Goal: Task Accomplishment & Management: Manage account settings

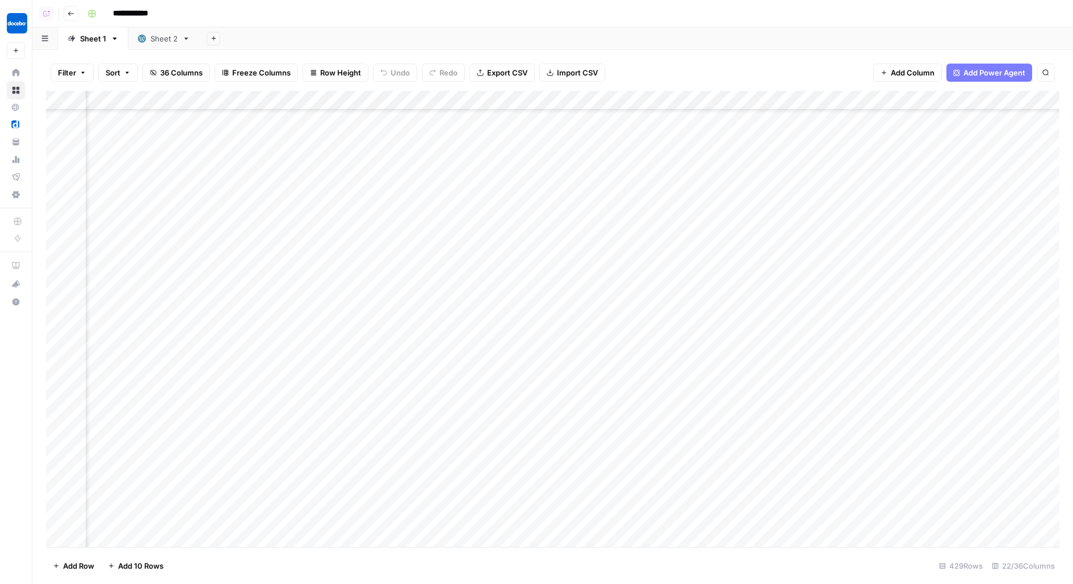
scroll to position [10117, 1378]
click at [244, 190] on div "Add Column" at bounding box center [553, 319] width 1014 height 457
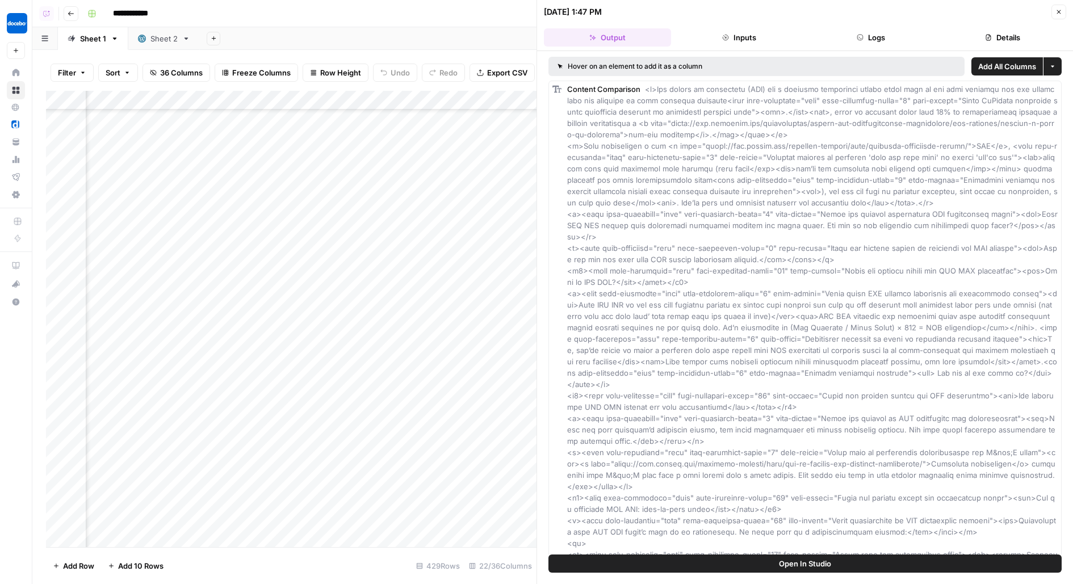
click at [870, 41] on button "Logs" at bounding box center [871, 37] width 127 height 18
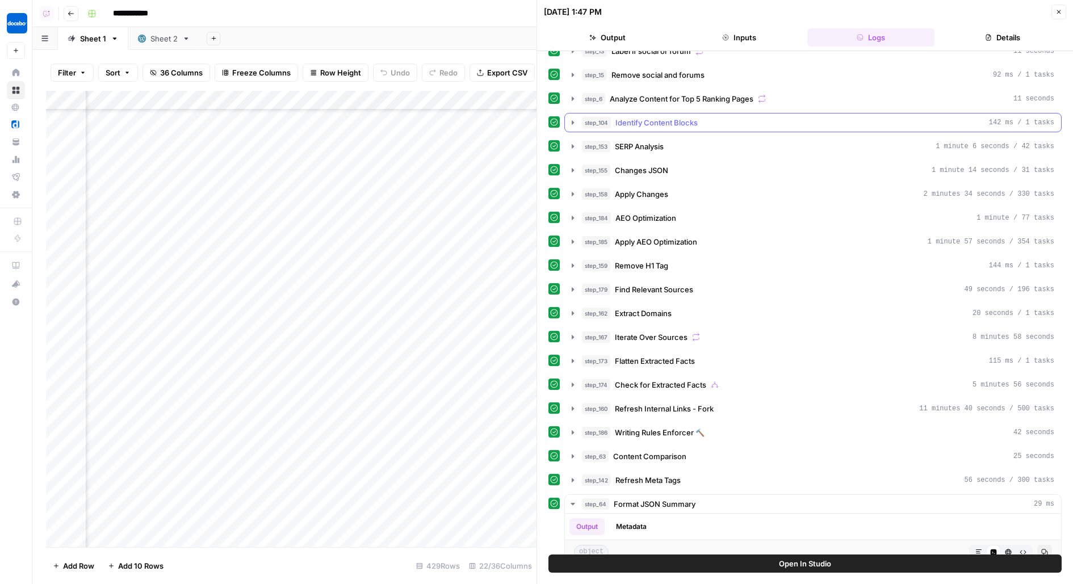
scroll to position [143, 0]
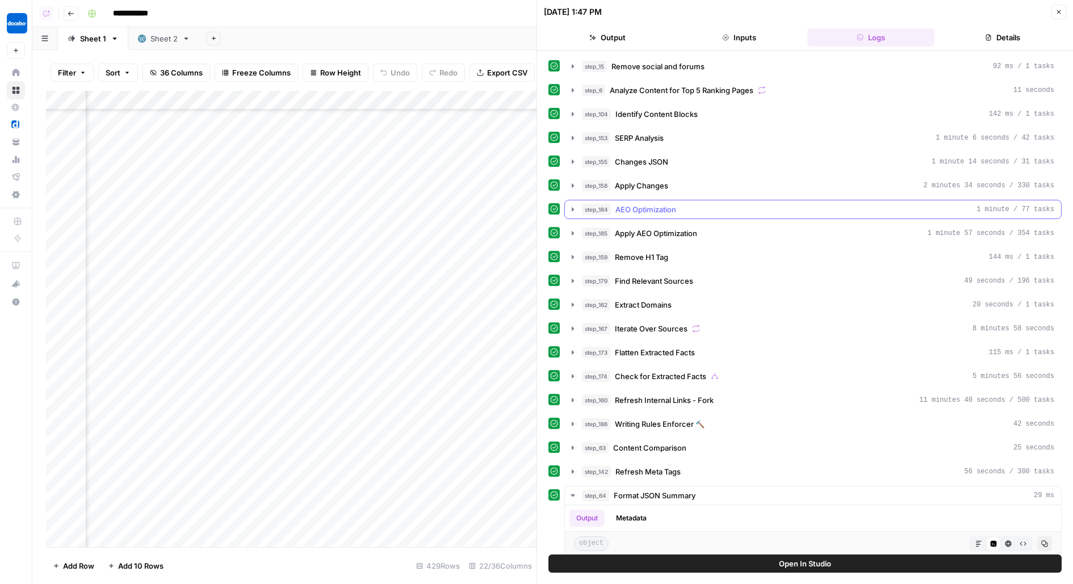
click at [758, 204] on div "step_184 AEO Optimization 1 minute / 77 tasks" at bounding box center [818, 209] width 472 height 11
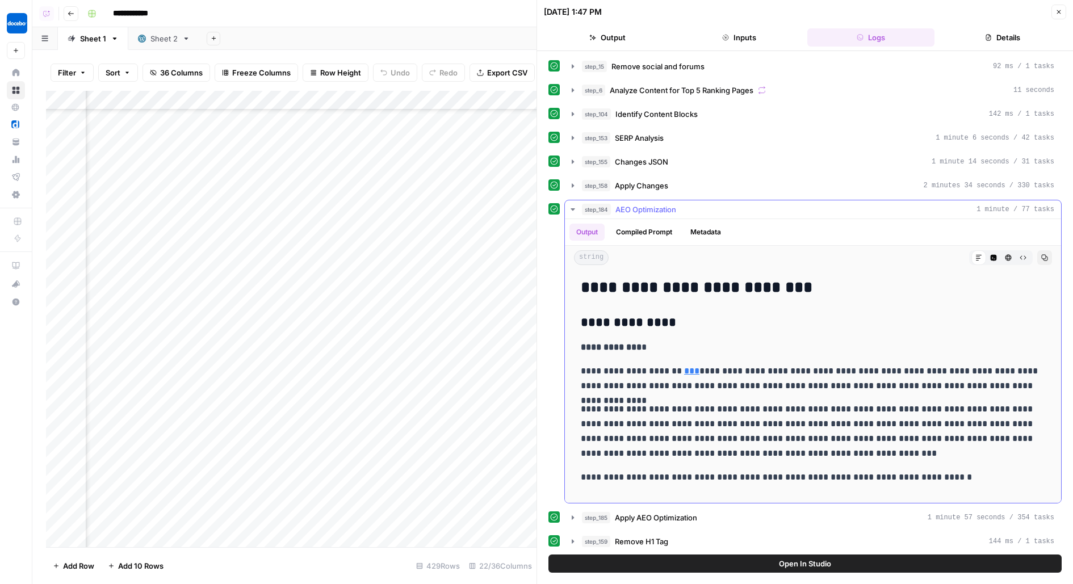
click at [758, 204] on div "step_184 AEO Optimization 1 minute / 77 tasks" at bounding box center [818, 209] width 472 height 11
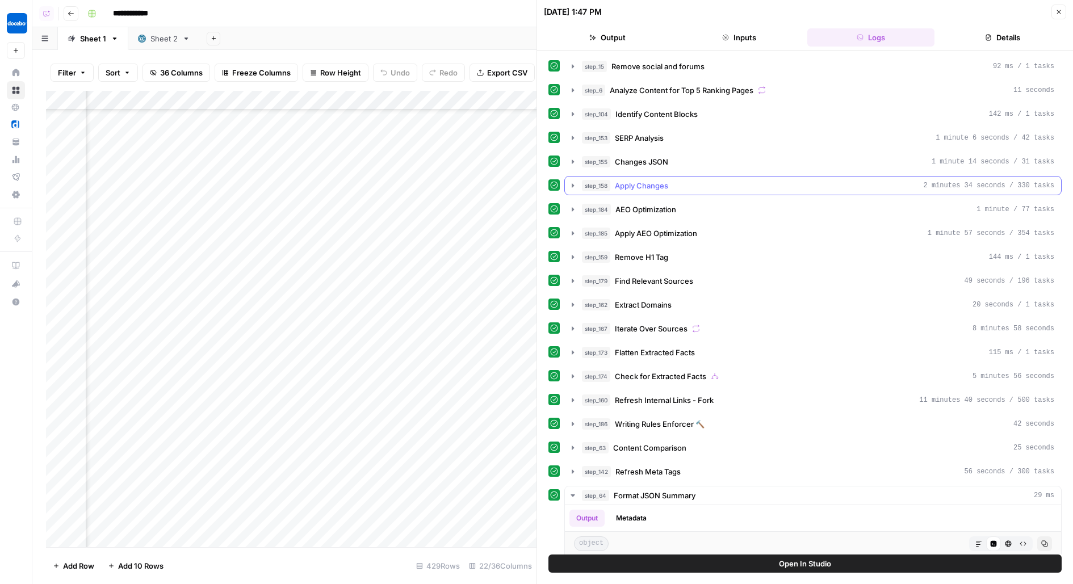
click at [756, 180] on div "step_158 Apply Changes 2 minutes 34 seconds / 330 tasks" at bounding box center [818, 185] width 472 height 11
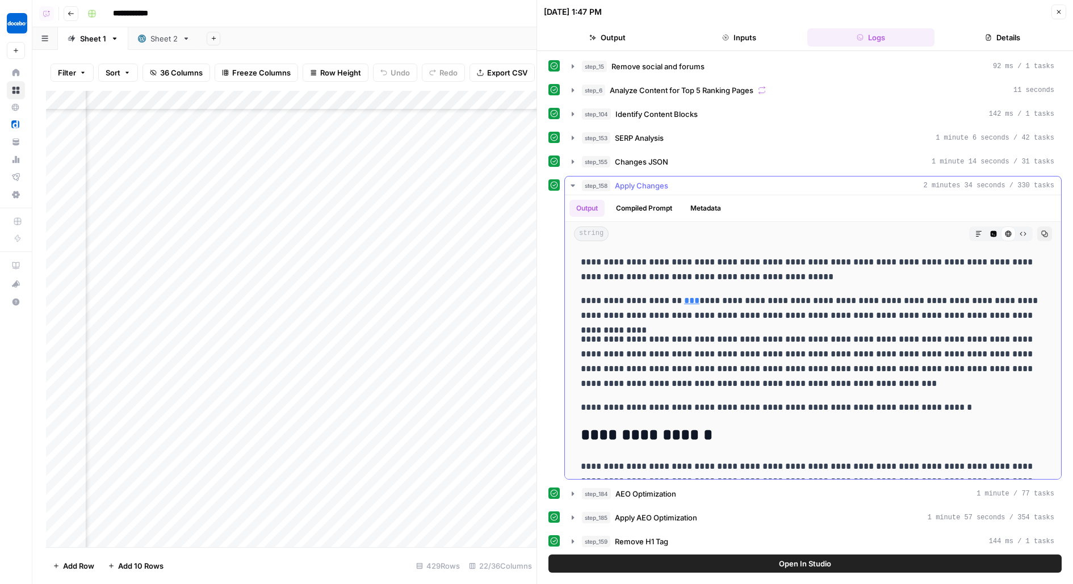
click at [756, 180] on div "step_158 Apply Changes 2 minutes 34 seconds / 330 tasks" at bounding box center [818, 185] width 472 height 11
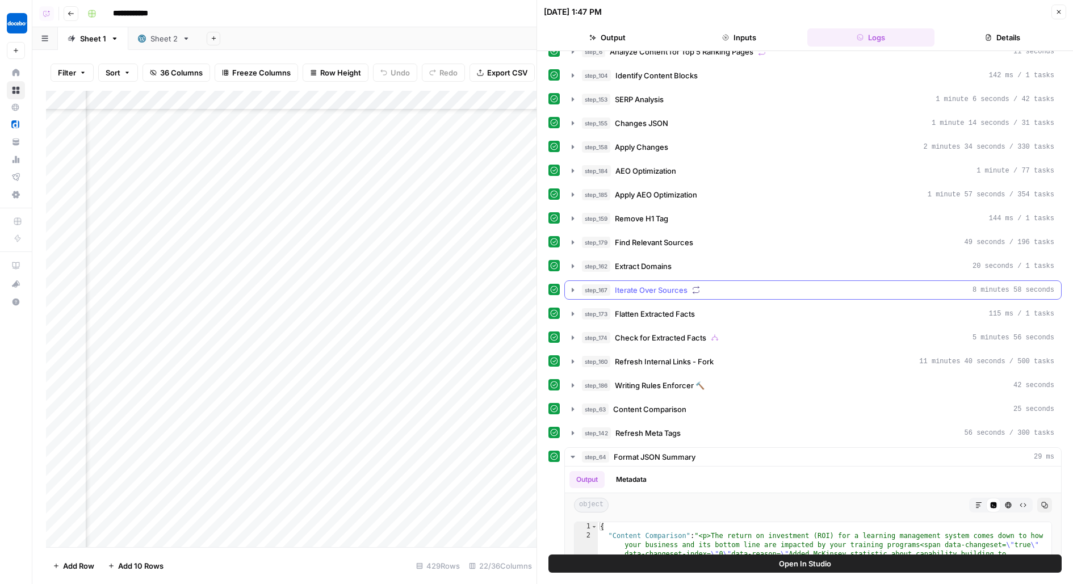
scroll to position [185, 0]
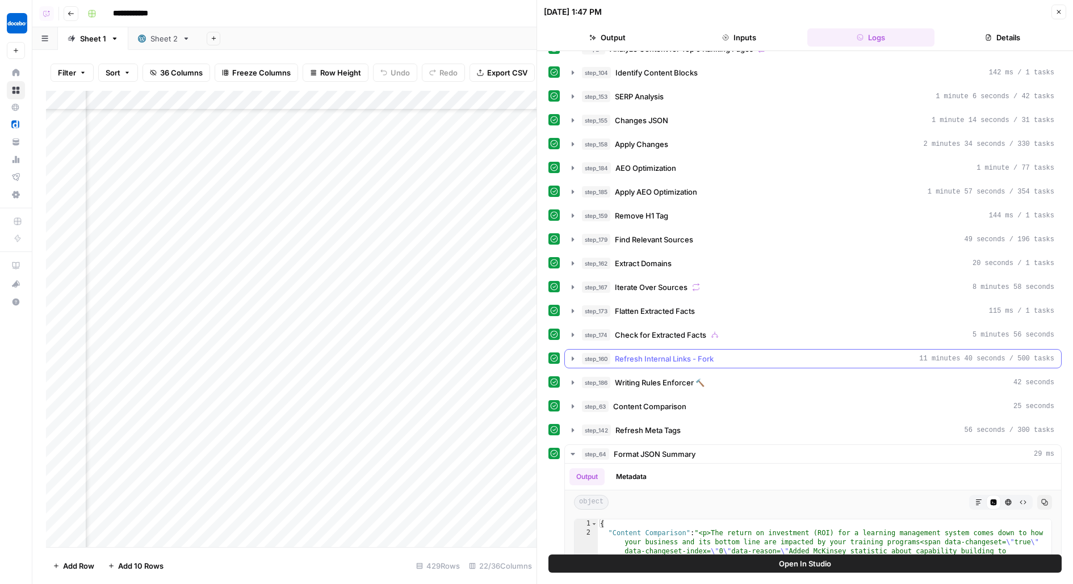
click at [696, 353] on span "Refresh Internal Links - Fork" at bounding box center [664, 358] width 99 height 11
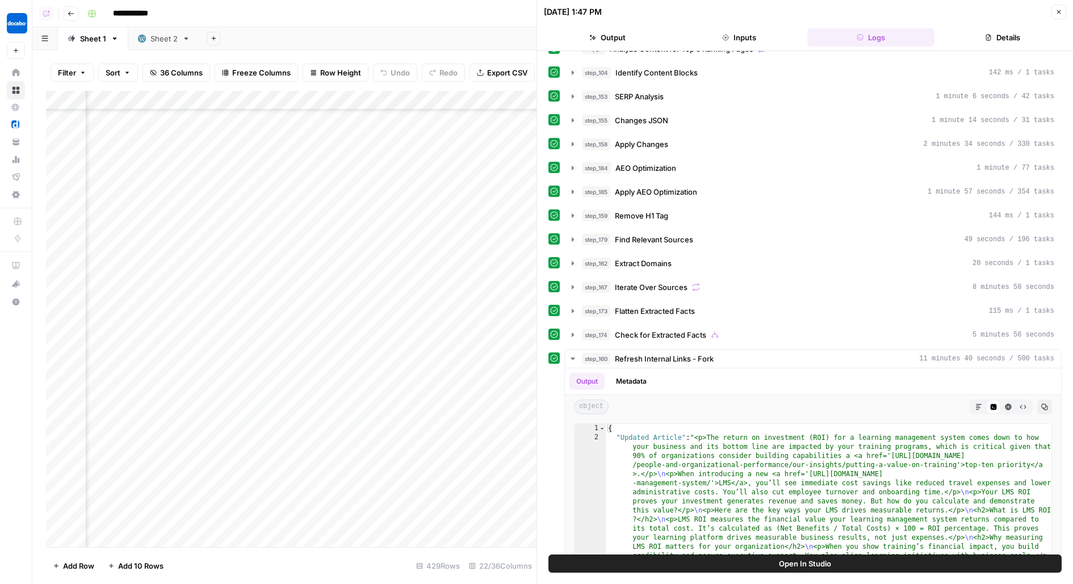
click at [658, 566] on button "Open In Studio" at bounding box center [805, 564] width 513 height 18
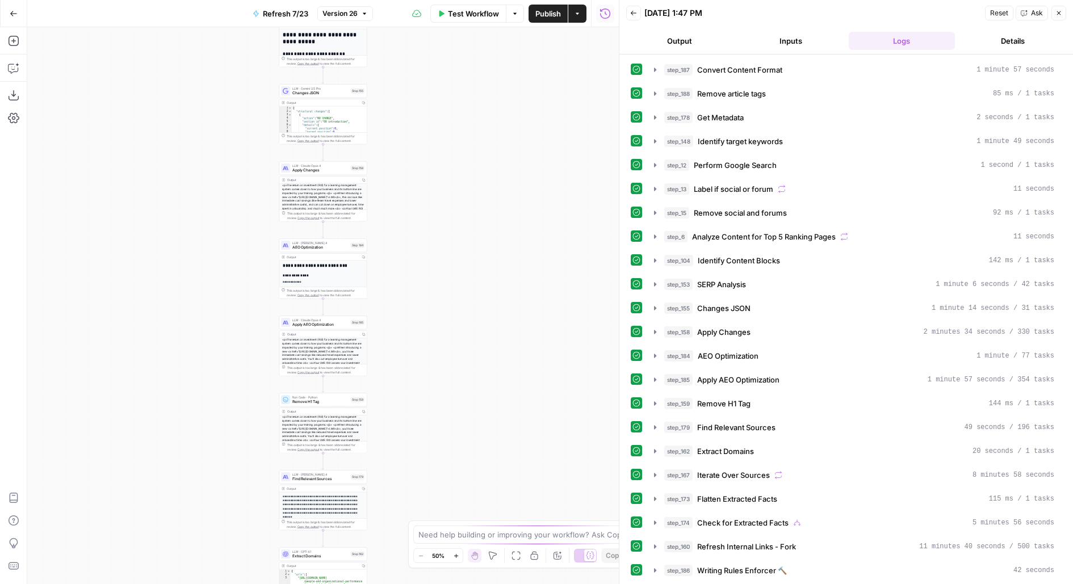
drag, startPoint x: 511, startPoint y: 445, endPoint x: 534, endPoint y: 167, distance: 278.7
click at [534, 169] on div "true false true false true false Workflow Set Inputs Inputs Content Processing …" at bounding box center [323, 305] width 592 height 557
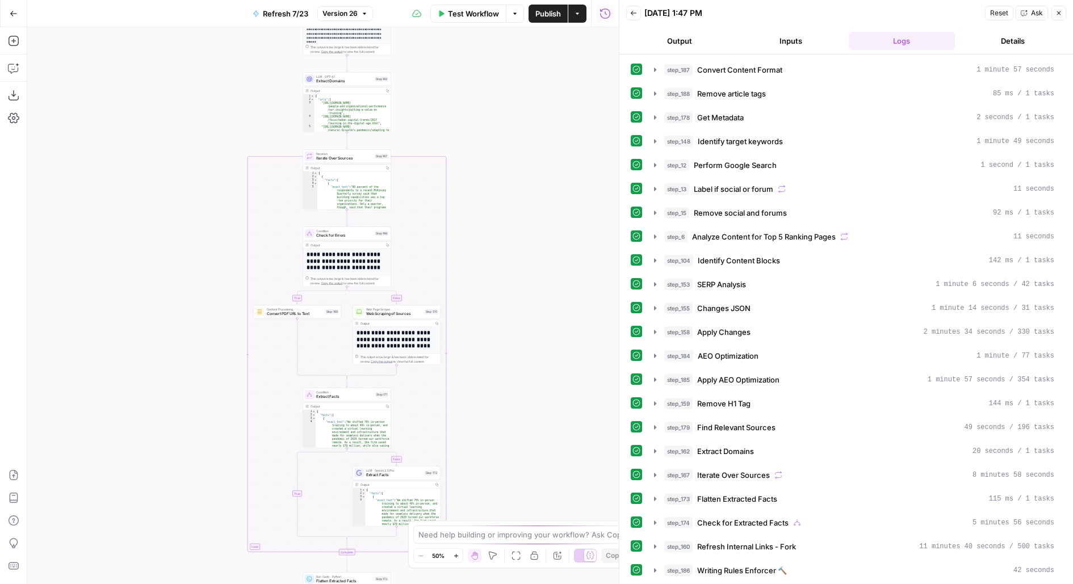
drag, startPoint x: 509, startPoint y: 233, endPoint x: 509, endPoint y: 146, distance: 87.5
click at [509, 147] on div "true false true false true false Workflow Set Inputs Inputs Content Processing …" at bounding box center [323, 305] width 592 height 557
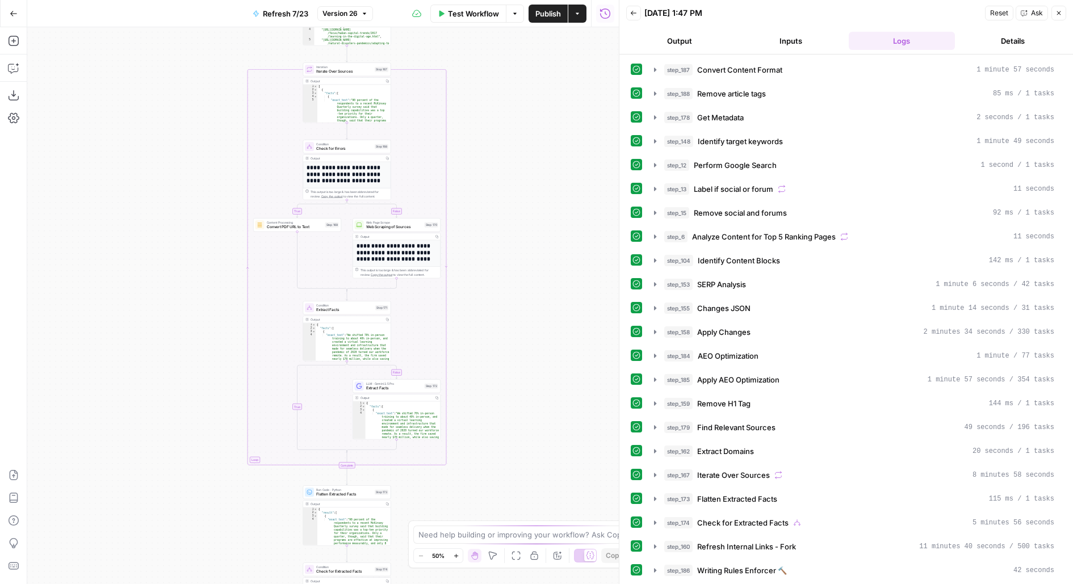
drag, startPoint x: 507, startPoint y: 391, endPoint x: 514, endPoint y: 133, distance: 257.3
click at [514, 133] on div "true false true false true false Workflow Set Inputs Inputs Content Processing …" at bounding box center [323, 305] width 592 height 557
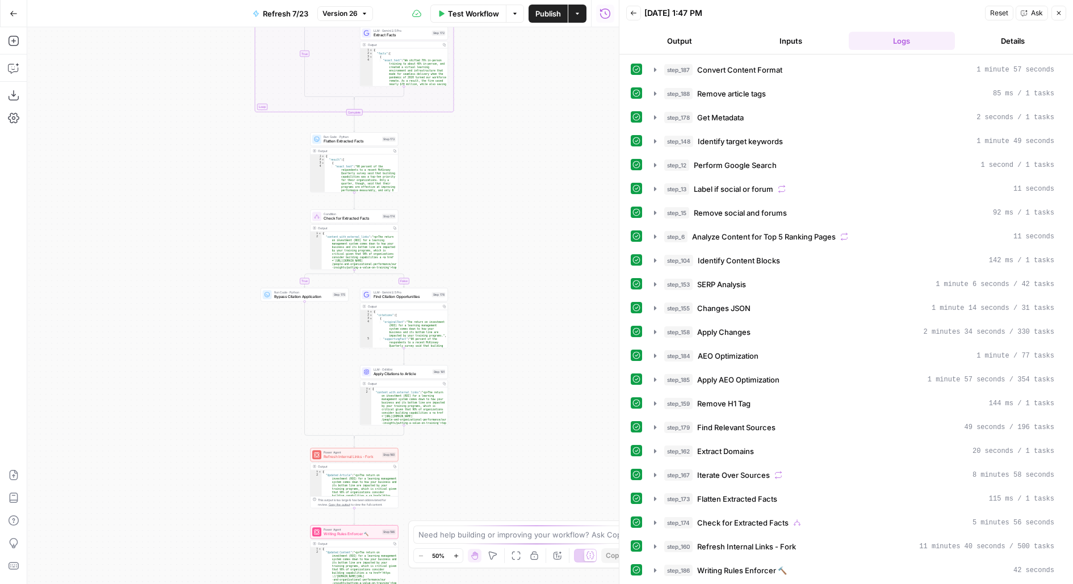
drag, startPoint x: 473, startPoint y: 324, endPoint x: 473, endPoint y: 132, distance: 191.9
click at [473, 132] on div "true false true false true false Workflow Set Inputs Inputs Content Processing …" at bounding box center [323, 305] width 592 height 557
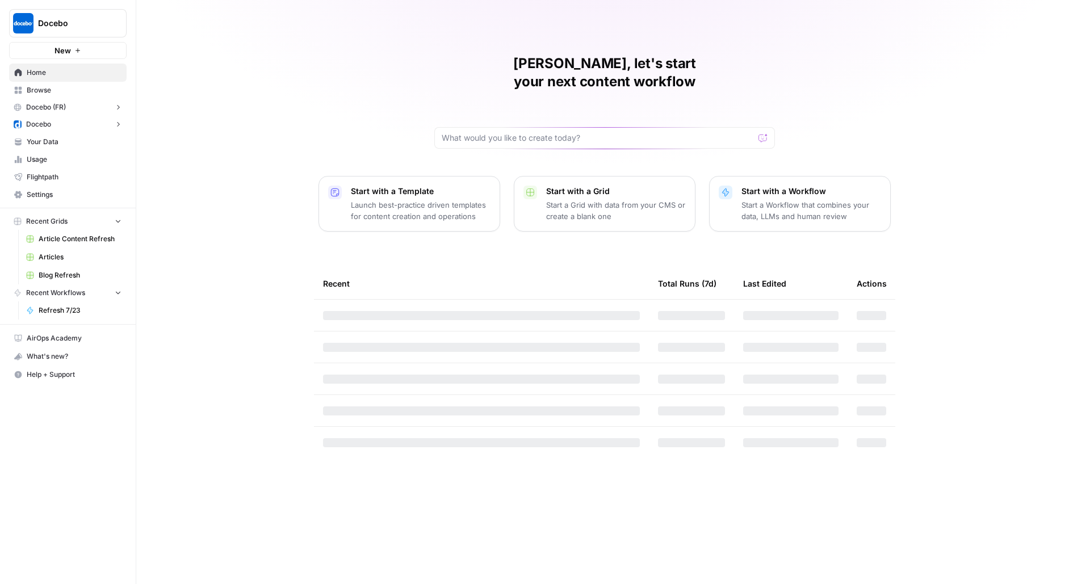
click at [102, 21] on span "Docebo" at bounding box center [72, 23] width 69 height 11
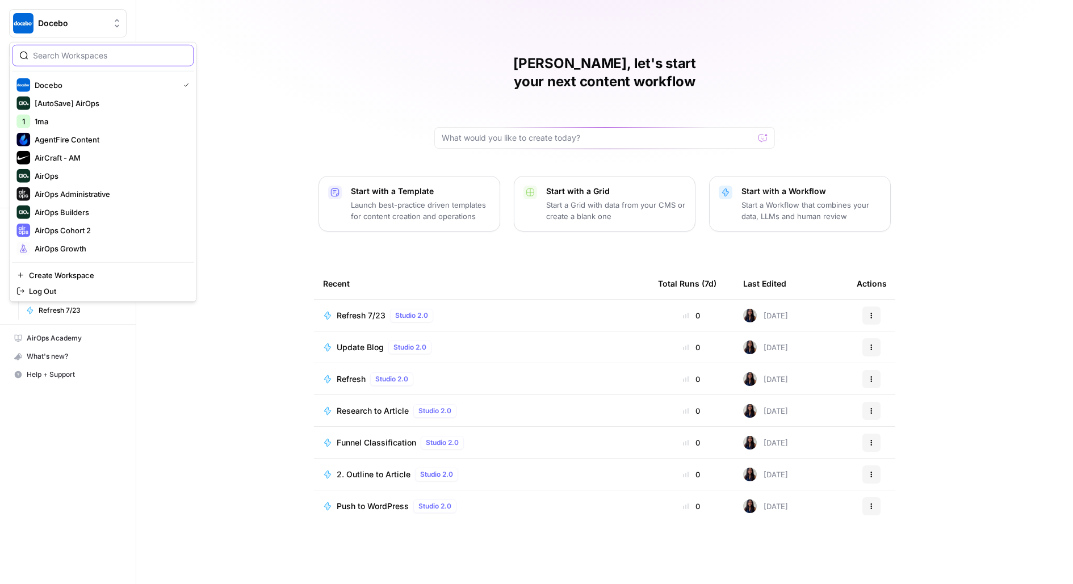
click at [101, 56] on input "search" at bounding box center [109, 55] width 153 height 11
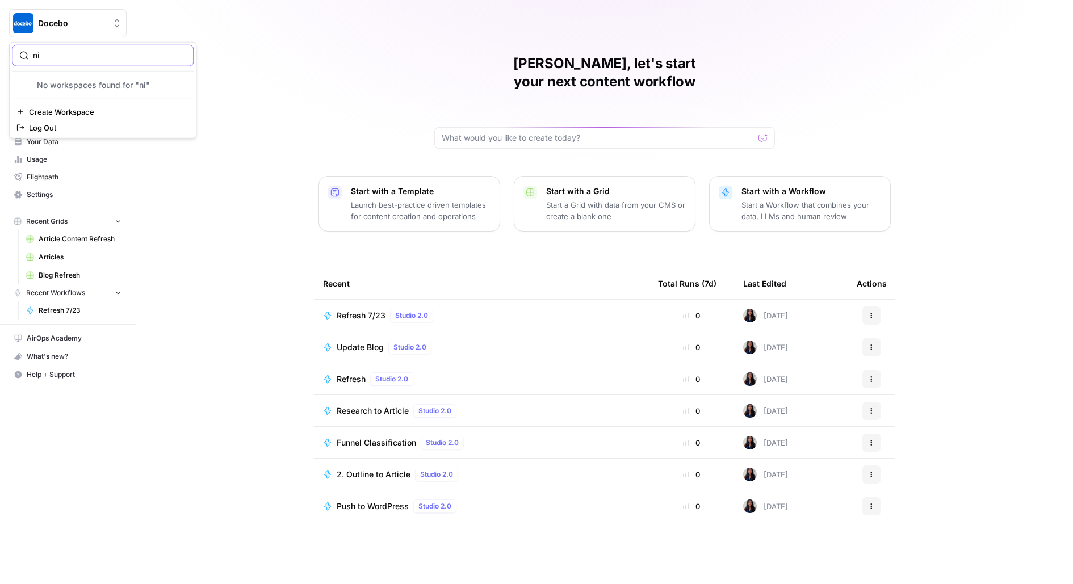
type input "n"
click at [240, 116] on div "Melanie, let's start your next content workflow Start with a Template Launch be…" at bounding box center [604, 292] width 937 height 584
click at [65, 190] on span "Settings" at bounding box center [74, 195] width 95 height 10
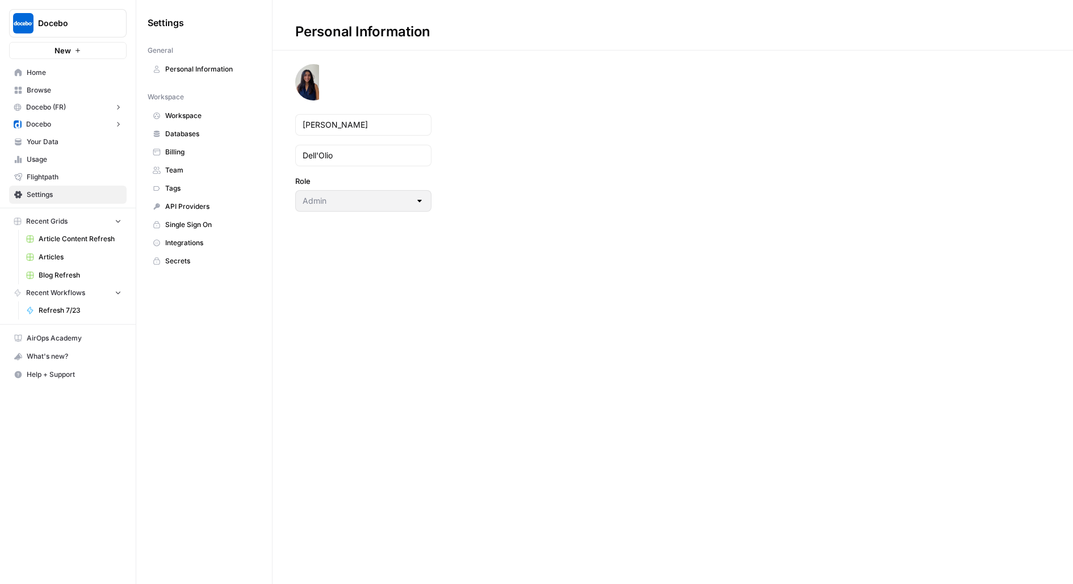
click at [201, 165] on span "Team" at bounding box center [210, 170] width 90 height 10
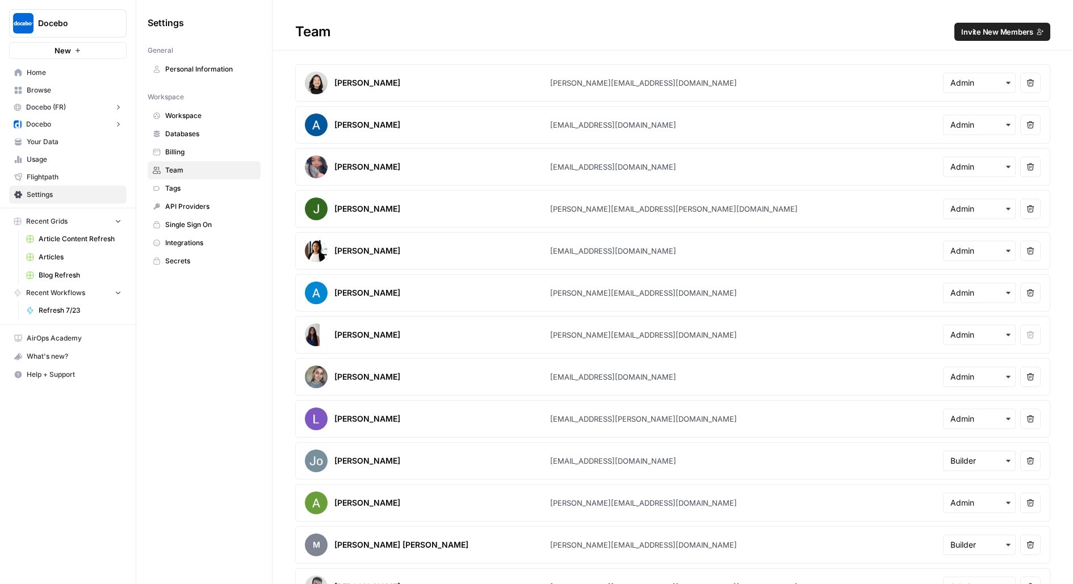
click at [980, 36] on span "Invite New Members" at bounding box center [997, 31] width 72 height 11
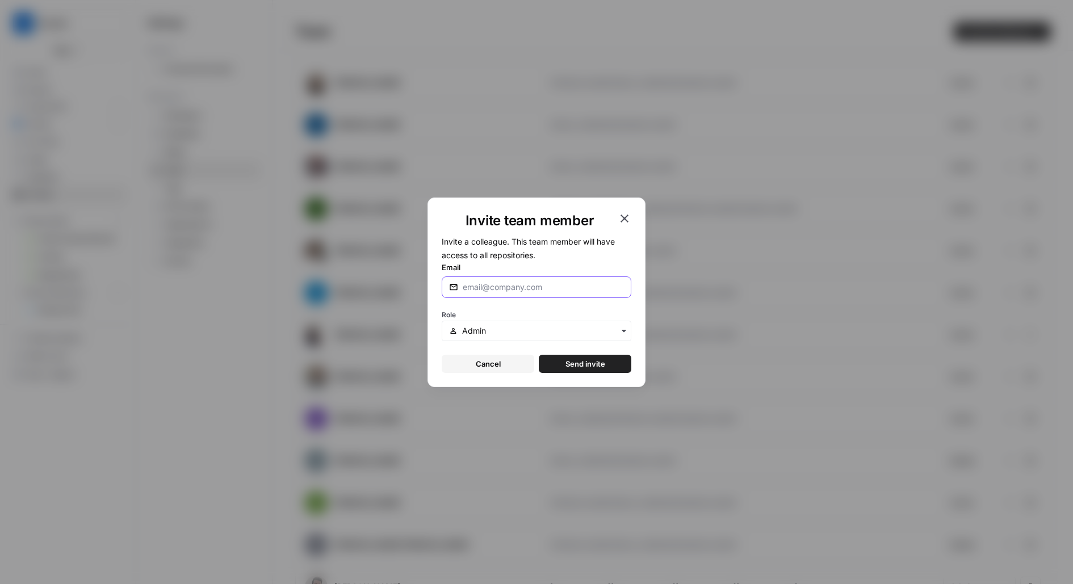
click at [482, 288] on input "Email" at bounding box center [543, 287] width 161 height 11
paste input "nicolas7fernandez@gmail.com"
type input "nicolas7fernandez@gmail.com"
click at [596, 363] on span "Send invite" at bounding box center [586, 363] width 40 height 11
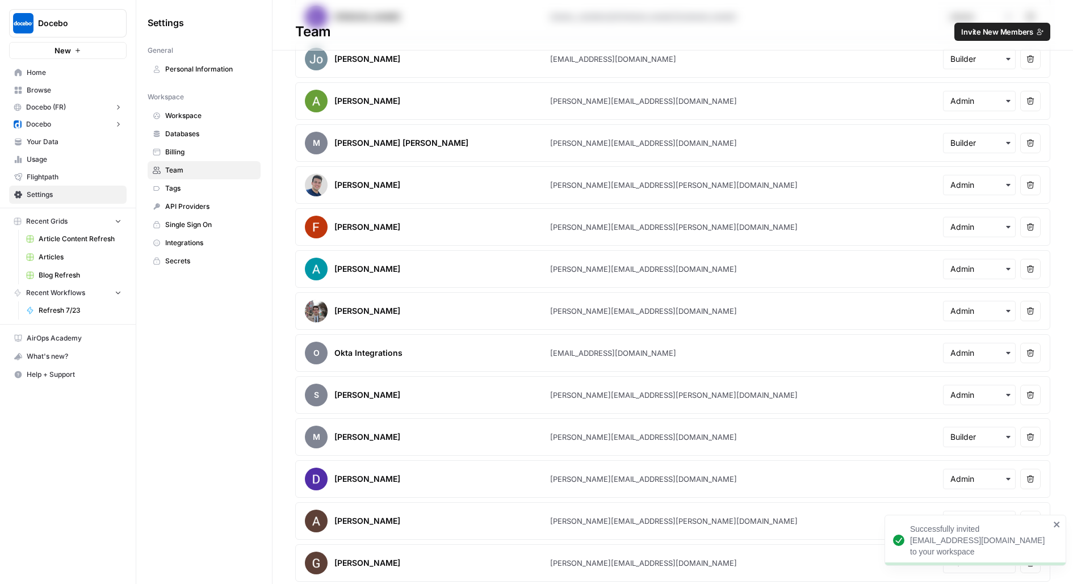
scroll to position [644, 0]
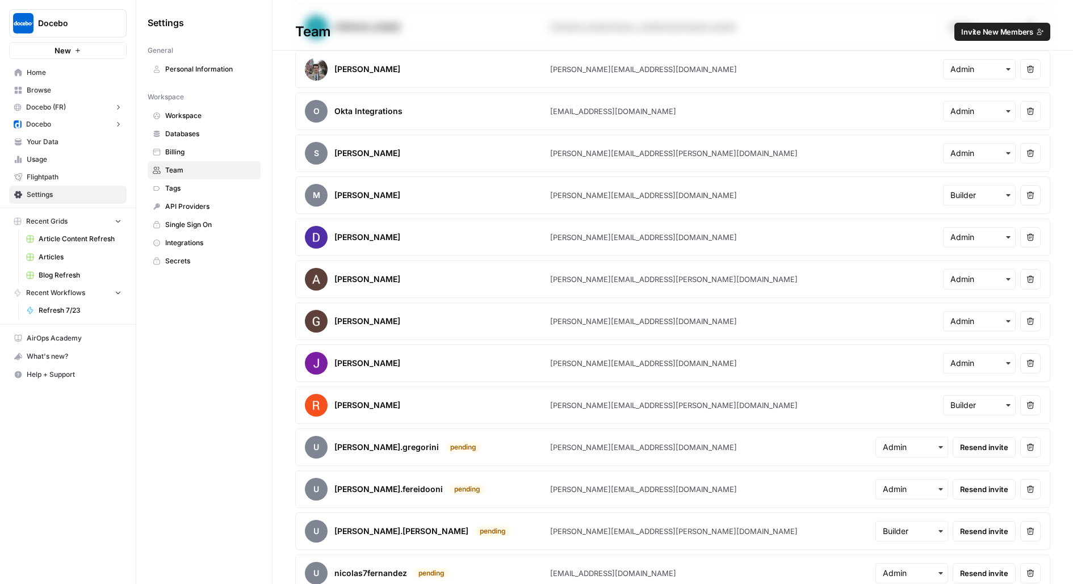
click at [1039, 565] on button "Remove user" at bounding box center [1030, 573] width 20 height 20
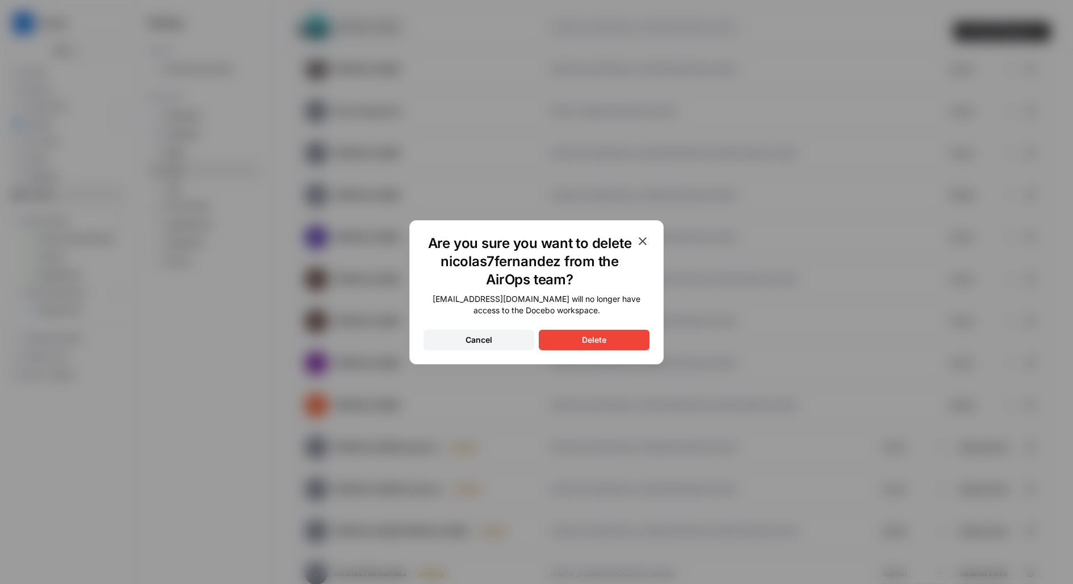
click at [645, 238] on icon "button" at bounding box center [643, 242] width 14 height 14
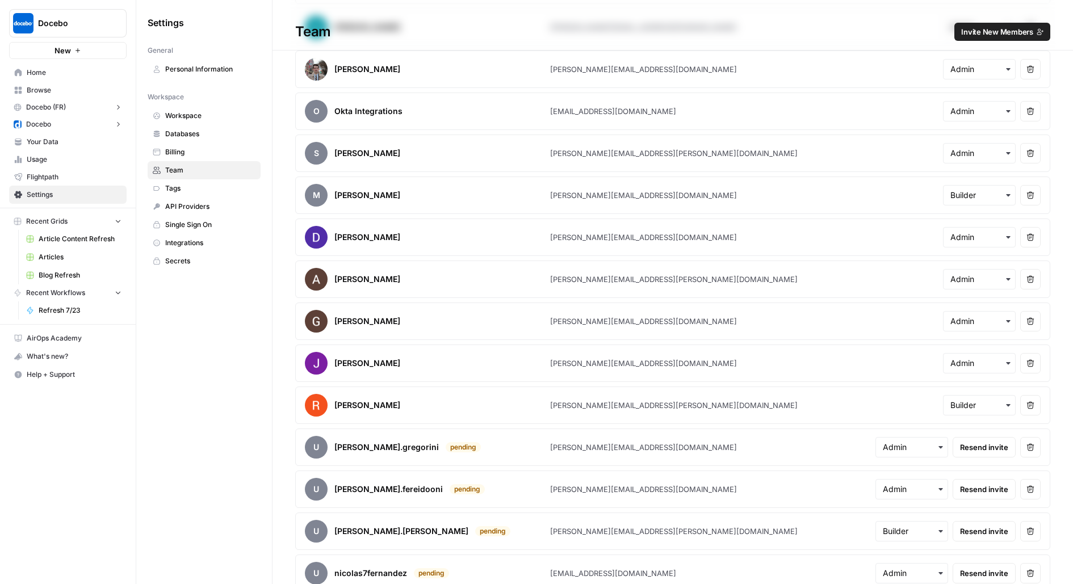
click at [1036, 563] on button "Remove user" at bounding box center [1030, 573] width 20 height 20
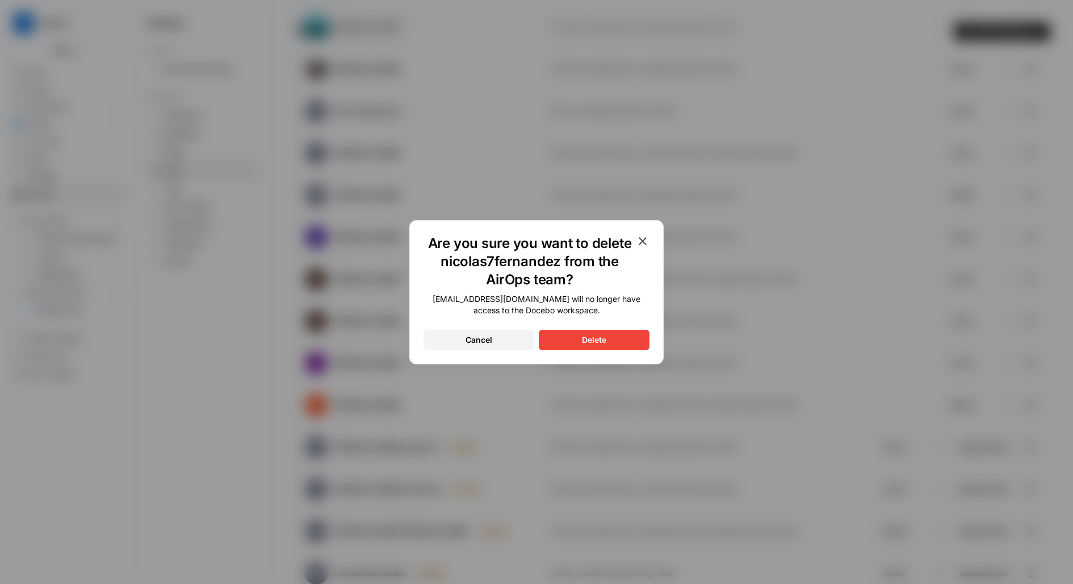
click at [634, 352] on div "Are you sure you want to delete nicolas7fernandez from the AirOps team? nicolas…" at bounding box center [536, 292] width 254 height 144
click at [623, 337] on button "Delete" at bounding box center [594, 340] width 111 height 20
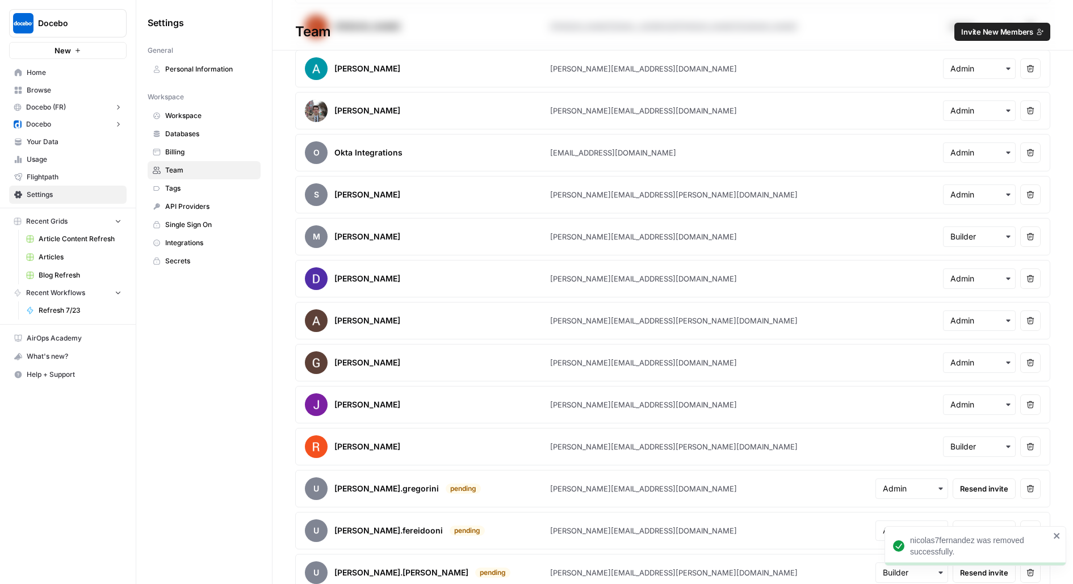
click at [981, 35] on span "Invite New Members" at bounding box center [997, 31] width 72 height 11
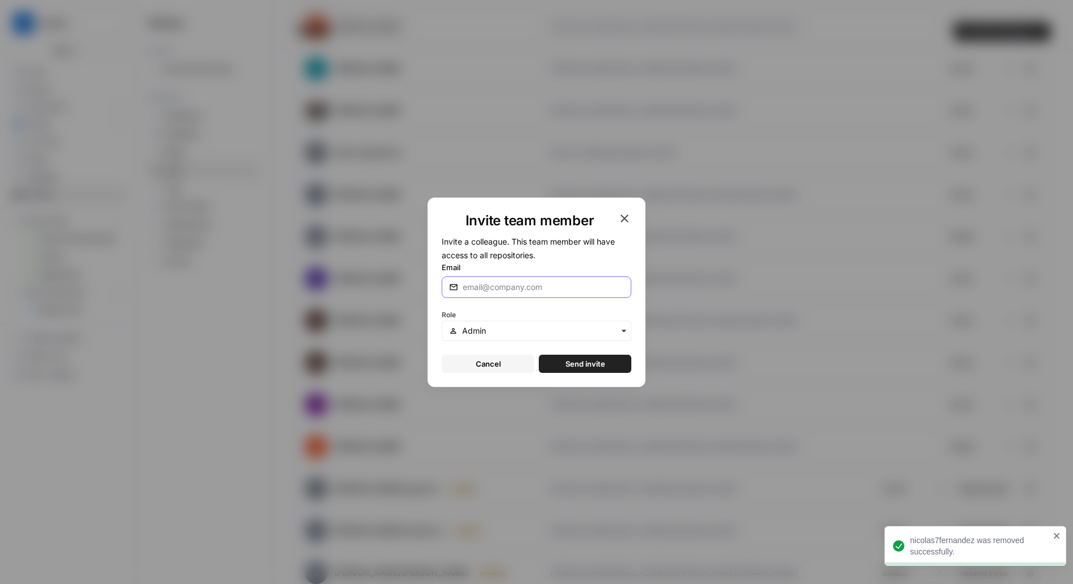
click at [481, 291] on input "Email" at bounding box center [543, 287] width 161 height 11
paste input "nicolas.fernandez@airops.com"
type input "nicolas.fernandez@airops.com"
click at [576, 363] on span "Send invite" at bounding box center [586, 363] width 40 height 11
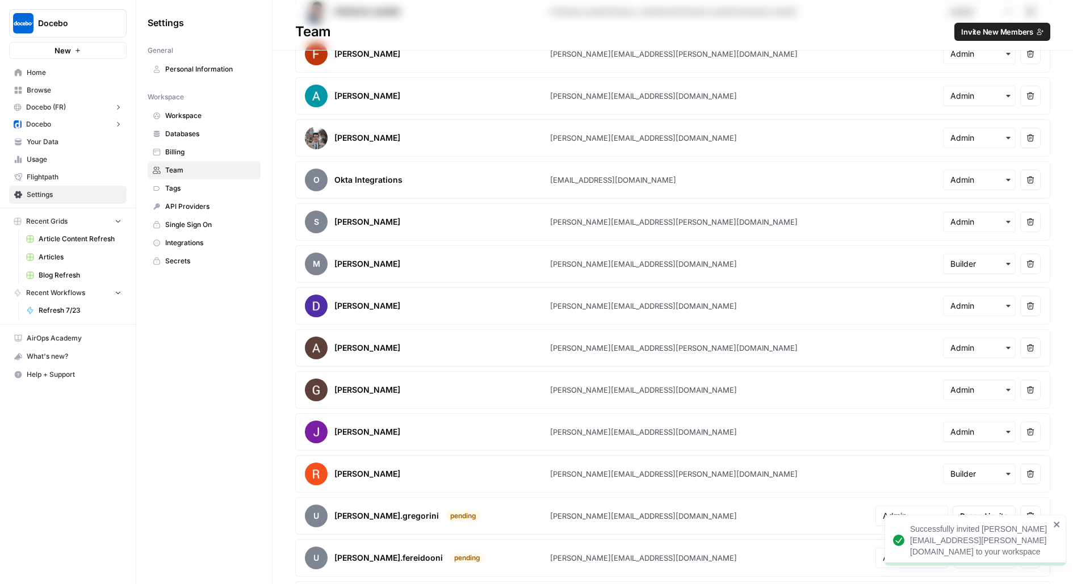
scroll to position [0, 0]
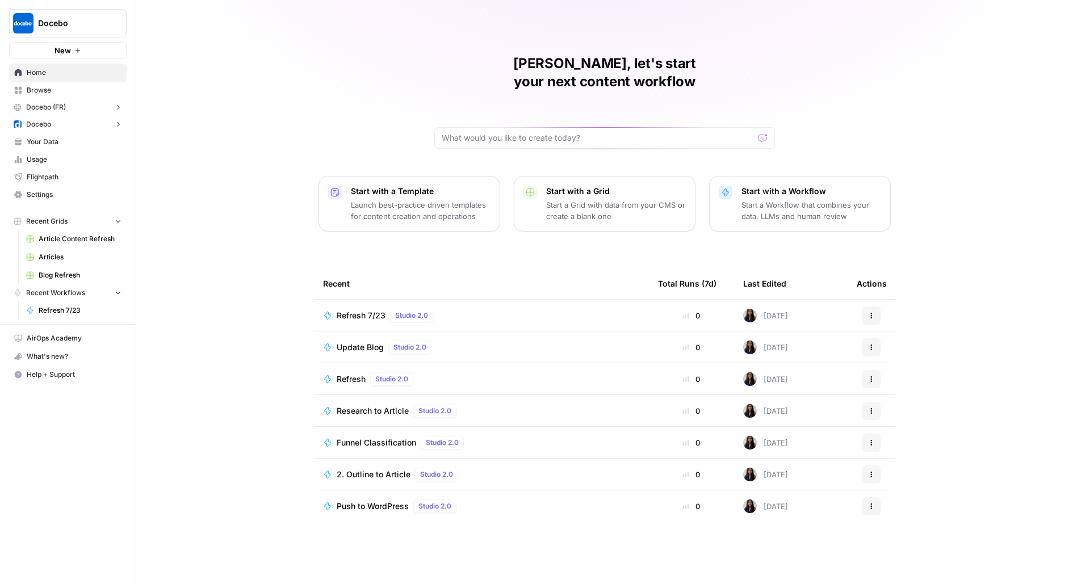
click at [48, 30] on button "Docebo" at bounding box center [68, 23] width 118 height 28
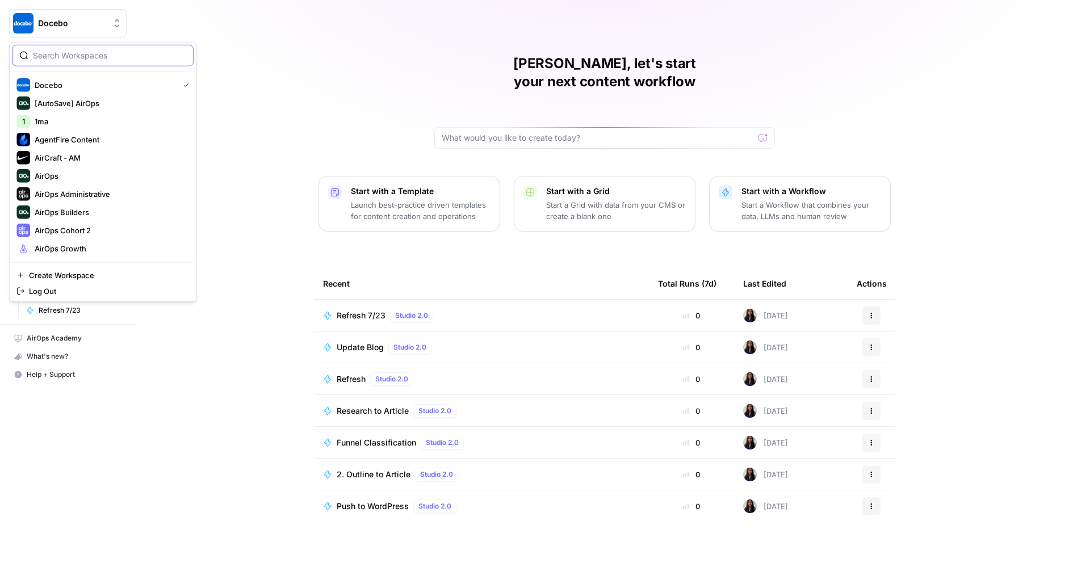
click at [156, 58] on input "search" at bounding box center [109, 55] width 153 height 11
click at [149, 51] on input "search" at bounding box center [109, 55] width 153 height 11
click at [111, 62] on div at bounding box center [103, 56] width 182 height 22
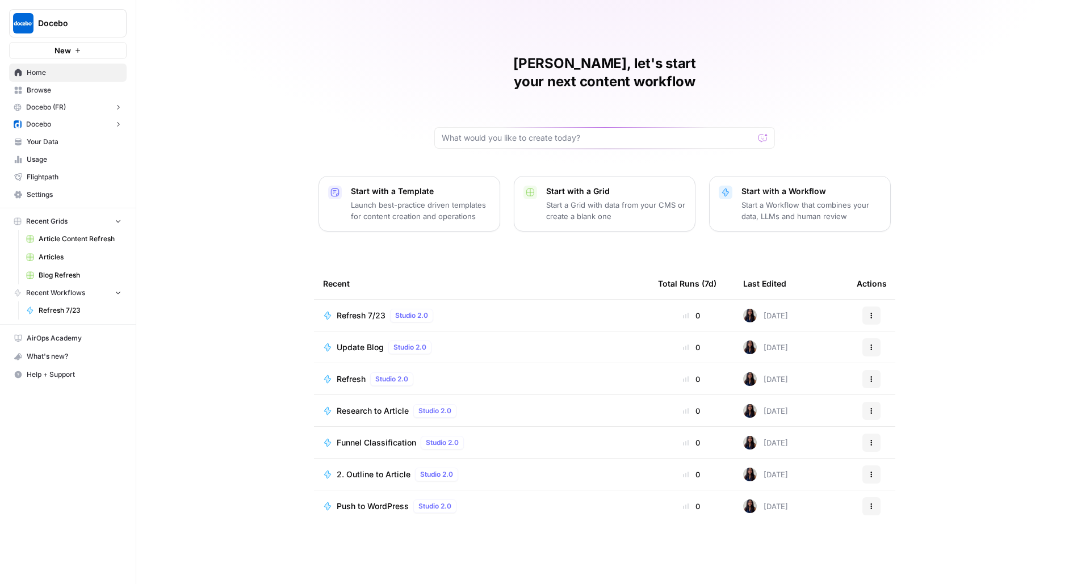
click at [395, 56] on div "Melanie, let's start your next content workflow Start with a Template Launch be…" at bounding box center [604, 292] width 937 height 584
click at [93, 24] on span "Docebo" at bounding box center [72, 23] width 69 height 11
type input "uno"
click button "Unobravo" at bounding box center [103, 85] width 182 height 18
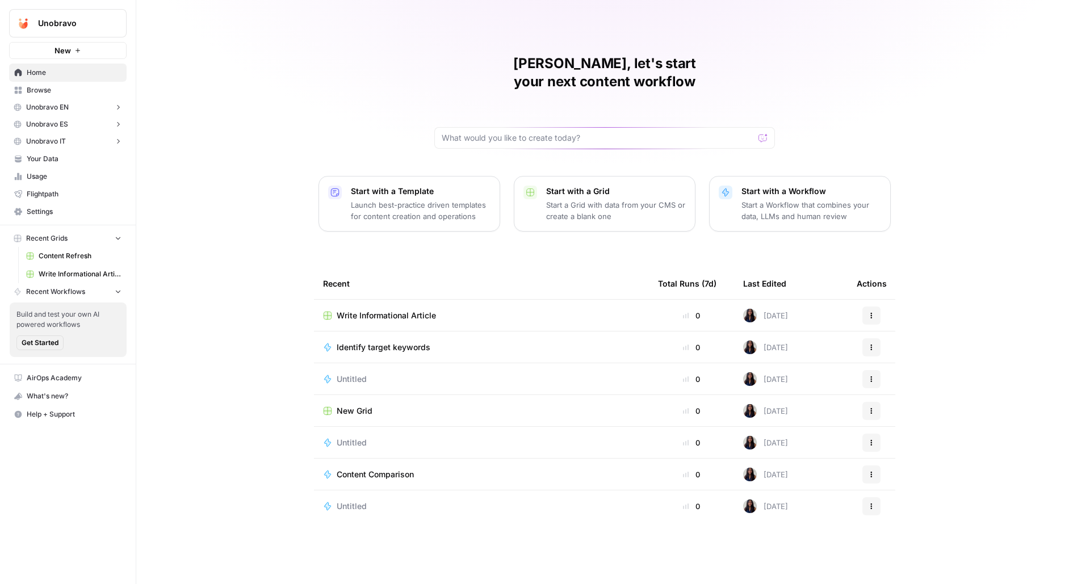
click at [71, 256] on span "Content Refresh" at bounding box center [80, 256] width 83 height 10
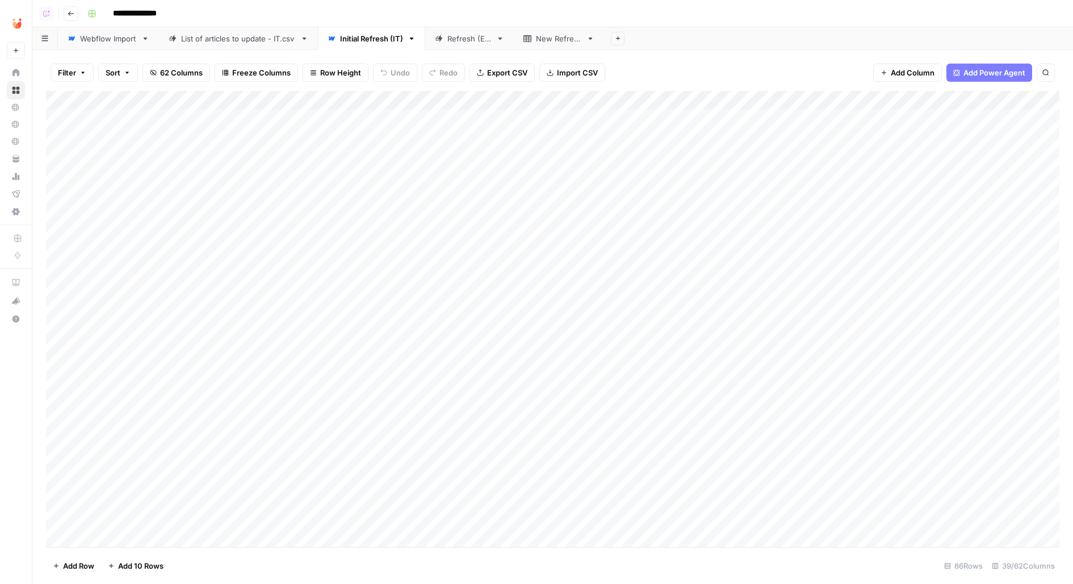
click at [437, 47] on link "Refresh (ES)" at bounding box center [469, 38] width 89 height 23
drag, startPoint x: 387, startPoint y: 106, endPoint x: 449, endPoint y: 106, distance: 61.9
click at [449, 106] on div "Add Column" at bounding box center [553, 319] width 1014 height 457
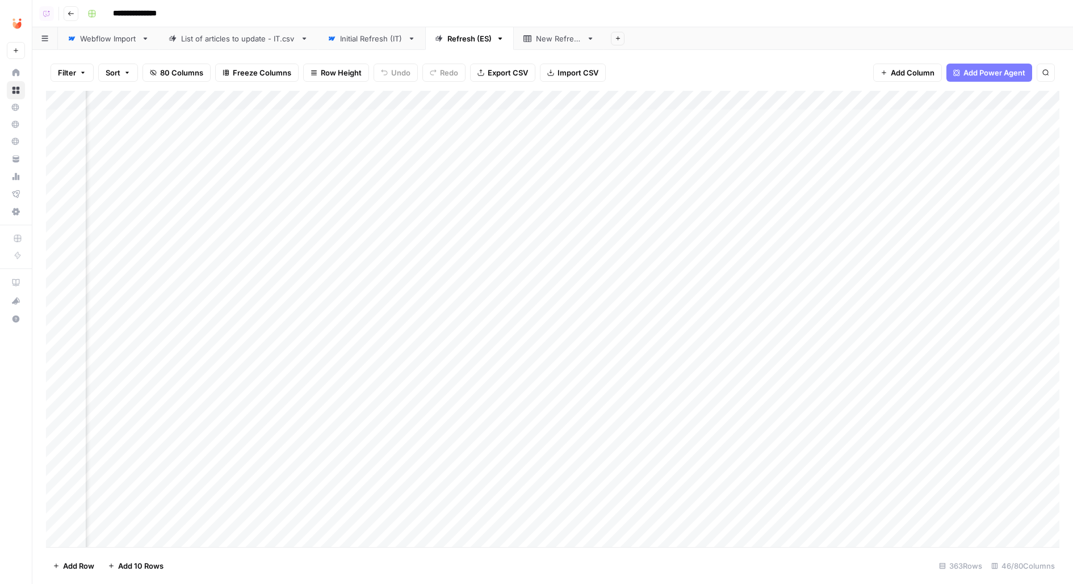
click at [662, 93] on div "Add Column" at bounding box center [553, 319] width 1014 height 457
click at [684, 52] on div "Filter Sort 80 Columns Freeze Columns Row Height Undo Redo Export CSV Import CS…" at bounding box center [552, 317] width 1041 height 534
click at [366, 37] on div "Initial Refresh (IT)" at bounding box center [371, 38] width 63 height 11
click at [615, 41] on icon "button" at bounding box center [618, 38] width 6 height 6
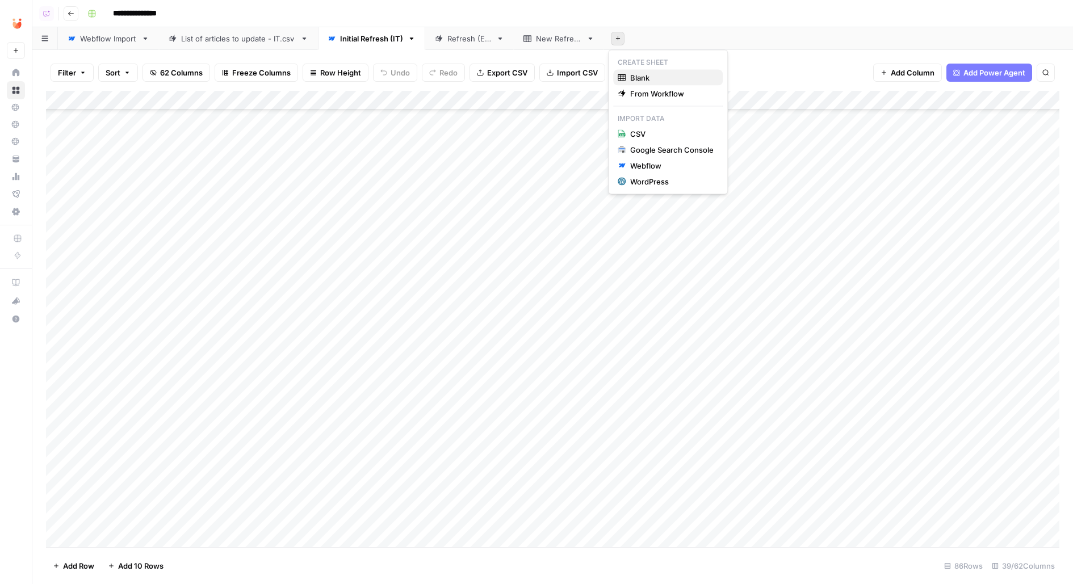
click at [665, 73] on span "Blank" at bounding box center [671, 77] width 83 height 11
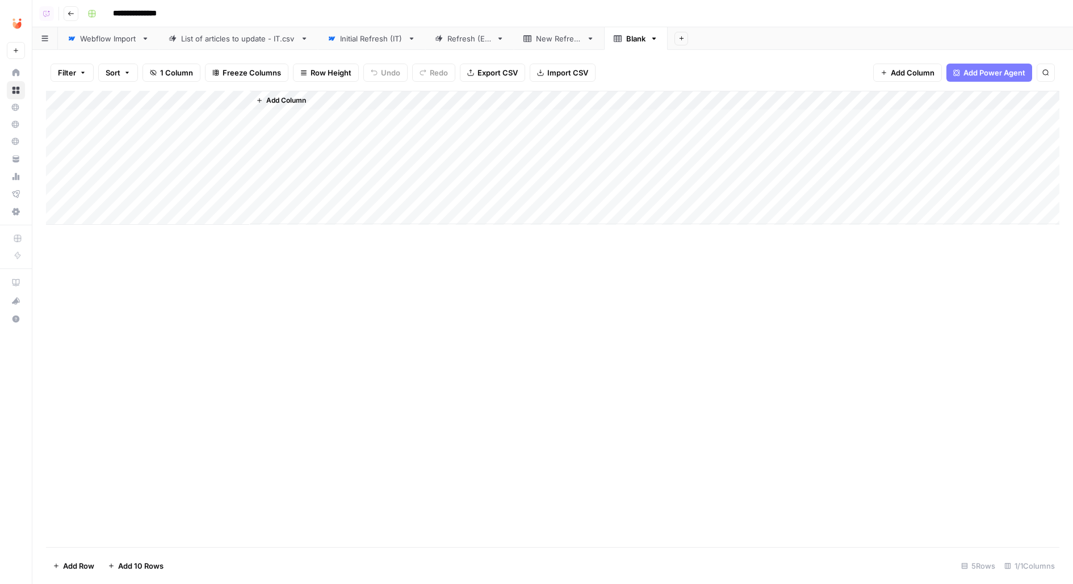
click at [645, 39] on link "Blank" at bounding box center [636, 38] width 64 height 23
click at [650, 40] on icon "button" at bounding box center [654, 39] width 8 height 8
click at [687, 104] on span "Delete Sheet" at bounding box center [697, 101] width 55 height 11
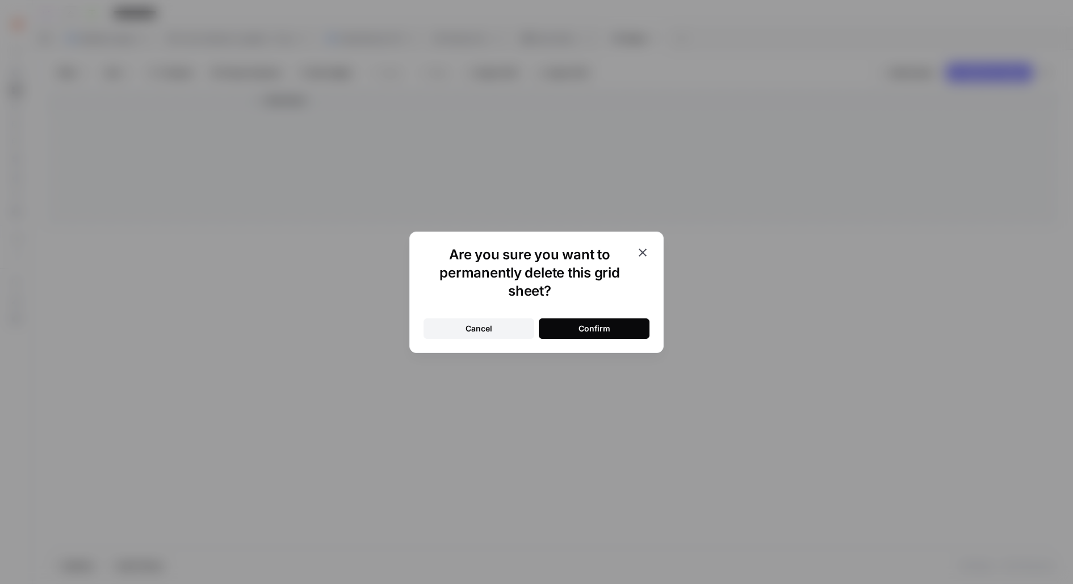
click at [555, 319] on button "Confirm" at bounding box center [594, 329] width 111 height 20
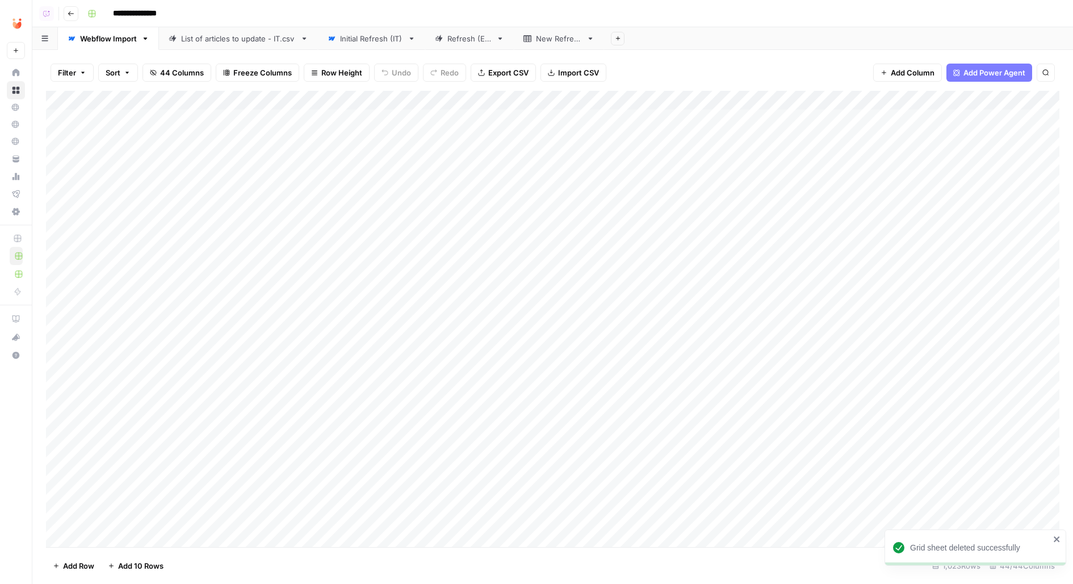
click at [378, 44] on link "Initial Refresh (IT)" at bounding box center [371, 38] width 107 height 23
click at [243, 38] on div "List of articles to update - IT.csv" at bounding box center [238, 38] width 115 height 11
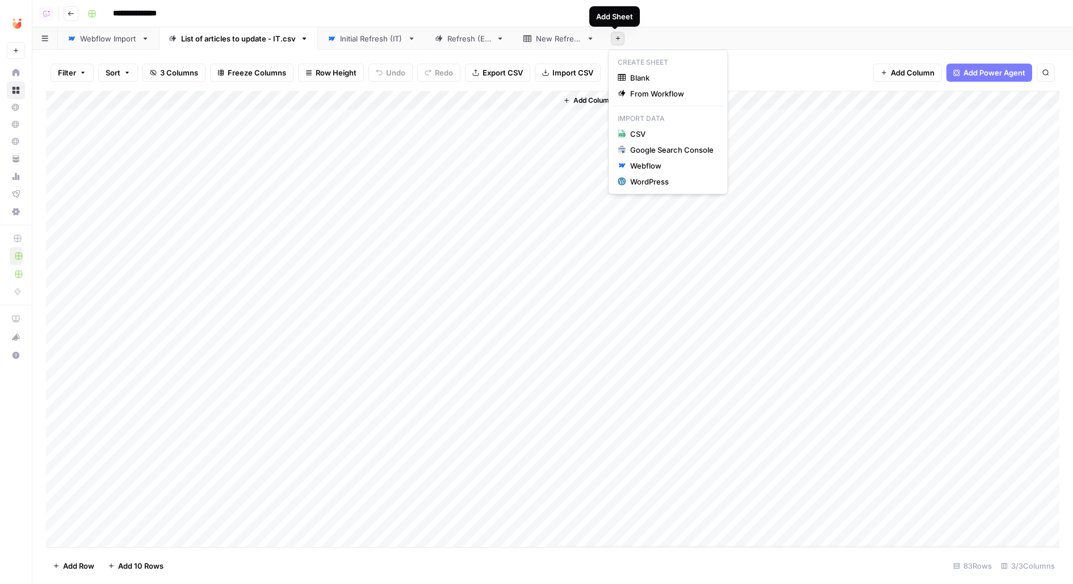
click at [613, 41] on button "Add Sheet" at bounding box center [618, 39] width 14 height 14
click at [633, 74] on span "Blank" at bounding box center [671, 77] width 83 height 11
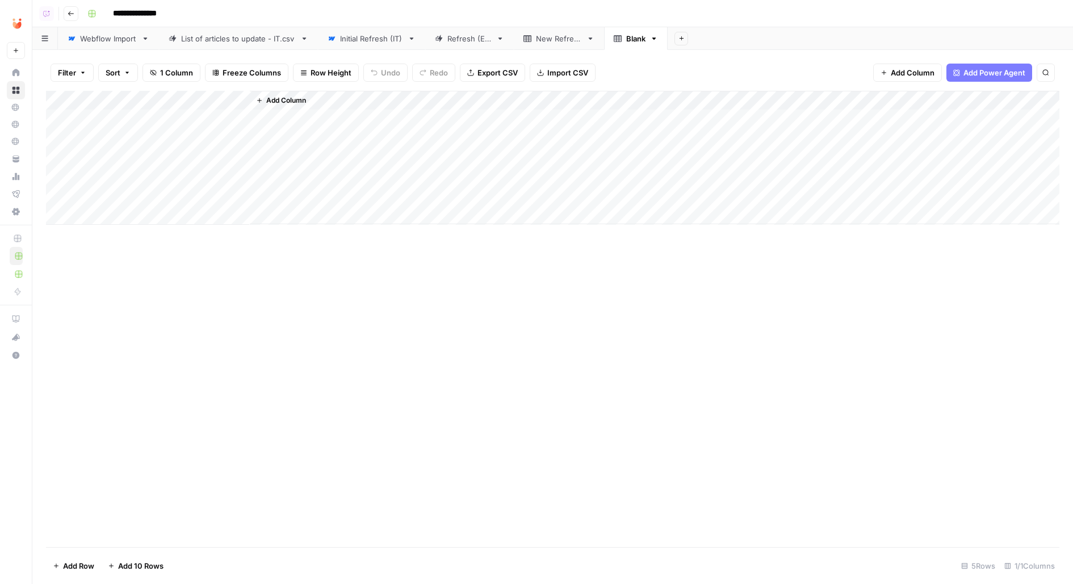
click at [635, 40] on div "Blank" at bounding box center [635, 38] width 19 height 11
click at [635, 40] on input "*****" at bounding box center [636, 38] width 21 height 15
type input "*********"
click at [108, 125] on div "Add Column" at bounding box center [553, 158] width 1014 height 134
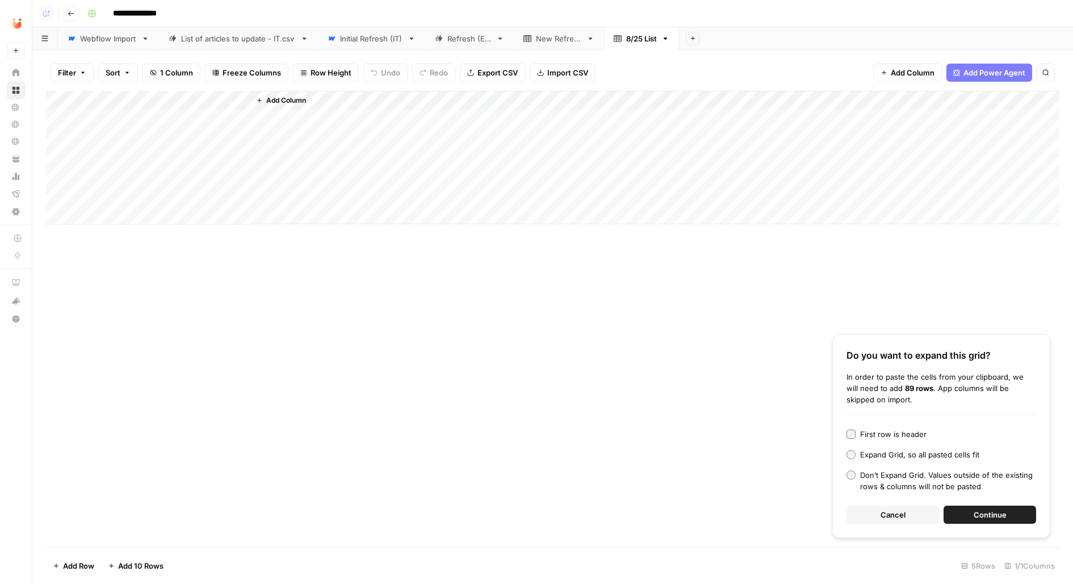
click at [877, 428] on div "Do you want to expand this grid? In order to paste the cells from your clipboar…" at bounding box center [941, 436] width 218 height 204
click at [877, 434] on div "First row is header" at bounding box center [893, 434] width 66 height 11
click at [988, 516] on span "Continue" at bounding box center [990, 514] width 33 height 11
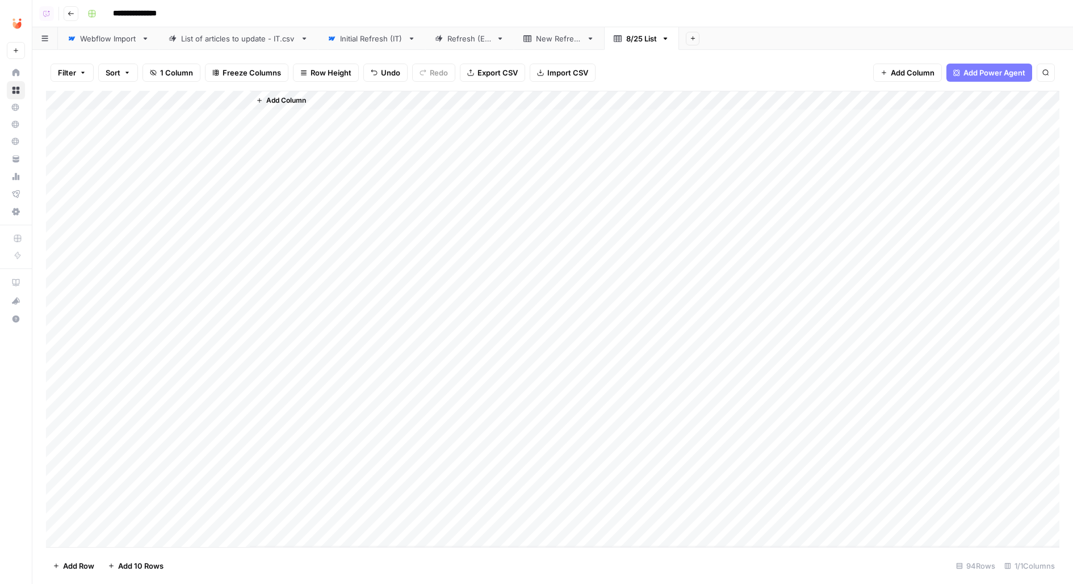
click at [259, 35] on div "List of articles to update - IT.csv" at bounding box center [238, 38] width 115 height 11
click at [414, 103] on div "Add Column" at bounding box center [553, 319] width 1014 height 457
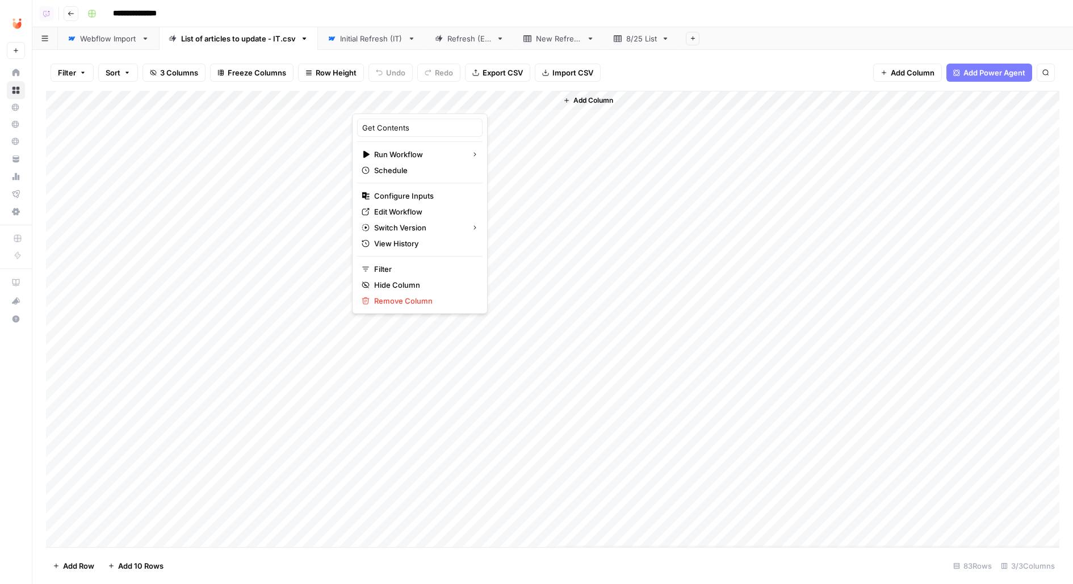
click at [620, 37] on div "8/25 List" at bounding box center [635, 38] width 43 height 11
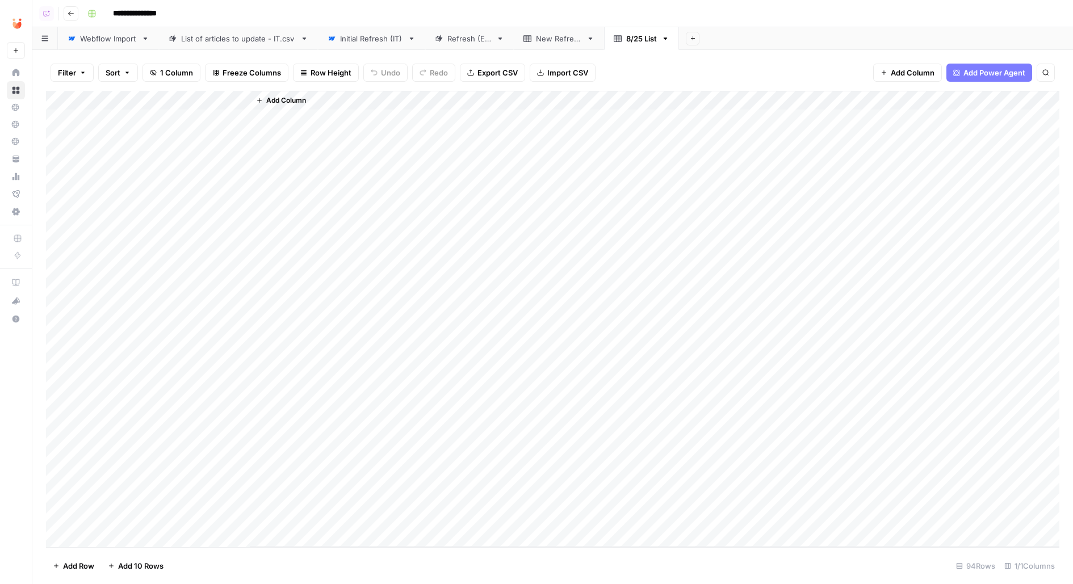
click at [294, 97] on span "Add Column" at bounding box center [286, 100] width 40 height 10
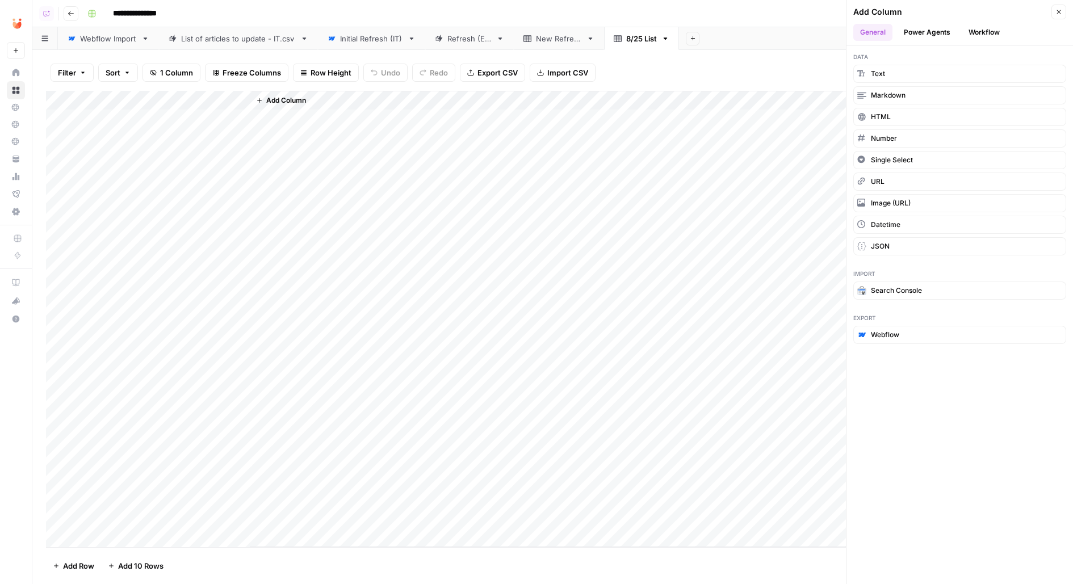
click at [69, 118] on div "Add Column" at bounding box center [553, 319] width 1014 height 457
click at [95, 562] on span "Delete 1 Row" at bounding box center [75, 565] width 45 height 11
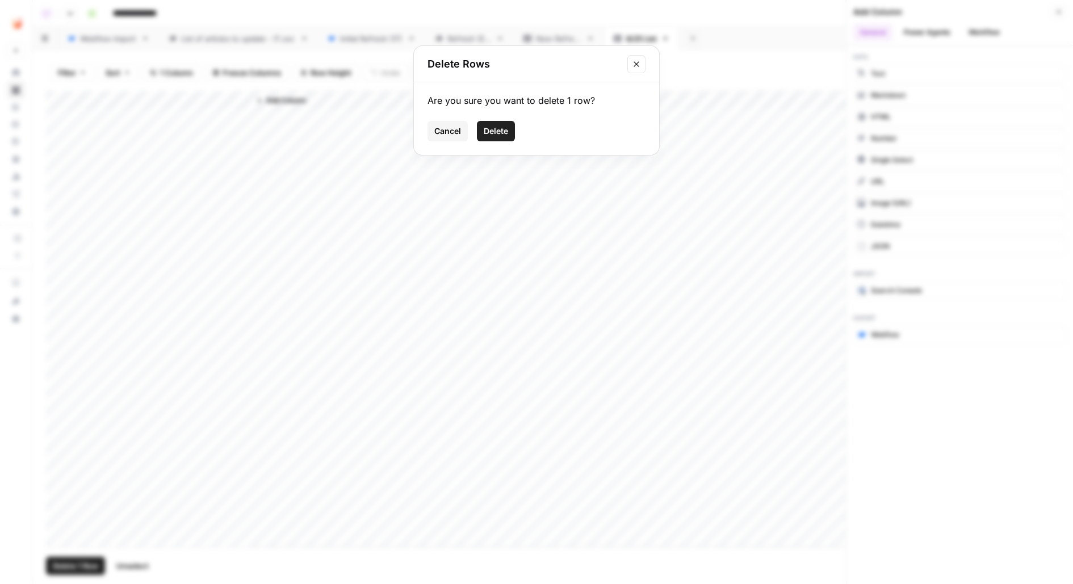
click at [499, 136] on button "Delete" at bounding box center [496, 131] width 38 height 20
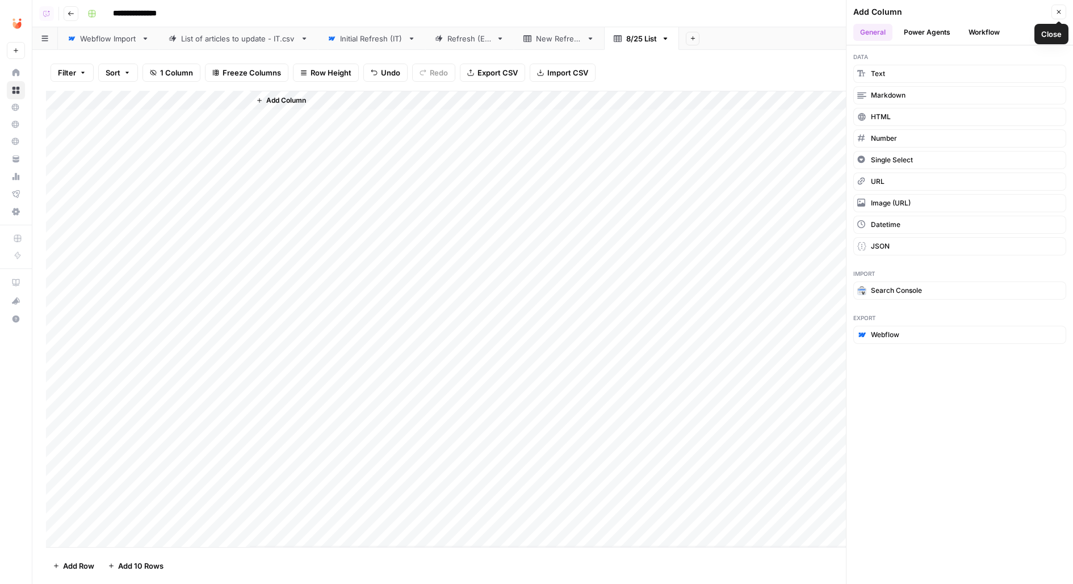
click at [982, 32] on button "Workflow" at bounding box center [984, 32] width 45 height 17
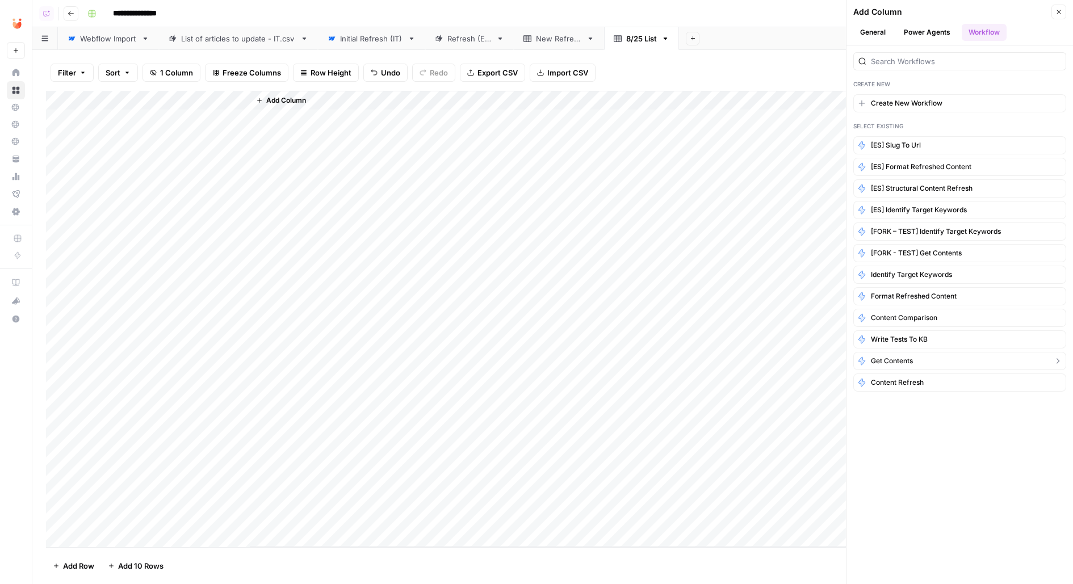
click at [915, 359] on button "Get Contents" at bounding box center [959, 361] width 213 height 18
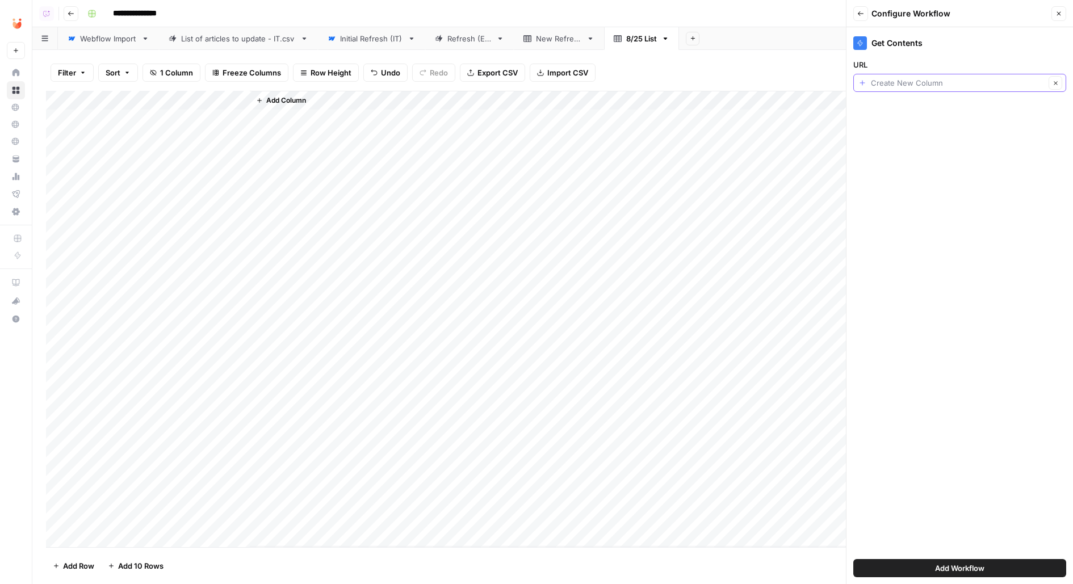
click at [921, 86] on input "URL" at bounding box center [958, 82] width 174 height 11
click at [910, 139] on span "Title" at bounding box center [957, 144] width 189 height 11
type input "Title"
click at [898, 559] on button "Add Workflow" at bounding box center [959, 568] width 213 height 18
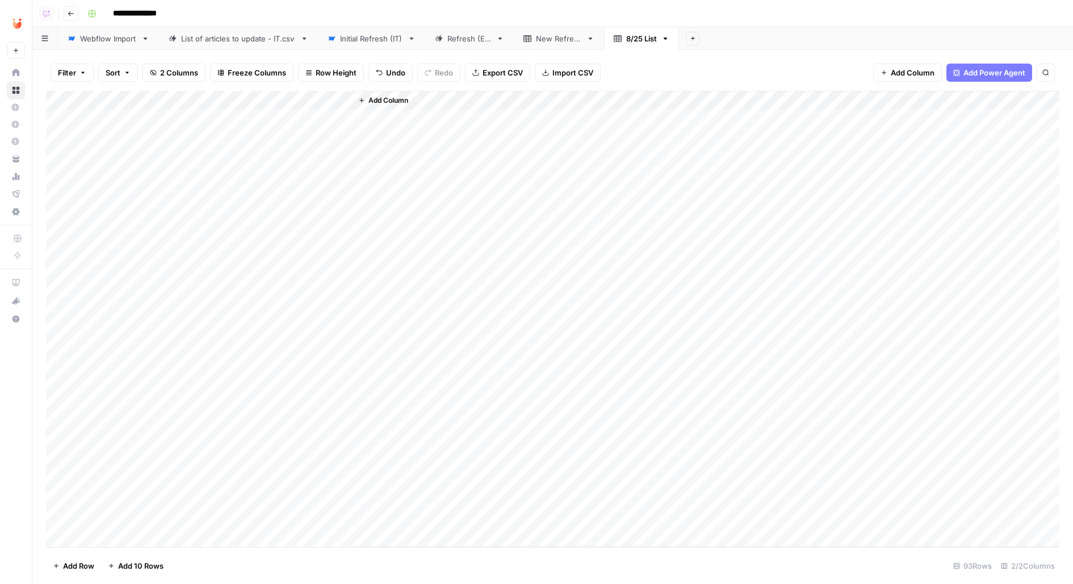
click at [302, 103] on div "Add Column" at bounding box center [553, 319] width 1014 height 457
click at [279, 211] on span "Edit Workflow" at bounding box center [320, 211] width 99 height 11
click at [140, 118] on div "Add Column" at bounding box center [553, 319] width 1014 height 457
click at [140, 118] on textarea "**********" at bounding box center [176, 120] width 182 height 16
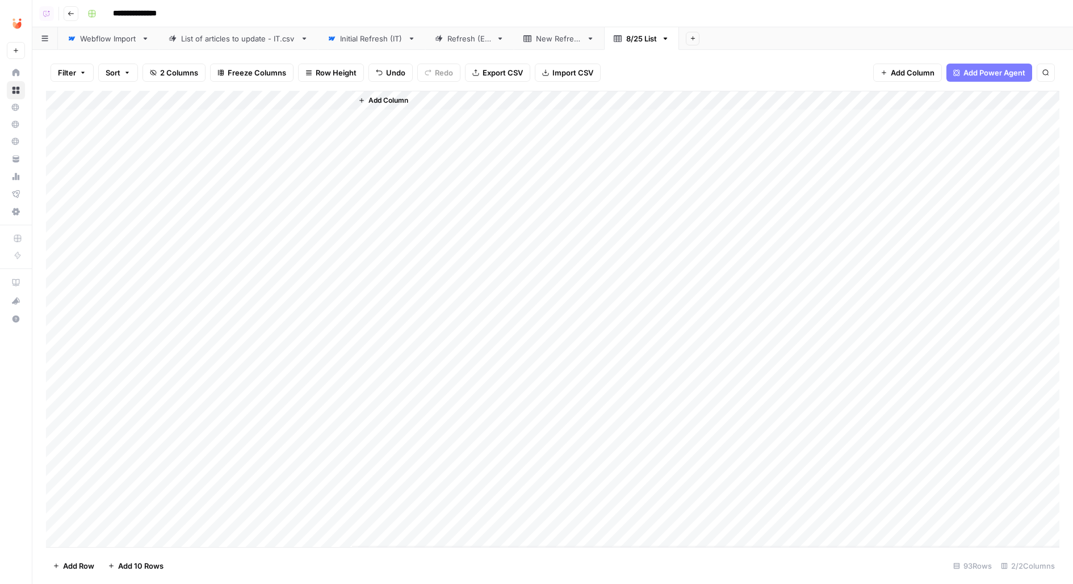
click at [554, 40] on div "New Refresh" at bounding box center [559, 38] width 46 height 11
click at [587, 40] on icon "button" at bounding box center [591, 39] width 8 height 8
click at [536, 283] on div "Add Column" at bounding box center [553, 319] width 1014 height 457
click at [587, 41] on icon "button" at bounding box center [591, 39] width 8 height 8
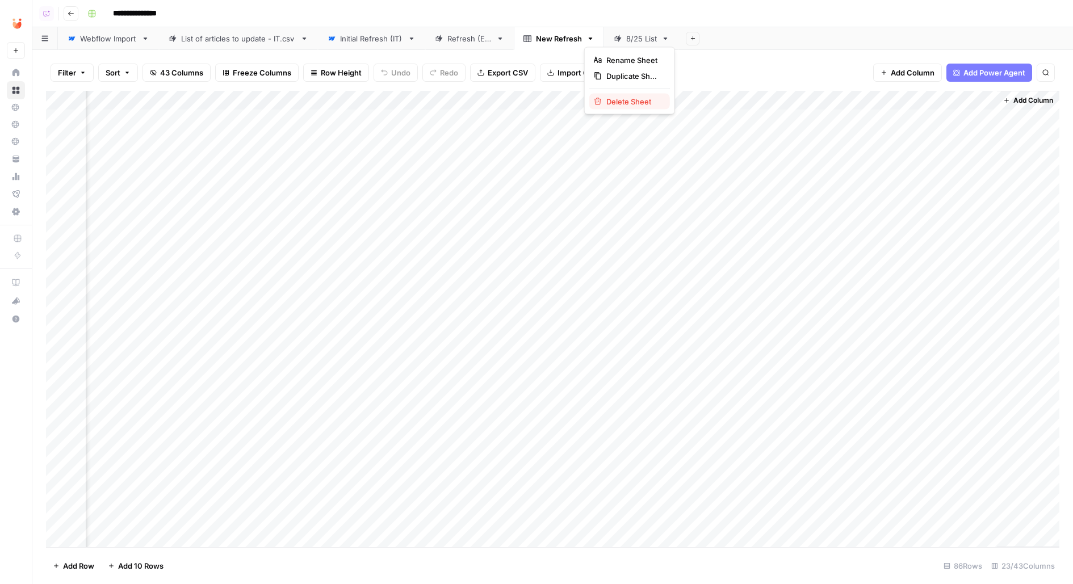
click at [611, 102] on span "Delete Sheet" at bounding box center [633, 101] width 55 height 11
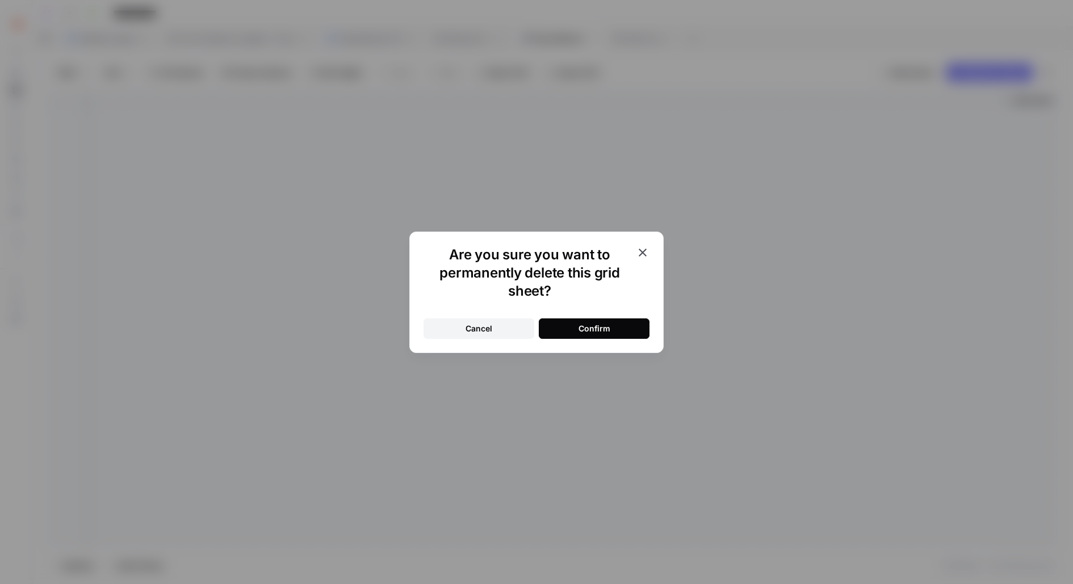
click at [625, 334] on button "Confirm" at bounding box center [594, 329] width 111 height 20
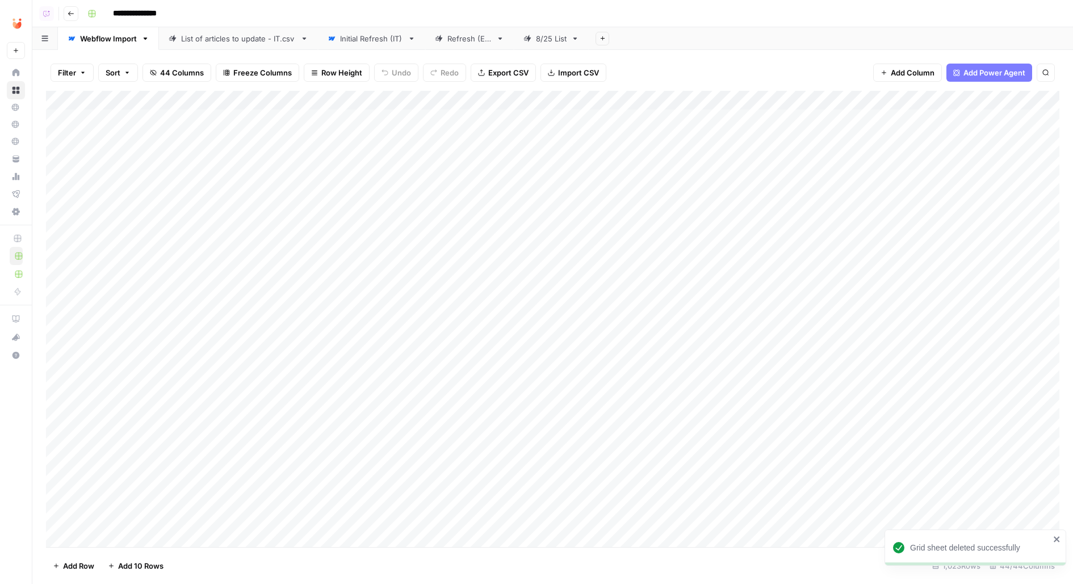
click at [592, 41] on div "Add Sheet" at bounding box center [831, 38] width 484 height 23
click at [602, 40] on icon "button" at bounding box center [603, 38] width 6 height 6
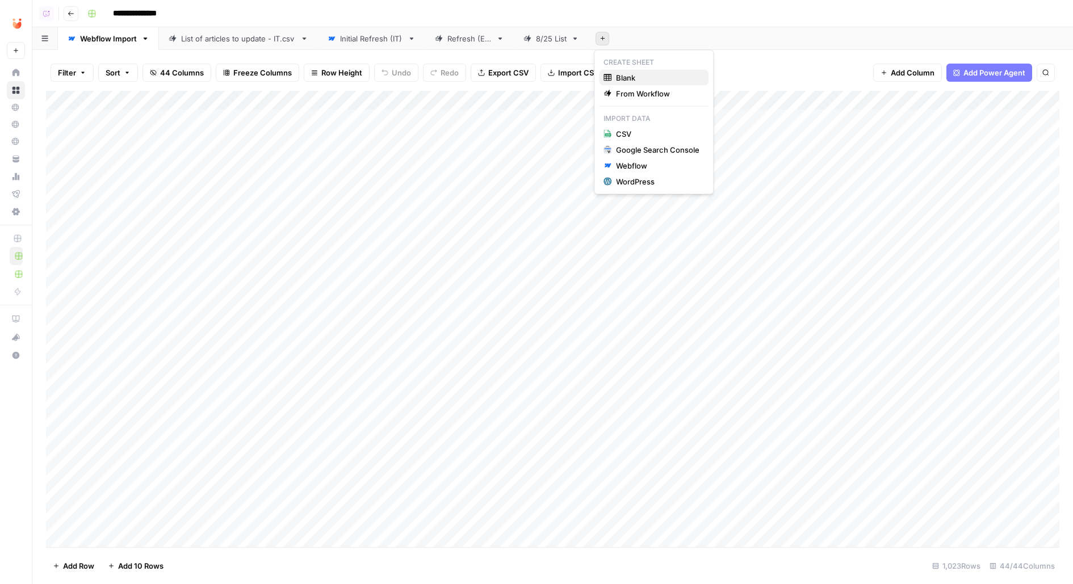
click at [639, 77] on span "Blank" at bounding box center [657, 77] width 83 height 11
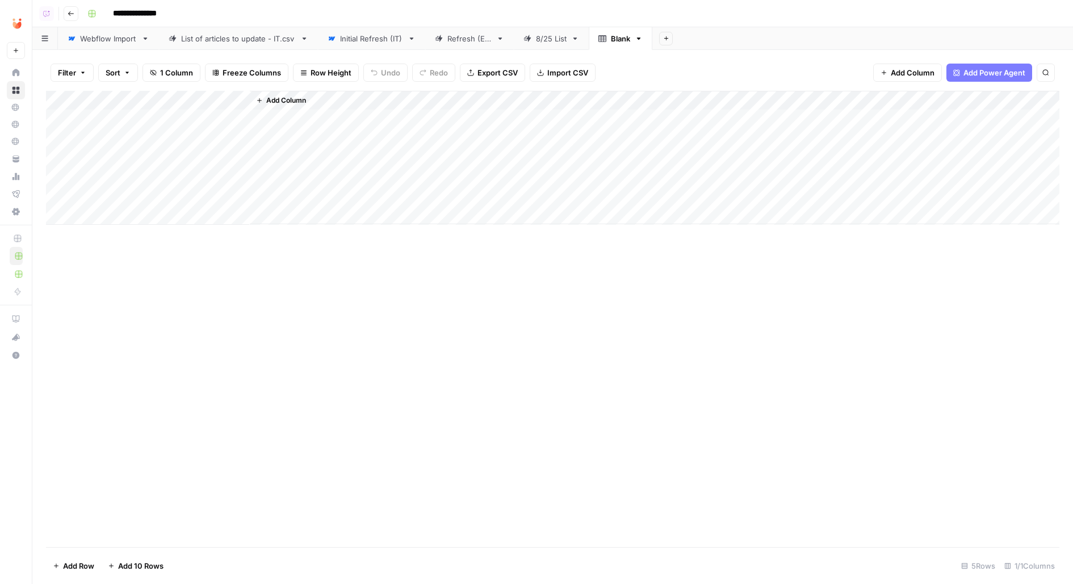
click at [611, 38] on div "Blank" at bounding box center [620, 38] width 19 height 11
type input "**********"
click at [673, 37] on icon "button" at bounding box center [675, 38] width 4 height 2
click at [707, 103] on span "Delete Sheet" at bounding box center [718, 101] width 55 height 11
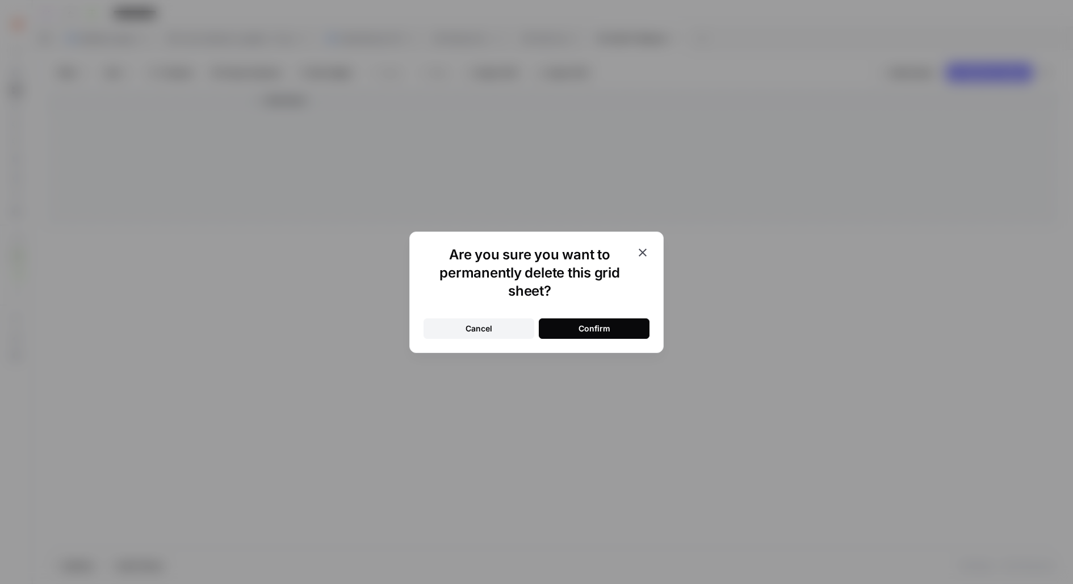
click at [574, 324] on button "Confirm" at bounding box center [594, 329] width 111 height 20
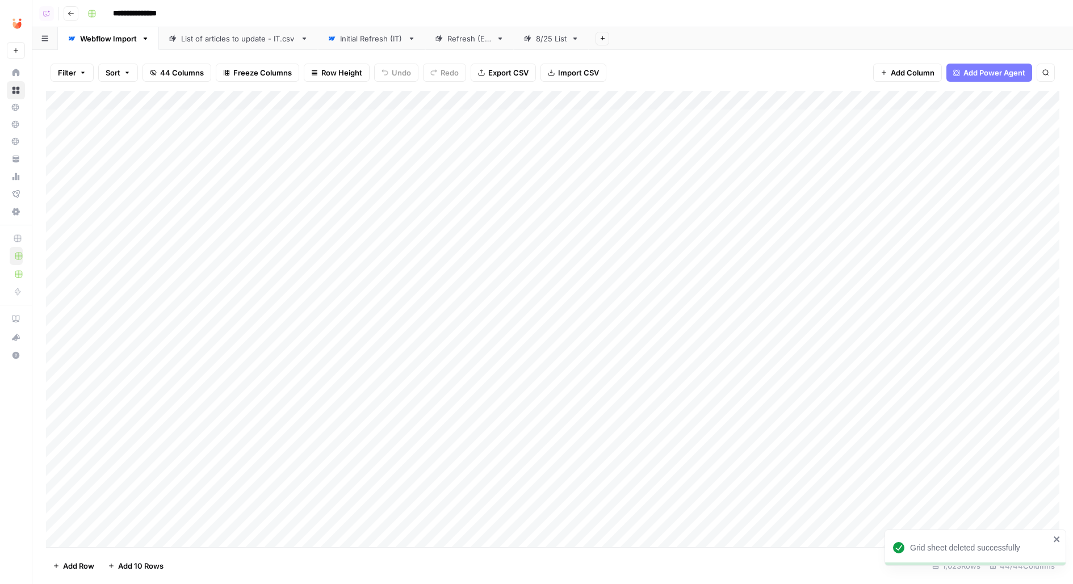
click at [382, 38] on div "Initial Refresh (IT)" at bounding box center [371, 38] width 63 height 11
click at [409, 39] on icon "button" at bounding box center [412, 39] width 8 height 8
click at [449, 73] on span "Duplicate Sheet" at bounding box center [456, 75] width 55 height 11
click at [646, 38] on div "Initial Refresh (IT)" at bounding box center [642, 38] width 63 height 11
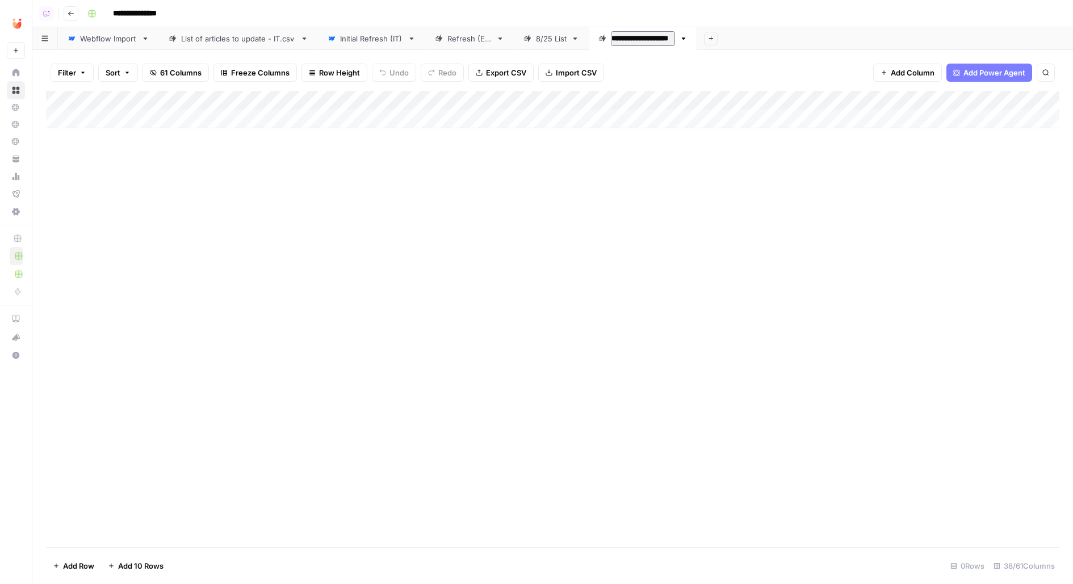
click at [646, 38] on input "**********" at bounding box center [643, 38] width 64 height 15
type input "**********"
click at [342, 36] on div "Initial Refresh (IT)" at bounding box center [371, 38] width 63 height 11
click at [636, 41] on div "8/25 IT Refresh" at bounding box center [638, 38] width 55 height 11
click at [115, 42] on div "Webflow Import" at bounding box center [108, 38] width 57 height 11
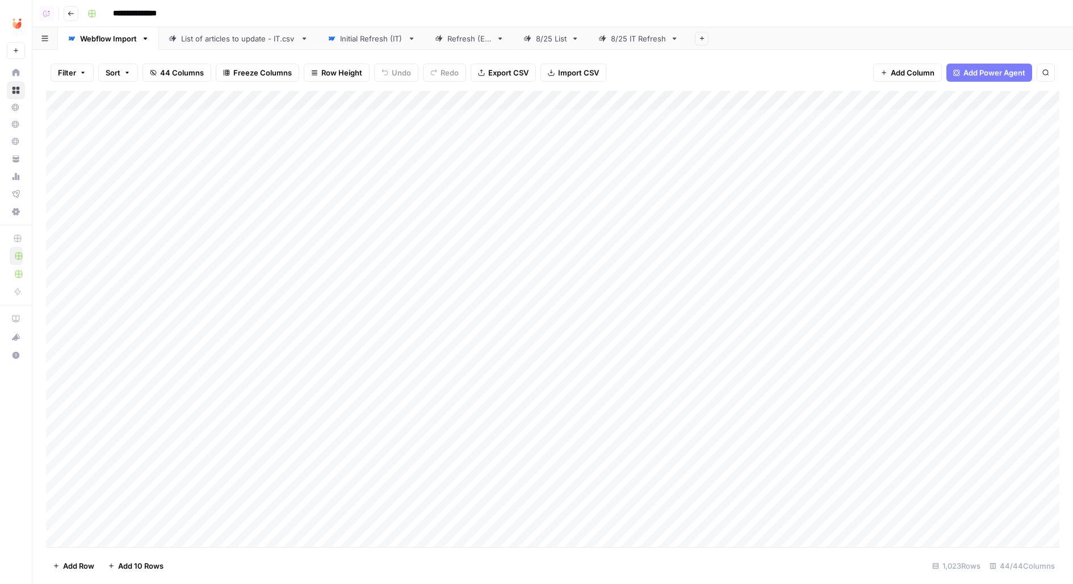
click at [179, 99] on div "Add Column" at bounding box center [553, 319] width 1014 height 457
click at [194, 128] on span "All Rows" at bounding box center [219, 126] width 72 height 11
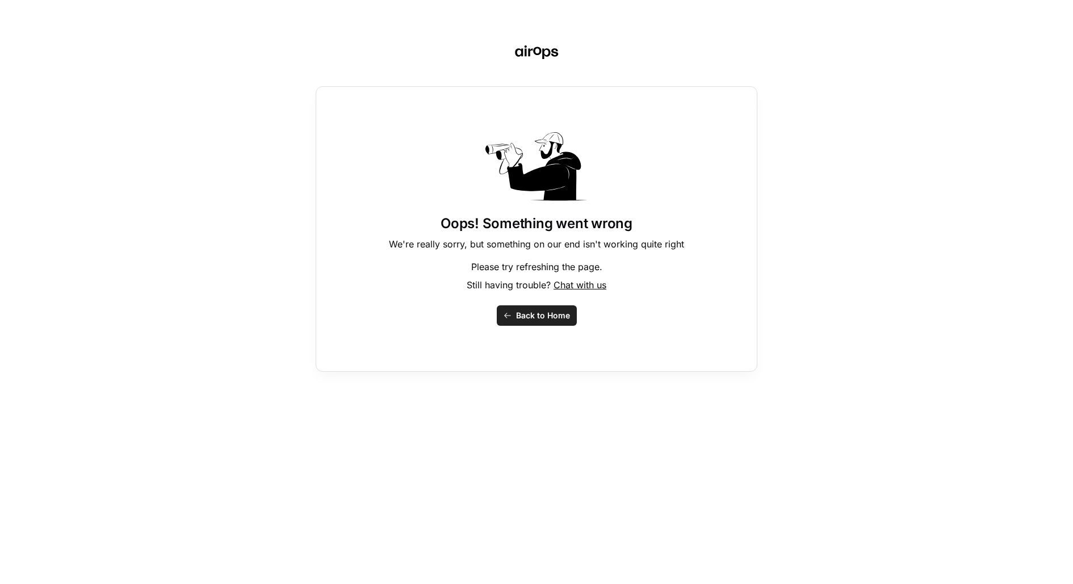
click at [547, 319] on span "Back to Home" at bounding box center [543, 315] width 54 height 11
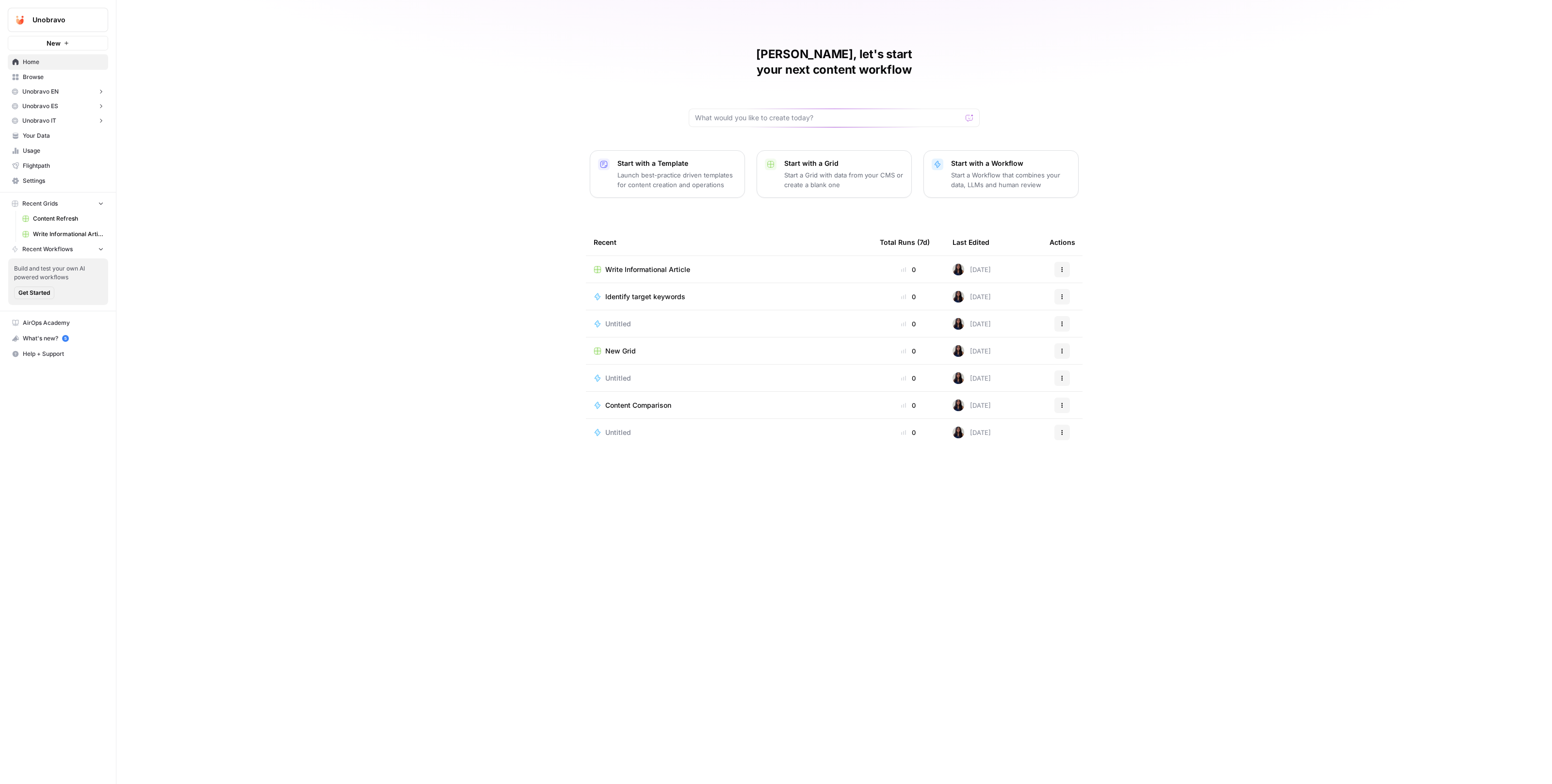
click at [65, 26] on button "Unobravo" at bounding box center [58, 20] width 101 height 24
type input "docebo"
click button "Docebo" at bounding box center [88, 73] width 155 height 15
click at [47, 162] on span "Settings" at bounding box center [63, 167] width 81 height 9
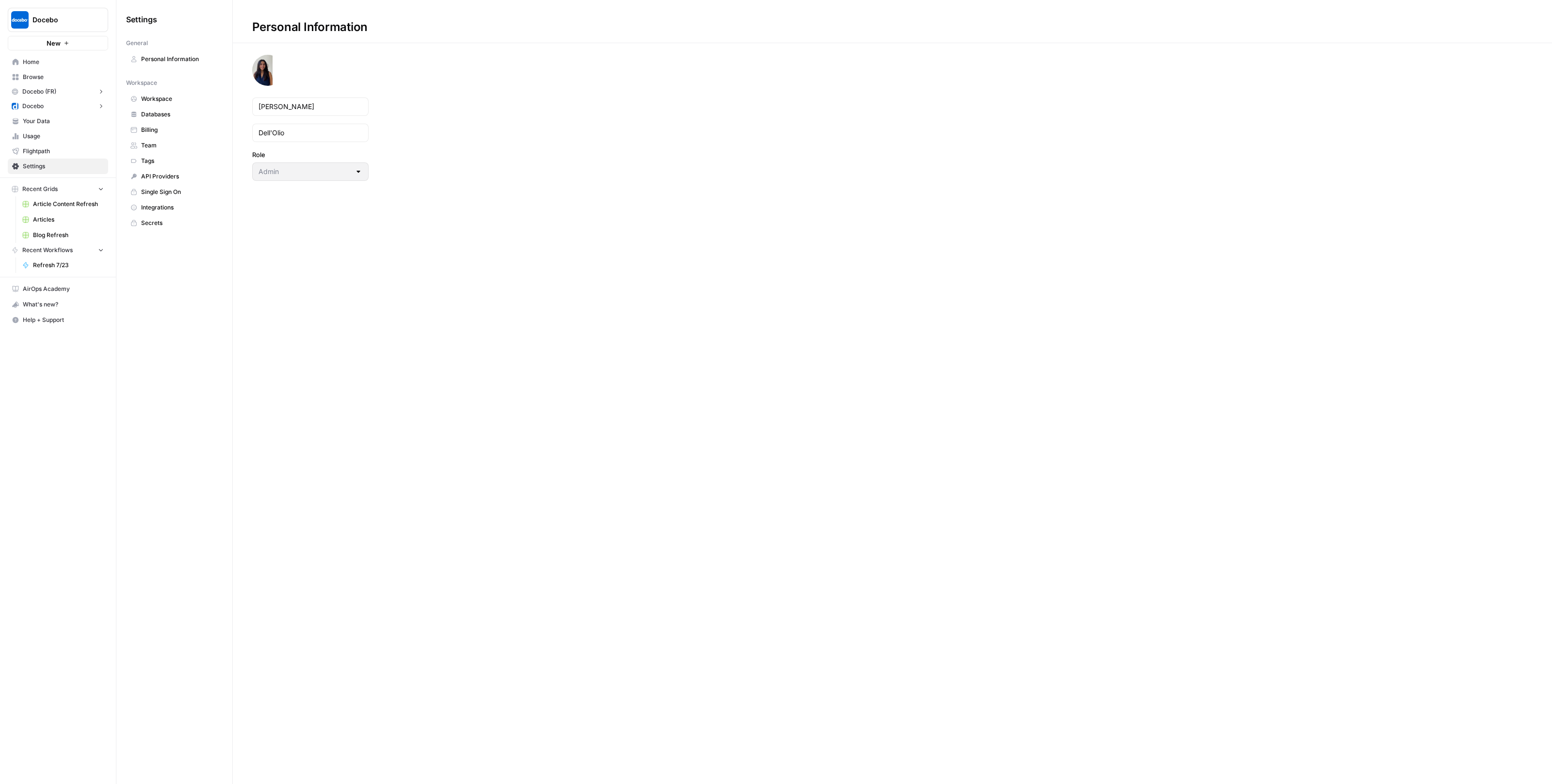
click at [166, 144] on span "Team" at bounding box center [179, 145] width 77 height 9
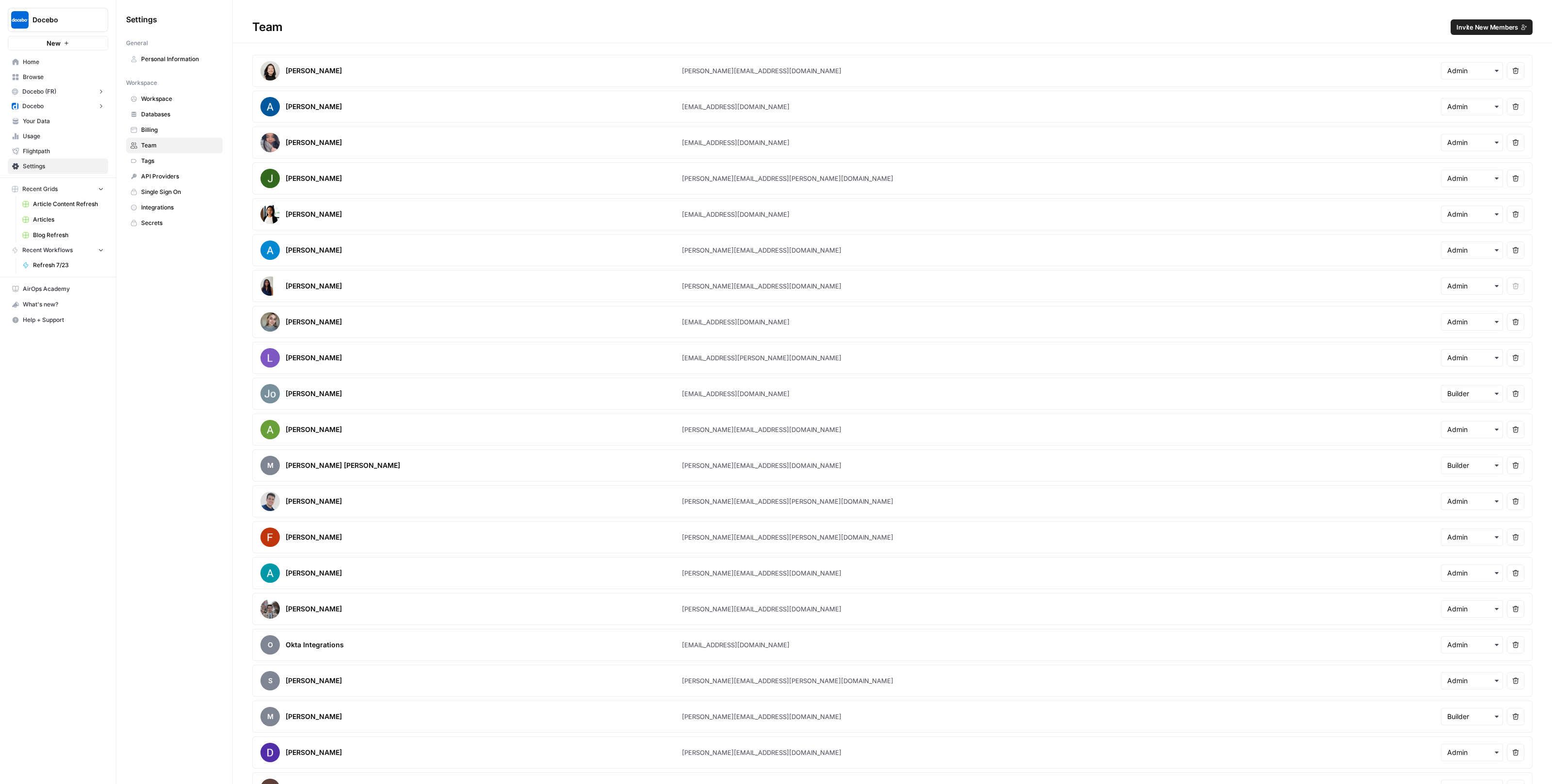
click at [1492, 30] on span "Invite New Members" at bounding box center [1487, 26] width 61 height 9
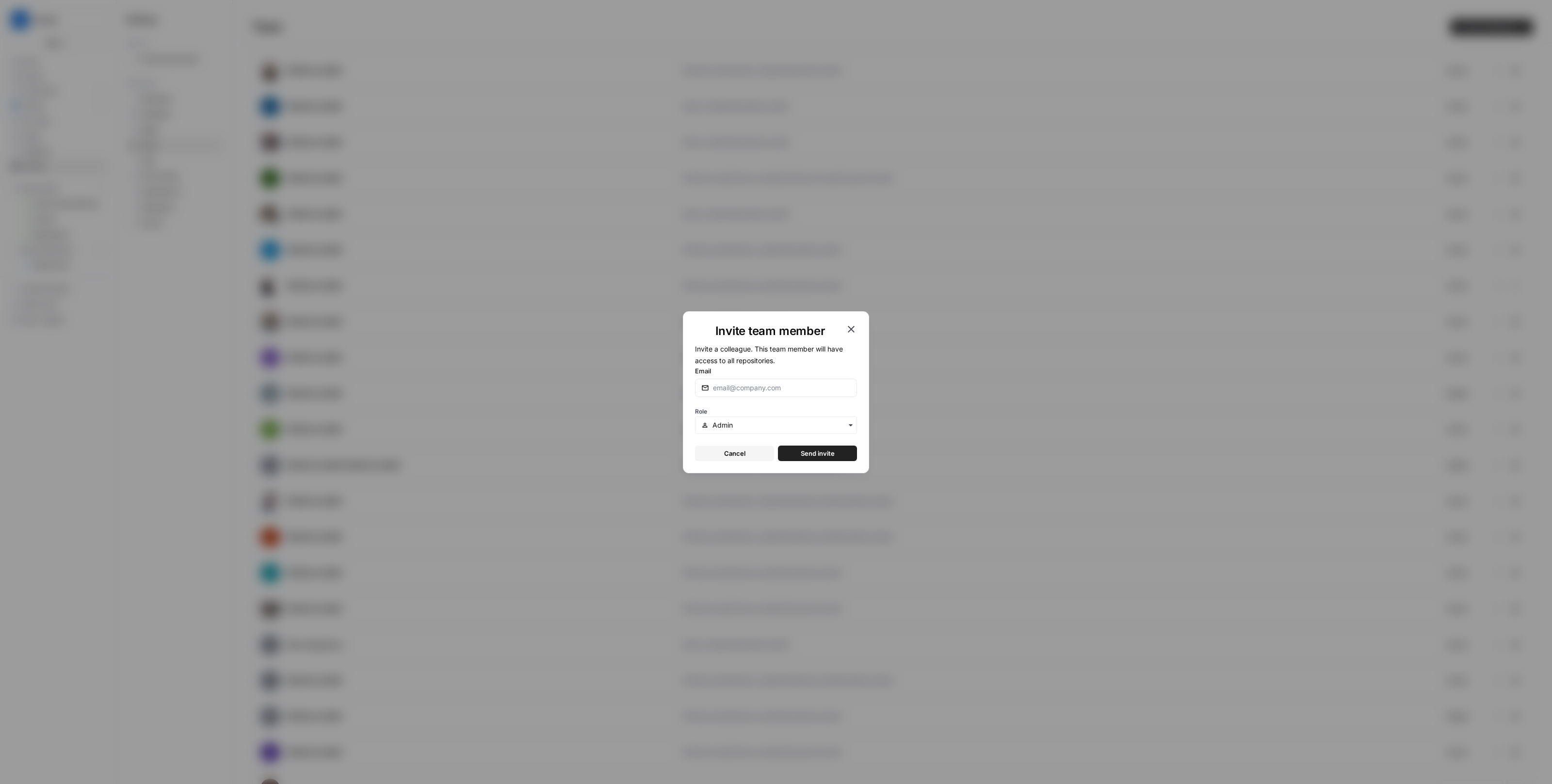
click at [733, 393] on div at bounding box center [776, 389] width 162 height 19
type input "will@airops.com"
click at [778, 446] on button "Send invite" at bounding box center [817, 453] width 79 height 15
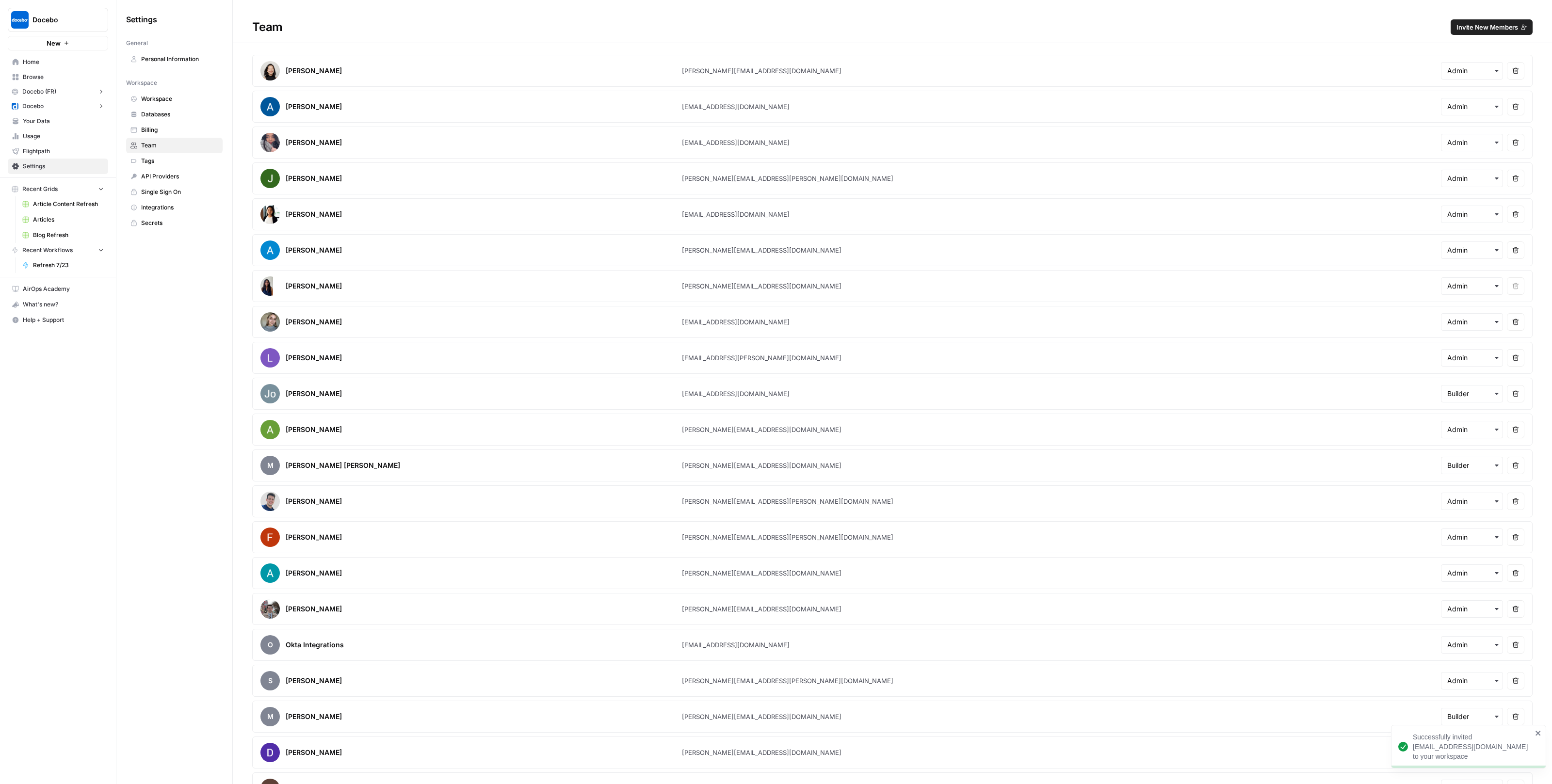
click at [51, 120] on span "Your Data" at bounding box center [63, 121] width 81 height 9
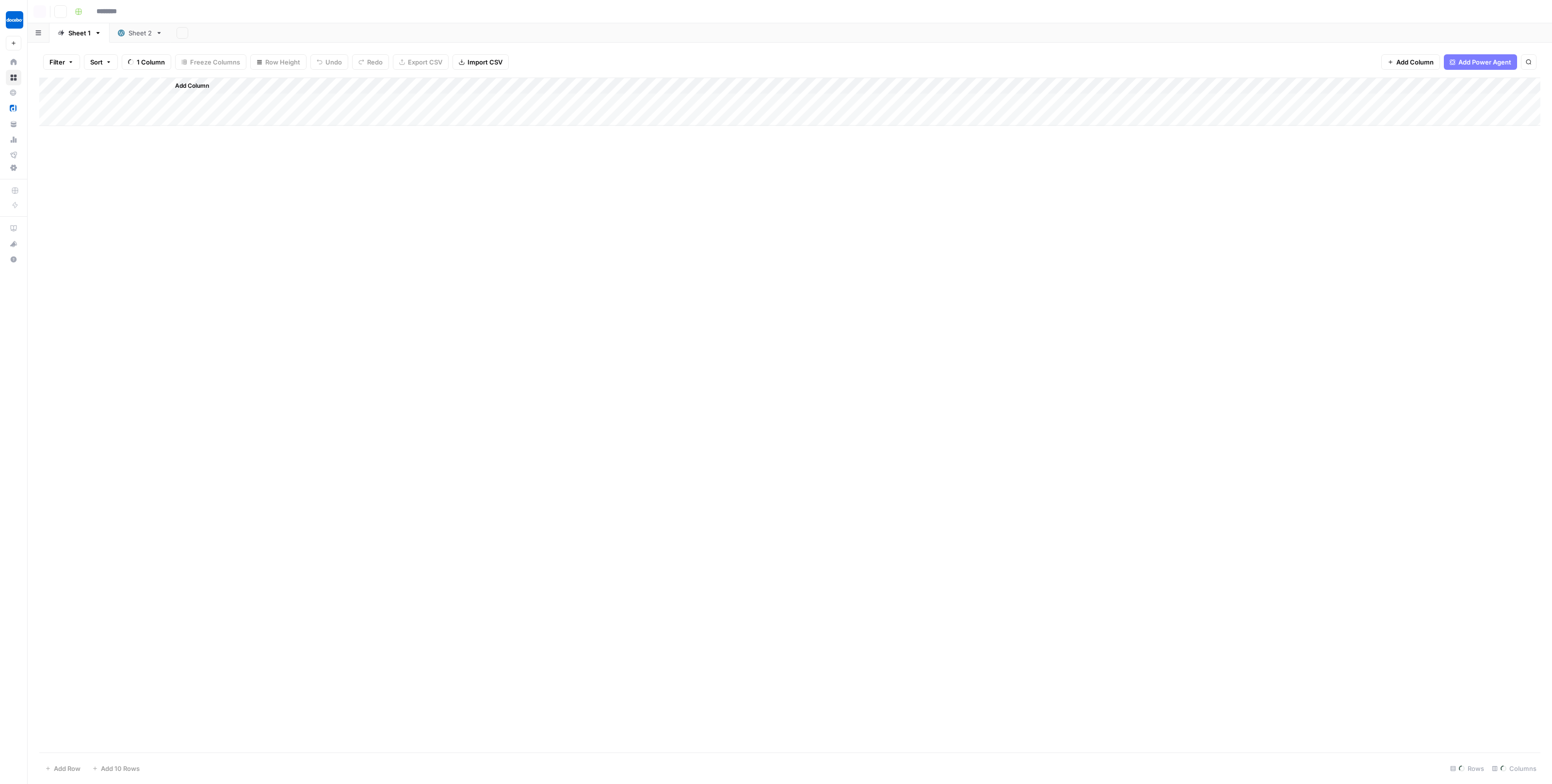
type input "**********"
click at [915, 109] on div "Add Column" at bounding box center [790, 415] width 1502 height 676
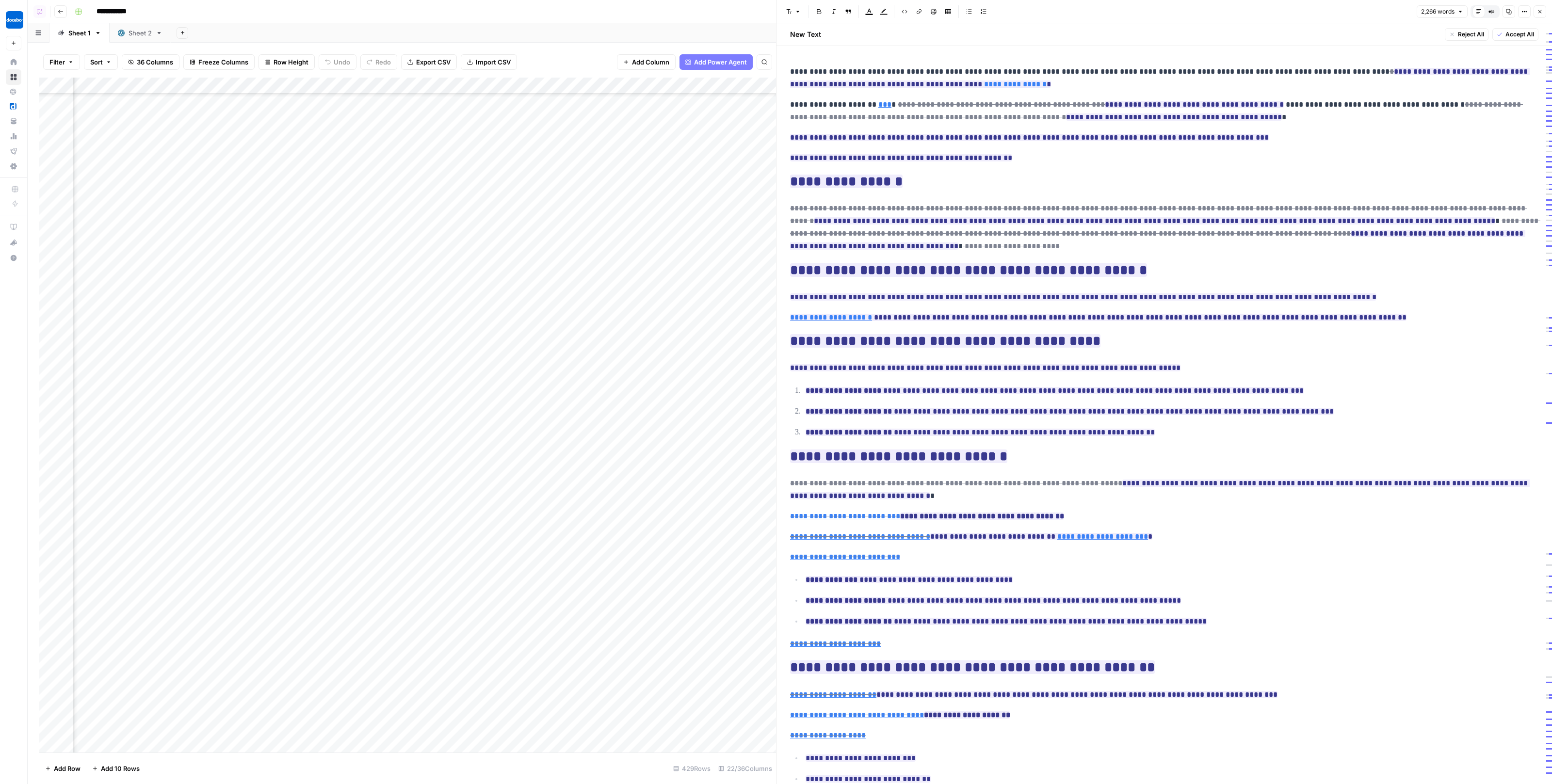
scroll to position [8615, 1127]
click at [255, 187] on div "Add Column" at bounding box center [407, 415] width 737 height 676
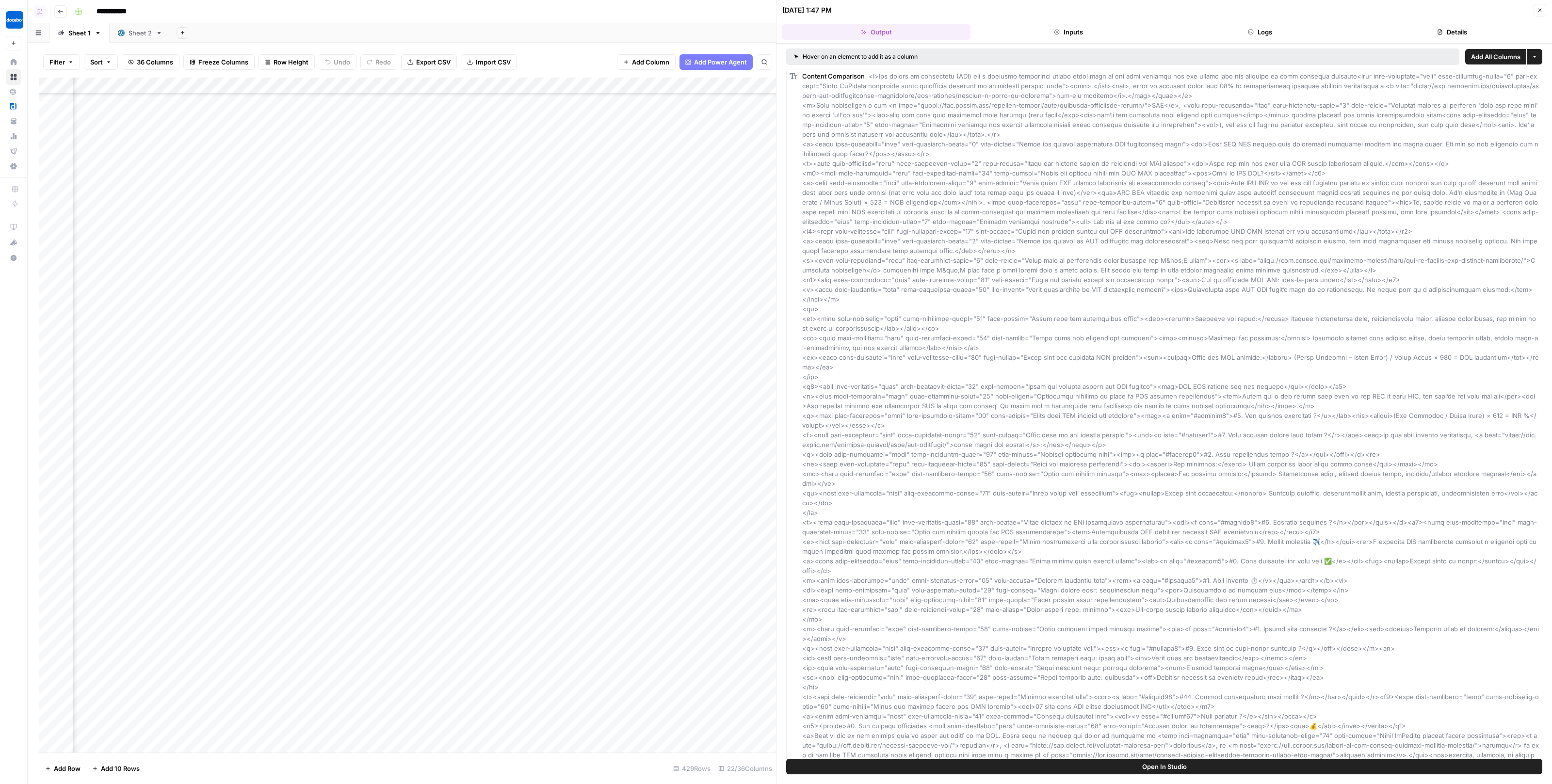
click at [1309, 27] on button "Logs" at bounding box center [1261, 32] width 188 height 15
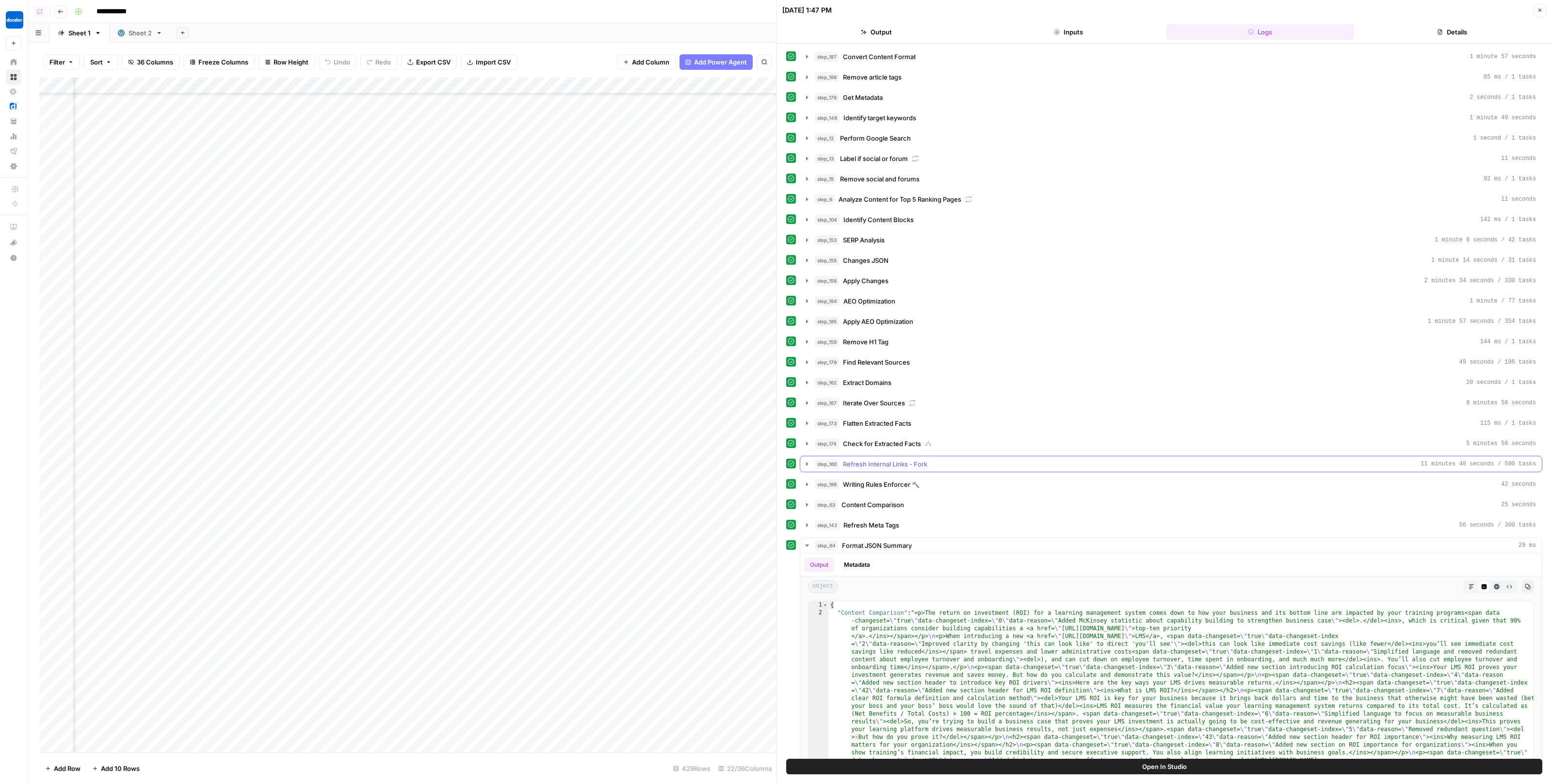
click at [893, 462] on button "step_160 Refresh Internal Links - Fork 11 minutes 40 seconds / 500 tasks" at bounding box center [1171, 464] width 741 height 15
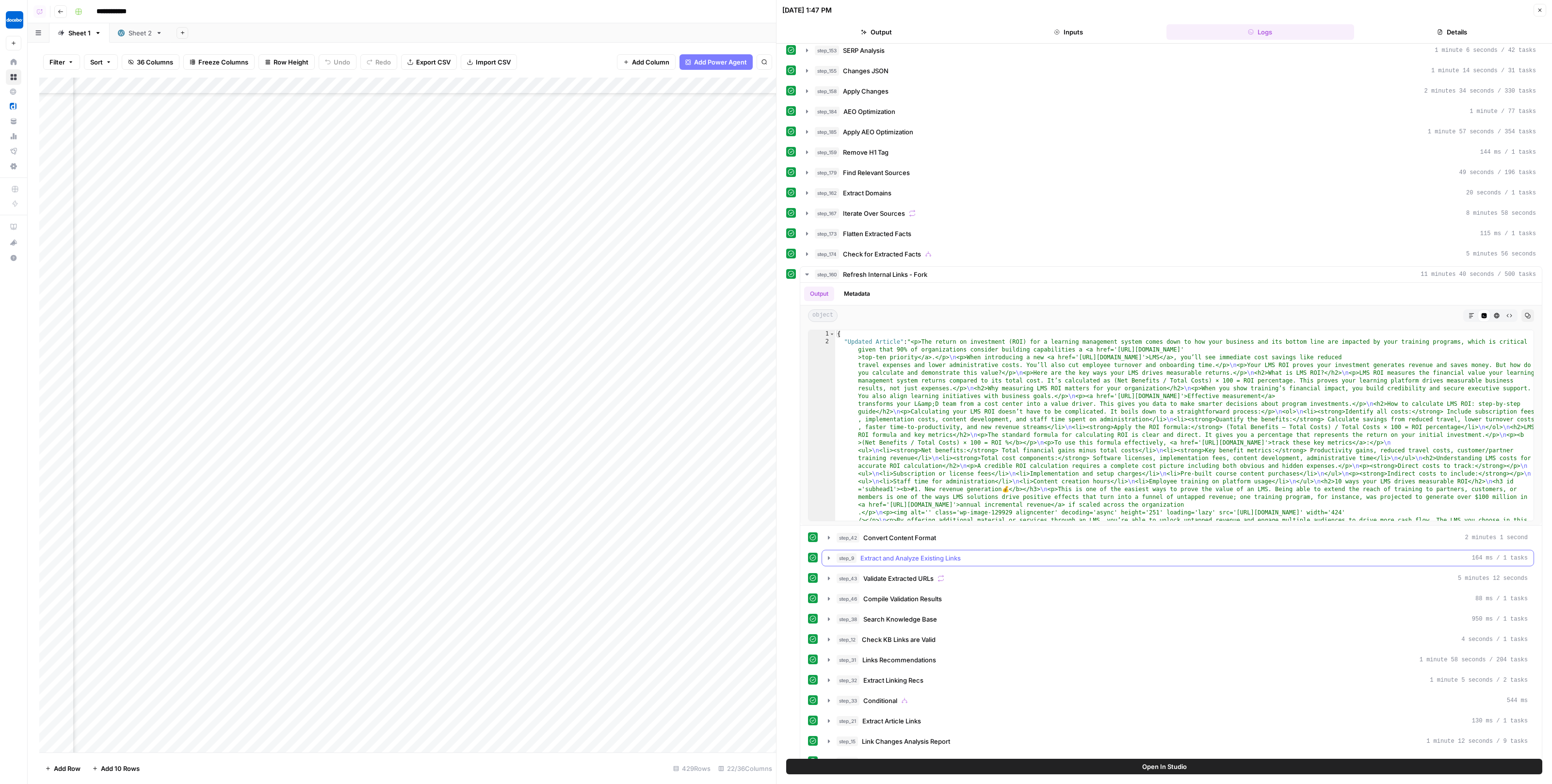
scroll to position [198, 0]
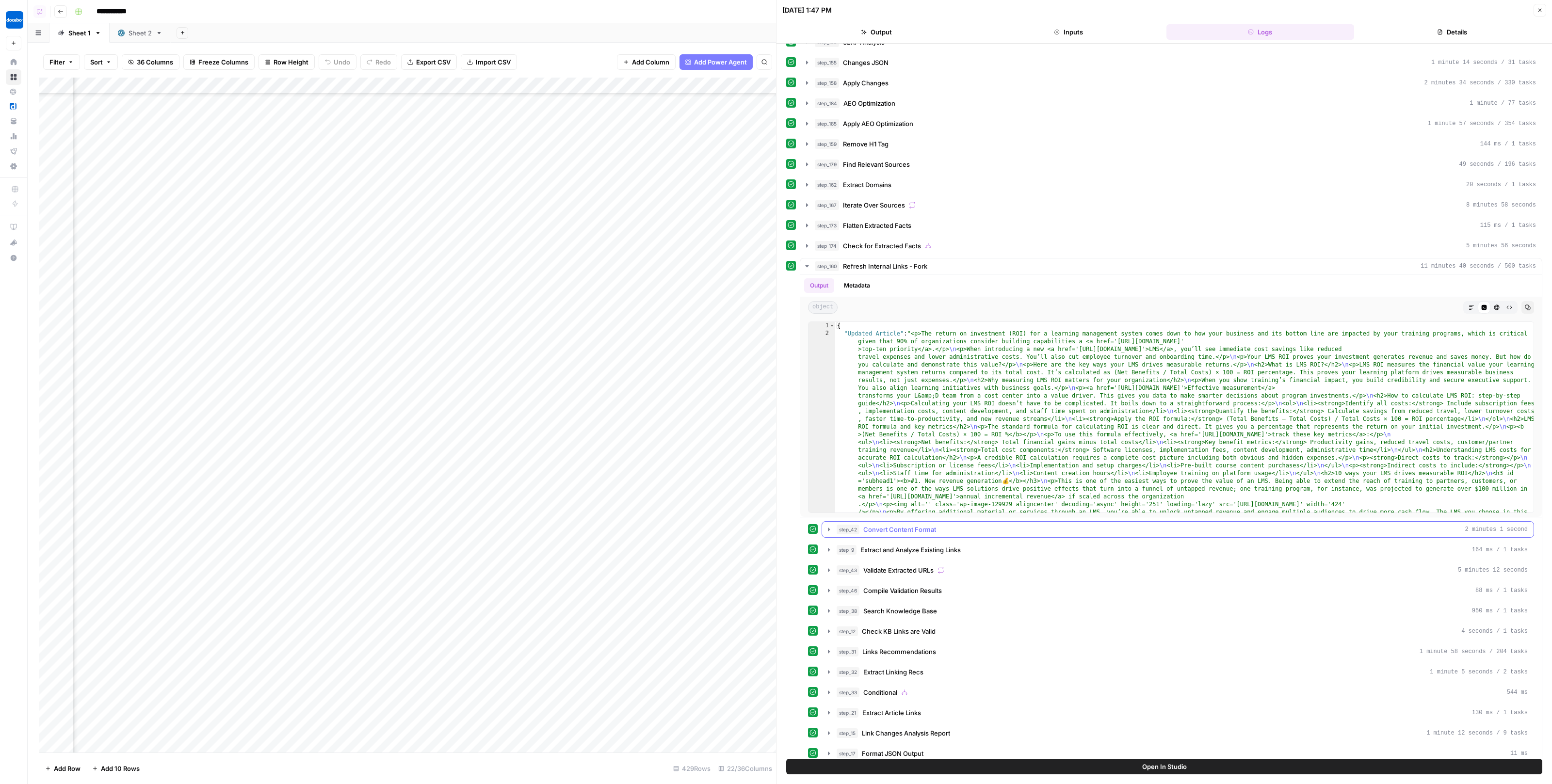
click at [868, 524] on span "Convert Content Format" at bounding box center [899, 529] width 73 height 9
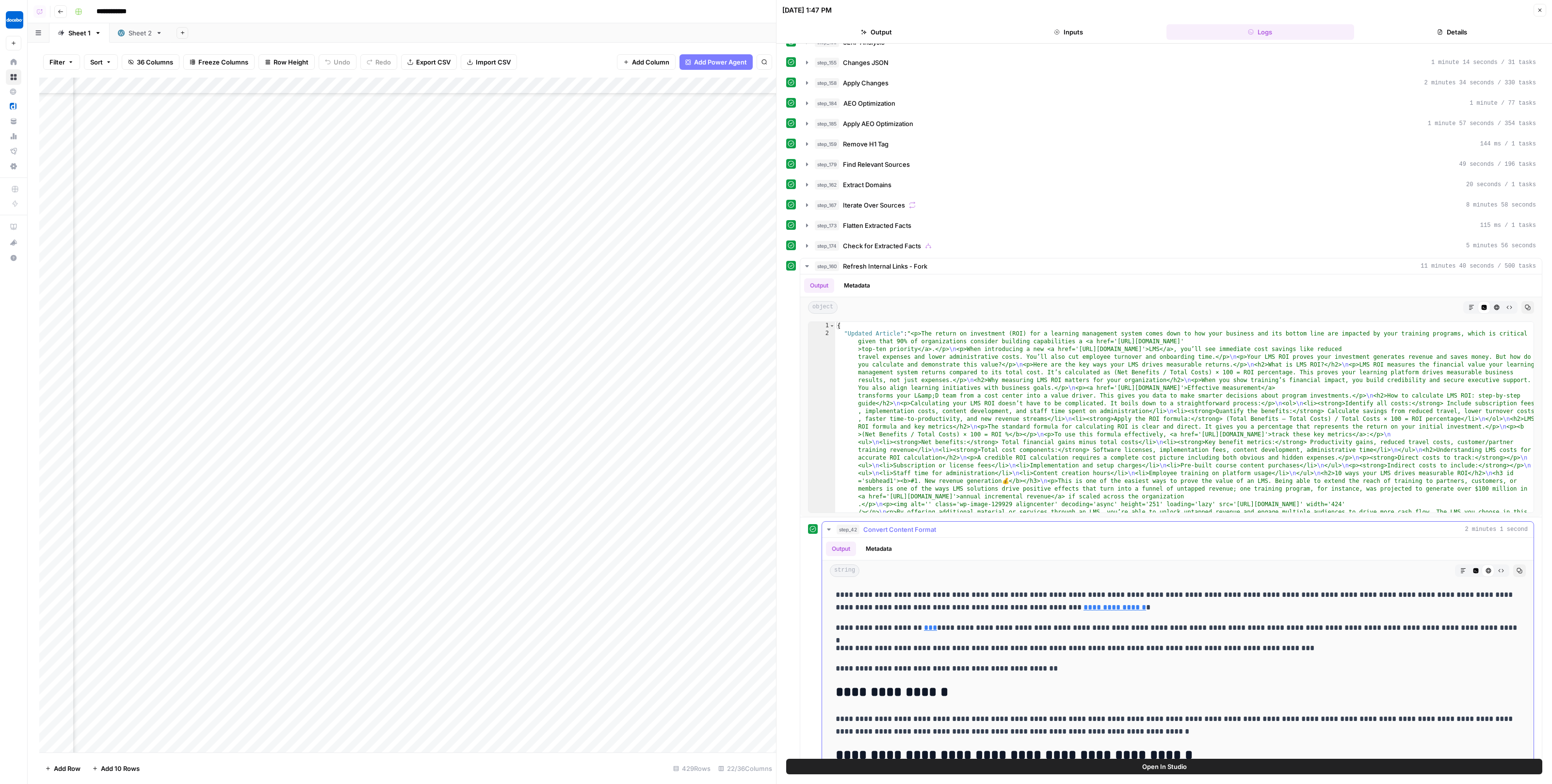
click at [868, 524] on span "Convert Content Format" at bounding box center [899, 529] width 73 height 9
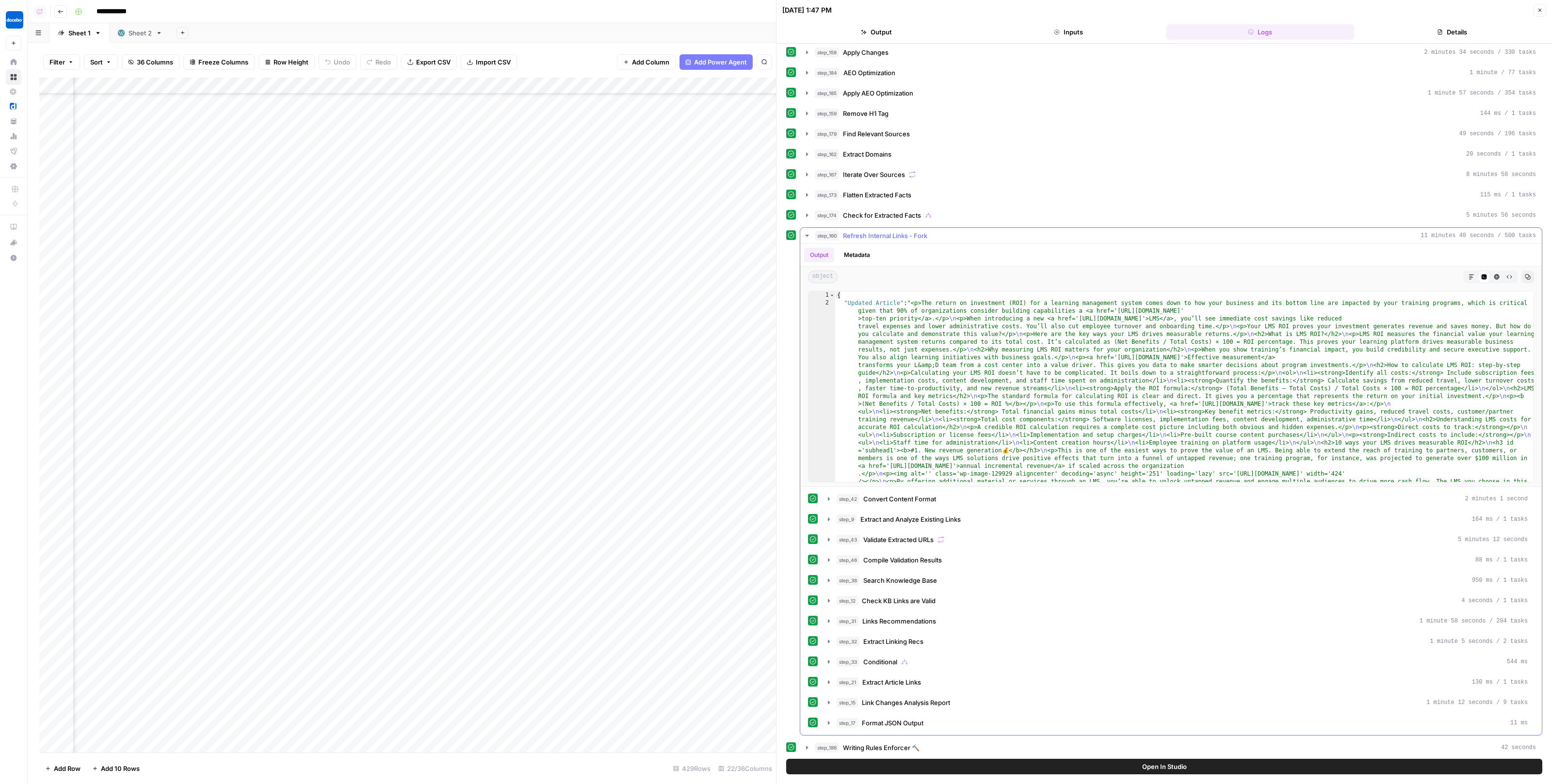
scroll to position [279, 0]
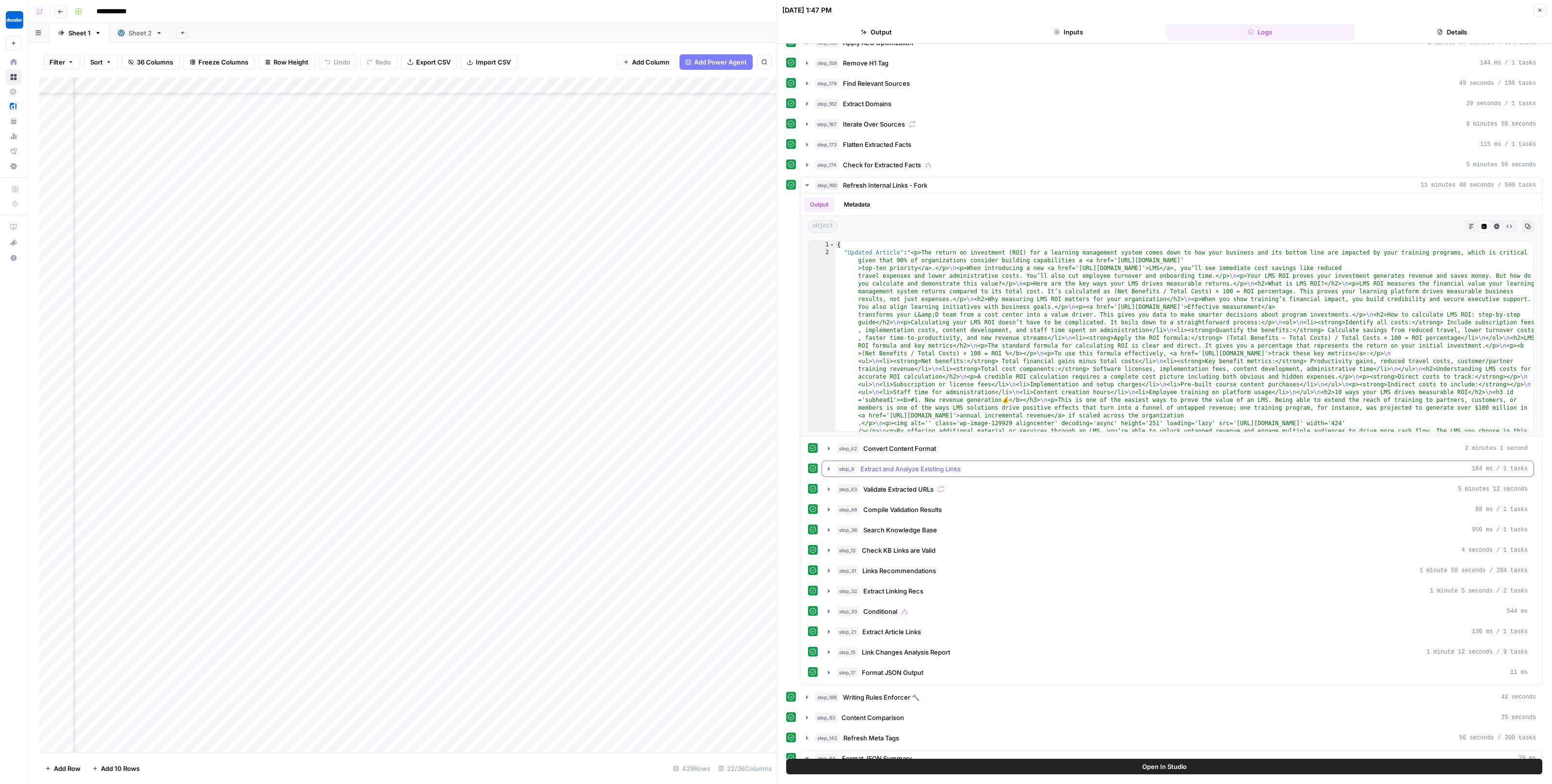
click at [889, 467] on button "step_9 Extract and Analyze Existing Links 164 ms / 1 tasks" at bounding box center [1178, 469] width 712 height 15
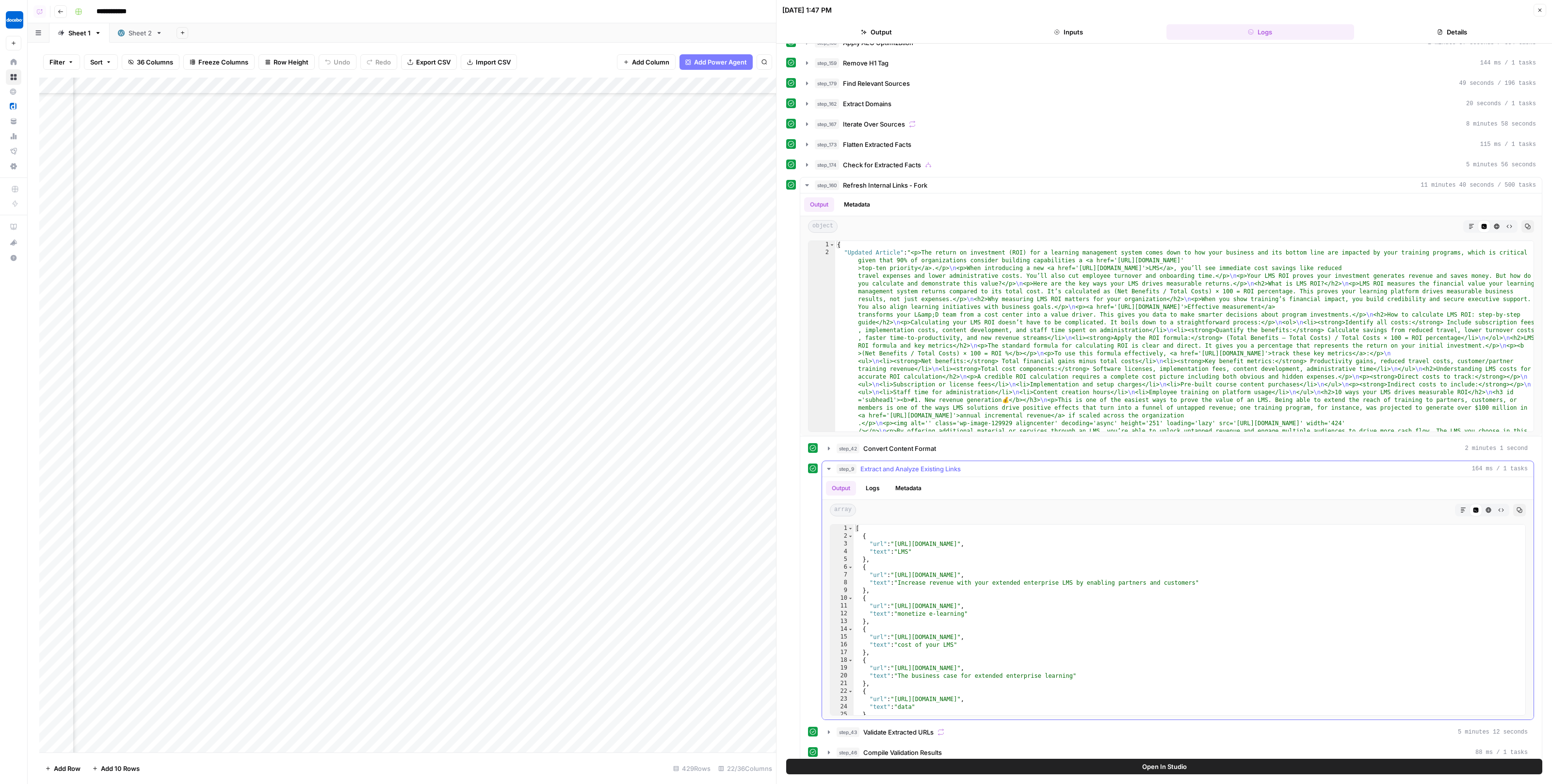
click at [889, 465] on button "step_9 Extract and Analyze Existing Links 164 ms / 1 tasks" at bounding box center [1178, 469] width 712 height 15
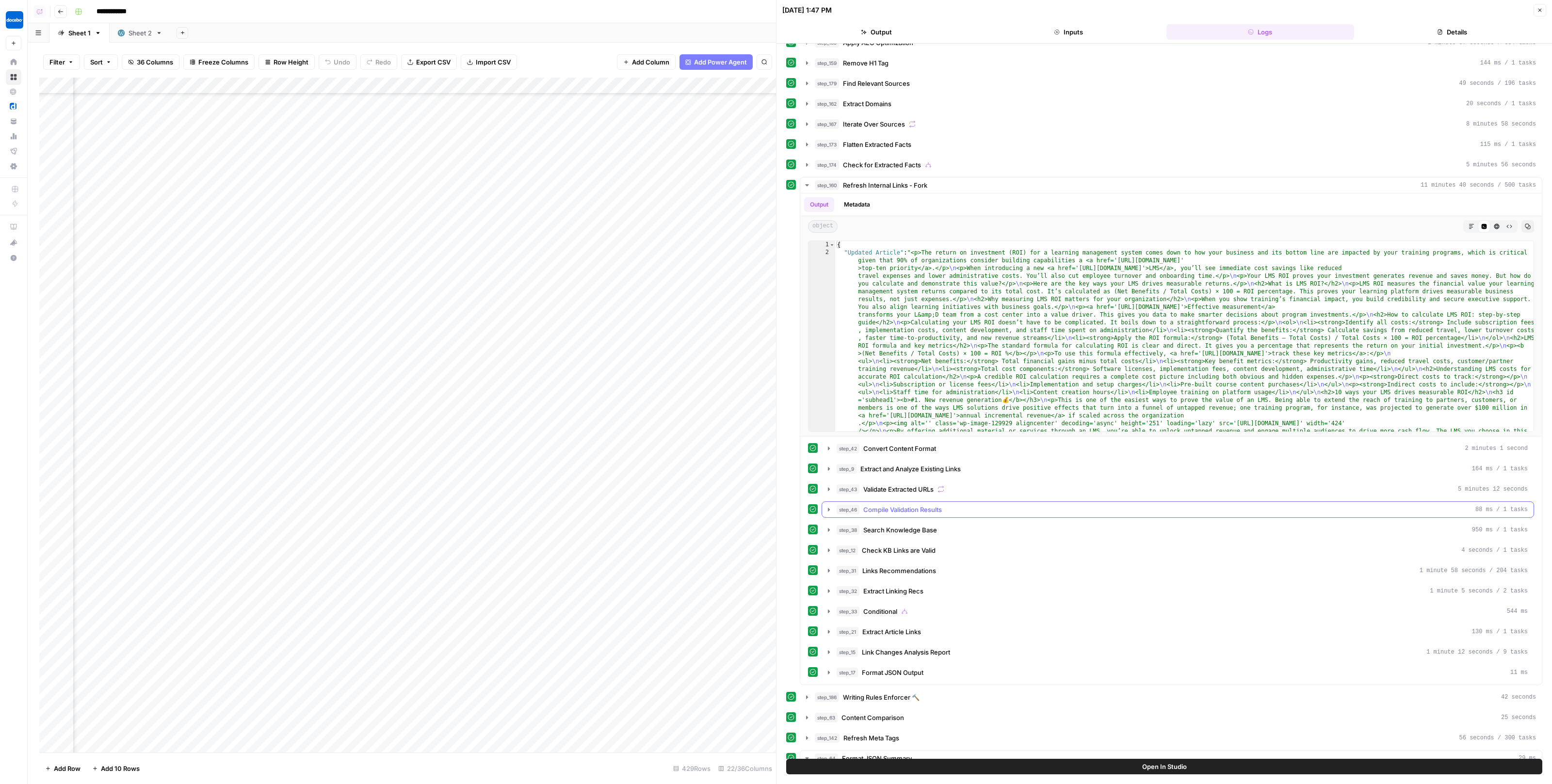
click at [892, 505] on span "Compile Validation Results" at bounding box center [903, 509] width 79 height 9
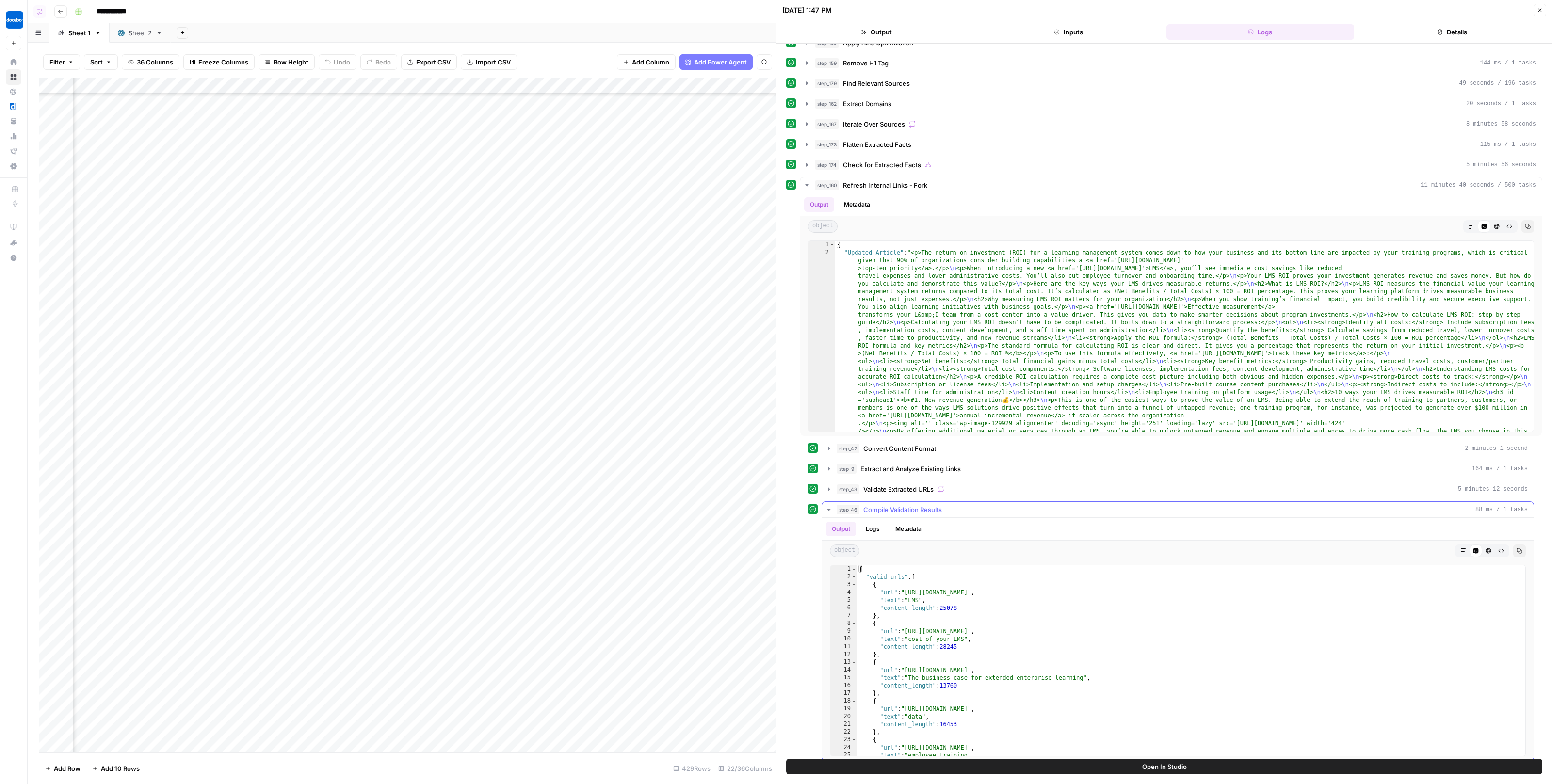
click at [892, 505] on span "Compile Validation Results" at bounding box center [903, 509] width 79 height 9
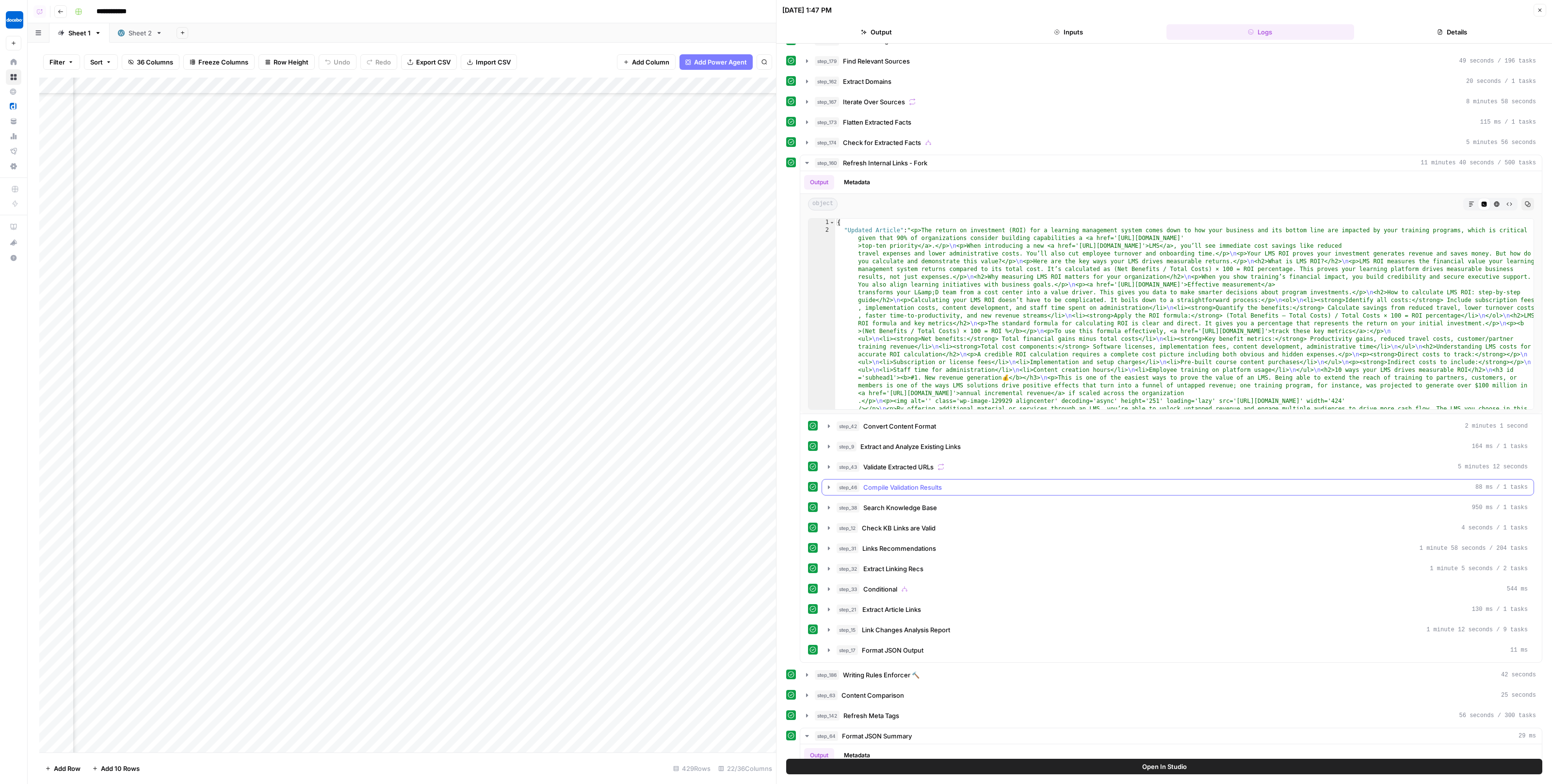
scroll to position [307, 0]
click at [902, 498] on span "Search Knowledge Base" at bounding box center [900, 502] width 73 height 9
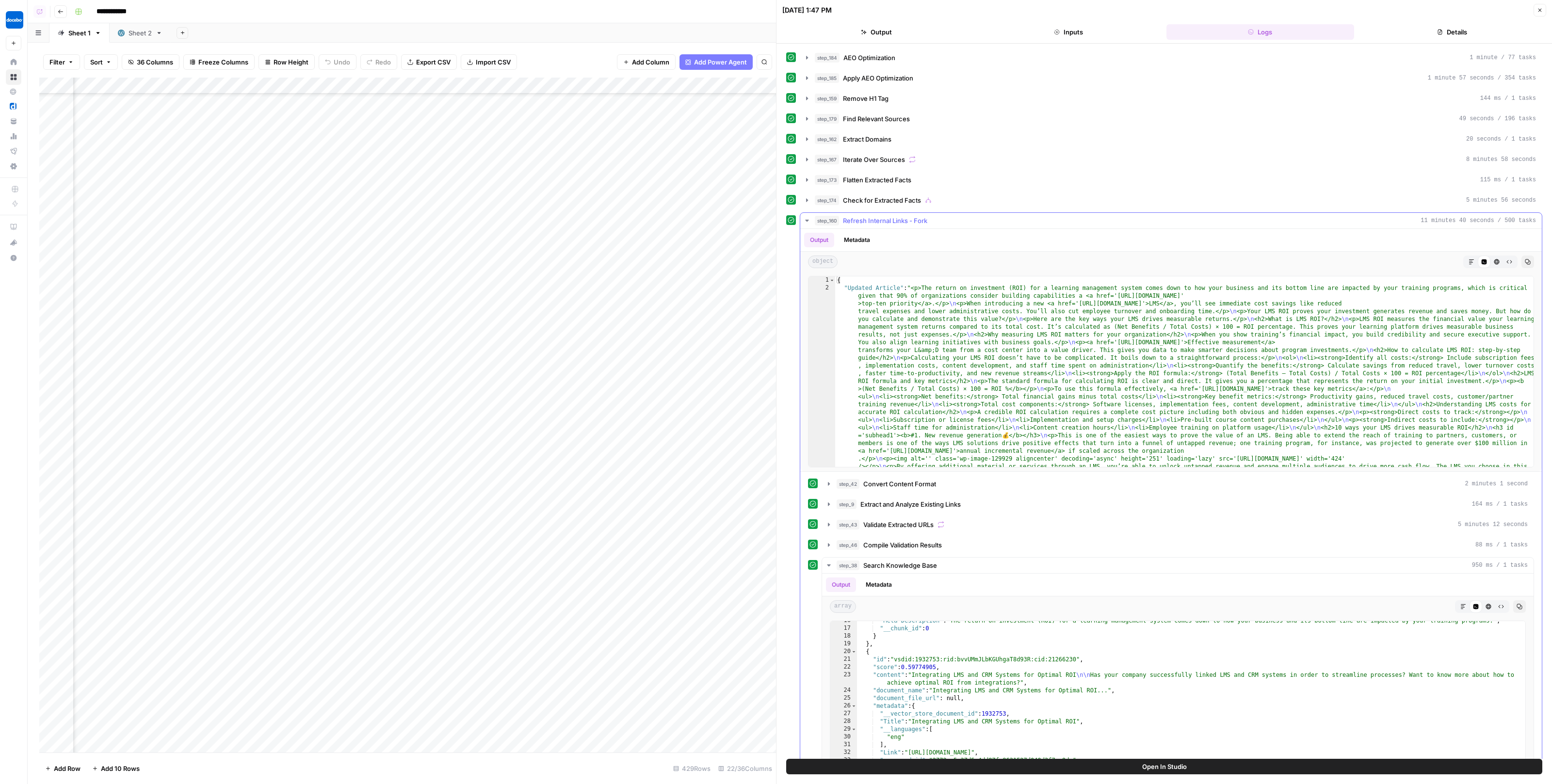
scroll to position [222, 0]
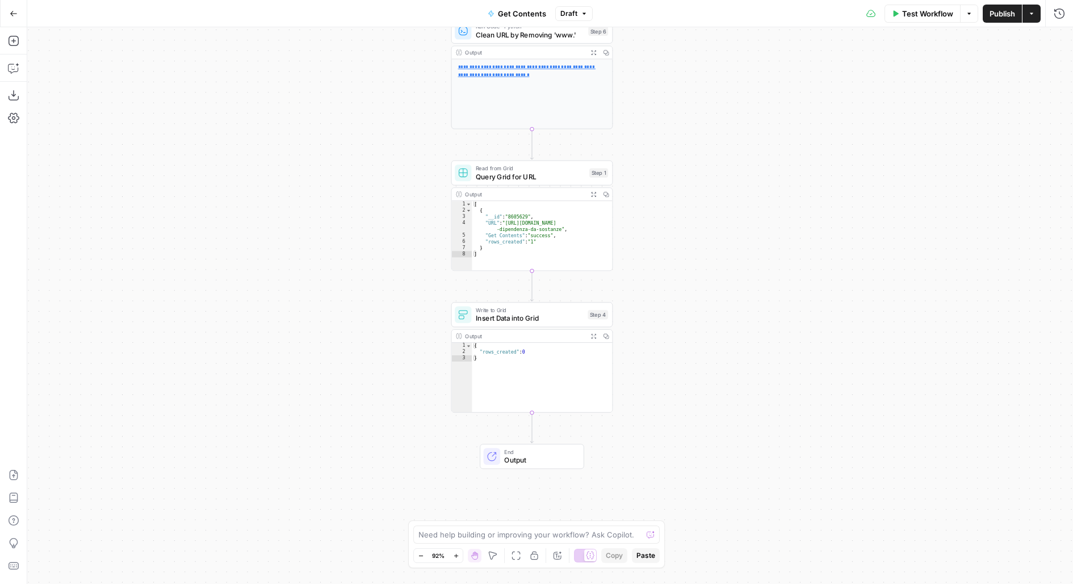
drag, startPoint x: 733, startPoint y: 195, endPoint x: 706, endPoint y: 86, distance: 112.9
click at [706, 86] on div "**********" at bounding box center [550, 305] width 1046 height 557
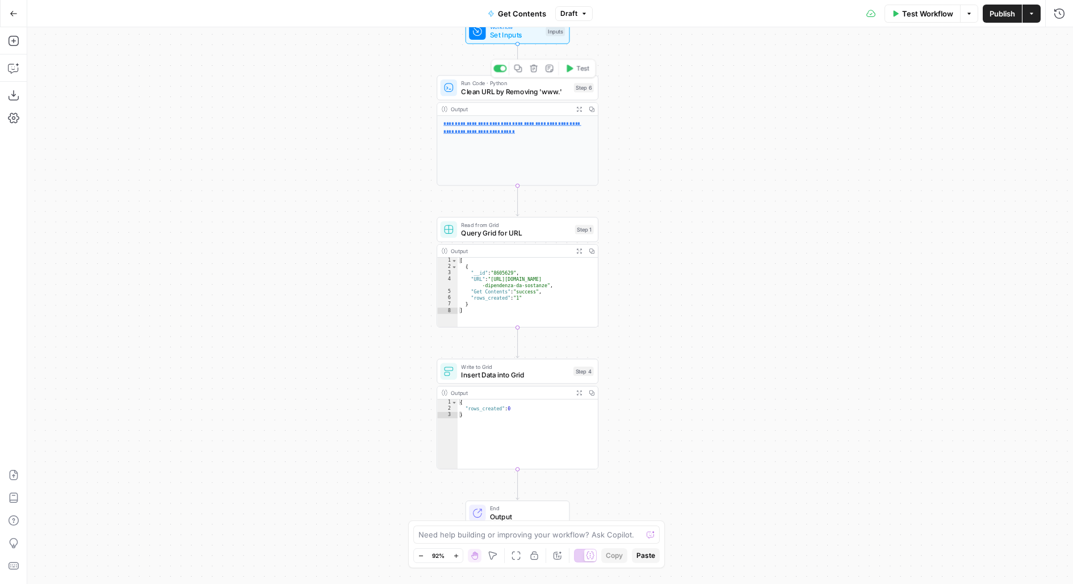
click at [516, 94] on span "Clean URL by Removing 'www.'" at bounding box center [515, 91] width 108 height 10
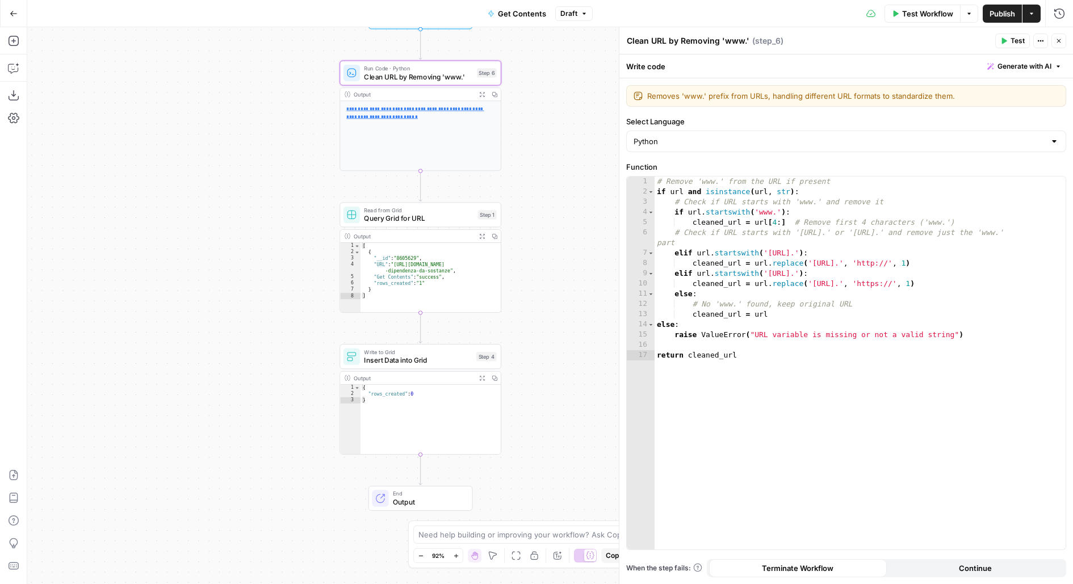
drag, startPoint x: 401, startPoint y: 260, endPoint x: 292, endPoint y: 240, distance: 111.4
click at [292, 240] on div "**********" at bounding box center [550, 305] width 1046 height 557
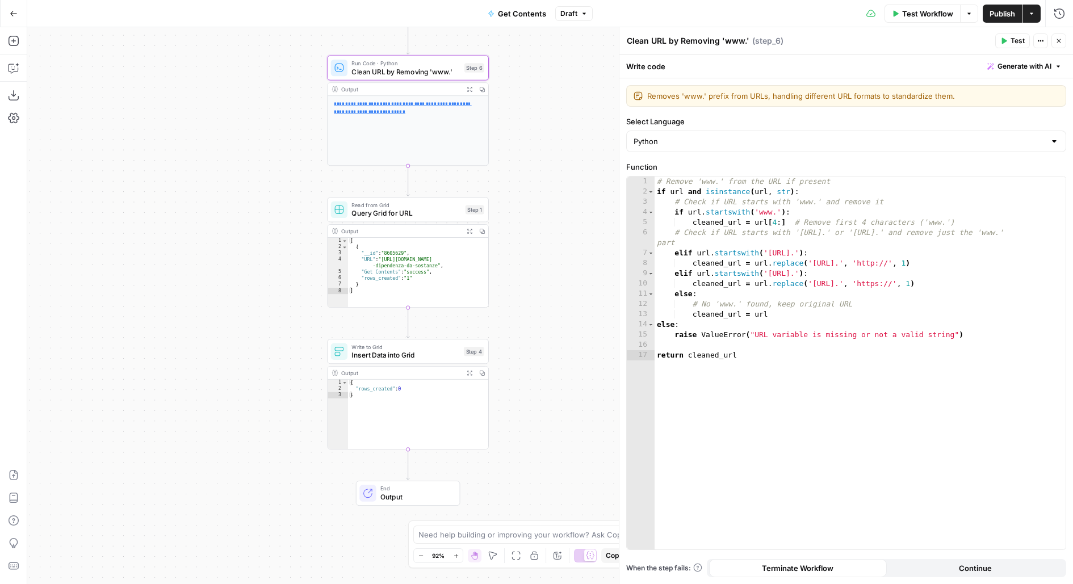
click at [917, 4] on div "Test Workflow Options Publish Actions Run History" at bounding box center [833, 13] width 481 height 27
click at [918, 10] on span "Test Workflow" at bounding box center [927, 13] width 51 height 11
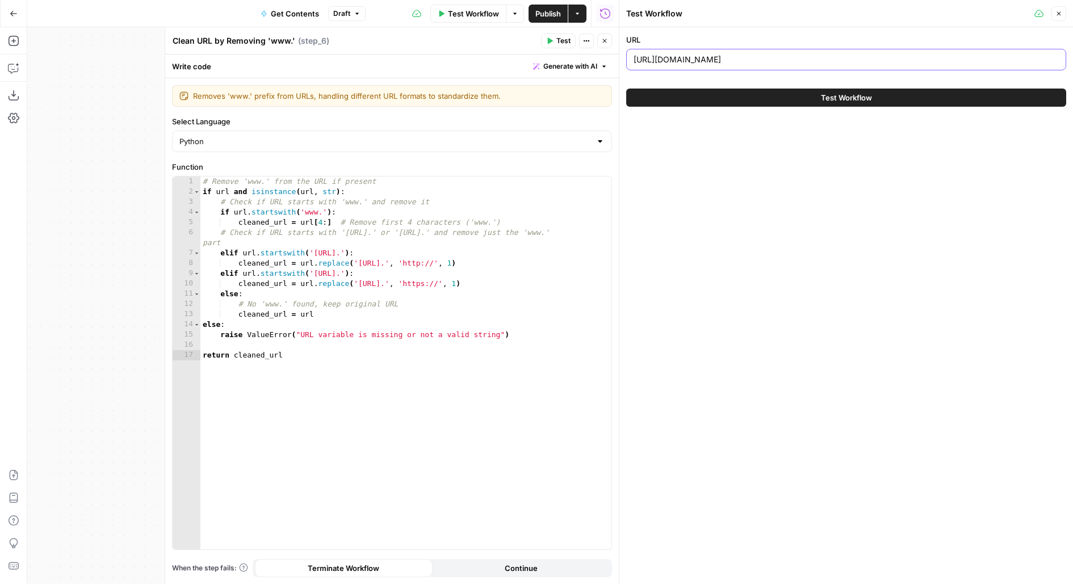
click at [704, 63] on input "https://www.unobravo.com/post/essere-figli-di-genitori-omosessuali-le-risposte-…" at bounding box center [846, 59] width 425 height 11
paste input "love-bombing"
type input "https://www.unobravo.com/post/love-bombing"
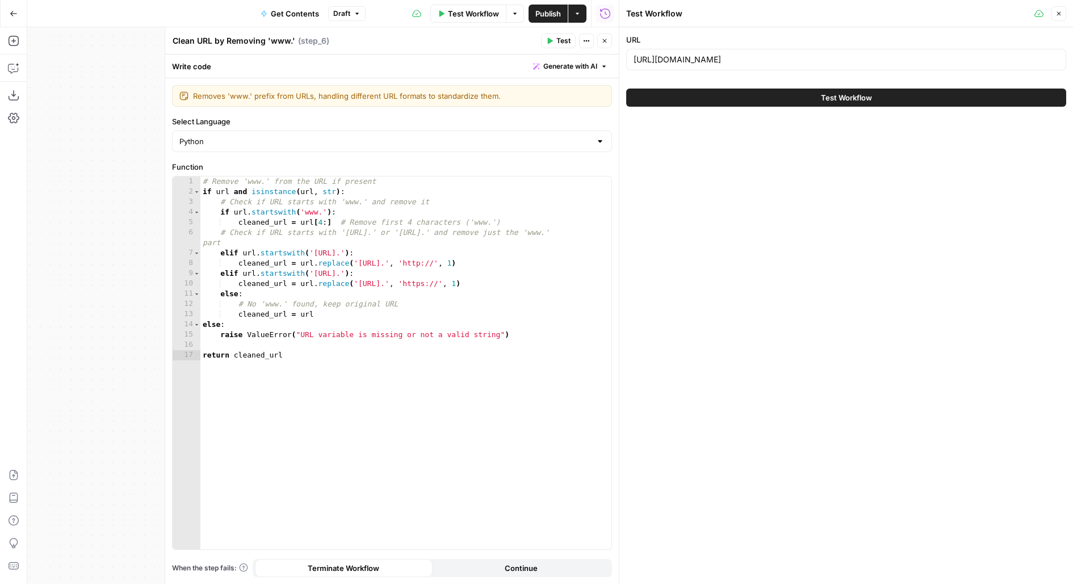
click at [599, 40] on button "Close" at bounding box center [604, 41] width 15 height 15
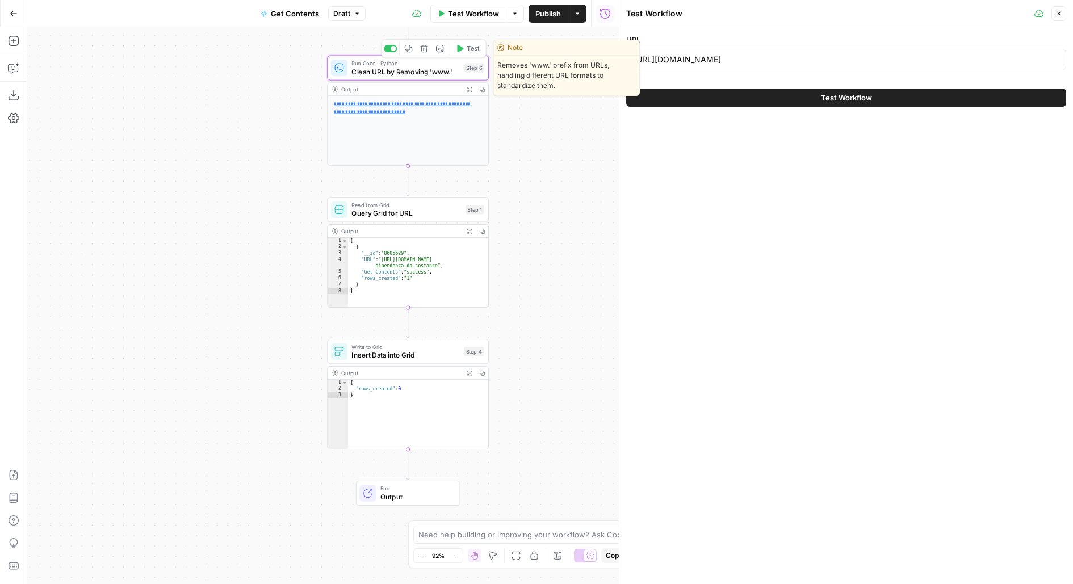
click at [459, 55] on button "Test" at bounding box center [467, 49] width 32 height 14
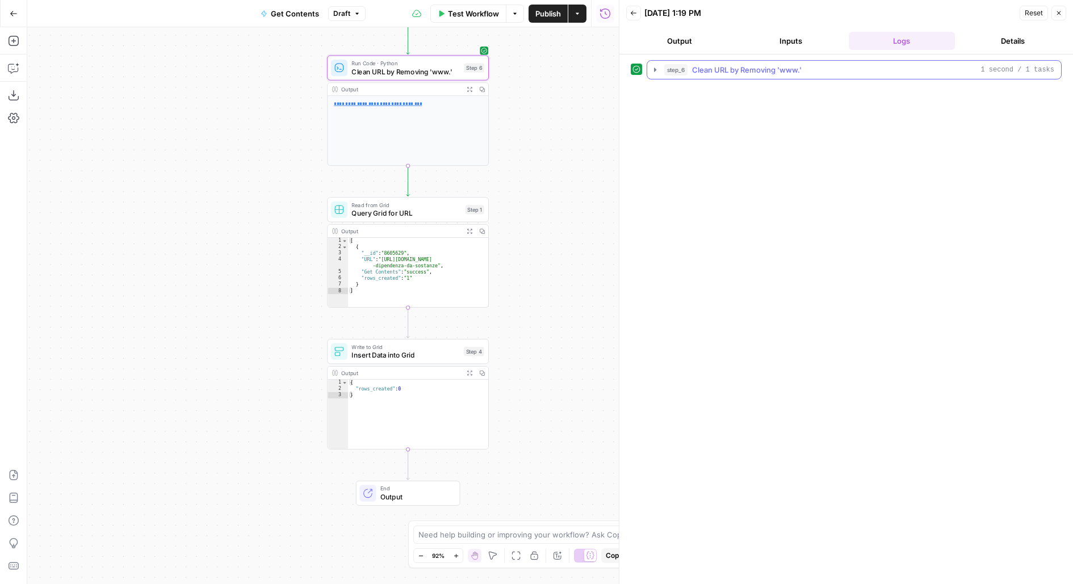
click at [697, 68] on span "Clean URL by Removing 'www.'" at bounding box center [747, 69] width 110 height 11
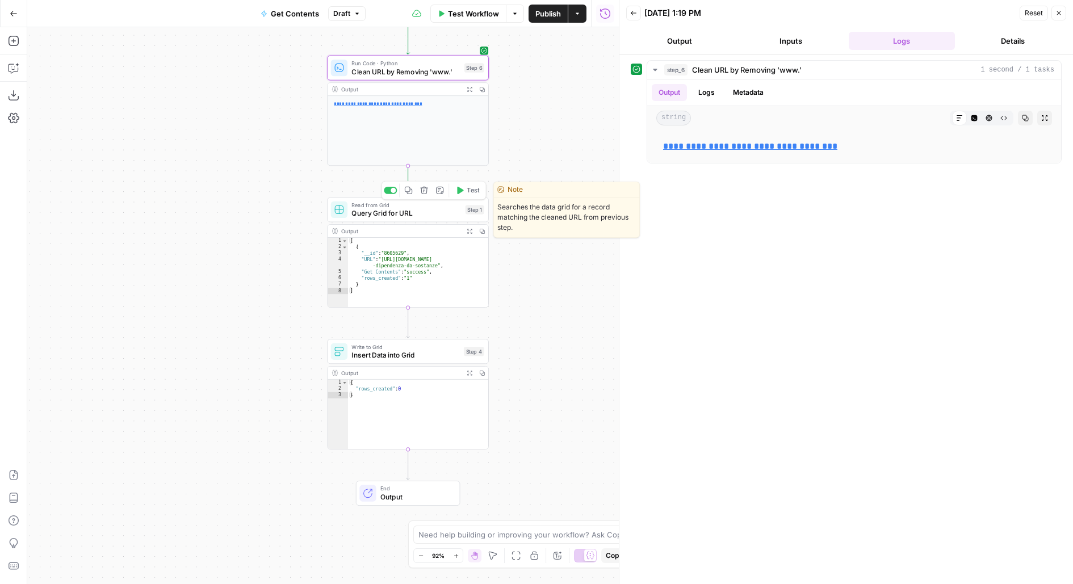
click at [467, 191] on span "Test" at bounding box center [473, 191] width 12 height 10
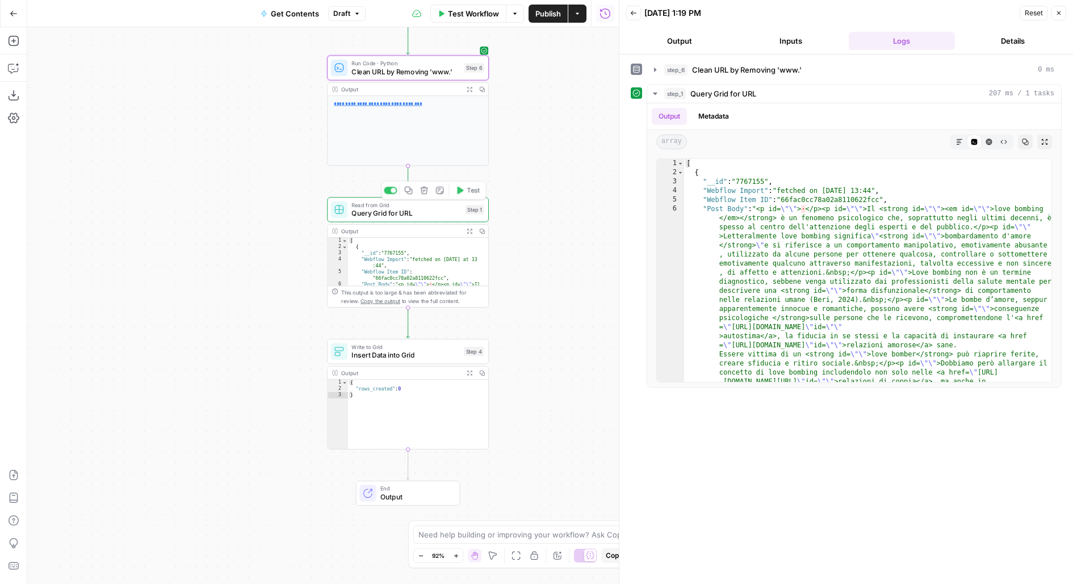
click at [449, 209] on span "Query Grid for URL" at bounding box center [407, 213] width 110 height 10
type input "Content Refresh"
type input "Webflow Import"
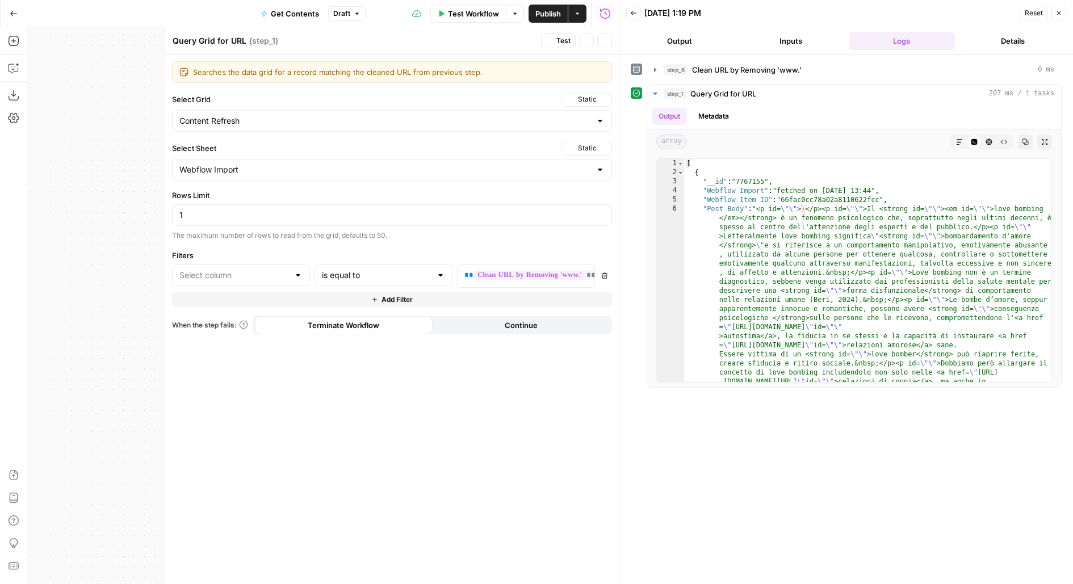
type input "Full URL"
click at [604, 37] on icon "button" at bounding box center [604, 40] width 7 height 7
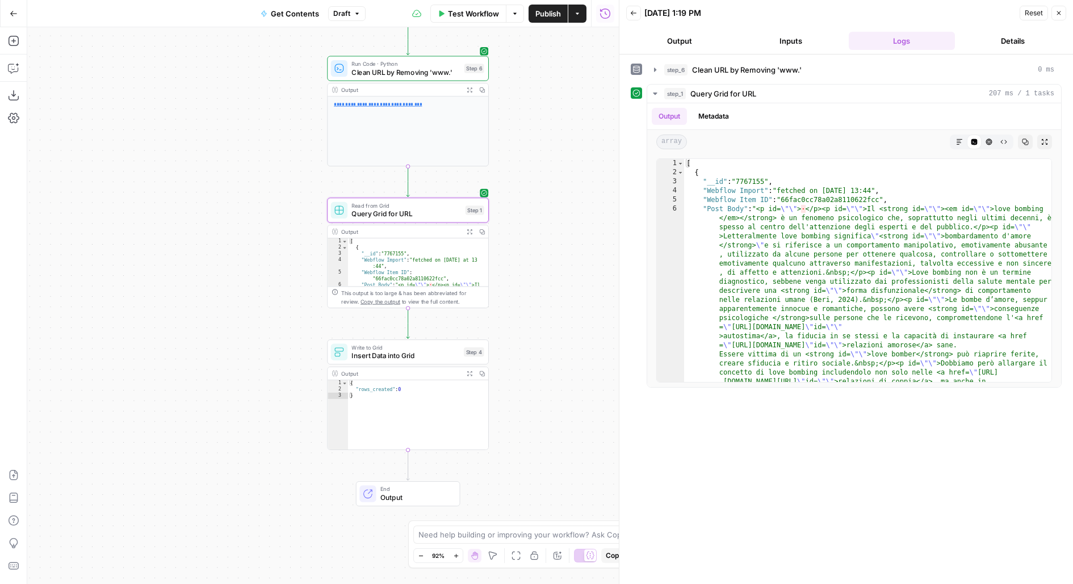
drag, startPoint x: 560, startPoint y: 274, endPoint x: 561, endPoint y: 178, distance: 96.0
click at [561, 178] on div "**********" at bounding box center [323, 305] width 592 height 557
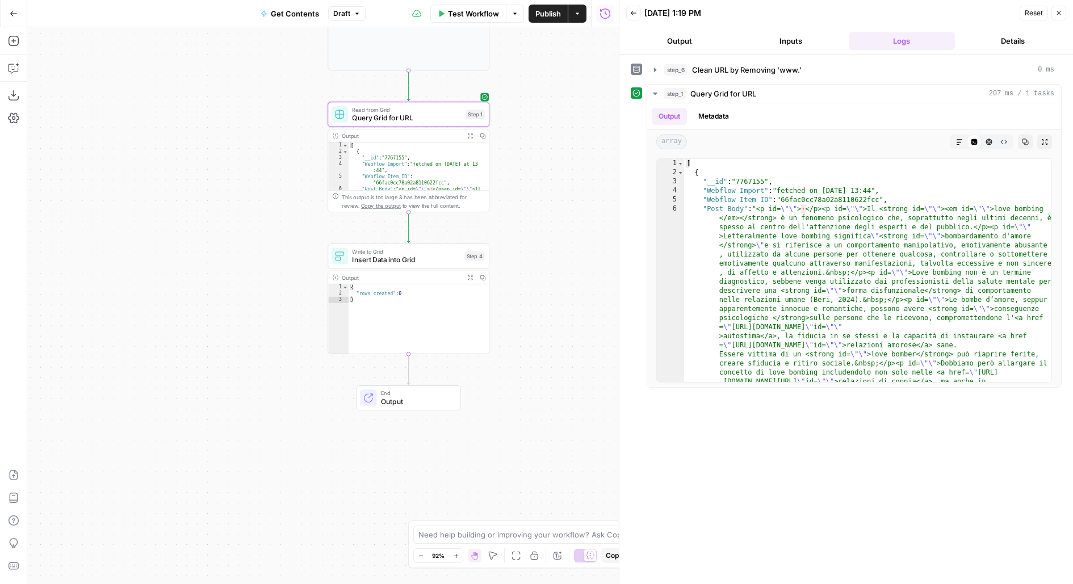
click at [355, 255] on span "Insert Data into Grid" at bounding box center [406, 259] width 108 height 10
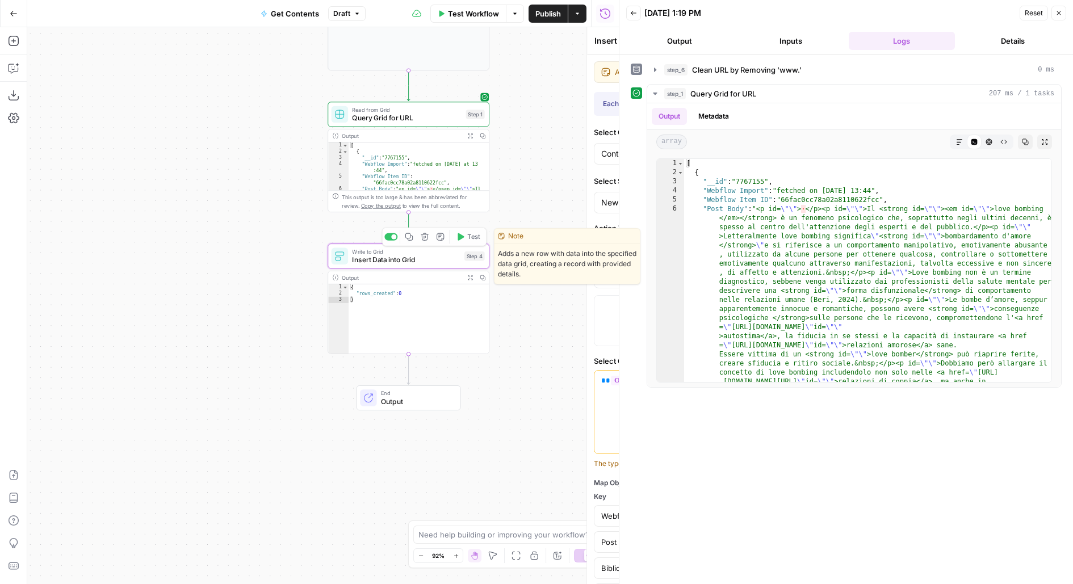
type input "Webflow Item ID"
type input "Post Body"
type input "Bibliografia"
type input "Post Summary"
type input "Main image"
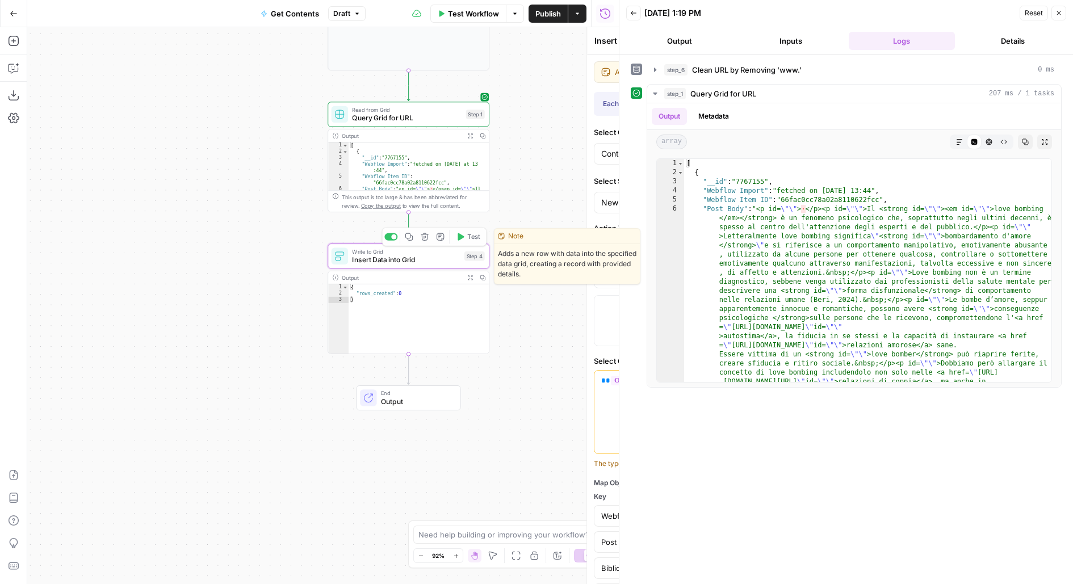
type input "psicologi-2s"
type input "autore new"
type input "Thumbnail image"
type input "Featured"
type input "Social image"
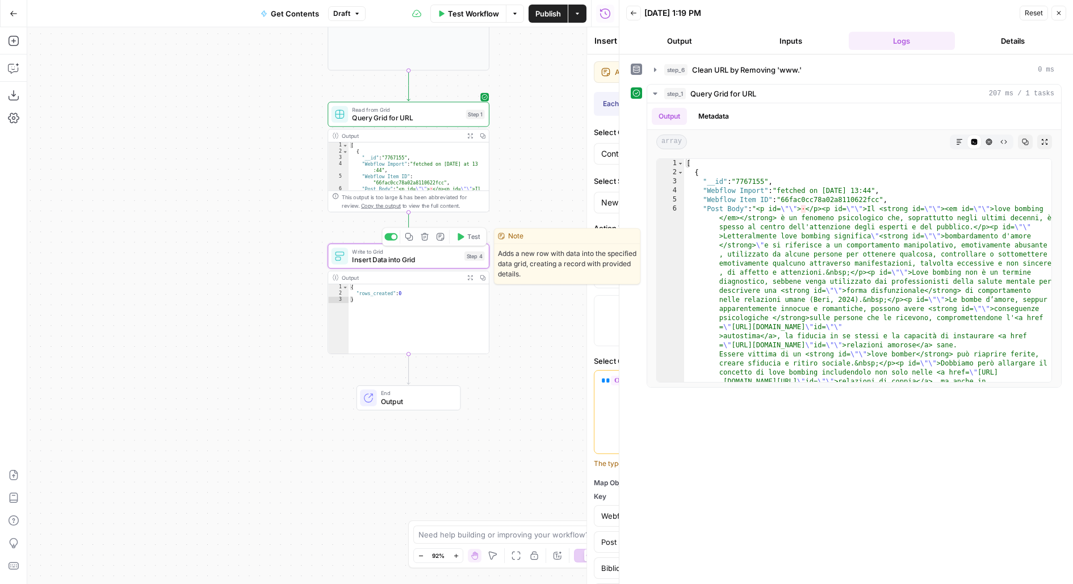
type input "[SEO] Title tag"
type input "[SEO] Meta Description"
type input "[SEO] Noindex?"
type input "Data pubblicazione"
type input "TOC based on"
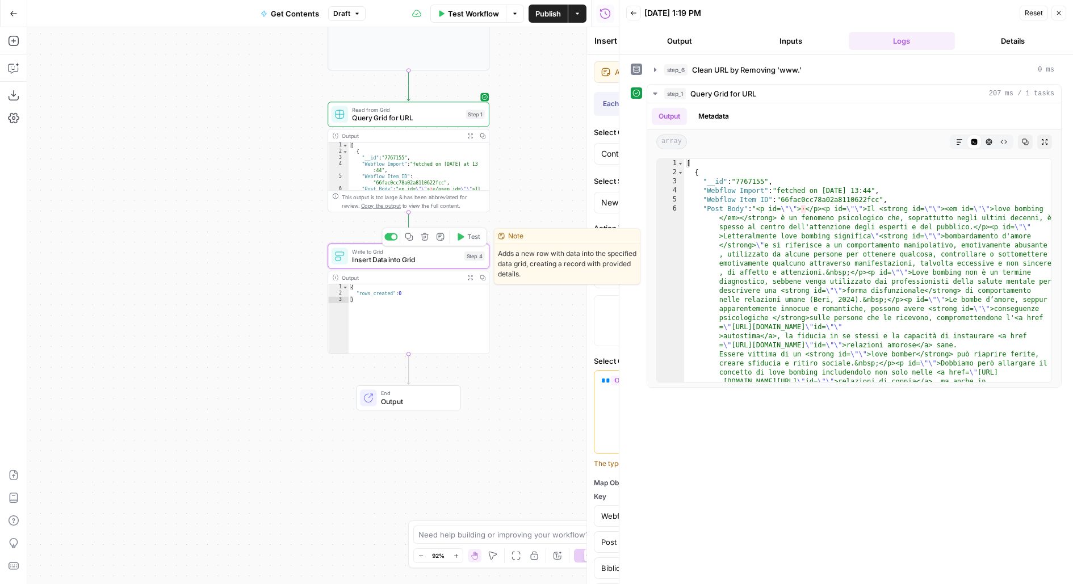
type input "Main Cluster"
type input "Clusters"
type input "Target articoli"
type input "Cookie signup specialisation"
type input "B2B article"
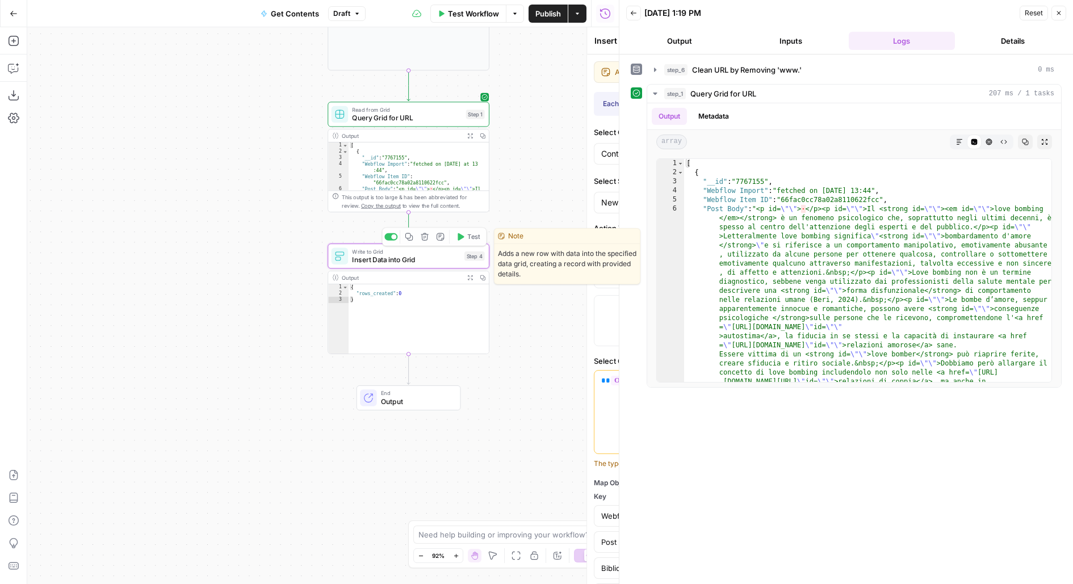
type input "Name"
type input "Slug"
type input "Full URL"
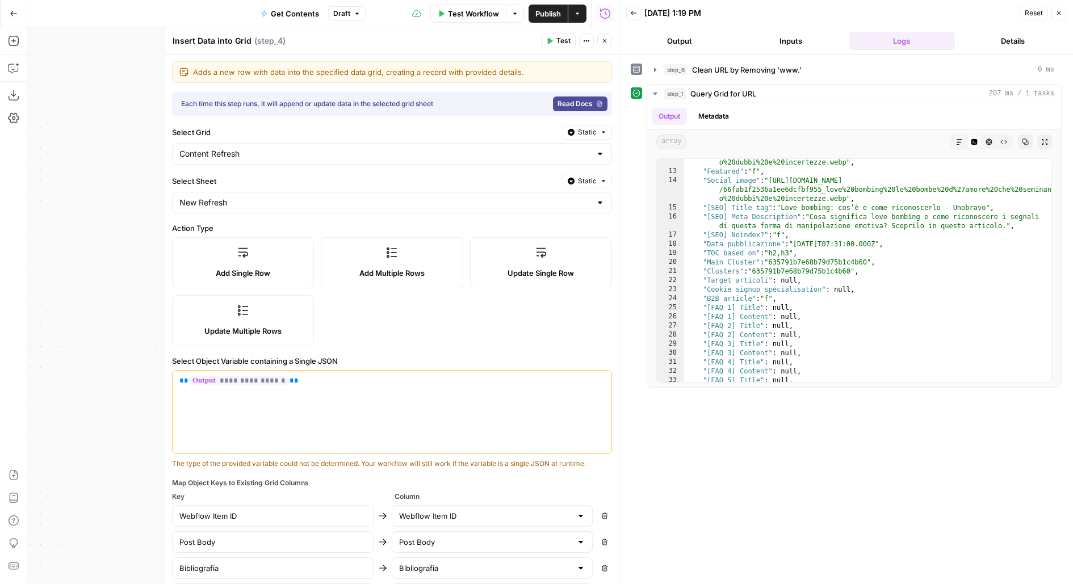
click at [606, 42] on icon "button" at bounding box center [605, 41] width 4 height 4
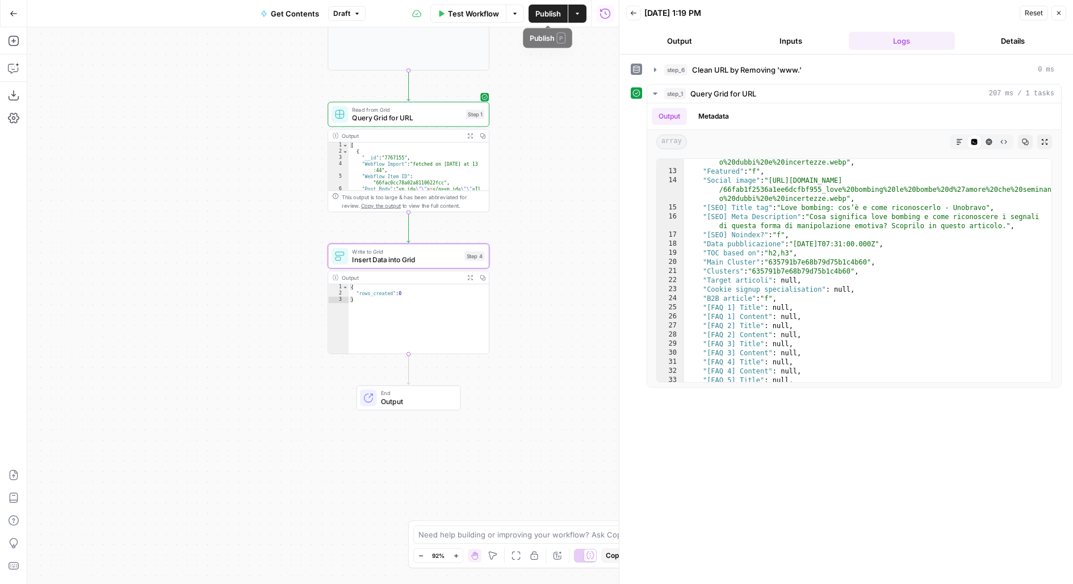
click at [562, 18] on button "Publish" at bounding box center [548, 14] width 39 height 18
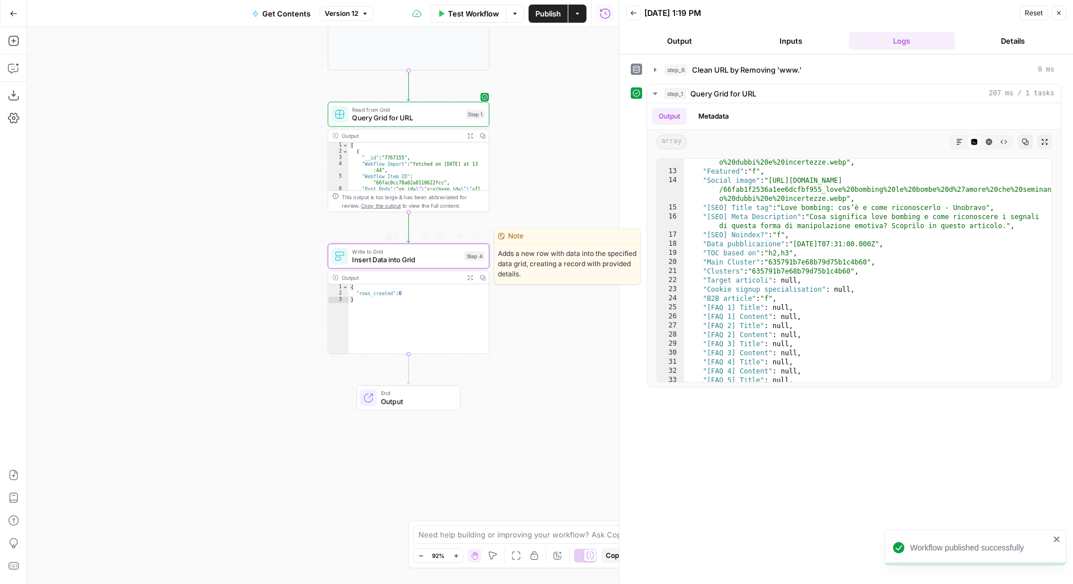
click at [407, 260] on span "Insert Data into Grid" at bounding box center [406, 259] width 108 height 10
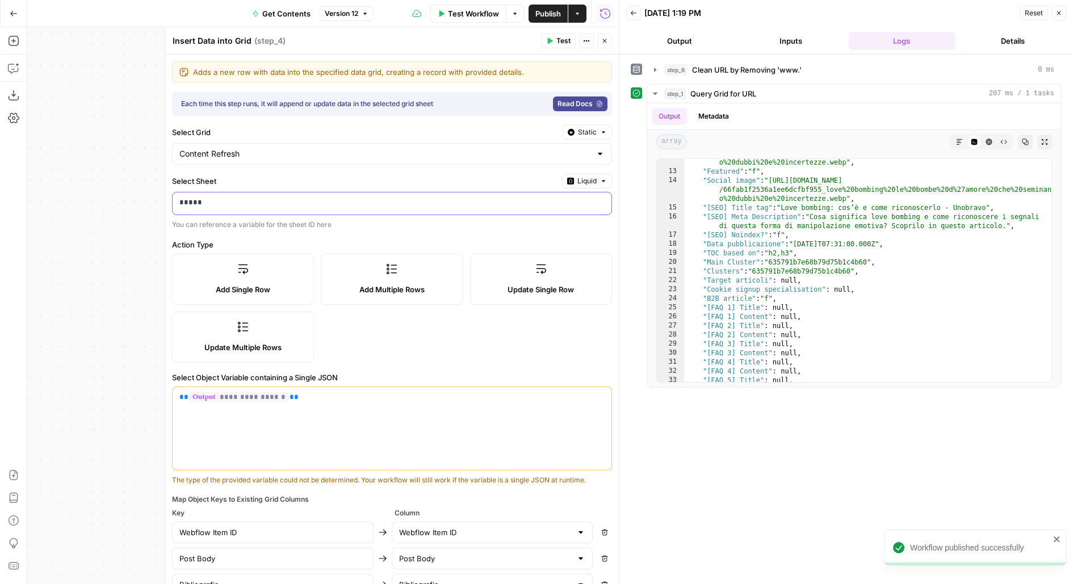
click at [337, 200] on p "*****" at bounding box center [392, 202] width 426 height 11
click at [581, 177] on span "Liquid" at bounding box center [587, 181] width 19 height 10
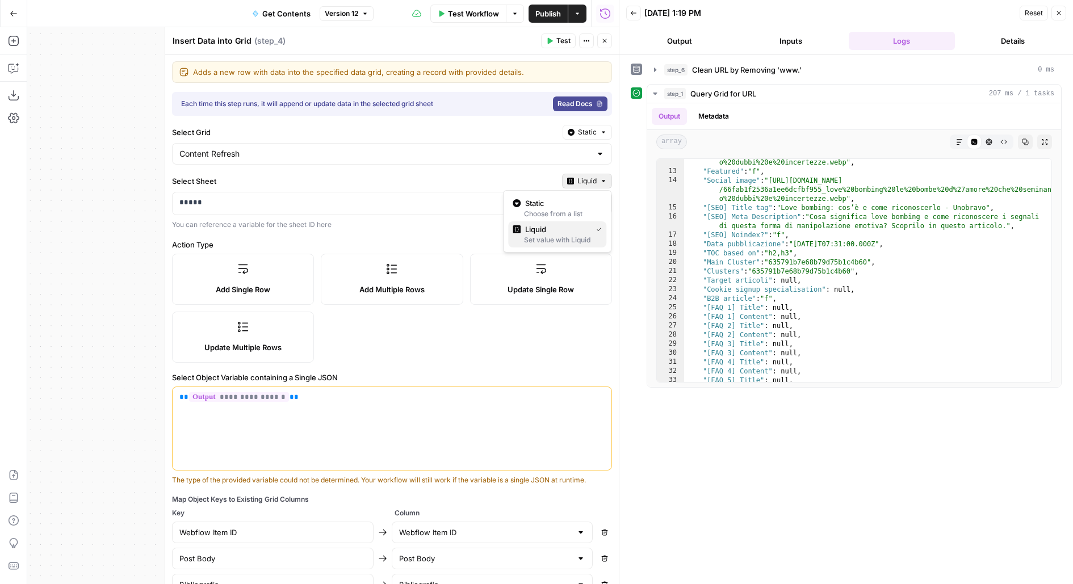
click at [564, 237] on div "Set value with Liquid" at bounding box center [557, 240] width 89 height 10
click at [575, 181] on button "Liquid" at bounding box center [587, 181] width 50 height 15
click at [570, 204] on span "Static" at bounding box center [561, 203] width 72 height 11
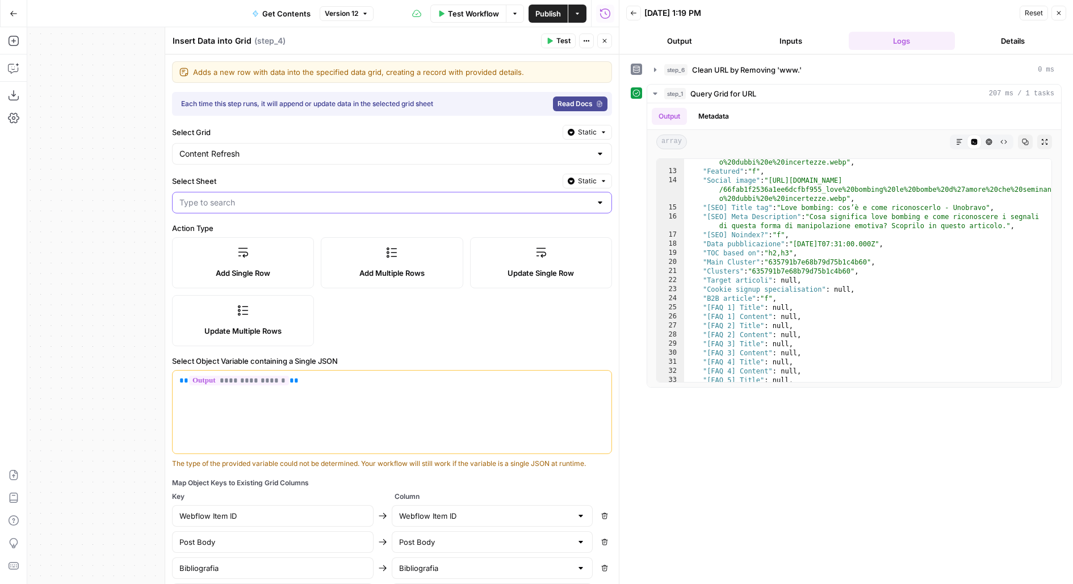
click at [445, 198] on input "Select Sheet" at bounding box center [385, 202] width 412 height 11
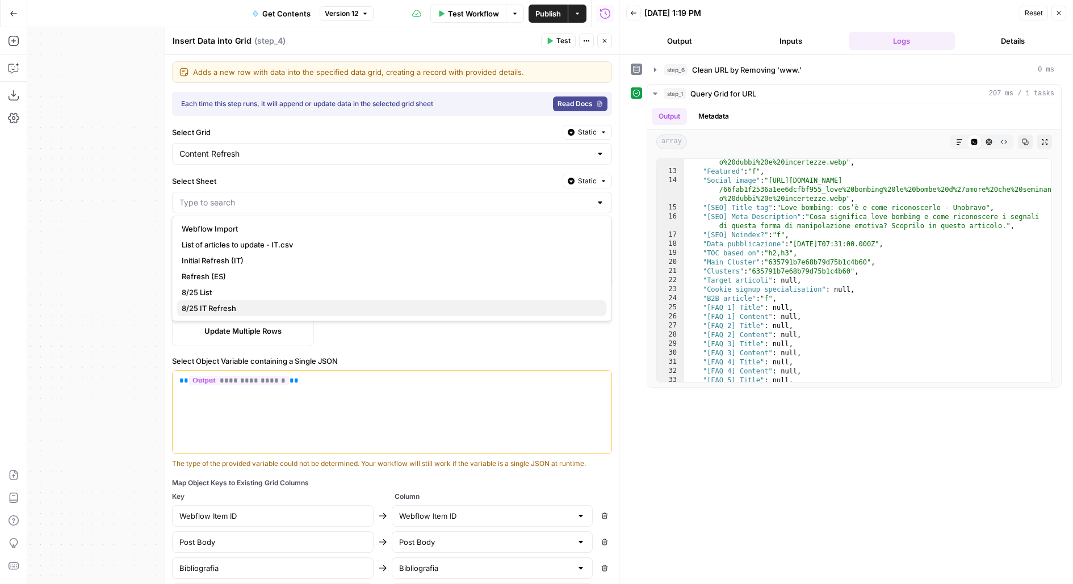
click at [301, 308] on span "8/25 IT Refresh" at bounding box center [390, 308] width 416 height 11
type input "8/25 IT Refresh"
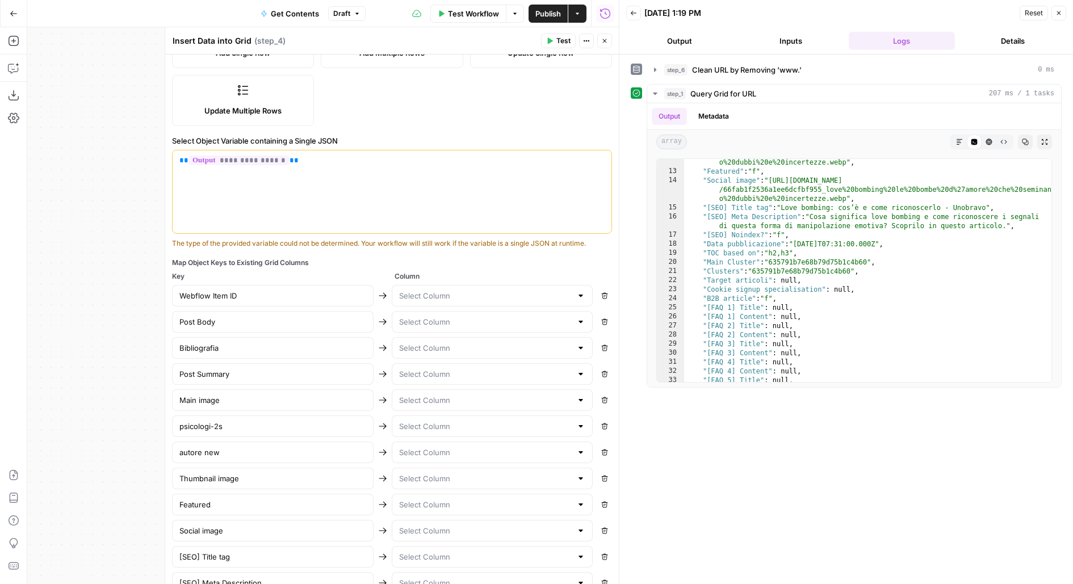
scroll to position [222, 0]
click at [459, 291] on input "text" at bounding box center [485, 293] width 173 height 11
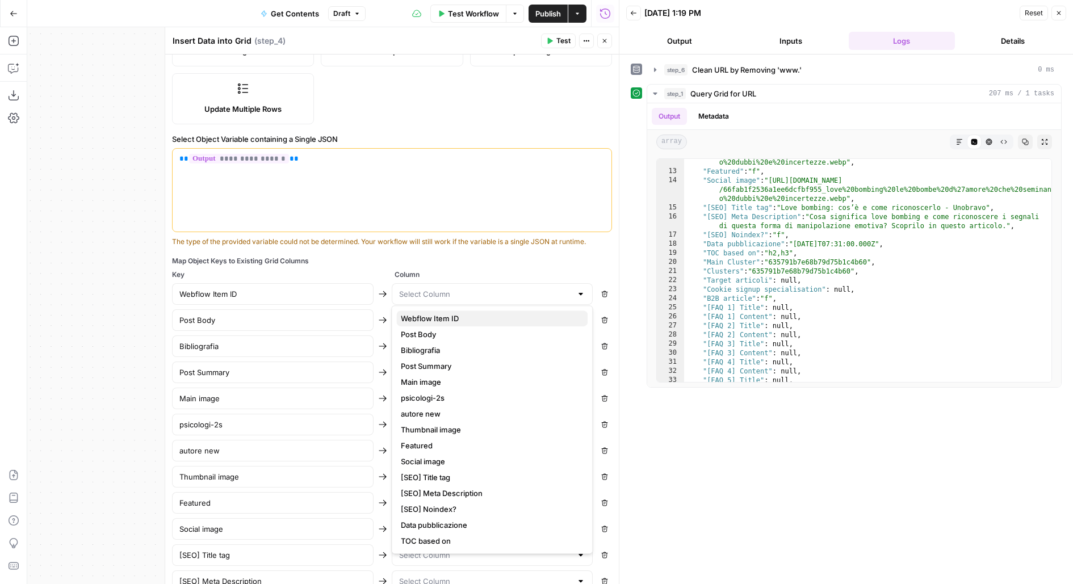
click at [459, 322] on span "Webflow Item ID" at bounding box center [490, 318] width 178 height 11
type input "Webflow Item ID"
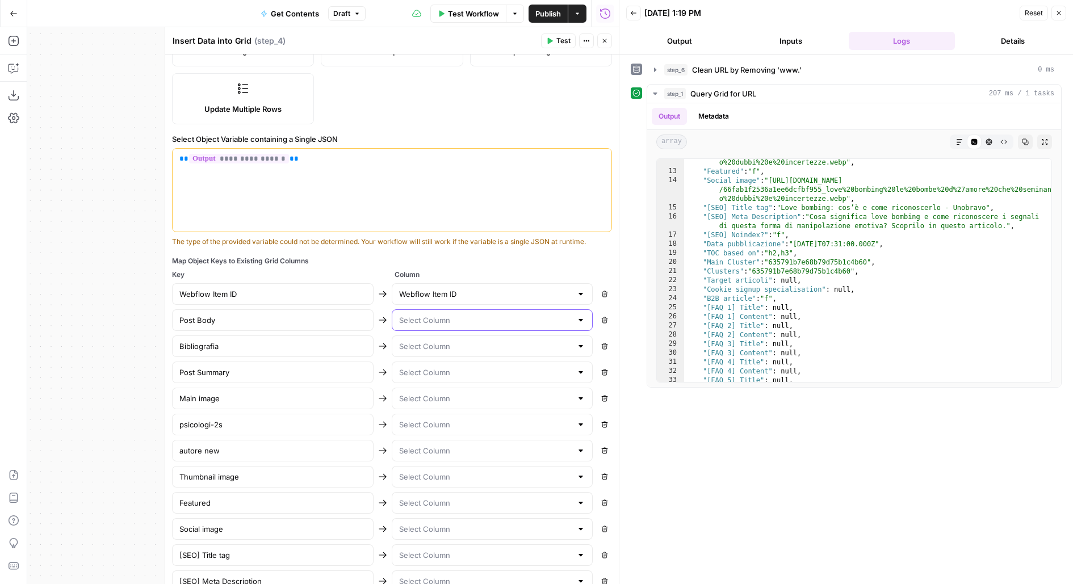
click at [462, 319] on input "text" at bounding box center [485, 320] width 173 height 11
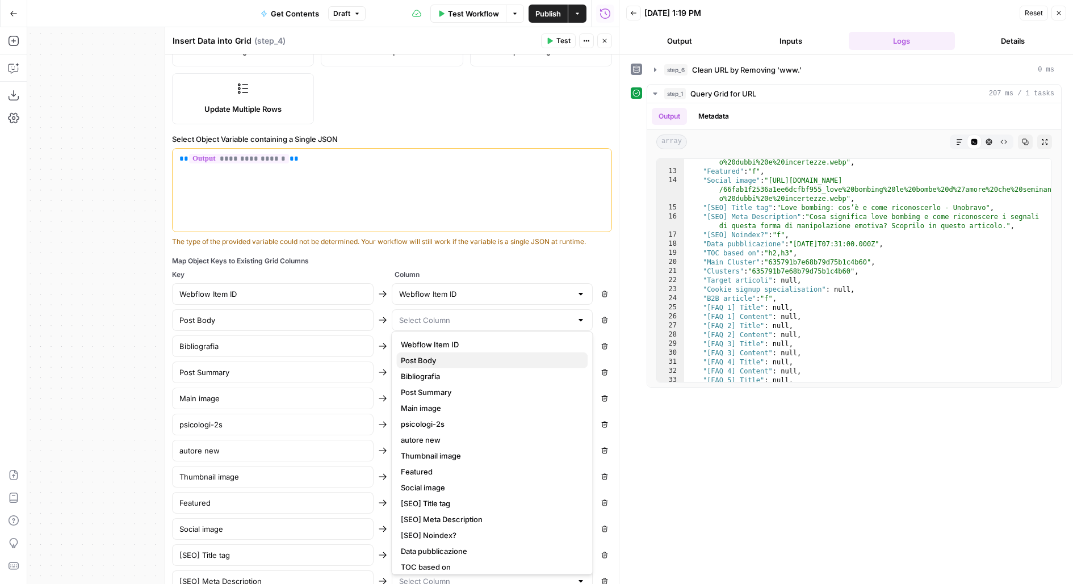
click at [441, 357] on span "Post Body" at bounding box center [490, 360] width 178 height 11
type input "Post Body"
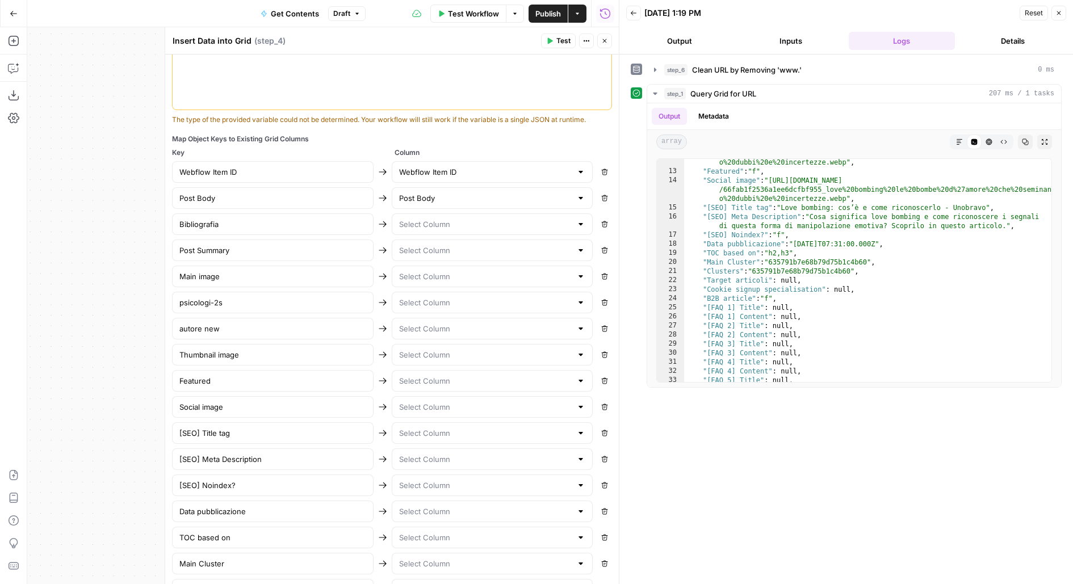
scroll to position [374, 0]
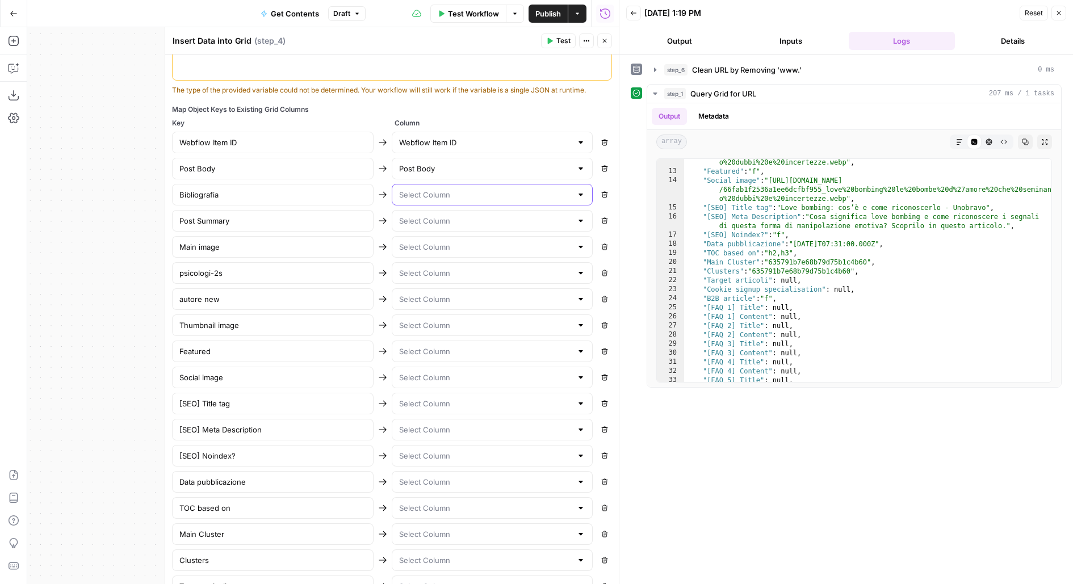
click at [454, 193] on input "text" at bounding box center [485, 194] width 173 height 11
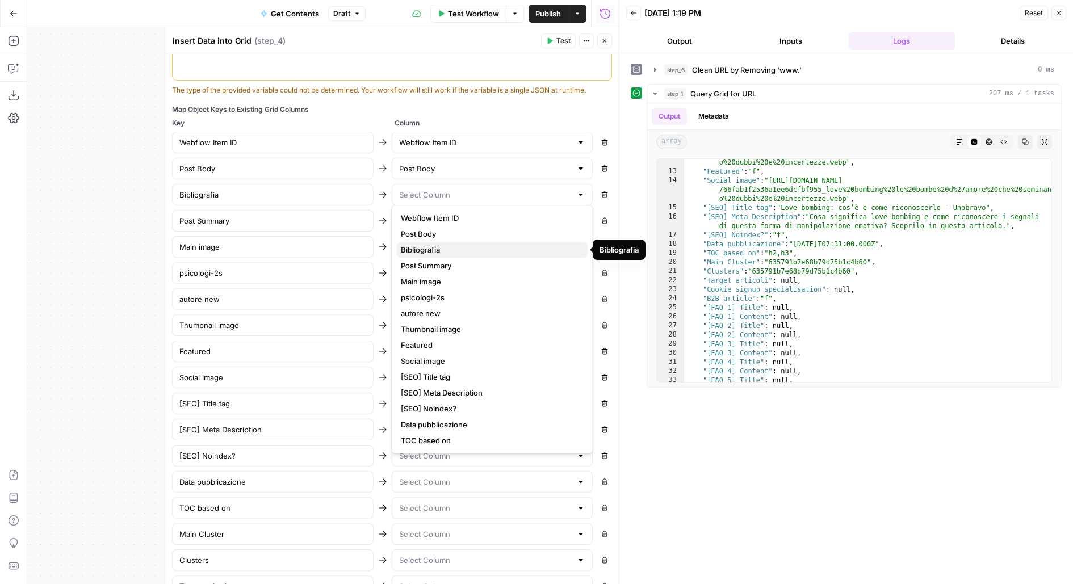
click at [445, 250] on span "Bibliografia" at bounding box center [490, 249] width 178 height 11
type input "Bibliografia"
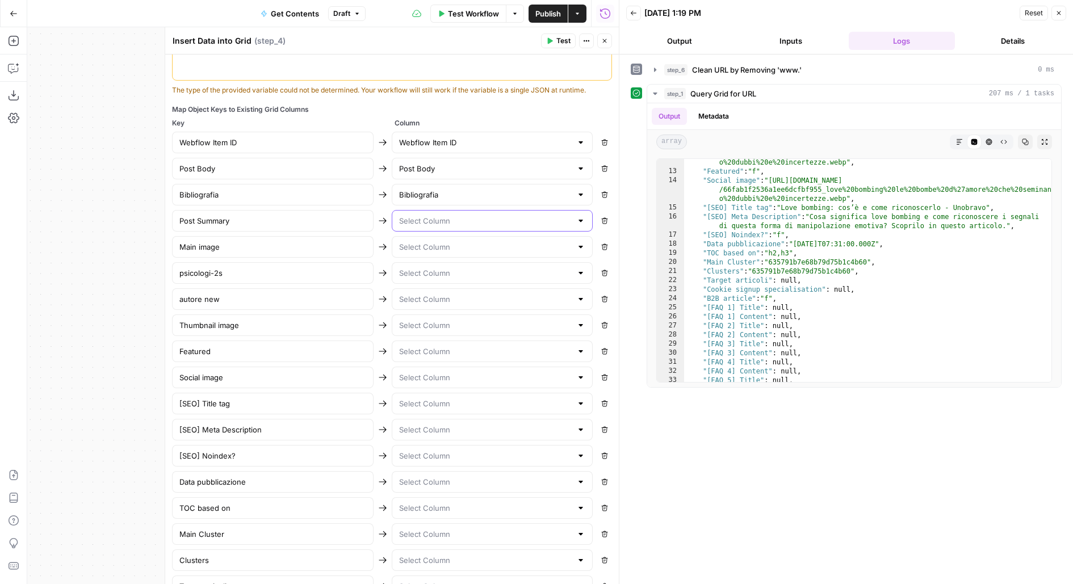
click at [474, 221] on input "text" at bounding box center [485, 220] width 173 height 11
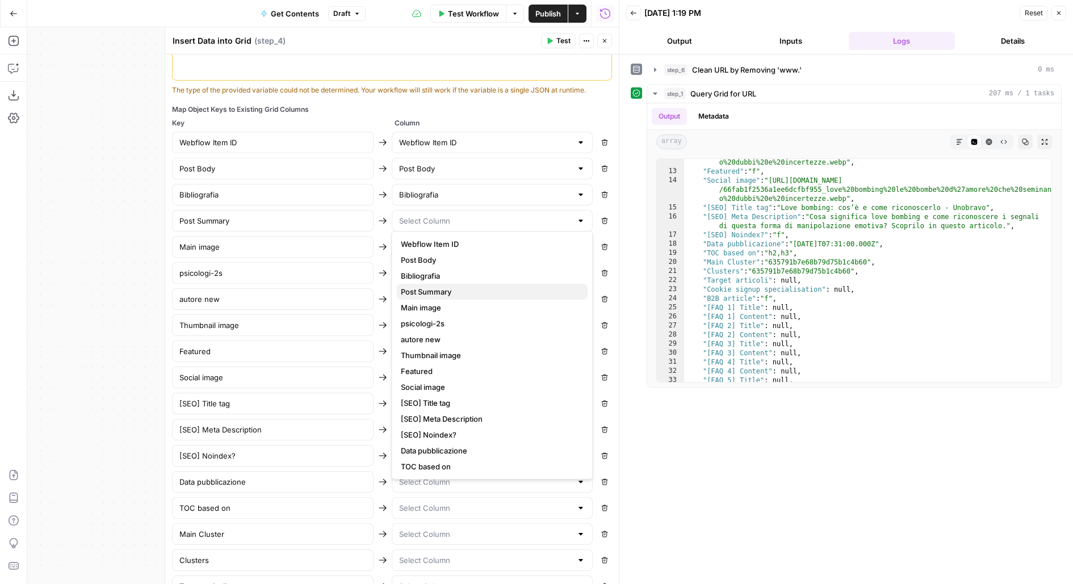
click at [463, 291] on span "Post Summary" at bounding box center [490, 291] width 178 height 11
type input "Post Summary"
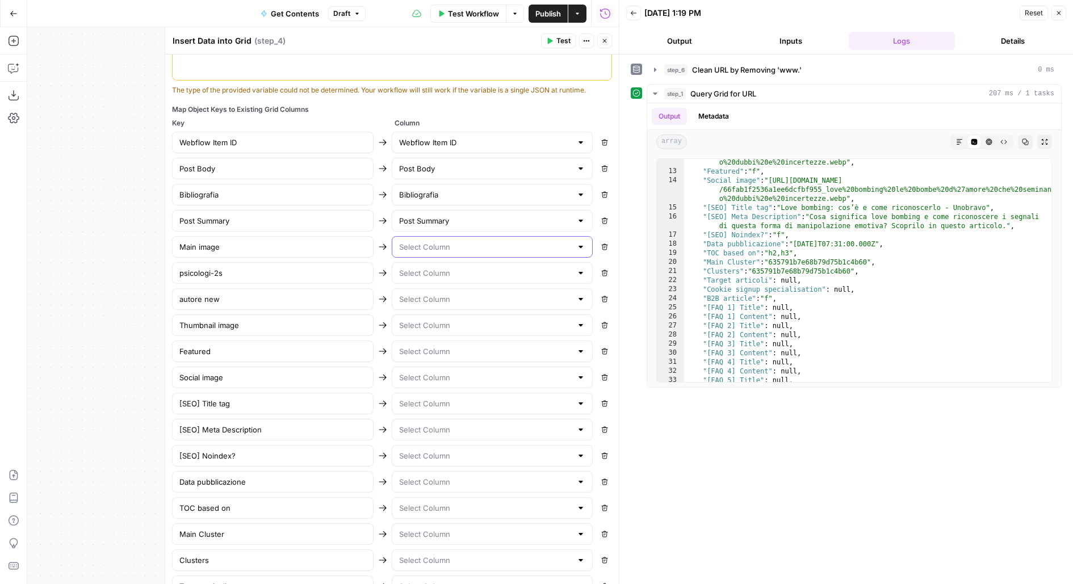
click at [455, 244] on input "text" at bounding box center [485, 246] width 173 height 11
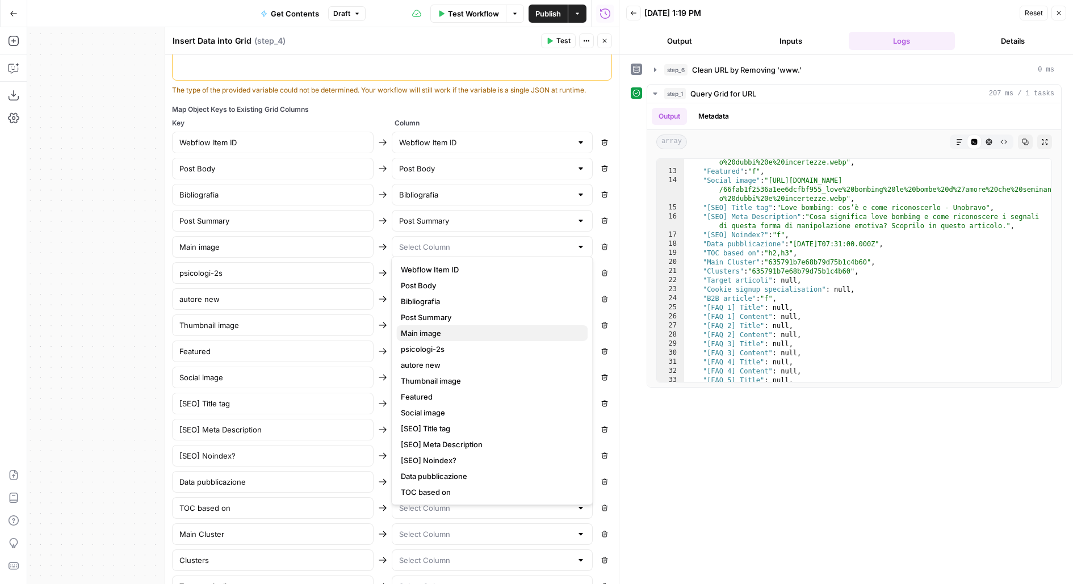
click at [430, 335] on span "Main image" at bounding box center [490, 333] width 178 height 11
type input "Main image"
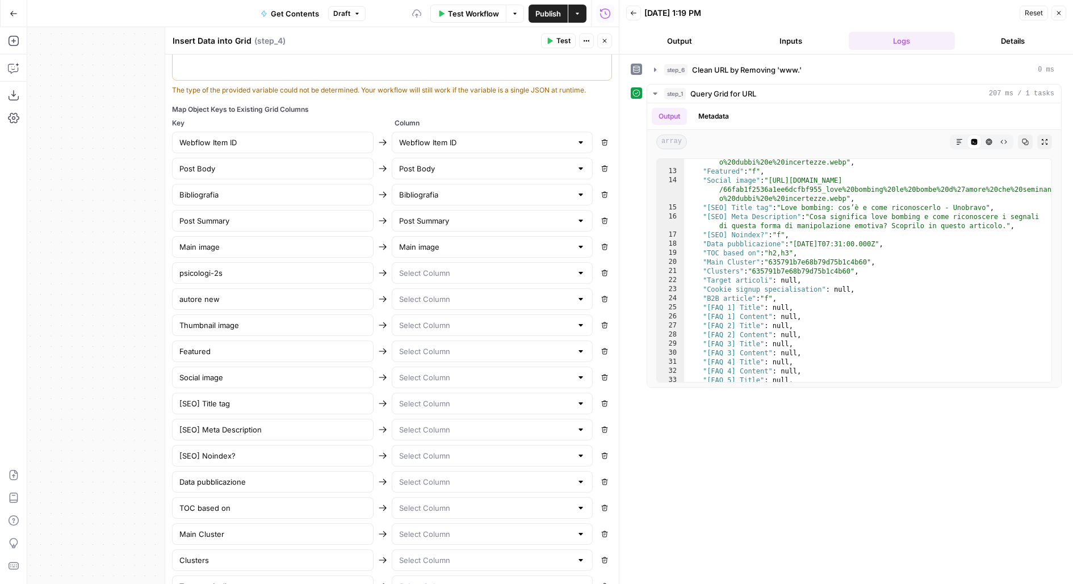
click at [417, 275] on div at bounding box center [493, 273] width 202 height 22
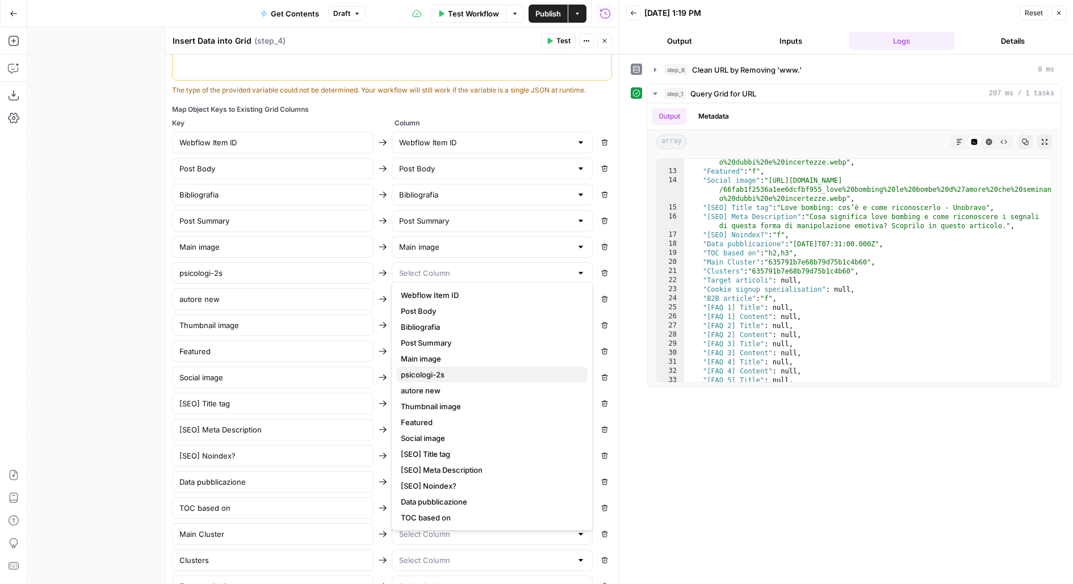
click at [408, 376] on span "psicologi-2s" at bounding box center [490, 374] width 178 height 11
type input "psicologi-2s"
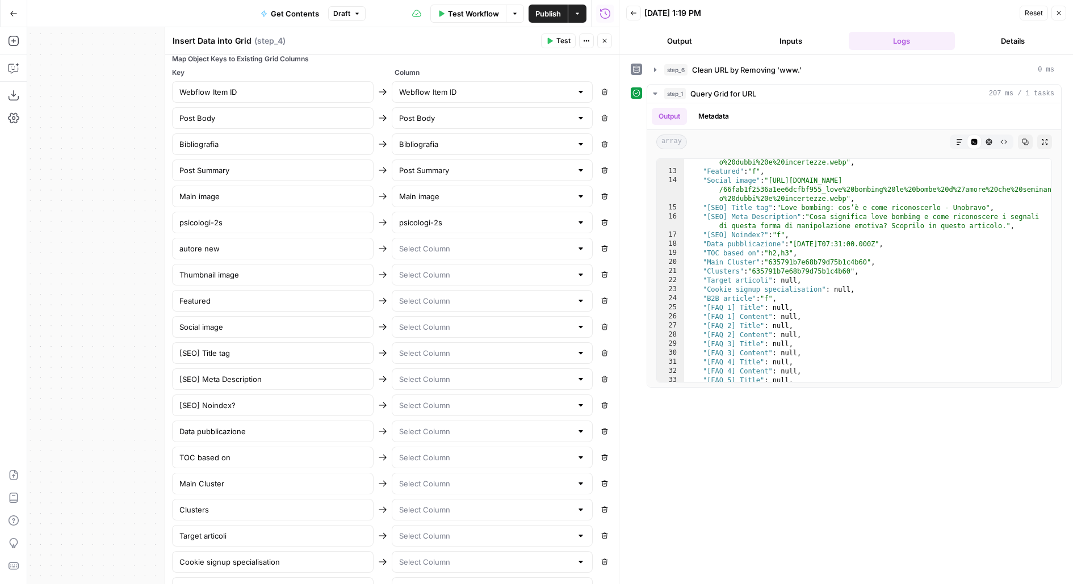
scroll to position [426, 0]
click at [451, 247] on div at bounding box center [493, 247] width 202 height 22
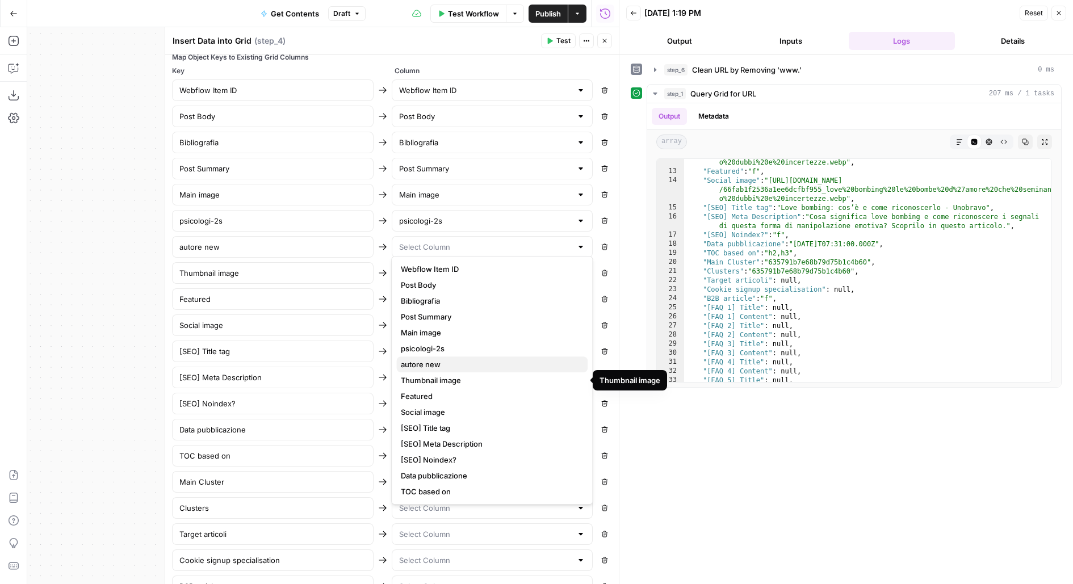
click at [425, 362] on span "autore new" at bounding box center [490, 364] width 178 height 11
type input "autore new"
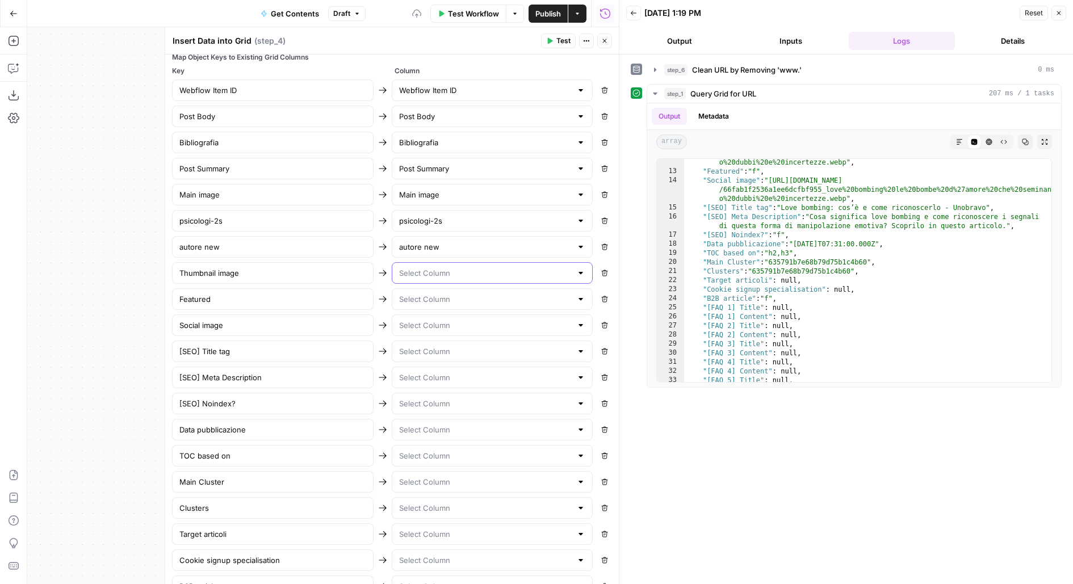
click at [436, 268] on input "text" at bounding box center [485, 272] width 173 height 11
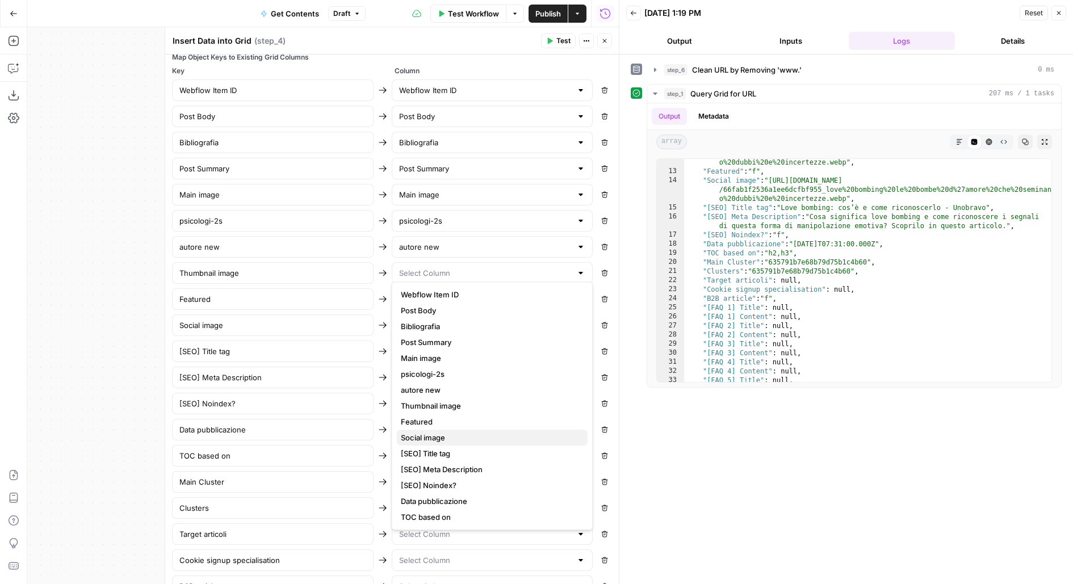
scroll to position [16, 0]
click at [441, 388] on span "Thumbnail image" at bounding box center [490, 389] width 178 height 11
type input "Thumbnail image"
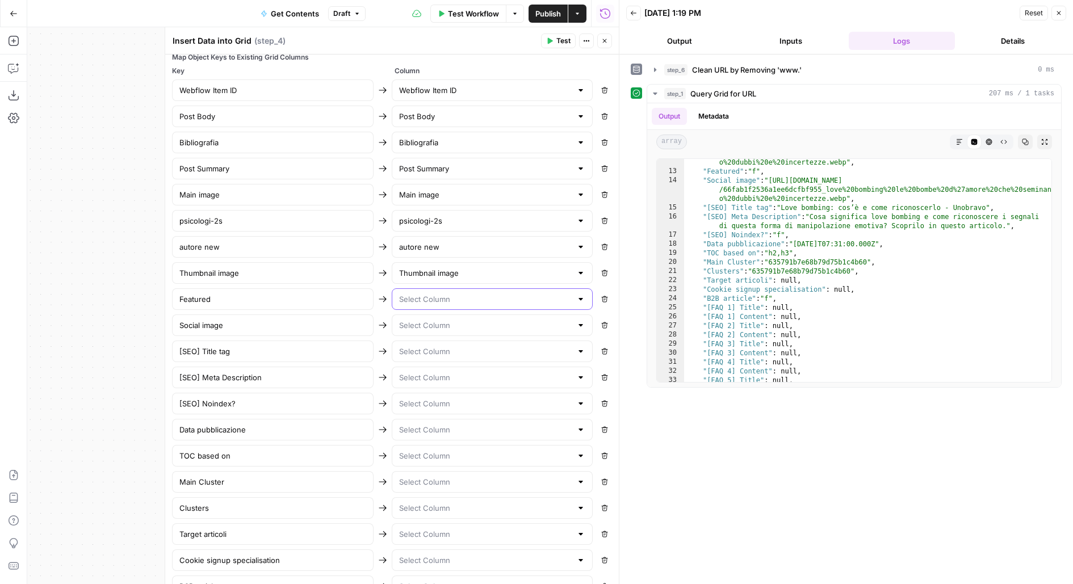
click at [465, 296] on input "text" at bounding box center [485, 299] width 173 height 11
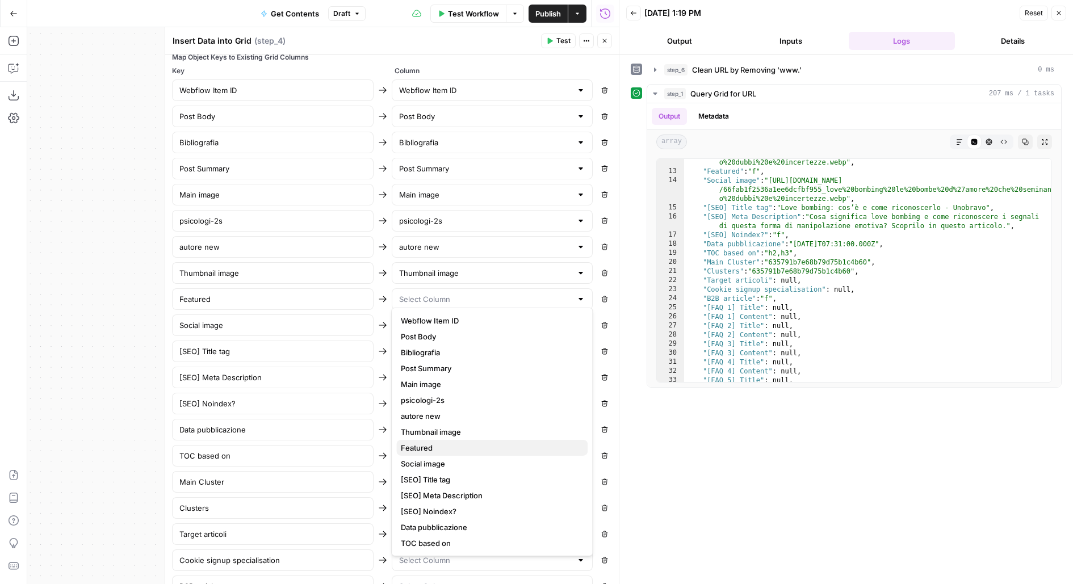
click at [442, 453] on span "Featured" at bounding box center [490, 447] width 178 height 11
type input "Featured"
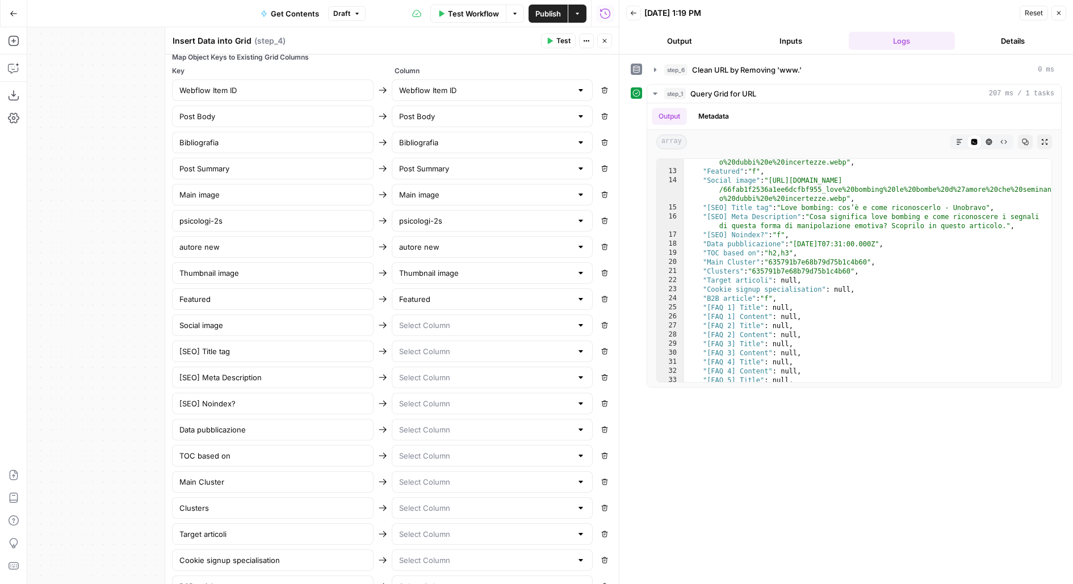
click at [446, 326] on div at bounding box center [493, 326] width 202 height 22
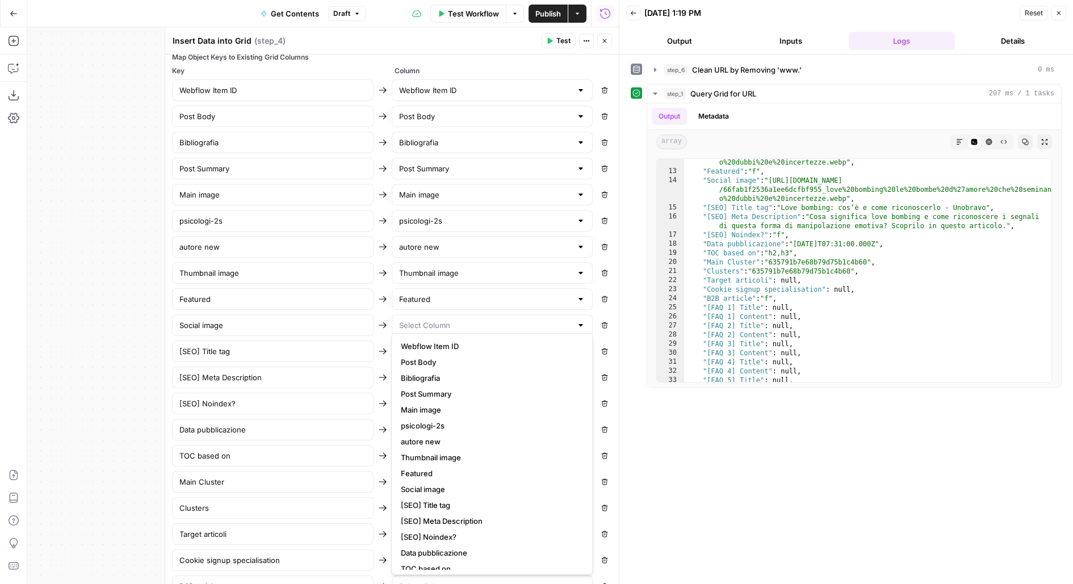
scroll to position [15, 0]
click at [444, 469] on span "Social image" at bounding box center [490, 474] width 178 height 11
type input "Social image"
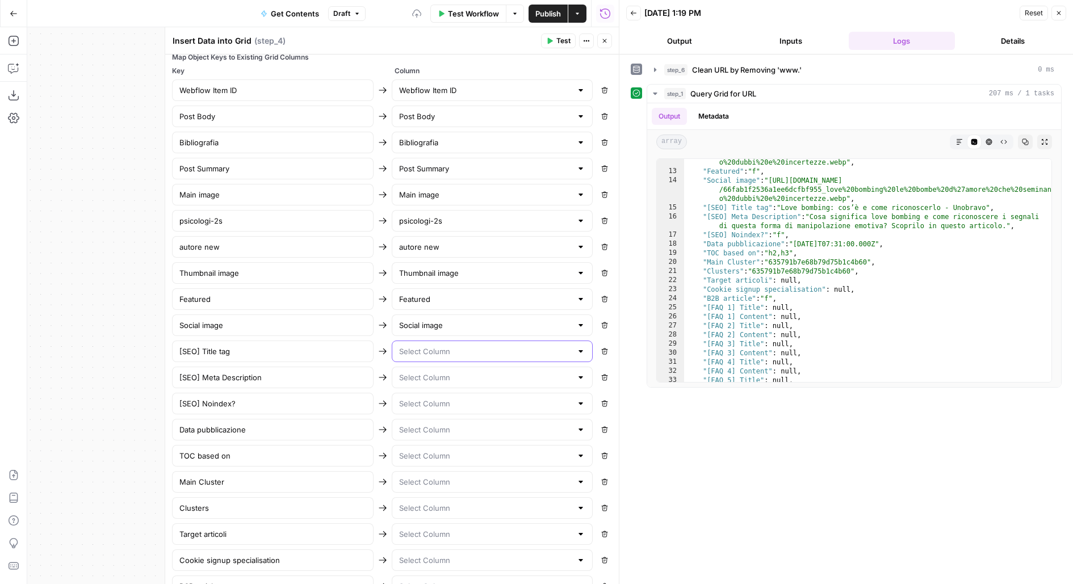
click at [433, 349] on input "text" at bounding box center [485, 351] width 173 height 11
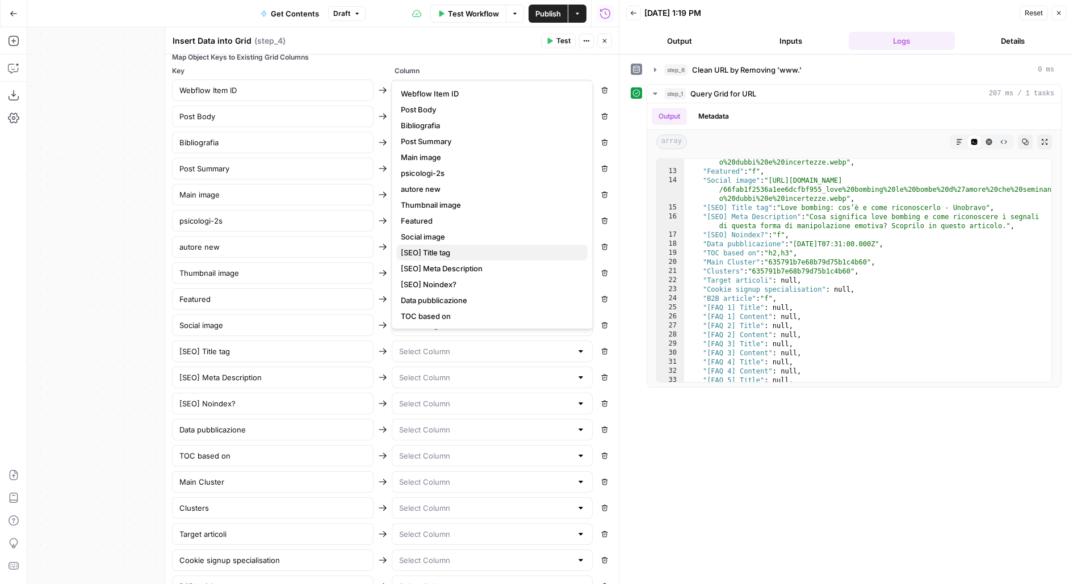
click at [455, 256] on span "[SEO] Title tag" at bounding box center [490, 252] width 178 height 11
type input "[SEO] Title tag"
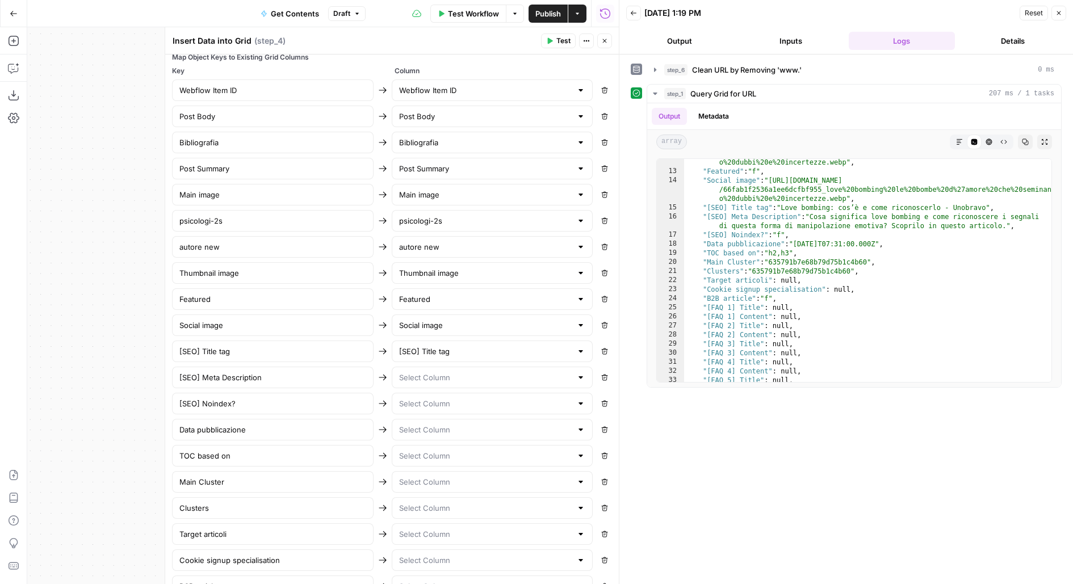
click at [434, 367] on div at bounding box center [493, 378] width 202 height 22
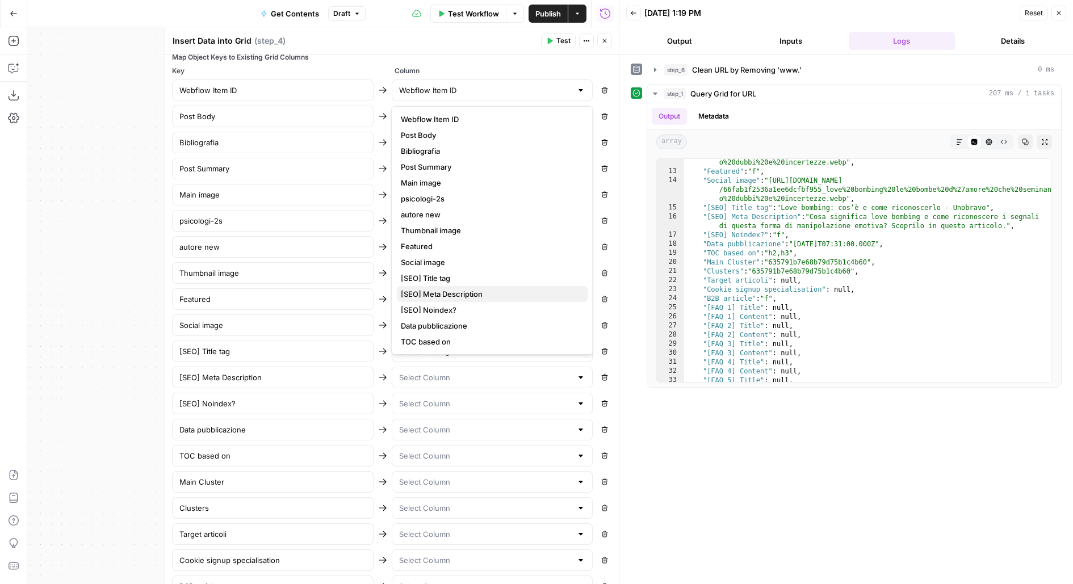
click at [474, 293] on span "[SEO] Meta Description" at bounding box center [490, 293] width 178 height 11
type input "[SEO] Meta Description"
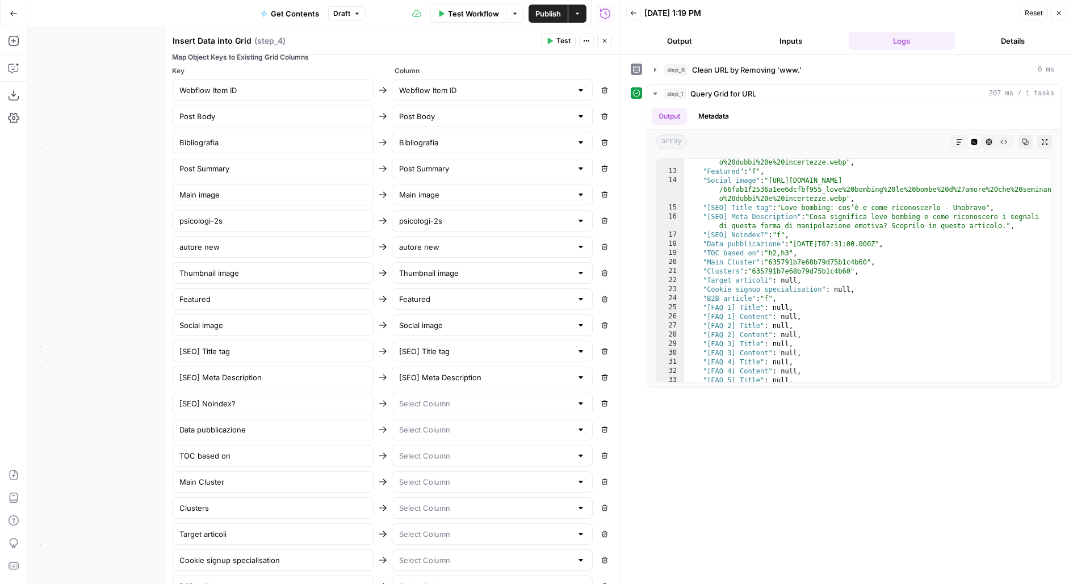
click at [432, 403] on div at bounding box center [493, 404] width 202 height 22
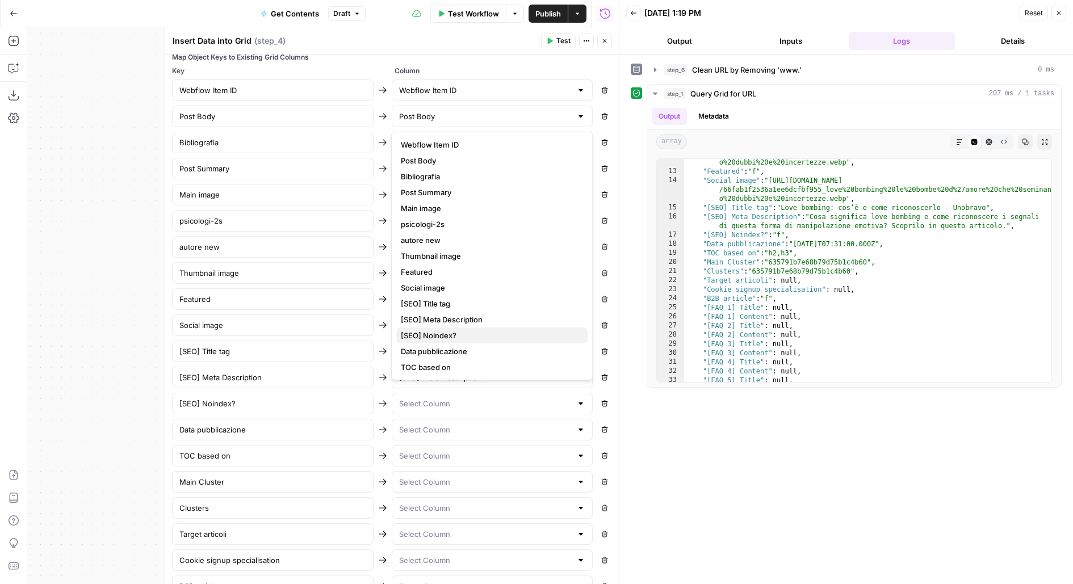
click at [458, 336] on span "[SEO] Noindex?" at bounding box center [490, 335] width 178 height 11
type input "[SEO] Noindex?"
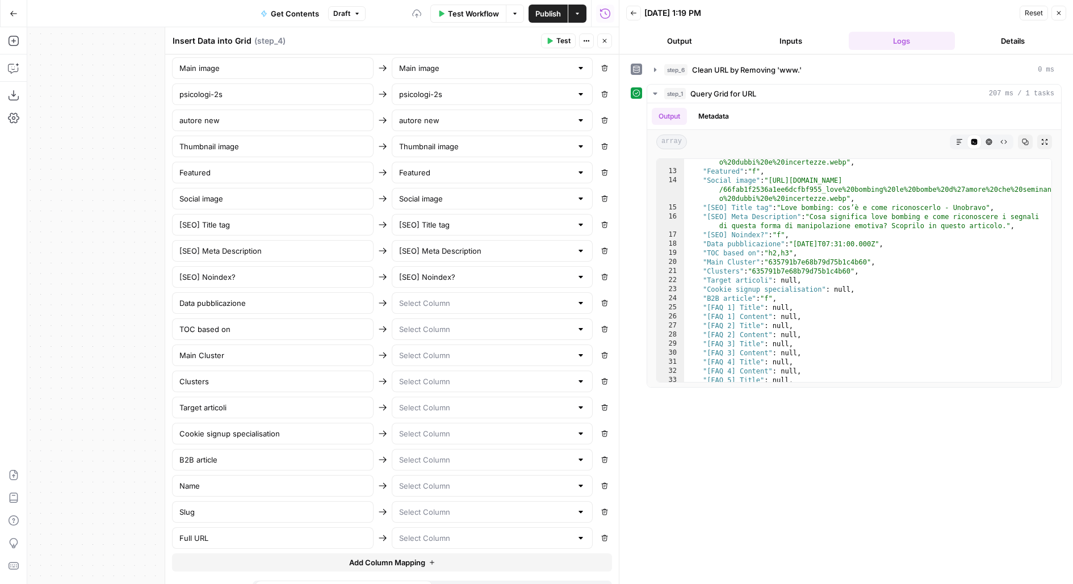
scroll to position [561, 0]
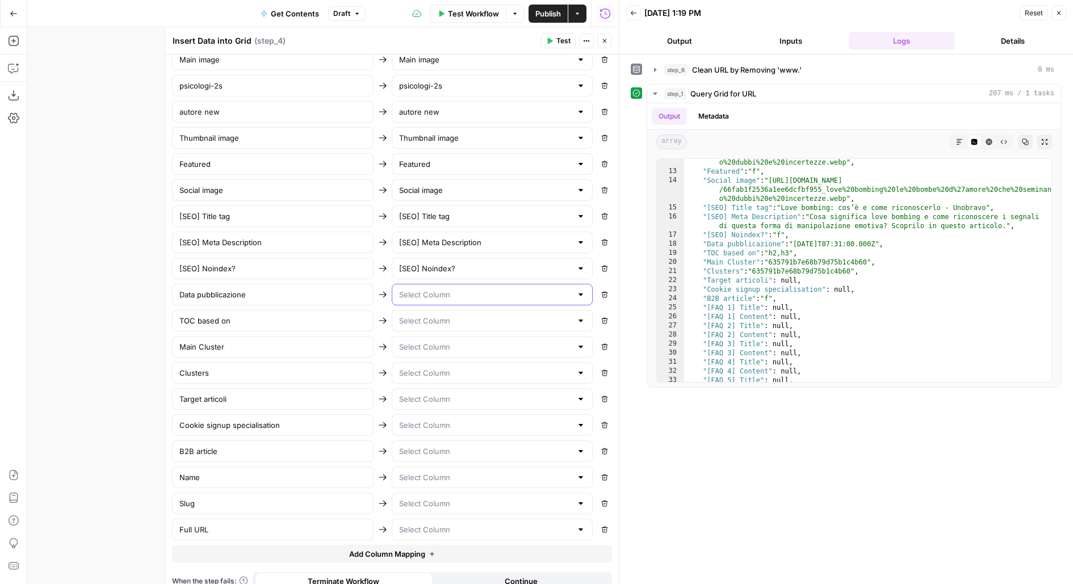
click at [472, 289] on input "text" at bounding box center [485, 294] width 173 height 11
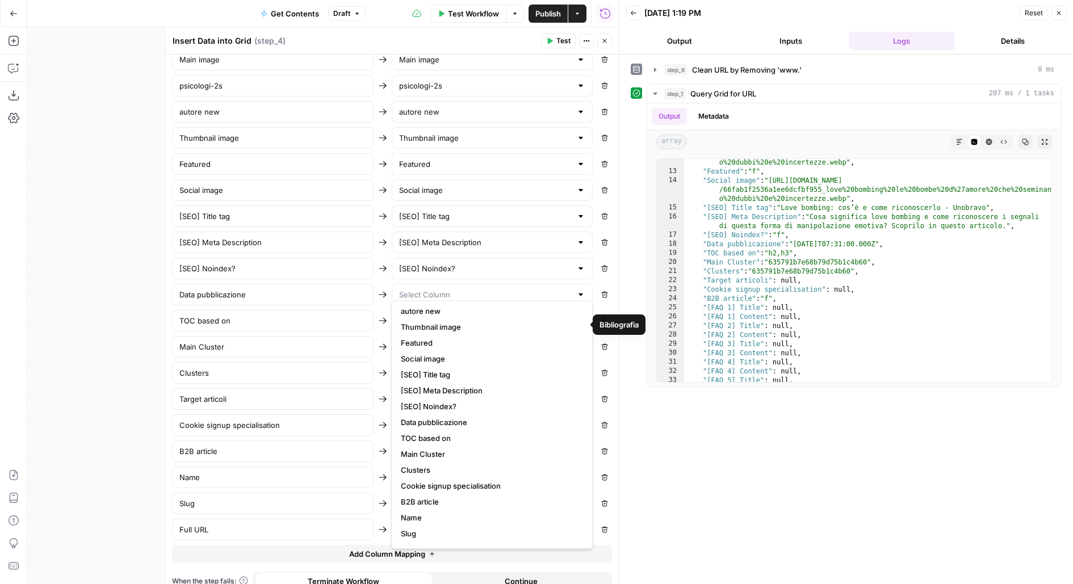
scroll to position [111, 0]
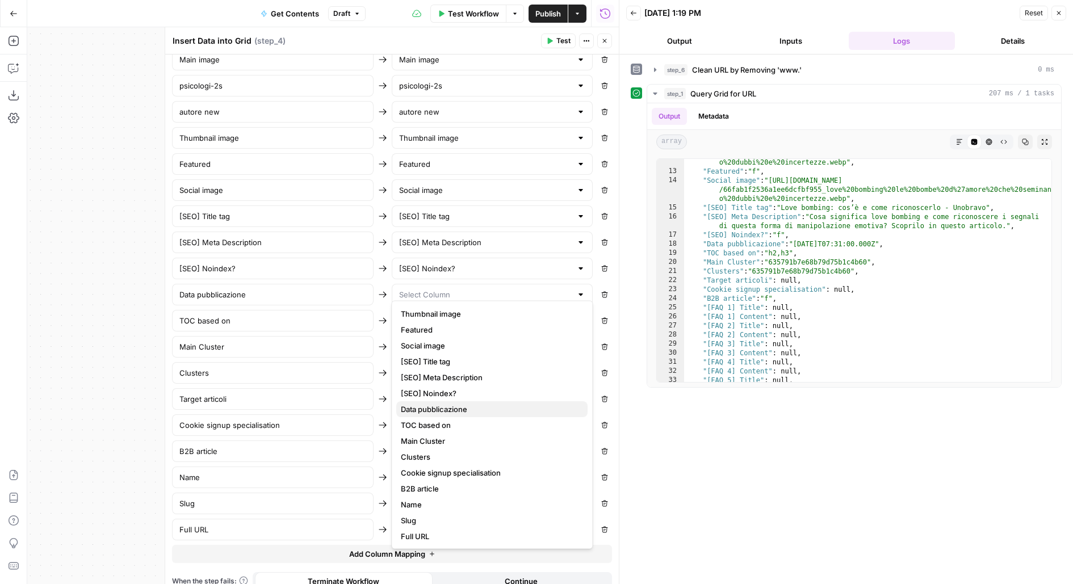
click at [447, 407] on span "Data pubblicazione" at bounding box center [490, 409] width 178 height 11
type input "Data pubblicazione"
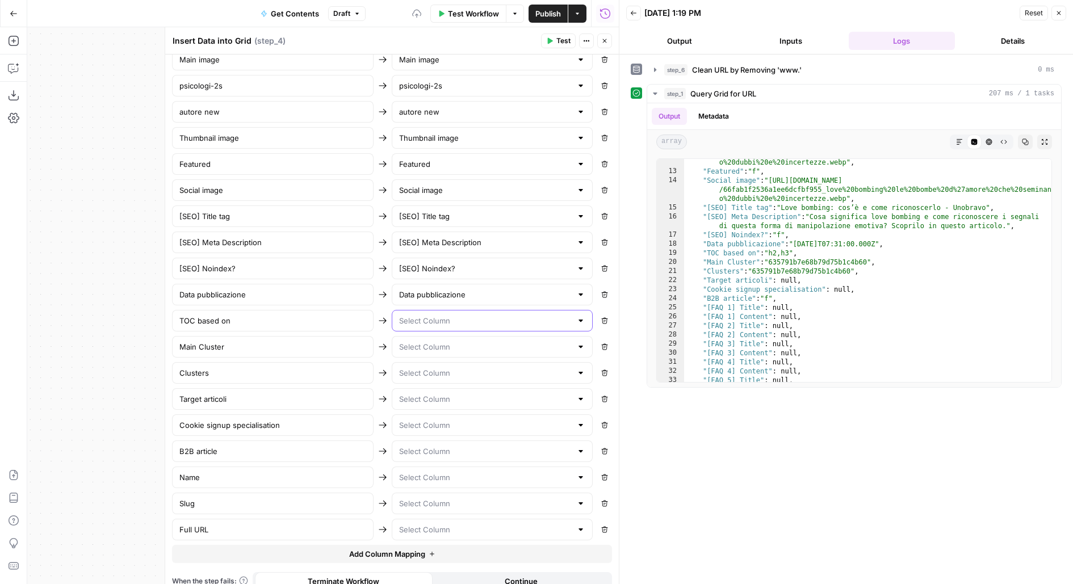
click at [458, 315] on input "text" at bounding box center [485, 320] width 173 height 11
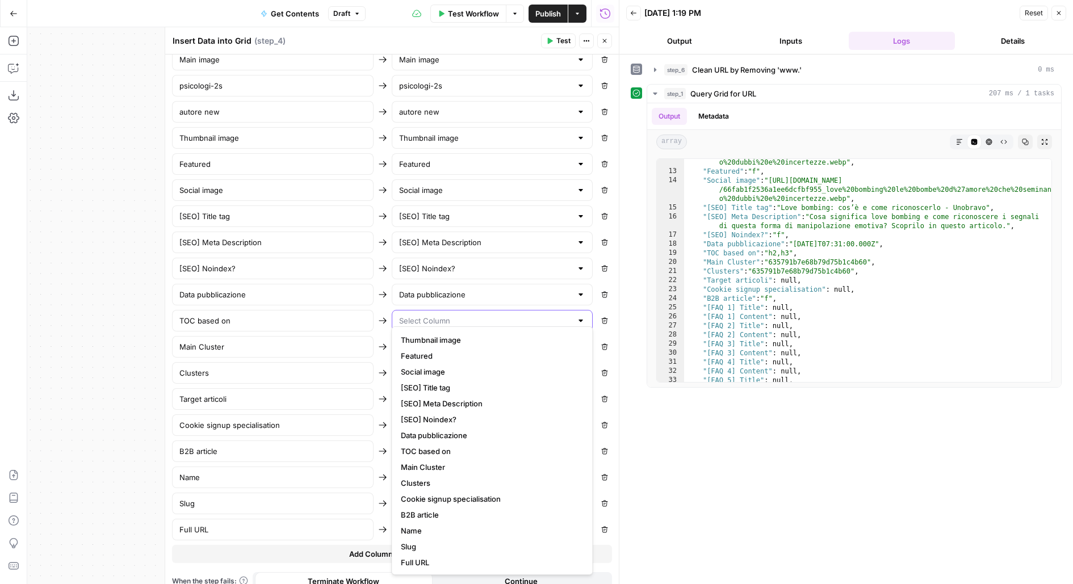
click at [467, 315] on input "text" at bounding box center [485, 320] width 173 height 11
click at [436, 449] on span "TOC based on" at bounding box center [490, 451] width 178 height 11
type input "TOC based on"
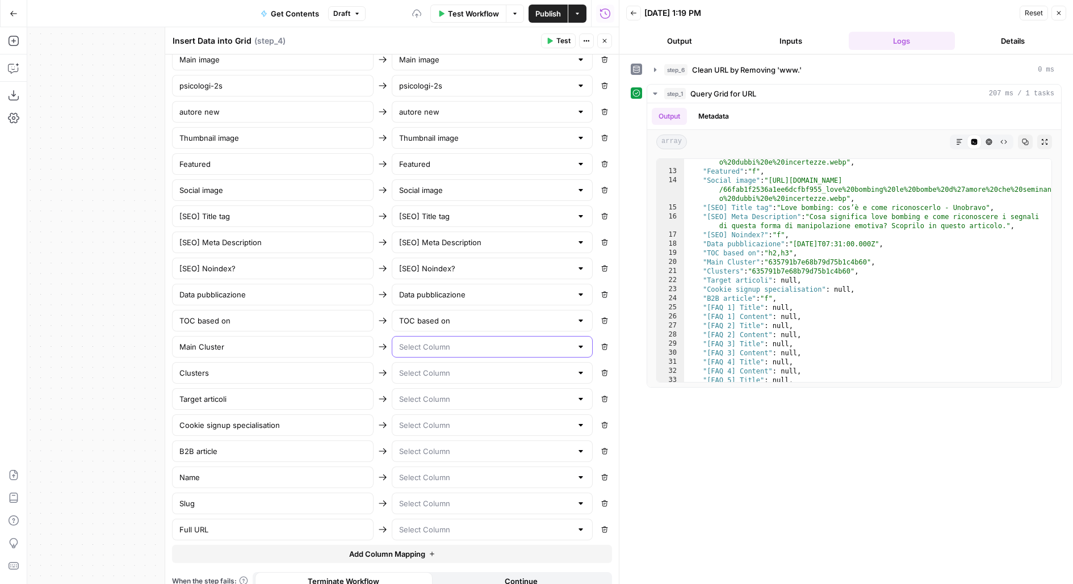
click at [451, 341] on input "text" at bounding box center [485, 346] width 173 height 11
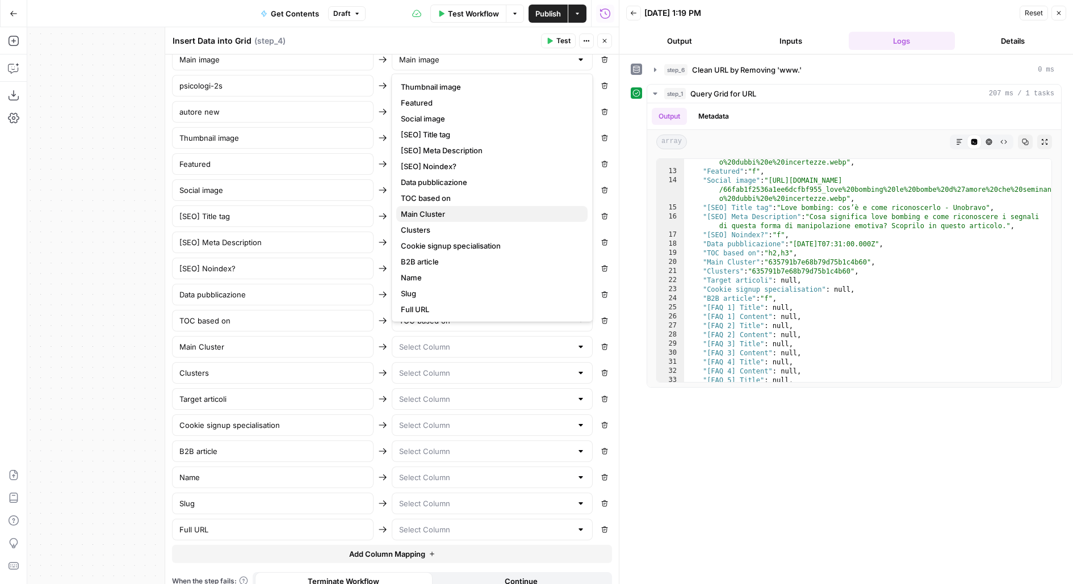
click at [462, 208] on span "Main Cluster" at bounding box center [490, 213] width 178 height 11
type input "Main Cluster"
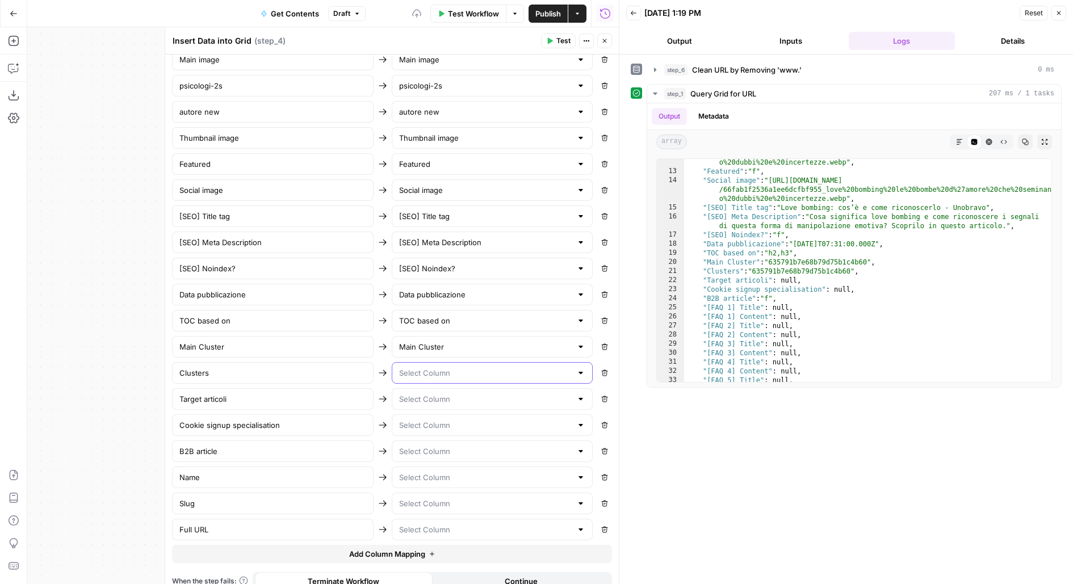
click at [436, 367] on input "text" at bounding box center [485, 372] width 173 height 11
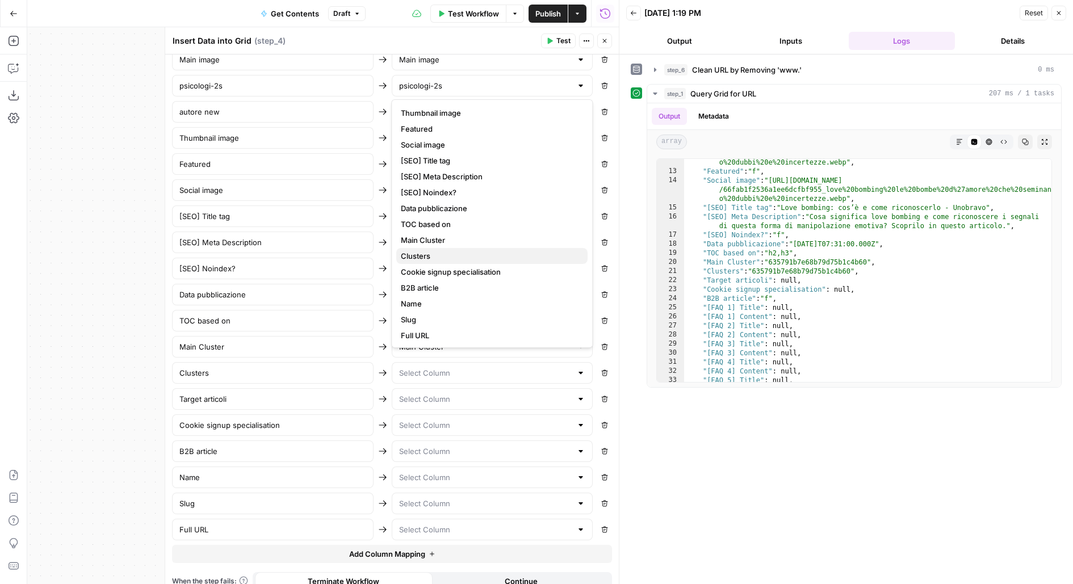
click at [470, 259] on span "Clusters" at bounding box center [490, 255] width 178 height 11
type input "Clusters"
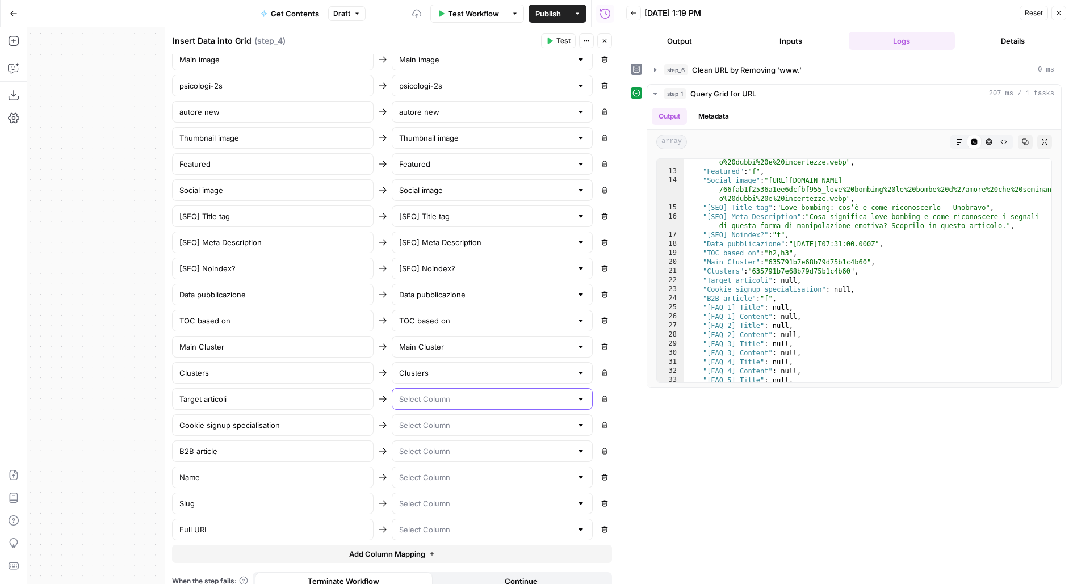
click at [461, 394] on input "text" at bounding box center [485, 399] width 173 height 11
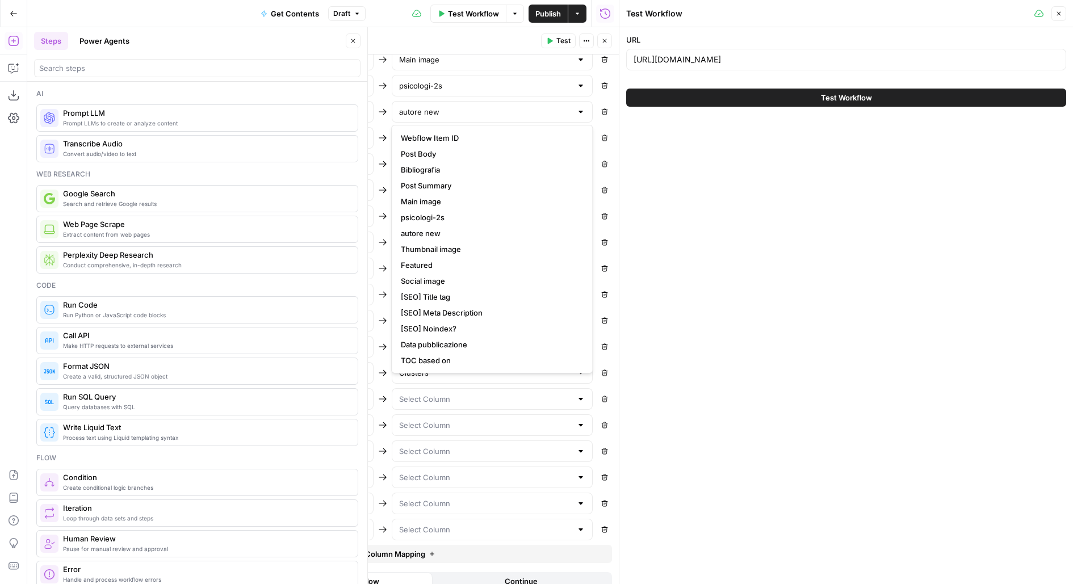
click at [353, 43] on icon "button" at bounding box center [353, 40] width 7 height 7
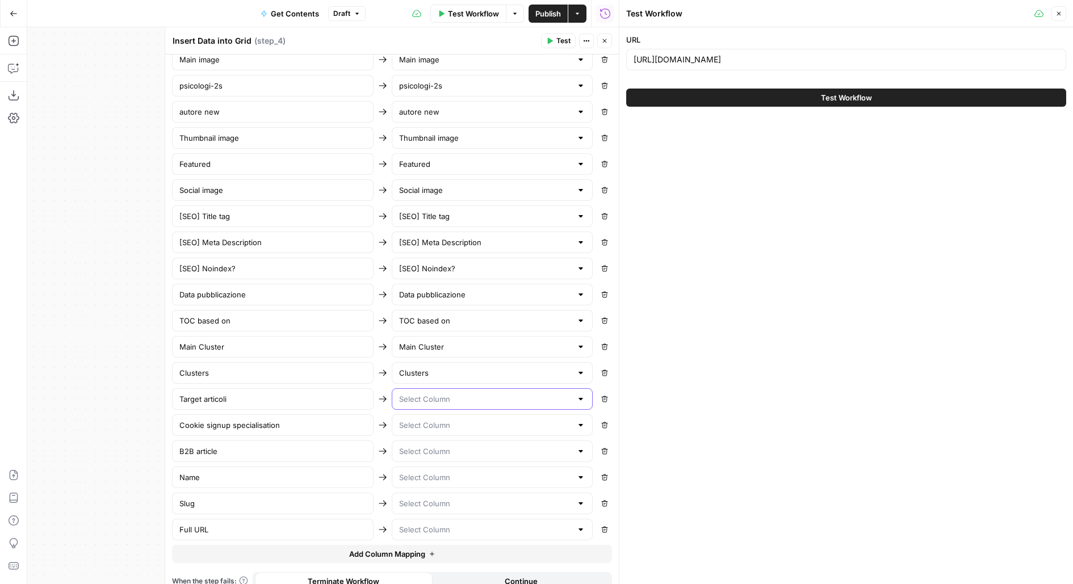
click at [442, 394] on input "text" at bounding box center [485, 399] width 173 height 11
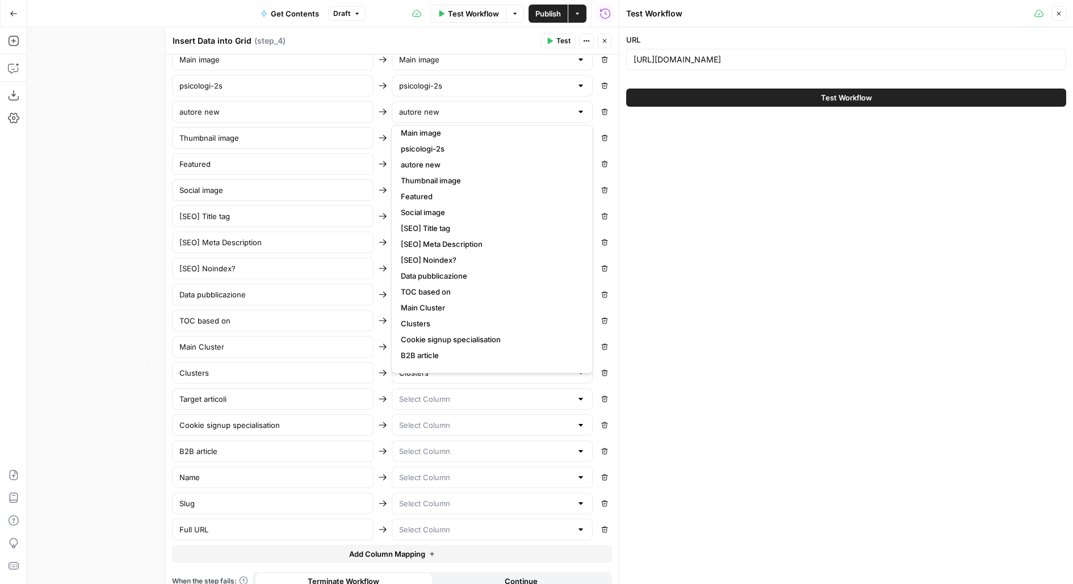
scroll to position [111, 0]
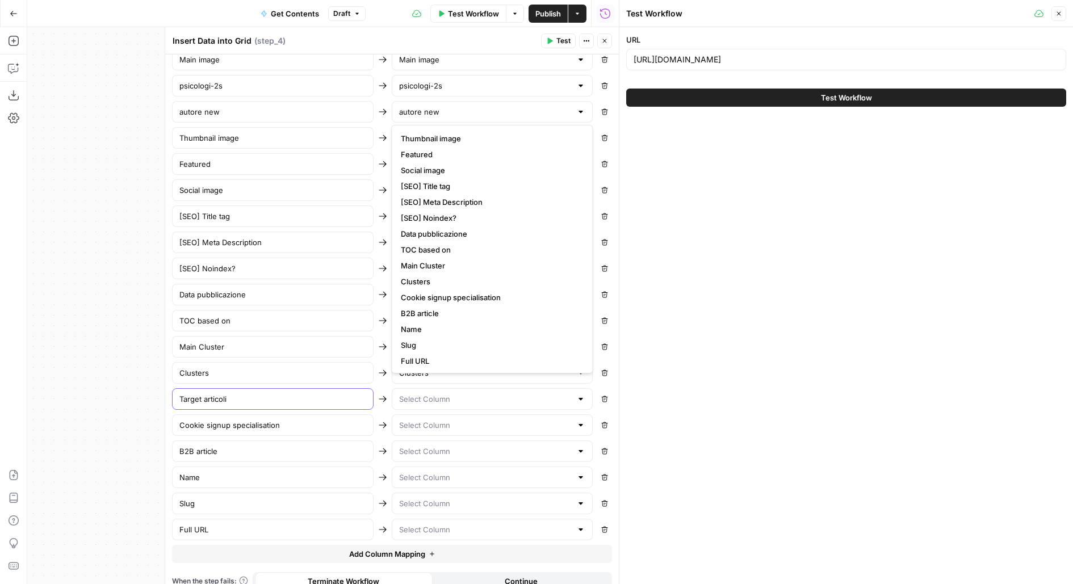
click at [349, 394] on input "Target articoli" at bounding box center [272, 399] width 187 height 11
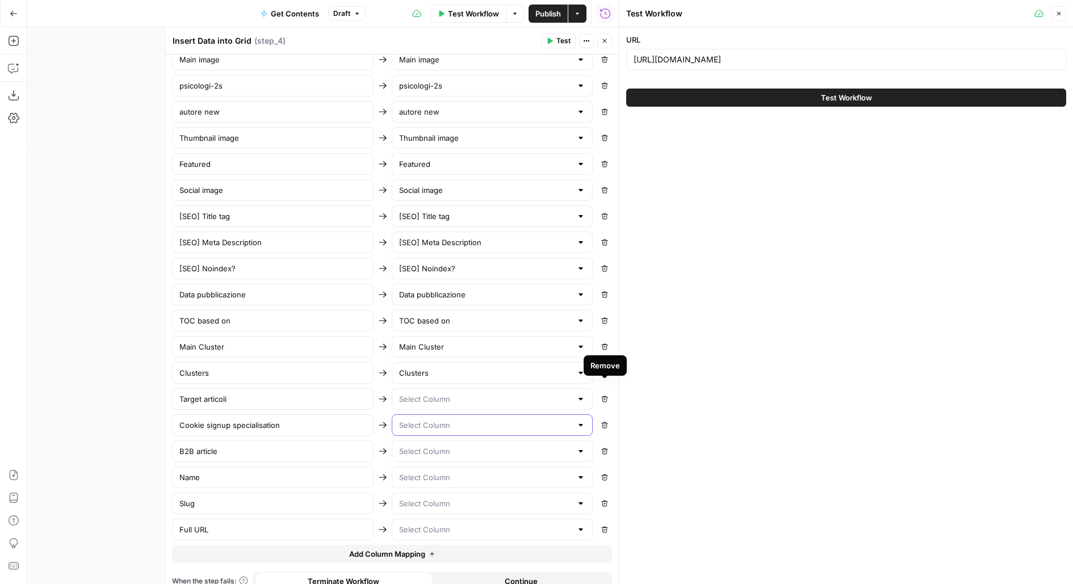
click at [560, 420] on input "text" at bounding box center [485, 425] width 173 height 11
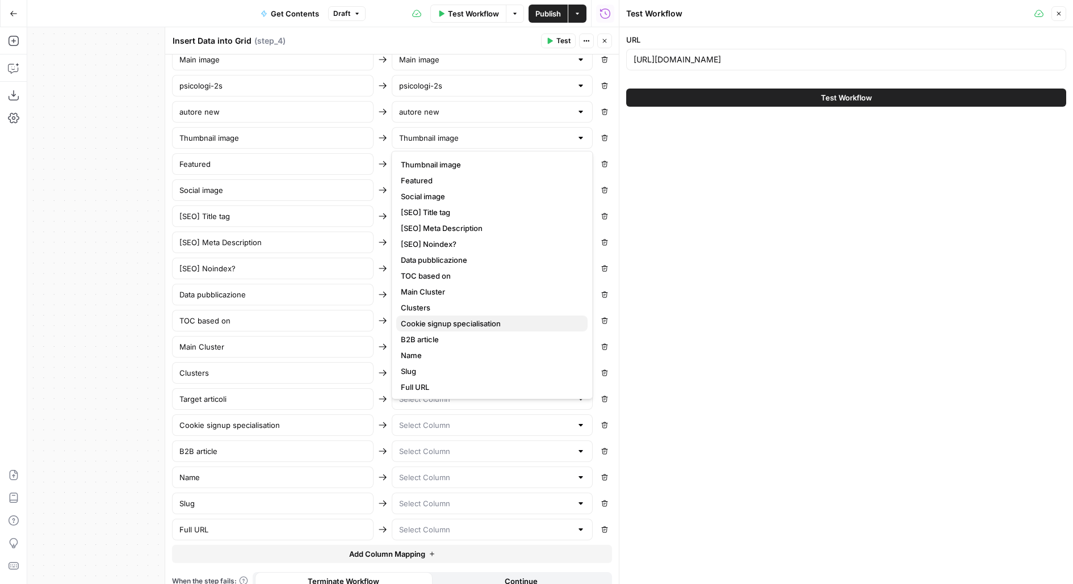
click at [539, 318] on span "Cookie signup specialisation" at bounding box center [490, 323] width 178 height 11
type input "Cookie signup specialisation"
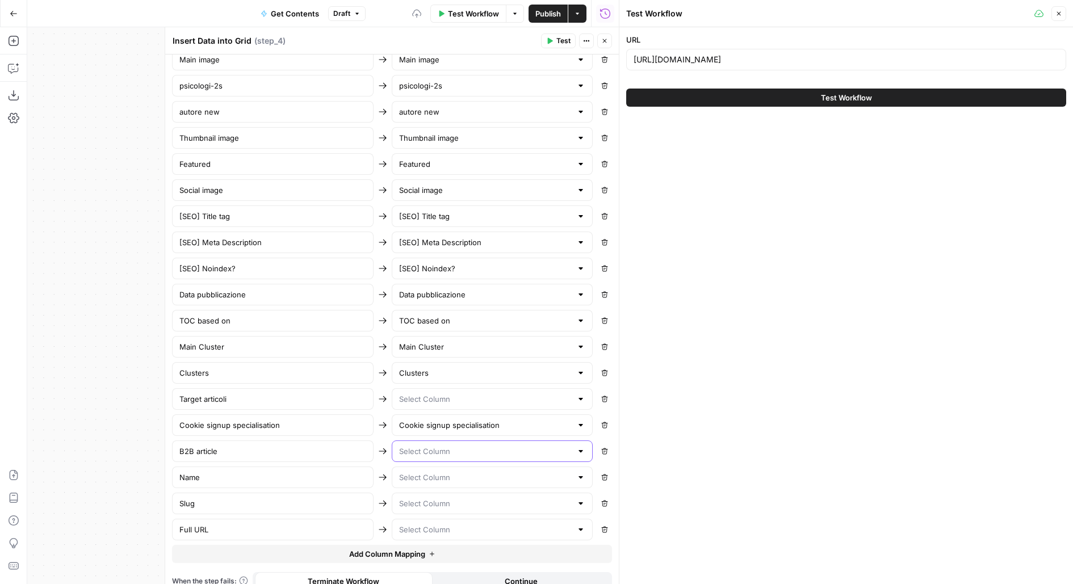
click at [496, 446] on input "text" at bounding box center [485, 451] width 173 height 11
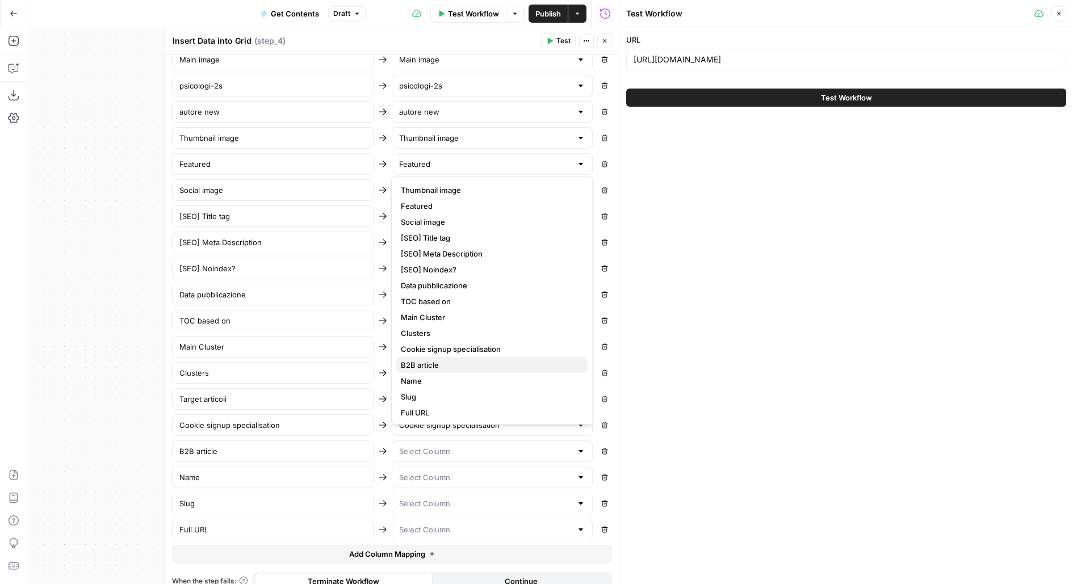
click at [500, 366] on span "B2B article" at bounding box center [490, 364] width 178 height 11
type input "B2B article"
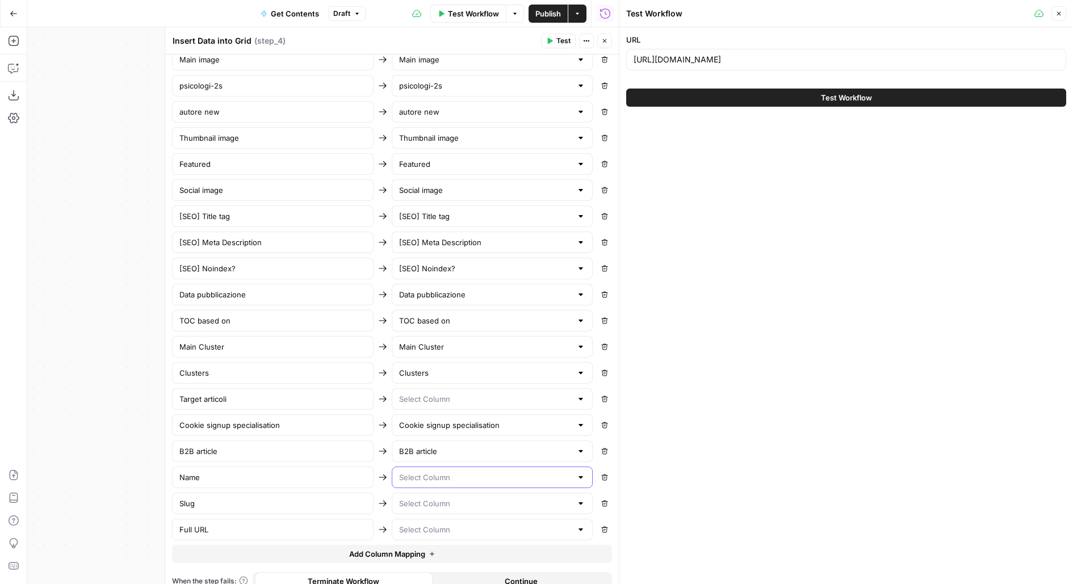
click at [476, 472] on input "text" at bounding box center [485, 477] width 173 height 11
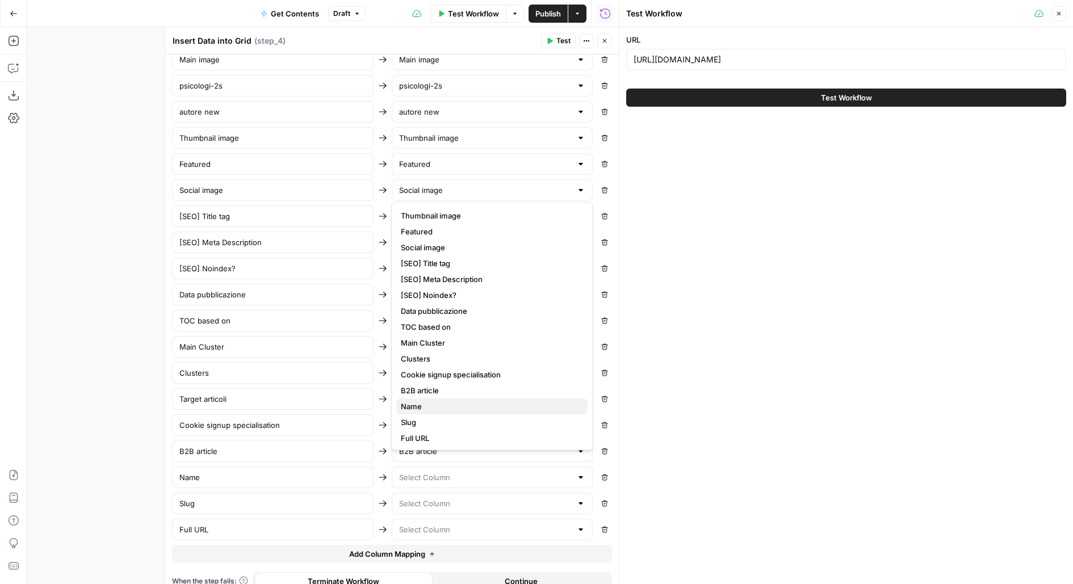
click at [476, 412] on button "Name" at bounding box center [491, 407] width 191 height 16
type input "Name"
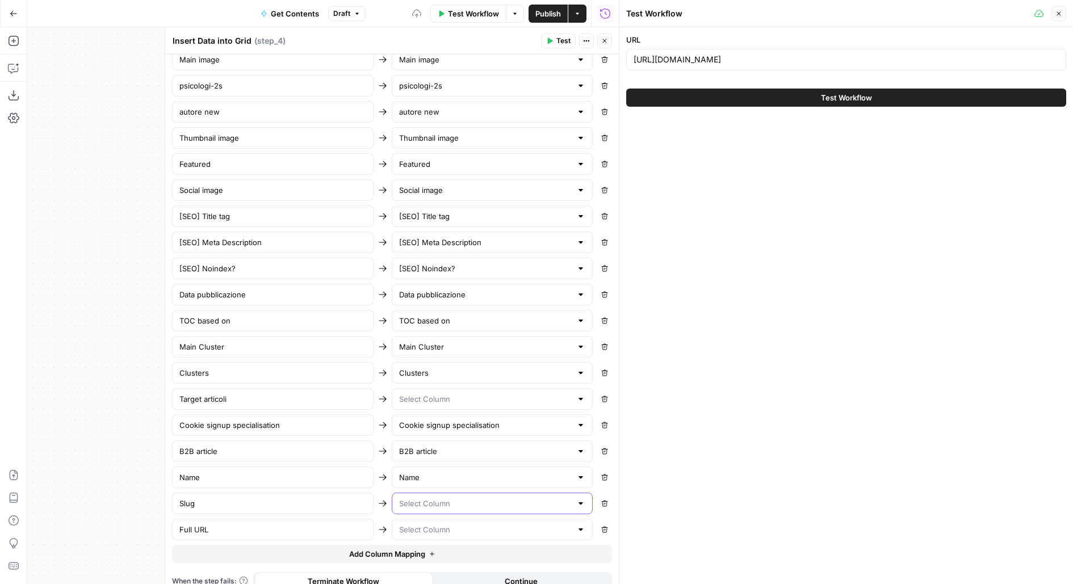
click at [449, 498] on input "text" at bounding box center [485, 503] width 173 height 11
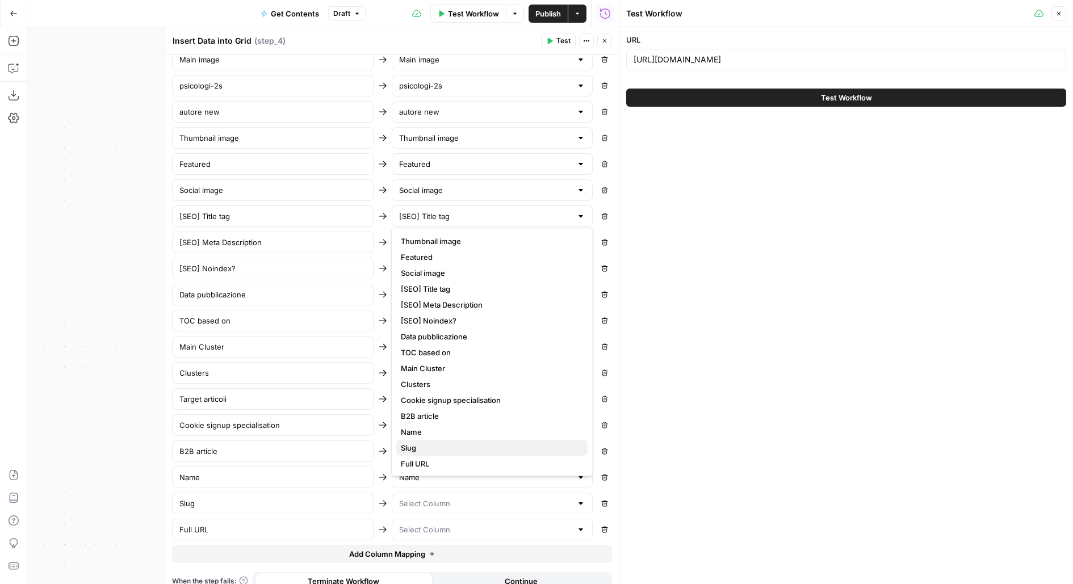
click at [440, 447] on span "Slug" at bounding box center [490, 447] width 178 height 11
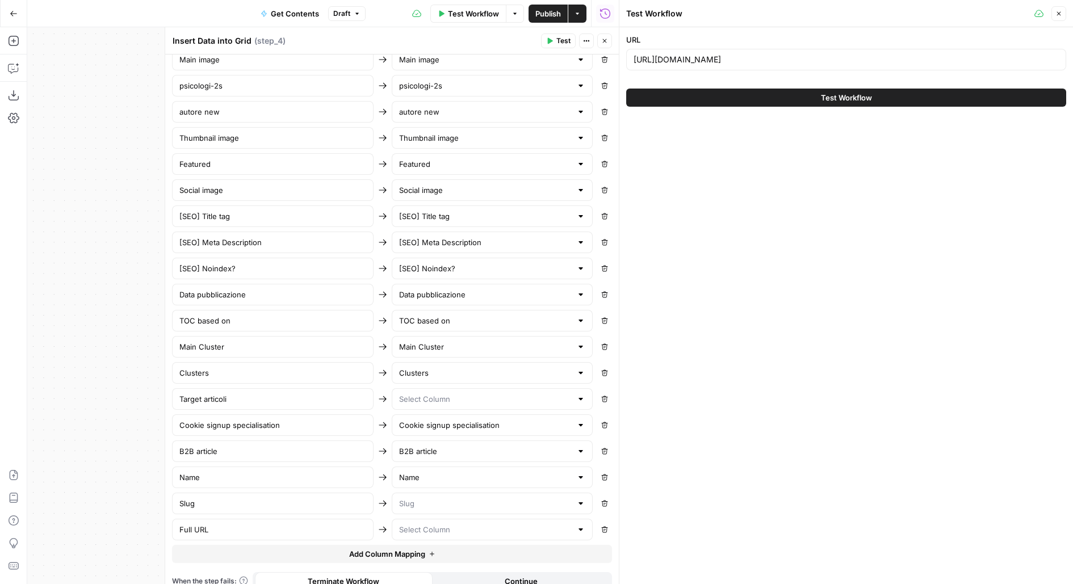
type input "Slug"
click at [440, 504] on div "Webflow Item ID Webflow Item ID Remove Post Body Post Body Remove Bibliografia …" at bounding box center [392, 242] width 440 height 596
click at [440, 524] on input "text" at bounding box center [485, 529] width 173 height 11
click at [436, 492] on span "Full URL" at bounding box center [490, 489] width 178 height 11
type input "Full URL"
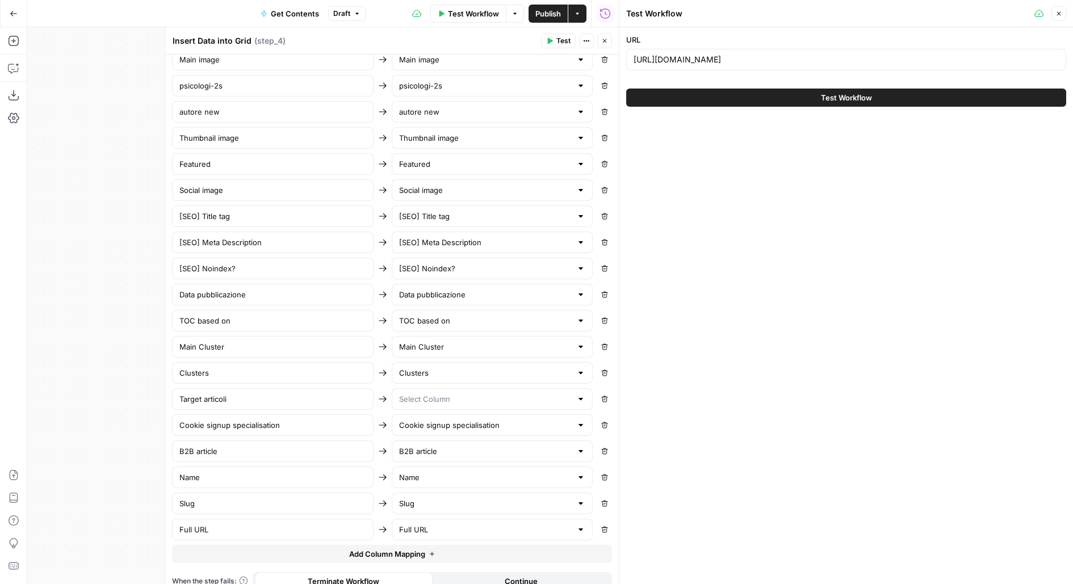
click at [609, 392] on button "Remove" at bounding box center [604, 399] width 15 height 15
type input "Cookie signup specialisation"
type input "B2B article"
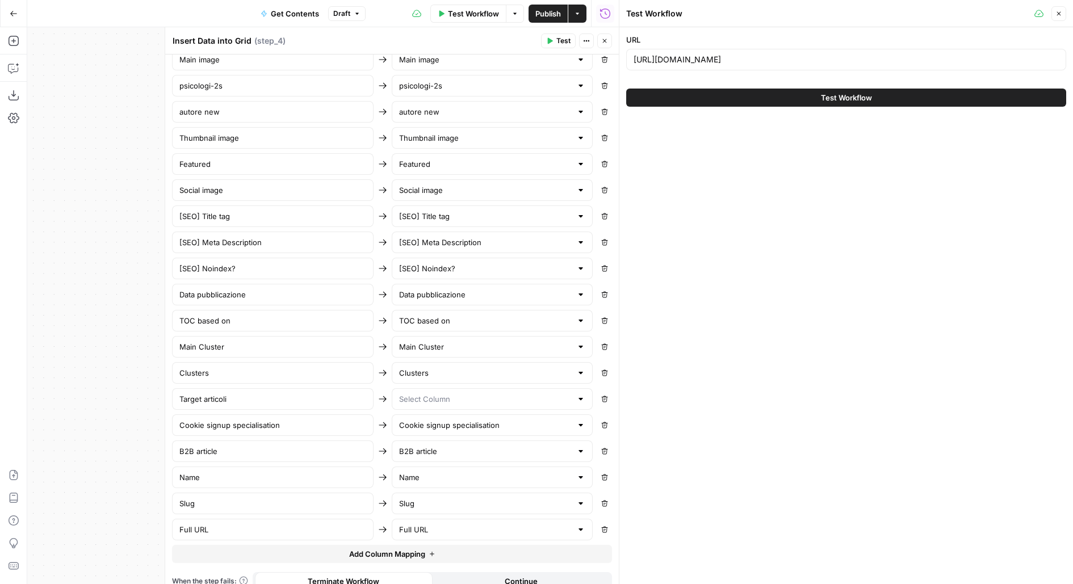
type input "Name"
type input "Slug"
type input "Full URL"
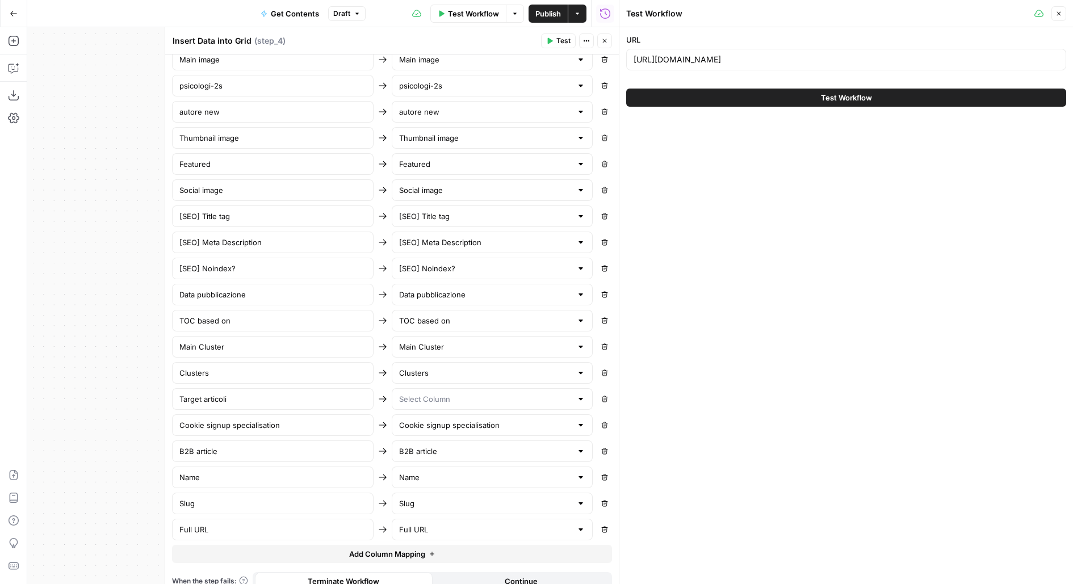
type input "Full URL"
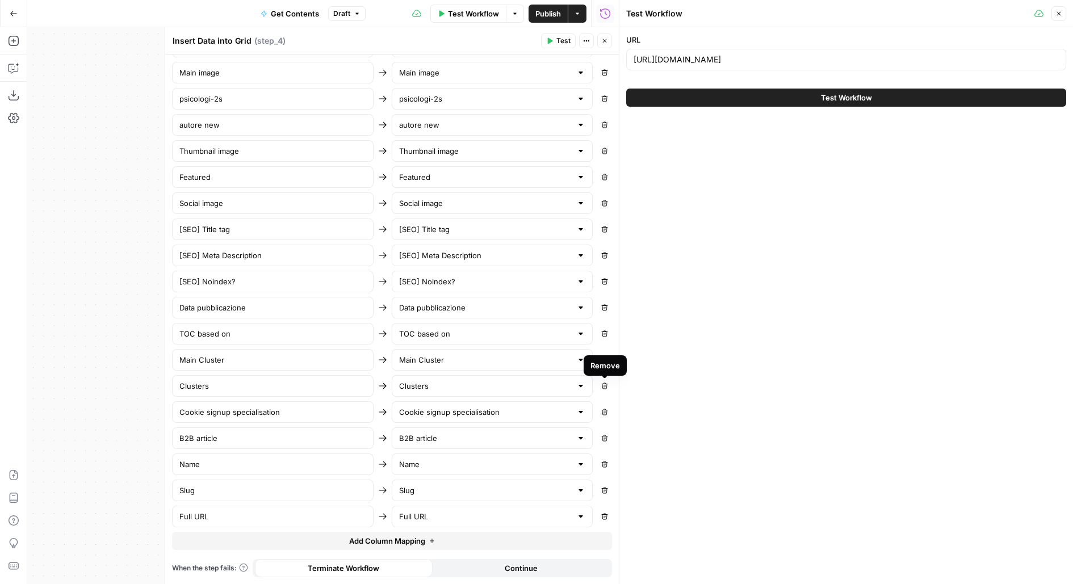
scroll to position [535, 0]
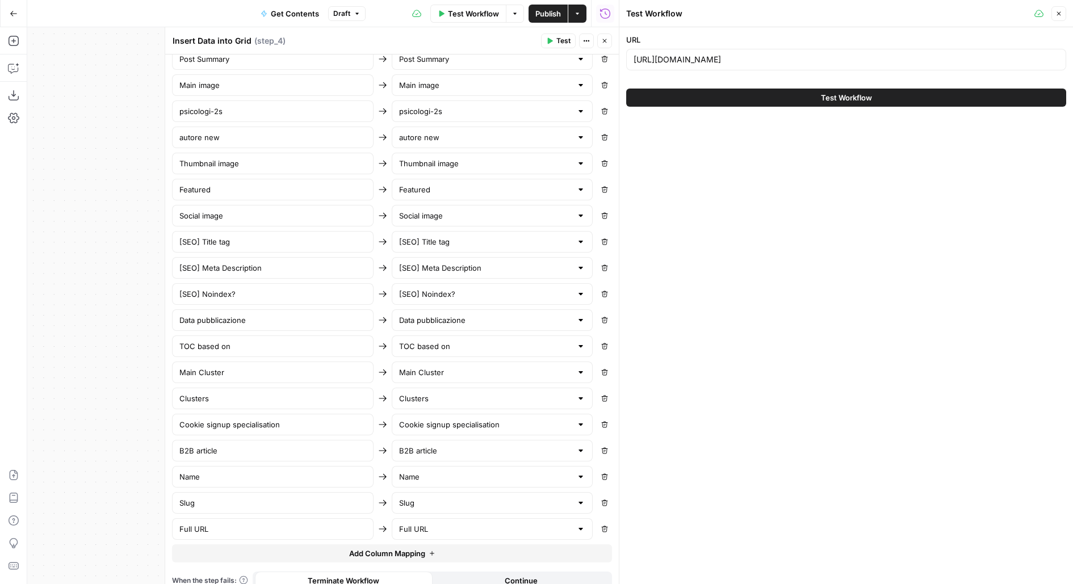
click at [549, 17] on span "Publish" at bounding box center [548, 13] width 26 height 11
click at [298, 545] on button "Add Column Mapping" at bounding box center [392, 554] width 440 height 18
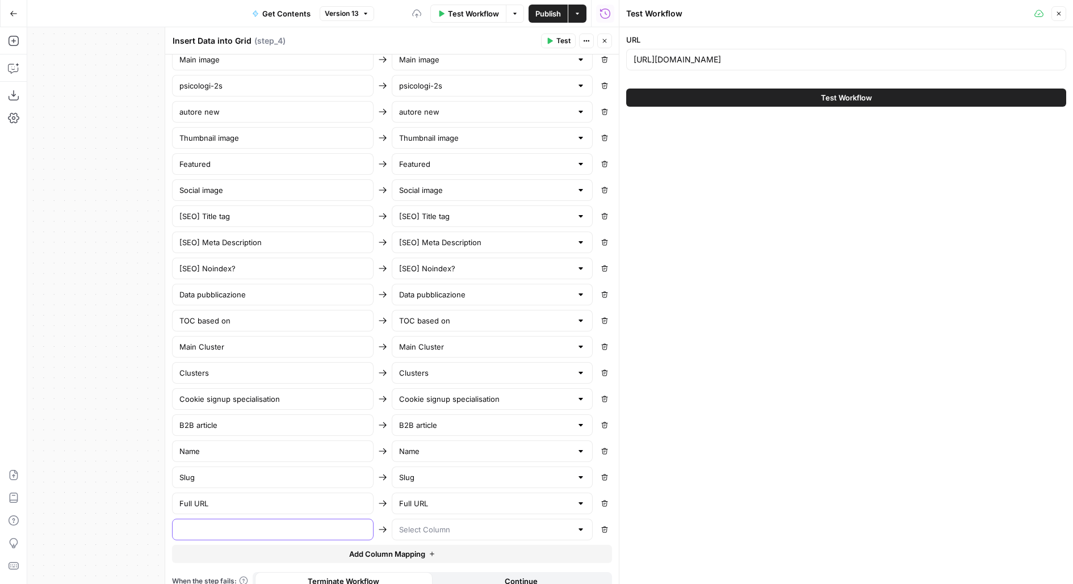
click at [297, 524] on input "text" at bounding box center [272, 529] width 187 height 11
click at [358, 524] on input "text" at bounding box center [272, 529] width 187 height 11
click at [312, 498] on input "Full URL" at bounding box center [272, 503] width 187 height 11
click at [435, 524] on input "text" at bounding box center [485, 529] width 173 height 11
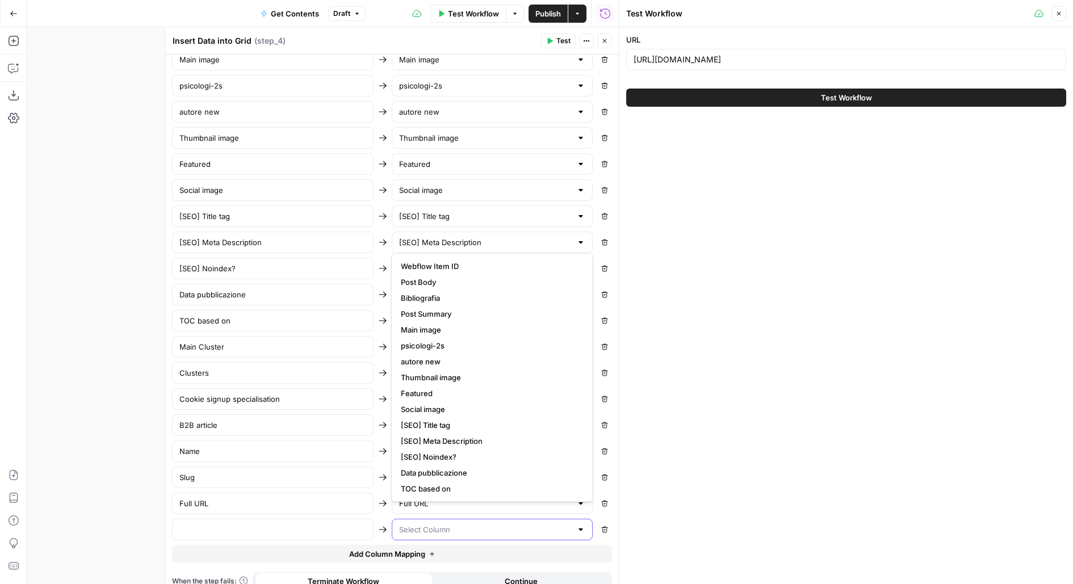
click at [436, 524] on input "text" at bounding box center [485, 529] width 173 height 11
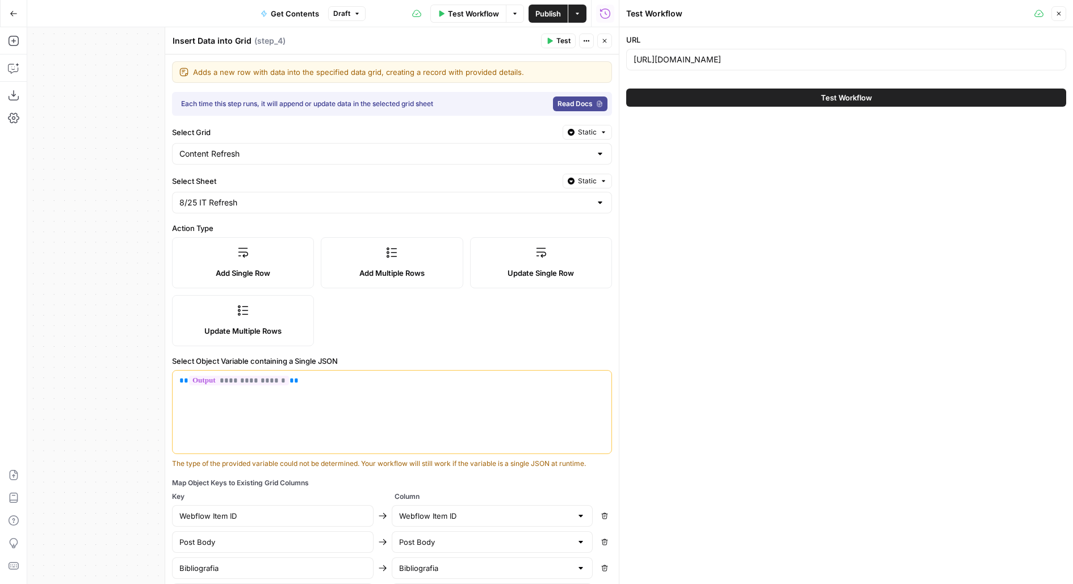
click at [604, 39] on icon "button" at bounding box center [604, 40] width 7 height 7
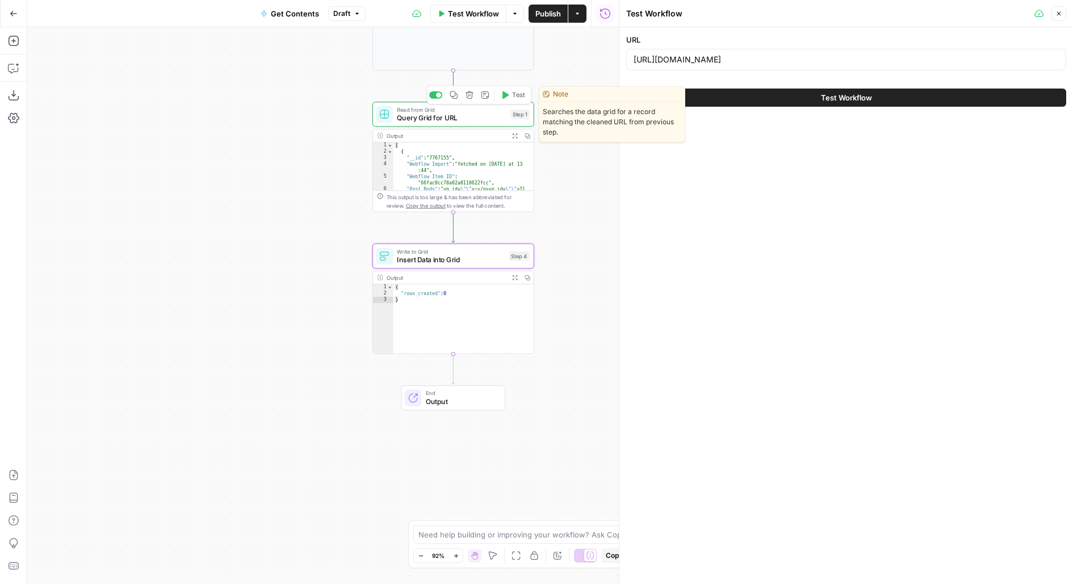
click at [505, 93] on icon "button" at bounding box center [506, 94] width 6 height 7
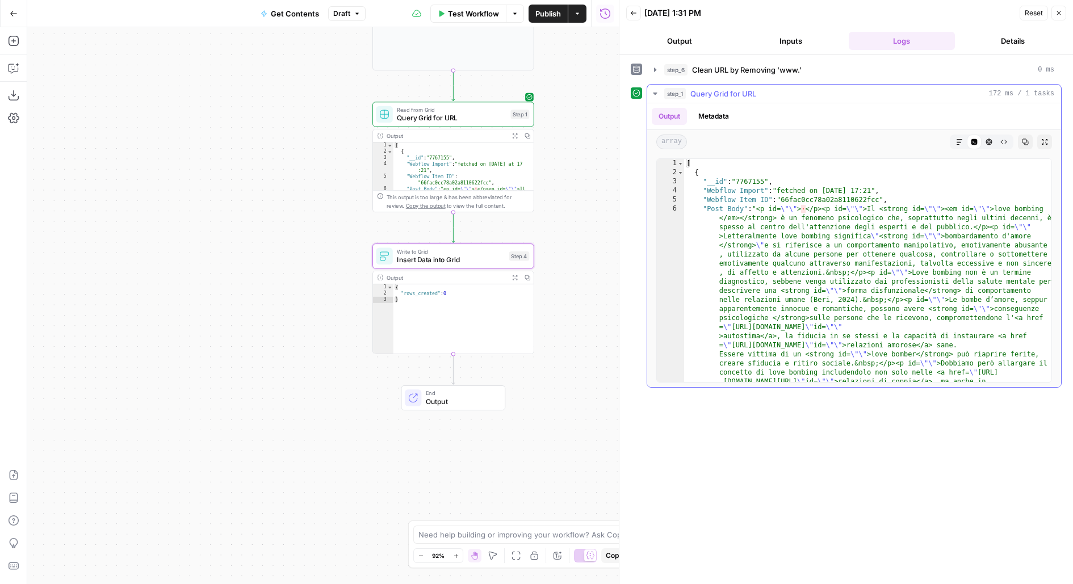
click at [675, 169] on div "2" at bounding box center [670, 172] width 27 height 9
click at [679, 172] on span "Toggle code folding, rows 2 through 48" at bounding box center [680, 172] width 6 height 9
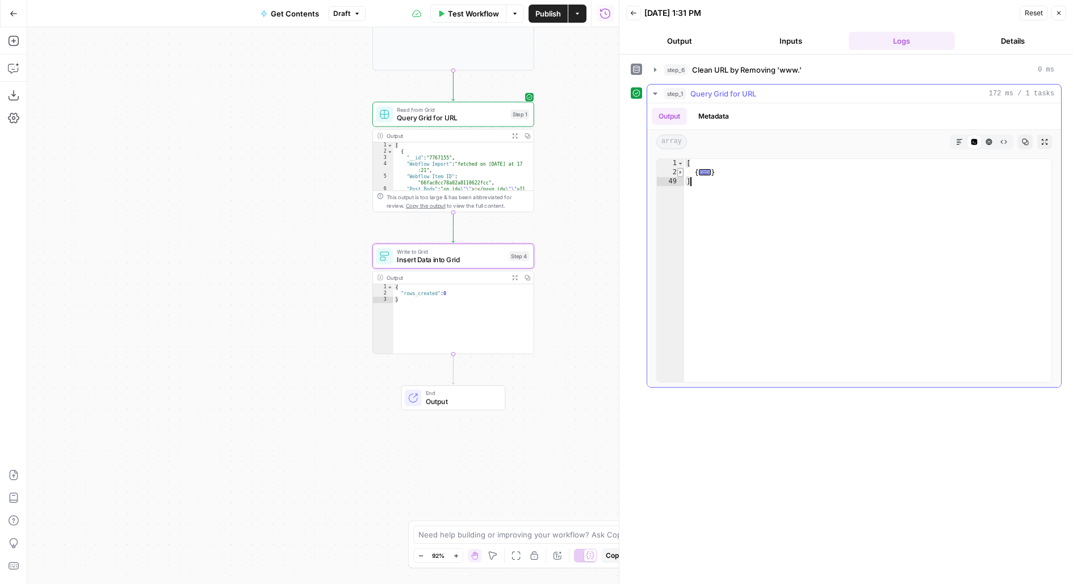
click at [679, 172] on span "Toggle code folding, rows 2 through 48" at bounding box center [680, 172] width 6 height 9
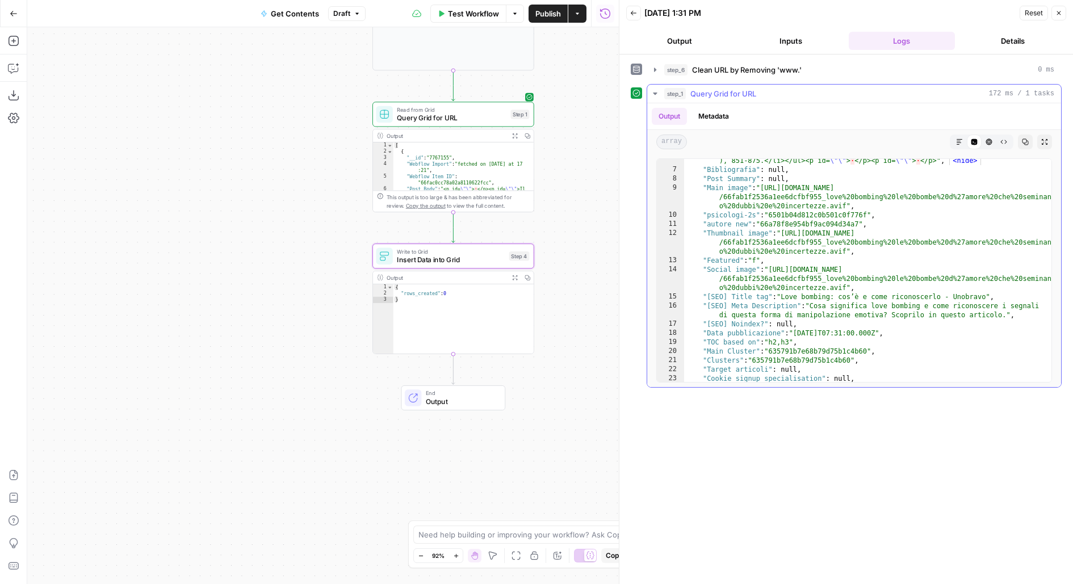
scroll to position [3103, 0]
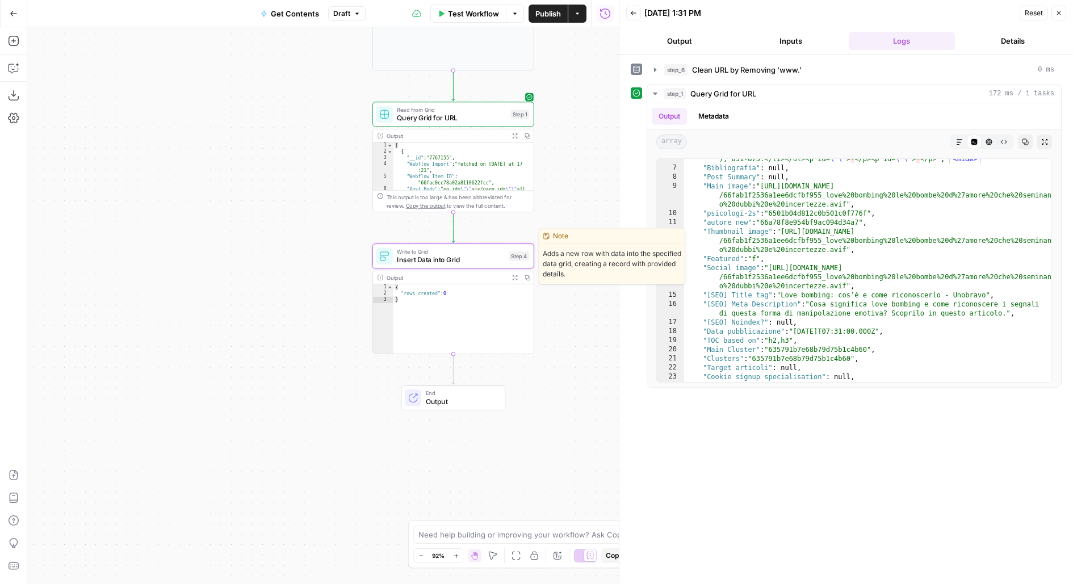
click at [461, 261] on span "Insert Data into Grid" at bounding box center [451, 259] width 108 height 10
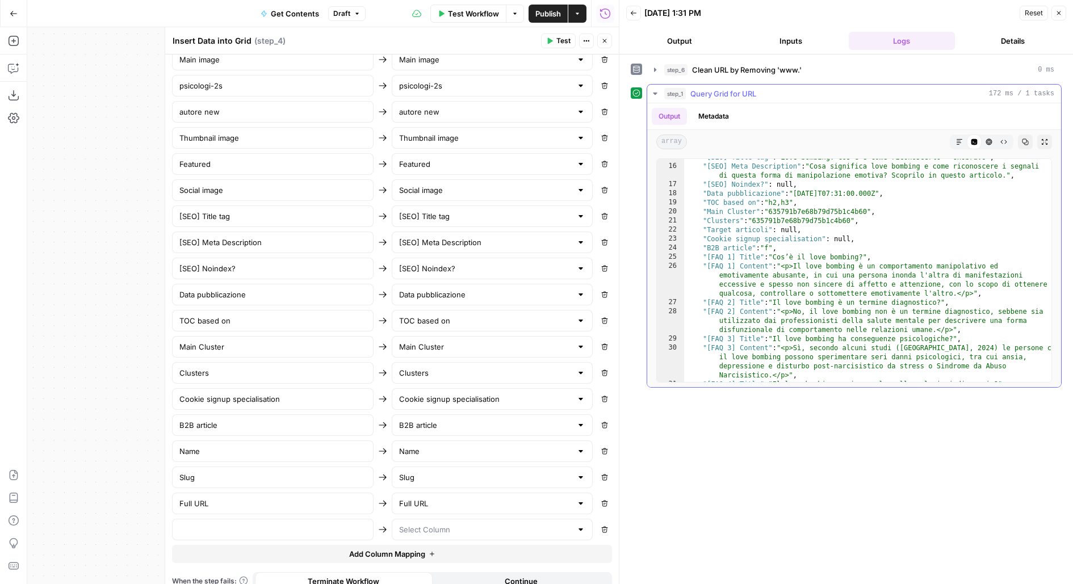
scroll to position [3262, 0]
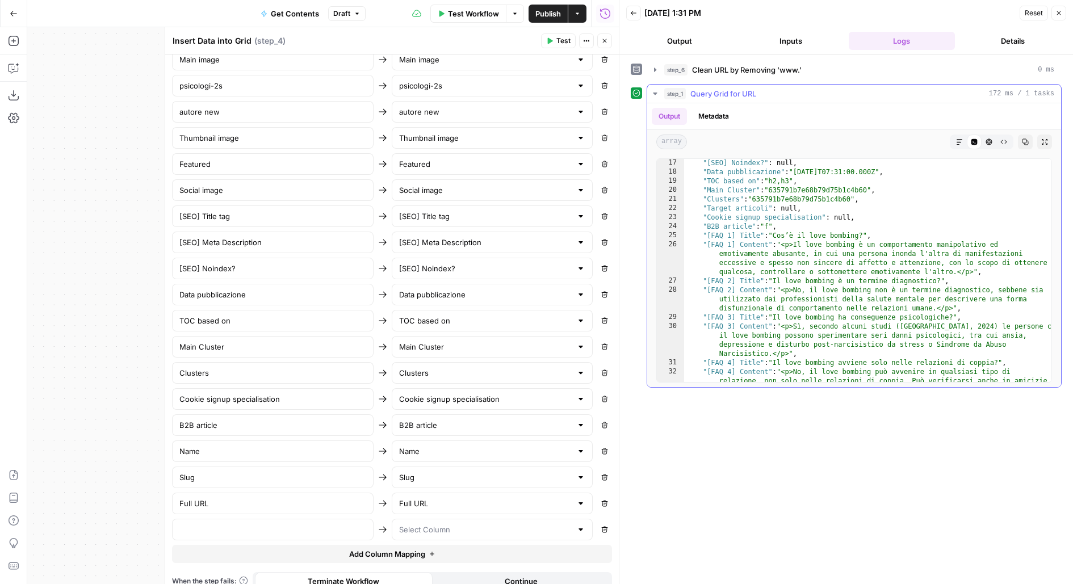
type textarea "**********"
drag, startPoint x: 698, startPoint y: 225, endPoint x: 815, endPoint y: 226, distance: 117.0
click at [816, 227] on div ""[SEO] Noindex?" : null , "Data pubblicazione" : "2024-10-01T07:31:00.000Z" , "…" at bounding box center [868, 297] width 369 height 278
click at [450, 524] on input "text" at bounding box center [485, 529] width 173 height 11
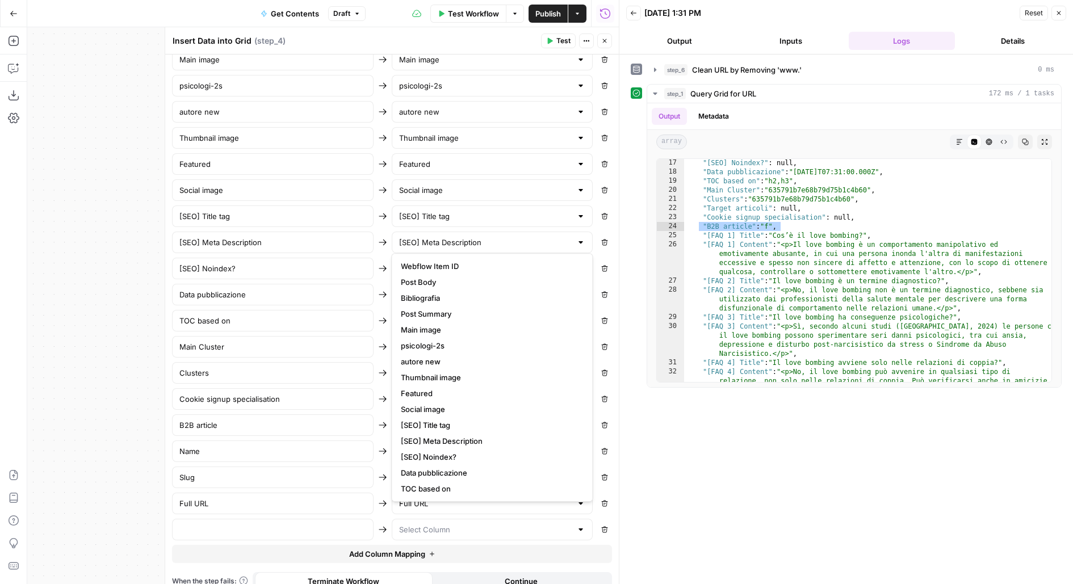
scroll to position [111, 0]
click at [433, 524] on input "text" at bounding box center [485, 529] width 173 height 11
click at [607, 44] on button "Close" at bounding box center [604, 41] width 15 height 15
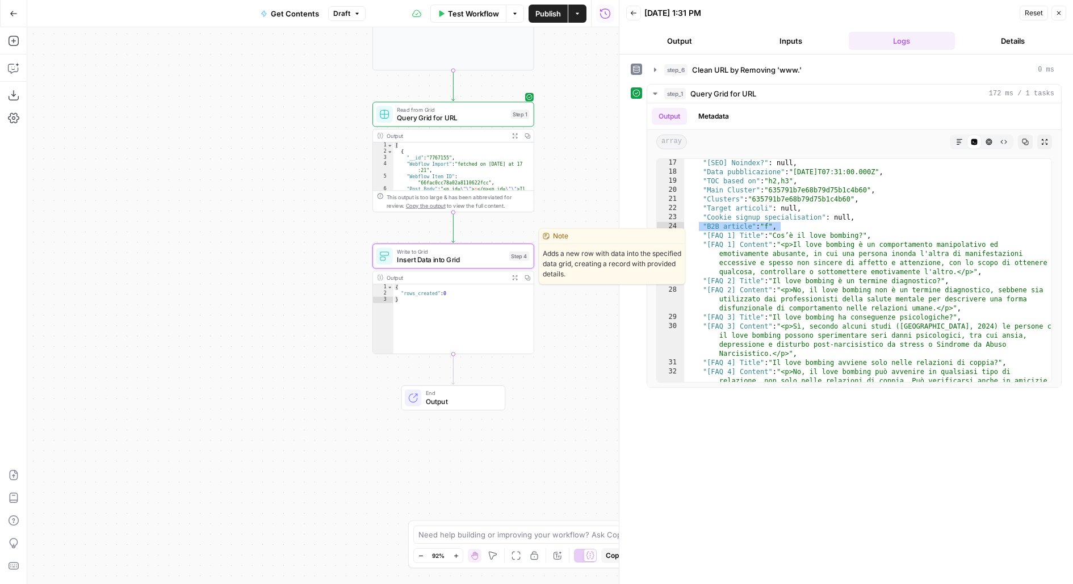
click at [454, 260] on span "Insert Data into Grid" at bounding box center [451, 259] width 108 height 10
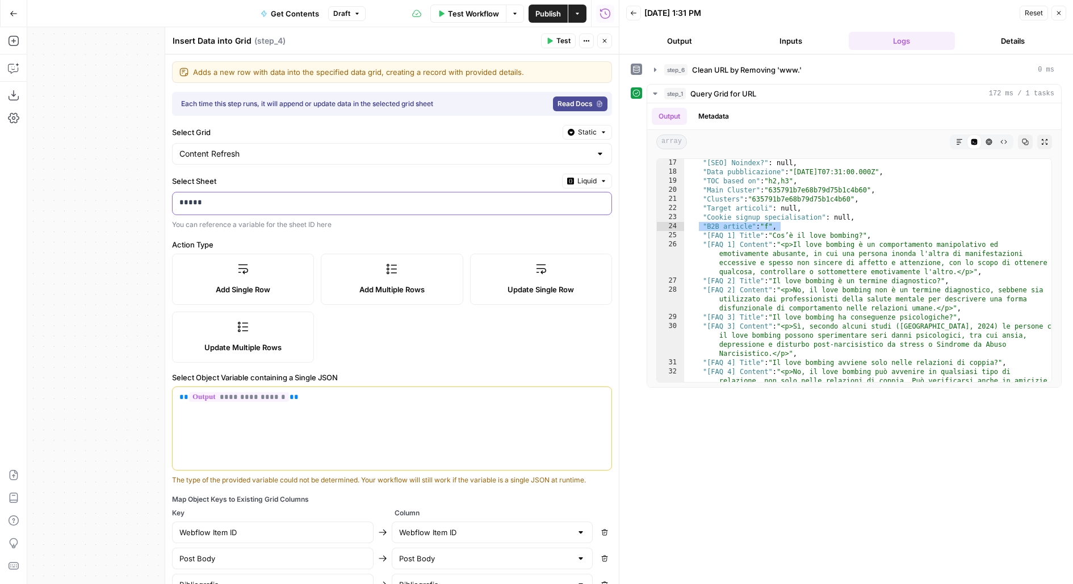
click at [314, 193] on div "*****" at bounding box center [383, 204] width 421 height 22
click at [581, 178] on span "Liquid" at bounding box center [587, 181] width 19 height 10
click at [563, 210] on div "Choose from a list" at bounding box center [557, 214] width 89 height 10
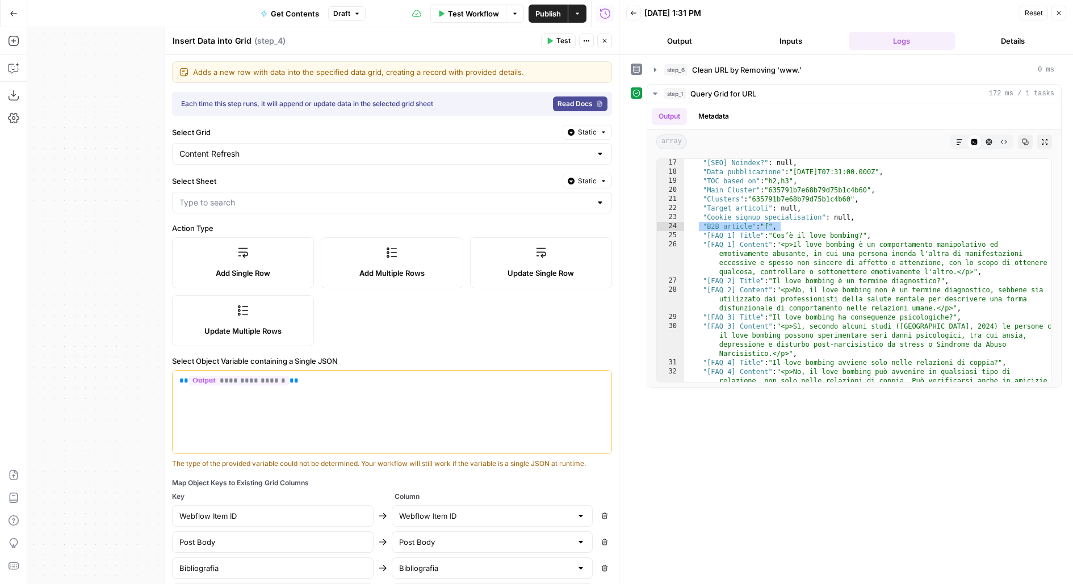
click at [396, 200] on input "Select Sheet" at bounding box center [385, 202] width 412 height 11
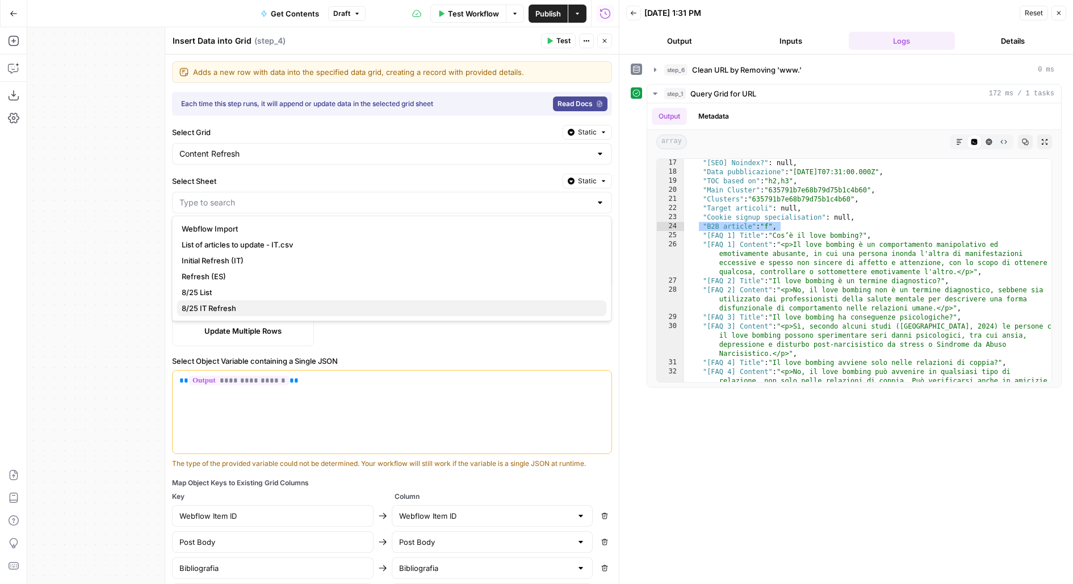
click at [299, 305] on span "8/25 IT Refresh" at bounding box center [390, 308] width 416 height 11
type input "8/25 IT Refresh"
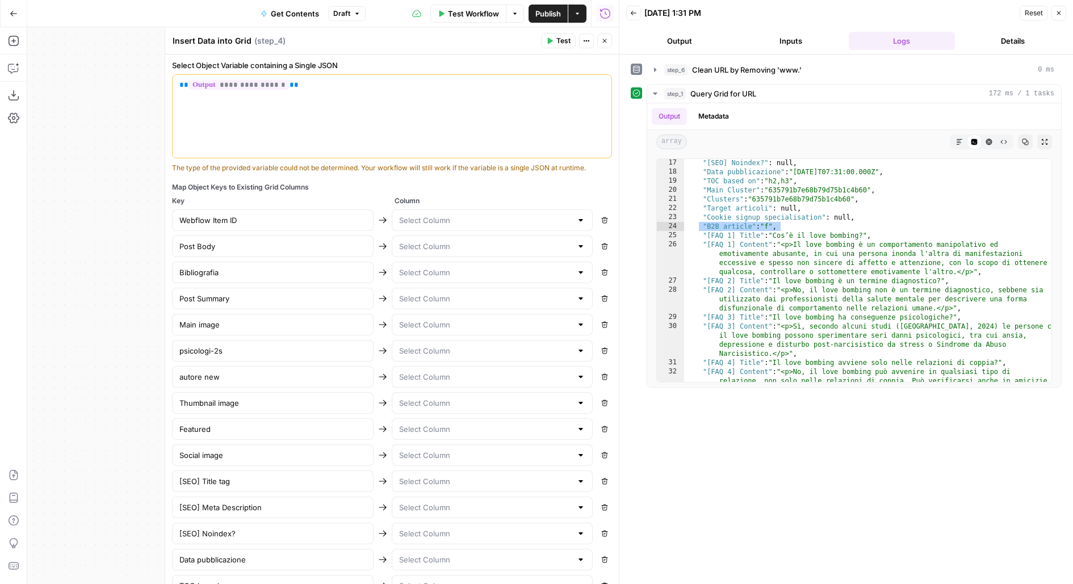
scroll to position [310, 0]
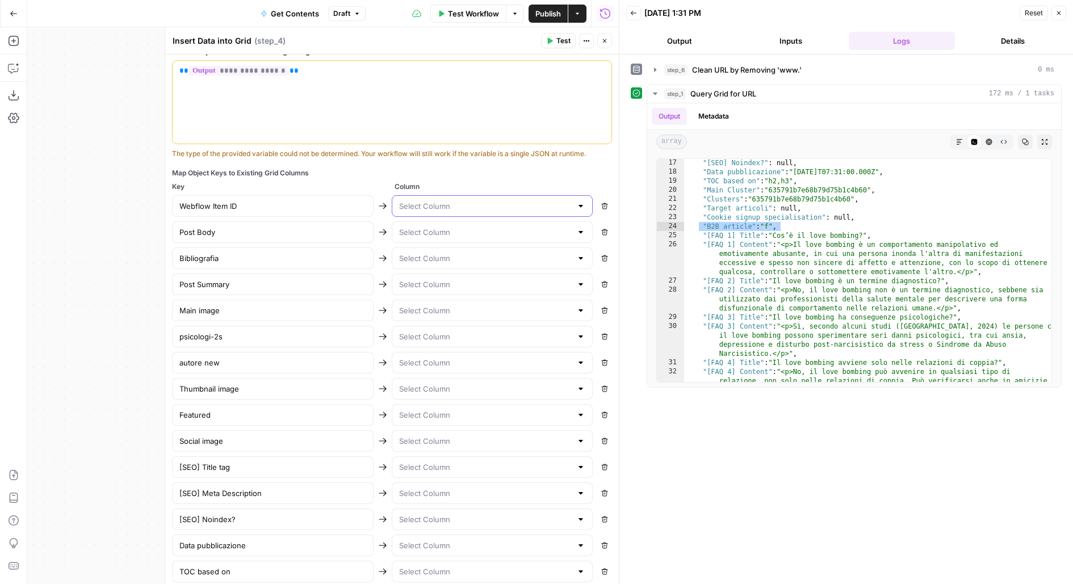
click at [432, 204] on input "text" at bounding box center [485, 205] width 173 height 11
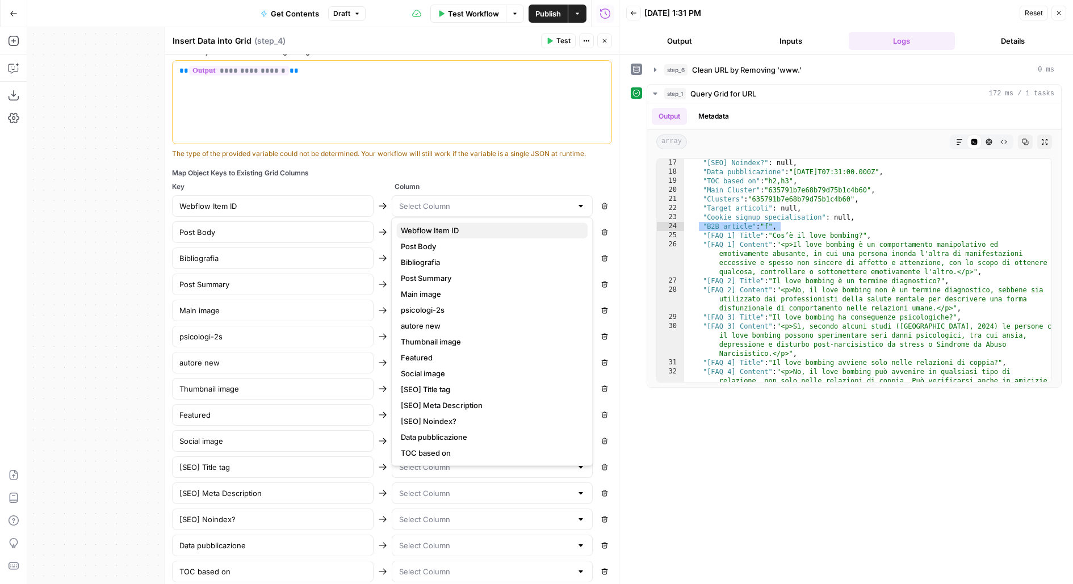
click at [426, 231] on span "Webflow Item ID" at bounding box center [490, 230] width 178 height 11
type input "Webflow Item ID"
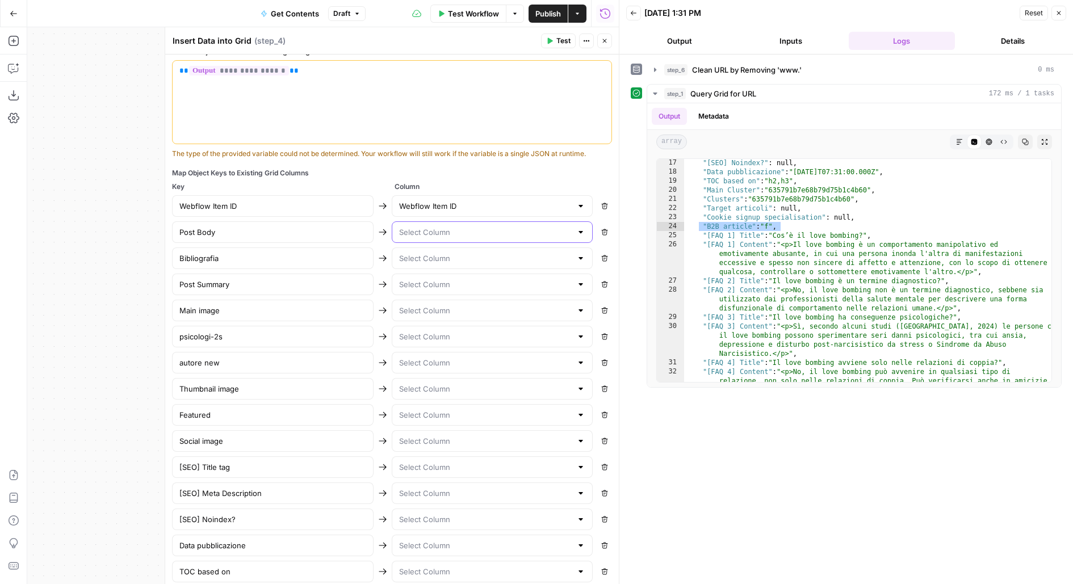
click at [430, 231] on input "text" at bounding box center [485, 232] width 173 height 11
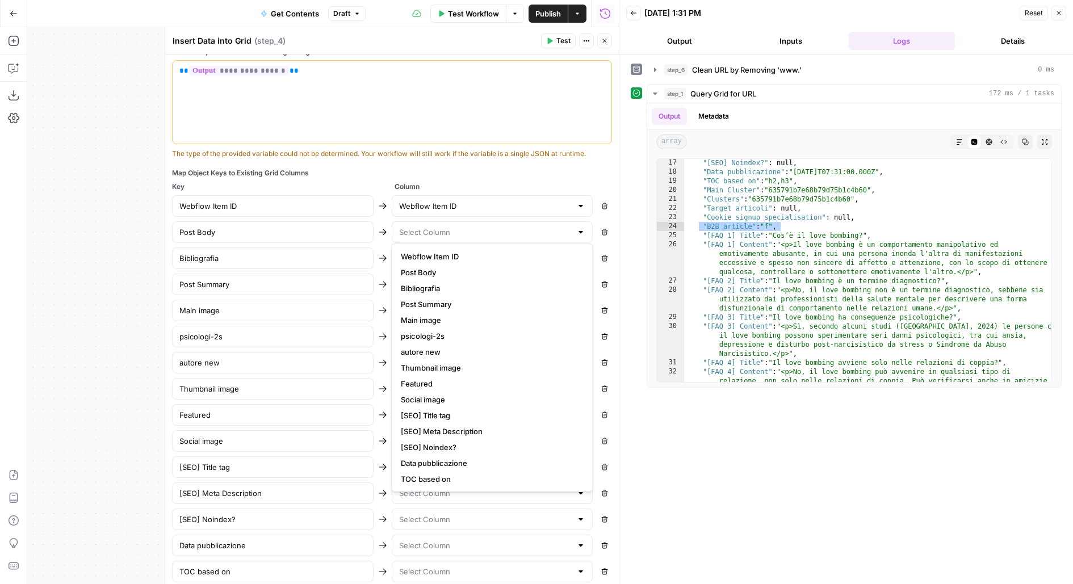
click at [430, 270] on span "Post Body" at bounding box center [490, 272] width 178 height 11
type input "Post Body"
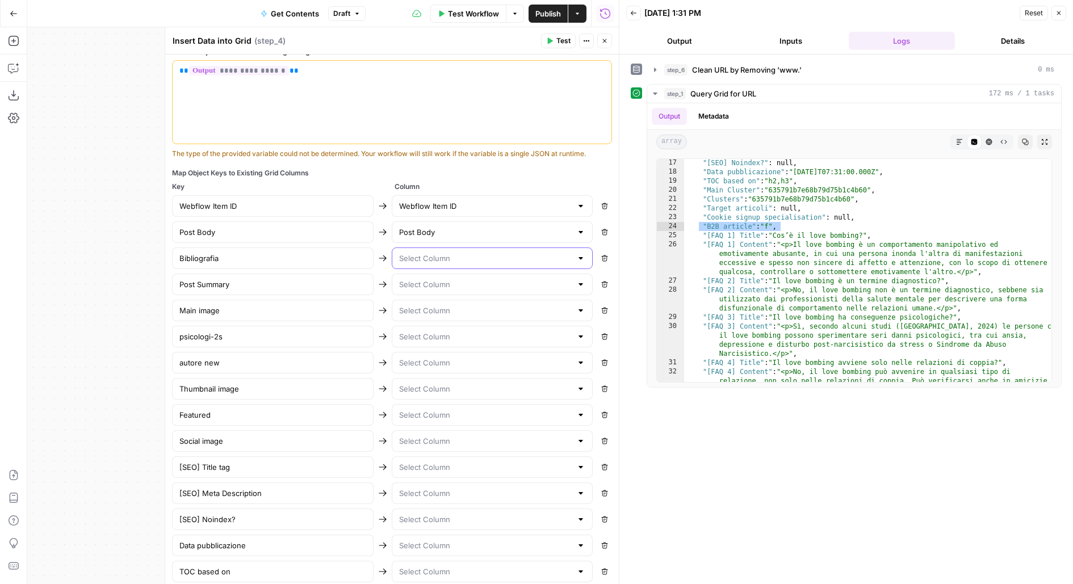
click at [415, 253] on input "text" at bounding box center [485, 258] width 173 height 11
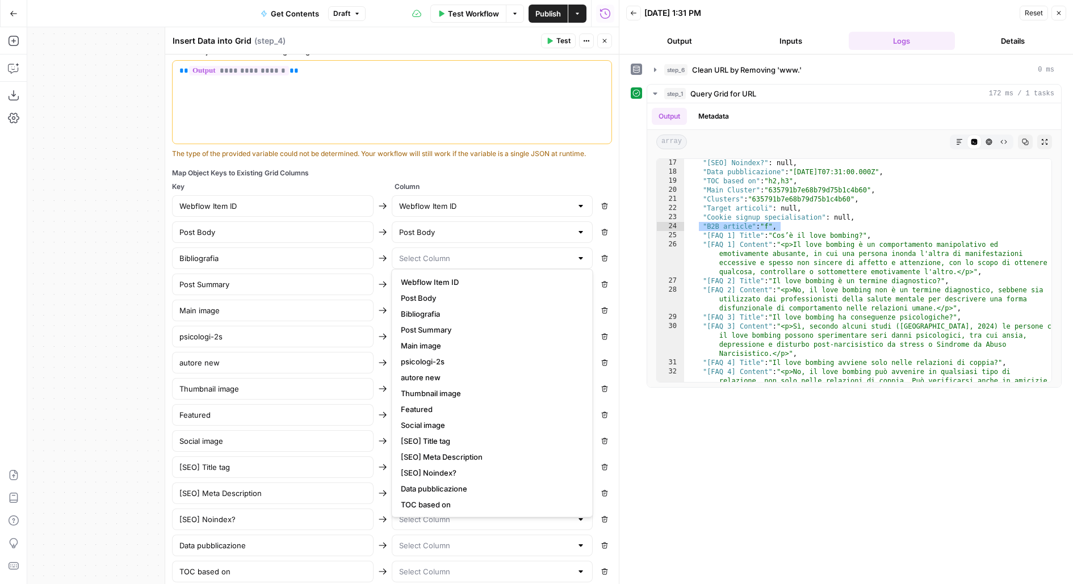
click at [416, 311] on span "Bibliografia" at bounding box center [490, 313] width 178 height 11
type input "Bibliografia"
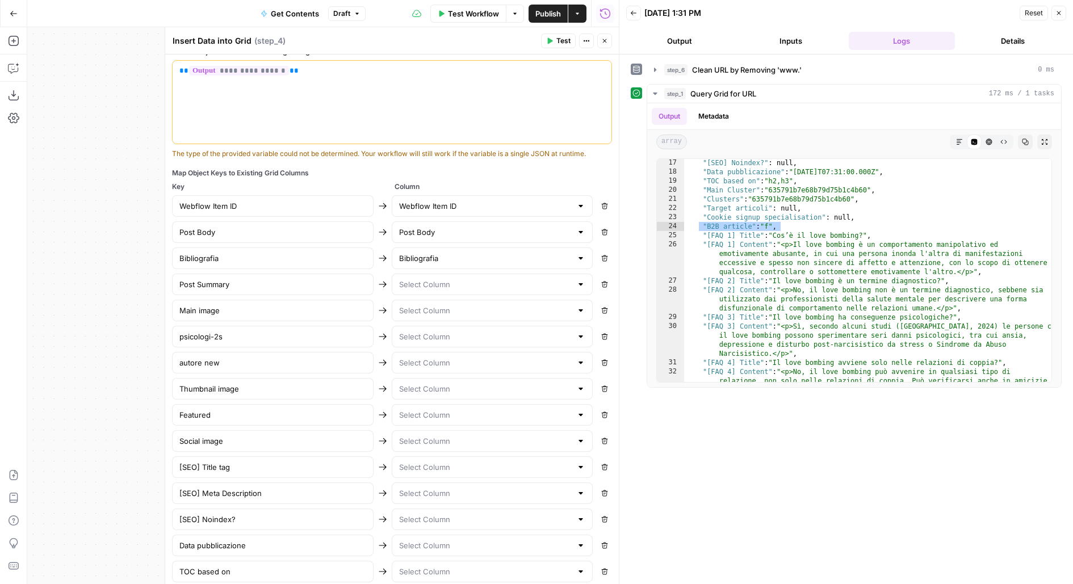
click at [440, 291] on div "Webflow Item ID Webflow Item ID Remove Post Body Post Body Remove Bibliografia …" at bounding box center [392, 493] width 440 height 596
click at [440, 281] on input "text" at bounding box center [485, 284] width 173 height 11
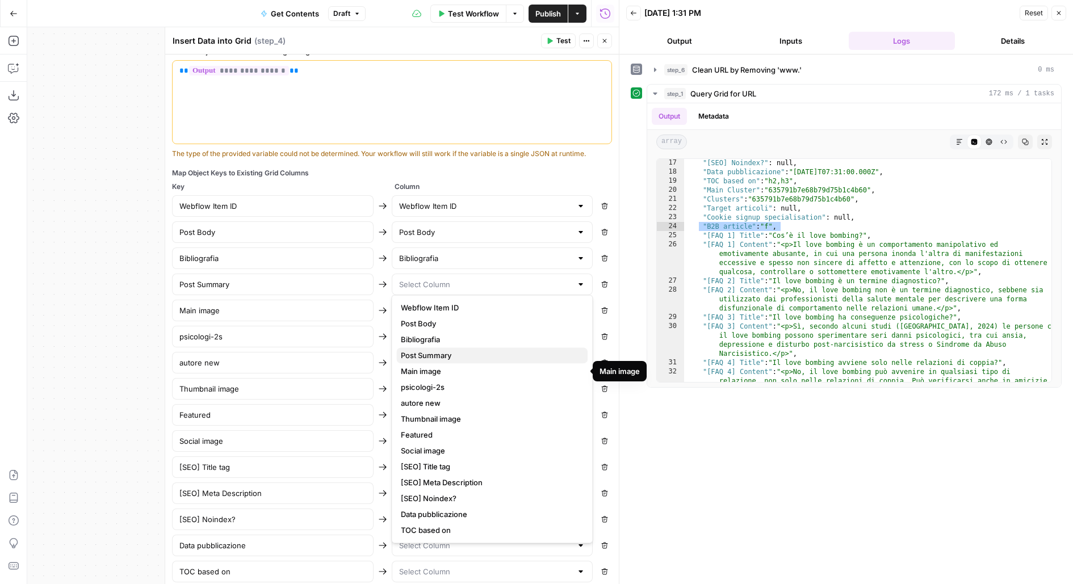
click at [424, 357] on span "Post Summary" at bounding box center [490, 355] width 178 height 11
type input "Post Summary"
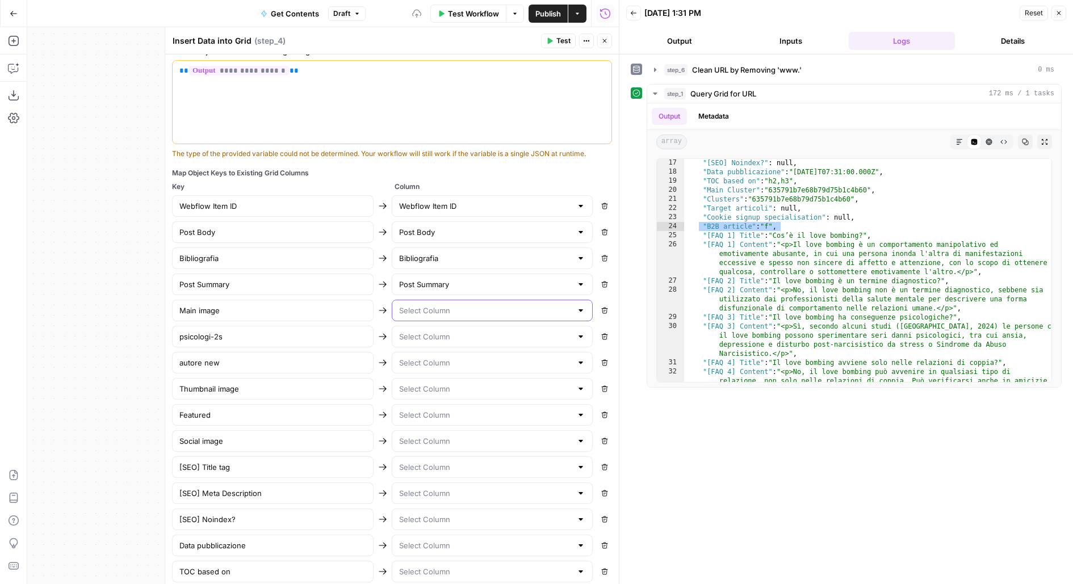
click at [432, 310] on input "text" at bounding box center [485, 310] width 173 height 11
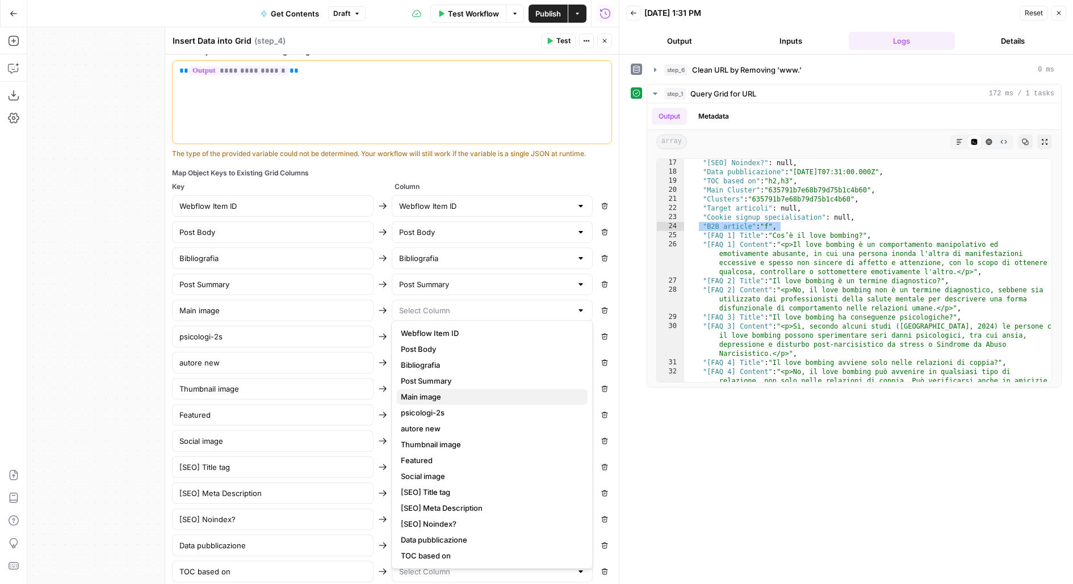
click at [422, 397] on span "Main image" at bounding box center [490, 396] width 178 height 11
type input "Main image"
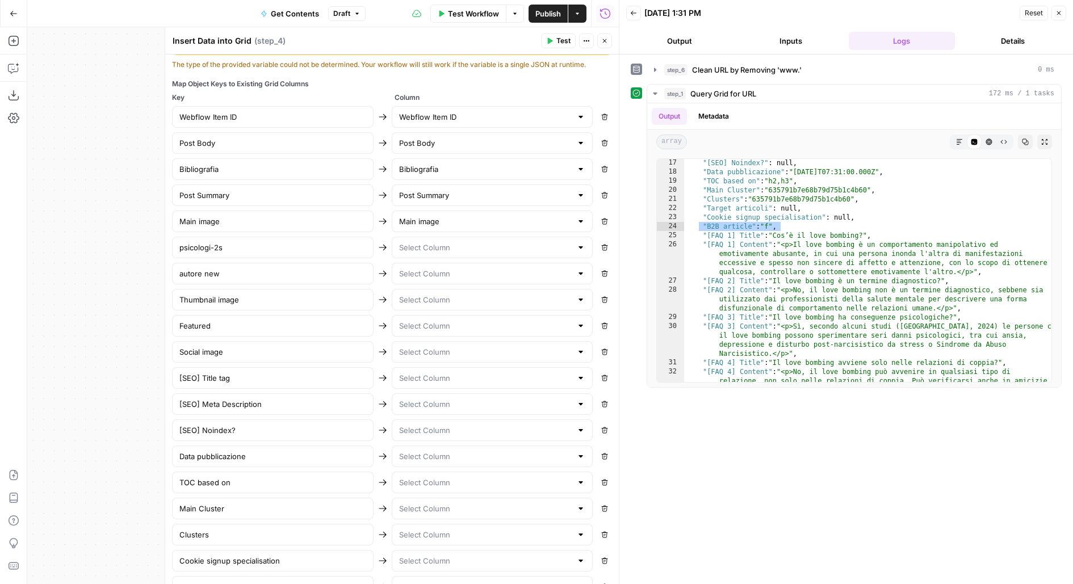
scroll to position [424, 0]
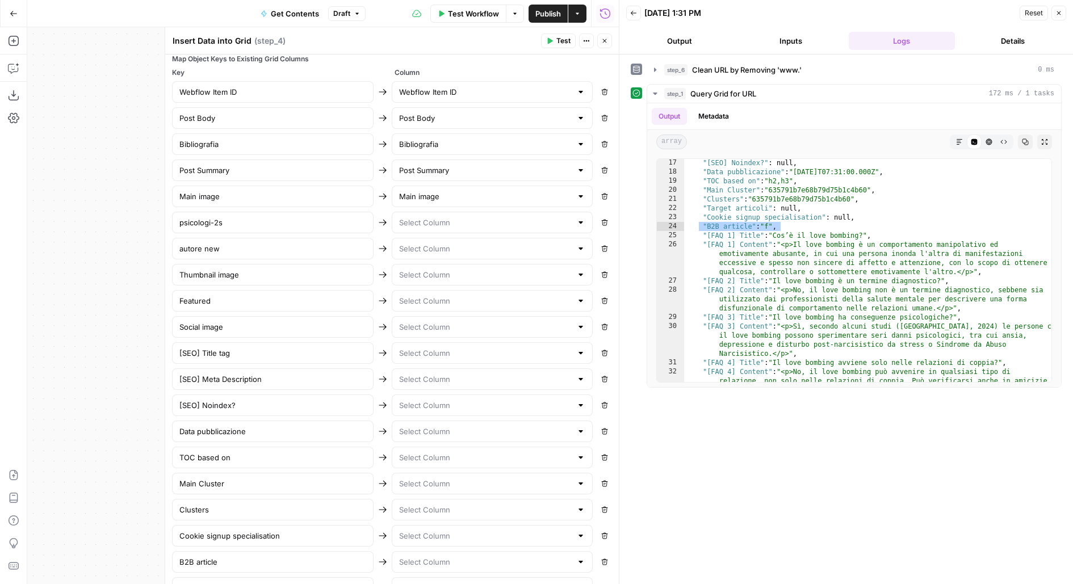
click at [416, 223] on div at bounding box center [493, 223] width 202 height 22
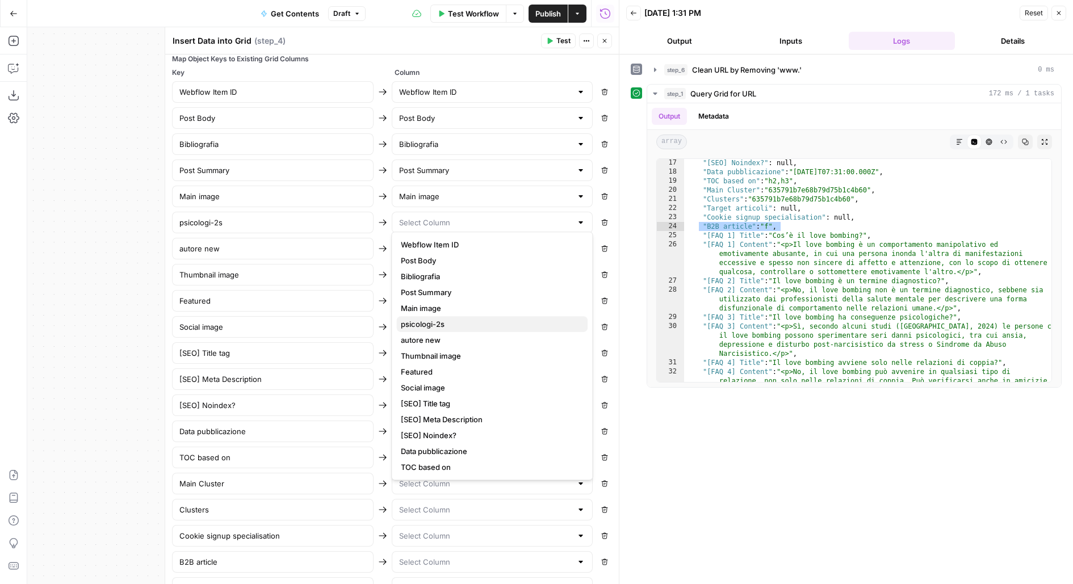
click at [431, 320] on span "psicologi-2s" at bounding box center [490, 324] width 178 height 11
type input "psicologi-2s"
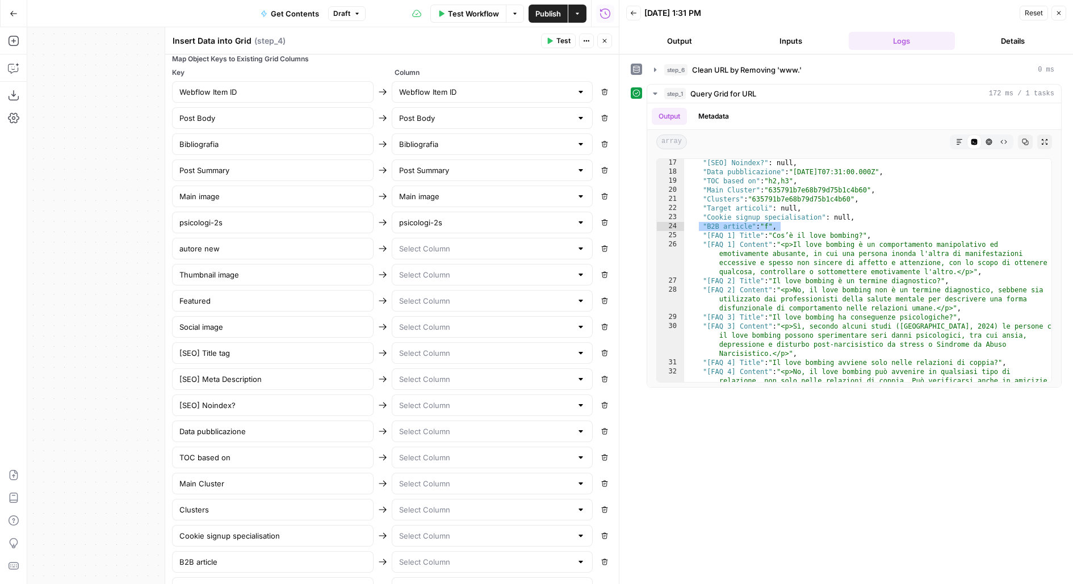
click at [445, 250] on div at bounding box center [493, 249] width 202 height 22
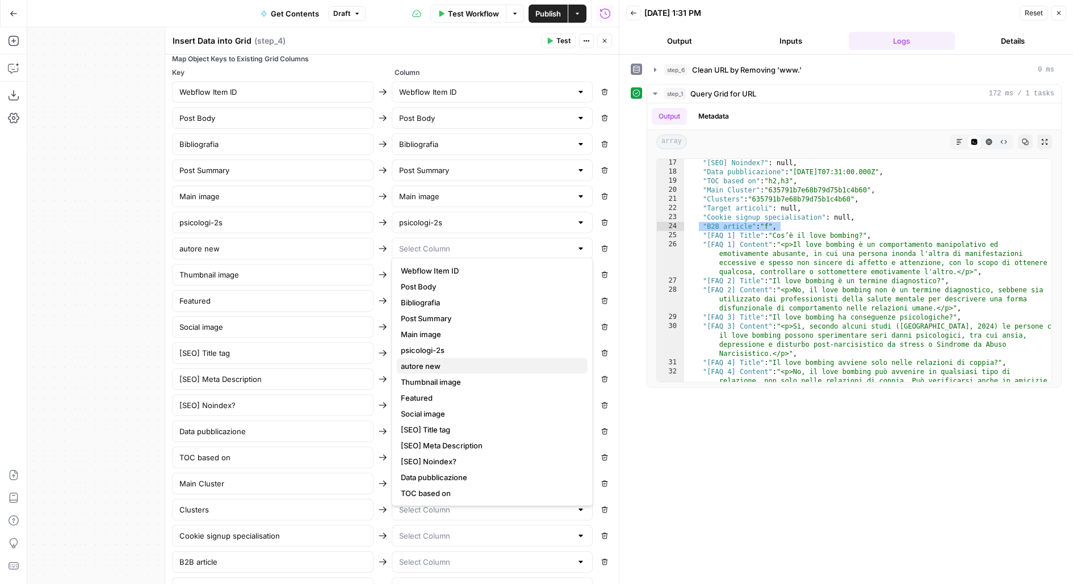
click at [419, 364] on span "autore new" at bounding box center [490, 366] width 178 height 11
type input "autore new"
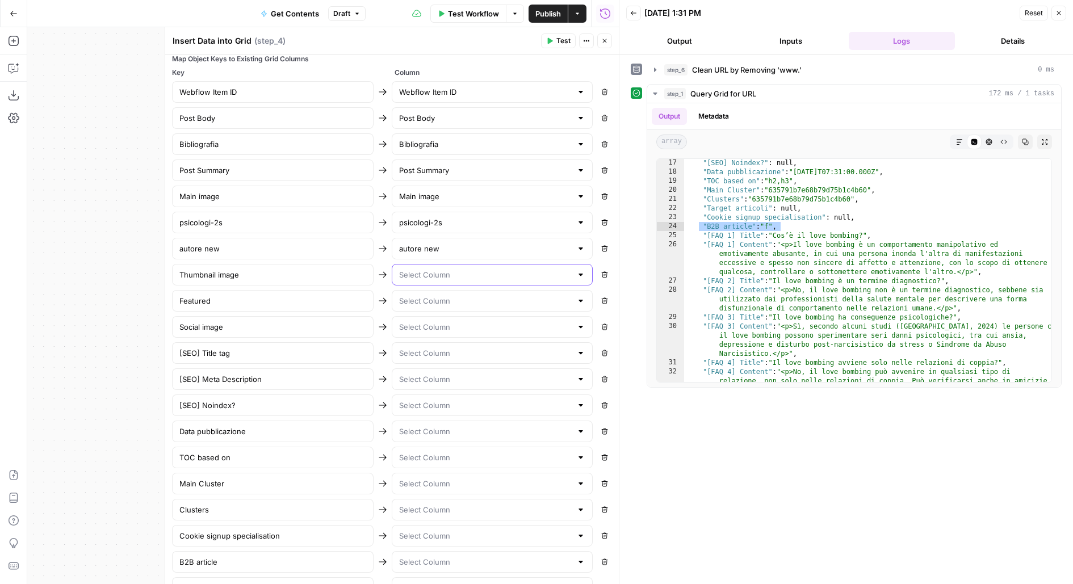
click at [421, 270] on input "text" at bounding box center [485, 274] width 173 height 11
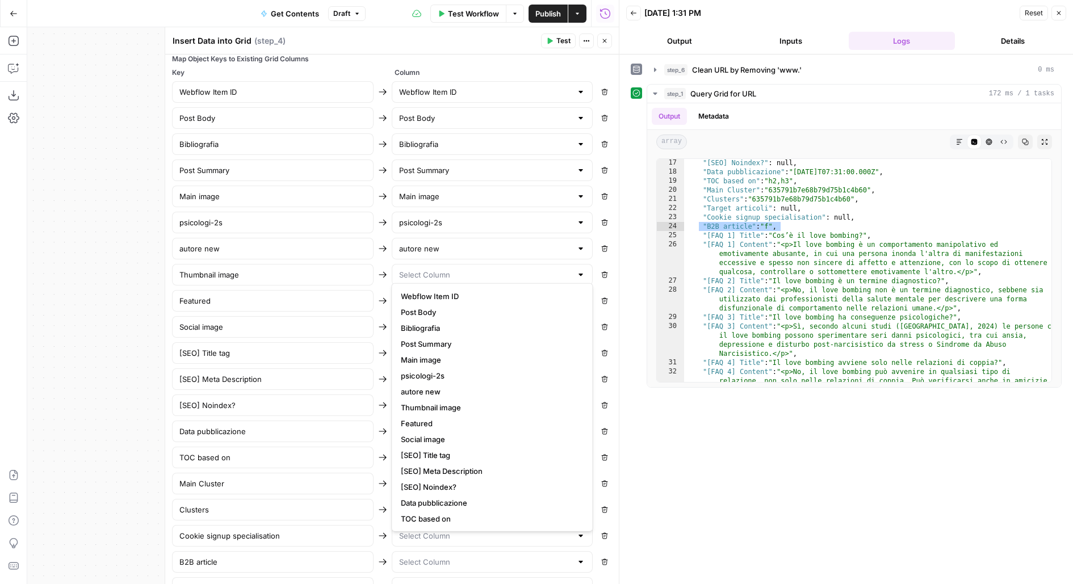
scroll to position [12, 0]
click at [437, 400] on span "Thumbnail image" at bounding box center [490, 395] width 178 height 11
type input "Thumbnail image"
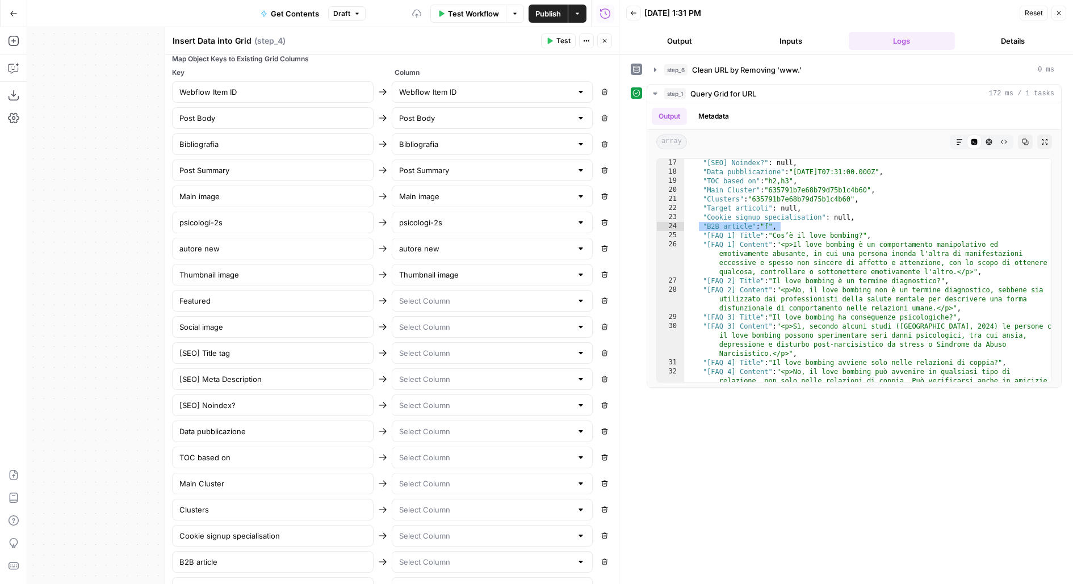
click at [429, 300] on div at bounding box center [493, 301] width 202 height 22
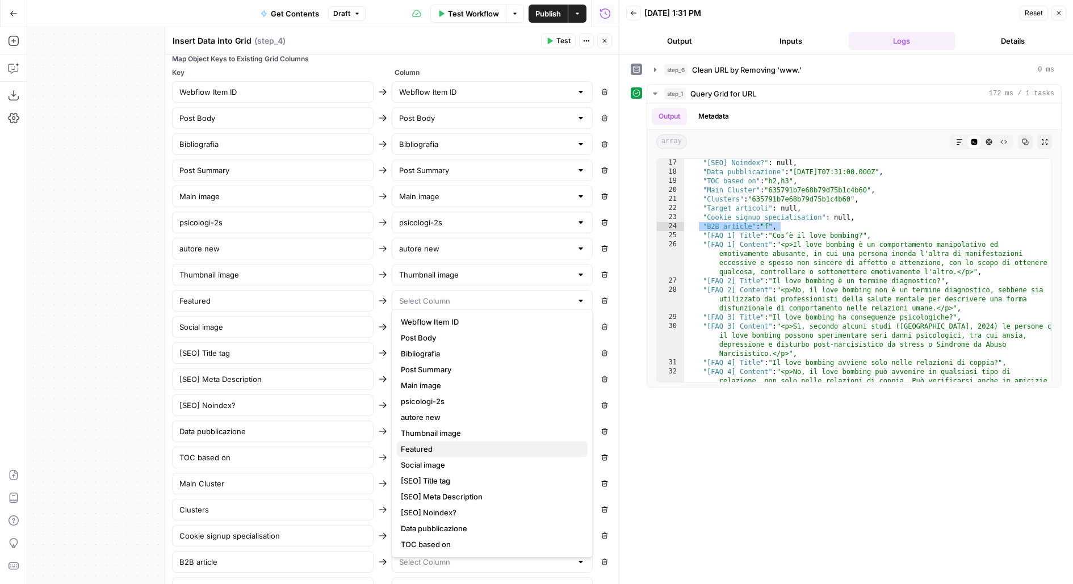
scroll to position [18, 0]
click at [426, 431] on span "Featured" at bounding box center [490, 431] width 178 height 11
type input "Featured"
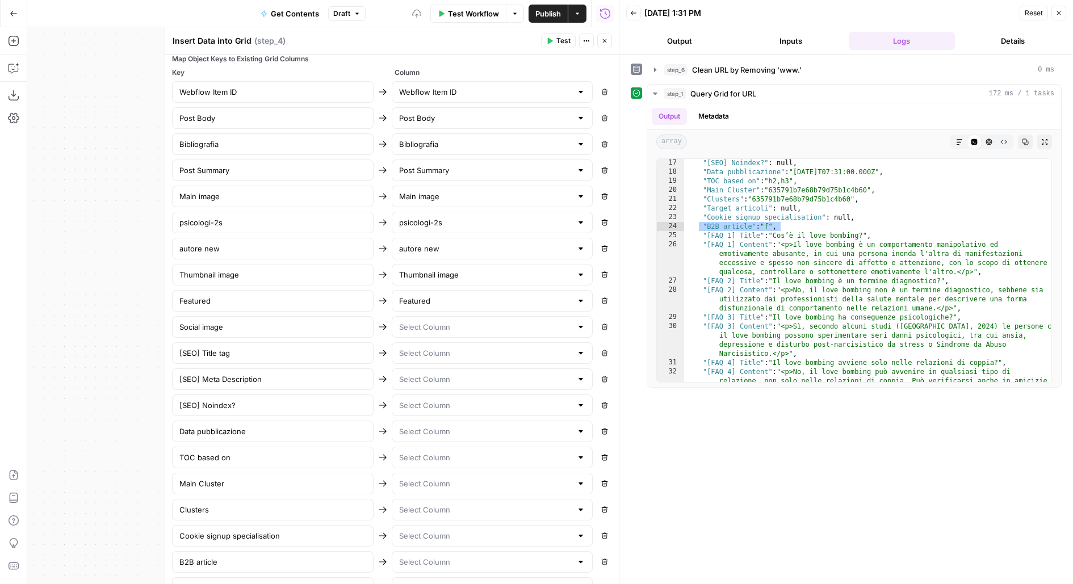
click at [426, 325] on div at bounding box center [493, 327] width 202 height 22
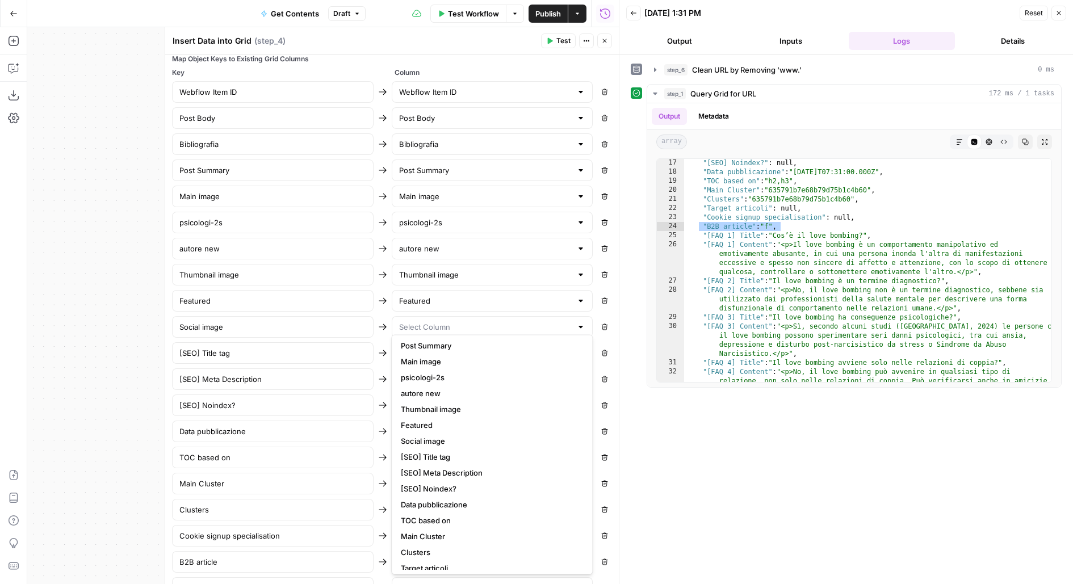
scroll to position [77, 0]
click at [436, 419] on span "Social image" at bounding box center [490, 413] width 178 height 11
type input "Social image"
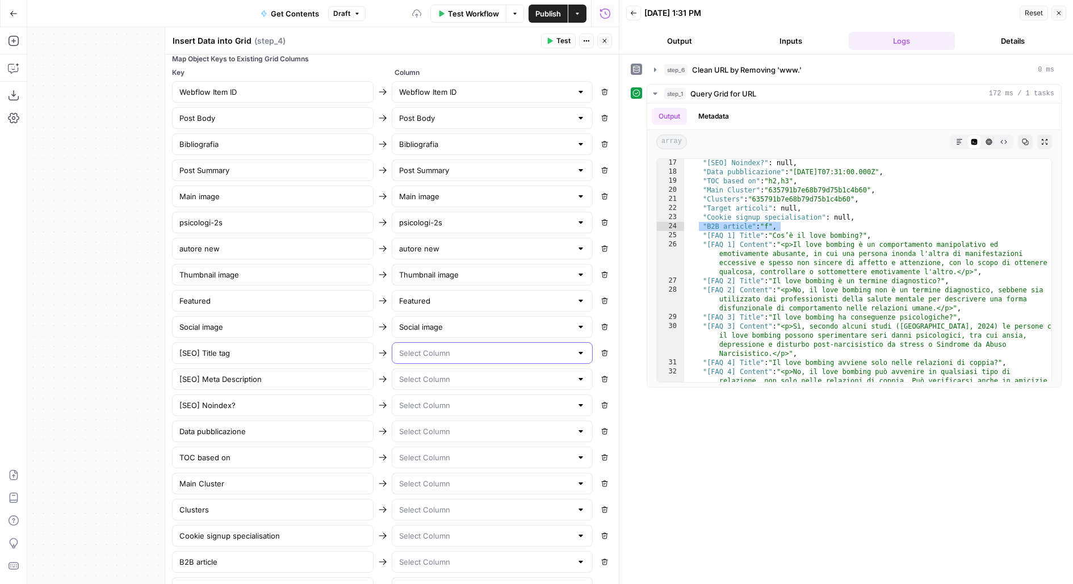
click at [435, 349] on input "text" at bounding box center [485, 353] width 173 height 11
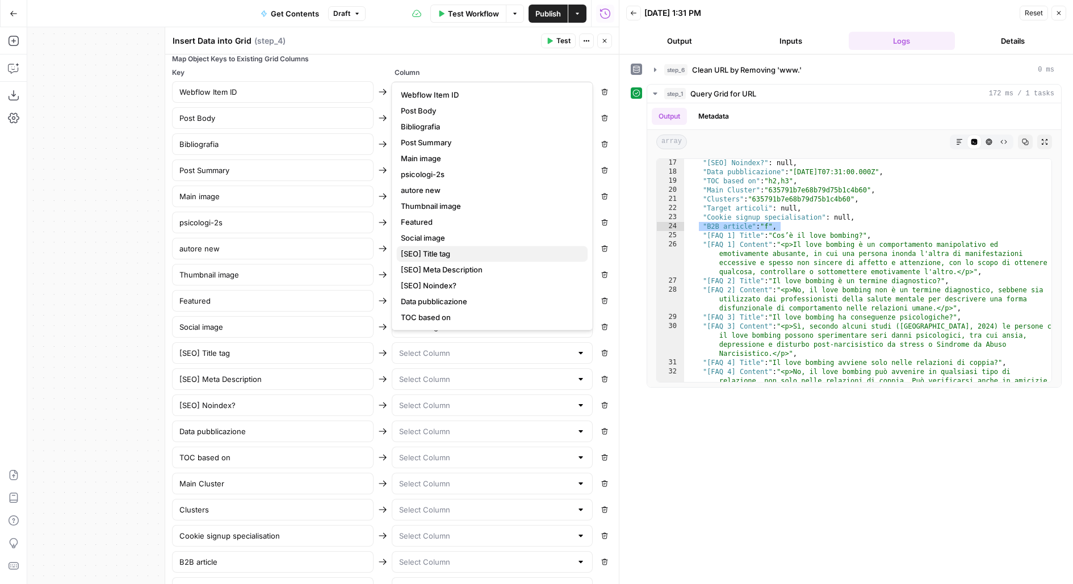
click at [471, 252] on span "[SEO] Title tag" at bounding box center [490, 253] width 178 height 11
type input "[SEO] Title tag"
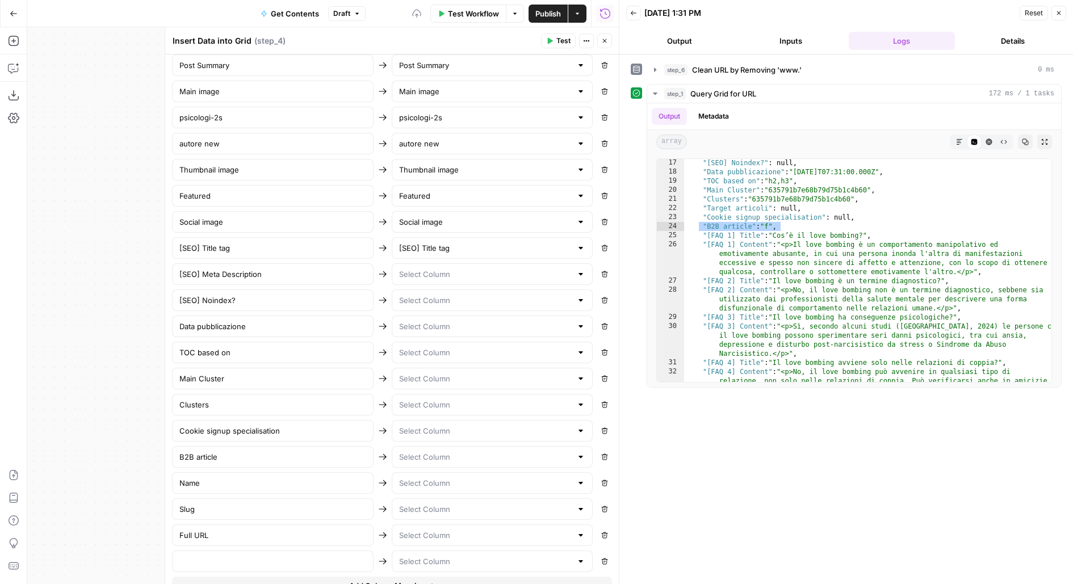
scroll to position [546, 0]
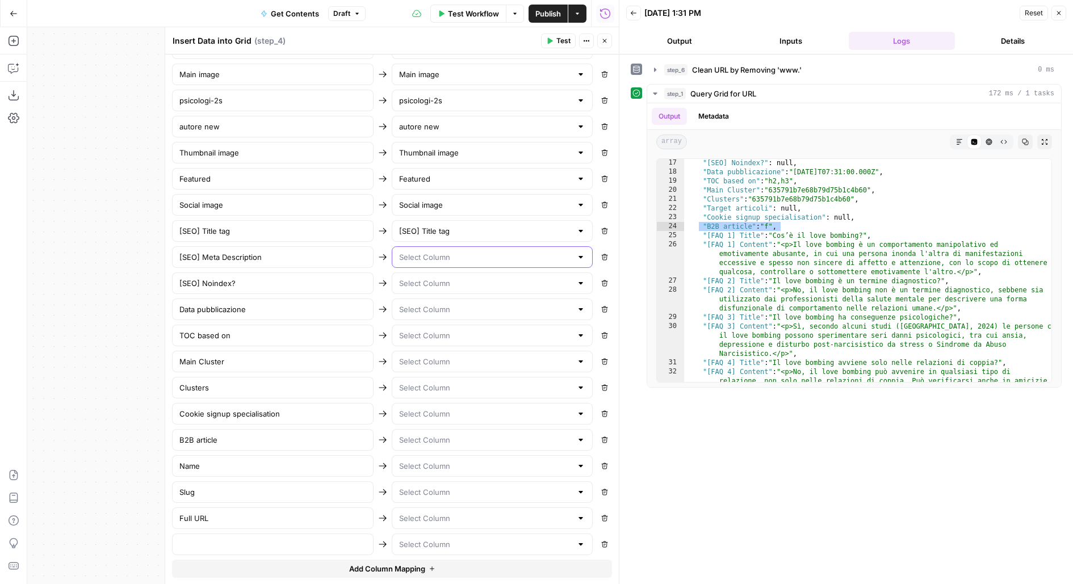
click at [440, 252] on input "text" at bounding box center [485, 257] width 173 height 11
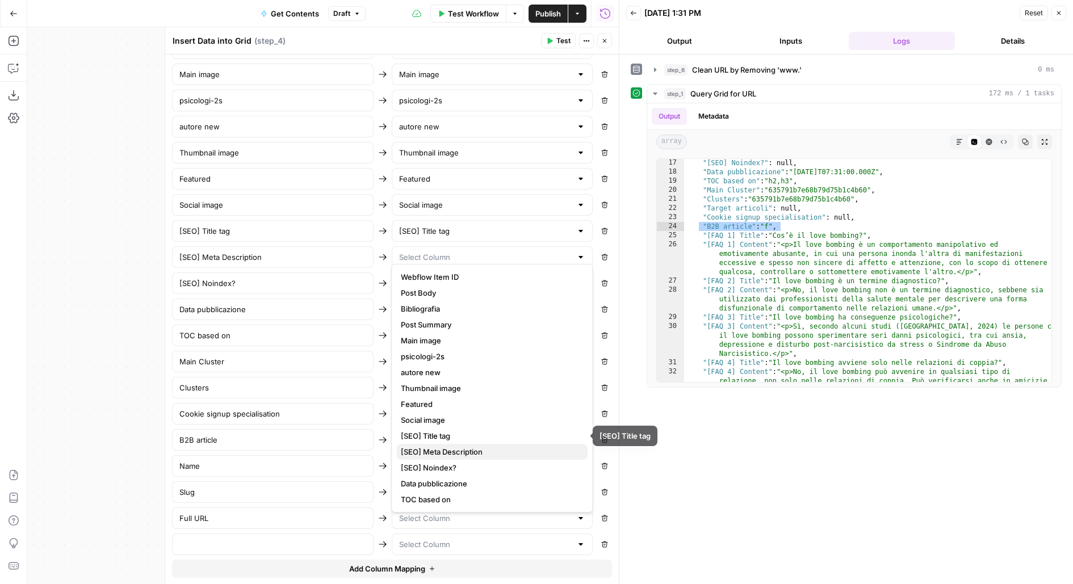
click at [424, 451] on span "[SEO] Meta Description" at bounding box center [490, 451] width 178 height 11
type input "[SEO] Meta Description"
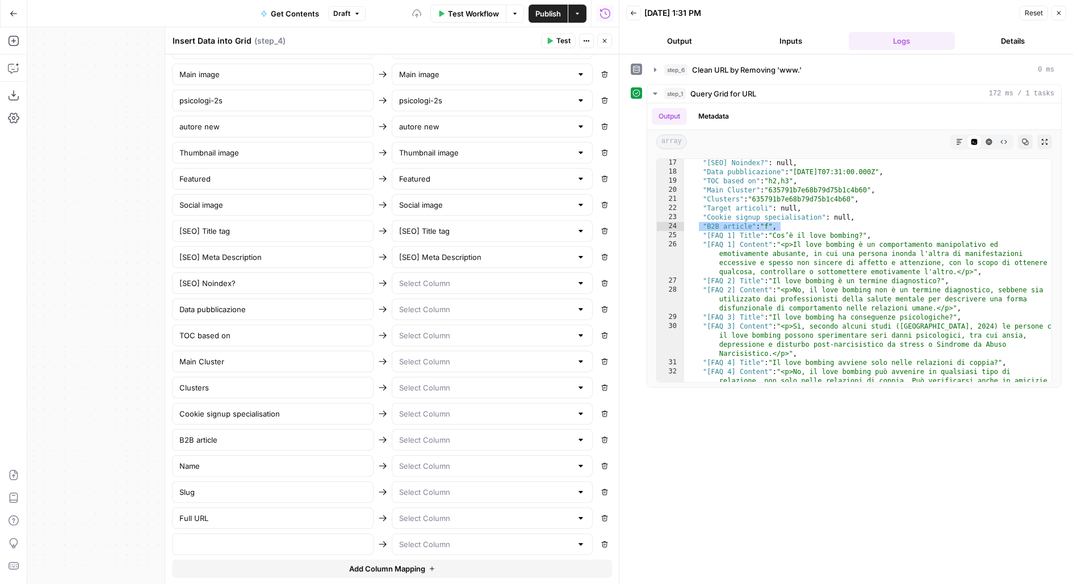
click at [420, 280] on div at bounding box center [493, 284] width 202 height 22
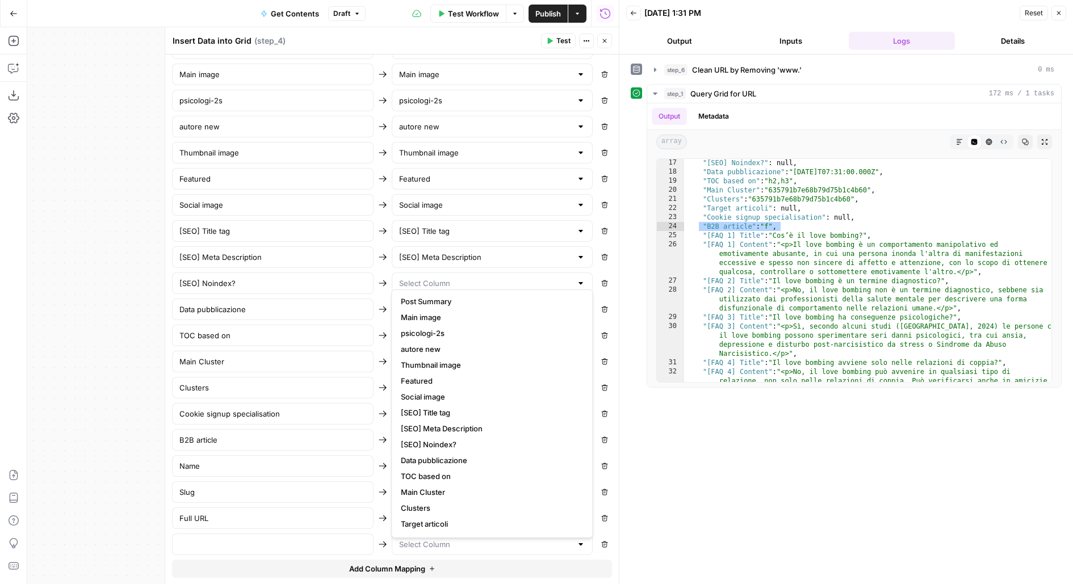
scroll to position [80, 0]
click at [446, 417] on span "[SEO] Noindex?" at bounding box center [490, 413] width 178 height 11
type input "[SEO] Noindex?"
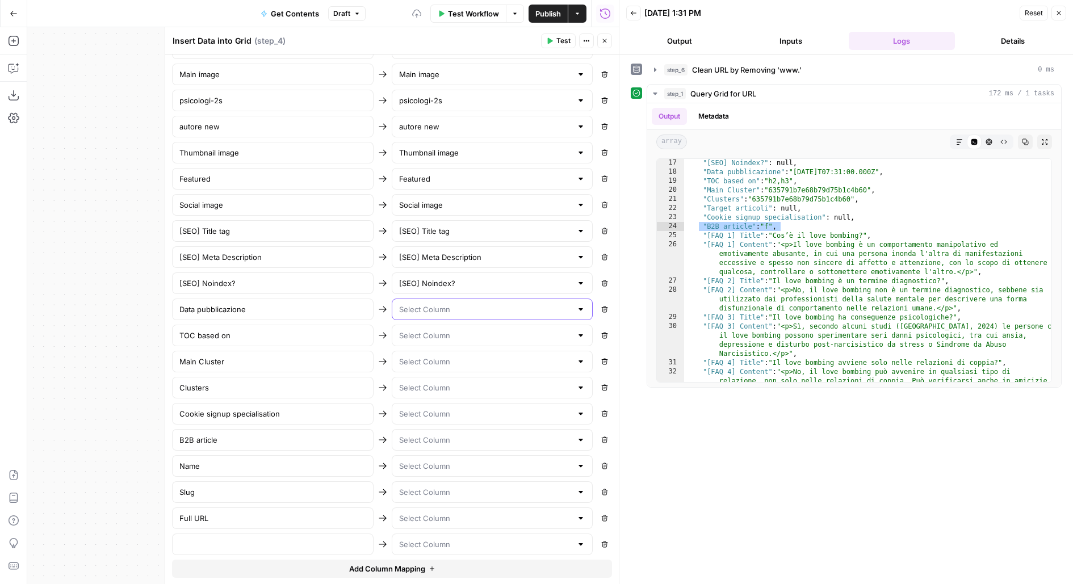
click at [411, 304] on input "text" at bounding box center [485, 309] width 173 height 11
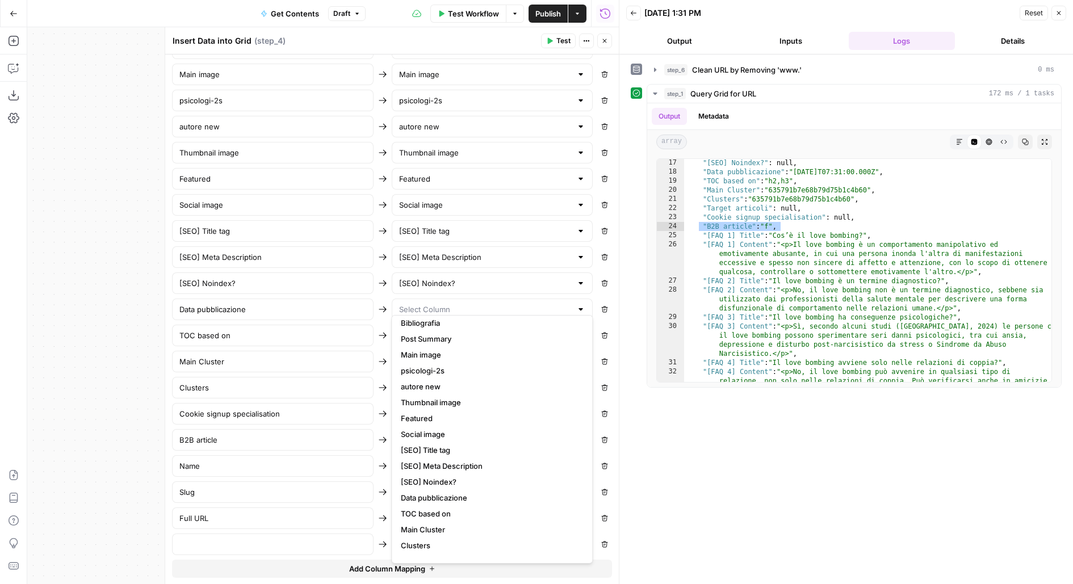
scroll to position [66, 0]
click at [445, 469] on span "Data pubblicazione" at bounding box center [490, 468] width 178 height 11
type input "Data pubblicazione"
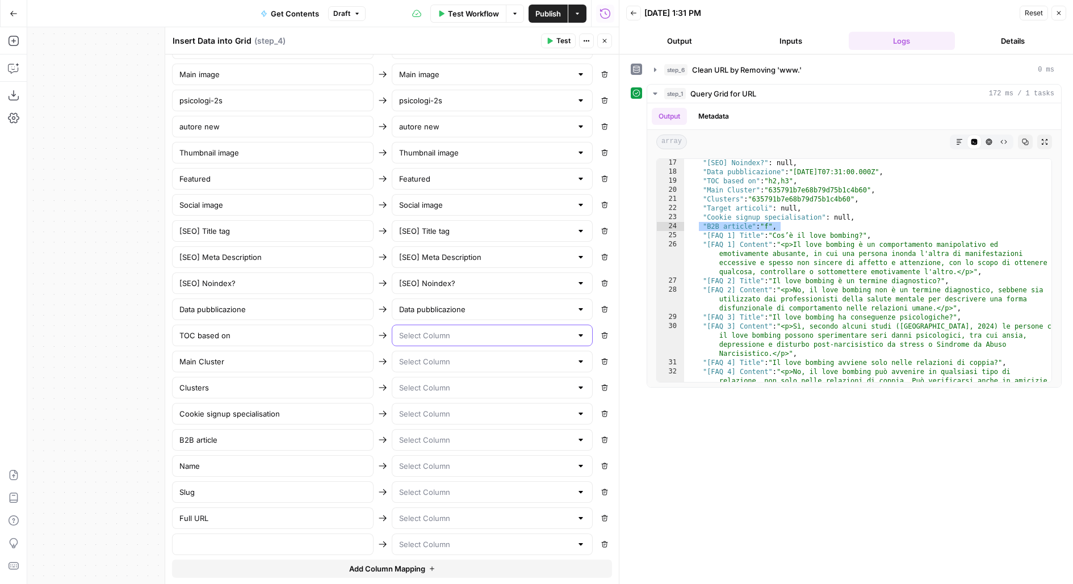
click at [426, 330] on input "text" at bounding box center [485, 335] width 173 height 11
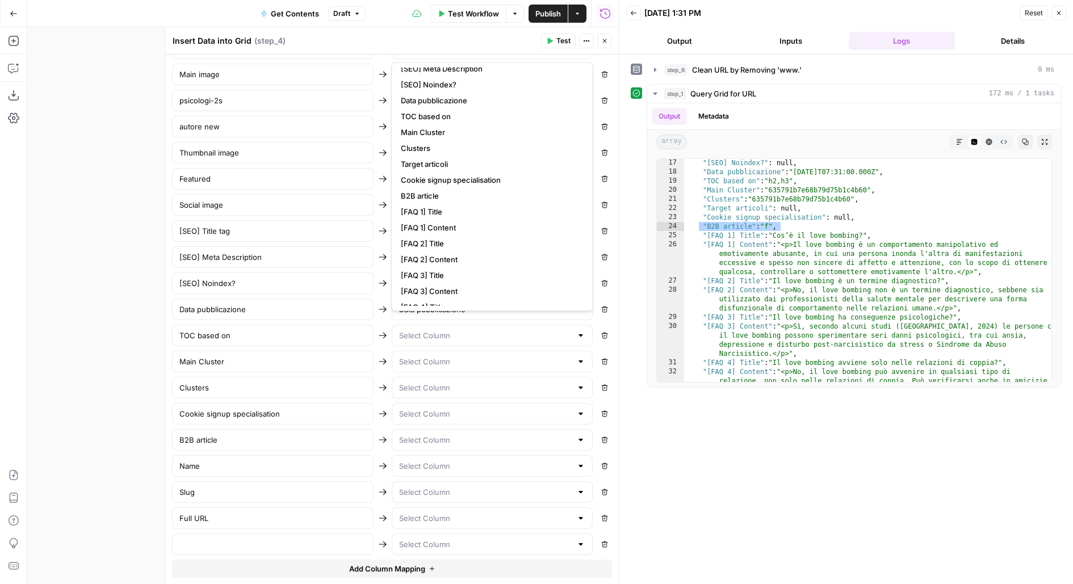
scroll to position [186, 0]
click at [461, 111] on span "TOC based on" at bounding box center [490, 112] width 178 height 11
type input "TOC based on"
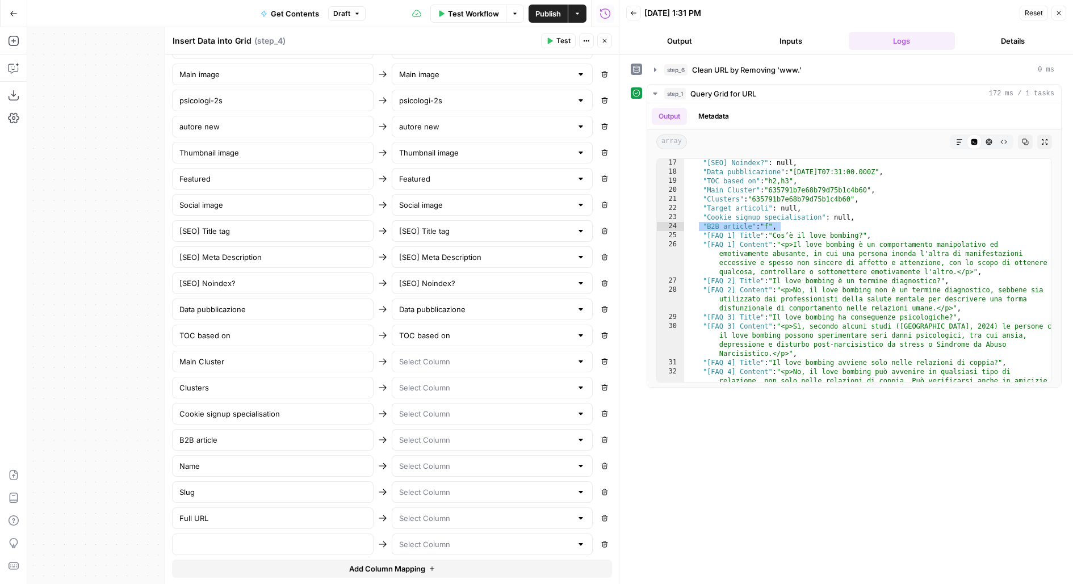
scroll to position [561, 0]
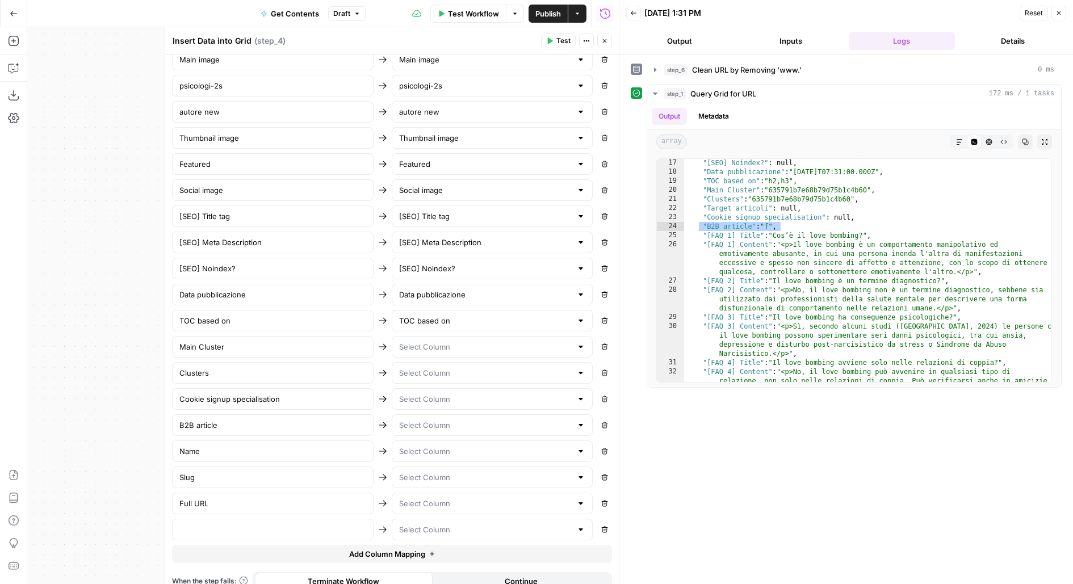
click at [416, 344] on div at bounding box center [493, 347] width 202 height 22
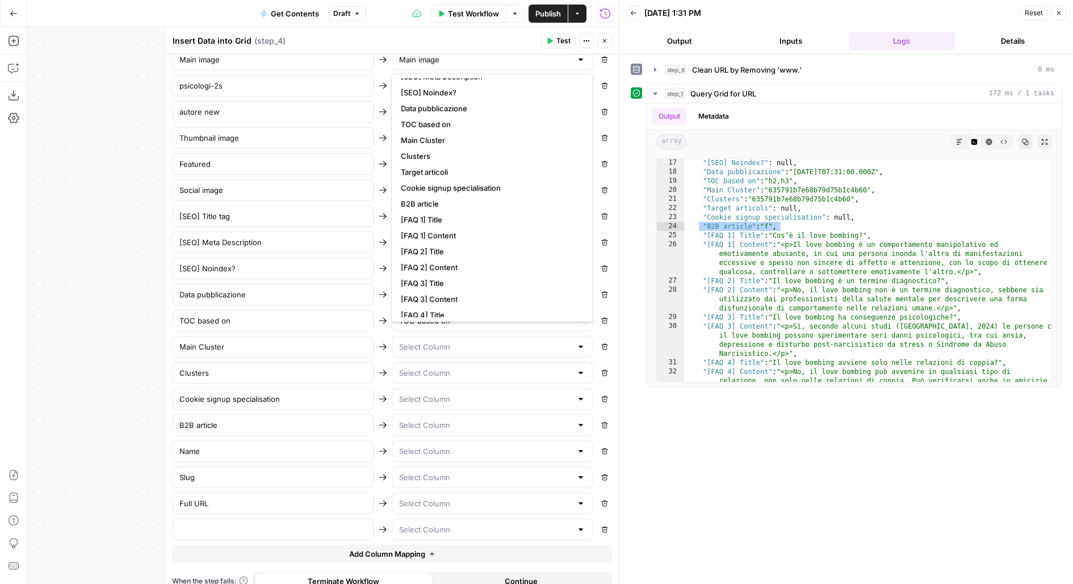
scroll to position [192, 0]
click at [454, 129] on span "Main Cluster" at bounding box center [490, 132] width 178 height 11
type input "Main Cluster"
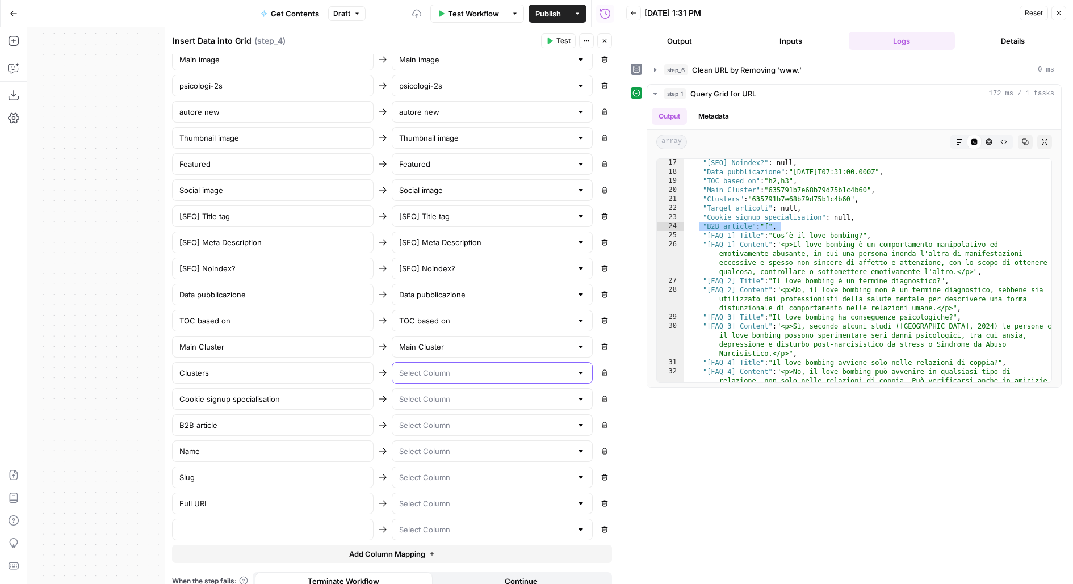
click at [446, 367] on input "text" at bounding box center [485, 372] width 173 height 11
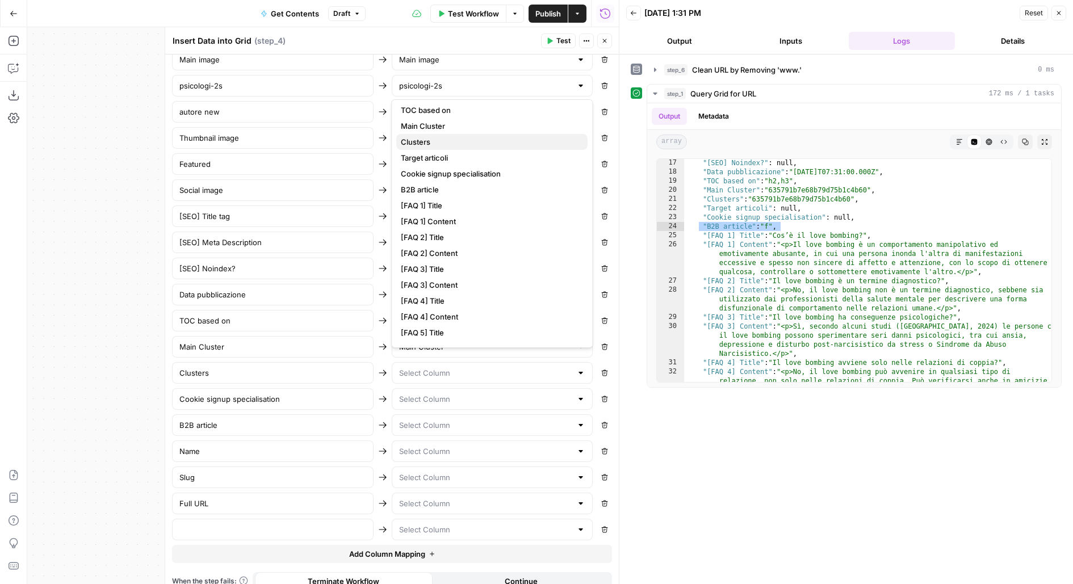
click at [452, 141] on span "Clusters" at bounding box center [490, 141] width 178 height 11
type input "Clusters"
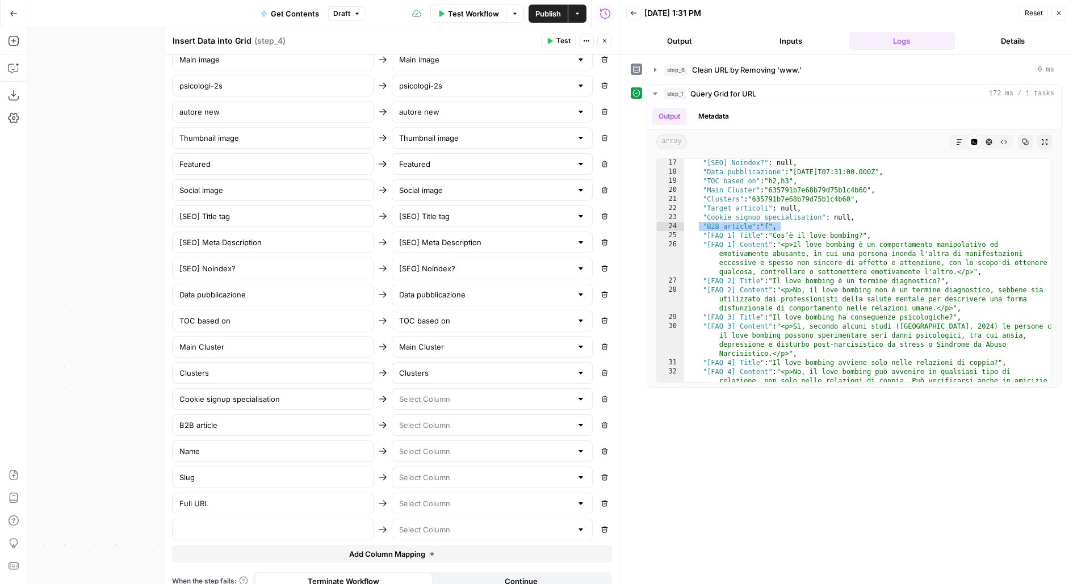
click at [425, 397] on div at bounding box center [493, 399] width 202 height 22
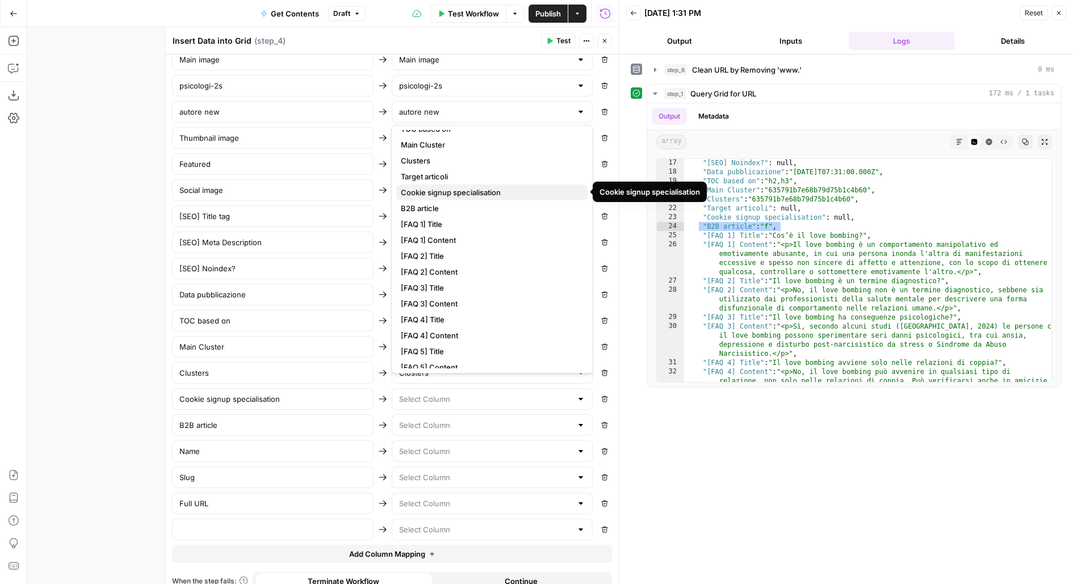
click at [469, 190] on span "Cookie signup specialisation" at bounding box center [490, 192] width 178 height 11
type input "Cookie signup specialisation"
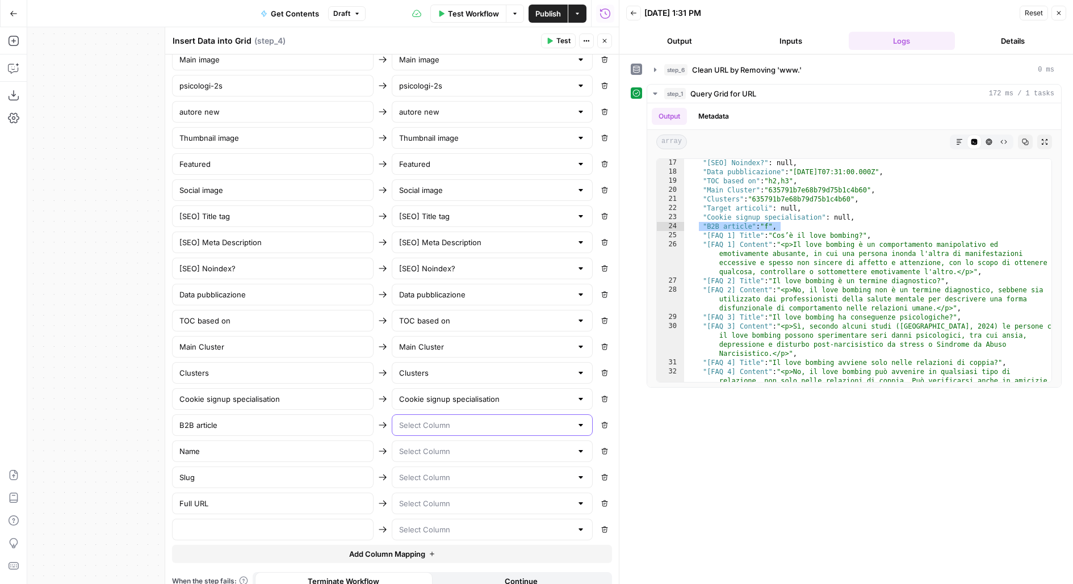
click at [449, 420] on input "text" at bounding box center [485, 425] width 173 height 11
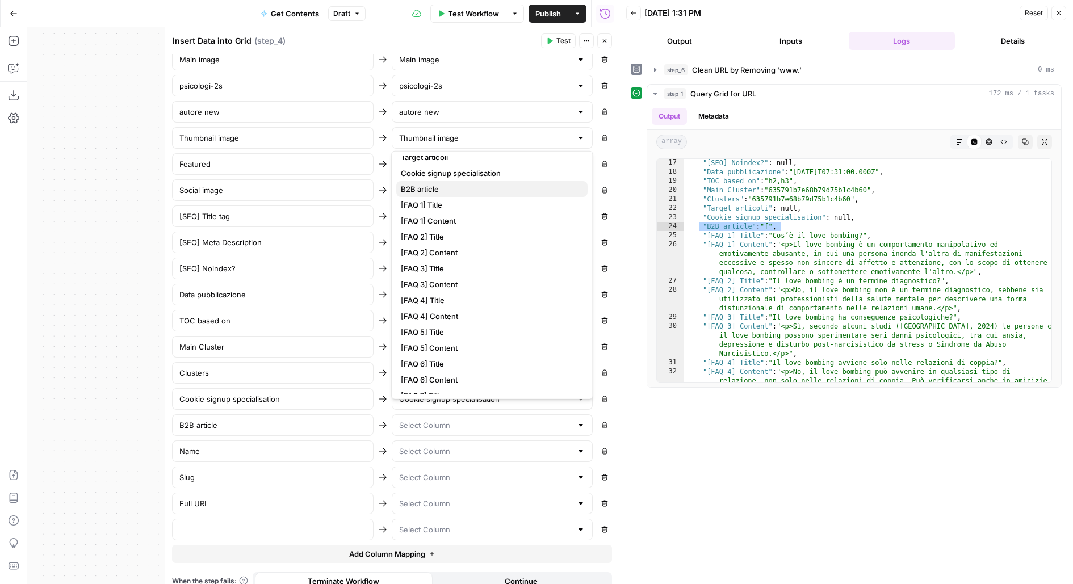
click at [446, 183] on span "B2B article" at bounding box center [490, 188] width 178 height 11
type input "B2B article"
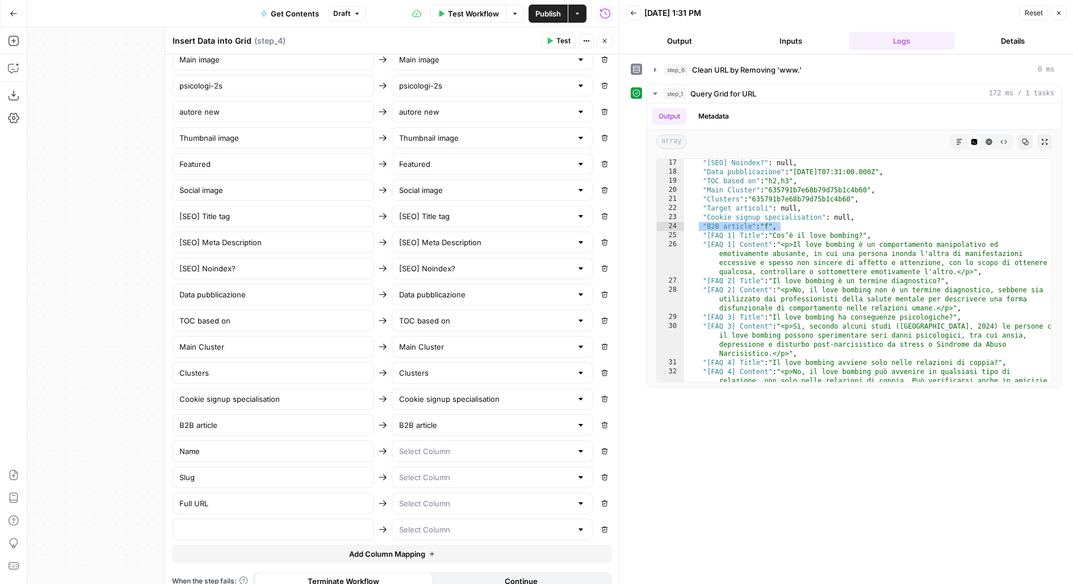
click at [434, 446] on div at bounding box center [493, 452] width 202 height 22
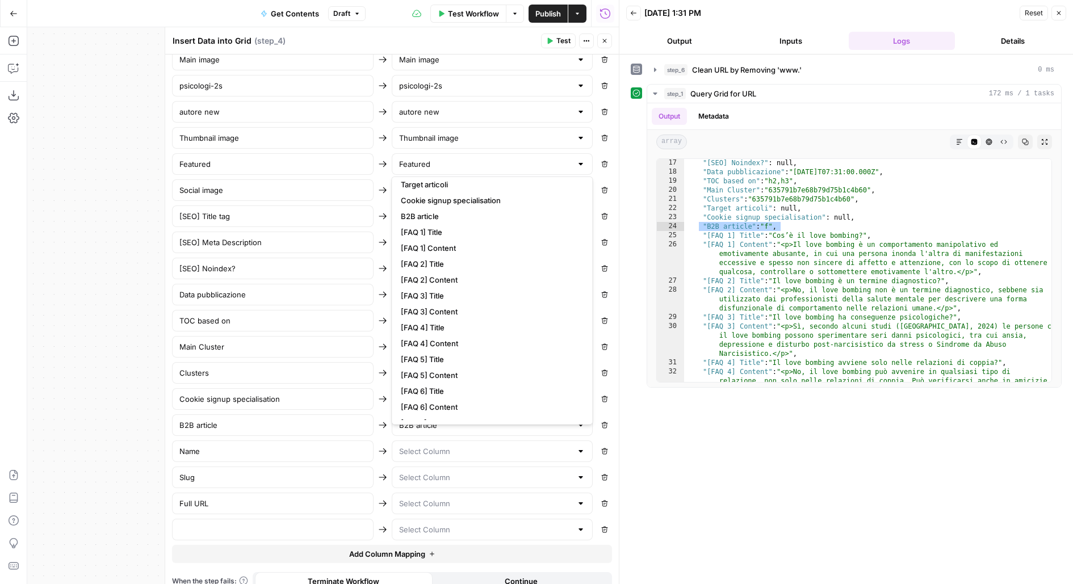
scroll to position [173, 0]
click at [278, 447] on div "Name" at bounding box center [273, 452] width 202 height 22
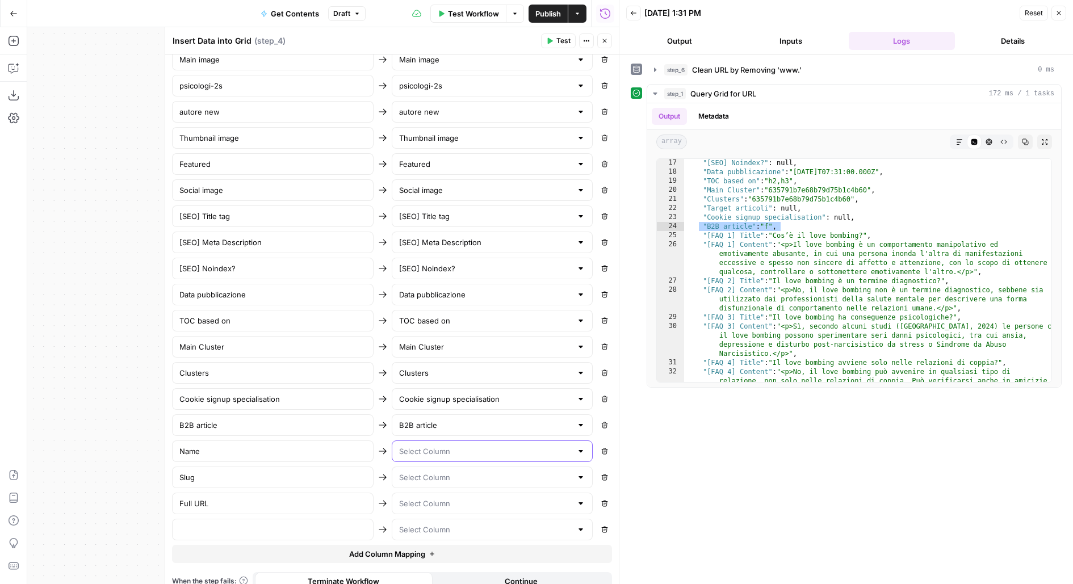
click at [437, 446] on input "text" at bounding box center [485, 451] width 173 height 11
click at [425, 383] on span "Name" at bounding box center [490, 380] width 178 height 11
type input "Name"
click at [413, 473] on div at bounding box center [493, 478] width 202 height 22
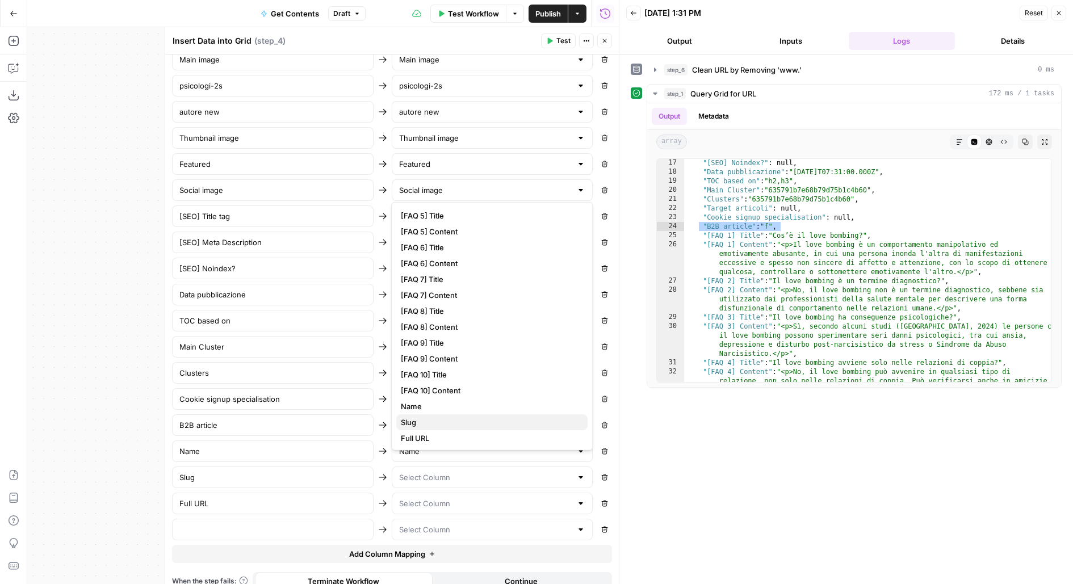
click at [443, 423] on span "Slug" at bounding box center [490, 422] width 178 height 11
type input "Slug"
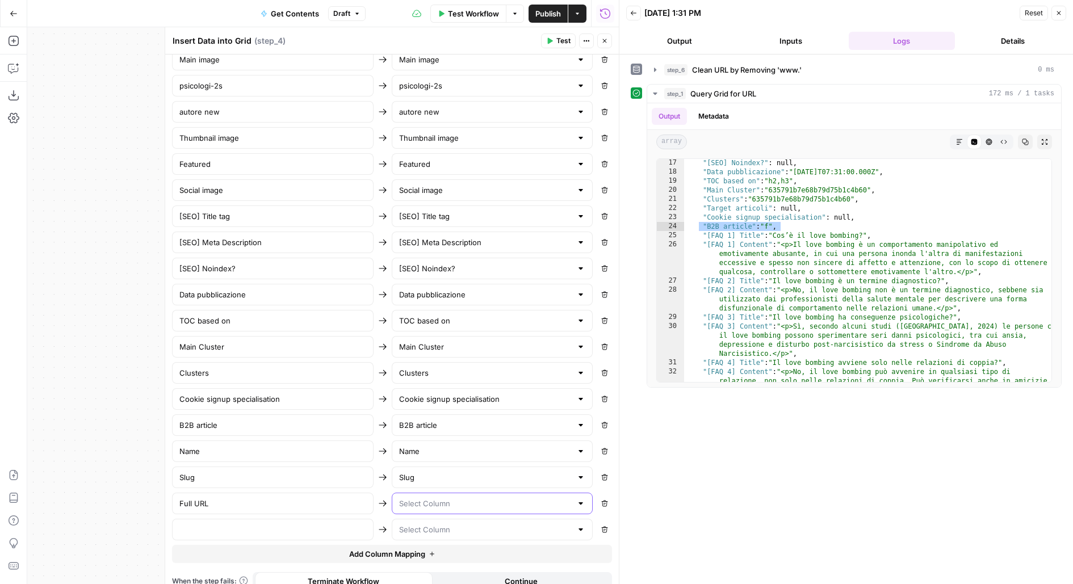
click at [413, 498] on input "text" at bounding box center [485, 503] width 173 height 11
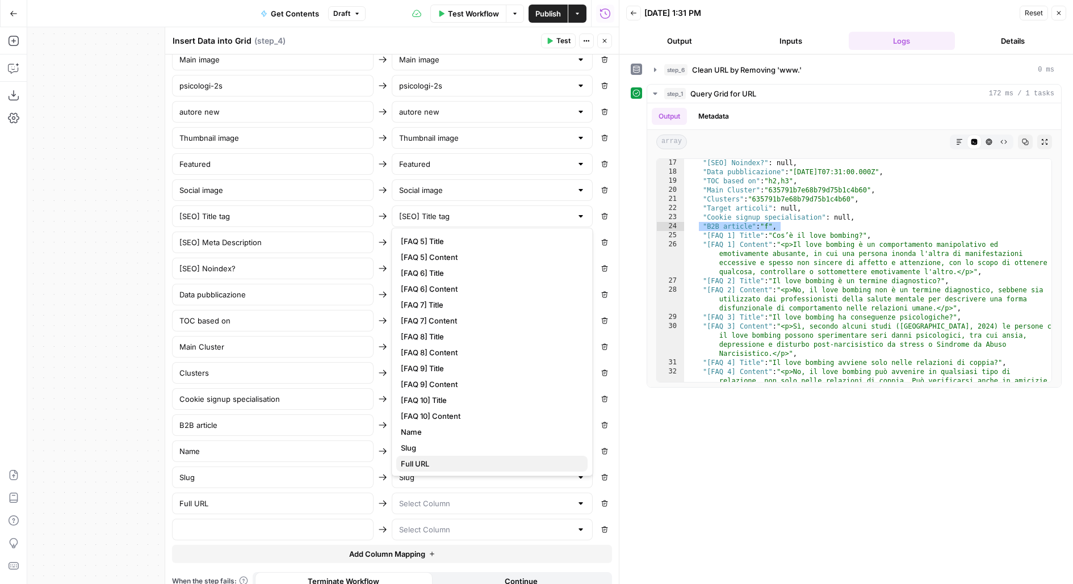
click at [432, 458] on span "Full URL" at bounding box center [490, 463] width 178 height 11
type input "Full URL"
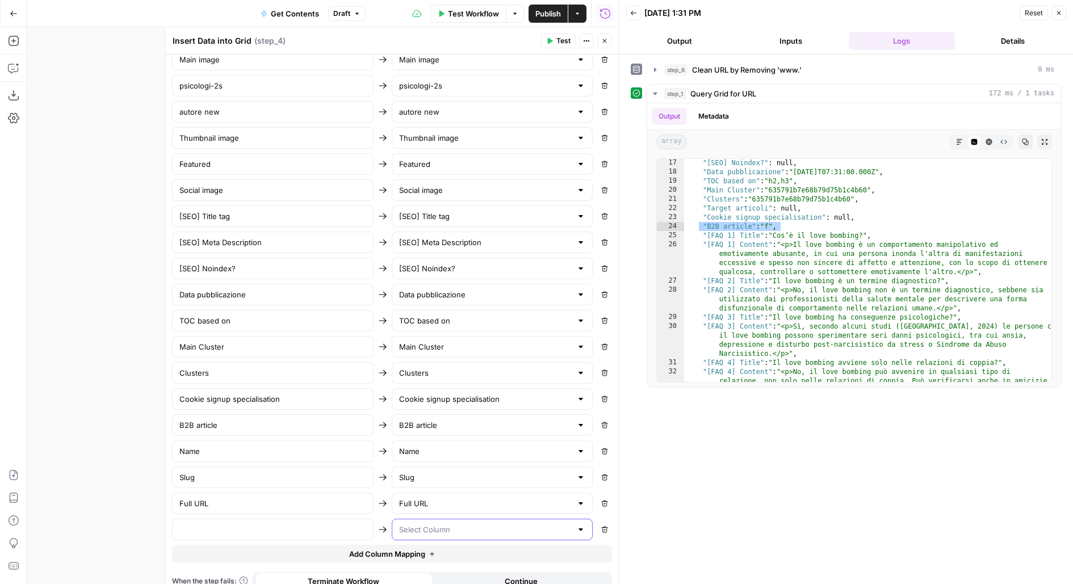
click at [504, 524] on input "text" at bounding box center [485, 529] width 173 height 11
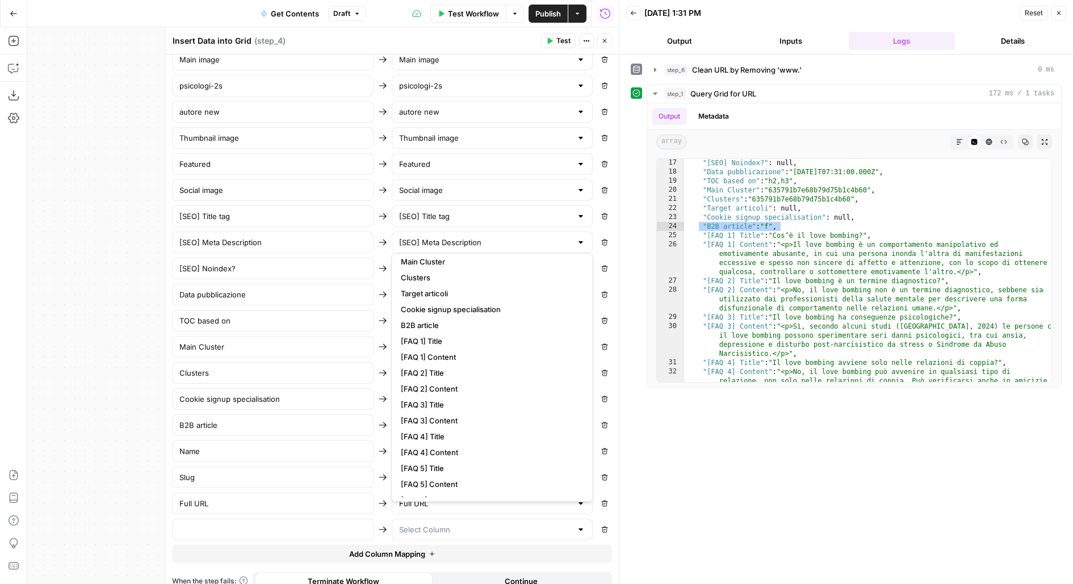
scroll to position [237, 0]
click at [454, 350] on span "[FAQ 1] Title" at bounding box center [490, 347] width 178 height 11
type input "[FAQ 1] Title"
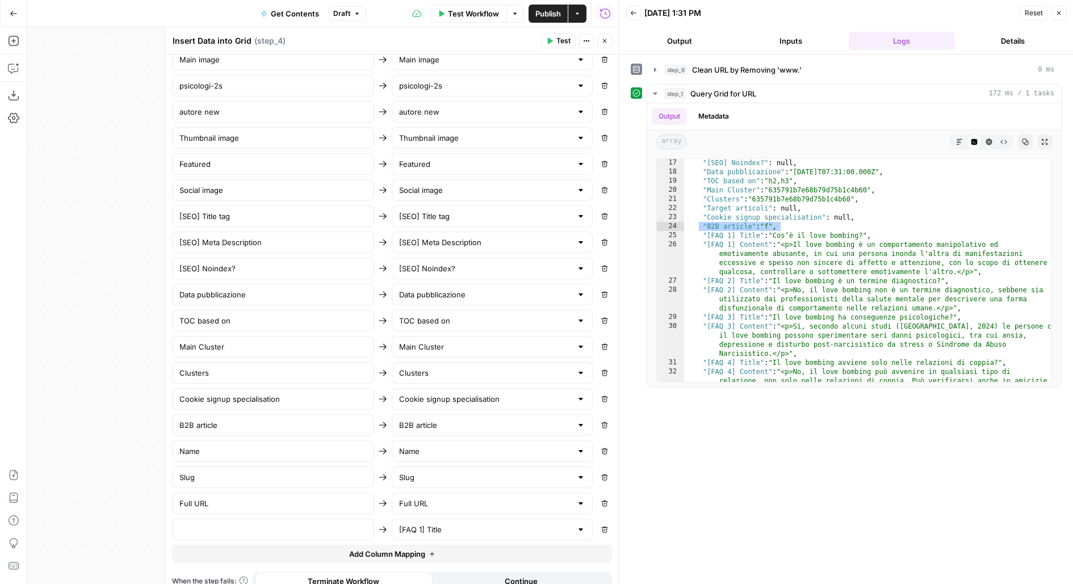
click at [437, 545] on button "Add Column Mapping" at bounding box center [392, 554] width 440 height 18
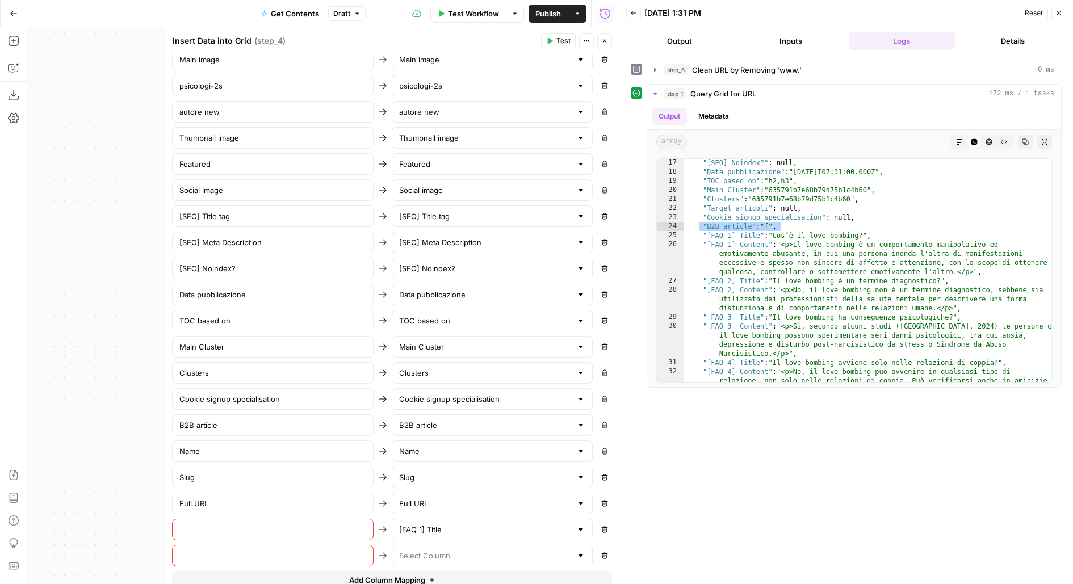
click at [442, 571] on button "Add Column Mapping" at bounding box center [392, 580] width 440 height 18
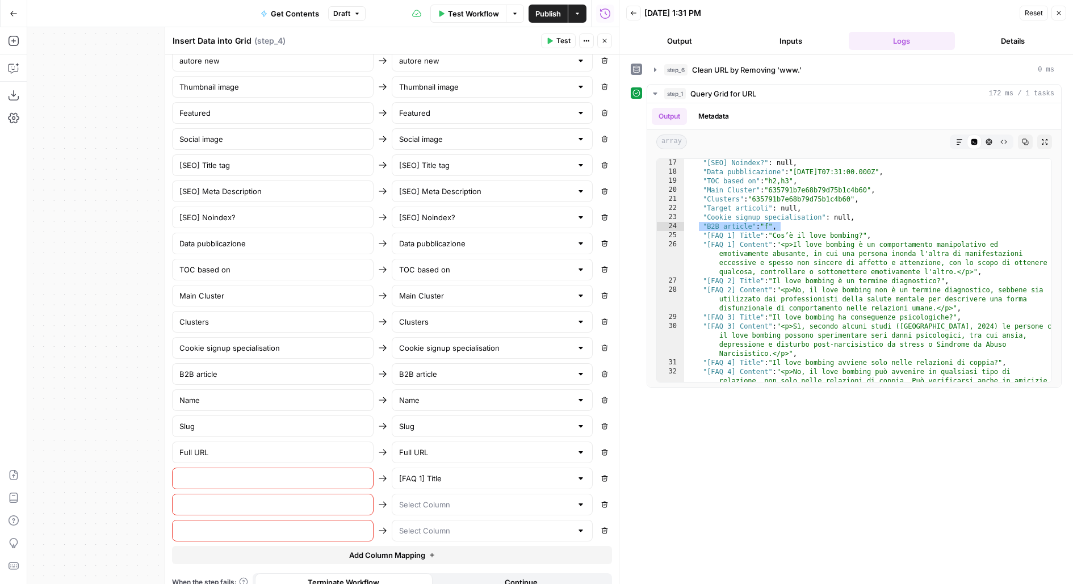
click at [421, 550] on span "Add Column Mapping" at bounding box center [387, 555] width 76 height 11
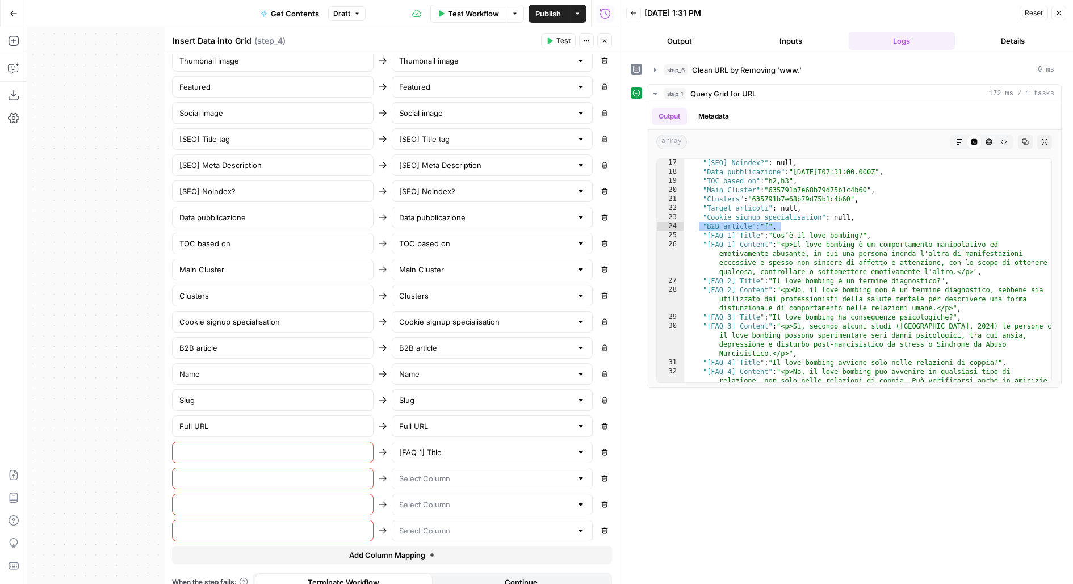
click at [404, 550] on span "Add Column Mapping" at bounding box center [387, 555] width 76 height 11
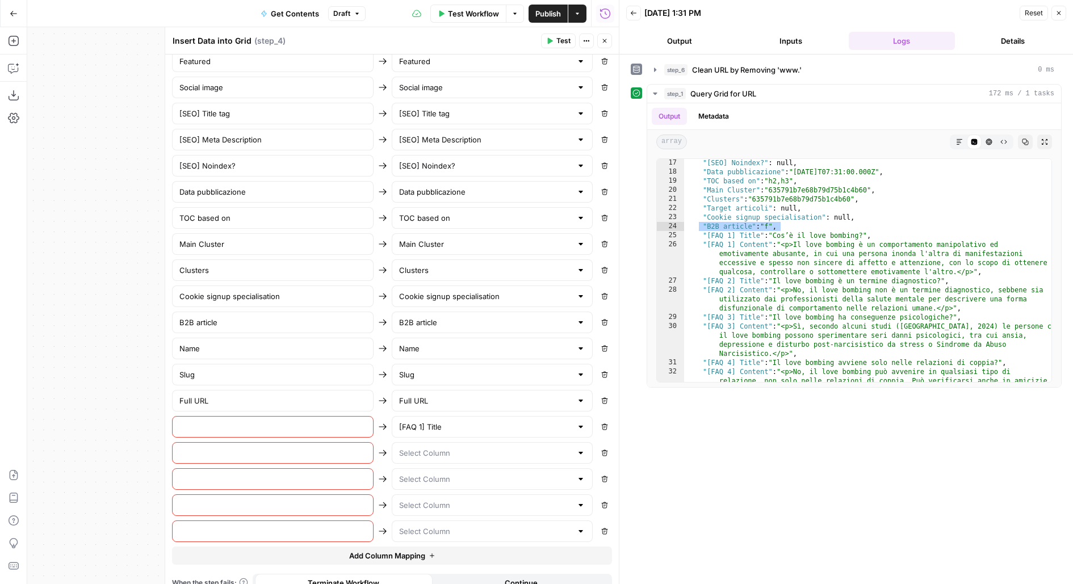
click at [404, 550] on span "Add Column Mapping" at bounding box center [387, 555] width 76 height 11
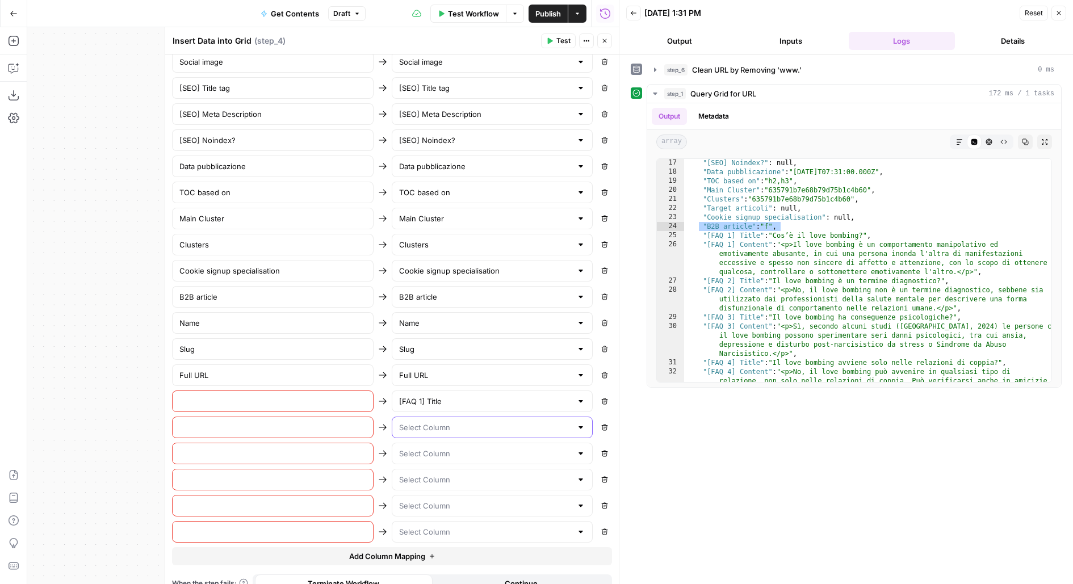
click at [436, 422] on input "text" at bounding box center [485, 427] width 173 height 11
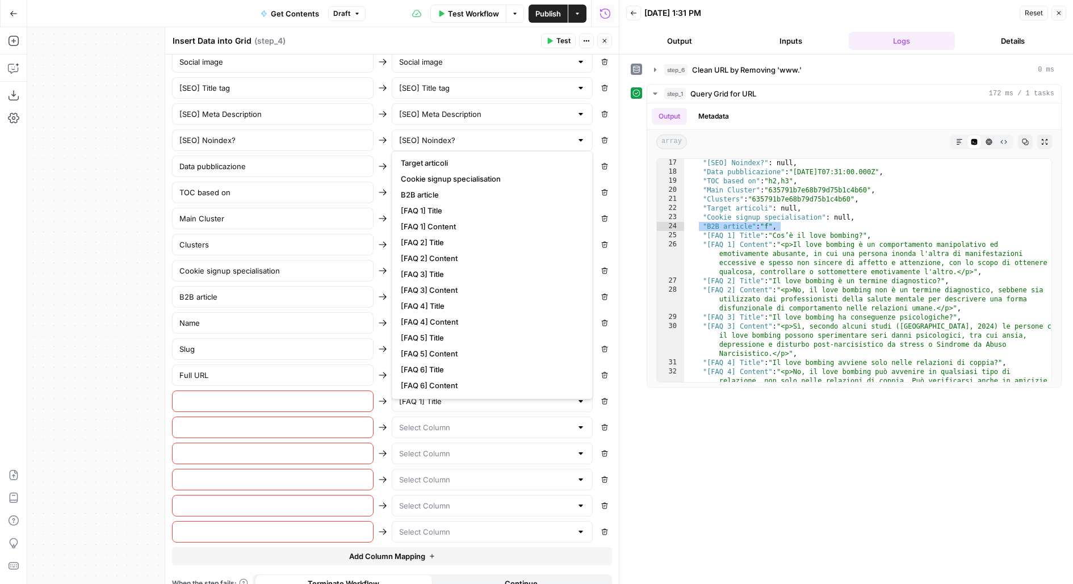
scroll to position [256, 0]
click at [446, 242] on span "[FAQ 1] Content" at bounding box center [490, 241] width 178 height 11
type input "[FAQ 1] Content"
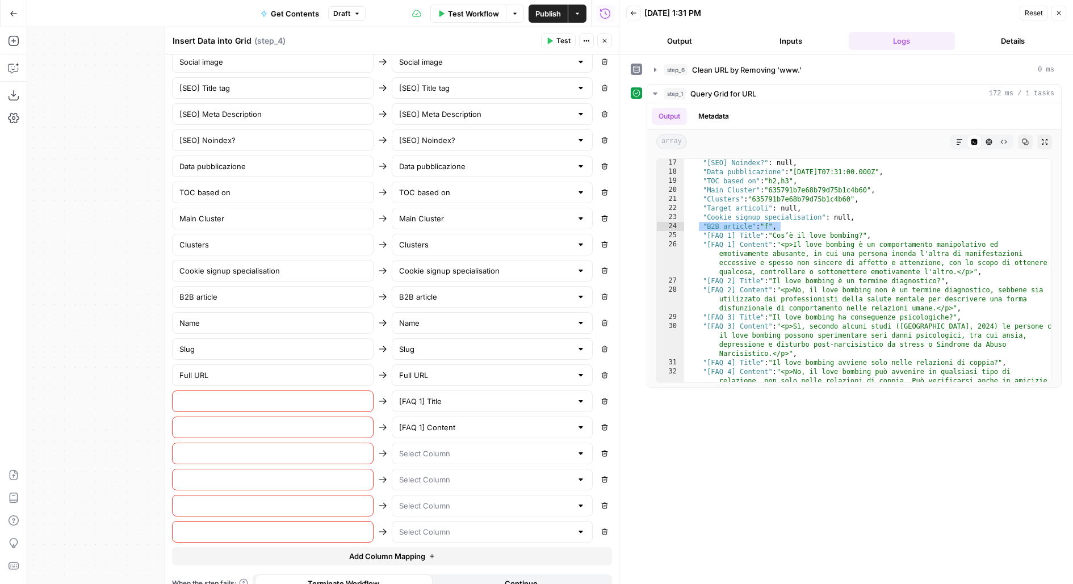
click at [413, 449] on div at bounding box center [493, 454] width 202 height 22
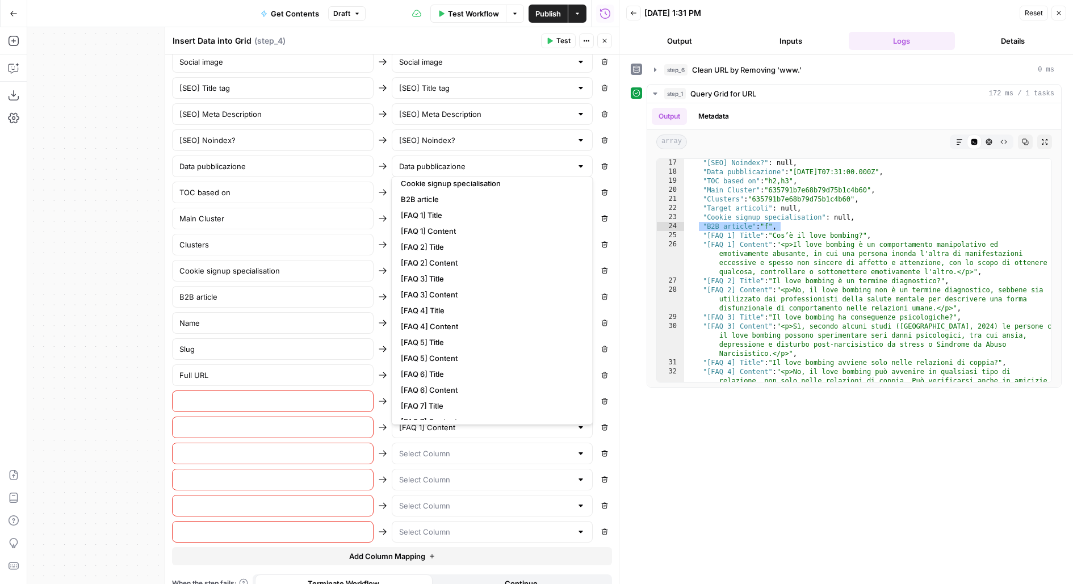
scroll to position [284, 0]
click at [458, 258] on span "[FAQ 2] Title" at bounding box center [490, 254] width 178 height 11
type input "[FAQ 2] Title"
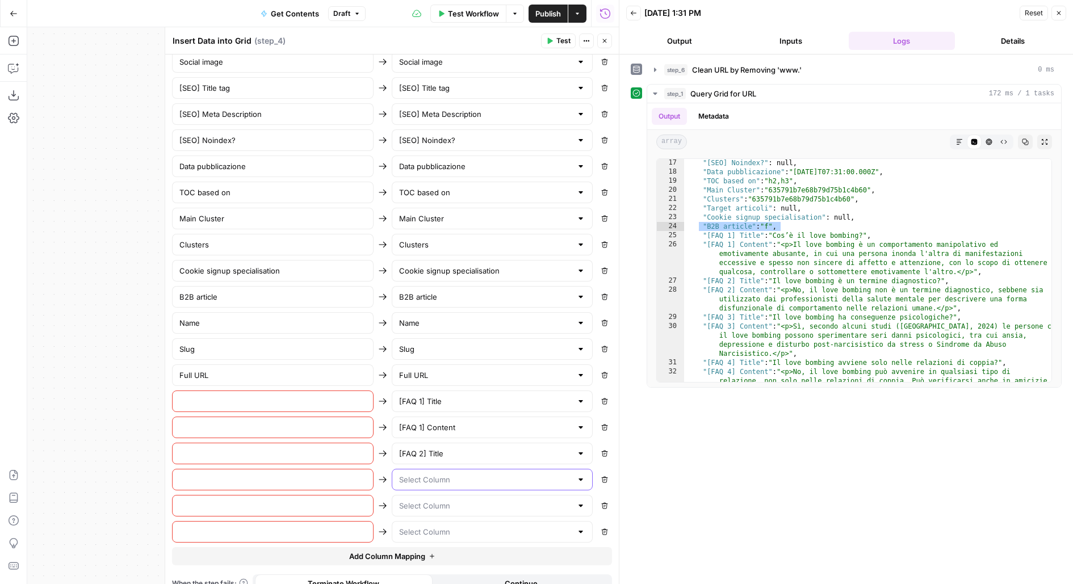
click at [408, 474] on input "text" at bounding box center [485, 479] width 173 height 11
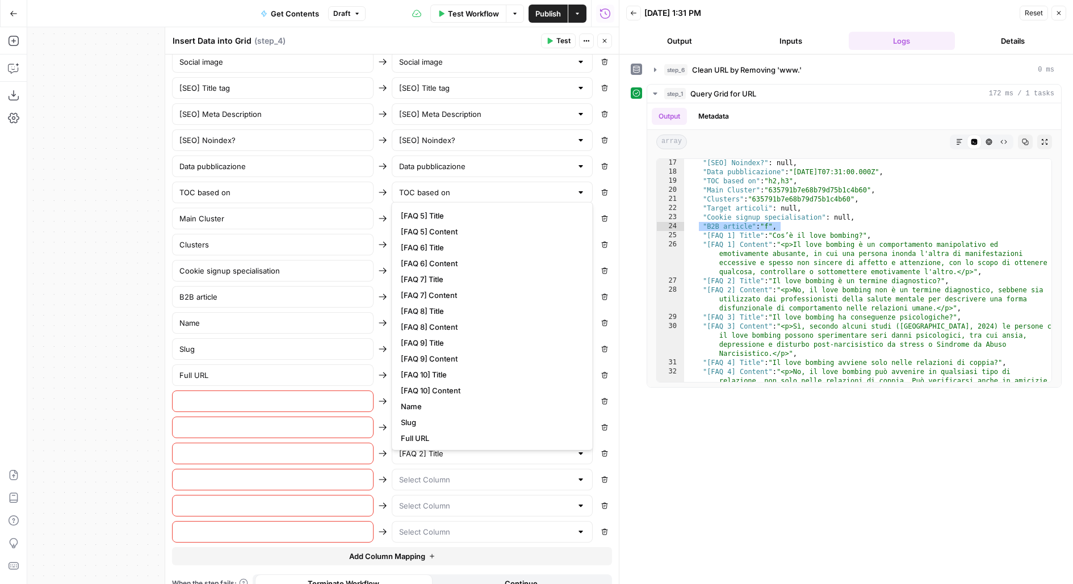
scroll to position [249, 0]
click at [438, 337] on button "[FAQ 2] Content" at bounding box center [491, 332] width 191 height 16
type input "[FAQ 2] Content"
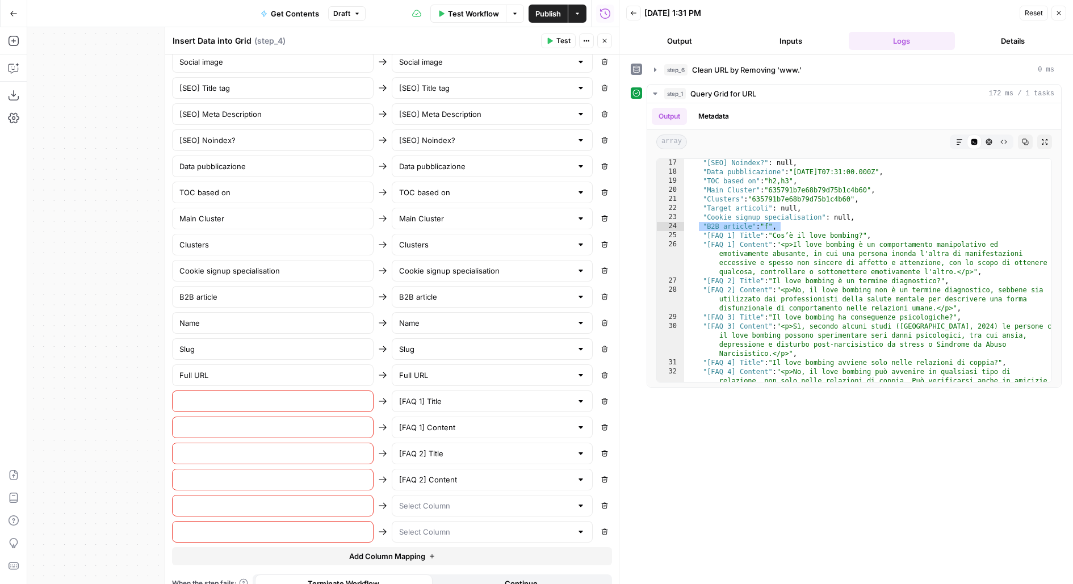
click at [461, 521] on div at bounding box center [493, 532] width 202 height 22
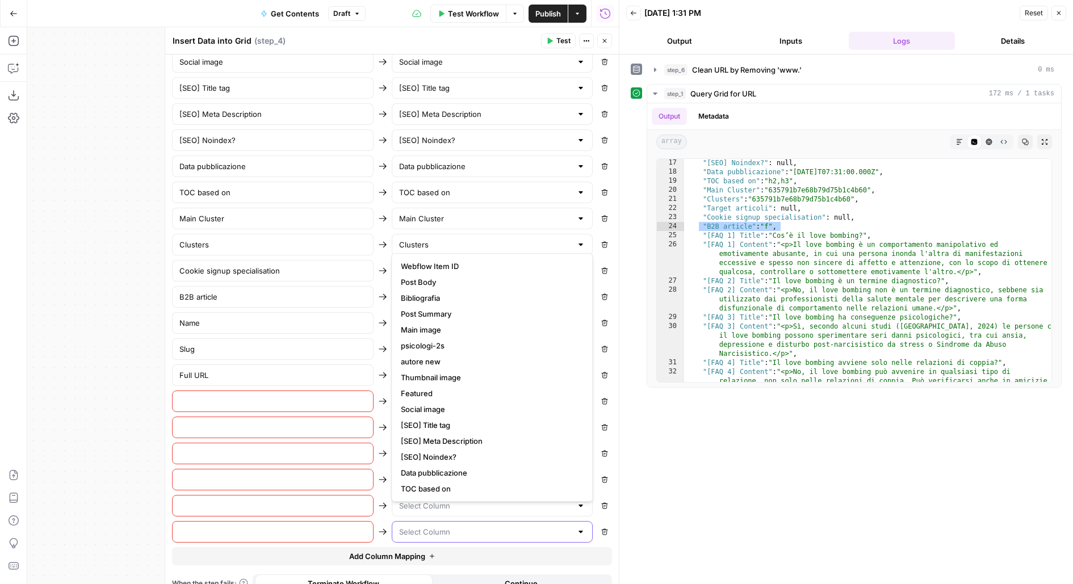
click at [475, 526] on input "text" at bounding box center [485, 531] width 173 height 11
click at [701, 489] on div "**********" at bounding box center [846, 319] width 431 height 518
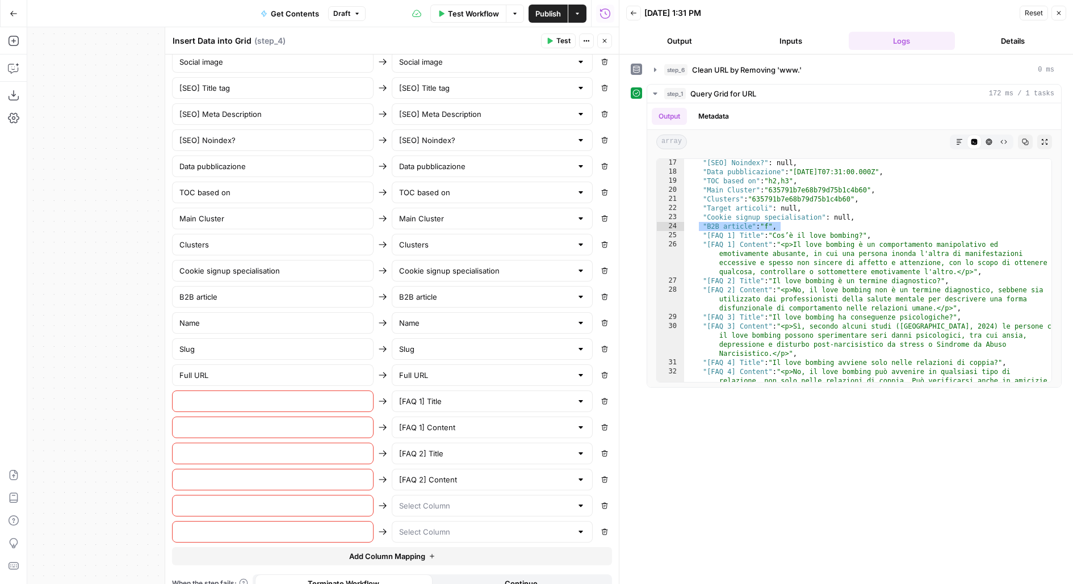
click at [410, 551] on span "Add Column Mapping" at bounding box center [387, 556] width 76 height 11
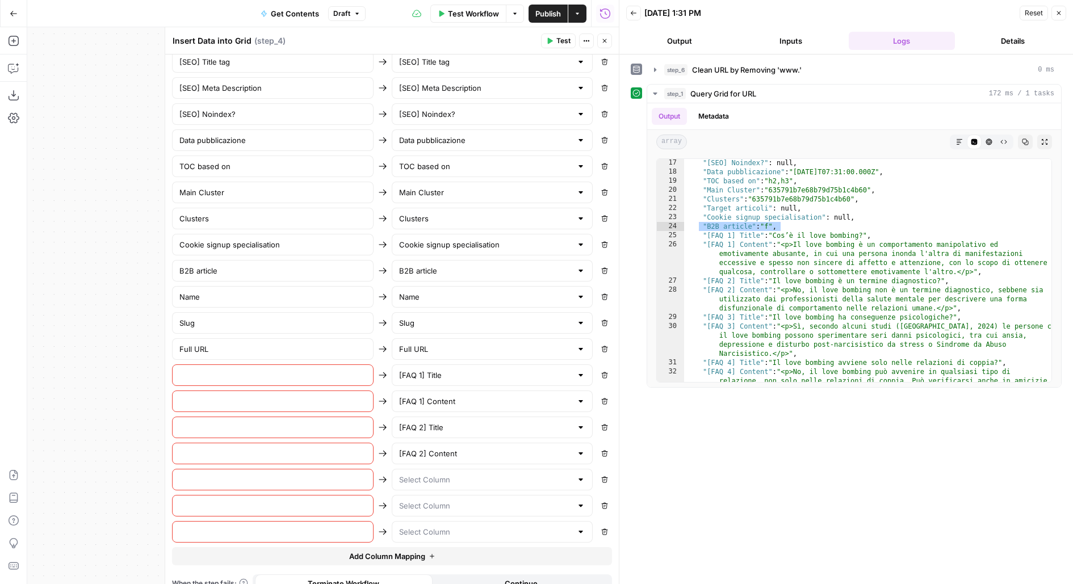
click at [413, 551] on span "Add Column Mapping" at bounding box center [387, 556] width 76 height 11
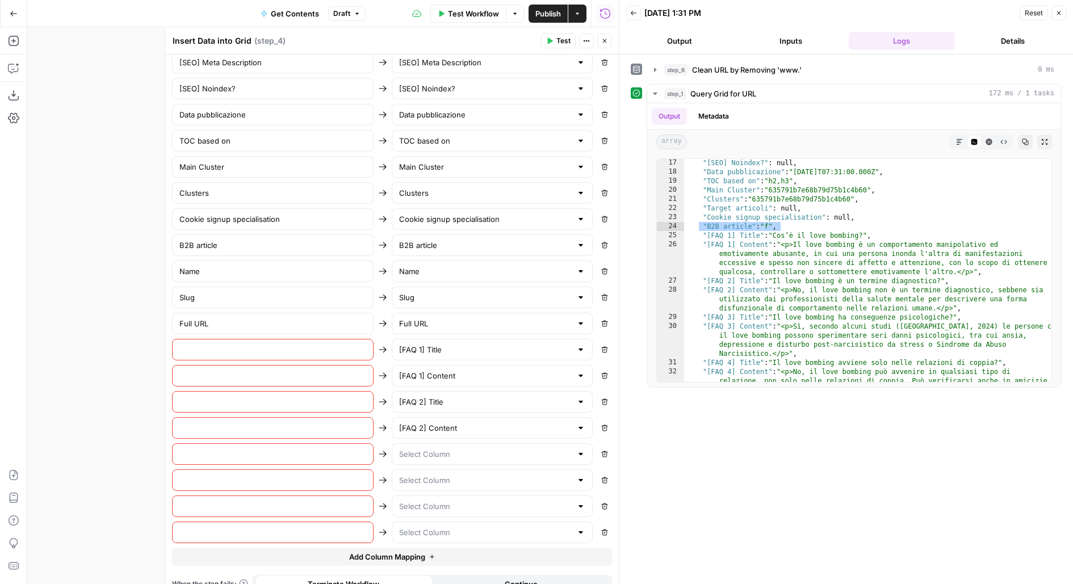
click at [413, 551] on span "Add Column Mapping" at bounding box center [387, 556] width 76 height 11
click at [416, 549] on button "Add Column Mapping" at bounding box center [392, 558] width 440 height 18
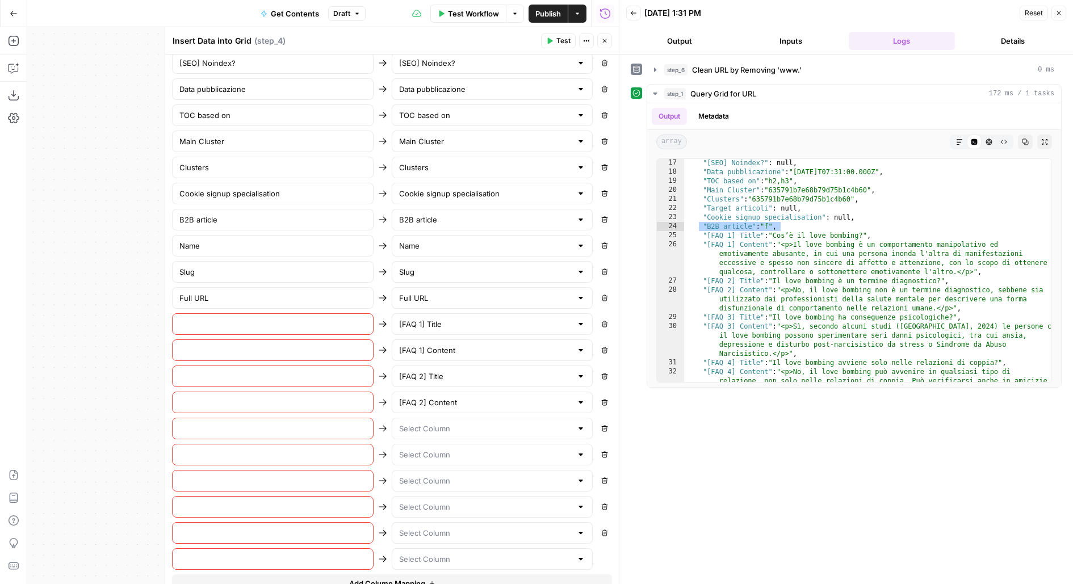
scroll to position [792, 0]
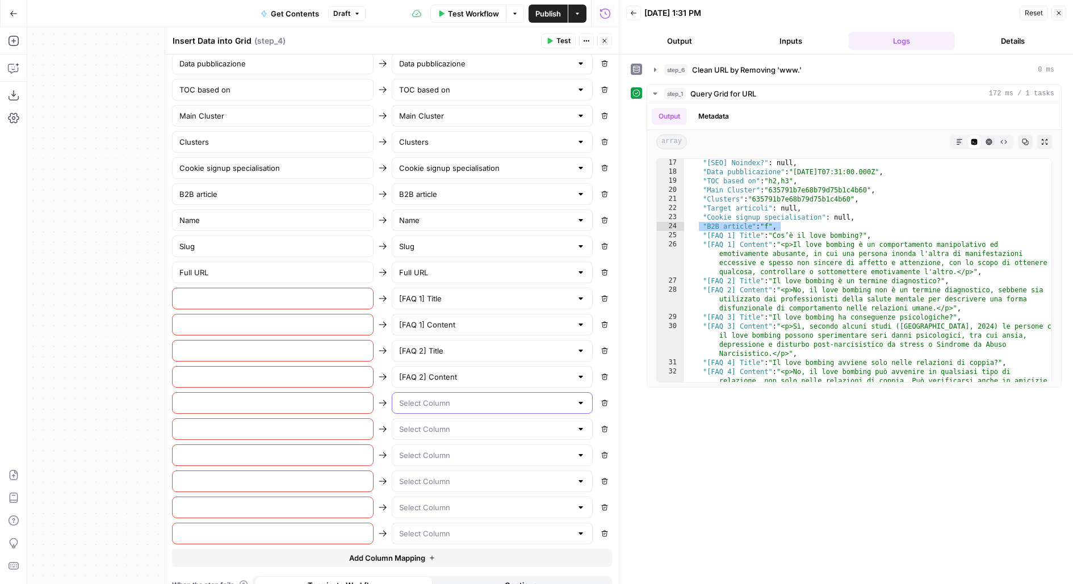
click at [446, 398] on input "text" at bounding box center [485, 403] width 173 height 11
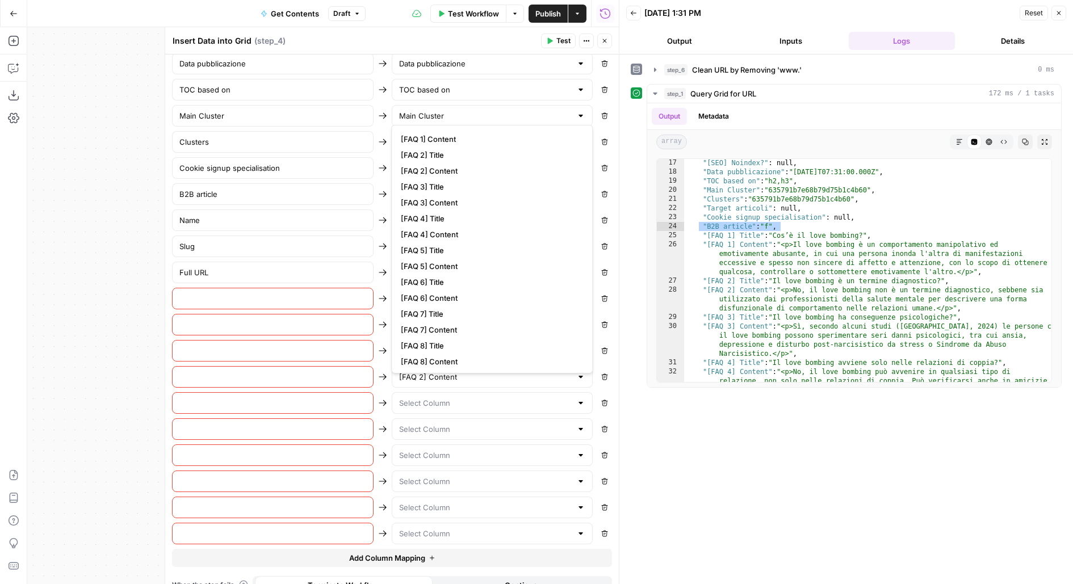
scroll to position [315, 0]
click at [452, 204] on span "[FAQ 3] Title" at bounding box center [490, 204] width 178 height 11
type input "[FAQ 3] Title"
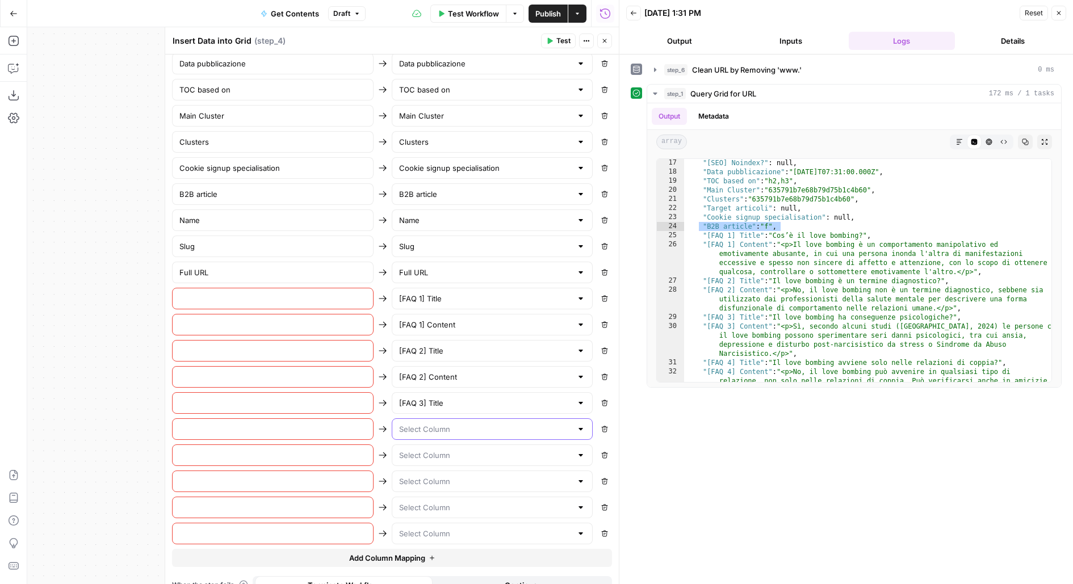
click at [441, 424] on input "text" at bounding box center [485, 429] width 173 height 11
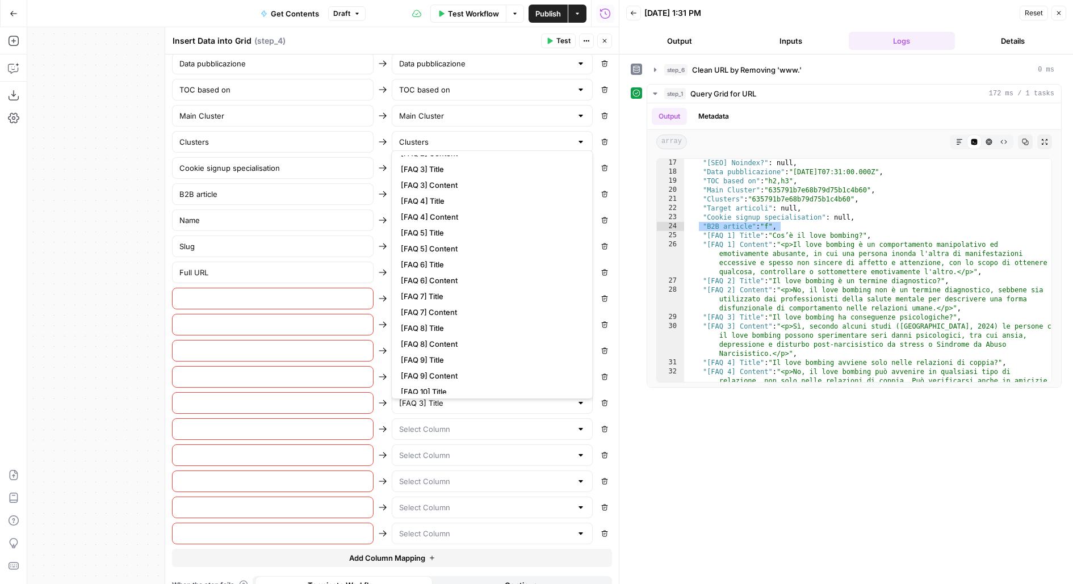
scroll to position [371, 0]
click at [458, 193] on span "[FAQ 3] Content" at bounding box center [490, 190] width 178 height 11
type input "[FAQ 3] Content"
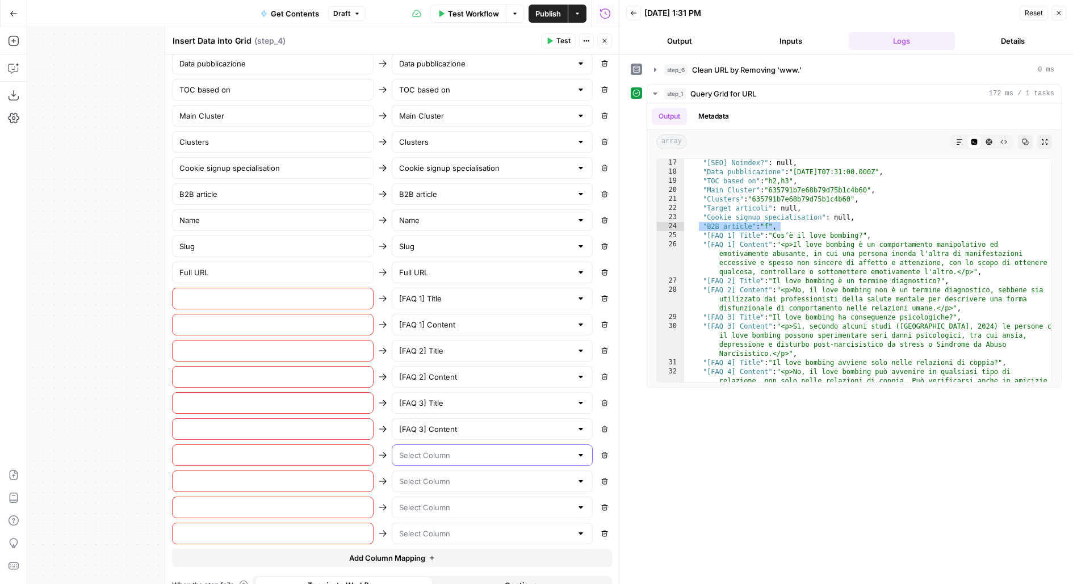
click at [441, 450] on input "text" at bounding box center [485, 455] width 173 height 11
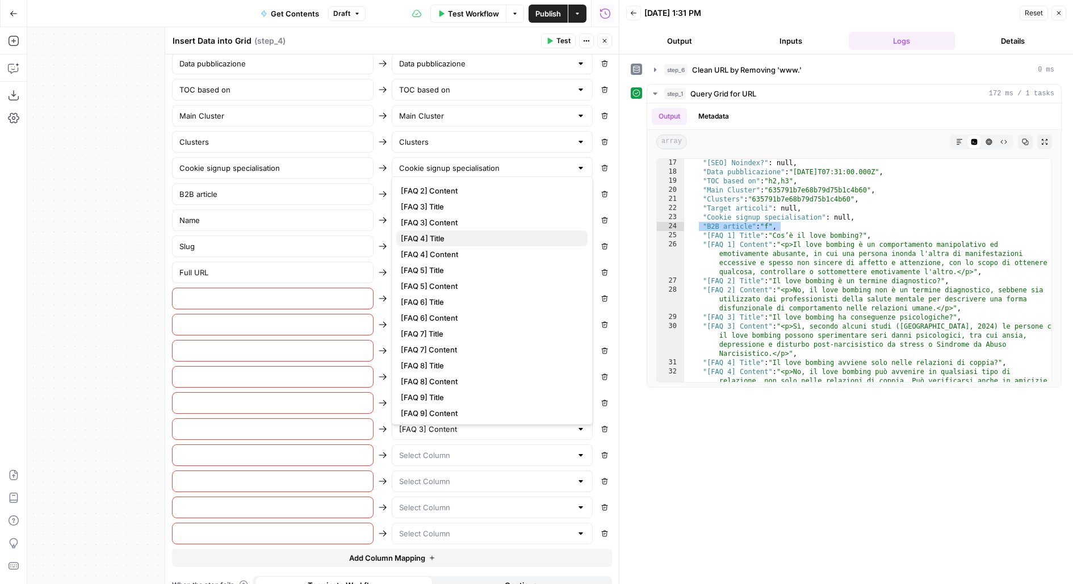
click at [442, 237] on span "[FAQ 4] Title" at bounding box center [490, 238] width 178 height 11
type input "[FAQ 4] Title"
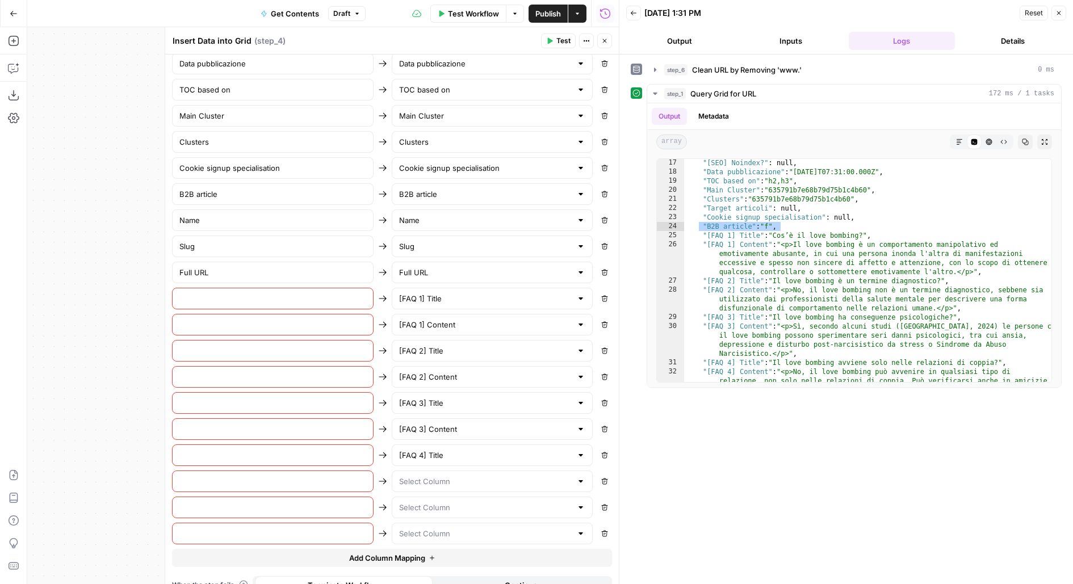
click at [436, 471] on div at bounding box center [493, 482] width 202 height 22
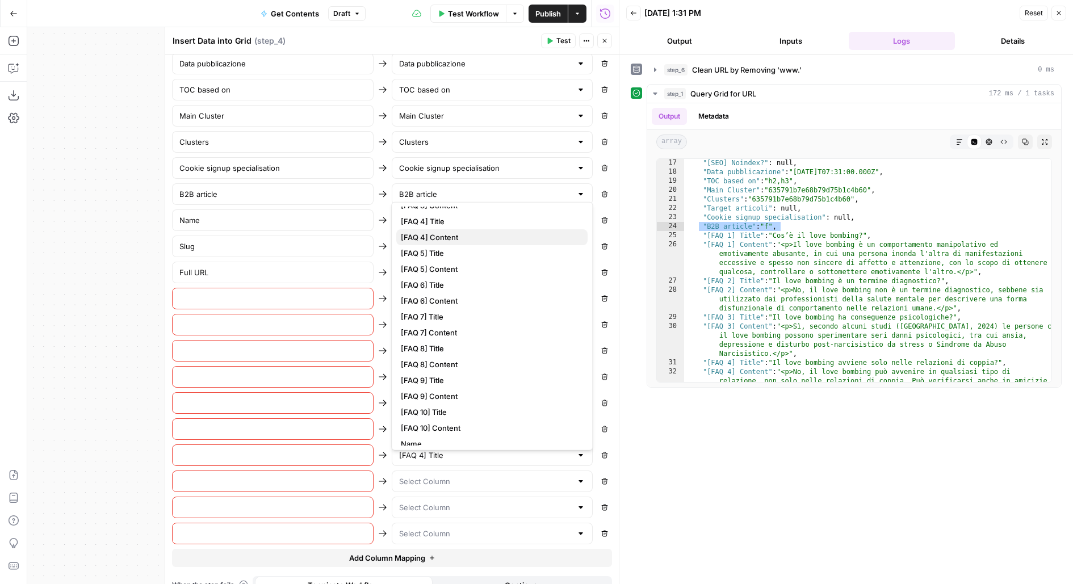
click at [475, 240] on span "[FAQ 4] Content" at bounding box center [490, 237] width 178 height 11
type input "[FAQ 4] Content"
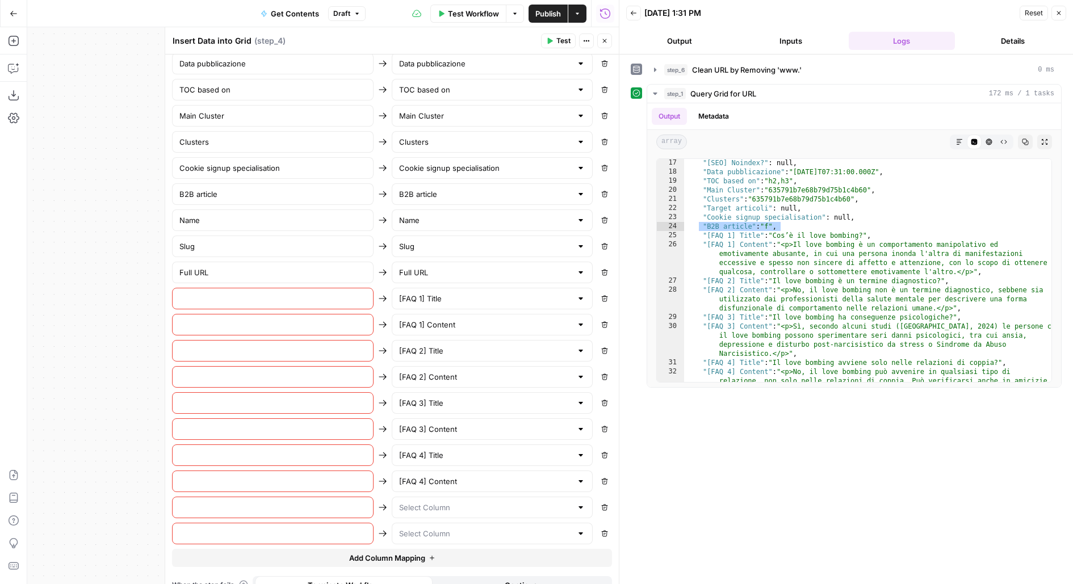
click at [401, 553] on span "Add Column Mapping" at bounding box center [387, 558] width 76 height 11
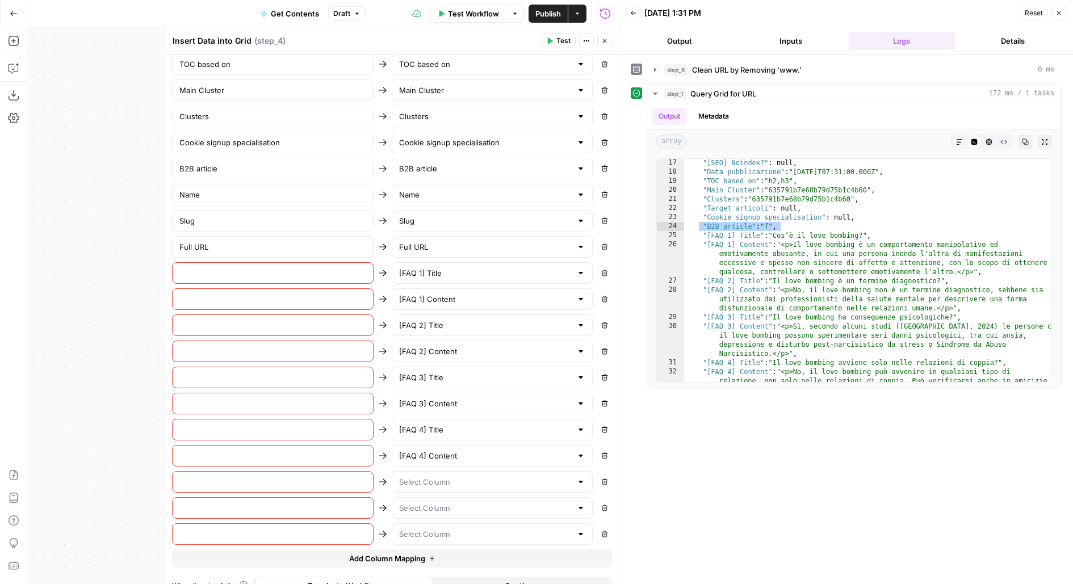
click at [418, 553] on span "Add Column Mapping" at bounding box center [387, 558] width 76 height 11
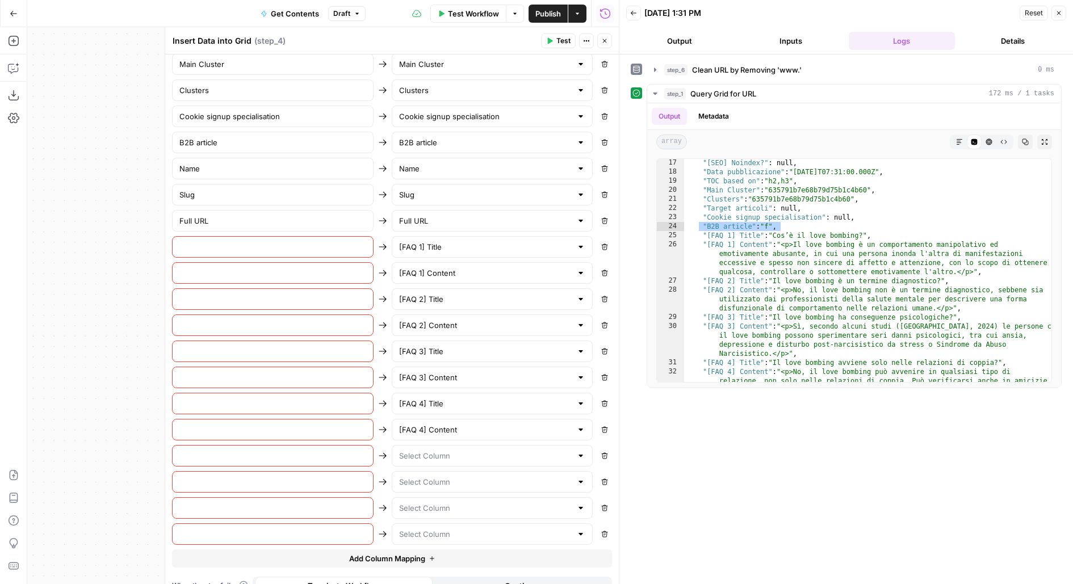
click at [433, 550] on button "Add Column Mapping" at bounding box center [392, 559] width 440 height 18
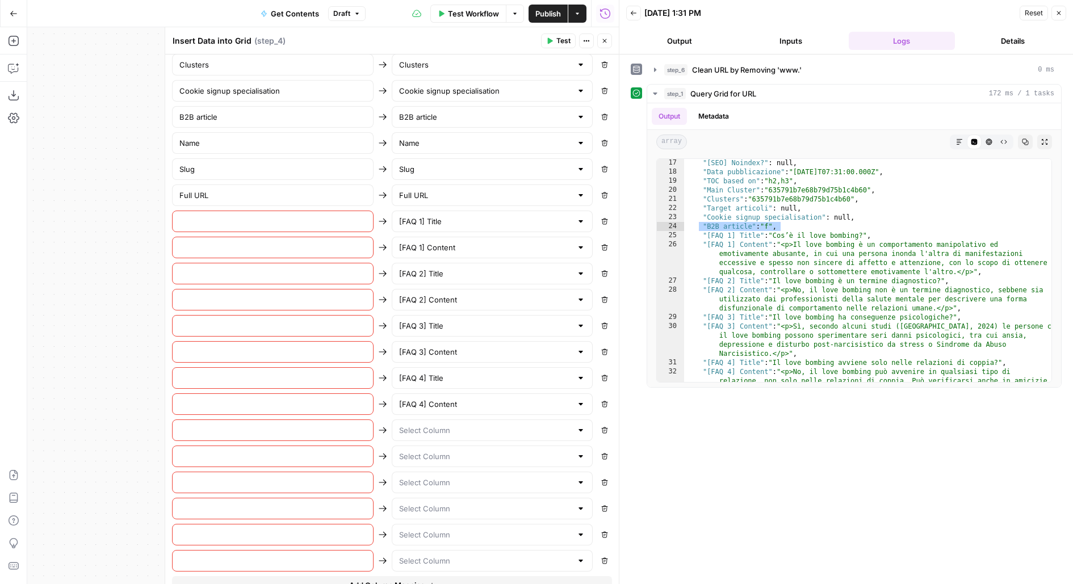
scroll to position [895, 0]
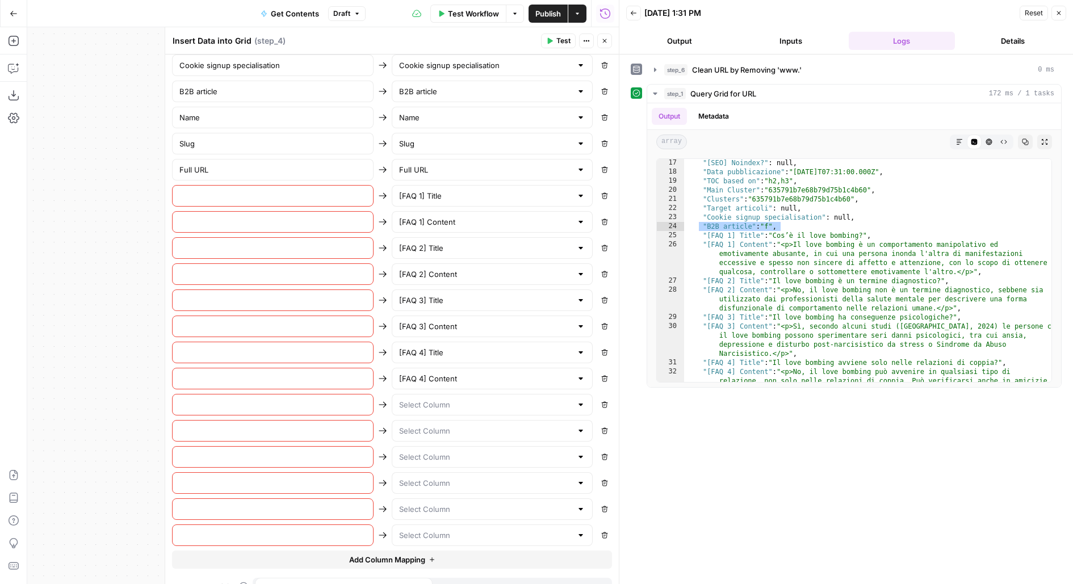
click at [434, 551] on button "Add Column Mapping" at bounding box center [392, 560] width 440 height 18
click at [440, 395] on div at bounding box center [493, 405] width 202 height 22
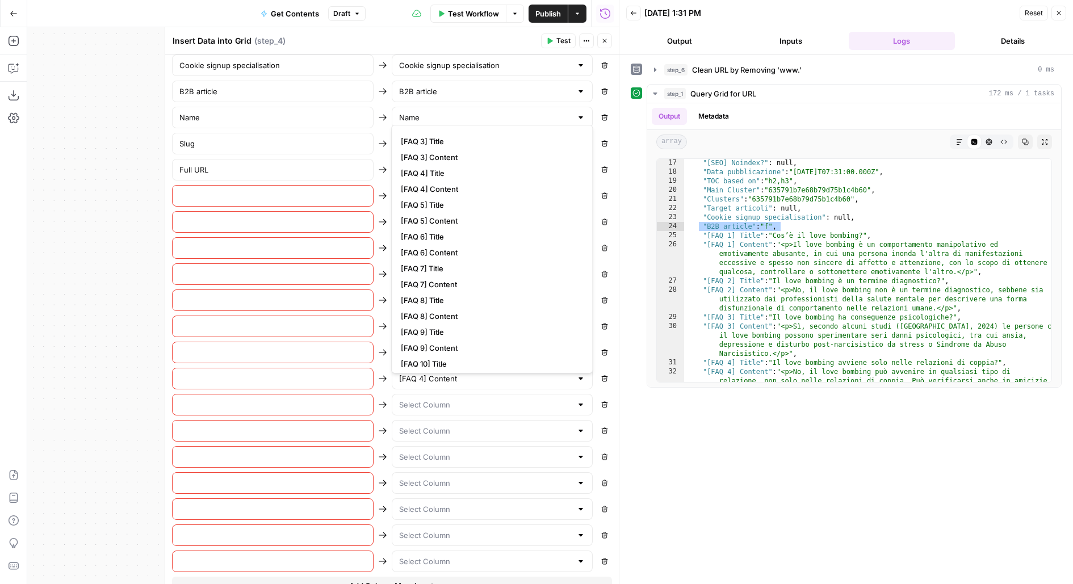
scroll to position [384, 0]
click at [460, 202] on span "[FAQ 5] Title" at bounding box center [490, 198] width 178 height 11
type input "[FAQ 5] Title"
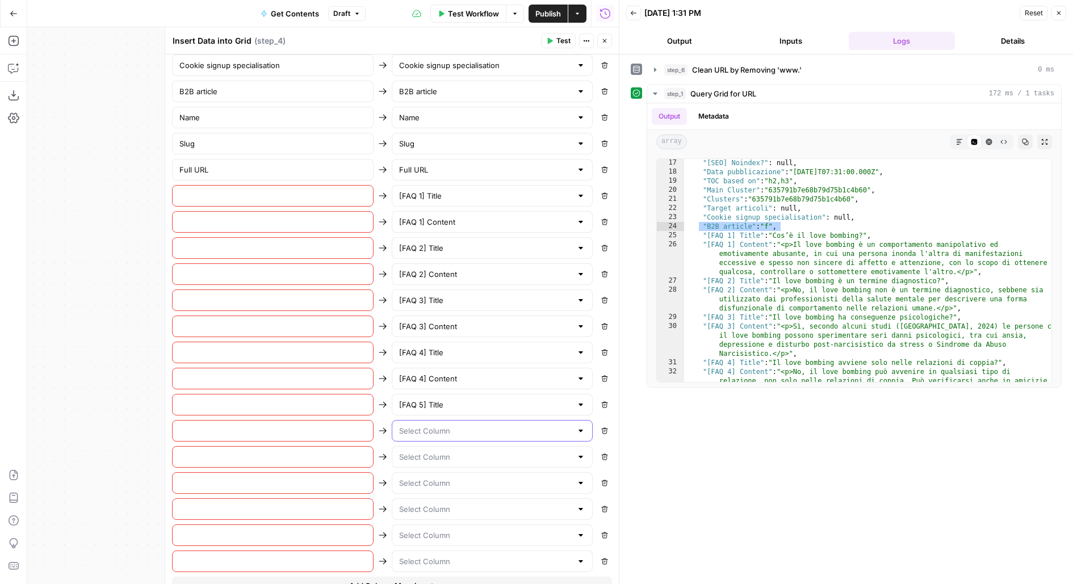
click at [457, 425] on input "text" at bounding box center [485, 430] width 173 height 11
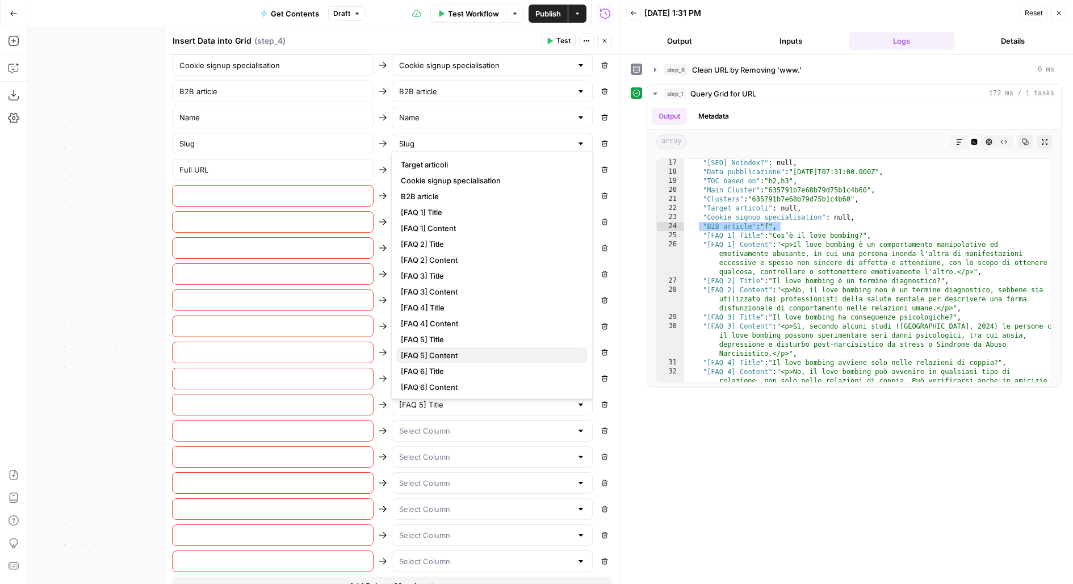
click at [453, 355] on span "[FAQ 5] Content" at bounding box center [490, 355] width 178 height 11
type input "[FAQ 5] Content"
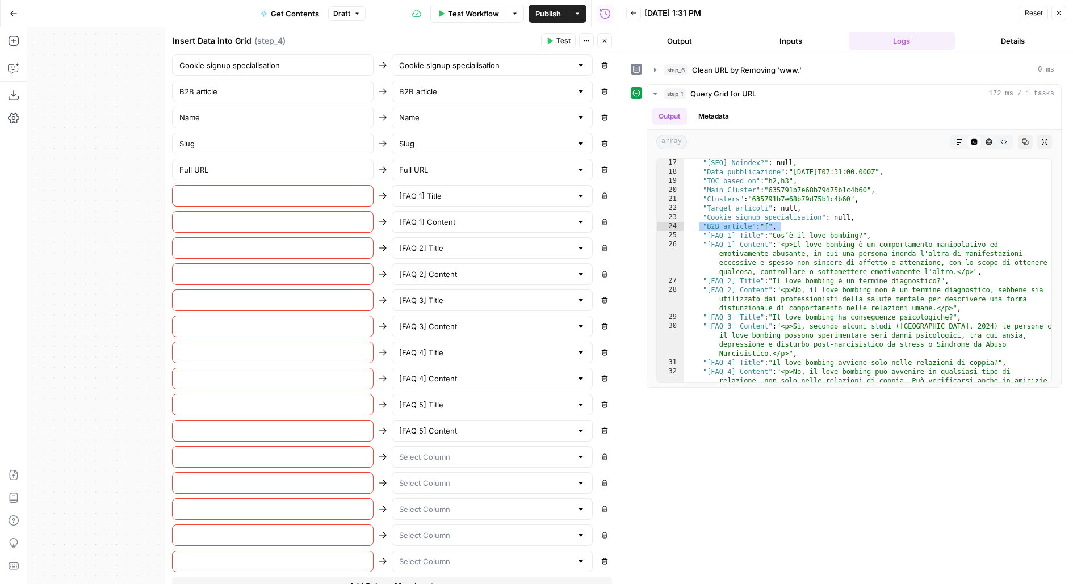
scroll to position [921, 0]
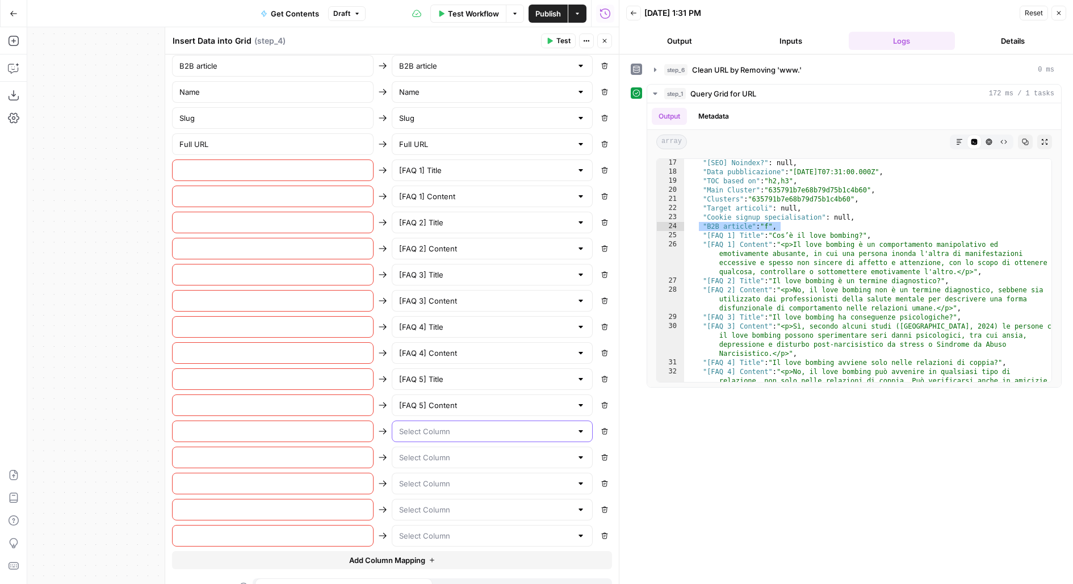
click at [445, 426] on input "text" at bounding box center [485, 431] width 173 height 11
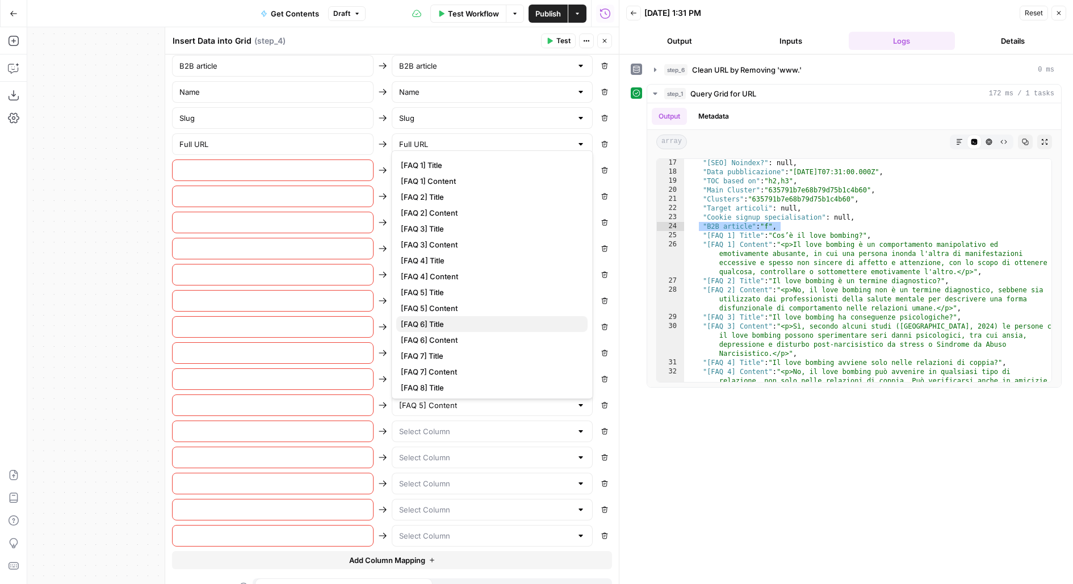
click at [468, 324] on span "[FAQ 6] Title" at bounding box center [490, 324] width 178 height 11
type input "[FAQ 6] Title"
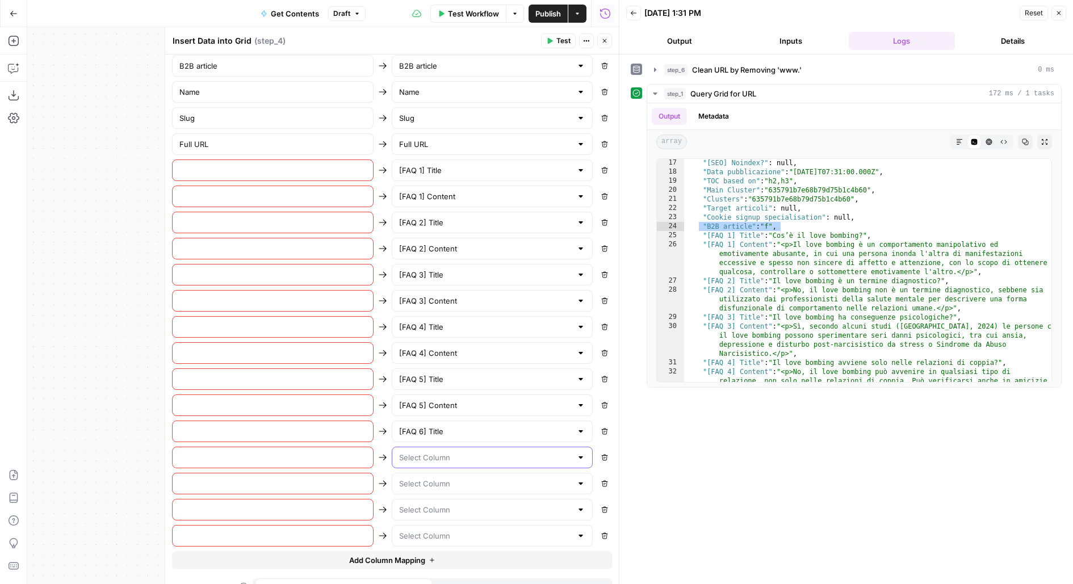
click at [435, 452] on input "text" at bounding box center [485, 457] width 173 height 11
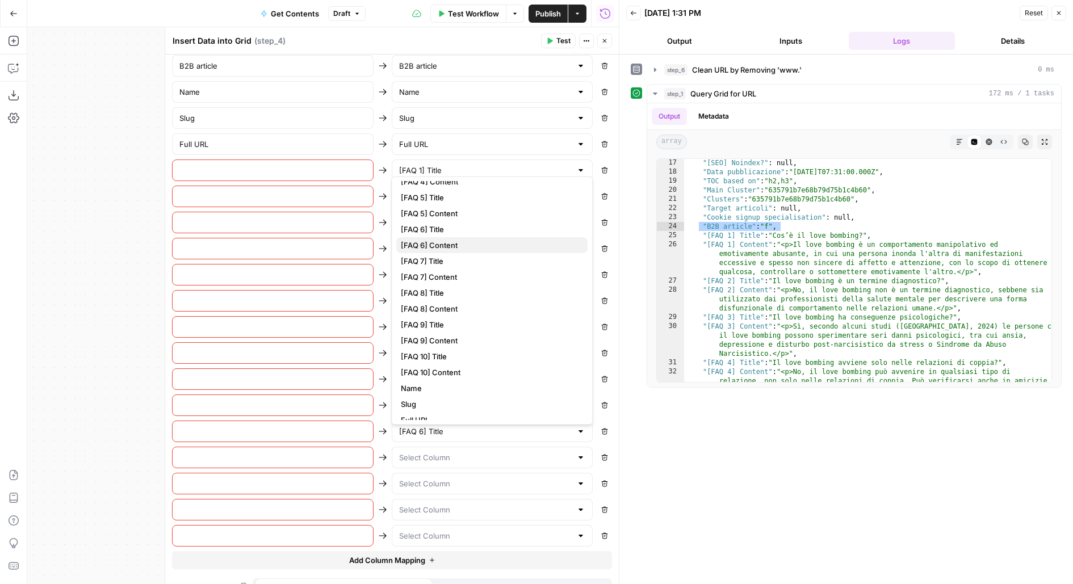
click at [451, 244] on span "[FAQ 6] Content" at bounding box center [490, 245] width 178 height 11
type input "[FAQ 6] Content"
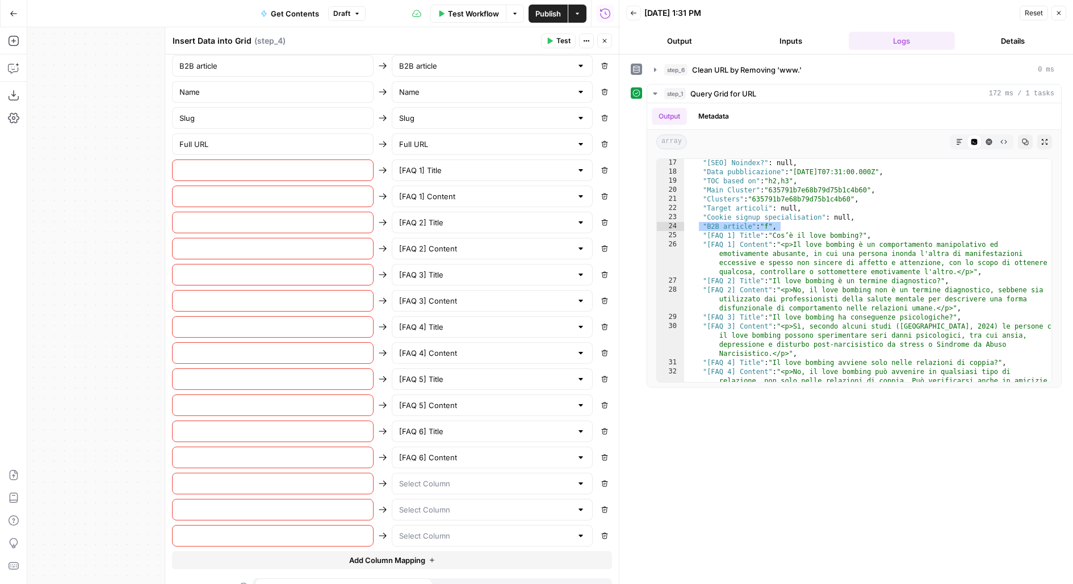
click at [451, 473] on div at bounding box center [493, 484] width 202 height 22
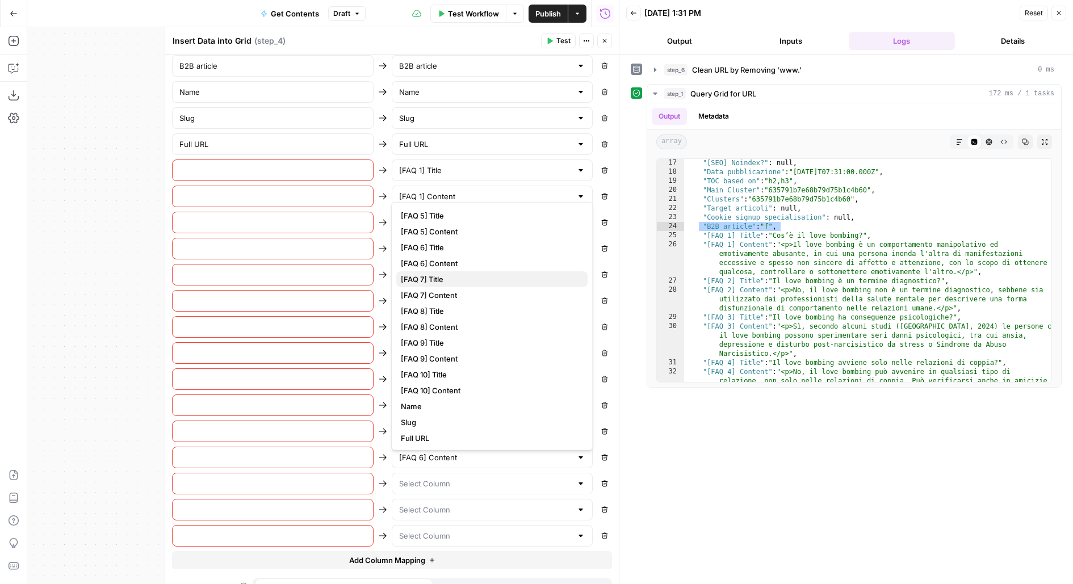
click at [432, 282] on span "[FAQ 7] Title" at bounding box center [490, 279] width 178 height 11
type input "[FAQ 7] Title"
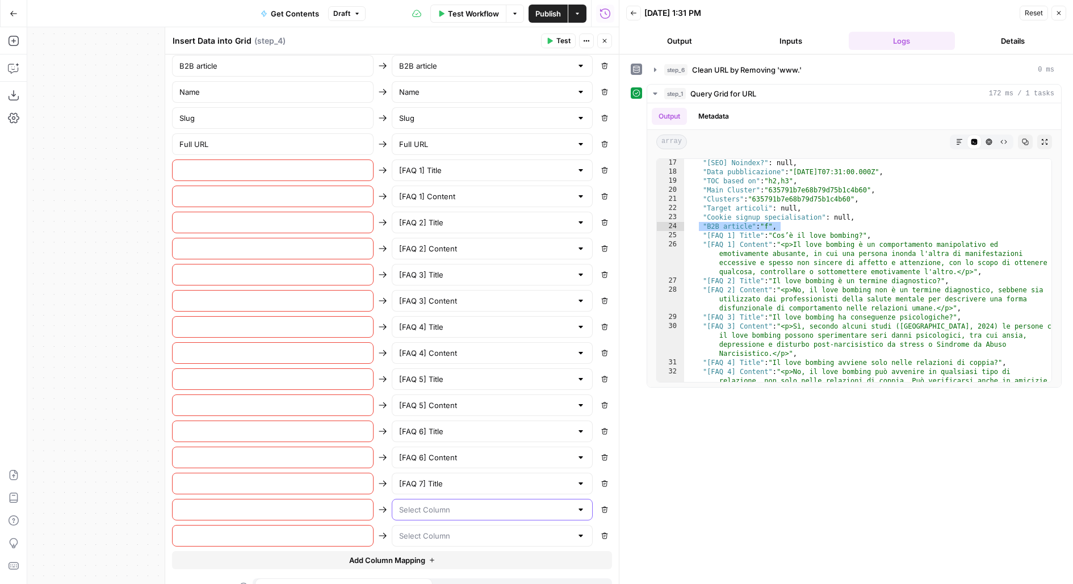
click at [436, 504] on input "text" at bounding box center [485, 509] width 173 height 11
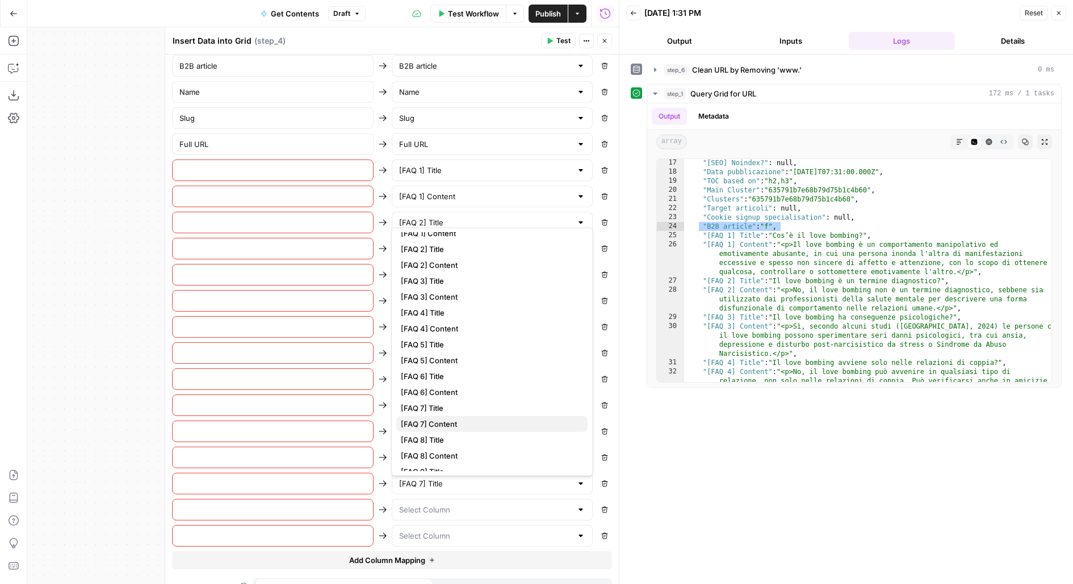
click at [457, 422] on span "[FAQ 7] Content" at bounding box center [490, 424] width 178 height 11
type input "[FAQ 7] Content"
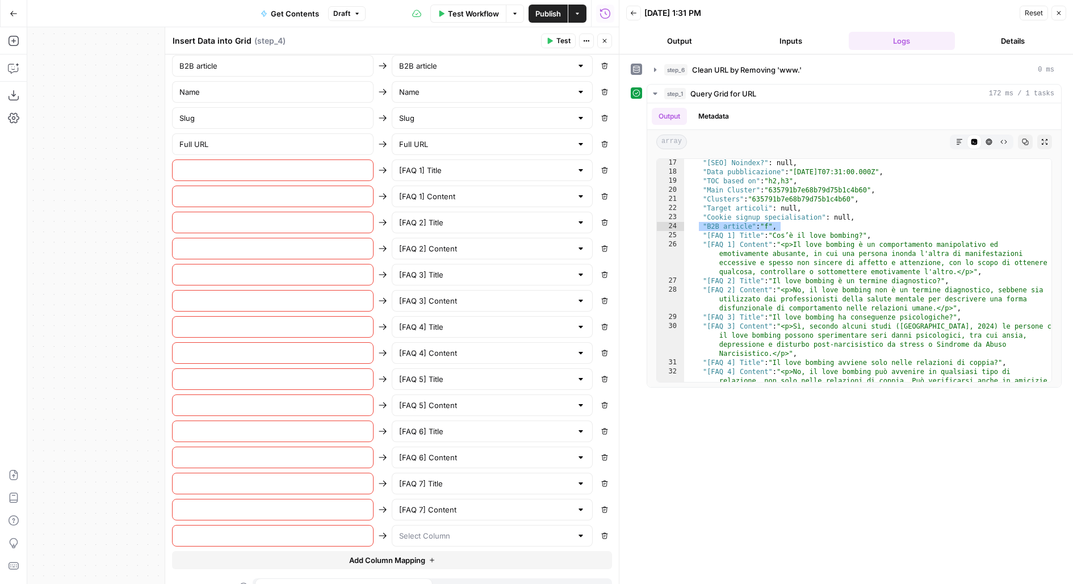
click at [430, 557] on icon "button" at bounding box center [432, 560] width 7 height 7
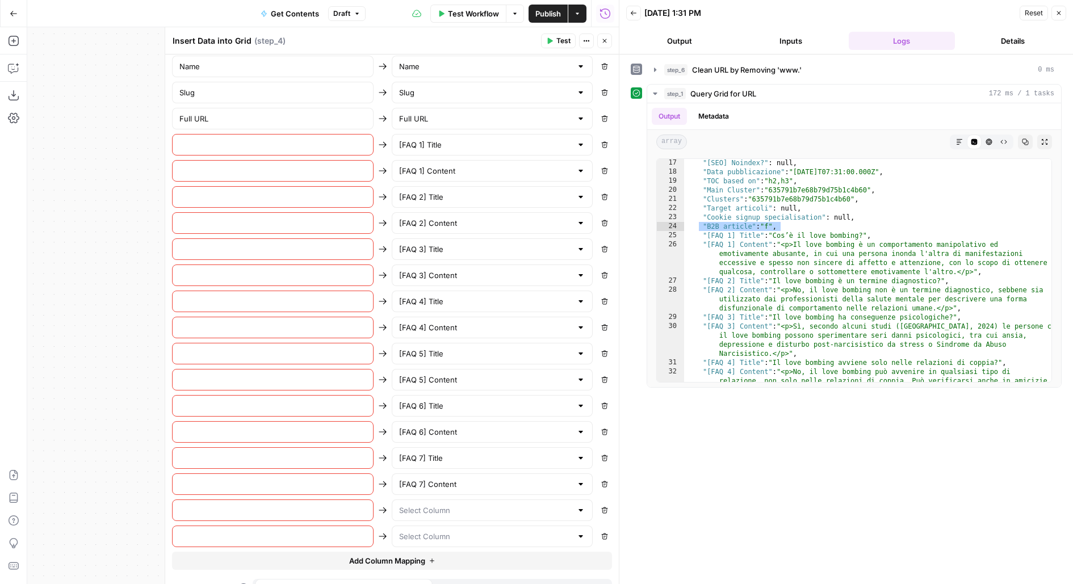
click at [431, 558] on icon "button" at bounding box center [432, 561] width 7 height 7
click at [432, 479] on input "text" at bounding box center [485, 484] width 173 height 11
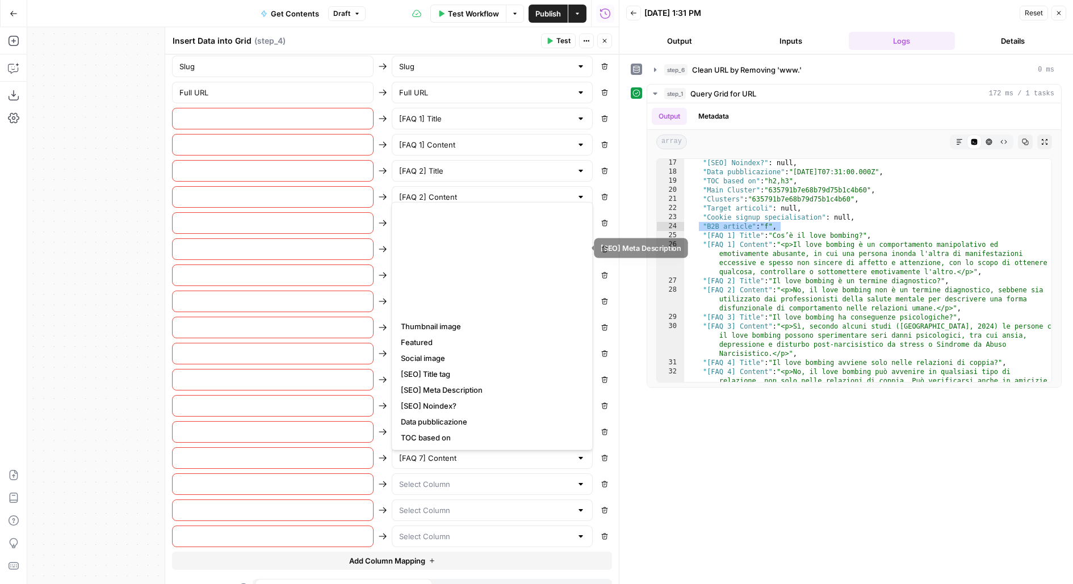
scroll to position [445, 0]
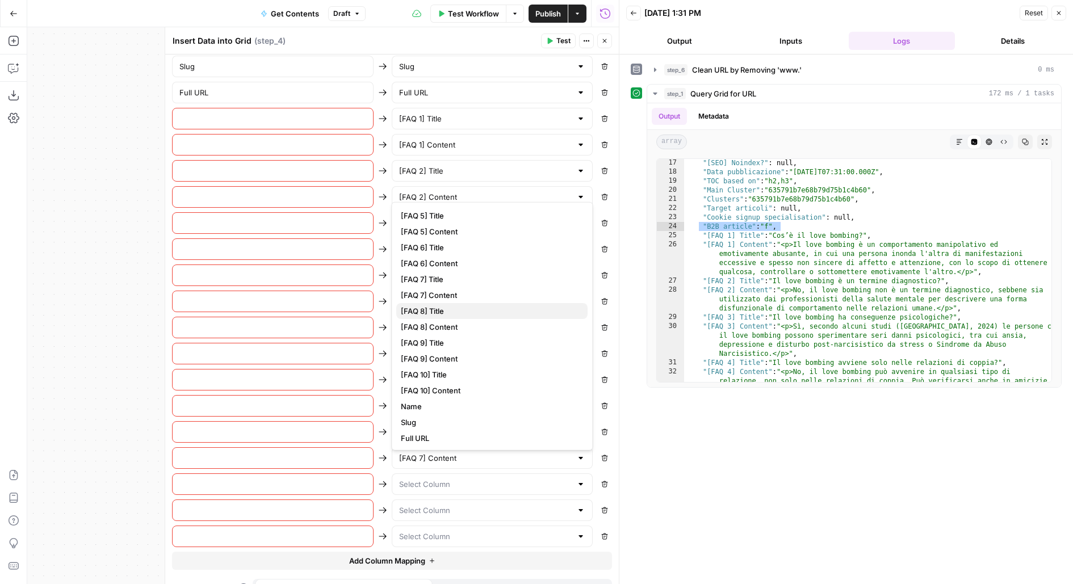
click at [452, 313] on span "[FAQ 8] Title" at bounding box center [490, 311] width 178 height 11
type input "[FAQ 8] Title"
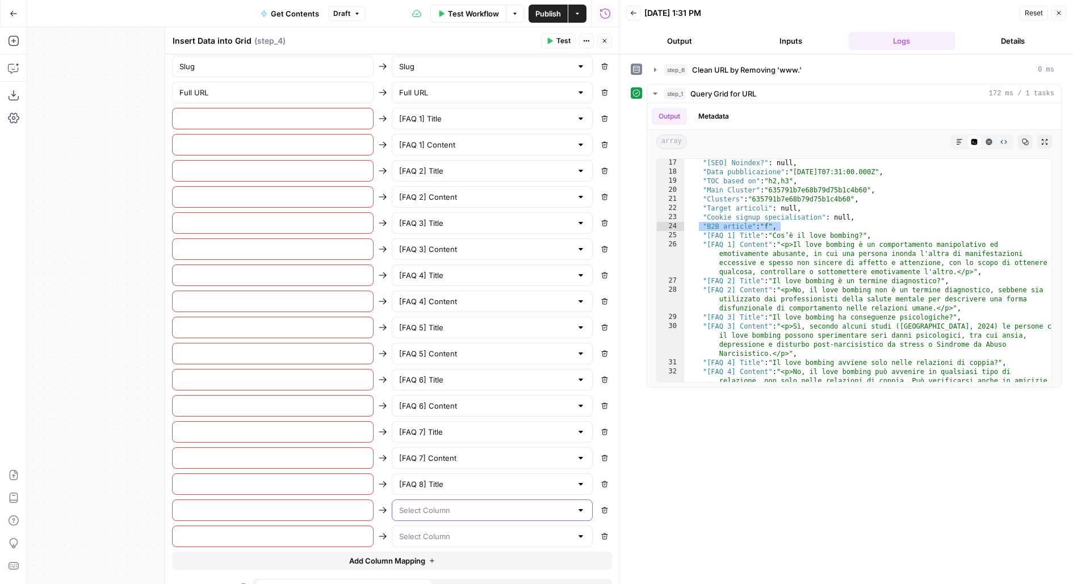
click at [433, 505] on input "text" at bounding box center [485, 510] width 173 height 11
click at [468, 349] on span "[FAQ 8] Content" at bounding box center [490, 352] width 178 height 11
type input "[FAQ 8] Content"
click at [430, 558] on icon "button" at bounding box center [432, 561] width 7 height 7
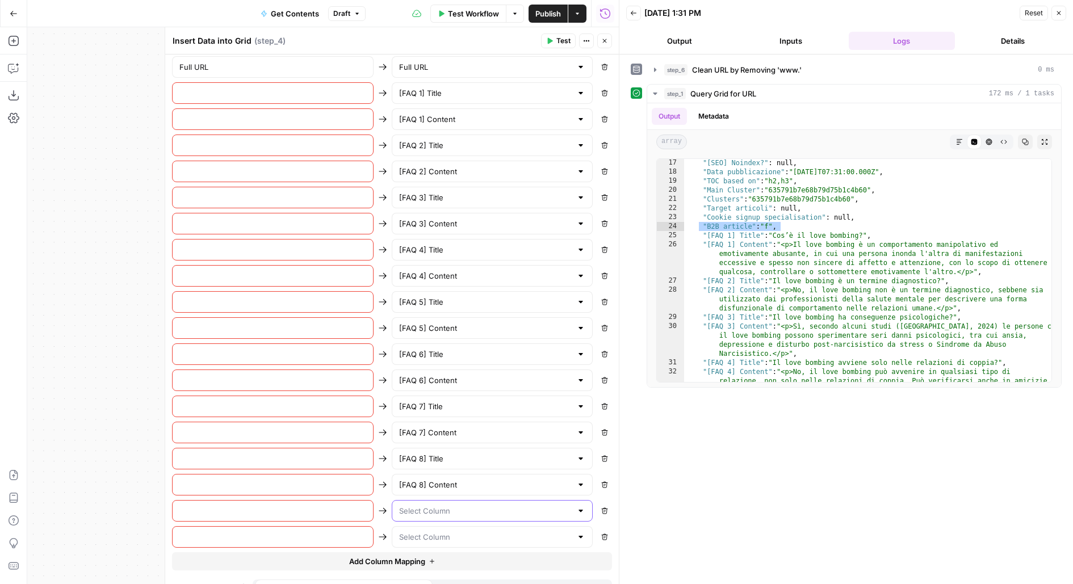
click at [437, 505] on input "text" at bounding box center [485, 510] width 173 height 11
click at [468, 369] on span "[FAQ 9] Title" at bounding box center [490, 368] width 178 height 11
type input "[FAQ 9] Title"
click at [438, 532] on input "text" at bounding box center [485, 537] width 173 height 11
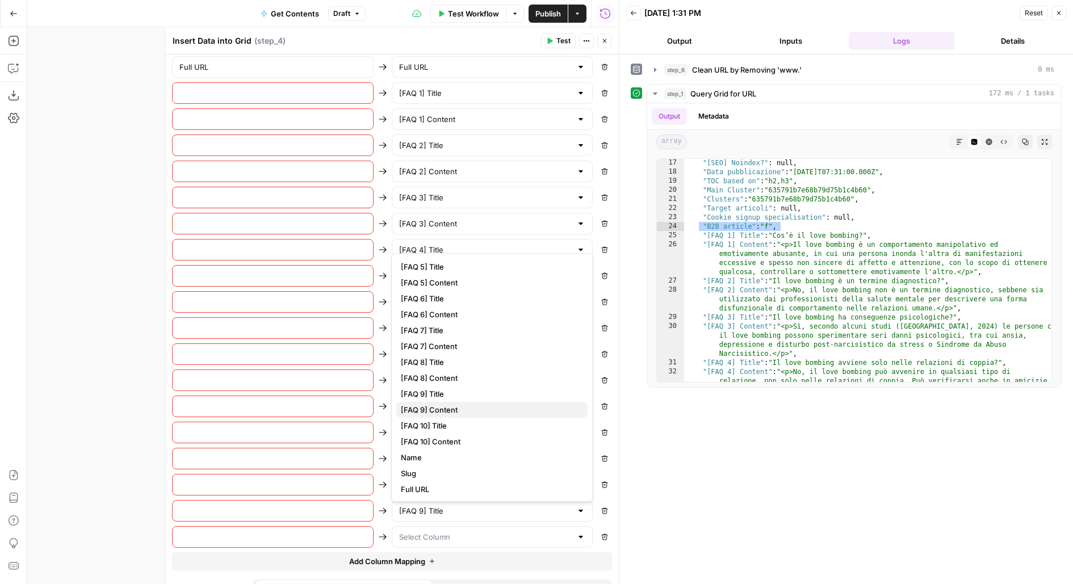
click at [444, 405] on span "[FAQ 9] Content" at bounding box center [490, 409] width 178 height 11
type input "[FAQ 9] Content"
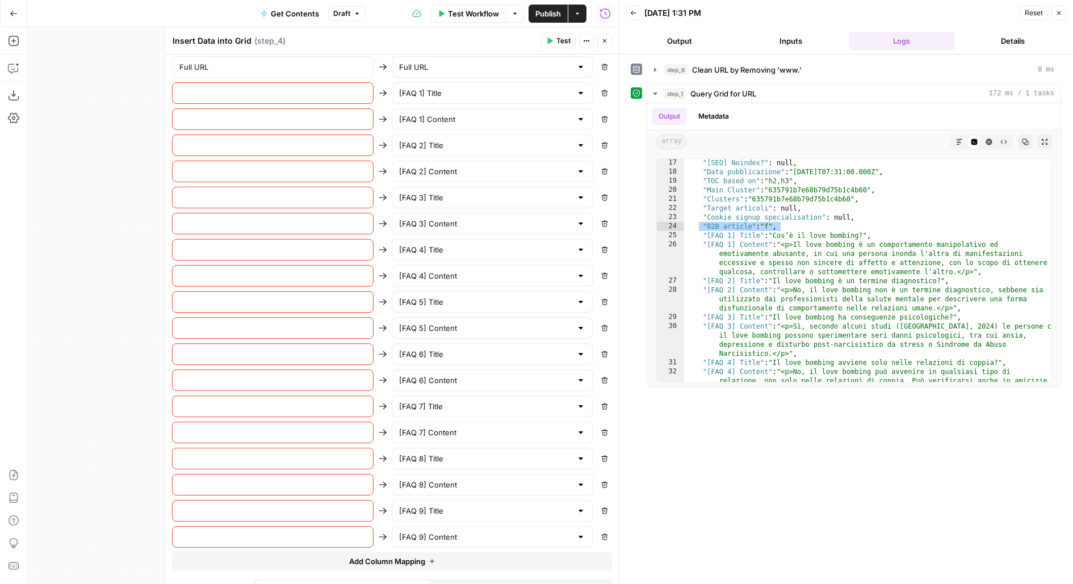
click at [444, 553] on button "Add Column Mapping" at bounding box center [392, 562] width 440 height 18
click at [438, 579] on button "Add Column Mapping" at bounding box center [392, 588] width 440 height 18
click at [432, 506] on input "text" at bounding box center [485, 511] width 173 height 11
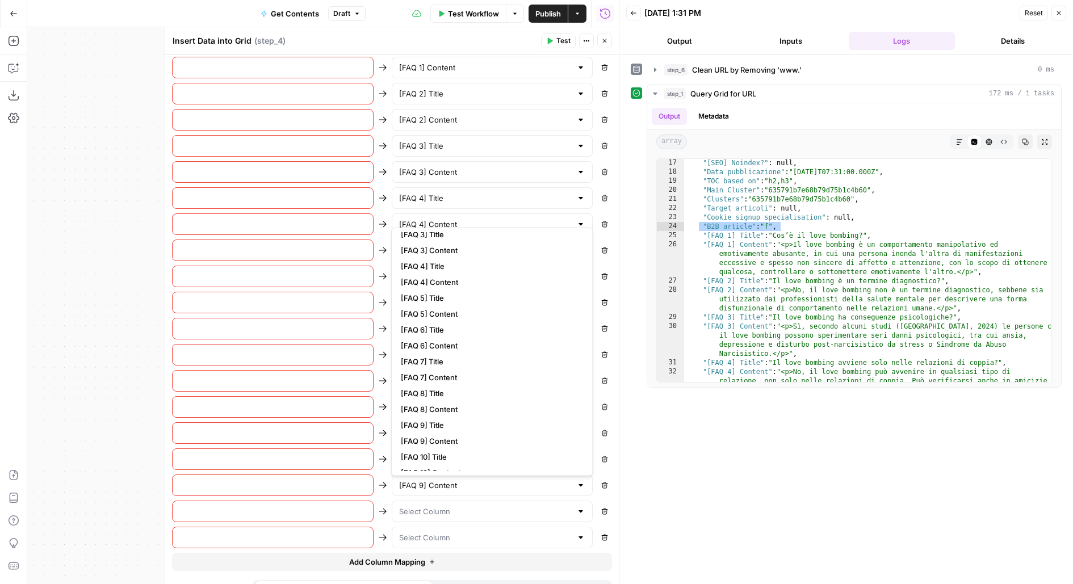
scroll to position [445, 0]
click at [452, 400] on span "[FAQ 10] Title" at bounding box center [490, 400] width 178 height 11
type input "[FAQ 10] Title"
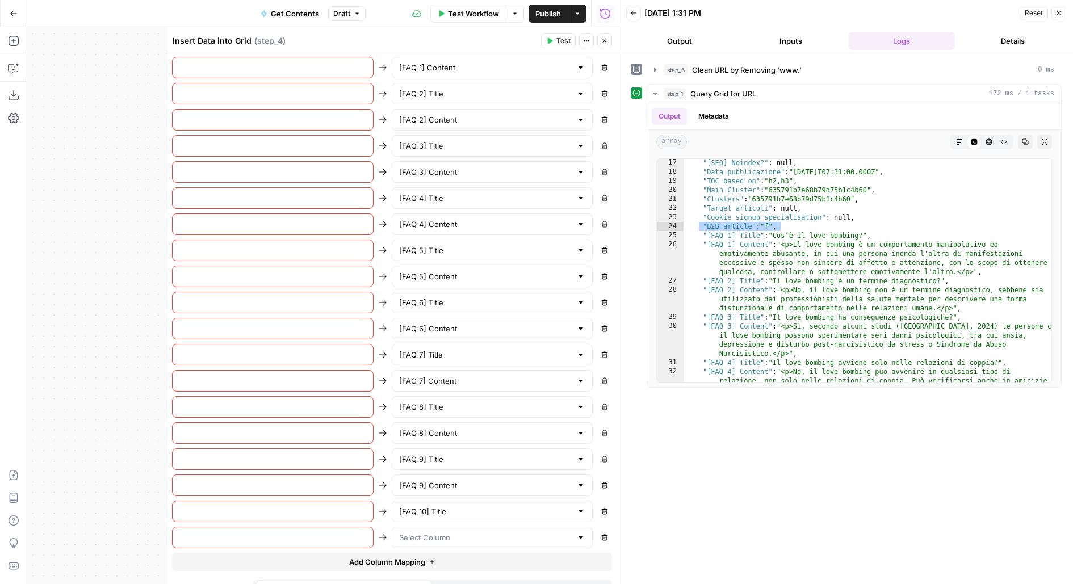
click at [449, 527] on div at bounding box center [493, 538] width 202 height 22
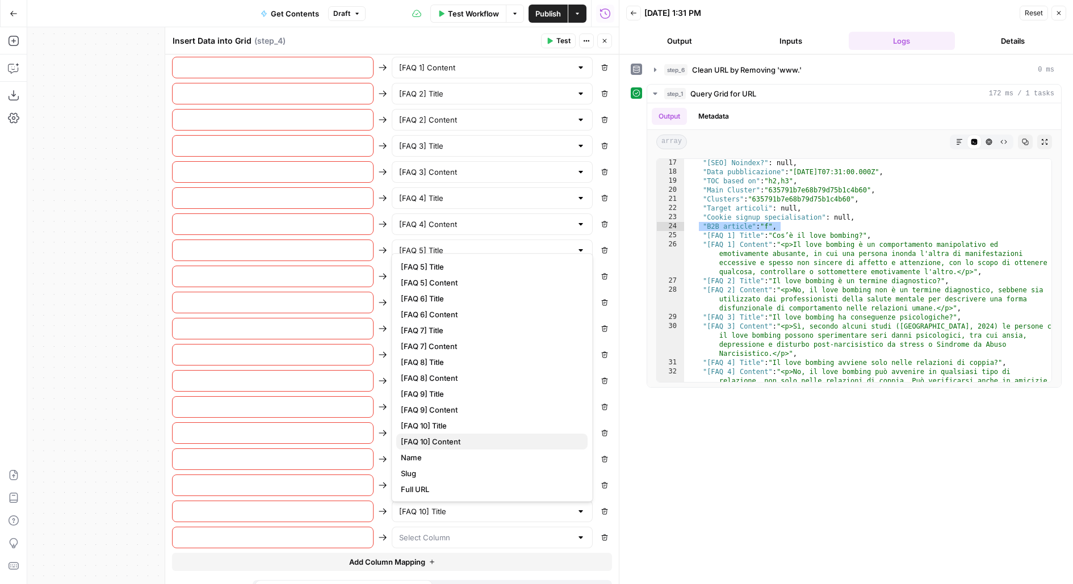
click at [428, 443] on span "[FAQ 10] Content" at bounding box center [490, 441] width 178 height 11
type input "[FAQ 10] Content"
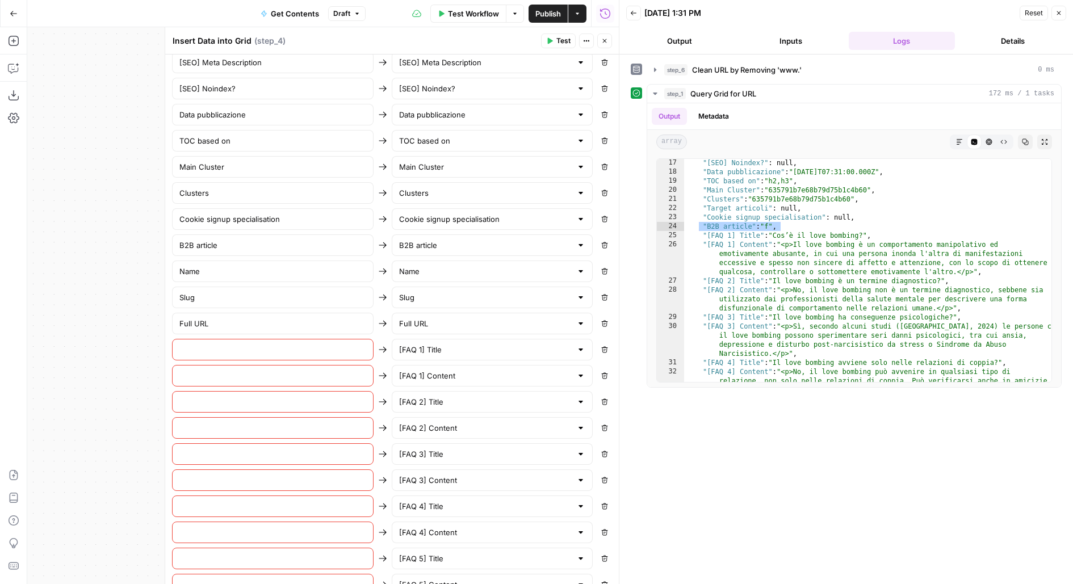
scroll to position [772, 0]
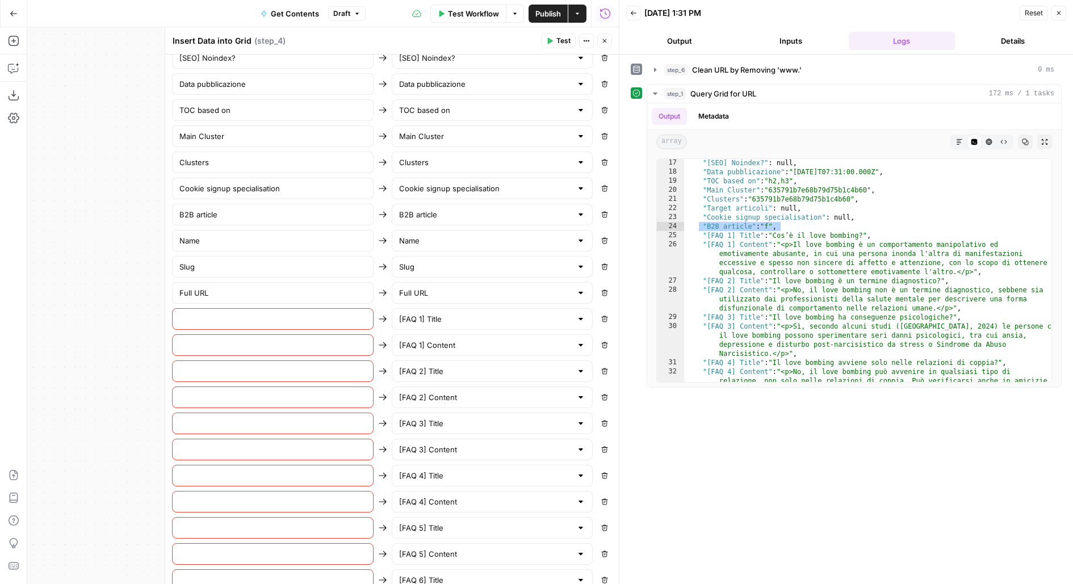
click at [266, 313] on div at bounding box center [273, 319] width 202 height 22
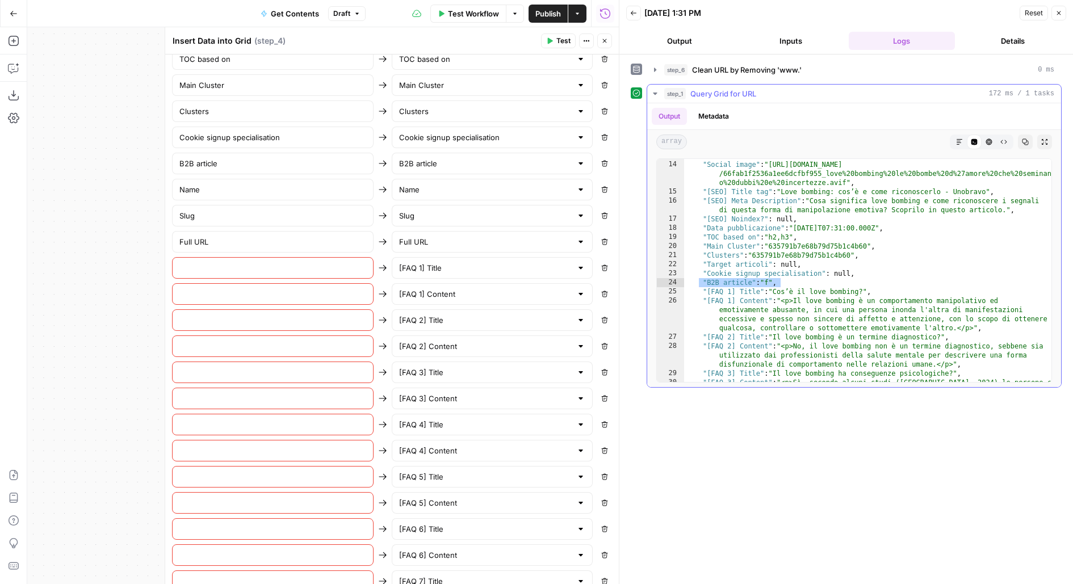
scroll to position [3308, 0]
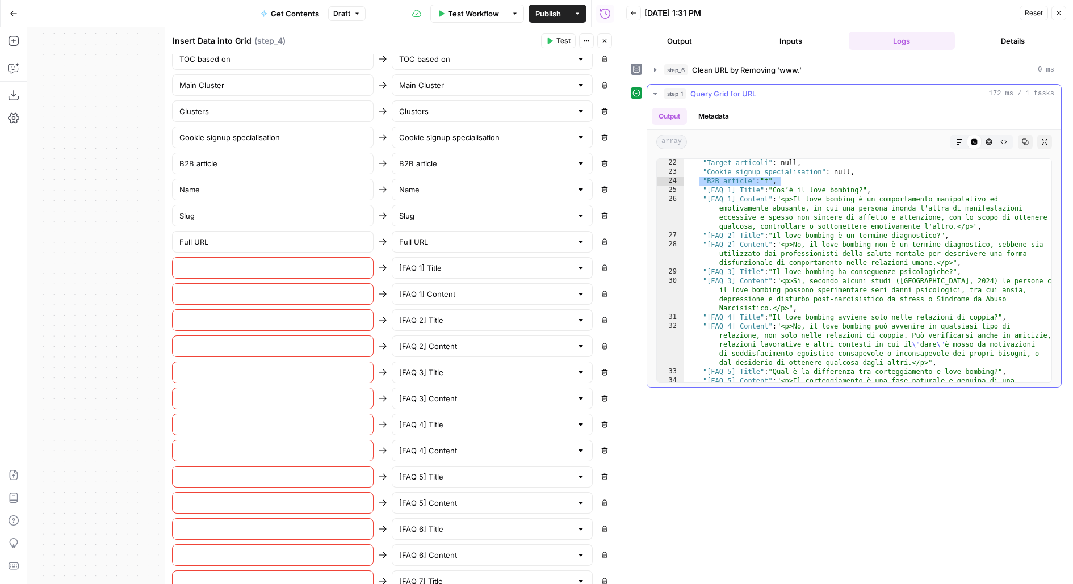
type textarea "**********"
drag, startPoint x: 707, startPoint y: 189, endPoint x: 760, endPoint y: 186, distance: 52.9
click at [760, 186] on div ""Target articoli" : null , "Cookie signup specialisation" : null , "B2B article…" at bounding box center [868, 297] width 369 height 278
click at [239, 260] on div at bounding box center [273, 268] width 202 height 22
paste input "[FAQ 1] Title"
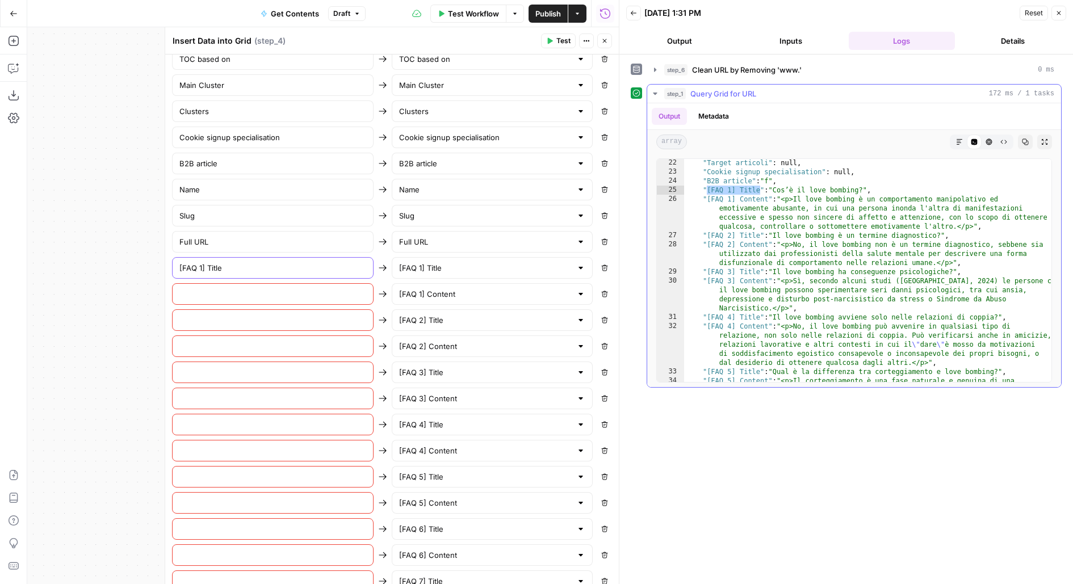
type input "[FAQ 1] Title"
type textarea "**********"
drag, startPoint x: 707, startPoint y: 197, endPoint x: 767, endPoint y: 195, distance: 60.2
click at [767, 195] on div ""Target articoli" : null , "Cookie signup specialisation" : null , "B2B article…" at bounding box center [868, 297] width 369 height 278
click at [185, 288] on input "text" at bounding box center [272, 293] width 187 height 11
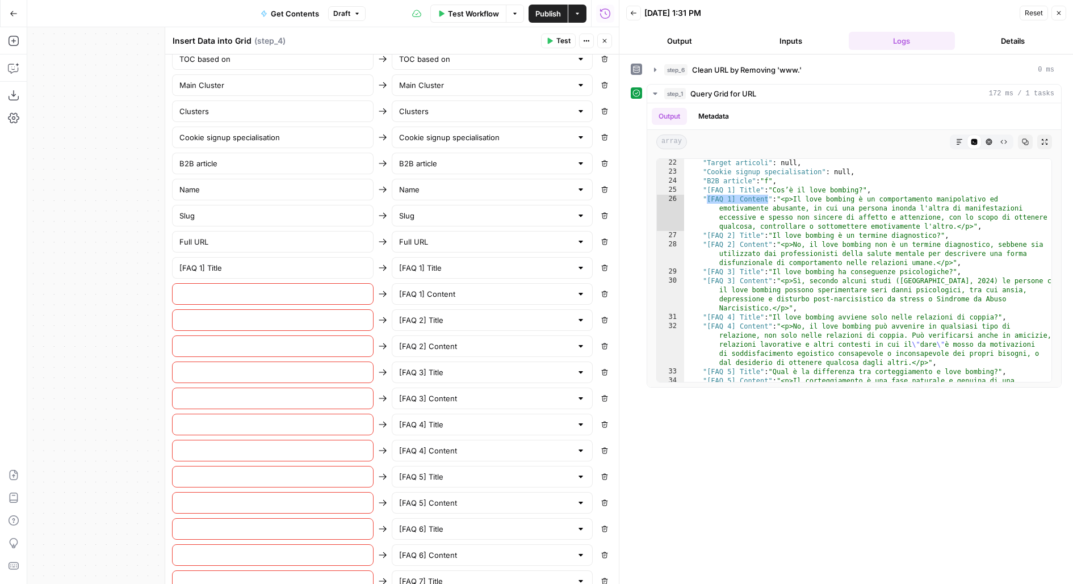
paste input "[FAQ 1] Content"
type input "[FAQ 1] Content"
type textarea "**********"
drag, startPoint x: 708, startPoint y: 233, endPoint x: 760, endPoint y: 229, distance: 52.9
click at [760, 229] on div ""Target articoli" : null , "Cookie signup specialisation" : null , "B2B article…" at bounding box center [868, 297] width 369 height 278
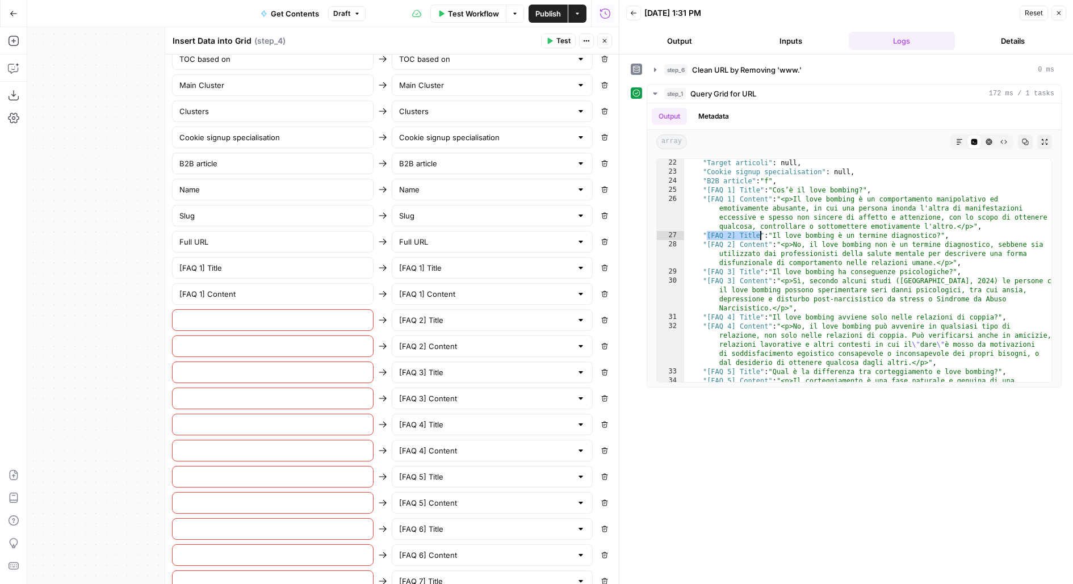
click at [207, 312] on div at bounding box center [273, 320] width 202 height 22
paste input "[FAQ 2] Title"
type input "[FAQ 2] Title"
type textarea "**********"
drag, startPoint x: 705, startPoint y: 244, endPoint x: 767, endPoint y: 243, distance: 61.9
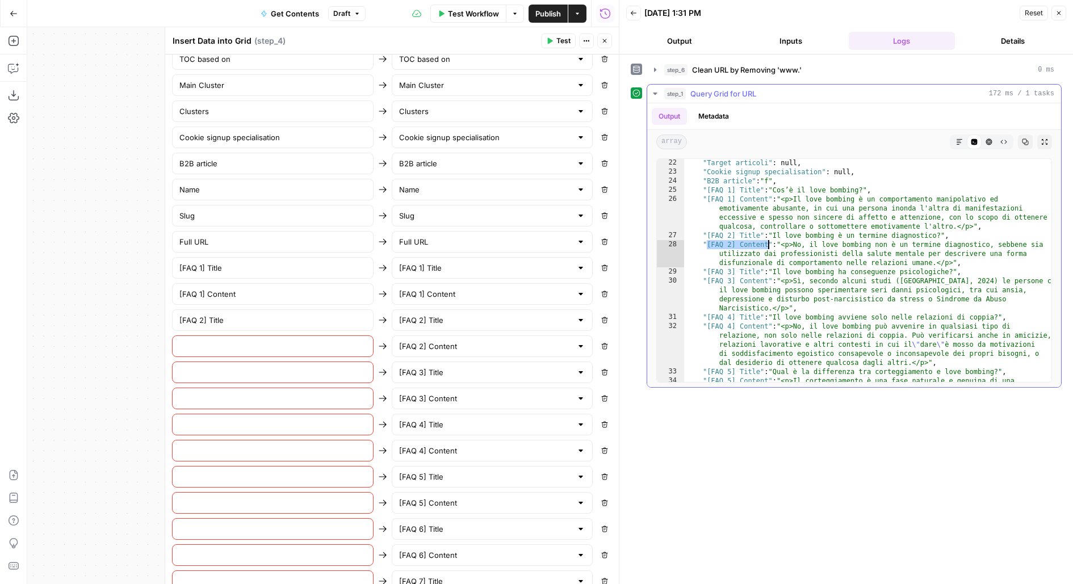
click at [768, 243] on div ""Target articoli" : null , "Cookie signup specialisation" : null , "B2B article…" at bounding box center [868, 297] width 369 height 278
click at [336, 341] on input "text" at bounding box center [272, 346] width 187 height 11
paste input "[FAQ 2] Content"
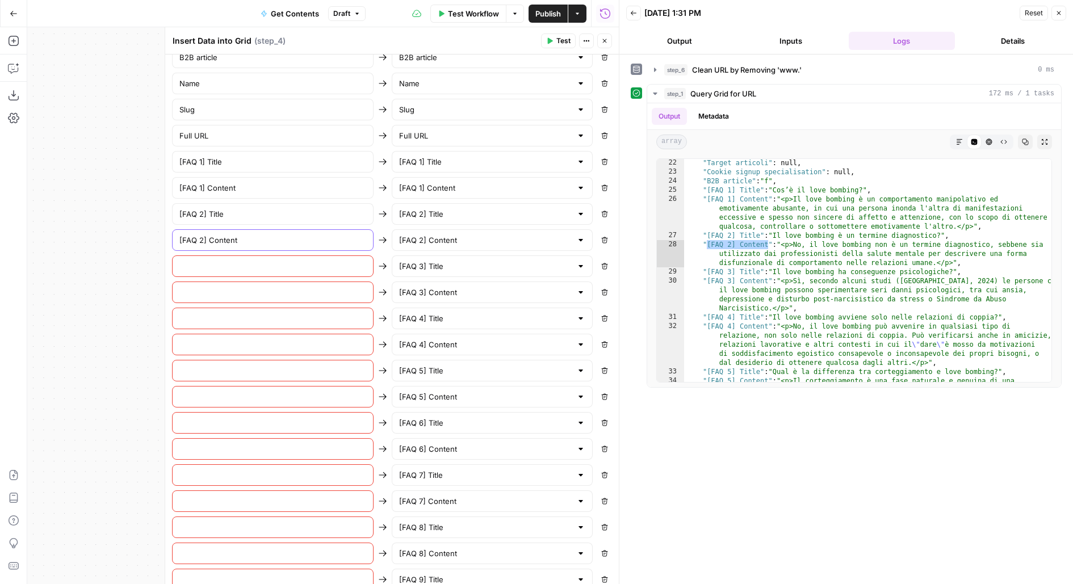
scroll to position [967, 0]
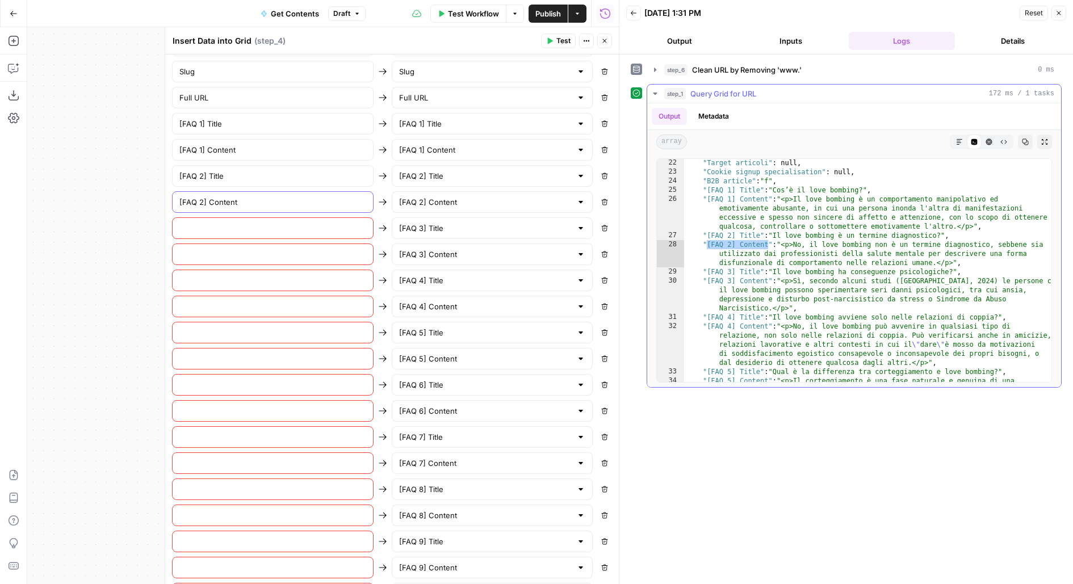
type input "[FAQ 2] Content"
type textarea "**********"
drag, startPoint x: 706, startPoint y: 271, endPoint x: 759, endPoint y: 271, distance: 52.2
click at [759, 271] on div ""Target articoli" : null , "Cookie signup specialisation" : null , "B2B article…" at bounding box center [868, 297] width 369 height 278
click at [240, 223] on div at bounding box center [273, 228] width 202 height 22
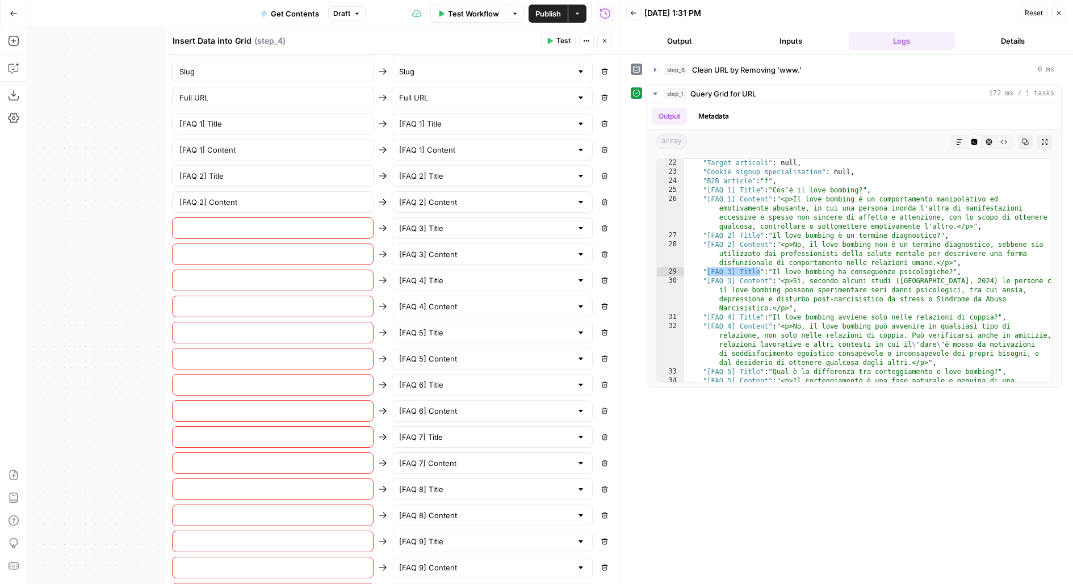
paste input "[FAQ 3] Title"
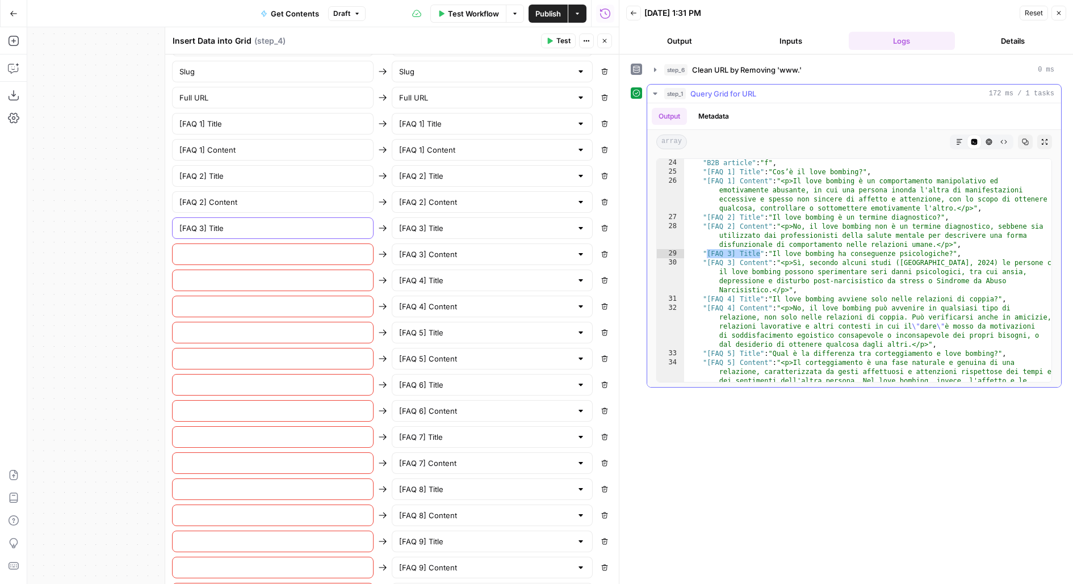
scroll to position [3325, 0]
type input "[FAQ 3] Title"
type textarea "**********"
drag, startPoint x: 707, startPoint y: 263, endPoint x: 766, endPoint y: 263, distance: 59.1
click at [766, 263] on div ""Cookie signup specialisation" : null , "B2B article" : "f" , "[FAQ 1] Title" :…" at bounding box center [868, 289] width 369 height 278
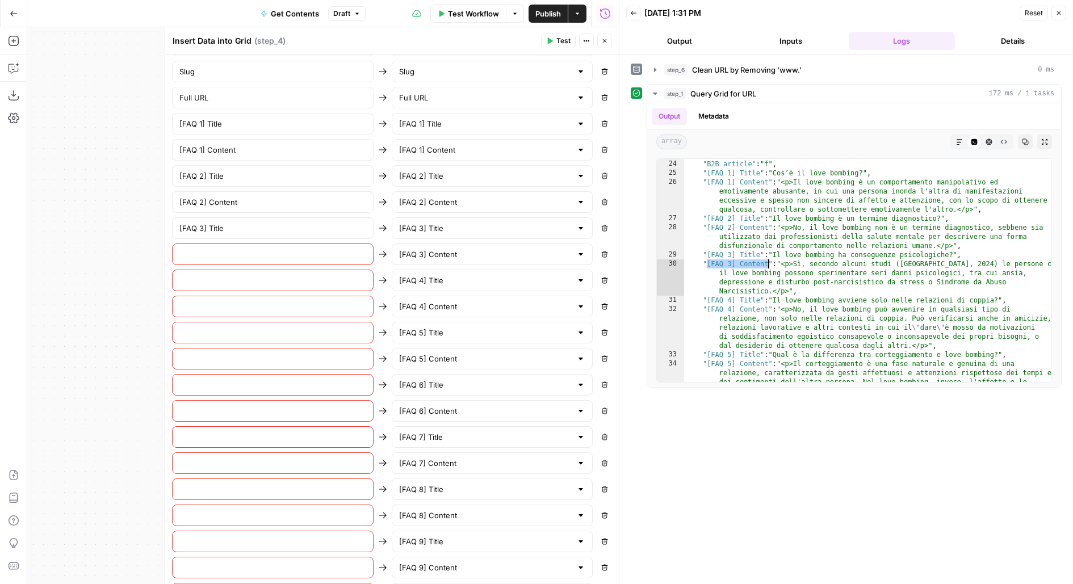
click at [208, 249] on input "text" at bounding box center [272, 254] width 187 height 11
paste input "[FAQ 3] Content"
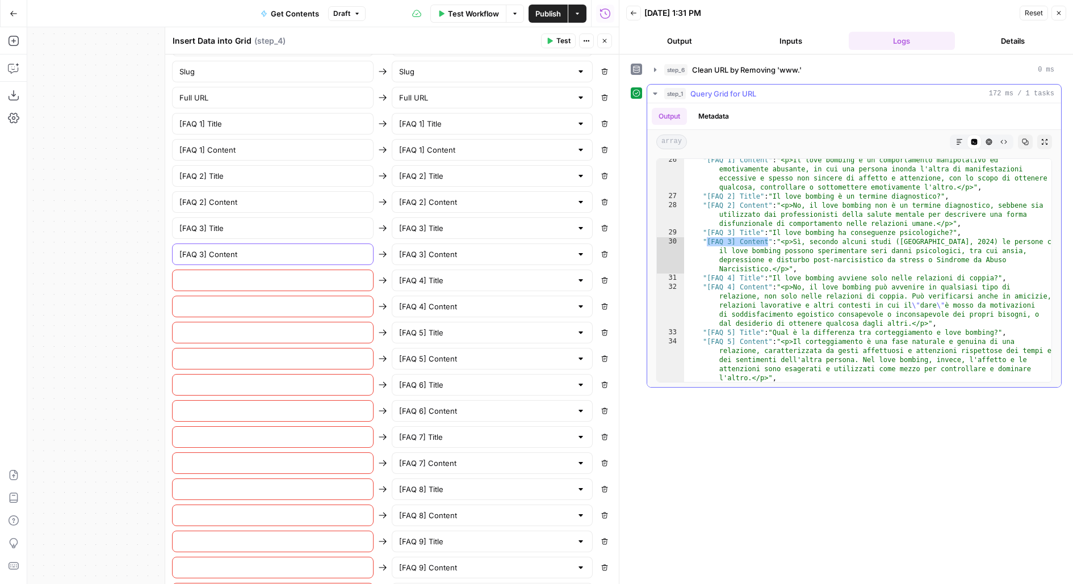
scroll to position [3348, 0]
type input "[FAQ 3] Content"
type textarea "**********"
drag, startPoint x: 706, startPoint y: 277, endPoint x: 760, endPoint y: 274, distance: 54.0
click at [760, 274] on div ""[FAQ 1] Content" : "<p>Il love bombing è un comportamento manipolativo ed emot…" at bounding box center [868, 288] width 369 height 269
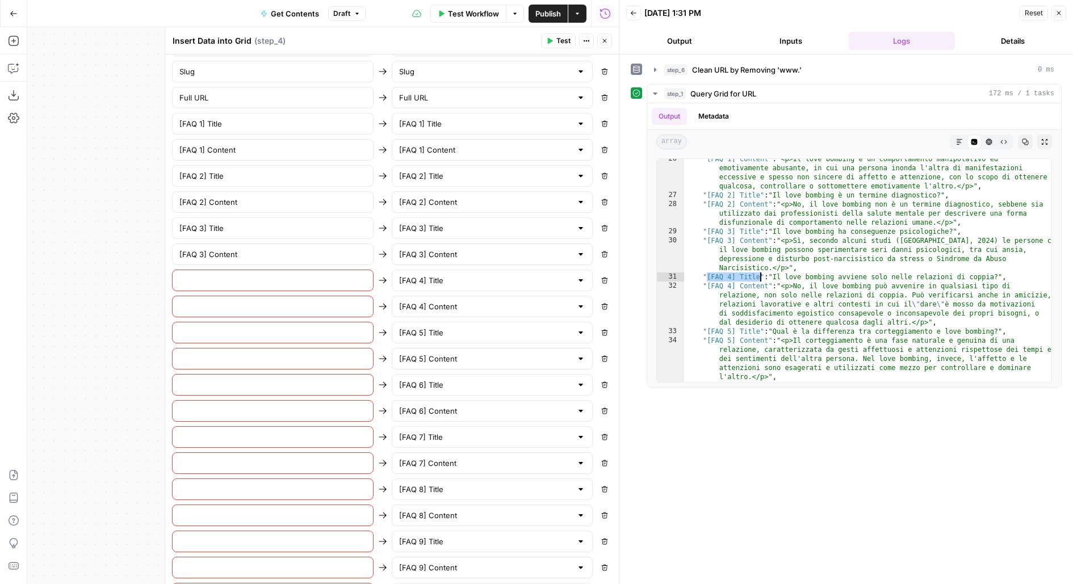
click at [237, 275] on input "text" at bounding box center [272, 280] width 187 height 11
paste input "[FAQ 4] Title"
type input "[FAQ 4] Title"
type textarea "**********"
drag, startPoint x: 706, startPoint y: 287, endPoint x: 767, endPoint y: 287, distance: 60.8
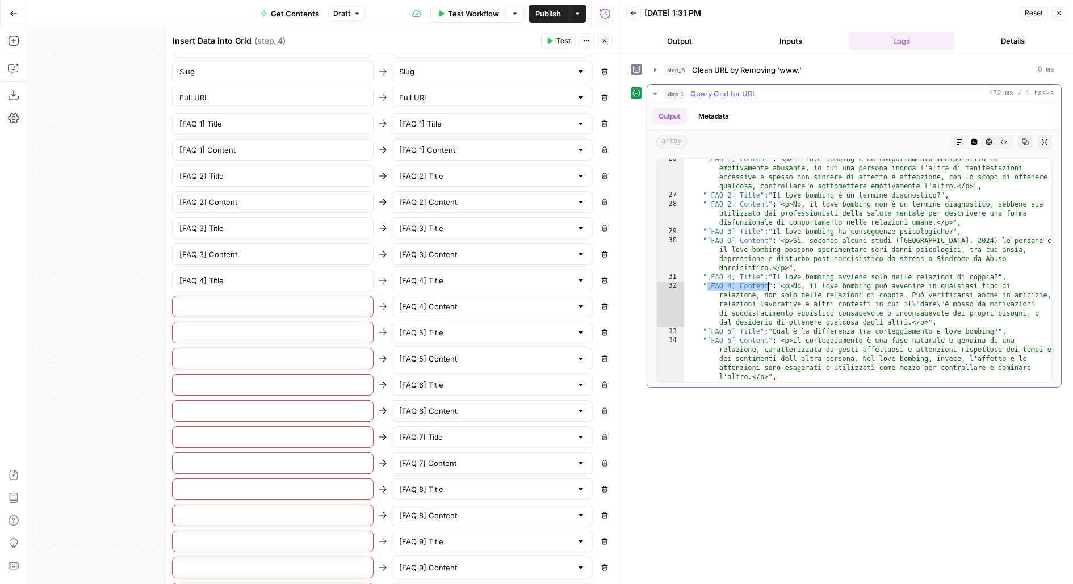
click at [767, 287] on div ""[FAQ 1] Content" : "<p>Il love bombing è un comportamento manipolativo ed emot…" at bounding box center [868, 288] width 369 height 269
click at [183, 301] on input "text" at bounding box center [272, 306] width 187 height 11
paste input "[FAQ 4] Content"
type input "[FAQ 4] Content"
type textarea "**********"
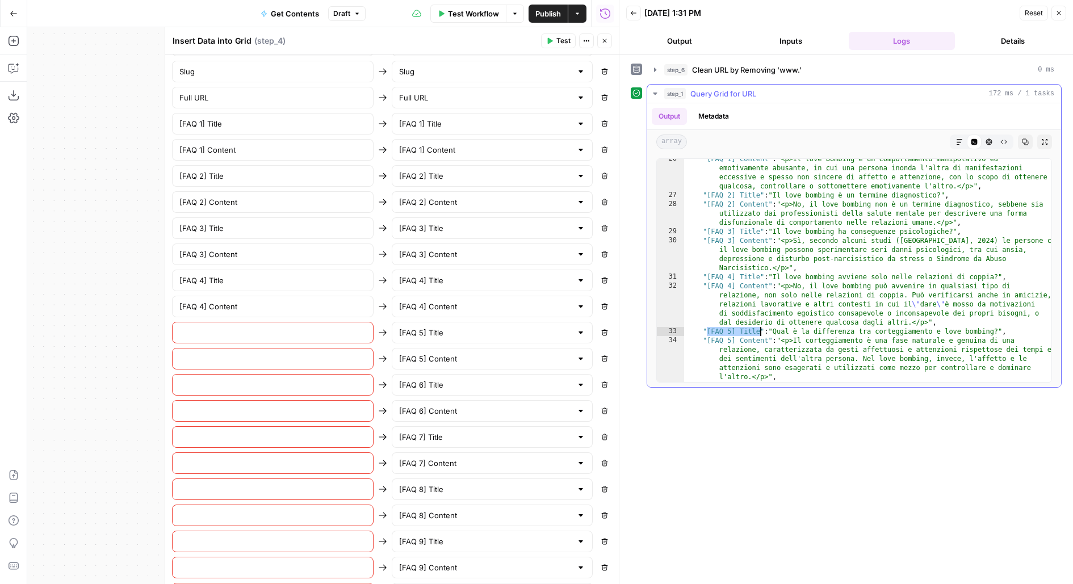
drag, startPoint x: 706, startPoint y: 329, endPoint x: 758, endPoint y: 329, distance: 51.7
click at [758, 329] on div ""[FAQ 1] Content" : "<p>Il love bombing è un comportamento manipolativo ed emot…" at bounding box center [868, 288] width 369 height 269
click at [191, 327] on input "text" at bounding box center [272, 332] width 187 height 11
paste input "[FAQ 5] Title"
type input "[FAQ 5] Title"
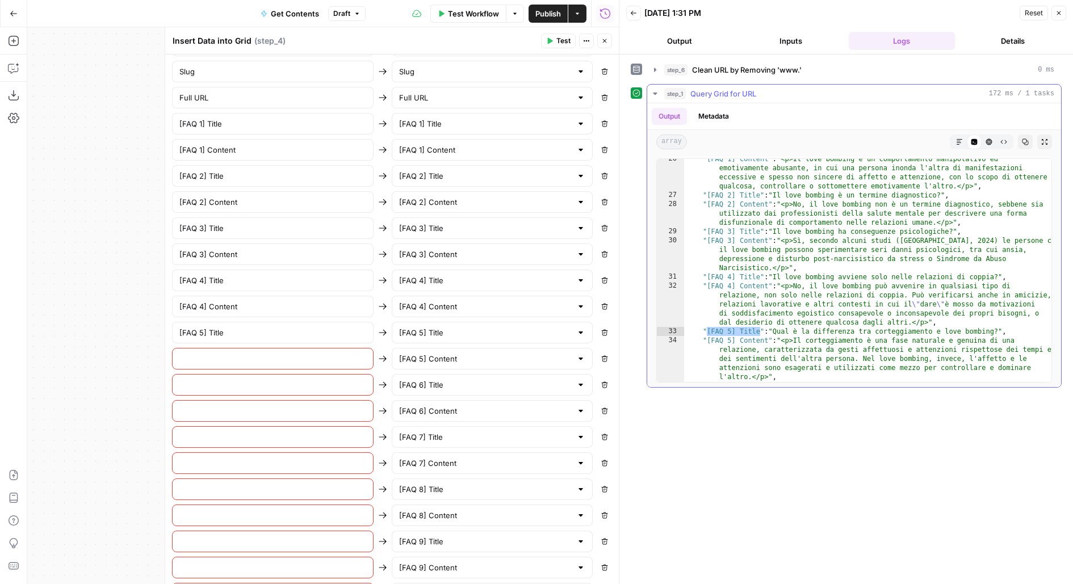
type textarea "**********"
drag, startPoint x: 708, startPoint y: 338, endPoint x: 765, endPoint y: 336, distance: 56.8
click at [767, 339] on div ""[FAQ 1] Content" : "<p>Il love bombing è un comportamento manipolativo ed emot…" at bounding box center [868, 288] width 369 height 269
click at [289, 353] on input "text" at bounding box center [272, 358] width 187 height 11
paste input "[FAQ 5] Content"
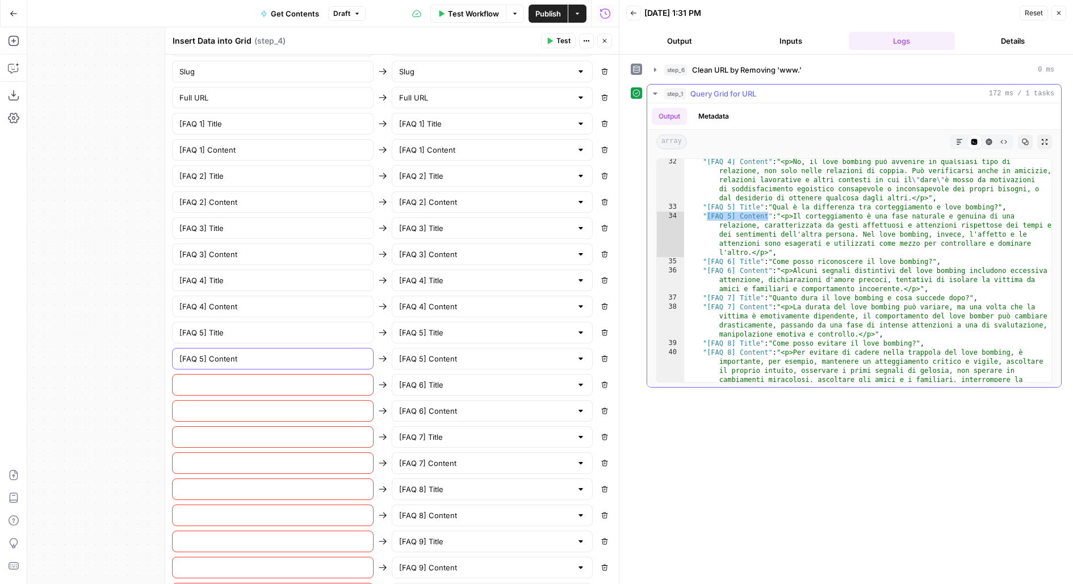
scroll to position [3479, 0]
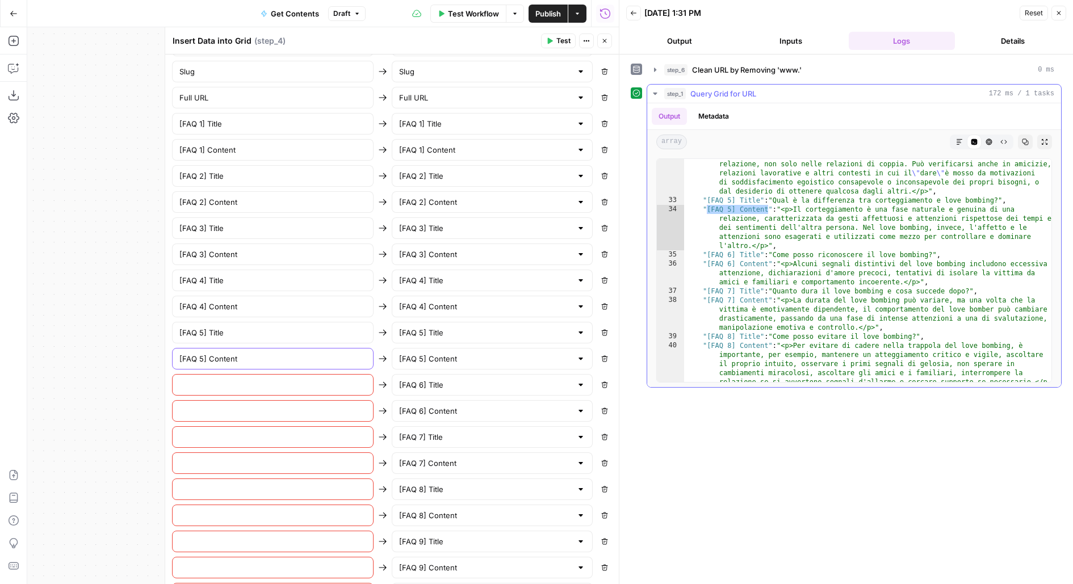
type input "[FAQ 5] Content"
type textarea "**********"
drag, startPoint x: 706, startPoint y: 253, endPoint x: 759, endPoint y: 253, distance: 52.8
click at [759, 253] on div ""[FAQ 4] Content" : "<p>No, il love bombing può avvenire in qualsiasi tipo di r…" at bounding box center [868, 312] width 369 height 324
click at [310, 379] on input "text" at bounding box center [272, 384] width 187 height 11
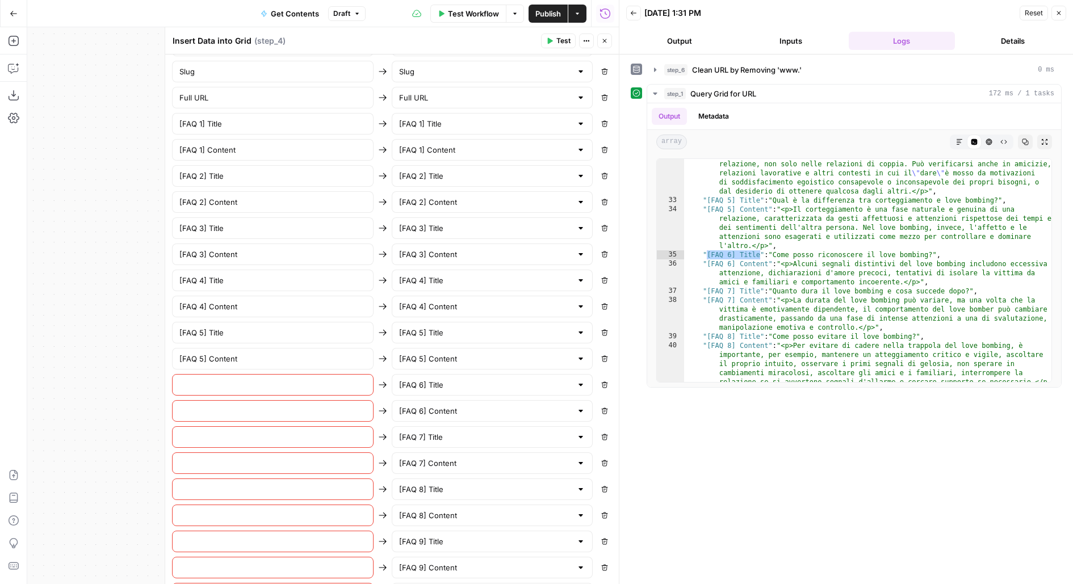
paste input "[FAQ 6] Title"
type input "[FAQ 6] Title"
type textarea "**********"
drag, startPoint x: 706, startPoint y: 261, endPoint x: 765, endPoint y: 261, distance: 59.6
click at [765, 261] on div ""[FAQ 4] Content" : "<p>No, il love bombing può avvenire in qualsiasi tipo di r…" at bounding box center [868, 312] width 369 height 324
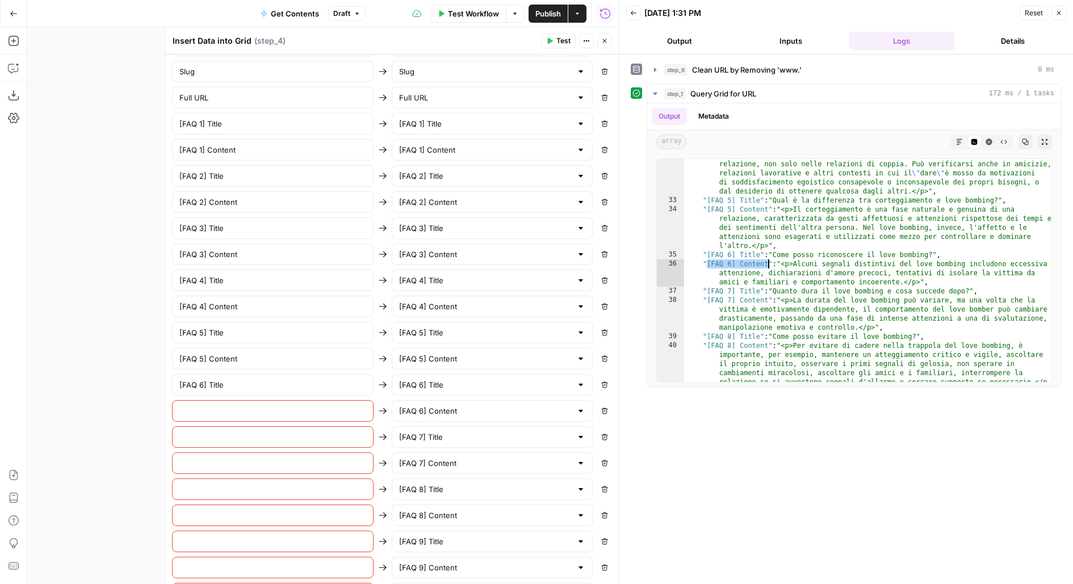
click at [234, 405] on input "text" at bounding box center [272, 410] width 187 height 11
paste input "[FAQ 6] Content"
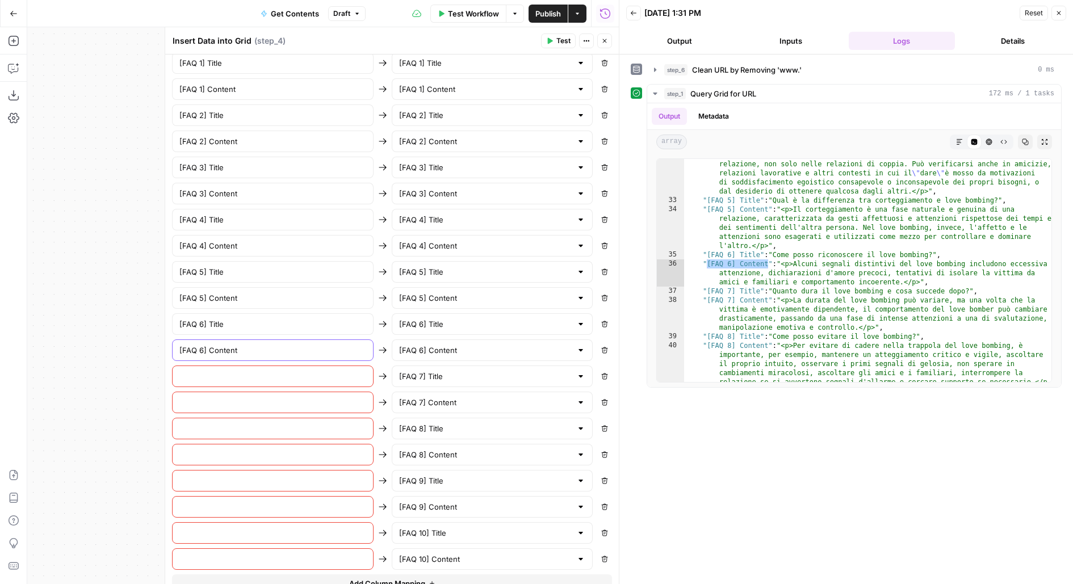
scroll to position [1049, 0]
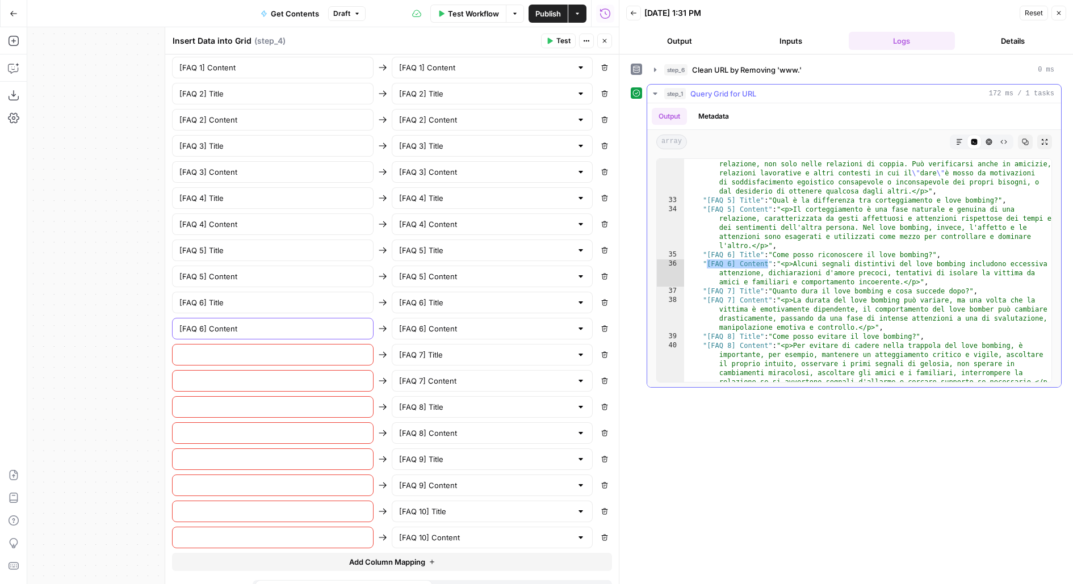
type input "[FAQ 6] Content"
type textarea "**********"
drag, startPoint x: 704, startPoint y: 290, endPoint x: 750, endPoint y: 290, distance: 45.4
click at [750, 290] on div ""[FAQ 4] Content" : "<p>No, il love bombing può avvenire in qualsiasi tipo di r…" at bounding box center [868, 312] width 369 height 324
click at [736, 290] on div ""[FAQ 4] Content" : "<p>No, il love bombing può avvenire in qualsiasi tipo di r…" at bounding box center [868, 312] width 369 height 324
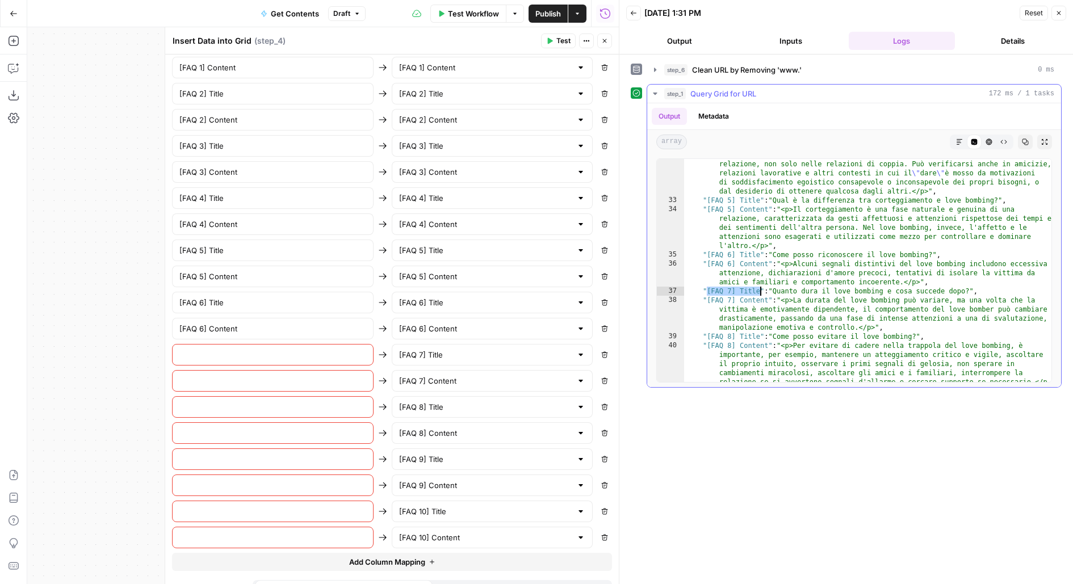
drag, startPoint x: 706, startPoint y: 286, endPoint x: 759, endPoint y: 287, distance: 52.8
click at [759, 287] on div ""[FAQ 4] Content" : "<p>No, il love bombing può avvenire in qualsiasi tipo di r…" at bounding box center [868, 312] width 369 height 324
click at [365, 349] on input "text" at bounding box center [272, 354] width 187 height 11
paste input "[FAQ 7] Title"
type input "[FAQ 7] Title"
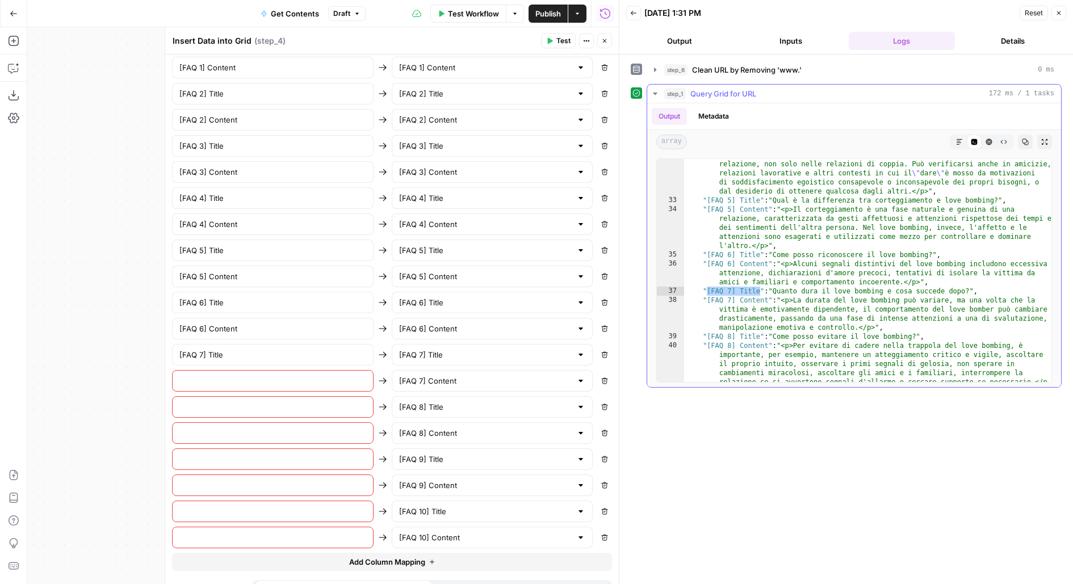
type textarea "**********"
drag, startPoint x: 707, startPoint y: 301, endPoint x: 768, endPoint y: 302, distance: 60.8
click at [768, 302] on div ""[FAQ 4] Content" : "<p>No, il love bombing può avvenire in qualsiasi tipo di r…" at bounding box center [868, 312] width 369 height 324
click at [332, 375] on input "text" at bounding box center [272, 380] width 187 height 11
paste input "[FAQ 7] Content"
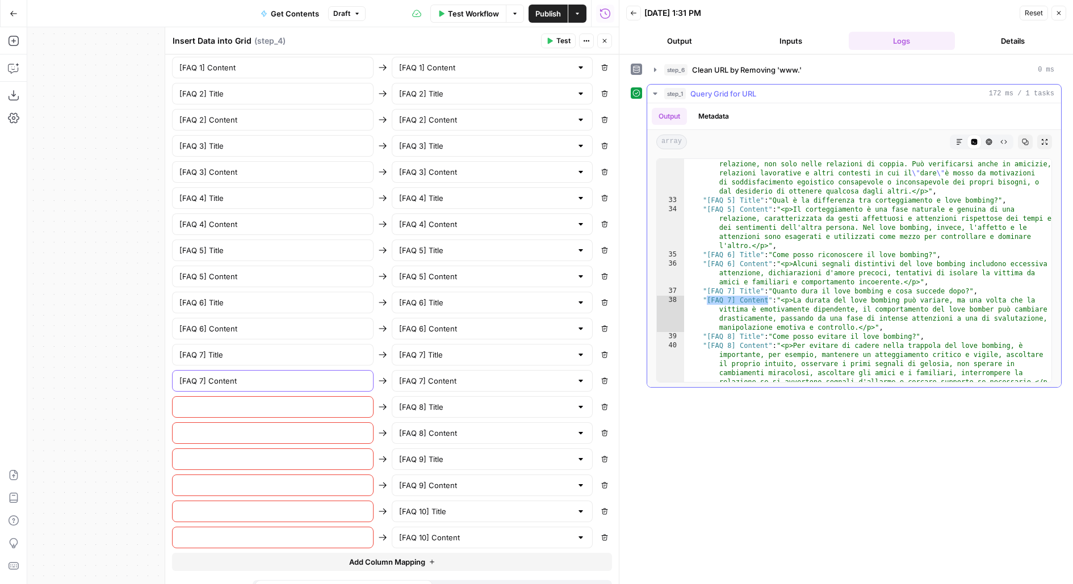
type input "[FAQ 7] Content"
type textarea "**********"
drag, startPoint x: 708, startPoint y: 334, endPoint x: 760, endPoint y: 335, distance: 52.8
click at [760, 335] on div ""[FAQ 4] Content" : "<p>No, il love bombing può avvenire in qualsiasi tipo di r…" at bounding box center [868, 312] width 369 height 324
click at [312, 401] on input "text" at bounding box center [272, 406] width 187 height 11
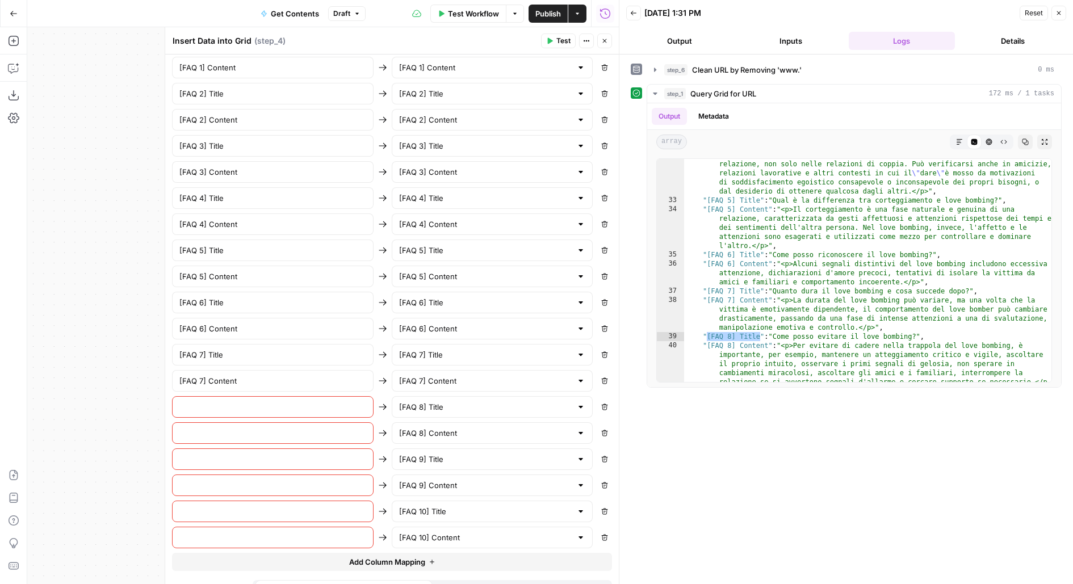
paste input "[FAQ 8] Title"
type input "[FAQ 8] Title"
type textarea "**********"
drag, startPoint x: 708, startPoint y: 345, endPoint x: 768, endPoint y: 343, distance: 60.2
click at [768, 343] on div ""[FAQ 4] Content" : "<p>No, il love bombing può avvenire in qualsiasi tipo di r…" at bounding box center [868, 312] width 369 height 324
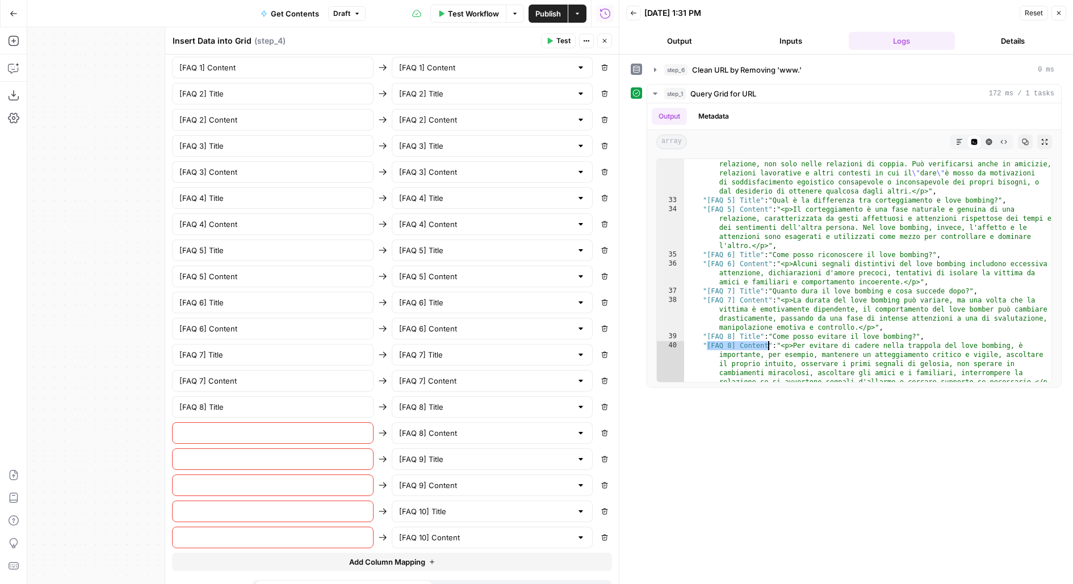
click at [329, 428] on input "text" at bounding box center [272, 433] width 187 height 11
paste input "[FAQ 8] Content"
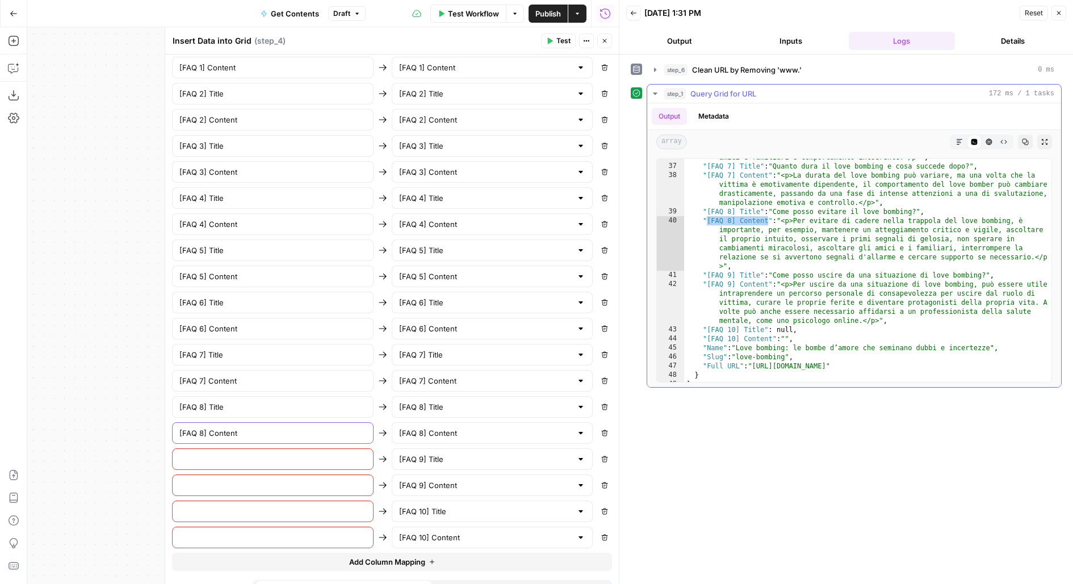
scroll to position [3605, 0]
type input "[FAQ 8] Content"
type textarea "**********"
drag, startPoint x: 706, startPoint y: 273, endPoint x: 759, endPoint y: 272, distance: 53.4
click at [760, 272] on div ""[FAQ 6] Content" : "<p>Alcuni segnali distintivi del love bombing includono ec…" at bounding box center [868, 264] width 369 height 260
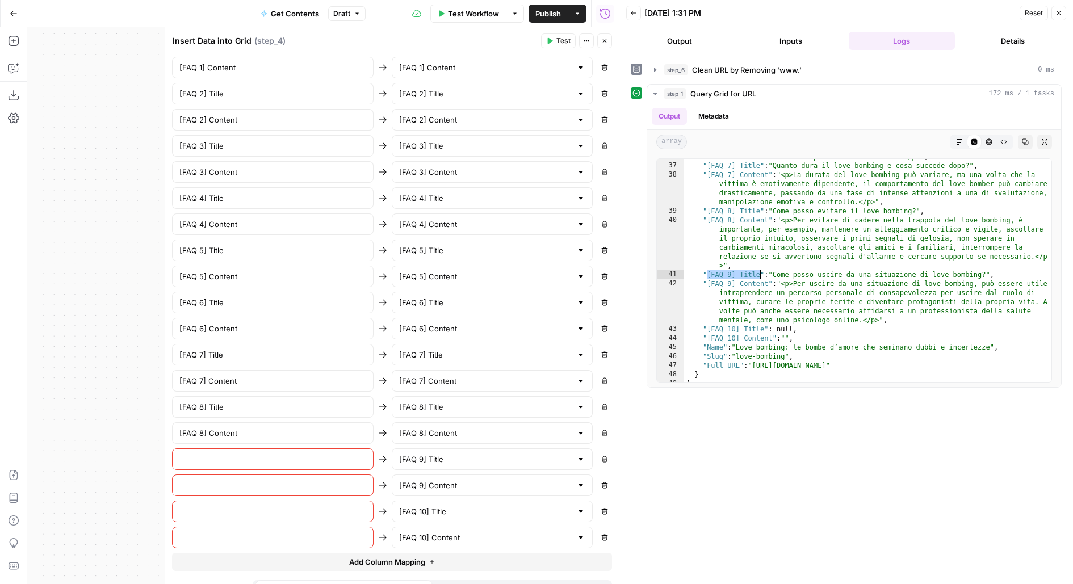
click at [241, 454] on input "text" at bounding box center [272, 459] width 187 height 11
paste input "[FAQ 9] Title"
type input "[FAQ 9] Title"
type textarea "**********"
drag, startPoint x: 707, startPoint y: 282, endPoint x: 767, endPoint y: 281, distance: 59.6
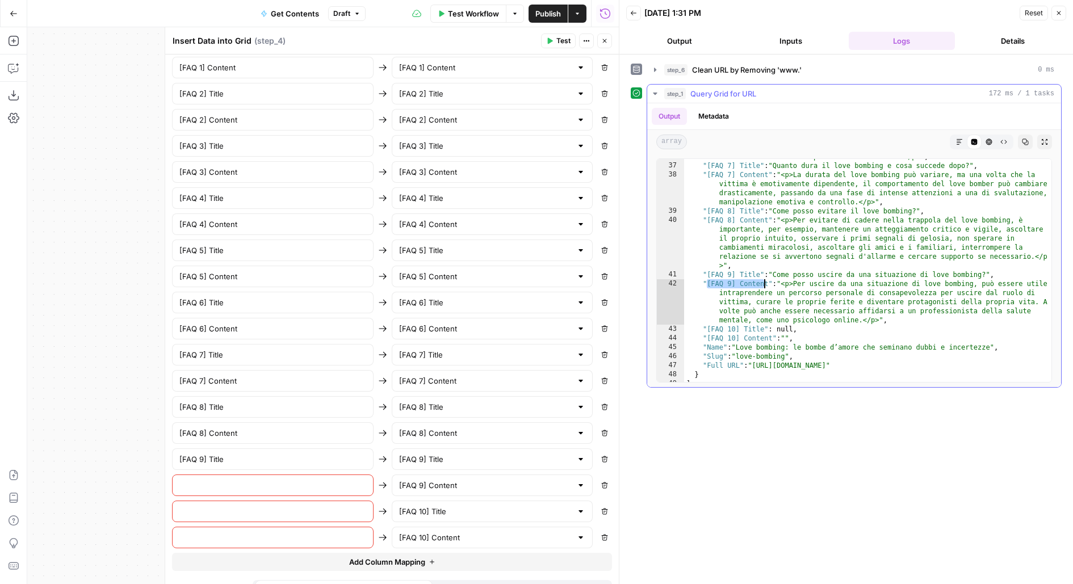
click at [767, 281] on div ""[FAQ 6] Content" : "<p>Alcuni segnali distintivi del love bombing includono ec…" at bounding box center [868, 264] width 369 height 260
click at [339, 480] on input "text" at bounding box center [272, 485] width 187 height 11
paste input "[FAQ 9] Content"
type input "[FAQ 9] Content"
type textarea "**********"
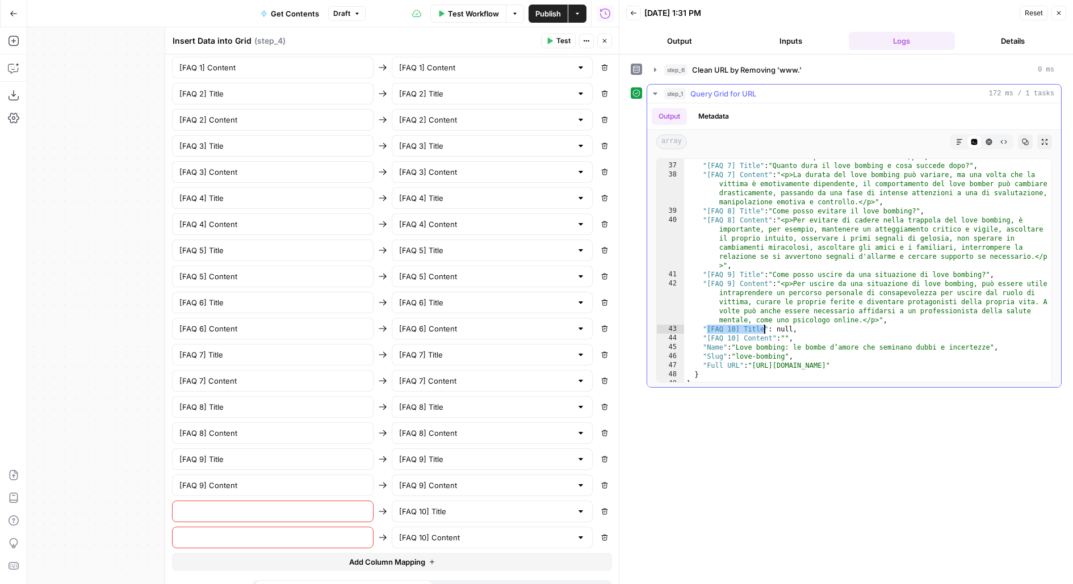
drag, startPoint x: 707, startPoint y: 328, endPoint x: 764, endPoint y: 325, distance: 57.4
click at [765, 325] on div ""[FAQ 6] Content" : "<p>Alcuni segnali distintivi del love bombing includono ec…" at bounding box center [868, 264] width 369 height 260
click at [319, 506] on input "text" at bounding box center [272, 511] width 187 height 11
paste input "[FAQ 10] Title"
type input "[FAQ 10] Title"
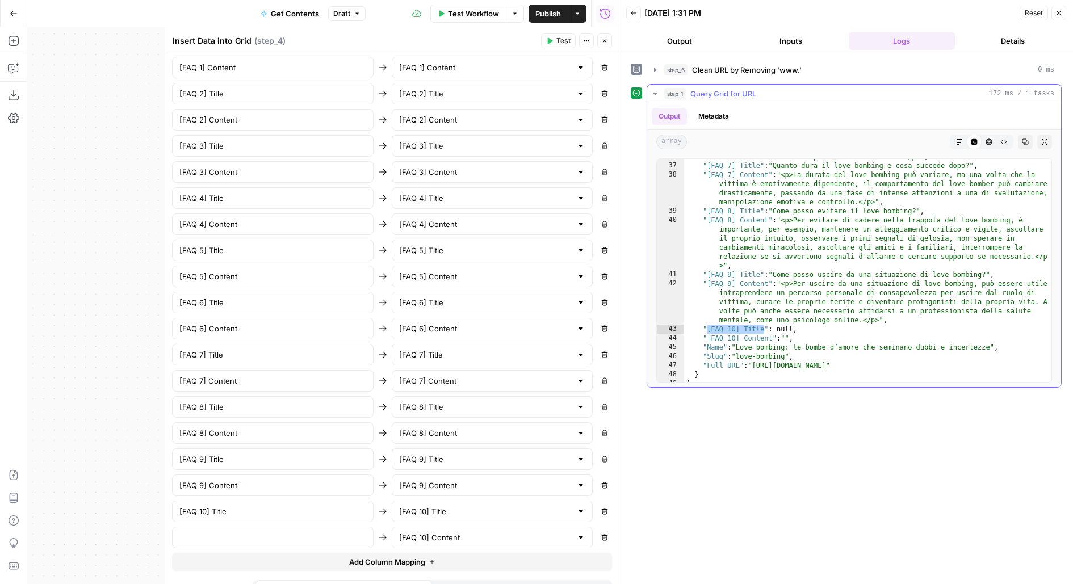
type textarea "**********"
drag, startPoint x: 708, startPoint y: 337, endPoint x: 772, endPoint y: 336, distance: 64.7
click at [772, 336] on div ""[FAQ 6] Content" : "<p>Alcuni segnali distintivi del love bombing includono ec…" at bounding box center [868, 264] width 369 height 260
click at [219, 532] on input "text" at bounding box center [272, 537] width 187 height 11
paste input "[FAQ 10] Content"
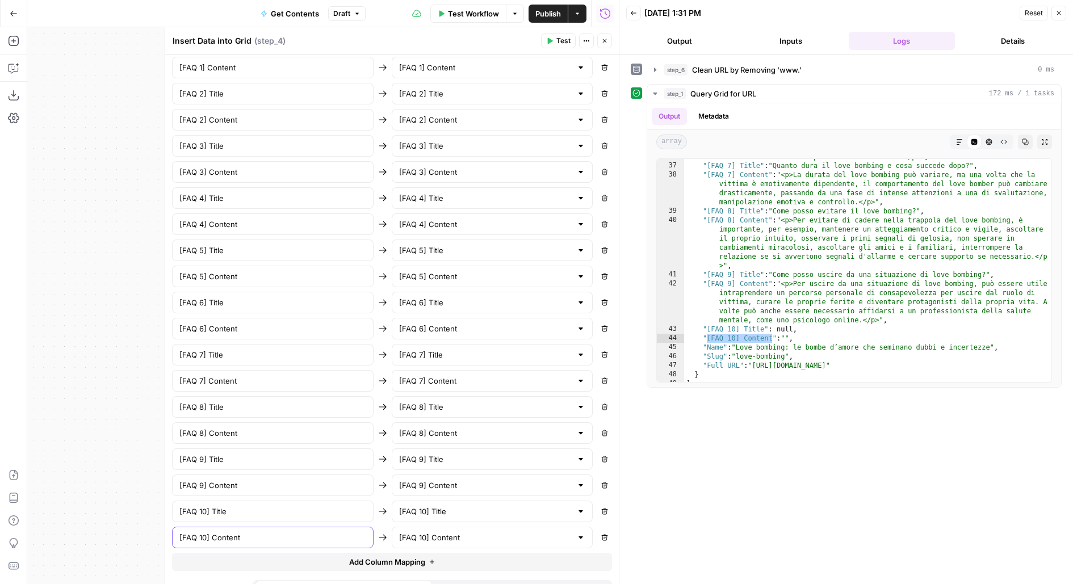
type input "[FAQ 10] Content"
click at [567, 44] on span "Test" at bounding box center [564, 41] width 14 height 10
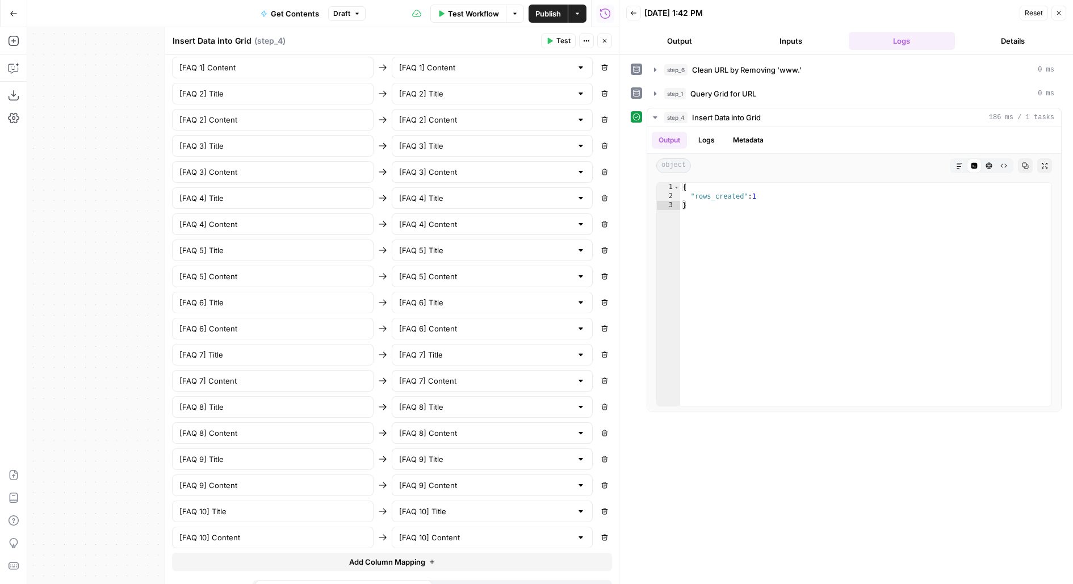
click at [605, 41] on icon "button" at bounding box center [605, 41] width 4 height 4
click at [605, 41] on div "Insert Data into Grid Insert Data into Grid ( step_4 ) Test Actions Close" at bounding box center [392, 41] width 440 height 15
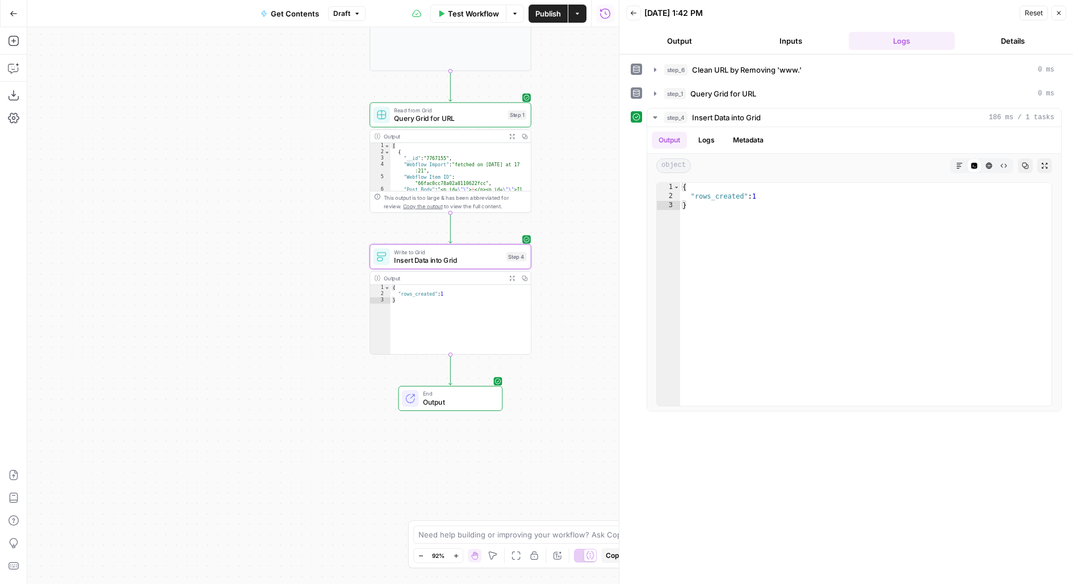
drag, startPoint x: 586, startPoint y: 121, endPoint x: 537, endPoint y: 66, distance: 73.2
click at [537, 66] on div "**********" at bounding box center [323, 305] width 592 height 557
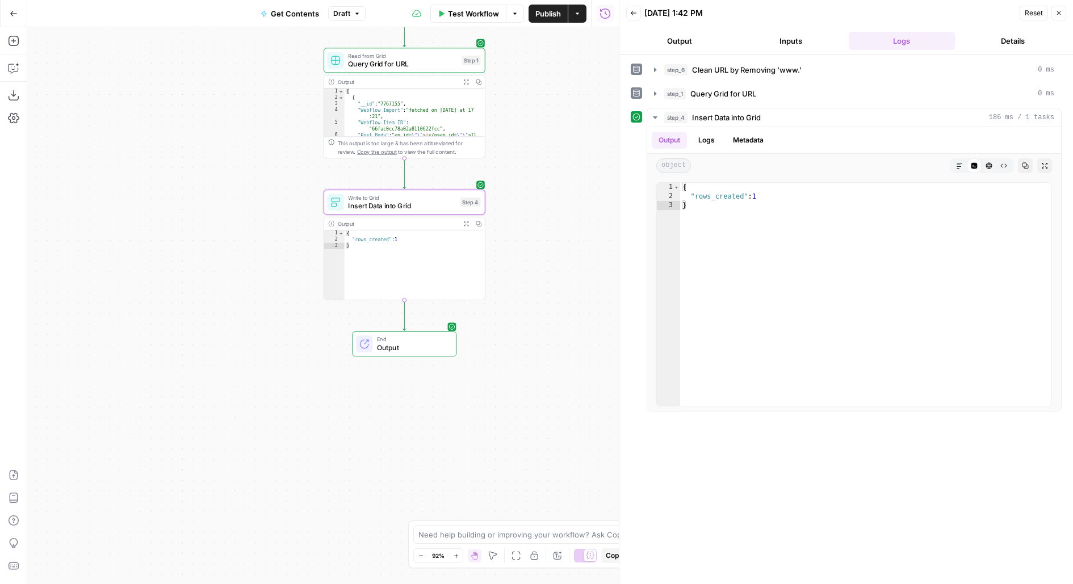
click at [542, 20] on button "Publish" at bounding box center [548, 14] width 39 height 18
click at [543, 19] on button "Publish" at bounding box center [548, 14] width 39 height 18
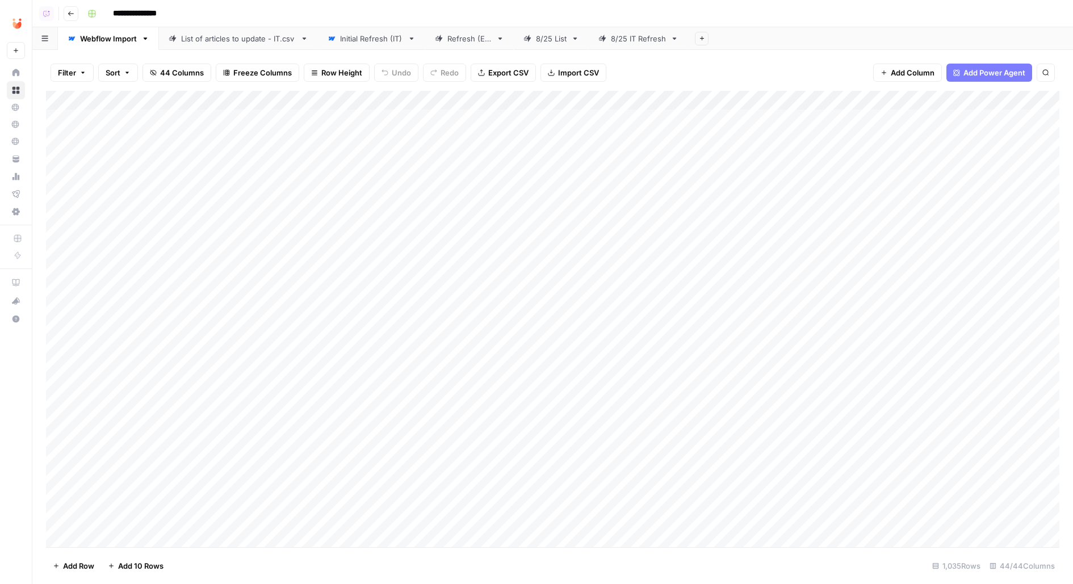
click at [144, 36] on icon "button" at bounding box center [145, 39] width 8 height 8
click at [207, 77] on span "Duplicate Sheet" at bounding box center [190, 75] width 55 height 11
click at [639, 39] on div "8/25 IT Refresh" at bounding box center [638, 38] width 55 height 11
click at [722, 40] on div "Webflow Import" at bounding box center [740, 38] width 57 height 11
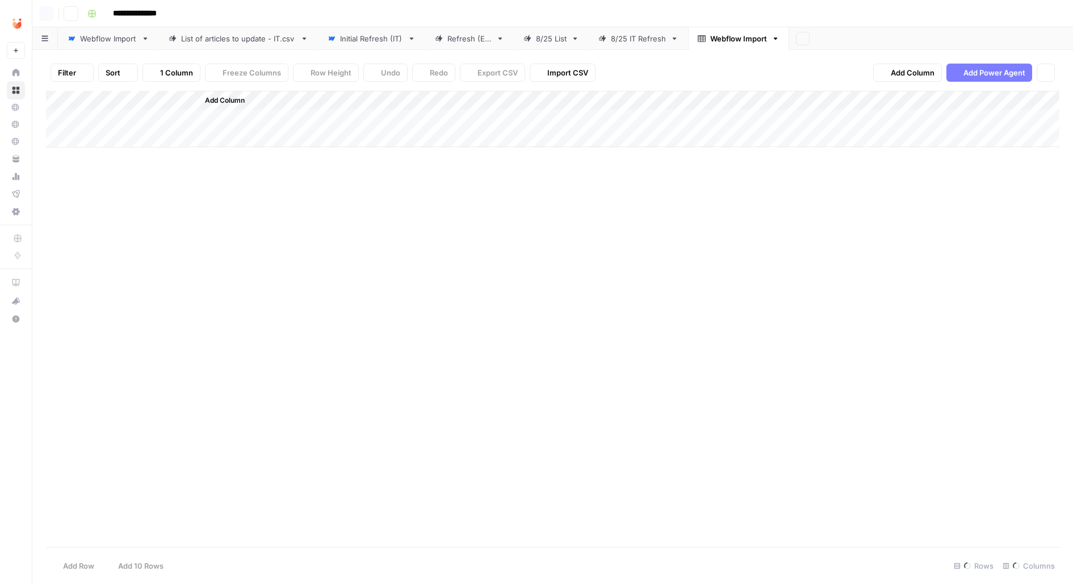
click at [722, 40] on div "Webflow Import" at bounding box center [738, 38] width 57 height 11
type input "**********"
click at [671, 36] on icon at bounding box center [675, 39] width 8 height 8
click at [672, 36] on icon "button" at bounding box center [675, 39] width 8 height 8
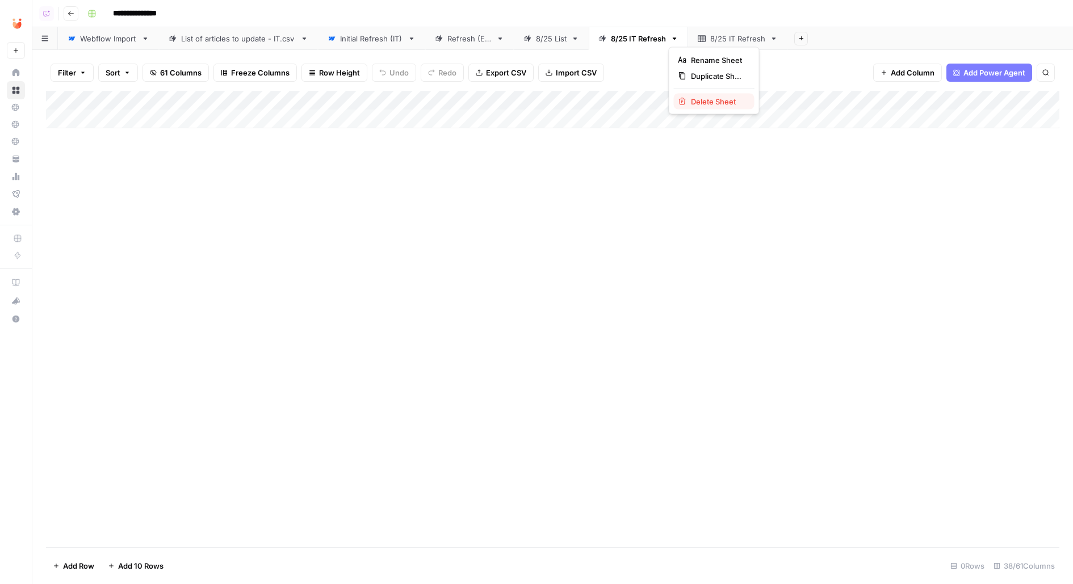
click at [694, 102] on span "Delete Sheet" at bounding box center [718, 101] width 55 height 11
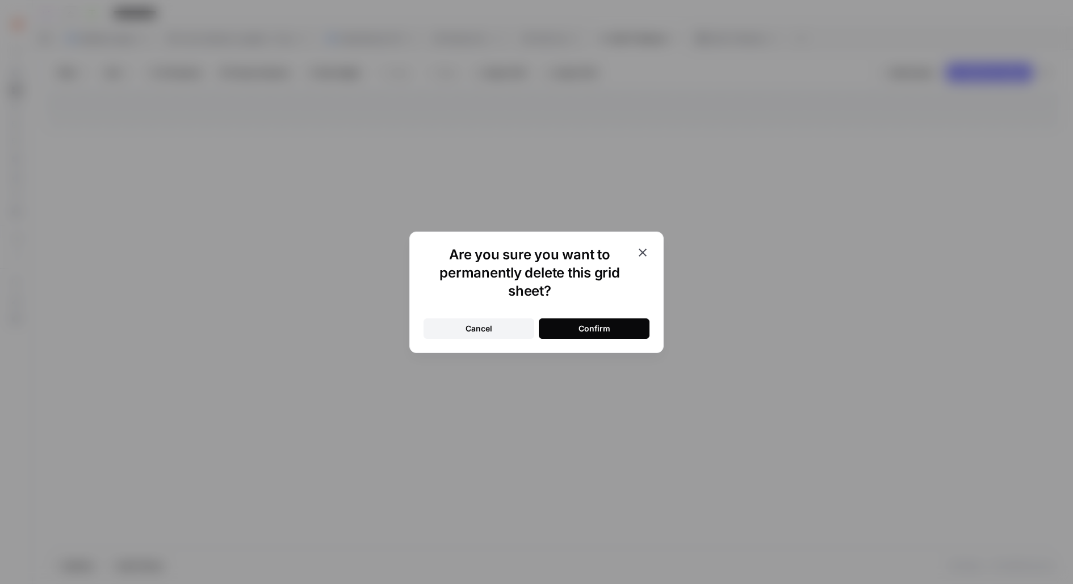
click at [582, 329] on div "Confirm" at bounding box center [595, 328] width 32 height 11
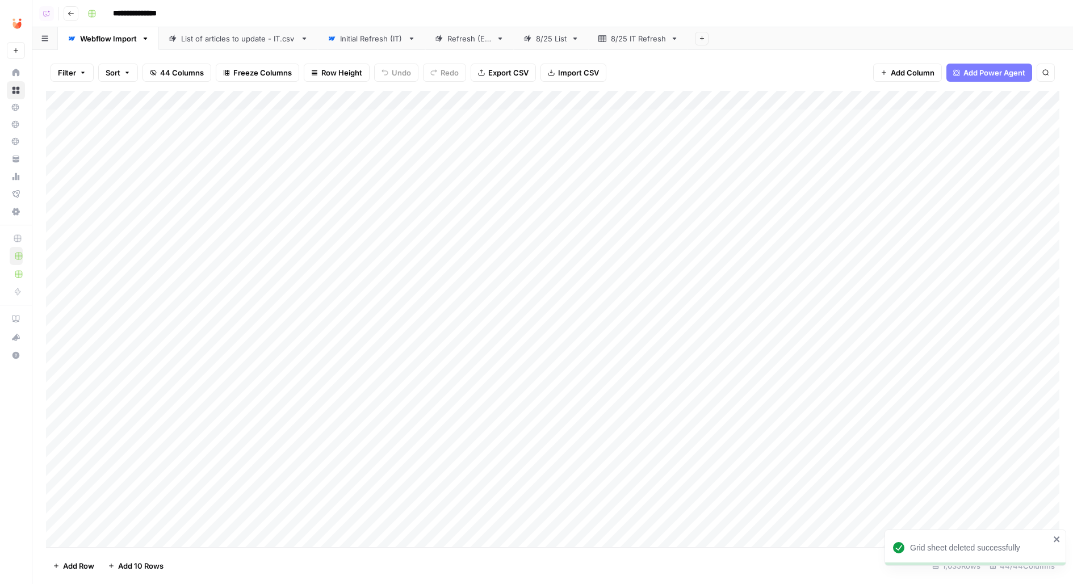
click at [635, 41] on div "8/25 IT Refresh" at bounding box center [638, 38] width 55 height 11
click at [72, 122] on div "Add Column" at bounding box center [553, 119] width 1014 height 57
click at [64, 568] on span "Delete 1 Row" at bounding box center [75, 565] width 45 height 11
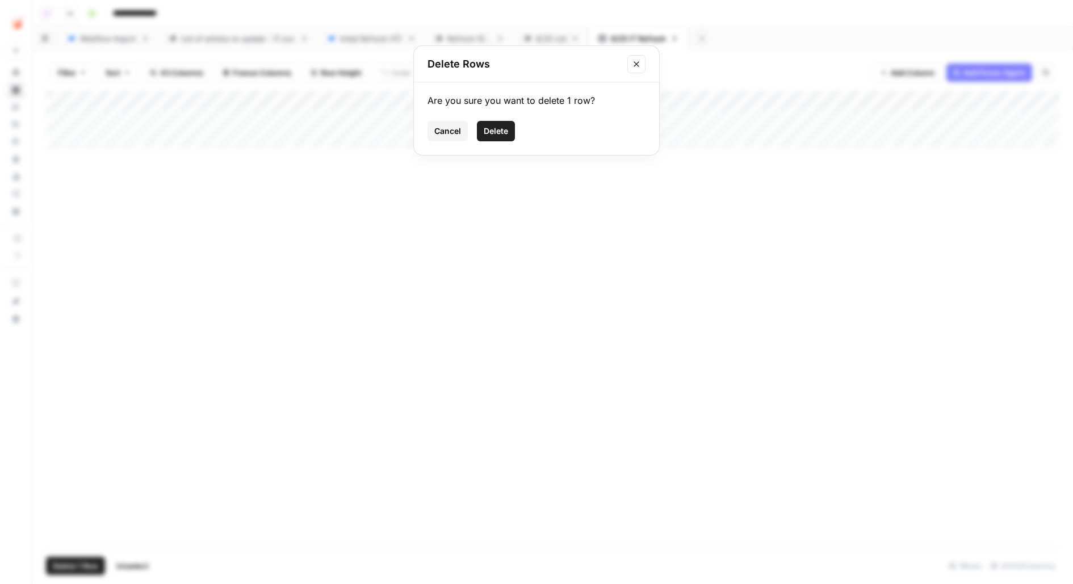
click at [497, 129] on span "Delete" at bounding box center [496, 130] width 24 height 11
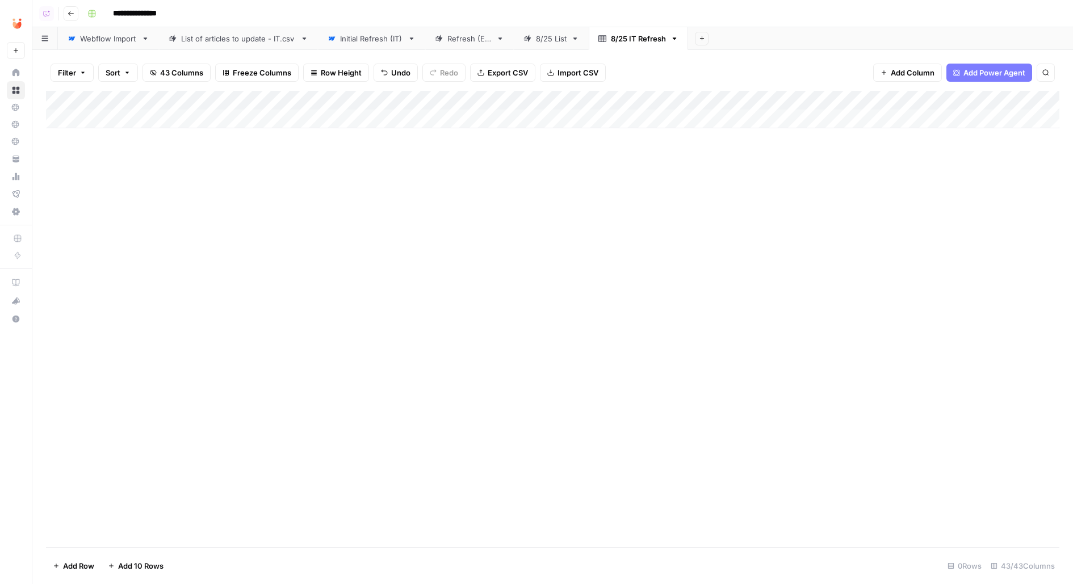
click at [548, 31] on link "8/25 List" at bounding box center [551, 38] width 75 height 23
click at [312, 99] on div "Add Column" at bounding box center [553, 319] width 1014 height 457
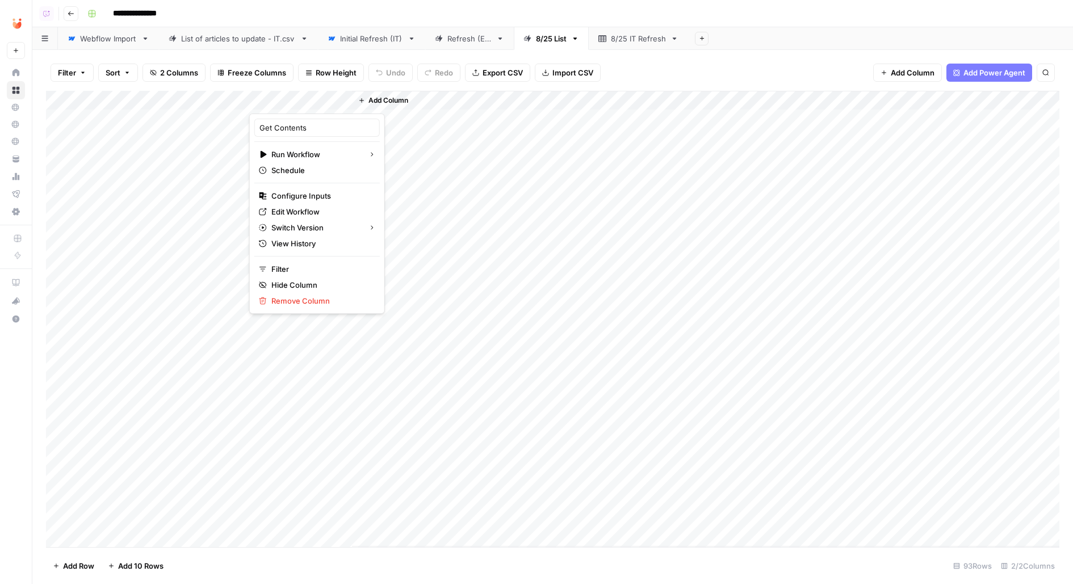
click at [500, 50] on div "Filter Sort 2 Columns Freeze Columns Row Height Undo Redo Export CSV Import CSV…" at bounding box center [552, 317] width 1041 height 534
click at [307, 94] on div "Add Column" at bounding box center [553, 319] width 1014 height 457
click at [416, 155] on span "All Rows" at bounding box center [393, 156] width 72 height 11
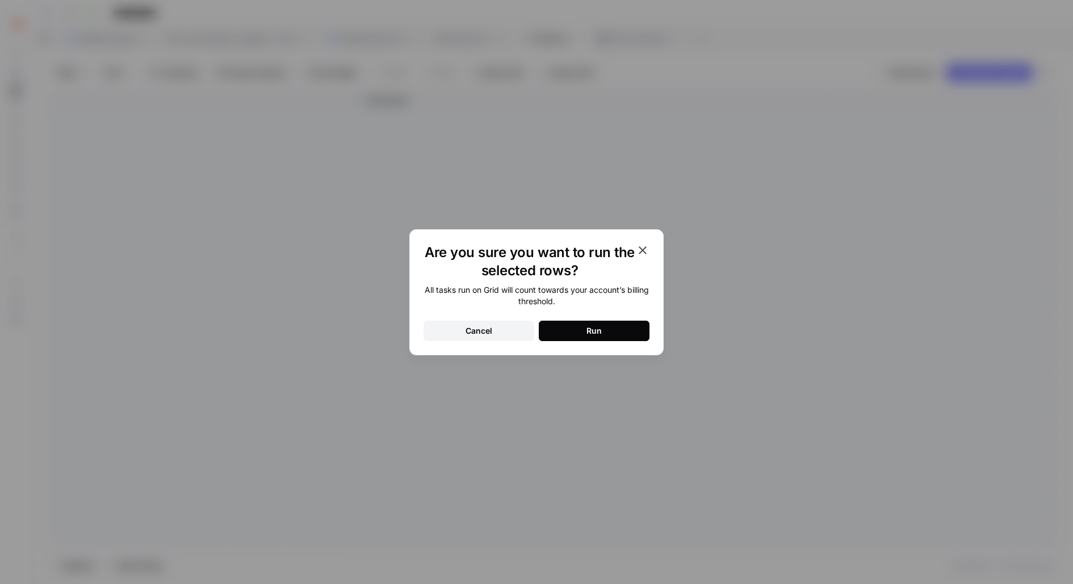
click at [594, 327] on div "Run" at bounding box center [594, 330] width 15 height 11
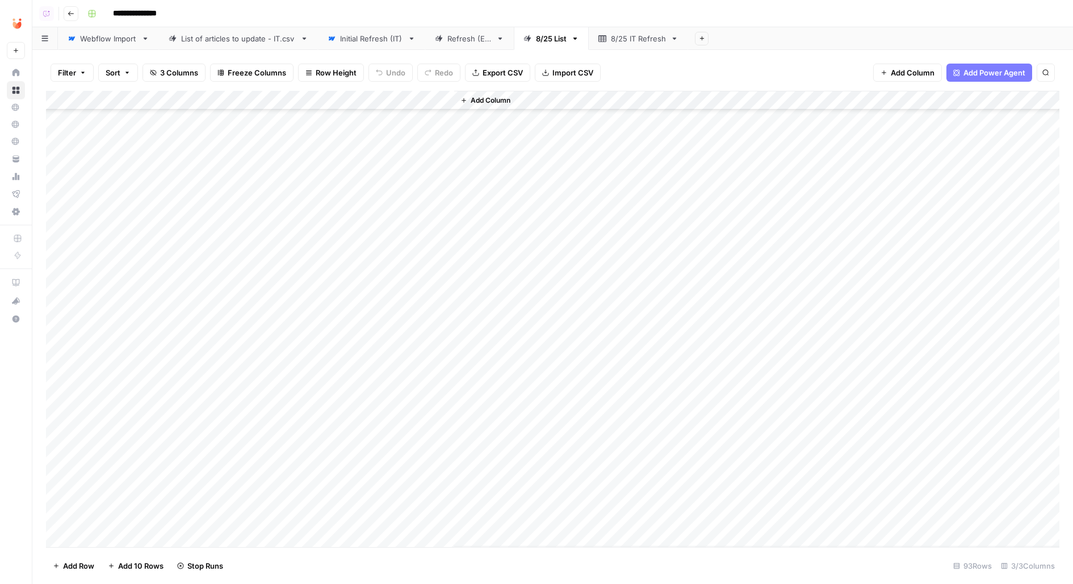
scroll to position [1376, 0]
click at [638, 37] on div "8/25 IT Refresh" at bounding box center [638, 38] width 55 height 11
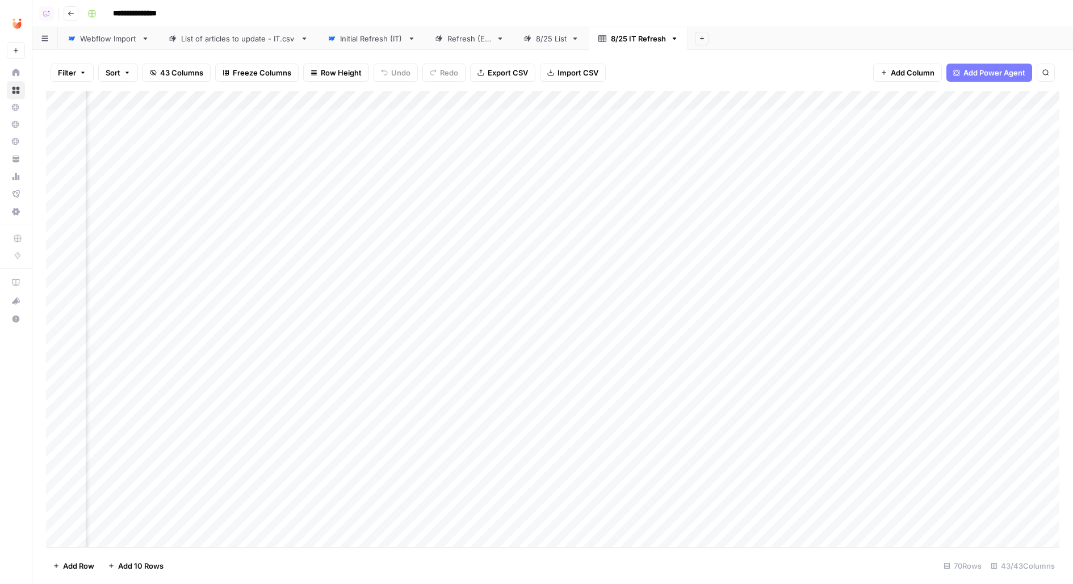
scroll to position [0, 3626]
click at [370, 30] on link "Initial Refresh (IT)" at bounding box center [371, 38] width 107 height 23
click at [443, 37] on div "Refresh (ES)" at bounding box center [463, 38] width 57 height 11
click at [538, 46] on link "8/25 List" at bounding box center [551, 38] width 75 height 23
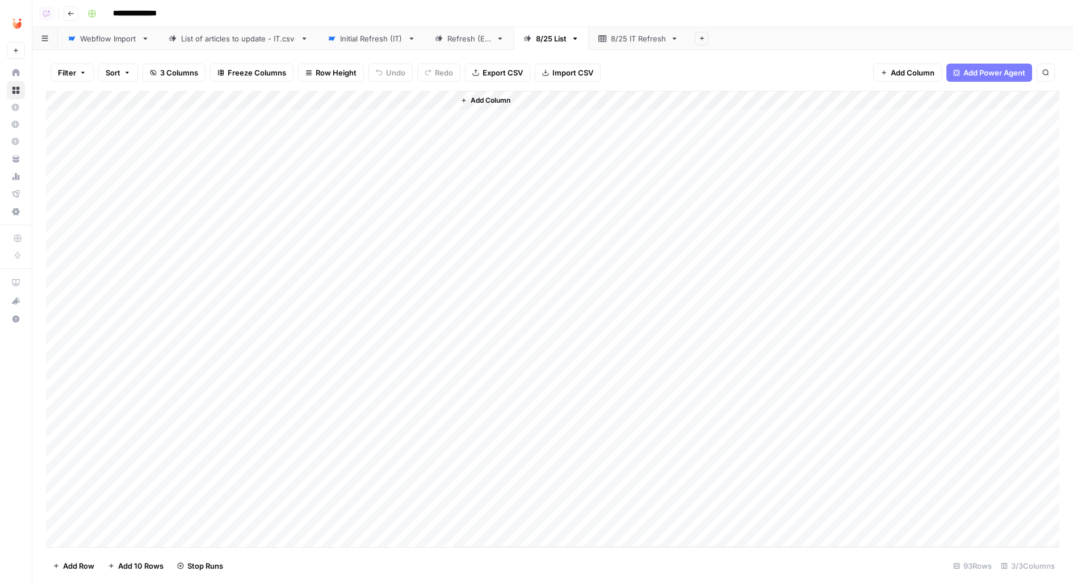
click at [626, 35] on div "8/25 IT Refresh" at bounding box center [638, 38] width 55 height 11
click at [542, 42] on div "8/25 List" at bounding box center [551, 38] width 31 height 11
click at [637, 33] on div "8/25 IT Refresh" at bounding box center [638, 38] width 55 height 11
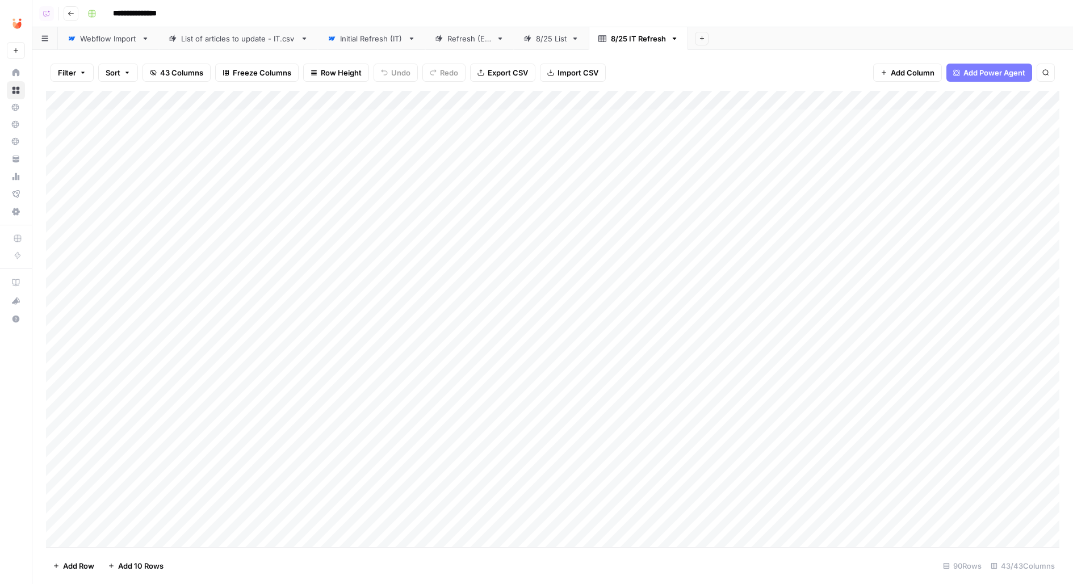
click at [541, 41] on div "8/25 List" at bounding box center [551, 38] width 31 height 11
click at [466, 36] on div "Refresh (ES)" at bounding box center [469, 38] width 44 height 11
click at [372, 51] on div "Filter Sort 80 Columns Freeze Columns Row Height Undo Redo Export CSV Import CS…" at bounding box center [552, 317] width 1041 height 534
click at [368, 42] on div "Initial Refresh (IT)" at bounding box center [371, 38] width 63 height 11
click at [634, 37] on div "8/25 IT Refresh" at bounding box center [638, 38] width 55 height 11
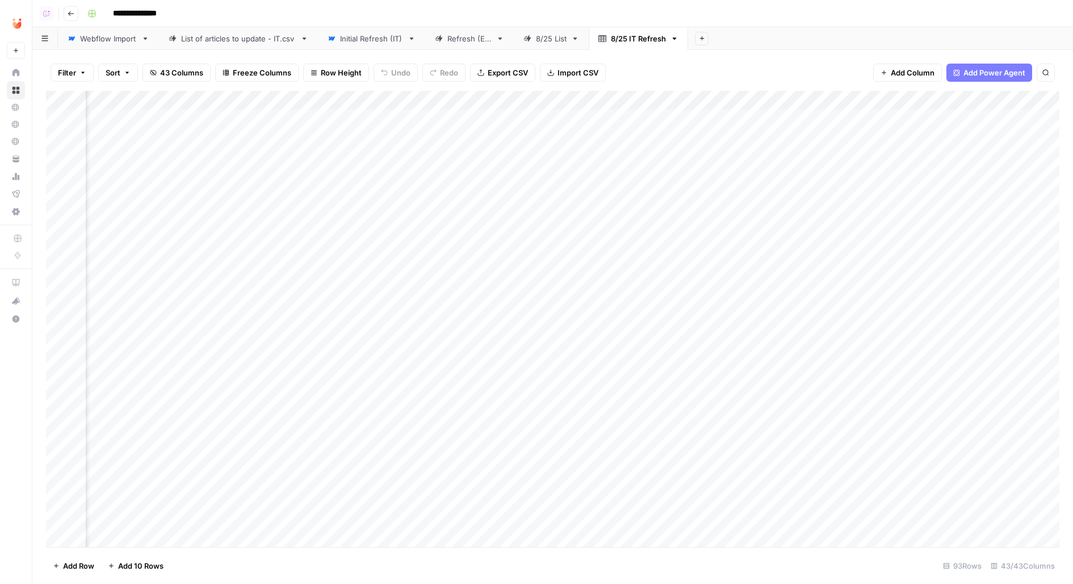
scroll to position [0, 2296]
click at [366, 39] on div "Initial Refresh (IT)" at bounding box center [371, 38] width 63 height 11
click at [467, 101] on div "Add Column" at bounding box center [553, 319] width 1014 height 457
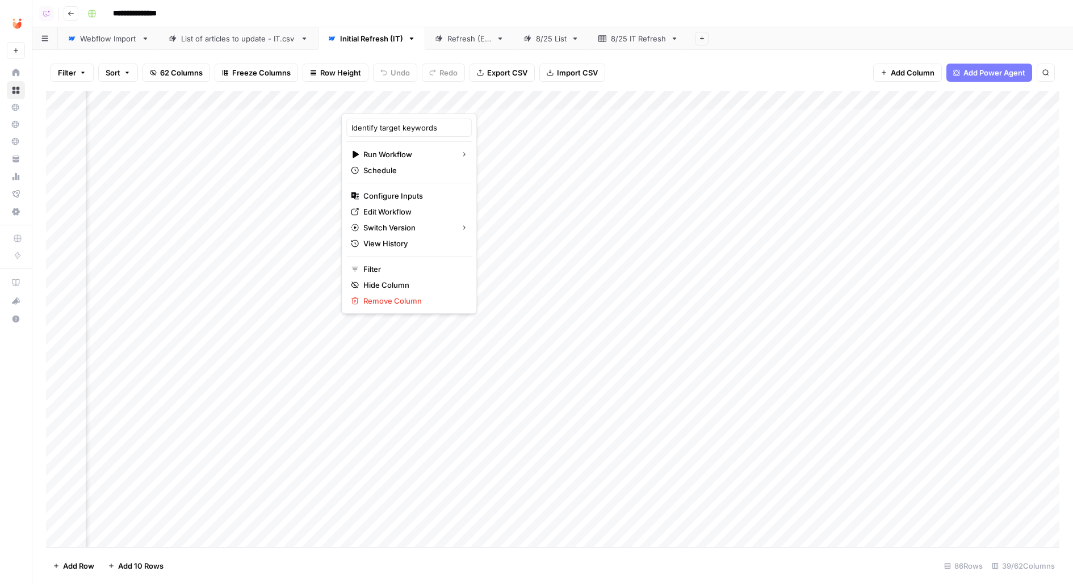
click at [772, 69] on div "Filter Sort 62 Columns Freeze Columns Row Height Undo Redo Export CSV Import CS…" at bounding box center [553, 73] width 1014 height 36
click at [433, 97] on div "Add Column" at bounding box center [553, 319] width 1014 height 457
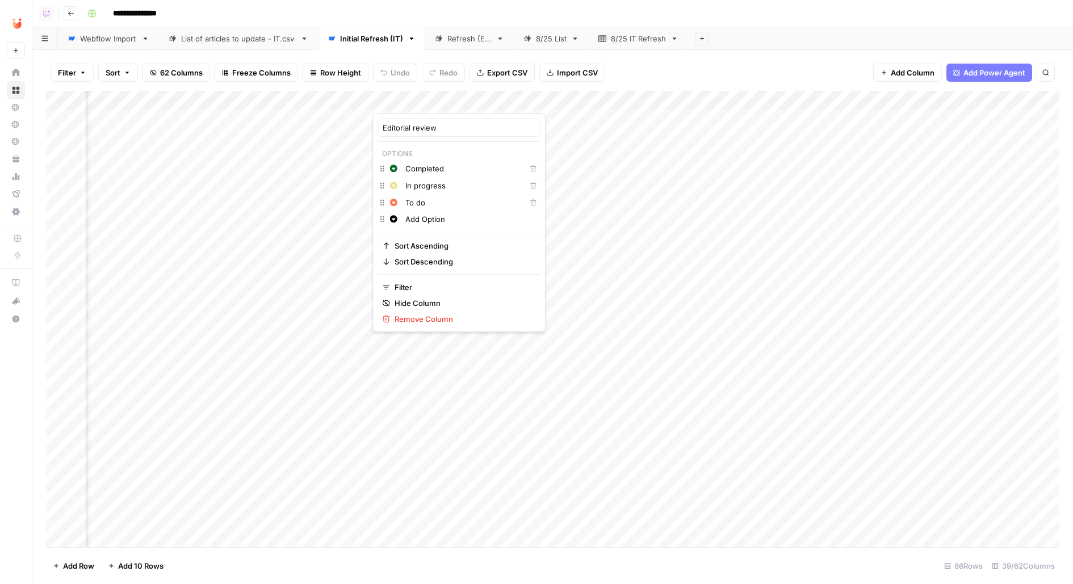
click at [771, 47] on div "Add Sheet" at bounding box center [880, 38] width 385 height 23
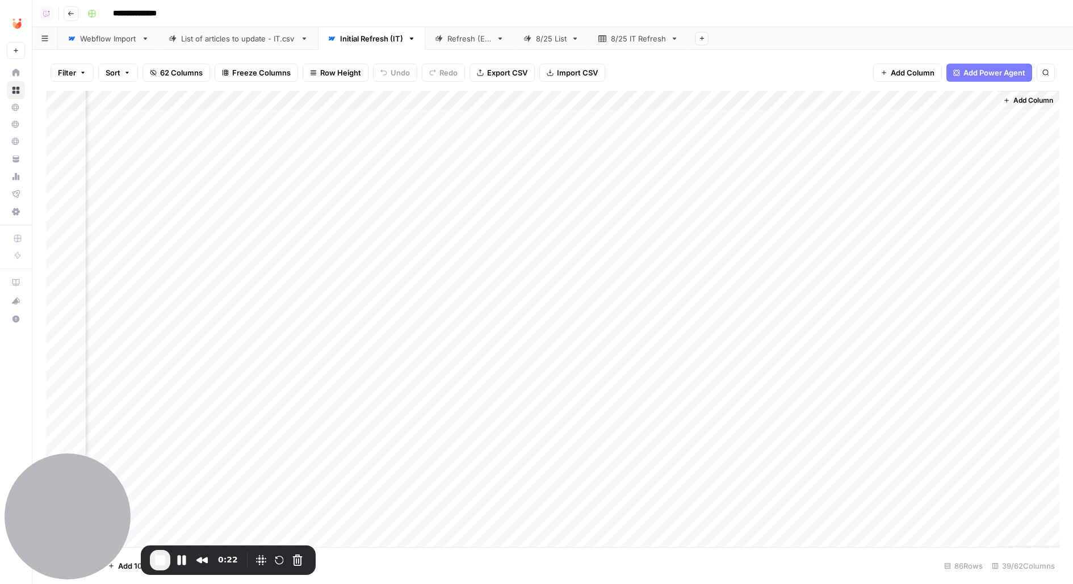
click at [525, 33] on div "8/25 List" at bounding box center [545, 38] width 43 height 11
click at [169, 117] on div "Add Column" at bounding box center [553, 319] width 1014 height 457
click at [502, 95] on span "Add Column" at bounding box center [491, 100] width 40 height 10
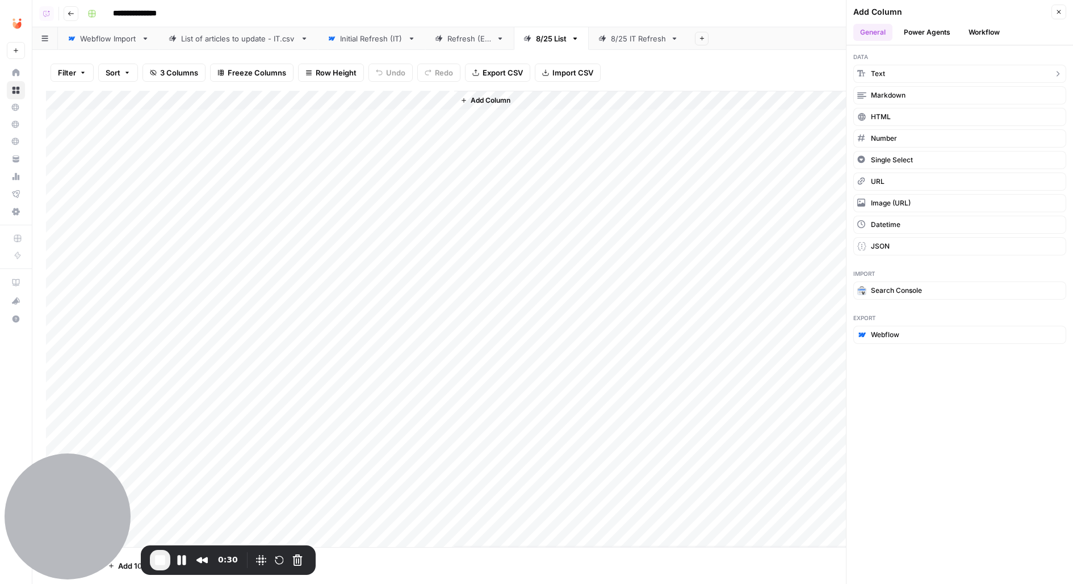
click at [876, 71] on span "Text" at bounding box center [878, 74] width 14 height 10
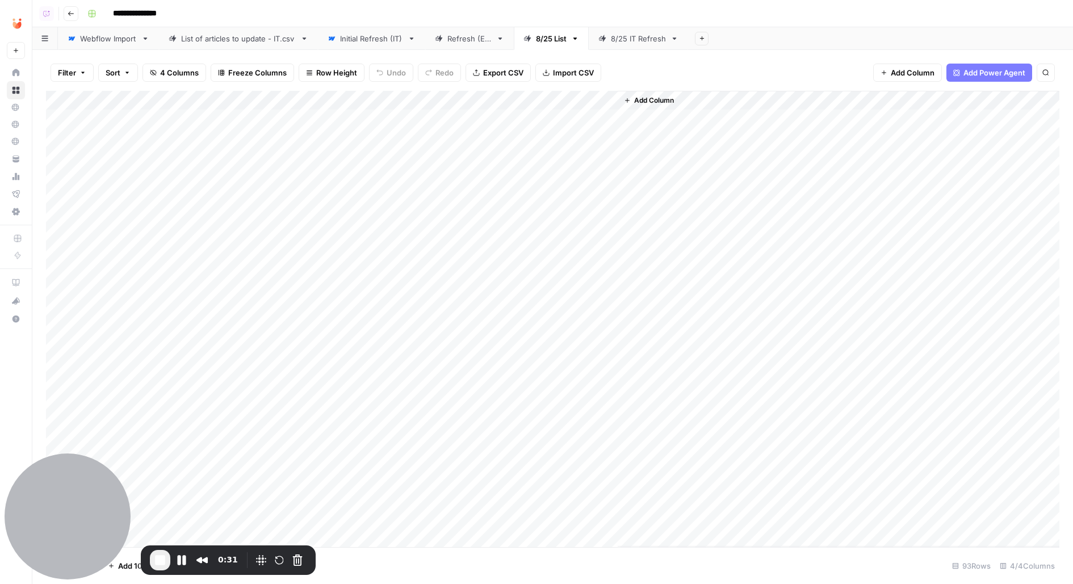
click at [489, 122] on div "Add Column" at bounding box center [553, 319] width 1014 height 457
click at [518, 103] on div "Add Column" at bounding box center [553, 319] width 1014 height 457
click at [494, 252] on span "Remove Column" at bounding box center [525, 253] width 99 height 11
click at [492, 115] on span "Delete" at bounding box center [496, 117] width 24 height 11
click at [477, 97] on span "Add Column" at bounding box center [491, 100] width 40 height 10
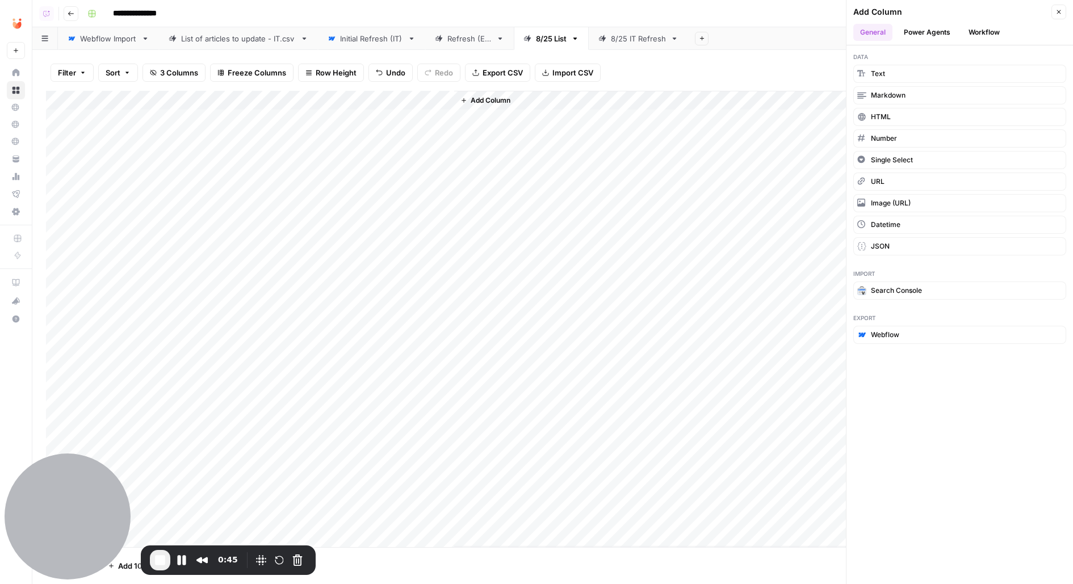
click at [977, 36] on button "Workflow" at bounding box center [984, 32] width 45 height 17
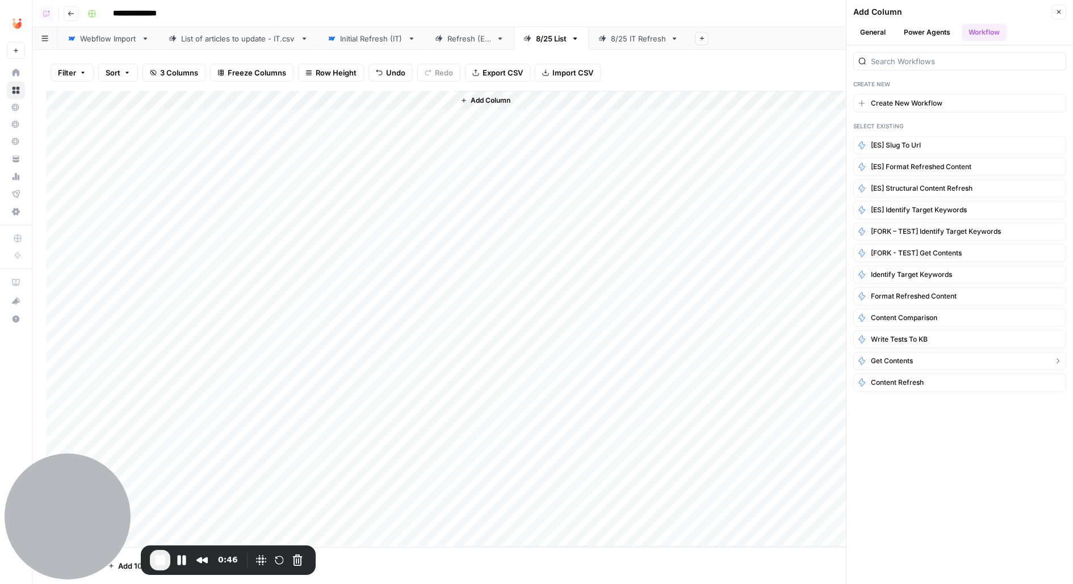
click at [954, 359] on button "Get Contents" at bounding box center [959, 361] width 213 height 18
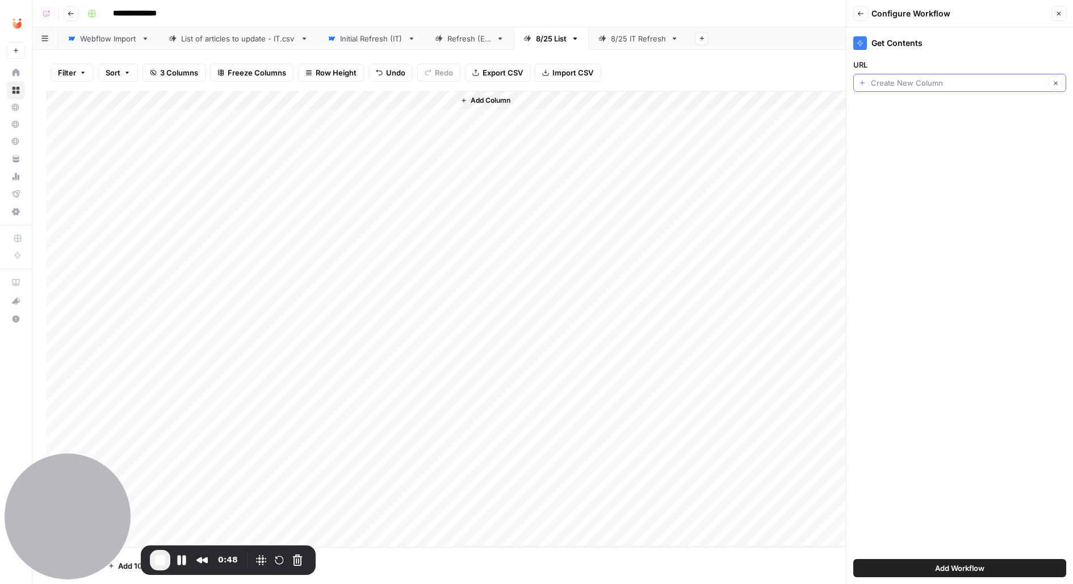
click at [910, 87] on input "URL" at bounding box center [958, 82] width 174 height 11
click at [918, 145] on span "Title" at bounding box center [957, 144] width 189 height 11
type input "Title"
click at [928, 572] on button "Add Workflow" at bounding box center [959, 568] width 213 height 18
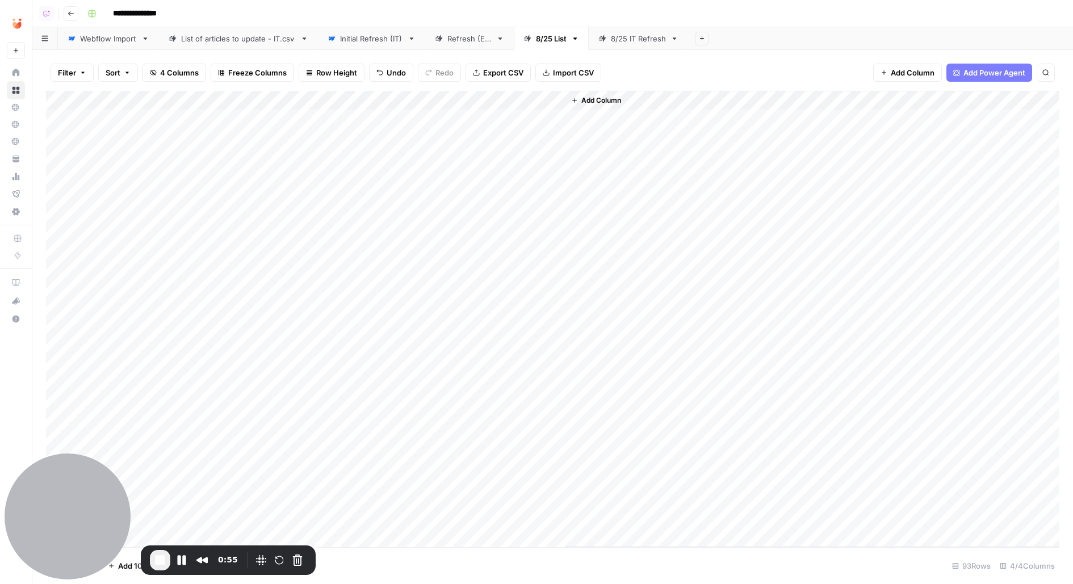
click at [537, 99] on div "Add Column" at bounding box center [553, 319] width 1014 height 457
click at [514, 97] on div at bounding box center [509, 102] width 111 height 23
click at [529, 99] on div at bounding box center [509, 102] width 111 height 23
click at [507, 210] on span "Edit Workflow" at bounding box center [525, 211] width 99 height 11
click at [78, 48] on link "Webflow Import" at bounding box center [108, 38] width 101 height 23
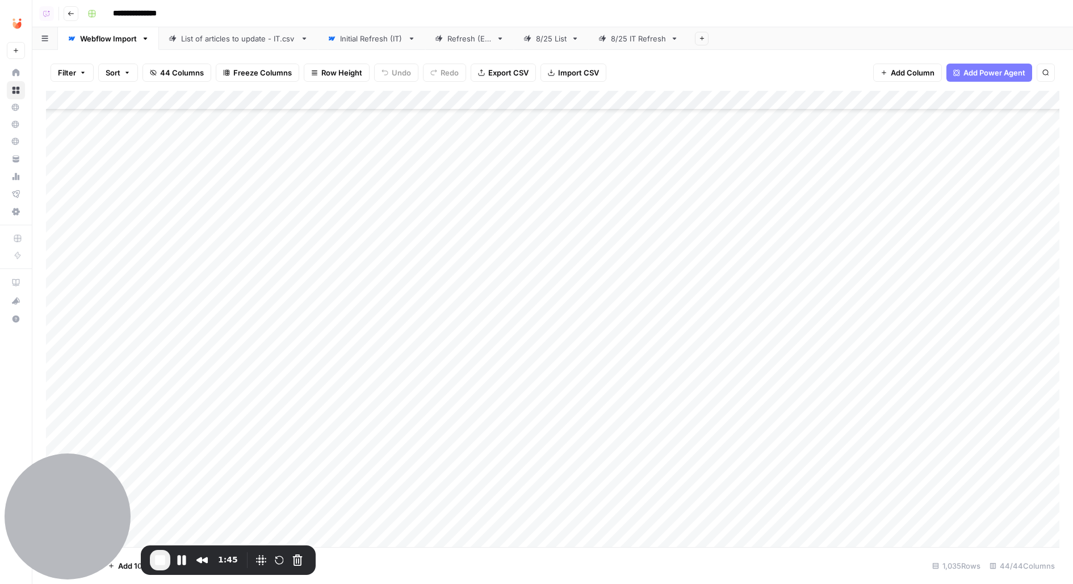
scroll to position [571, 0]
drag, startPoint x: 931, startPoint y: 569, endPoint x: 983, endPoint y: 567, distance: 52.3
click at [984, 568] on div "1,035 Rows" at bounding box center [956, 566] width 57 height 18
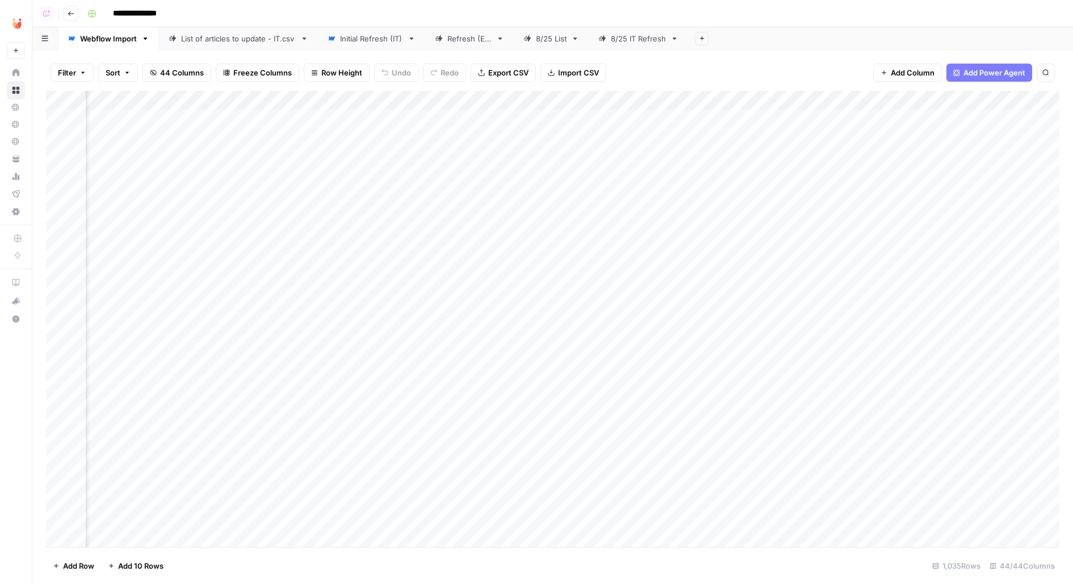
scroll to position [0, 488]
click at [359, 42] on div "Initial Refresh (IT)" at bounding box center [371, 38] width 63 height 11
click at [638, 39] on div "8/25 IT Refresh" at bounding box center [638, 38] width 55 height 11
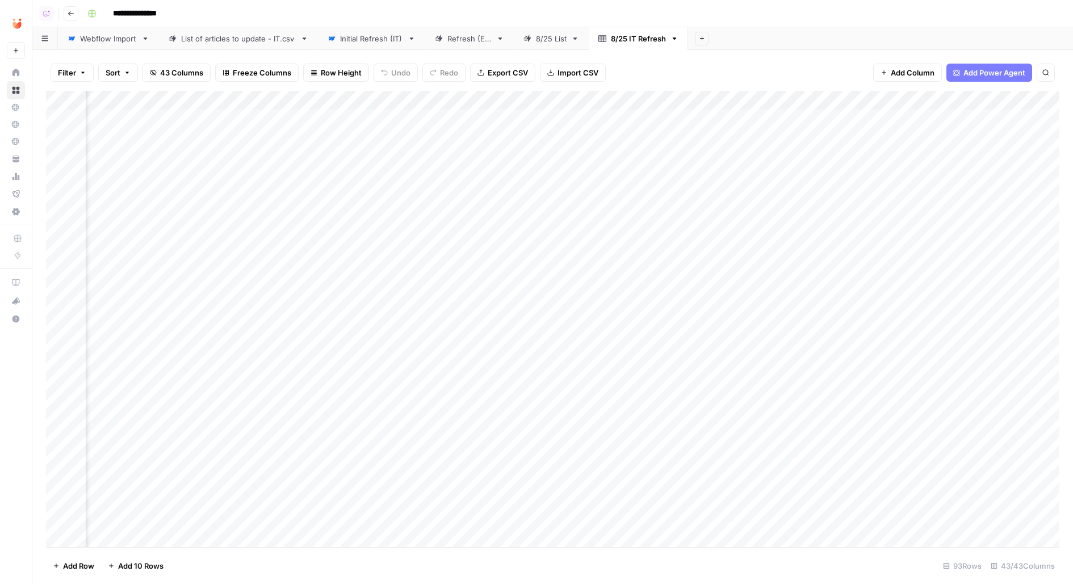
scroll to position [0, 3626]
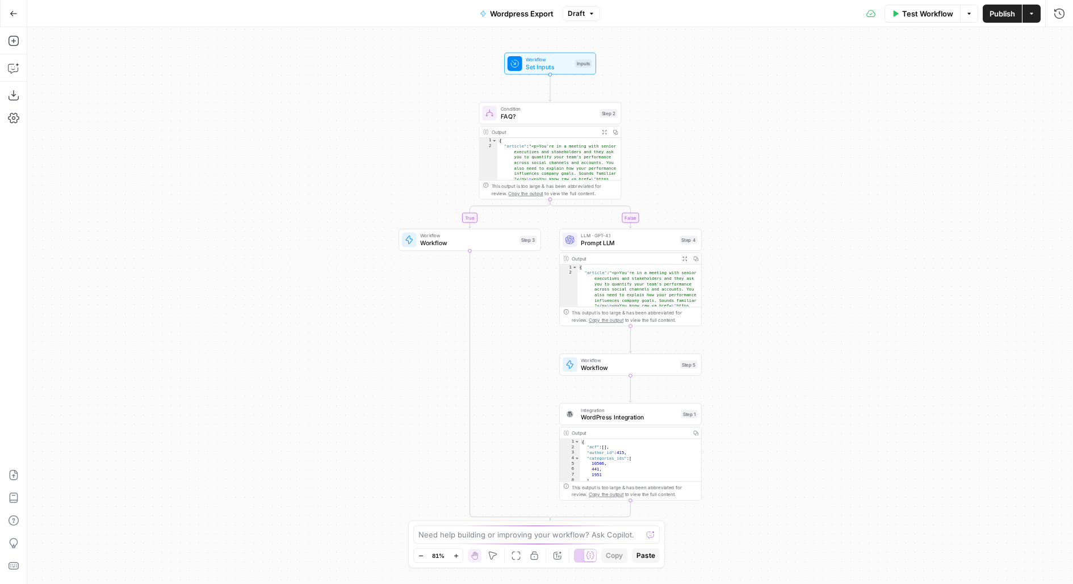
click at [681, 24] on div "Go Back Wordpress Export Draft Test Workflow Options Publish Actions Run Histor…" at bounding box center [536, 292] width 1073 height 584
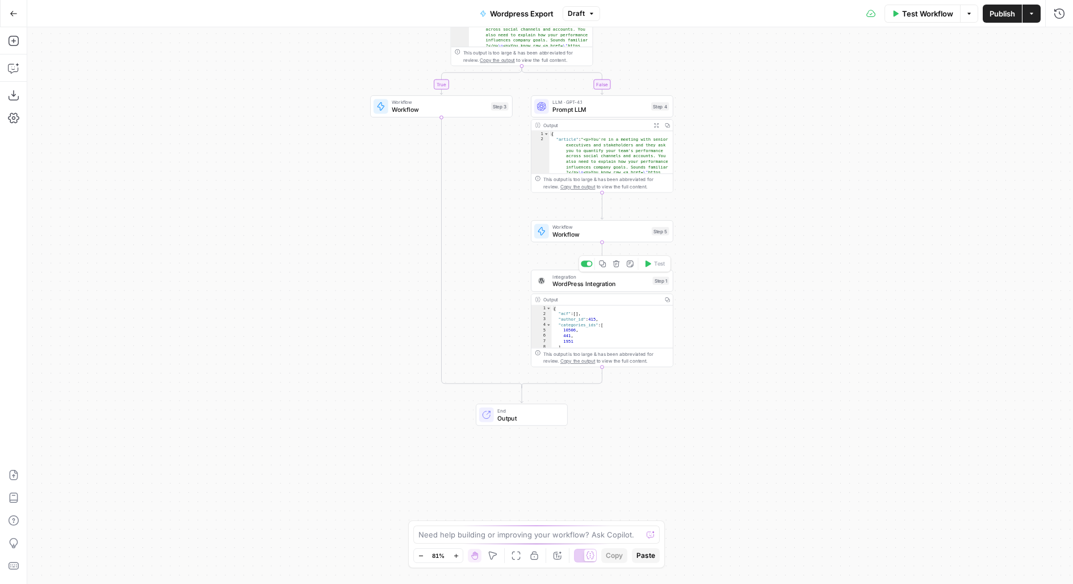
click at [572, 288] on span "WordPress Integration" at bounding box center [601, 283] width 97 height 9
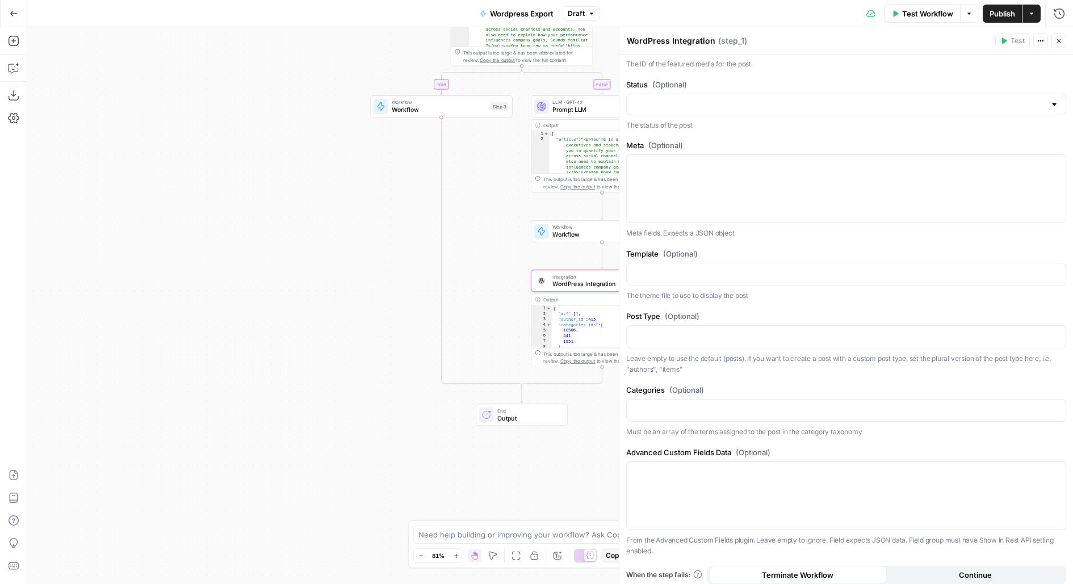
scroll to position [676, 0]
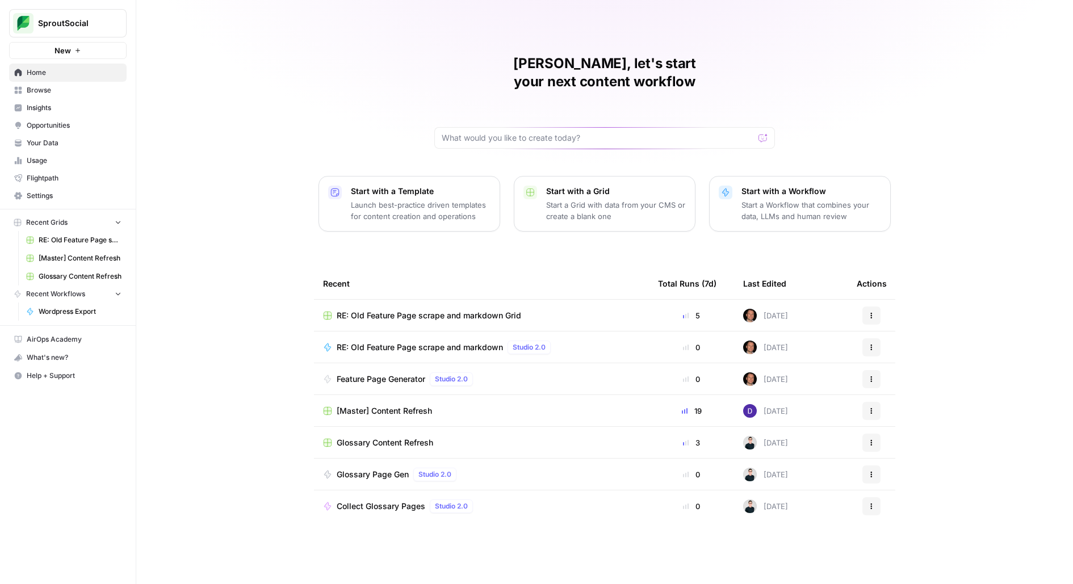
drag, startPoint x: 41, startPoint y: 26, endPoint x: 48, endPoint y: 37, distance: 12.5
click at [41, 27] on span "SproutSocial" at bounding box center [72, 23] width 69 height 11
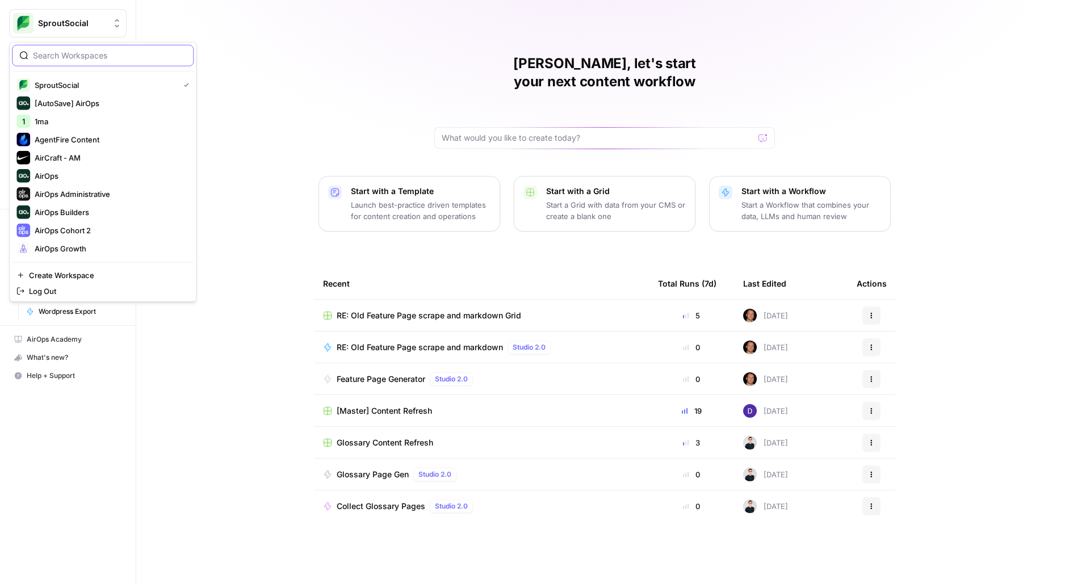
click at [105, 55] on input "search" at bounding box center [109, 55] width 153 height 11
type input "a"
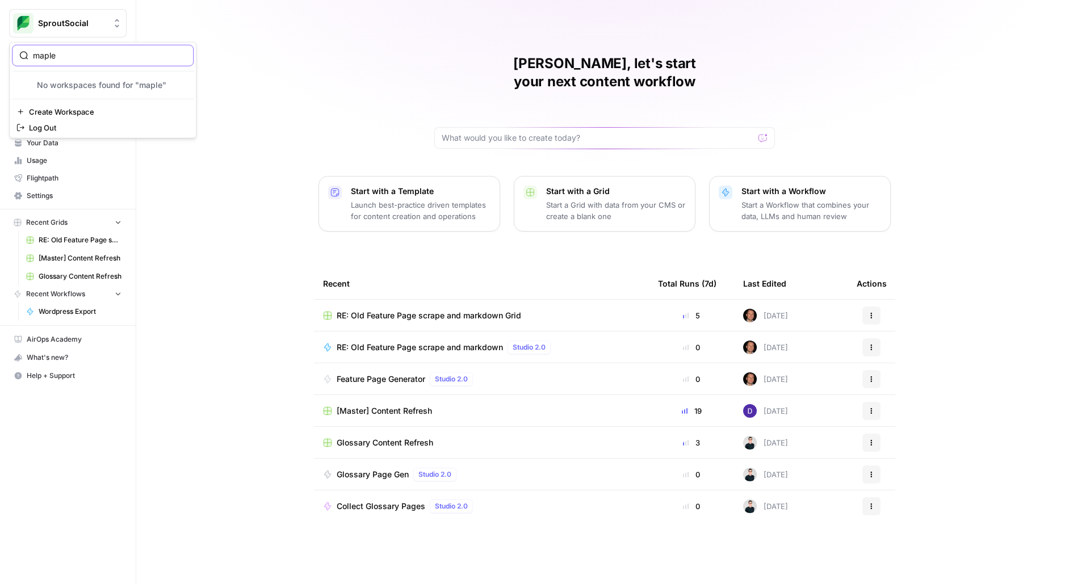
type input "maple"
click button "Maple" at bounding box center [103, 85] width 182 height 18
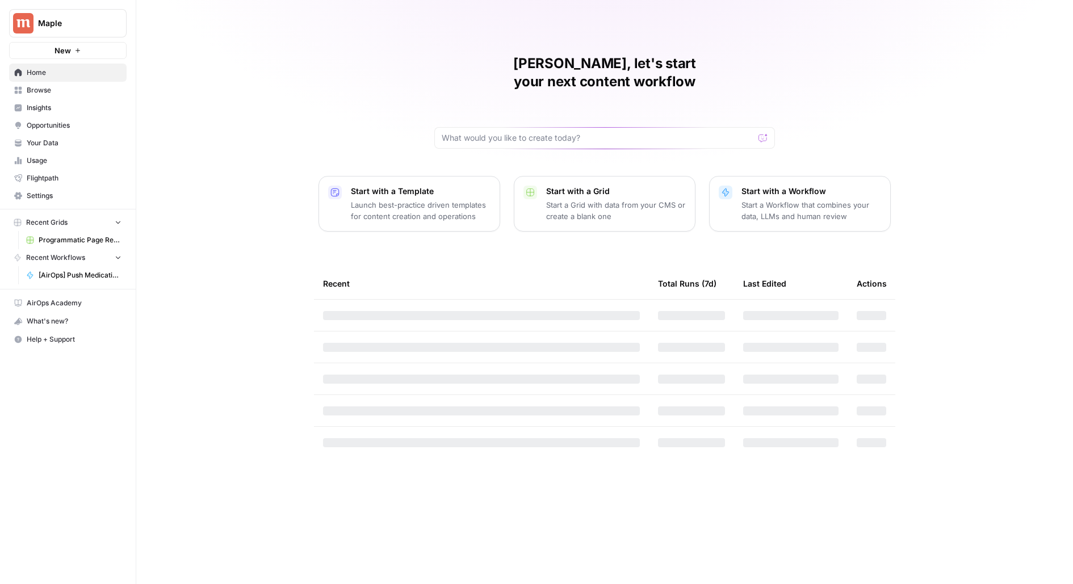
click at [265, 339] on div "[PERSON_NAME], let's start your next content workflow Start with a Template Lau…" at bounding box center [604, 292] width 937 height 584
click at [60, 236] on span "Programmatic Page Refresh" at bounding box center [80, 240] width 83 height 10
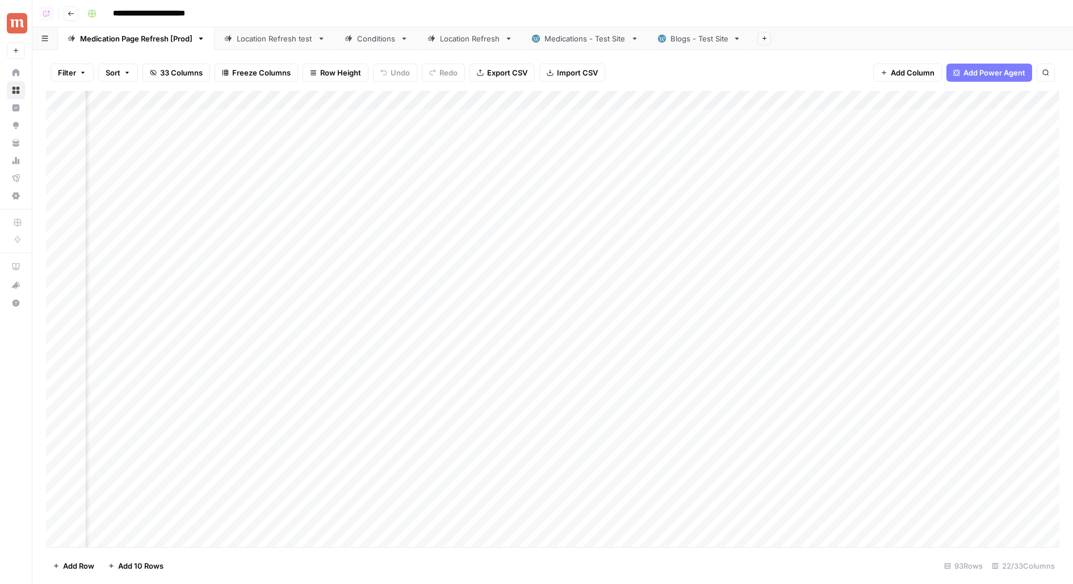
scroll to position [0, 1603]
click at [759, 97] on div "Add Column" at bounding box center [553, 319] width 1014 height 457
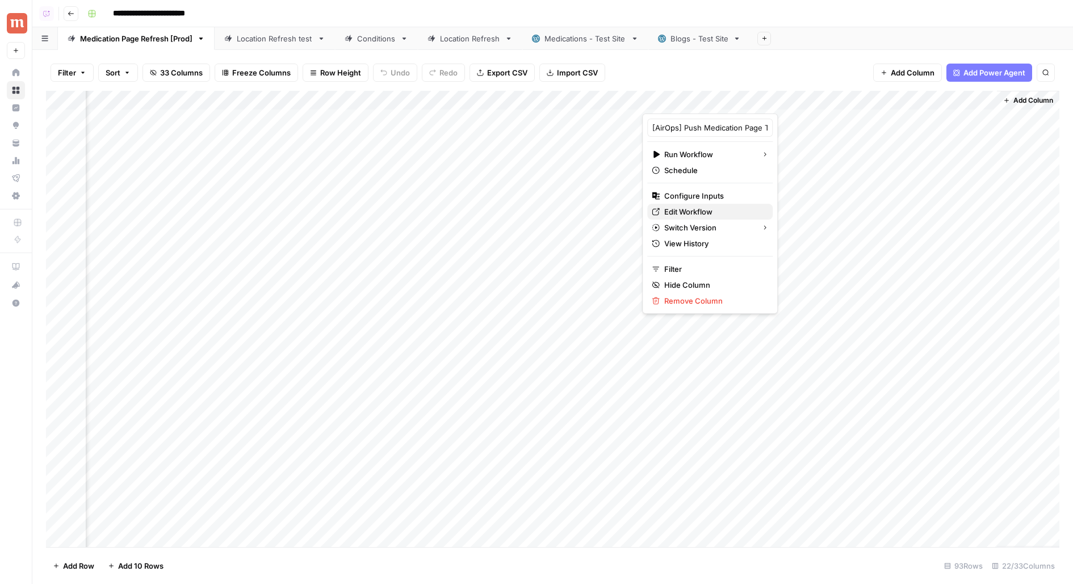
click at [693, 215] on span "Edit Workflow" at bounding box center [713, 211] width 99 height 11
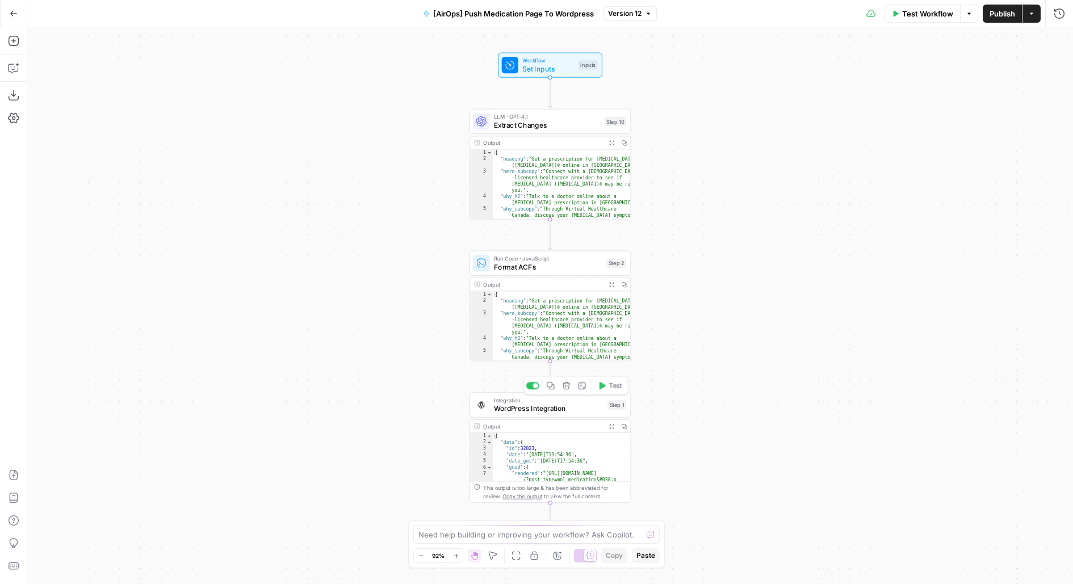
click at [494, 411] on span "WordPress Integration" at bounding box center [549, 409] width 110 height 10
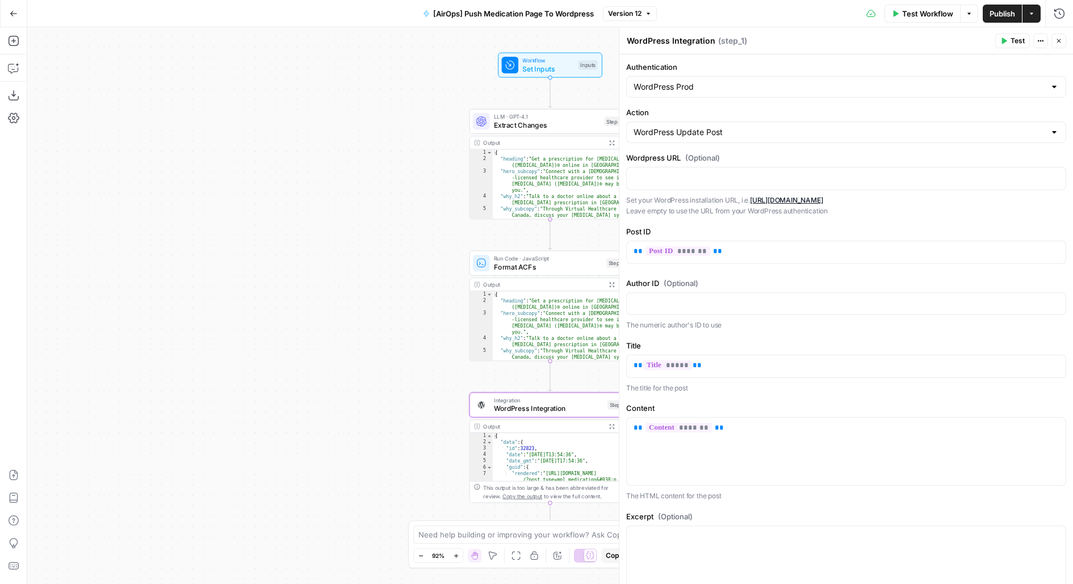
click at [1060, 39] on icon "button" at bounding box center [1059, 40] width 7 height 7
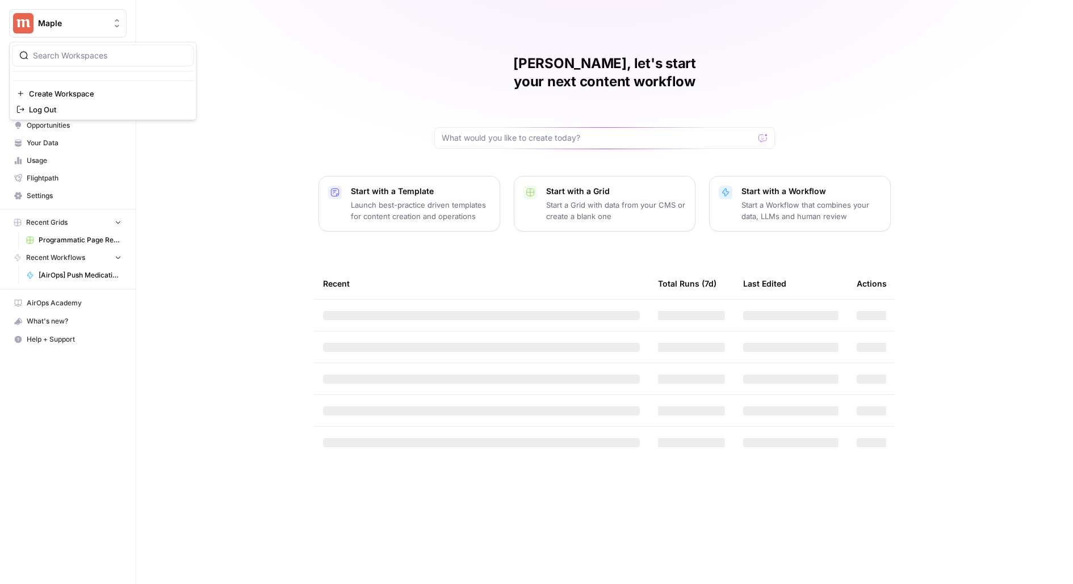
click at [112, 11] on button "Maple" at bounding box center [68, 23] width 118 height 28
type input "smart"
click button "Smartcat" at bounding box center [103, 85] width 182 height 18
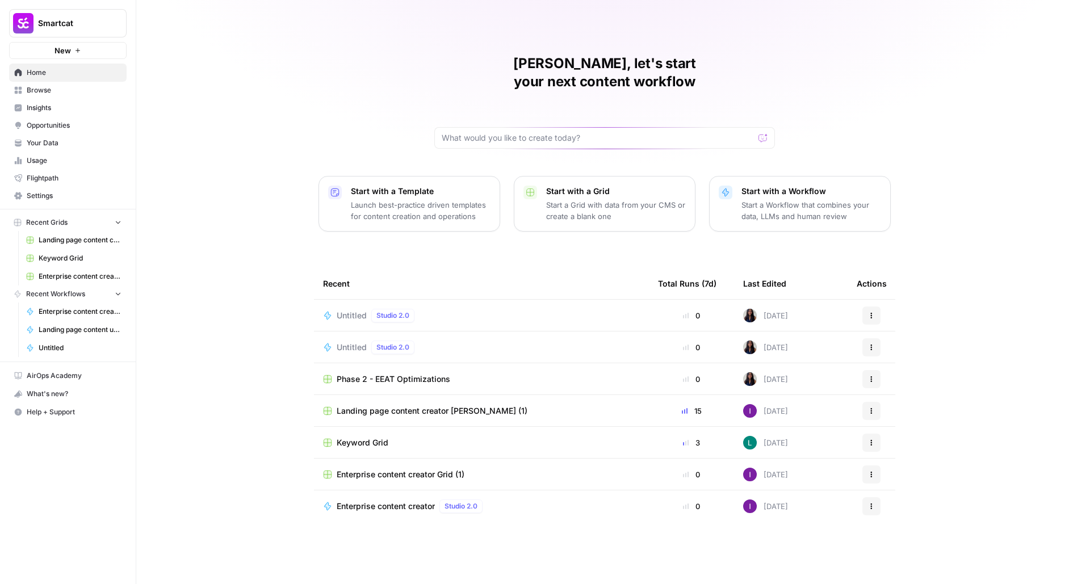
click at [340, 405] on span "Landing page content creator [PERSON_NAME] (1)" at bounding box center [432, 410] width 191 height 11
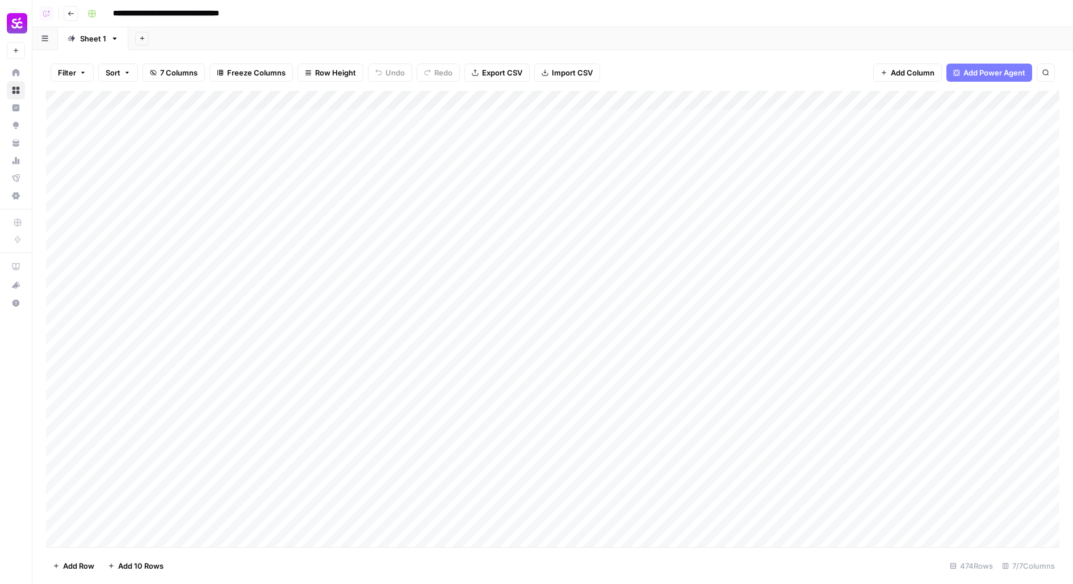
scroll to position [0, 95]
click at [869, 118] on div "Add Column" at bounding box center [553, 319] width 1014 height 457
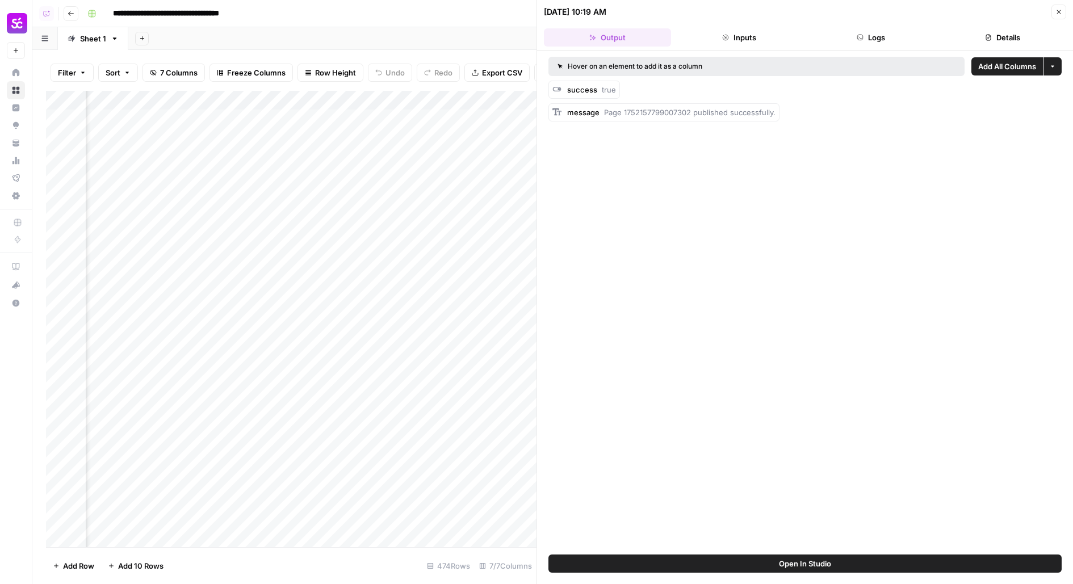
click at [1014, 28] on header "07/10/25 at 10:19 AM Close Output Inputs Logs Details" at bounding box center [805, 25] width 536 height 51
click at [1015, 33] on button "Details" at bounding box center [1002, 37] width 127 height 18
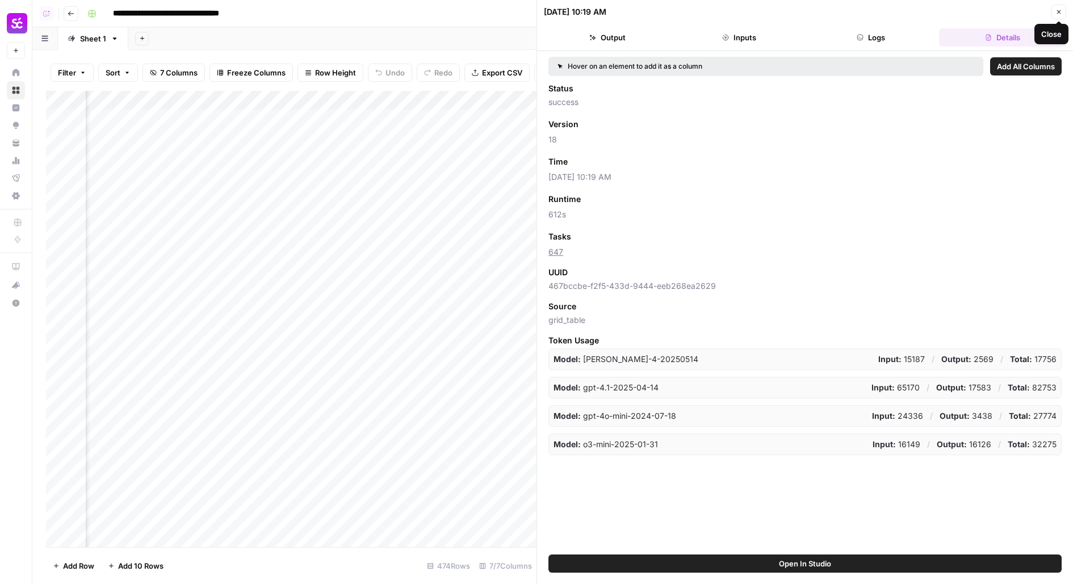
click at [1062, 9] on icon "button" at bounding box center [1059, 12] width 7 height 7
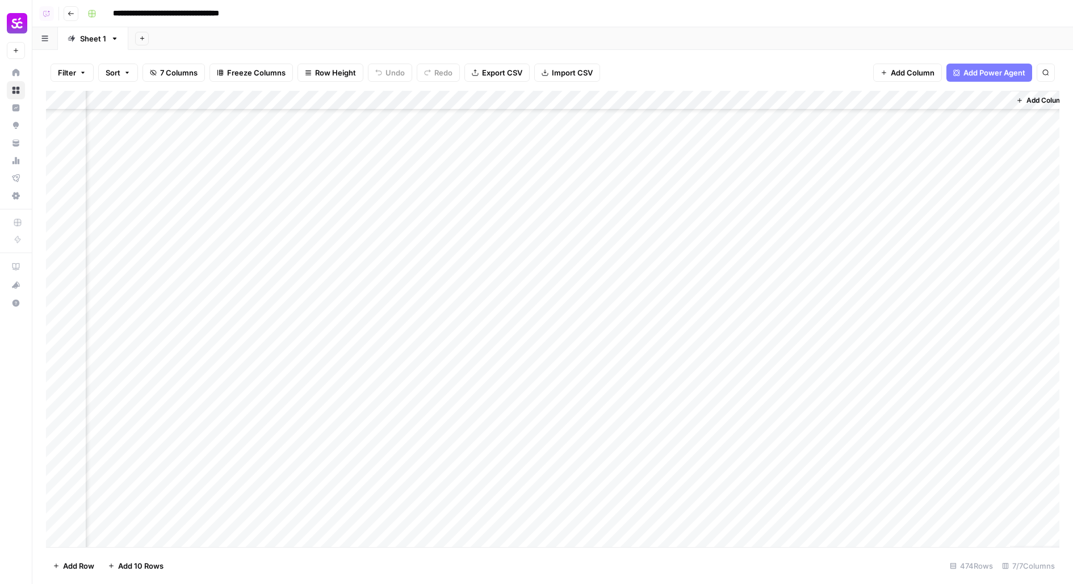
scroll to position [3599, 82]
click at [884, 136] on div "Add Column" at bounding box center [553, 319] width 1014 height 457
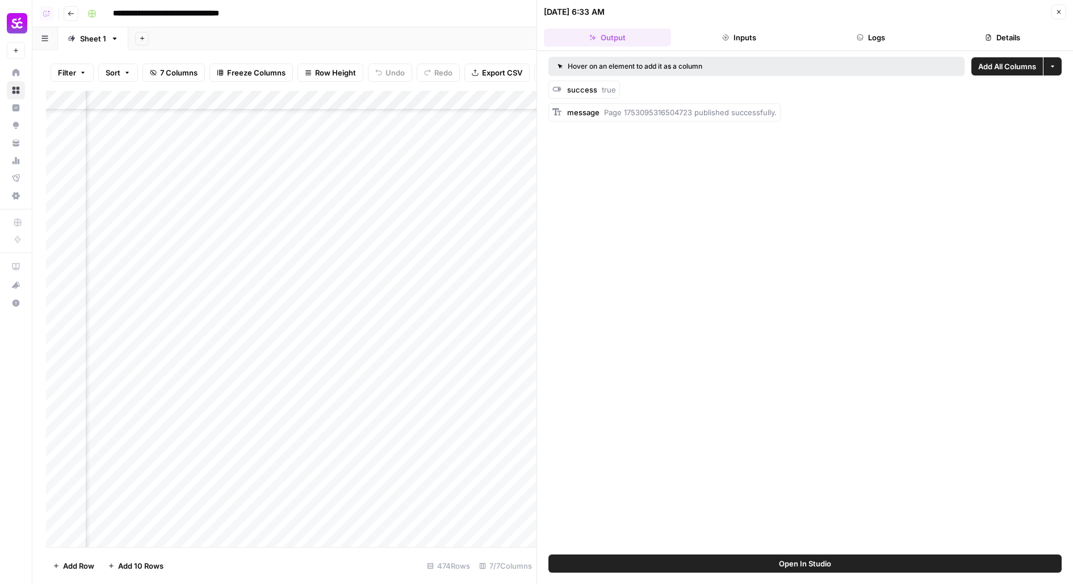
click at [1018, 37] on button "Details" at bounding box center [1002, 37] width 127 height 18
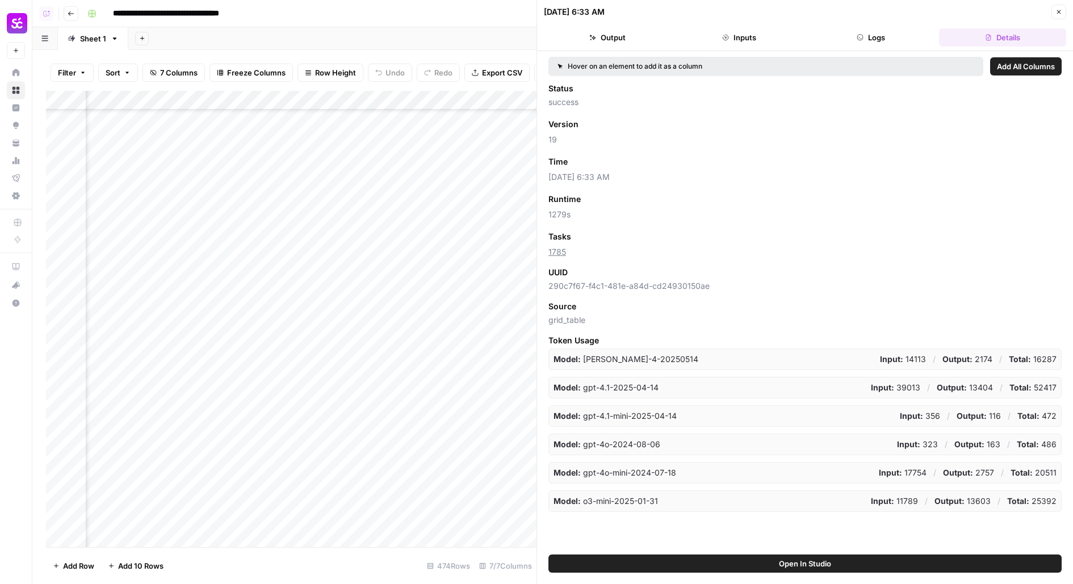
drag, startPoint x: 583, startPoint y: 252, endPoint x: 532, endPoint y: 252, distance: 51.1
click at [537, 252] on div "07/21/25 at 6:33 AM Close Output Inputs Logs Details Hover on an element to add…" at bounding box center [805, 292] width 537 height 584
click at [1059, 7] on button "Close" at bounding box center [1059, 12] width 15 height 15
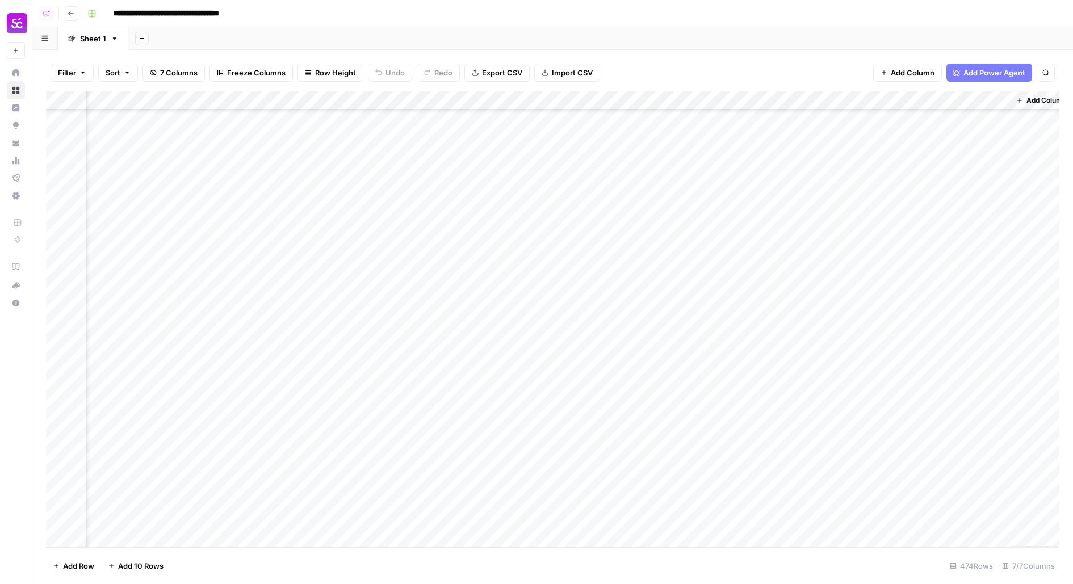
click at [883, 227] on div "Add Column" at bounding box center [553, 319] width 1014 height 457
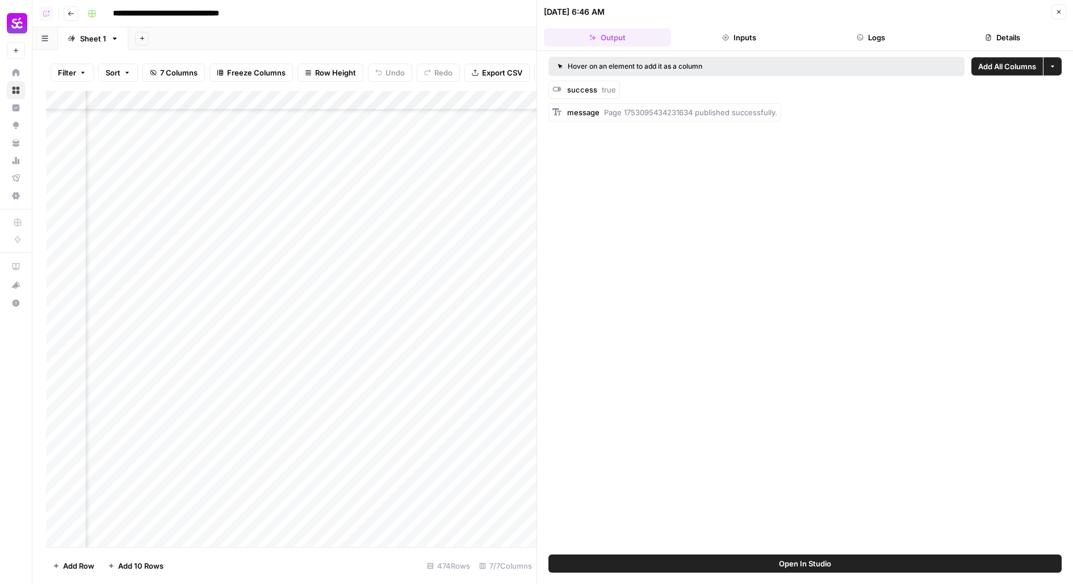
click at [1024, 34] on button "Details" at bounding box center [1002, 37] width 127 height 18
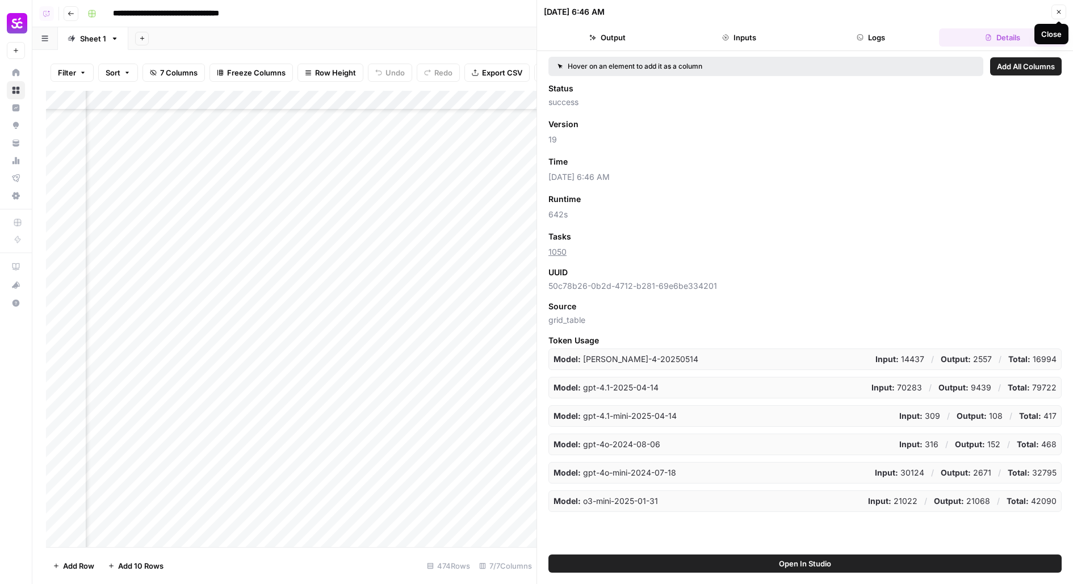
click at [1060, 10] on icon "button" at bounding box center [1059, 12] width 7 height 7
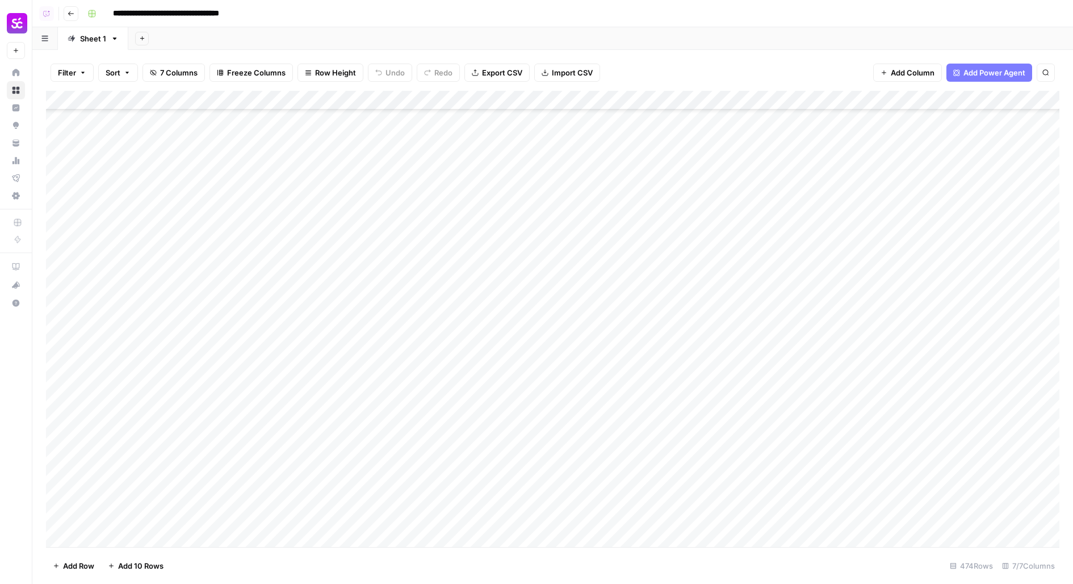
scroll to position [4926, 0]
click at [69, 11] on icon "button" at bounding box center [71, 13] width 6 height 5
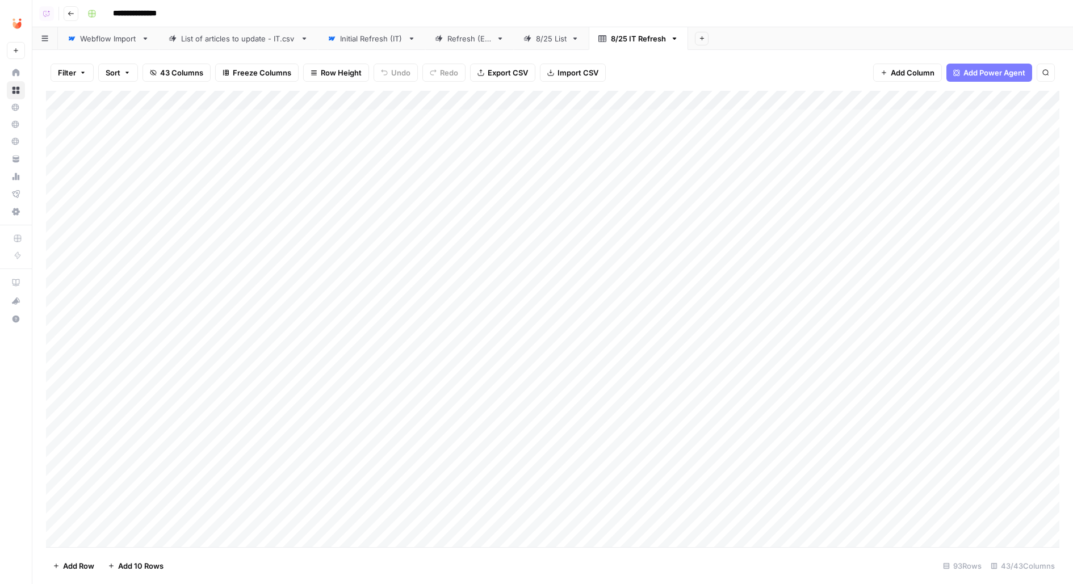
scroll to position [0, 1]
click at [552, 40] on div "8/25 List" at bounding box center [551, 38] width 31 height 11
click at [639, 39] on div "8/25 IT Refresh" at bounding box center [638, 38] width 55 height 11
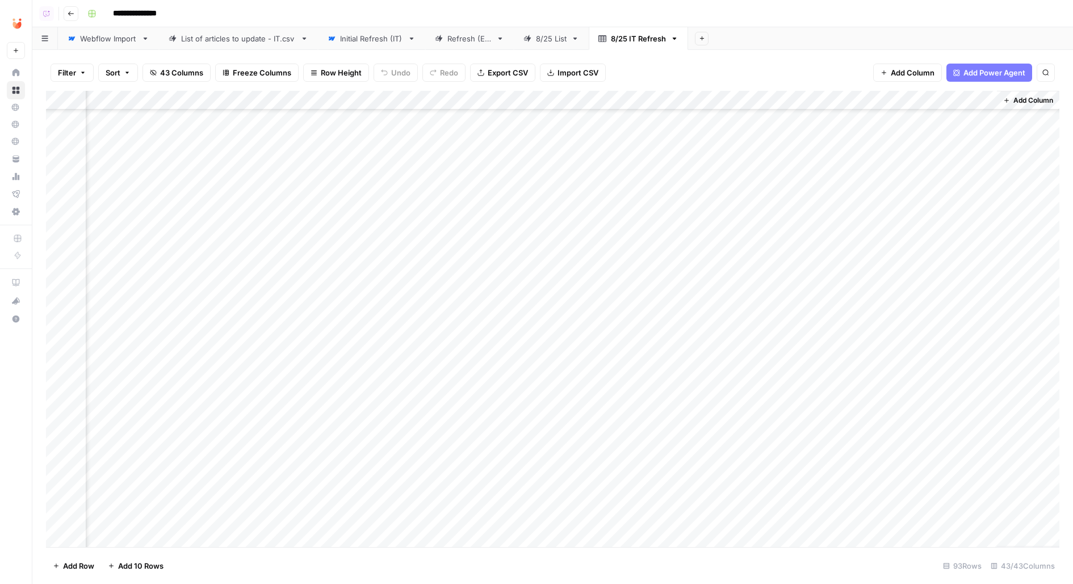
click at [1039, 101] on span "Add Column" at bounding box center [1034, 100] width 40 height 10
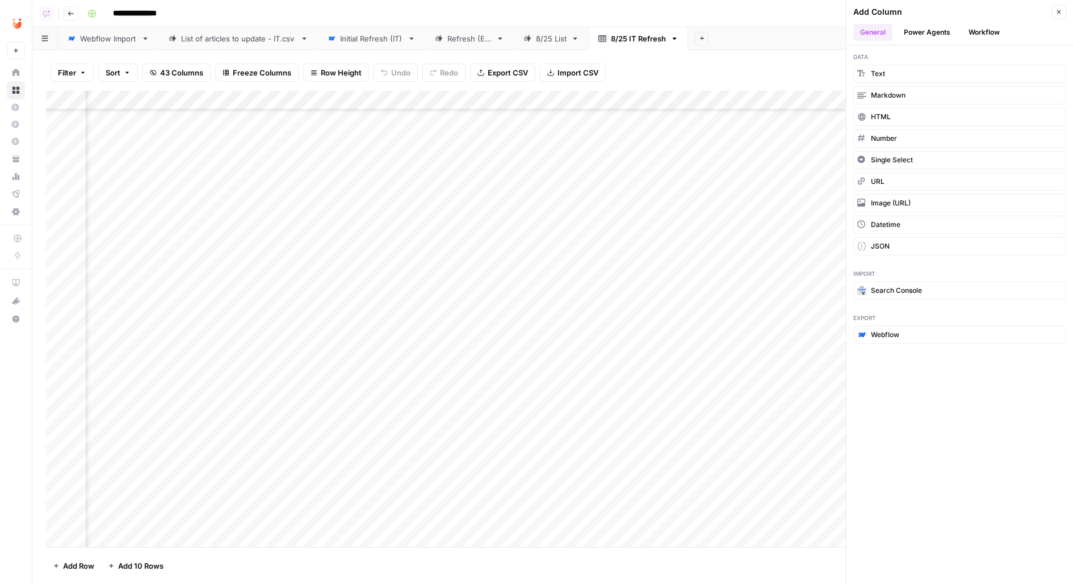
click at [997, 34] on button "Workflow" at bounding box center [984, 32] width 45 height 17
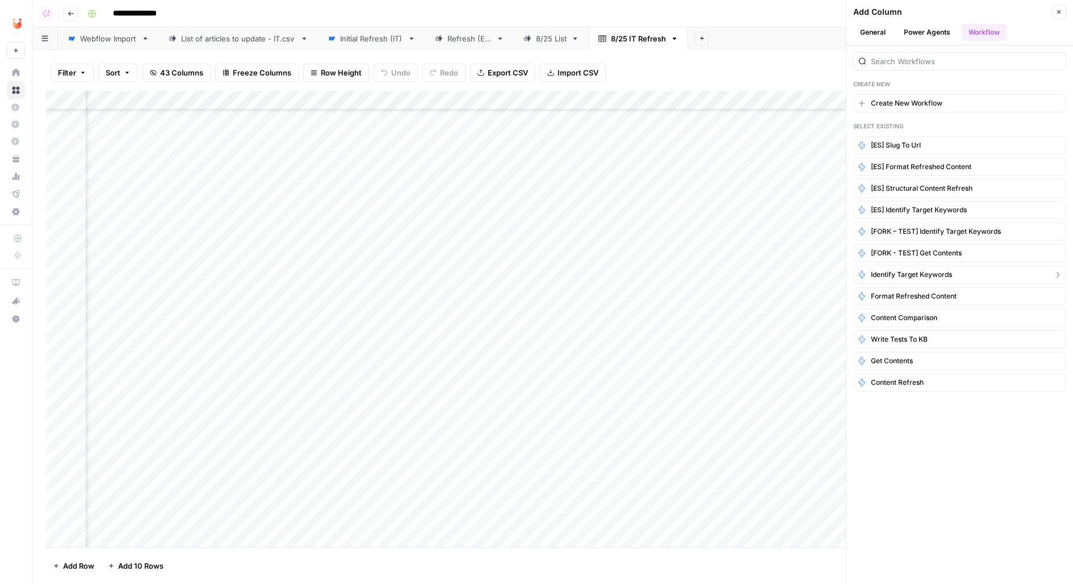
click at [894, 270] on span "Identify target keywords" at bounding box center [911, 275] width 81 height 10
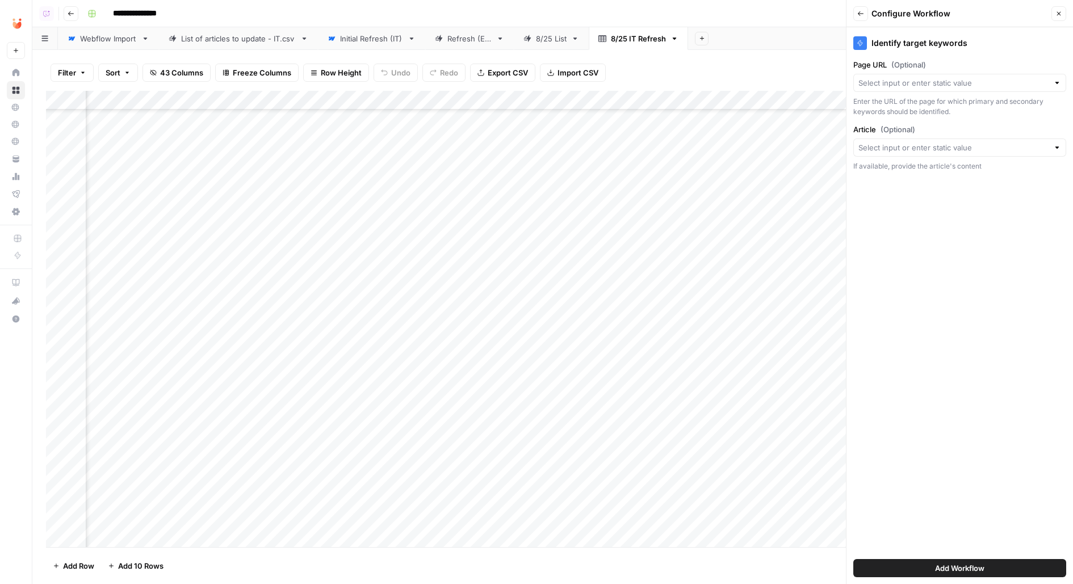
click at [887, 93] on div "Page URL (Optional) Enter the URL of the page for which primary and secondary k…" at bounding box center [959, 88] width 213 height 58
click at [886, 89] on div at bounding box center [959, 83] width 213 height 18
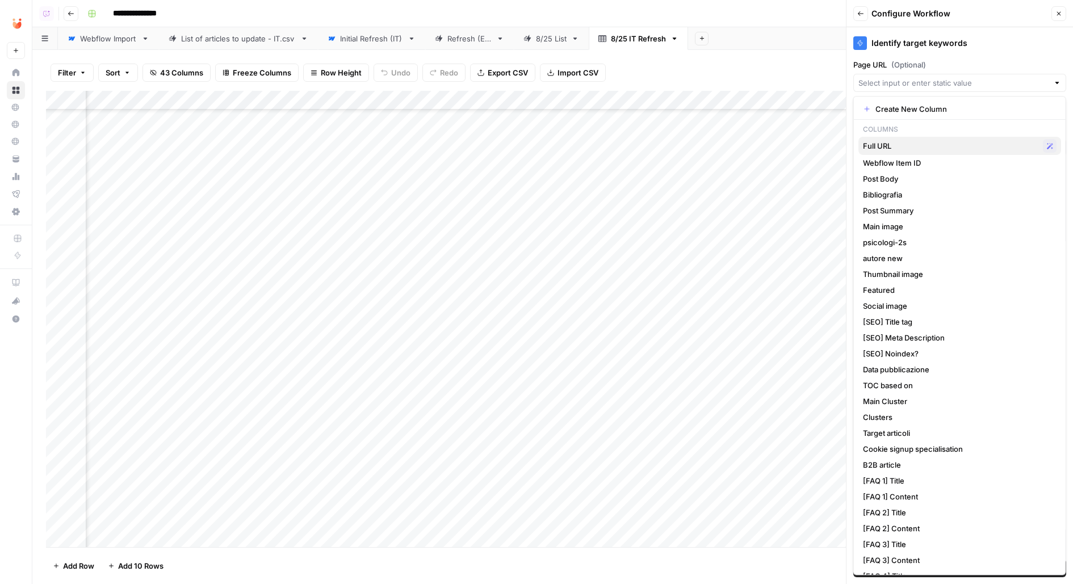
click at [893, 149] on span "Full URL" at bounding box center [950, 145] width 175 height 11
type input "Full URL"
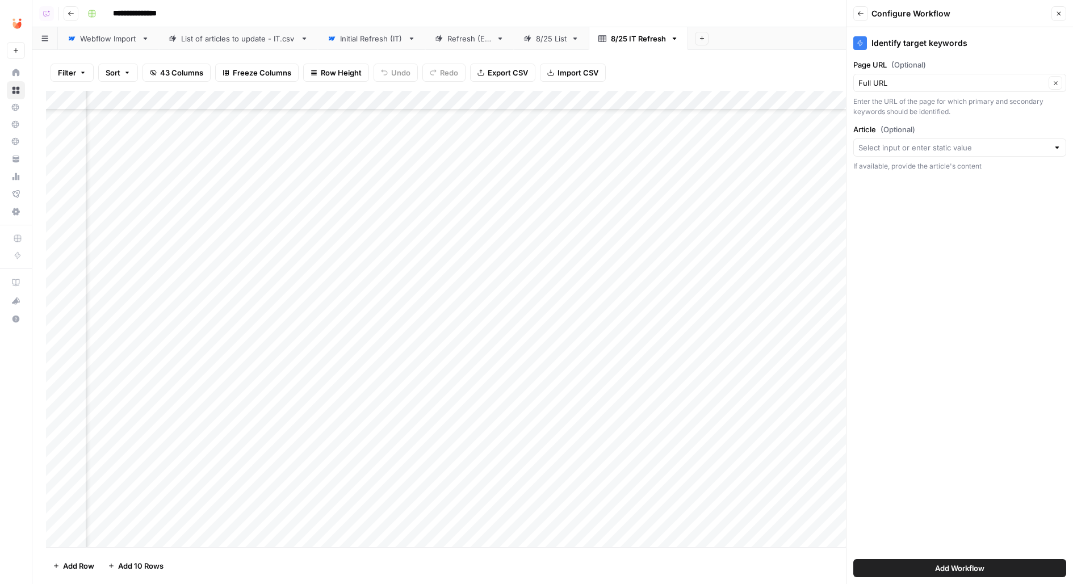
click at [909, 561] on button "Add Workflow" at bounding box center [959, 568] width 213 height 18
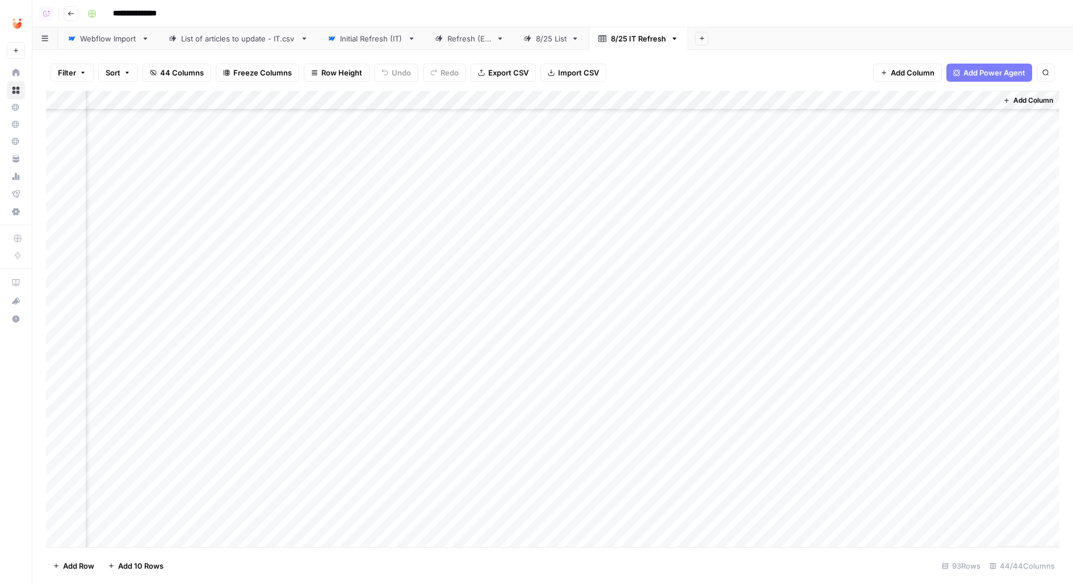
scroll to position [0, 3766]
click at [894, 122] on div "Add Column" at bounding box center [553, 319] width 1014 height 457
click at [1030, 101] on span "Add Column" at bounding box center [1034, 100] width 40 height 10
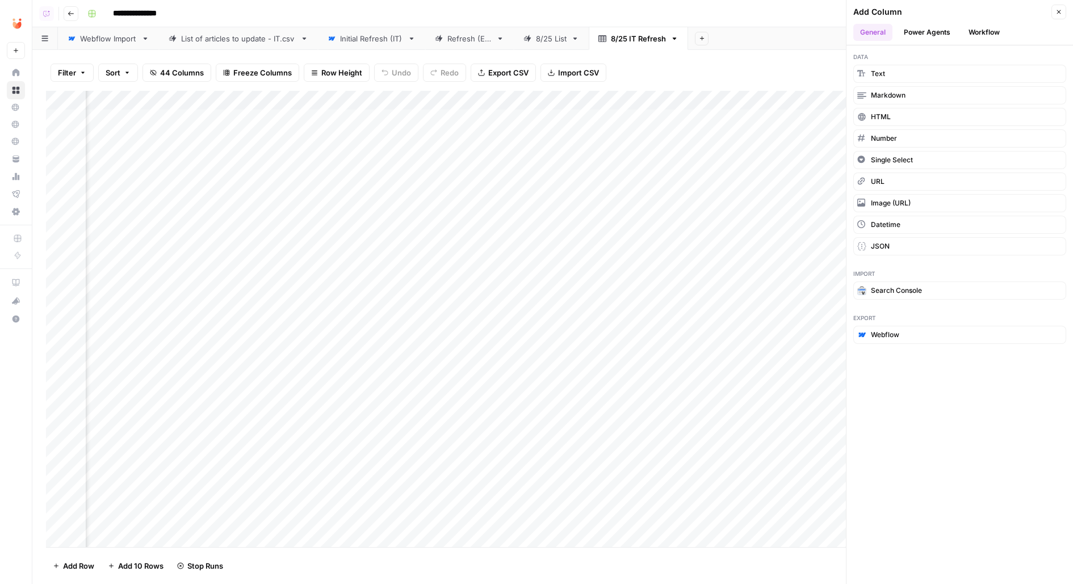
click at [942, 28] on button "Power Agents" at bounding box center [927, 32] width 60 height 17
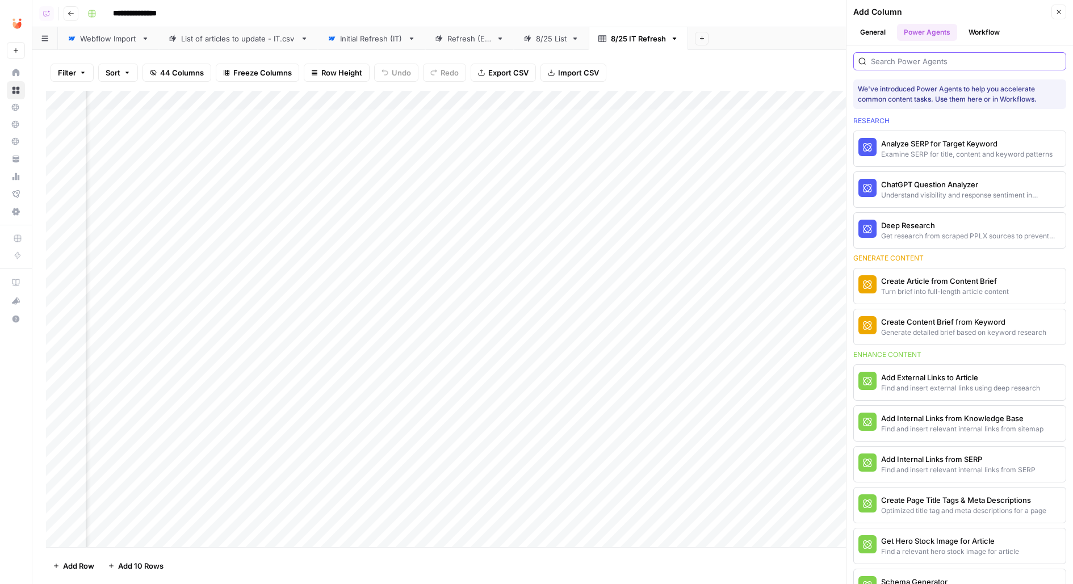
click at [962, 64] on input "search" at bounding box center [966, 61] width 190 height 11
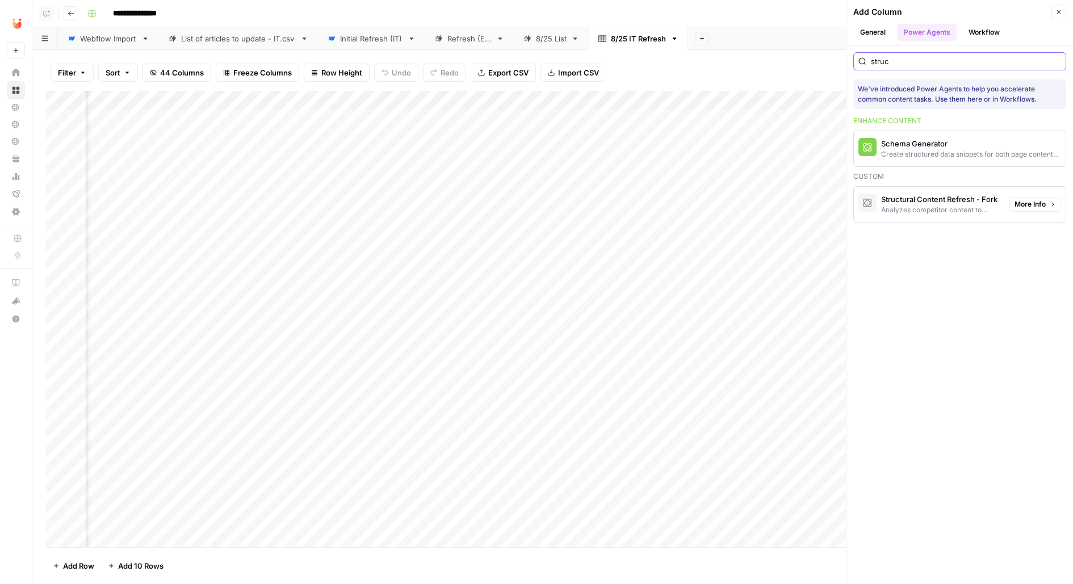
type input "struc"
click at [972, 202] on div "Structural Content Refresh - Fork" at bounding box center [940, 199] width 119 height 11
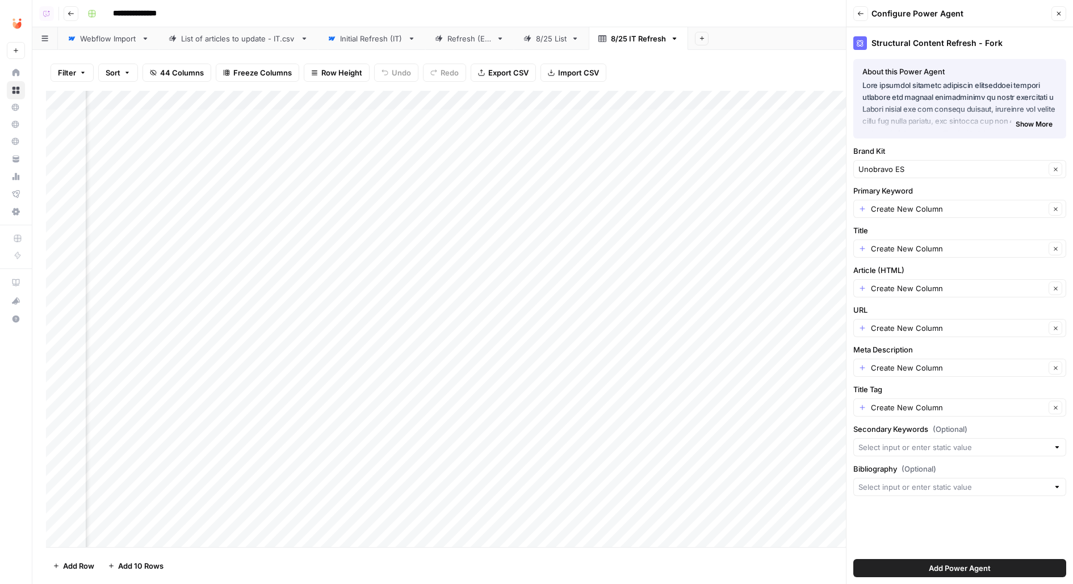
scroll to position [0, 3930]
type input "Secondary Keywords"
click at [545, 35] on div "8/25 List" at bounding box center [551, 38] width 31 height 11
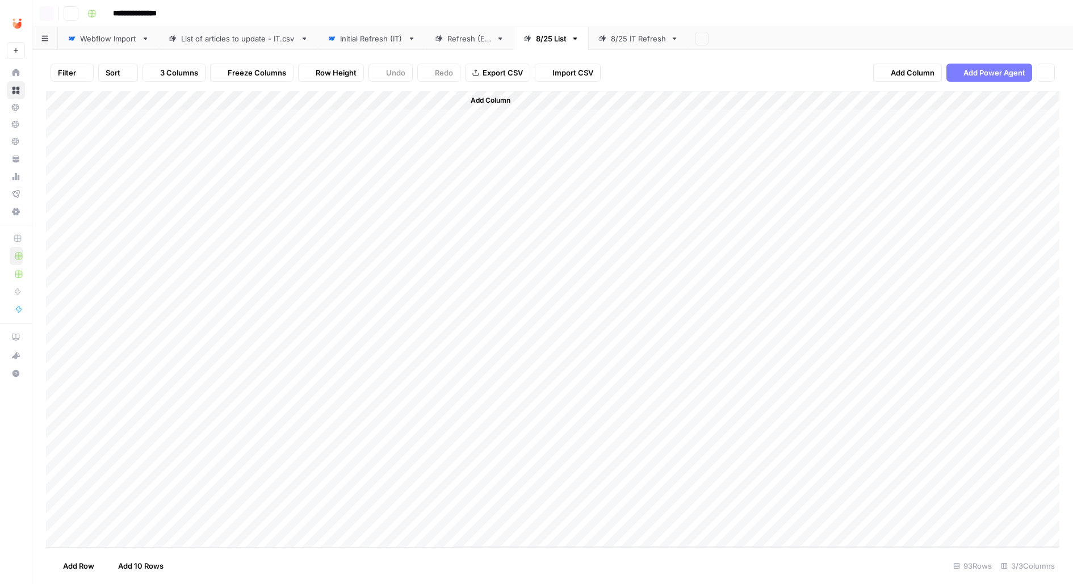
click at [458, 39] on div "Refresh (ES)" at bounding box center [469, 38] width 44 height 11
click at [620, 41] on div "8/25 IT Refresh" at bounding box center [638, 38] width 55 height 11
click at [1024, 98] on span "Add Column" at bounding box center [1034, 100] width 40 height 10
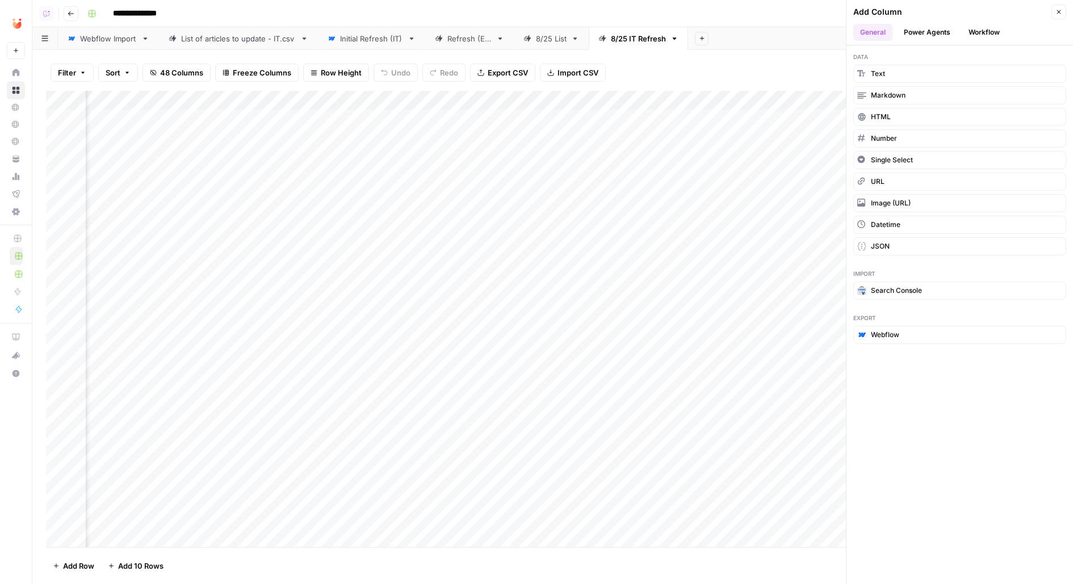
click at [987, 32] on button "Workflow" at bounding box center [984, 32] width 45 height 17
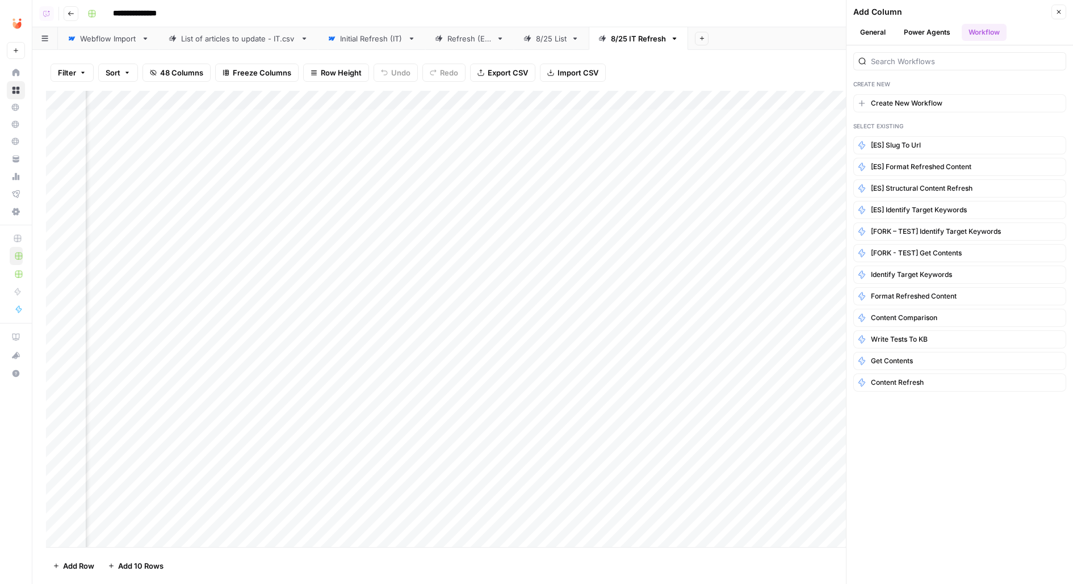
click at [911, 35] on button "Power Agents" at bounding box center [927, 32] width 60 height 17
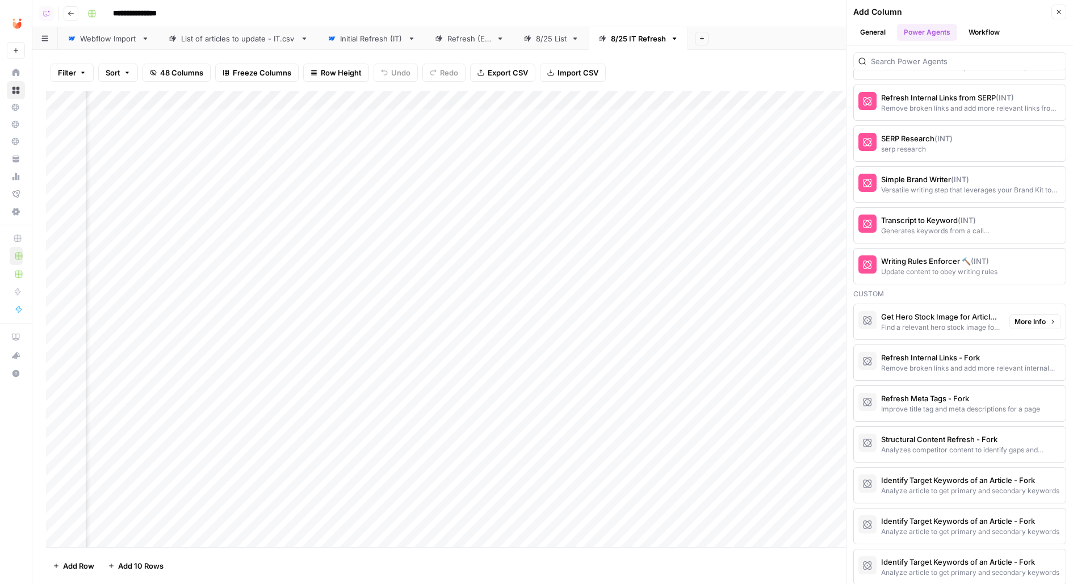
scroll to position [2052, 0]
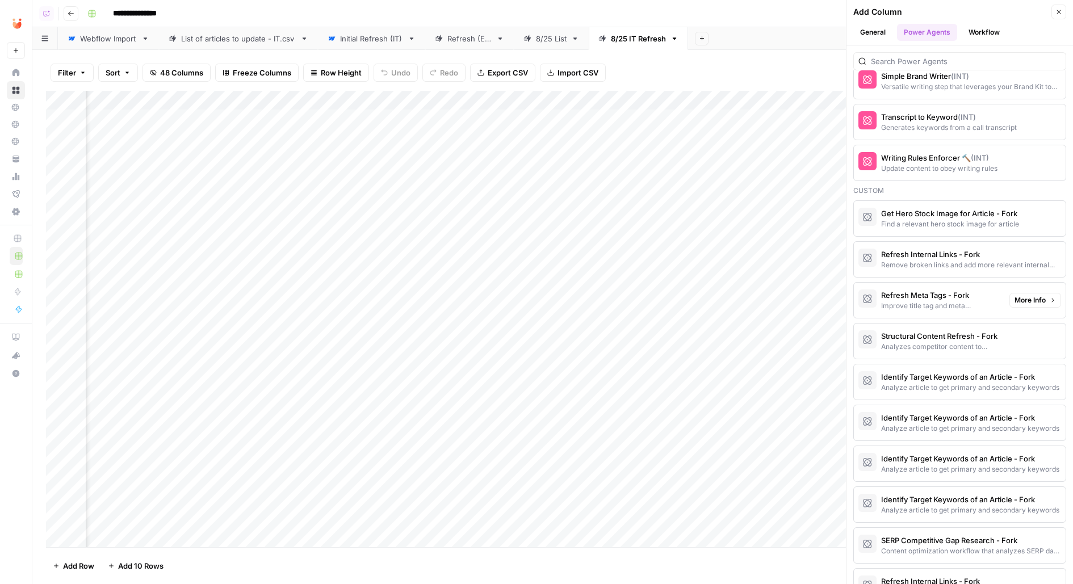
click at [939, 342] on div "Analyzes competitor content to identify gaps and updates articles with SEO impr…" at bounding box center [940, 347] width 119 height 10
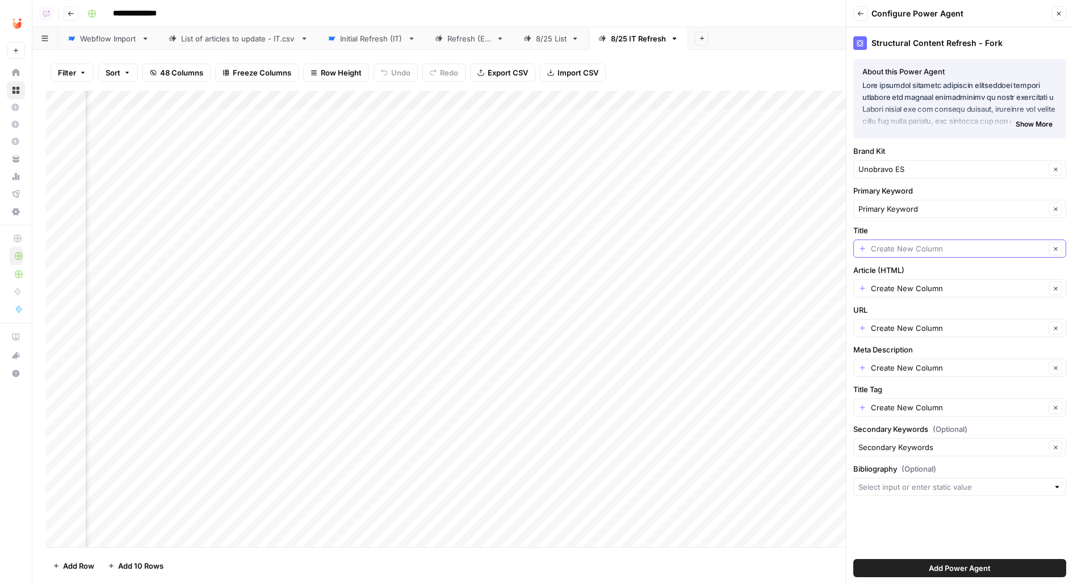
click at [902, 246] on input "Title" at bounding box center [958, 248] width 174 height 11
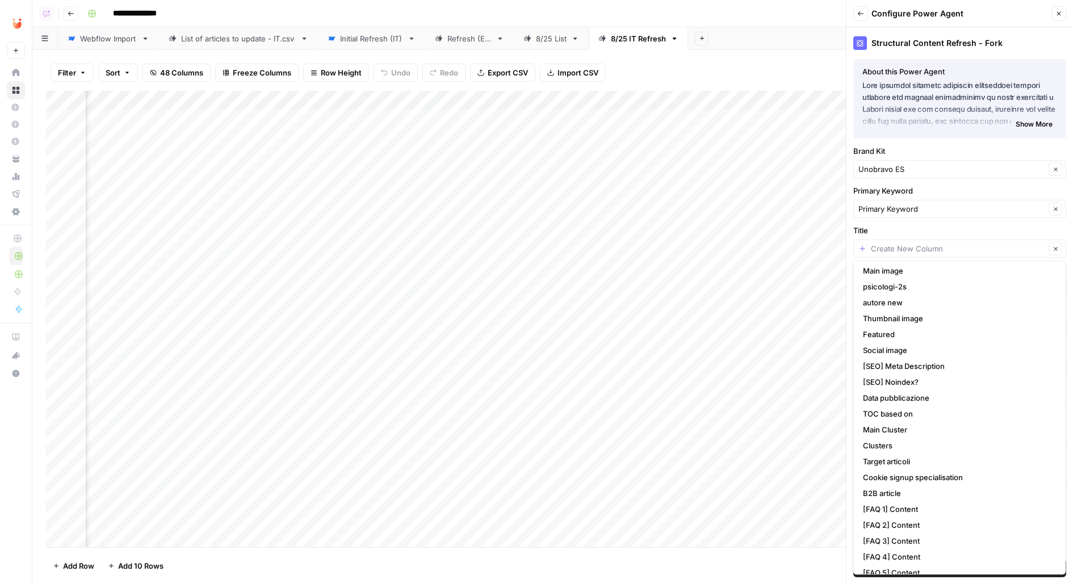
scroll to position [503, 0]
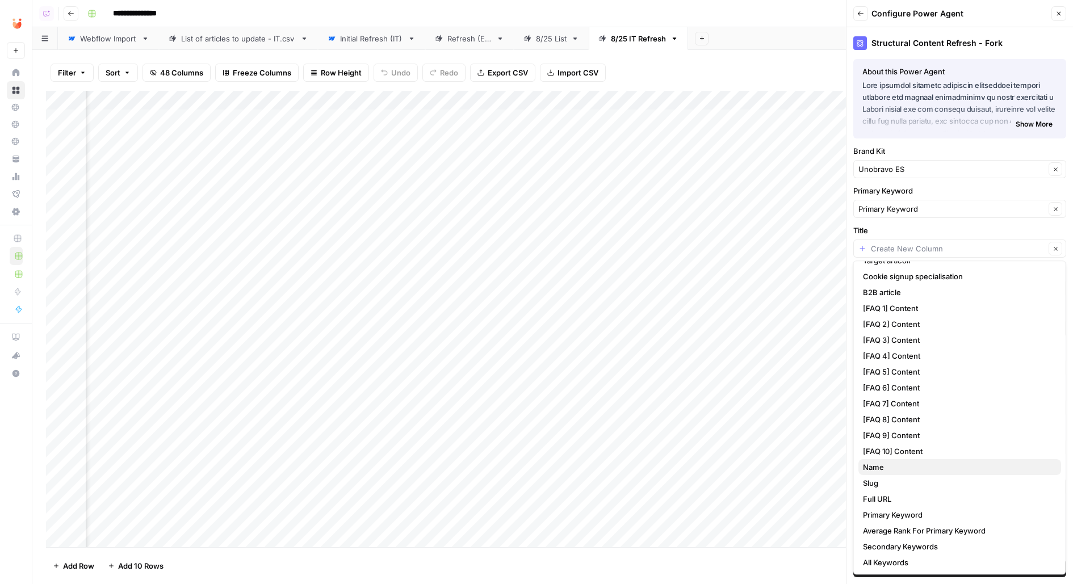
click at [901, 465] on span "Name" at bounding box center [957, 467] width 189 height 11
type input "Name"
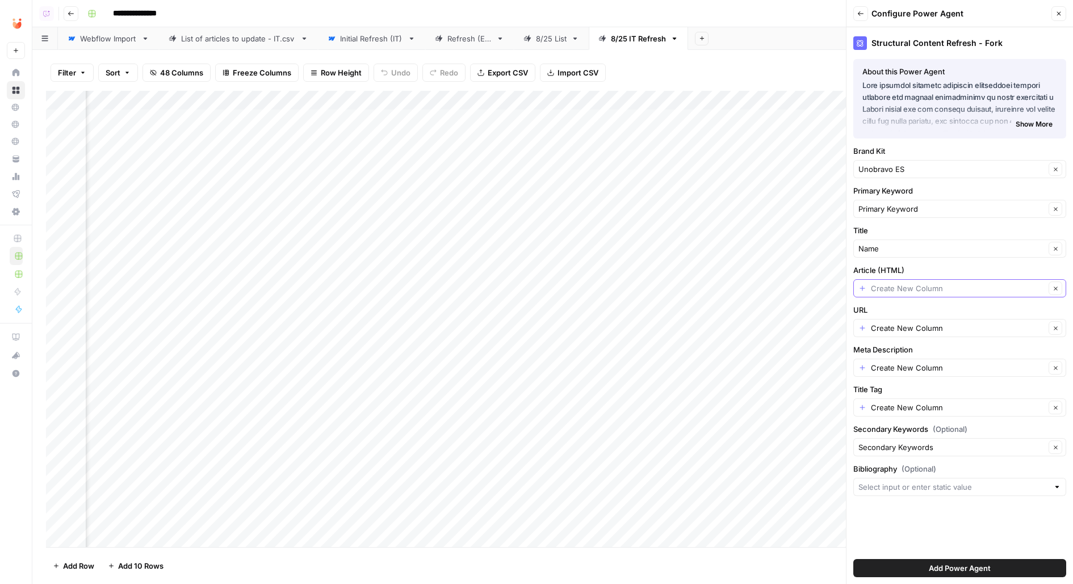
click at [886, 290] on input "Article (HTML)" at bounding box center [958, 288] width 174 height 11
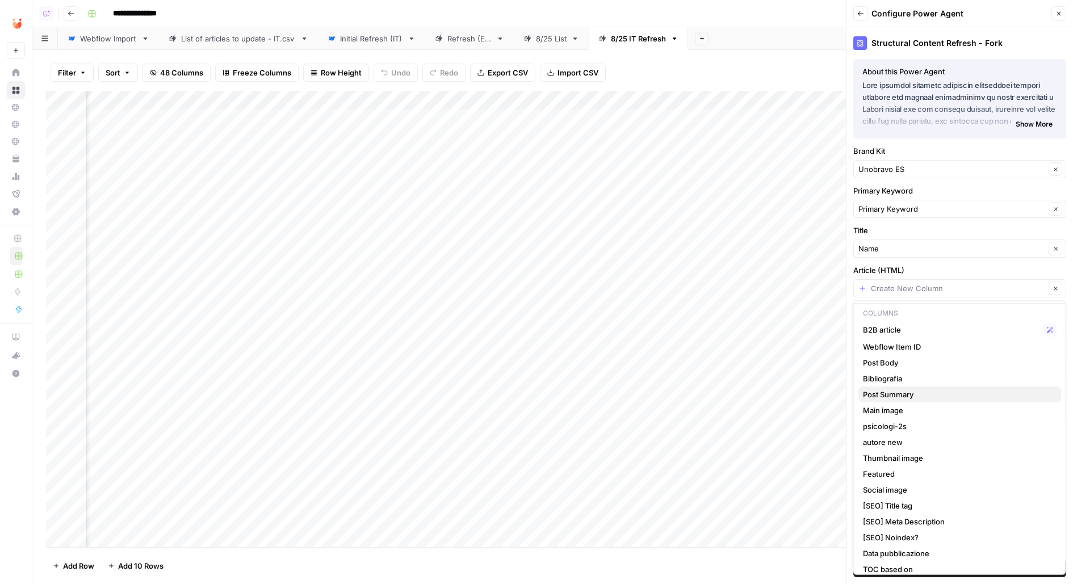
scroll to position [21, 0]
click at [886, 362] on span "Post Body" at bounding box center [957, 362] width 189 height 11
type input "Post Body"
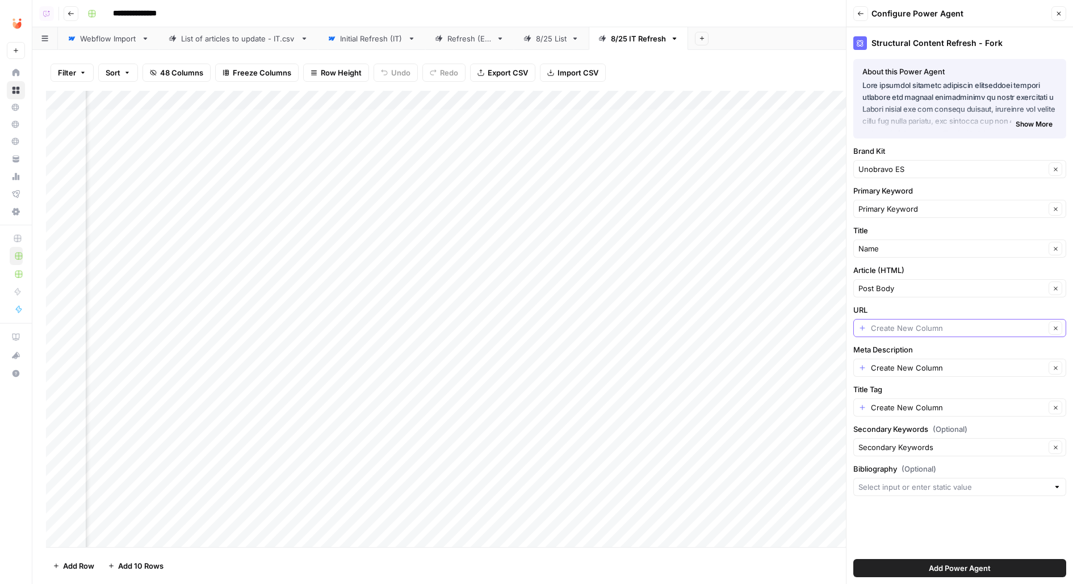
click at [906, 328] on input "URL" at bounding box center [958, 328] width 174 height 11
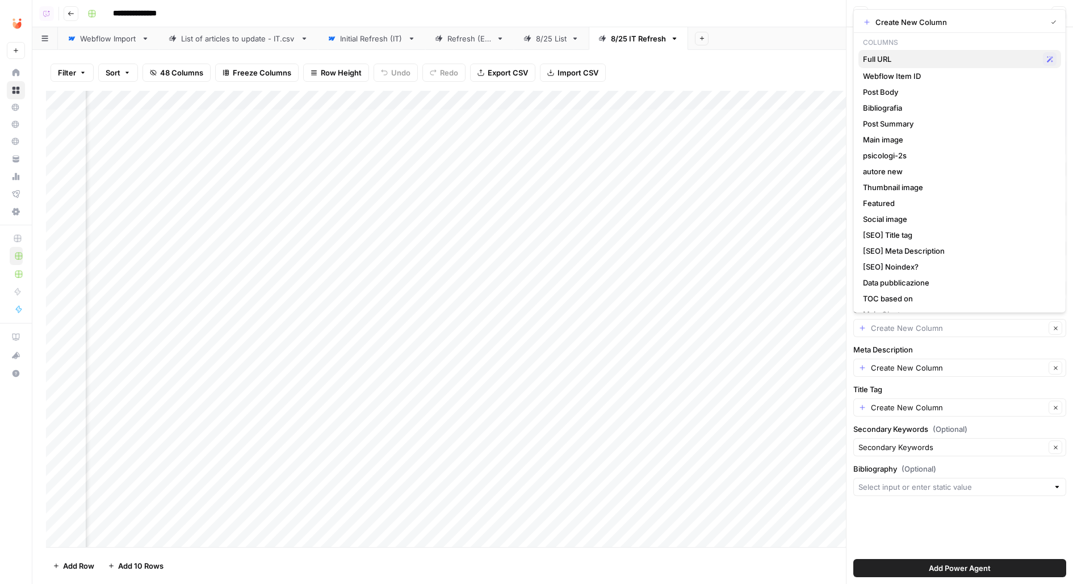
click at [894, 57] on span "Full URL" at bounding box center [950, 58] width 175 height 11
type input "Full URL"
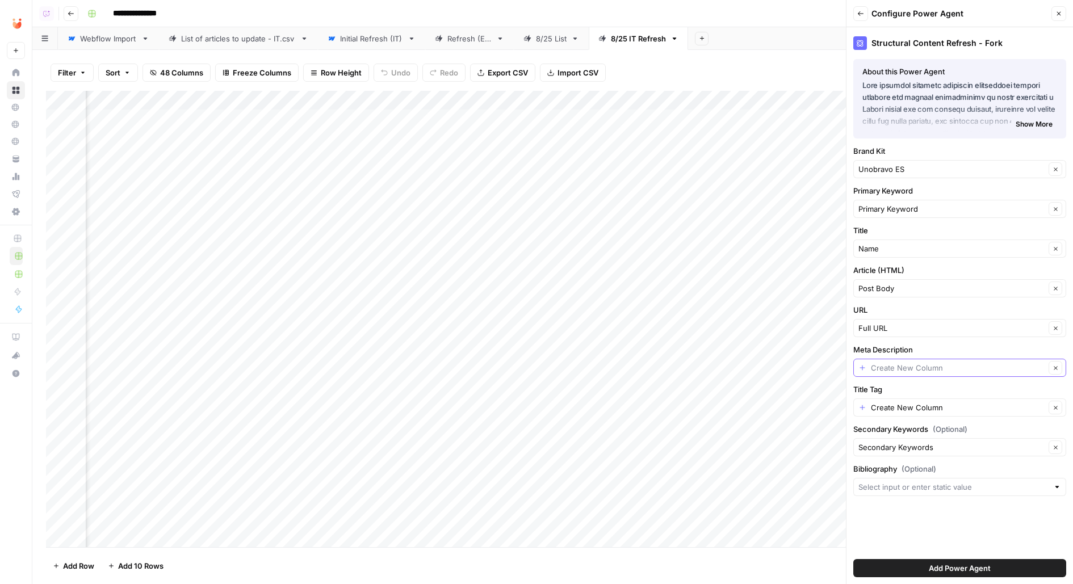
click at [896, 365] on input "Meta Description" at bounding box center [958, 367] width 174 height 11
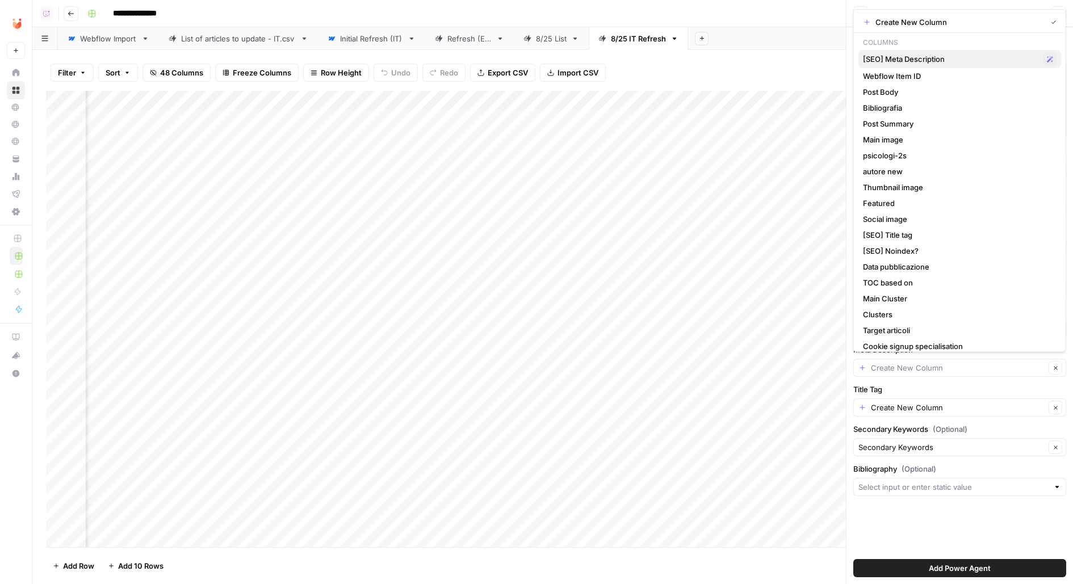
click at [927, 55] on span "[SEO] Meta Description" at bounding box center [950, 58] width 175 height 11
type input "[SEO] Meta Description"
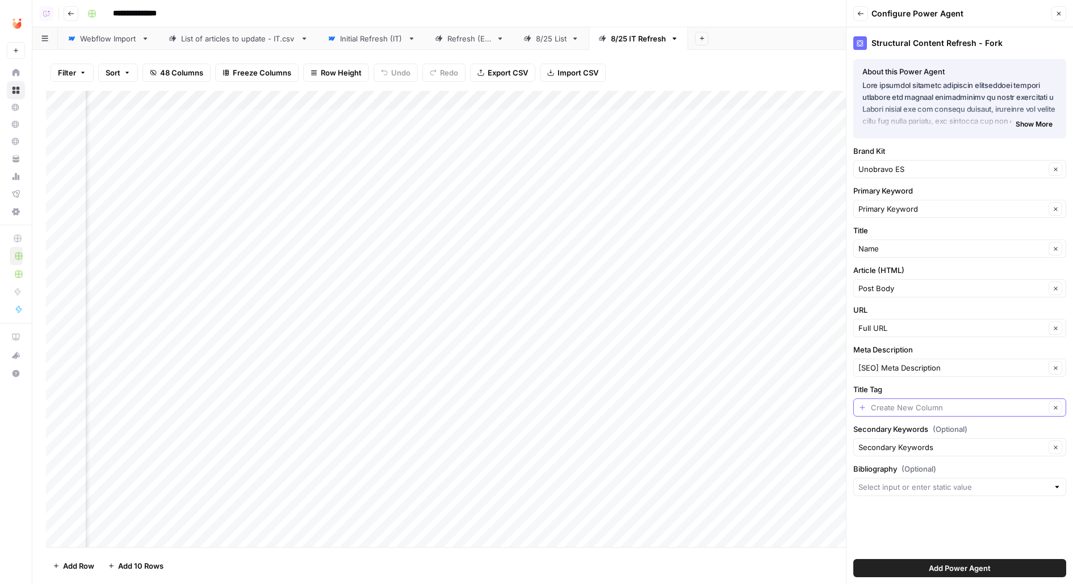
click at [911, 402] on input "Title Tag" at bounding box center [958, 407] width 174 height 11
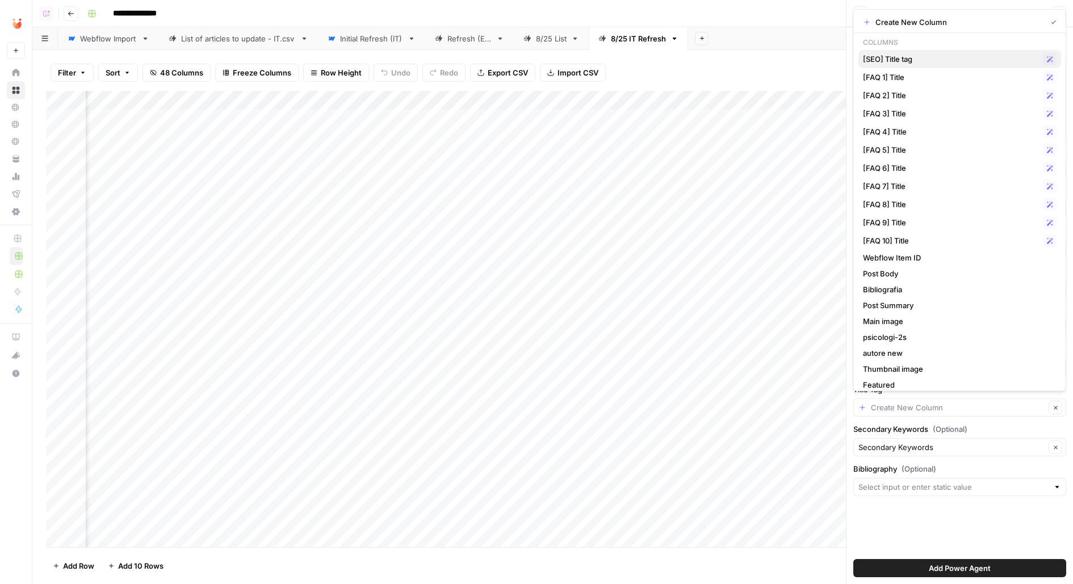
click at [914, 56] on span "[SEO] Title tag" at bounding box center [950, 58] width 175 height 11
type input "[SEO] Title tag"
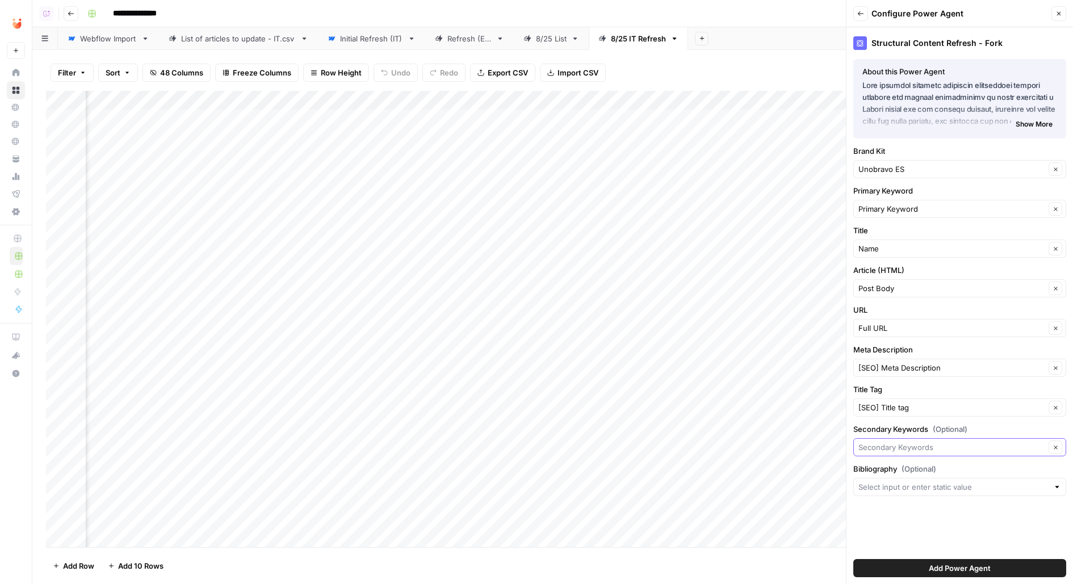
click at [897, 442] on input "Secondary Keywords (Optional)" at bounding box center [952, 447] width 187 height 11
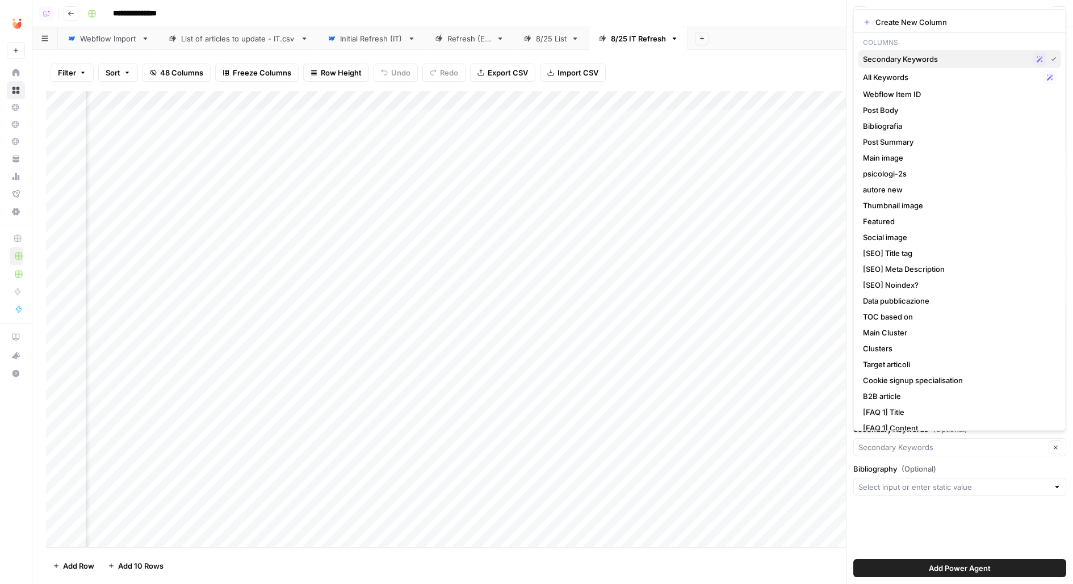
click at [897, 58] on span "Secondary Keywords" at bounding box center [945, 58] width 165 height 11
type input "Secondary Keywords"
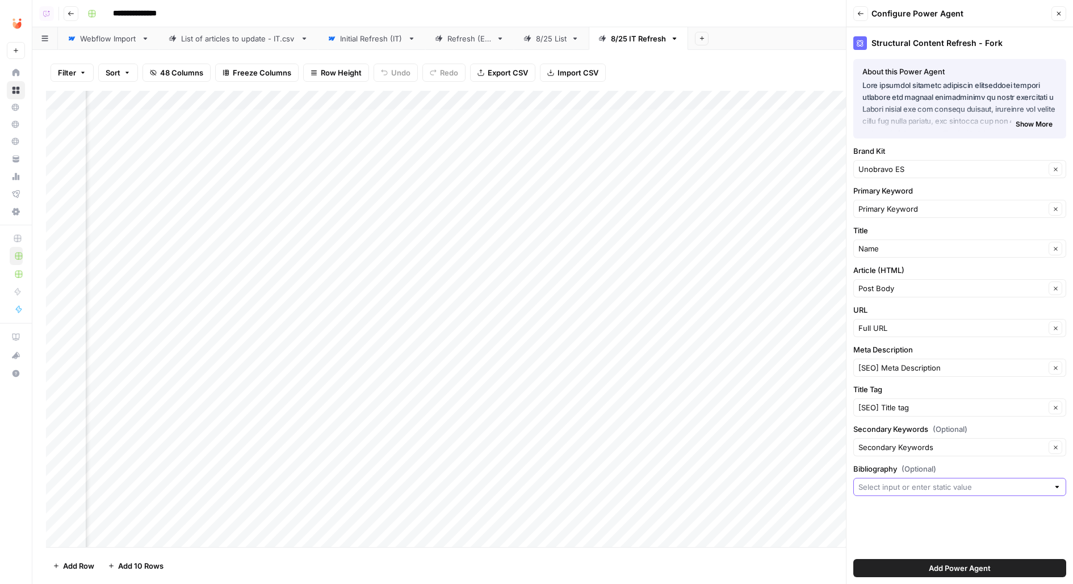
click at [881, 482] on input "Bibliography (Optional)" at bounding box center [954, 487] width 190 height 11
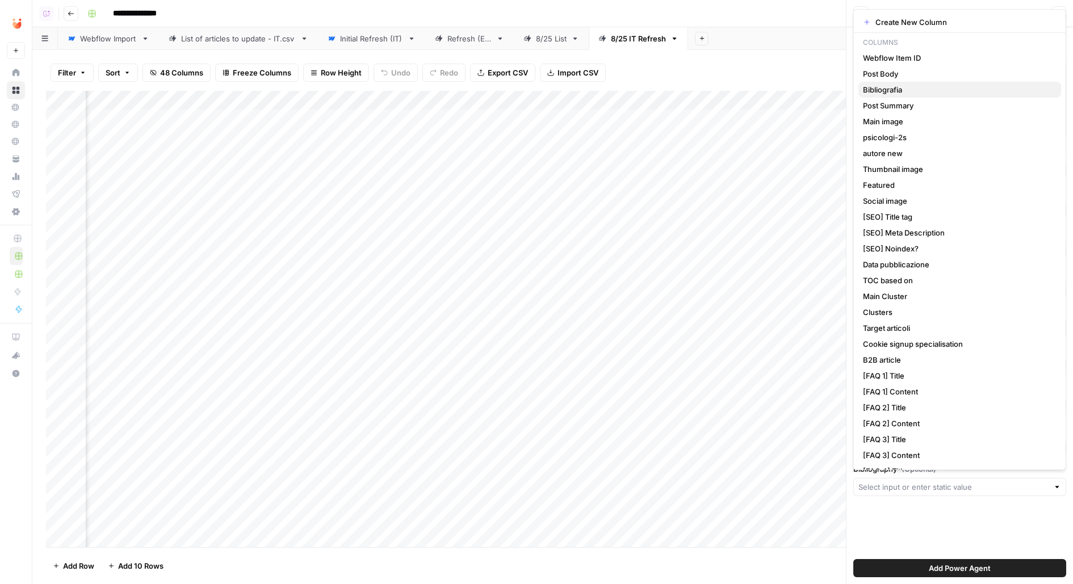
click at [900, 86] on span "Bibliografia" at bounding box center [957, 89] width 189 height 11
type input "Bibliografia"
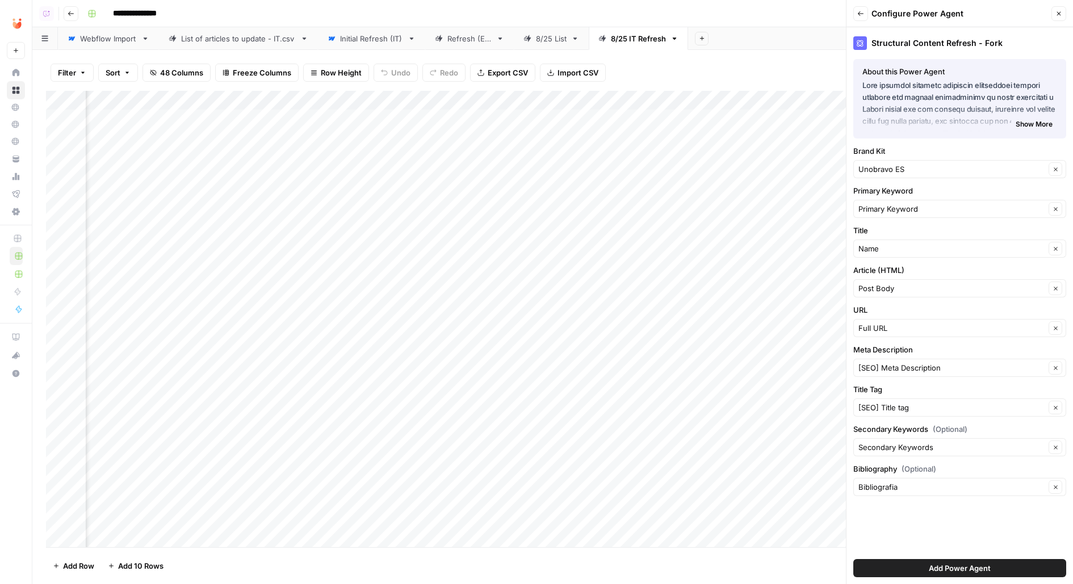
click at [905, 569] on button "Add Power Agent" at bounding box center [959, 568] width 213 height 18
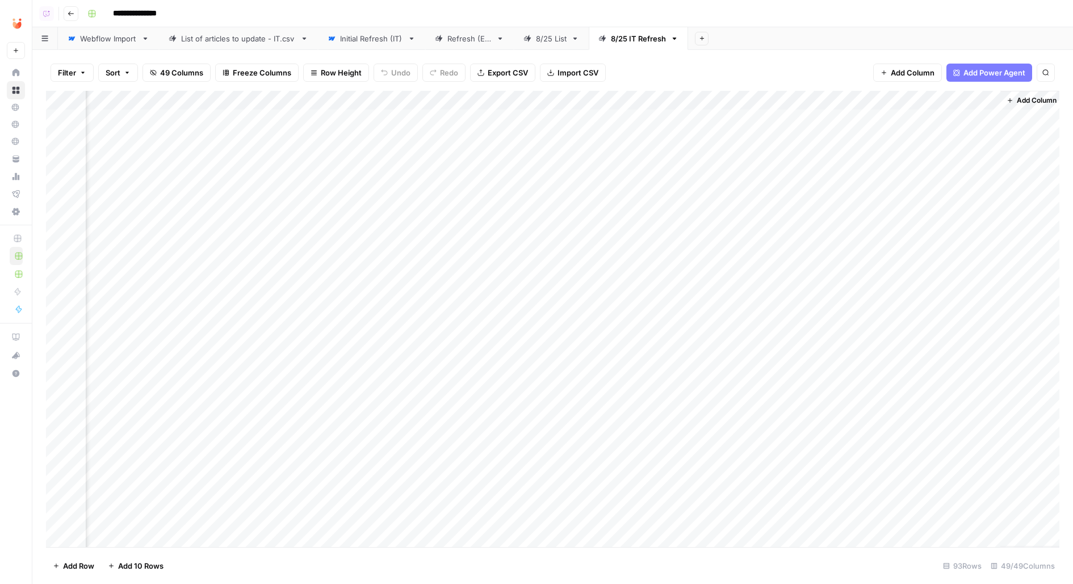
scroll to position [0, 4345]
click at [875, 116] on div "Add Column" at bounding box center [553, 319] width 1014 height 457
click at [374, 41] on div "Initial Refresh (IT)" at bounding box center [371, 38] width 63 height 11
click at [623, 99] on div "Add Column" at bounding box center [553, 319] width 1014 height 457
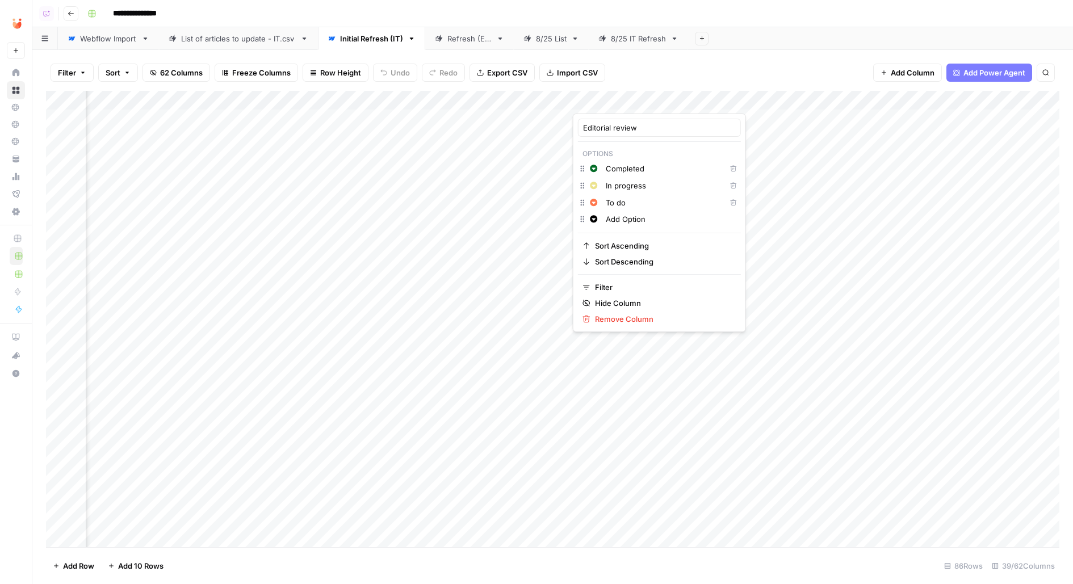
click at [760, 56] on div "Filter Sort 62 Columns Freeze Columns Row Height Undo Redo Export CSV Import CS…" at bounding box center [553, 73] width 1014 height 36
click at [725, 98] on div "Add Column" at bounding box center [553, 319] width 1014 height 457
click at [763, 48] on div "Add Sheet" at bounding box center [880, 38] width 385 height 23
click at [643, 36] on div "8/25 IT Refresh" at bounding box center [638, 38] width 55 height 11
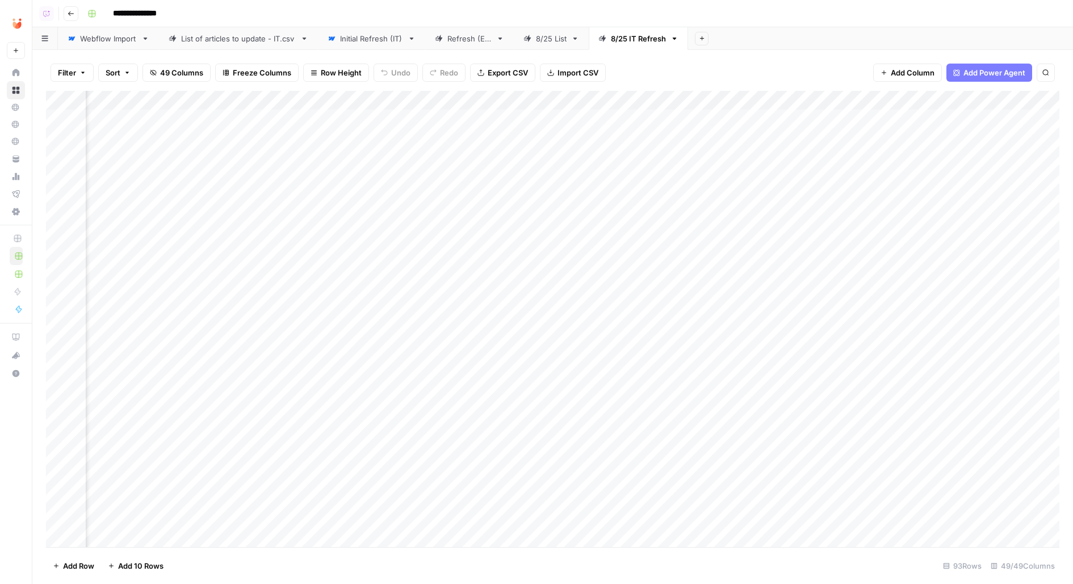
scroll to position [0, 4345]
click at [1028, 98] on span "Add Column" at bounding box center [1034, 100] width 40 height 10
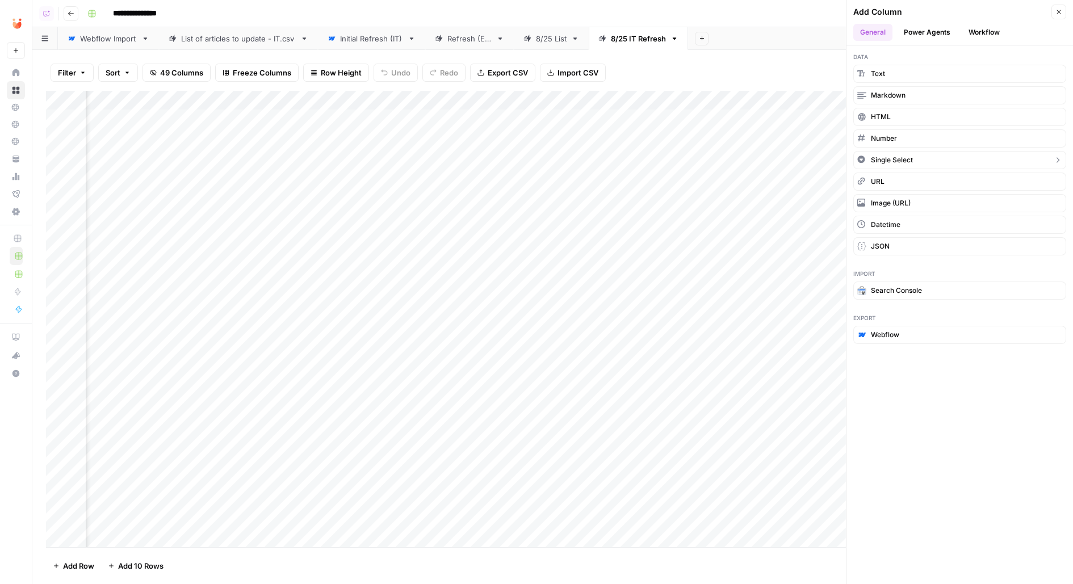
click at [896, 155] on span "Single Select" at bounding box center [892, 160] width 42 height 10
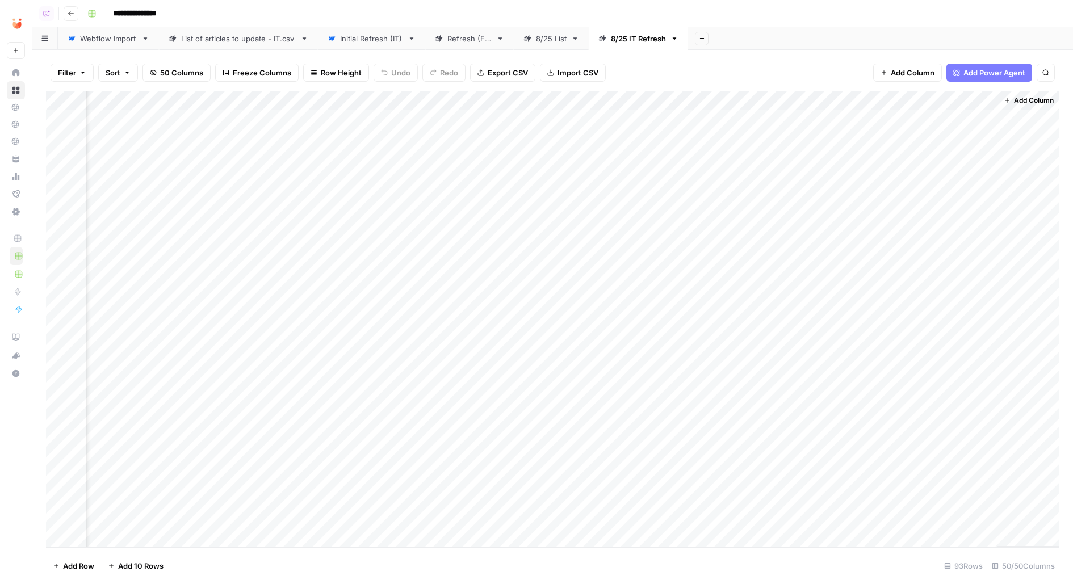
scroll to position [0, 4447]
click at [1018, 97] on span "Add Column" at bounding box center [1034, 100] width 40 height 10
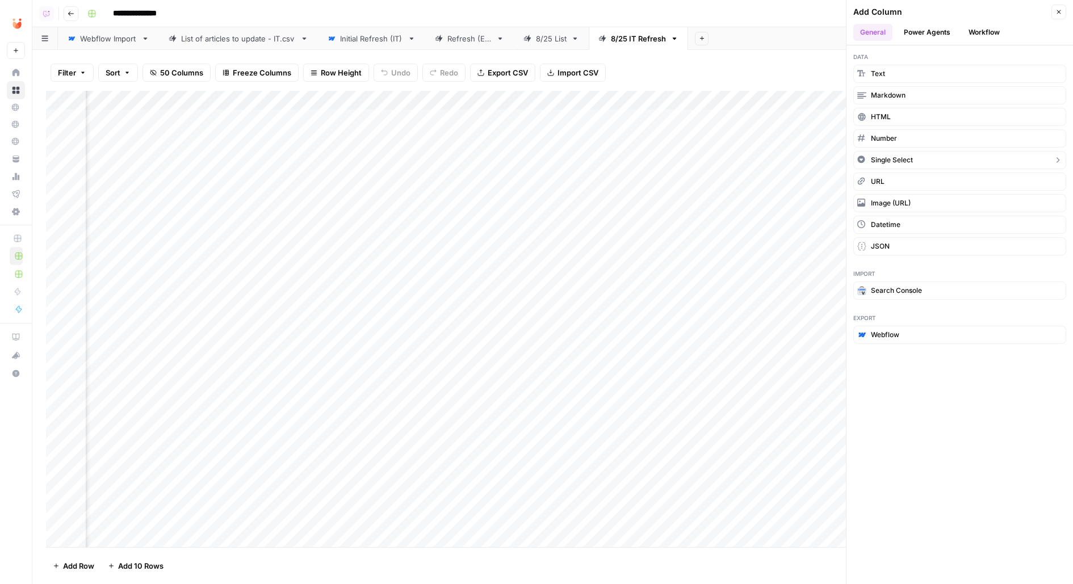
click at [905, 157] on span "Single Select" at bounding box center [892, 160] width 42 height 10
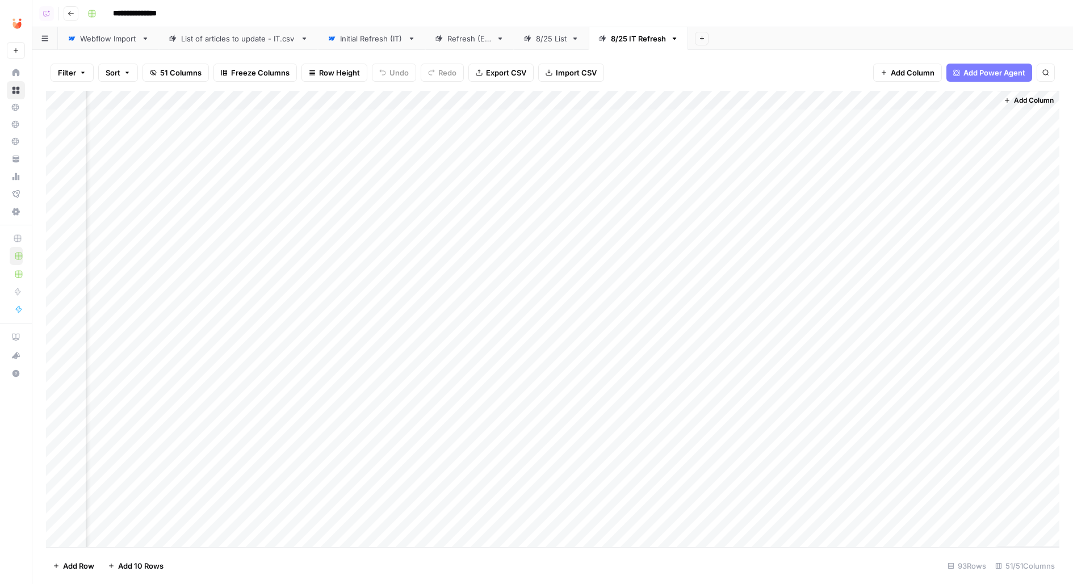
scroll to position [0, 4549]
click at [847, 104] on div "Add Column" at bounding box center [553, 319] width 1014 height 457
click at [845, 120] on div "New Column" at bounding box center [871, 128] width 148 height 18
click at [845, 123] on input "New Column" at bounding box center [871, 127] width 138 height 11
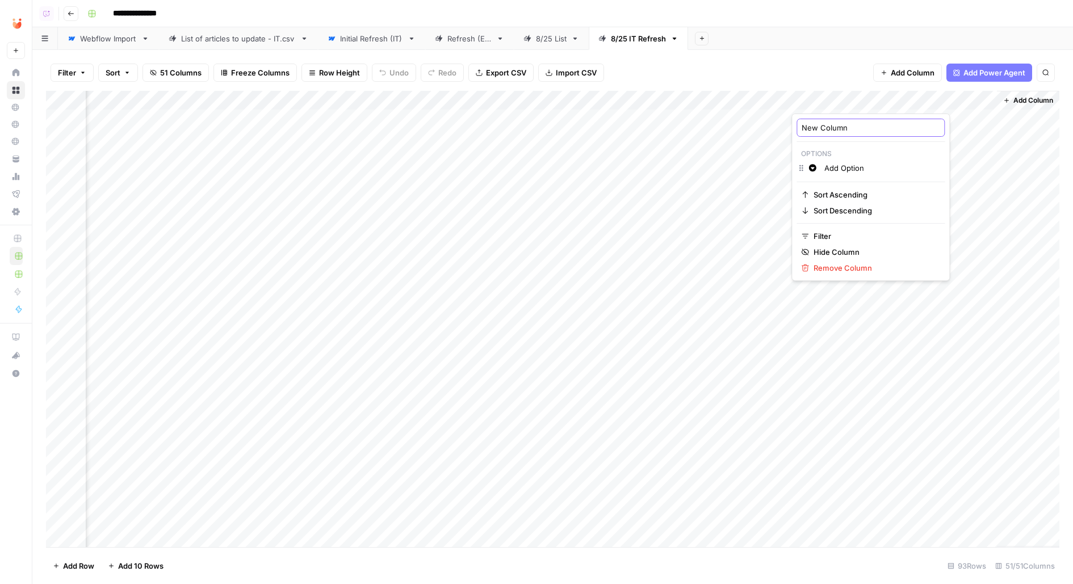
click at [845, 123] on input "New Column" at bounding box center [871, 127] width 138 height 11
type input "Editorial Review"
click at [964, 97] on div "Add Column" at bounding box center [553, 319] width 1014 height 457
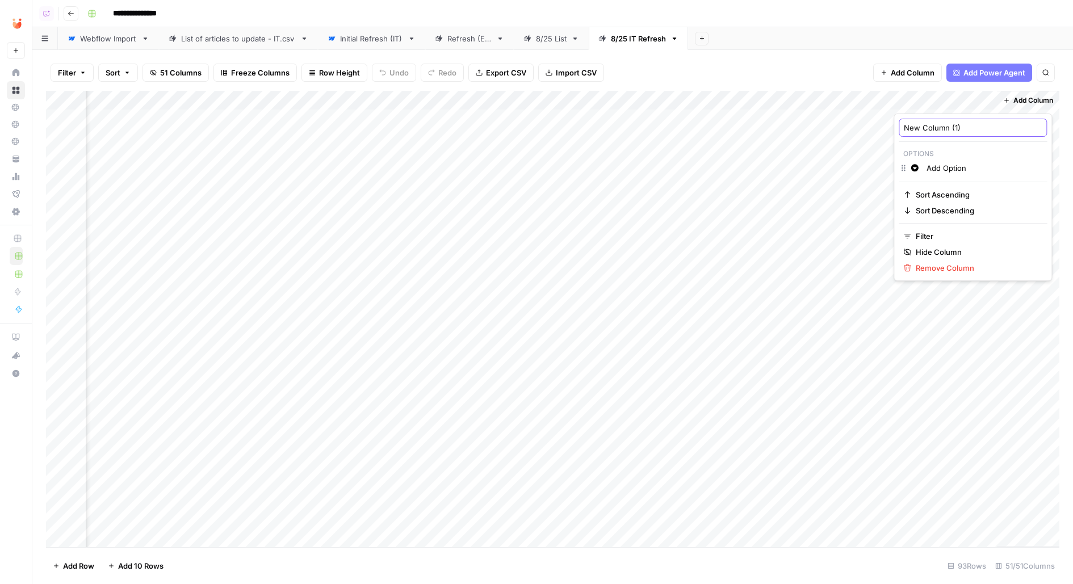
click at [938, 125] on input "New Column (1)" at bounding box center [973, 127] width 138 height 11
type input "Clinical Review"
click at [343, 43] on div "Initial Refresh (IT)" at bounding box center [371, 38] width 63 height 11
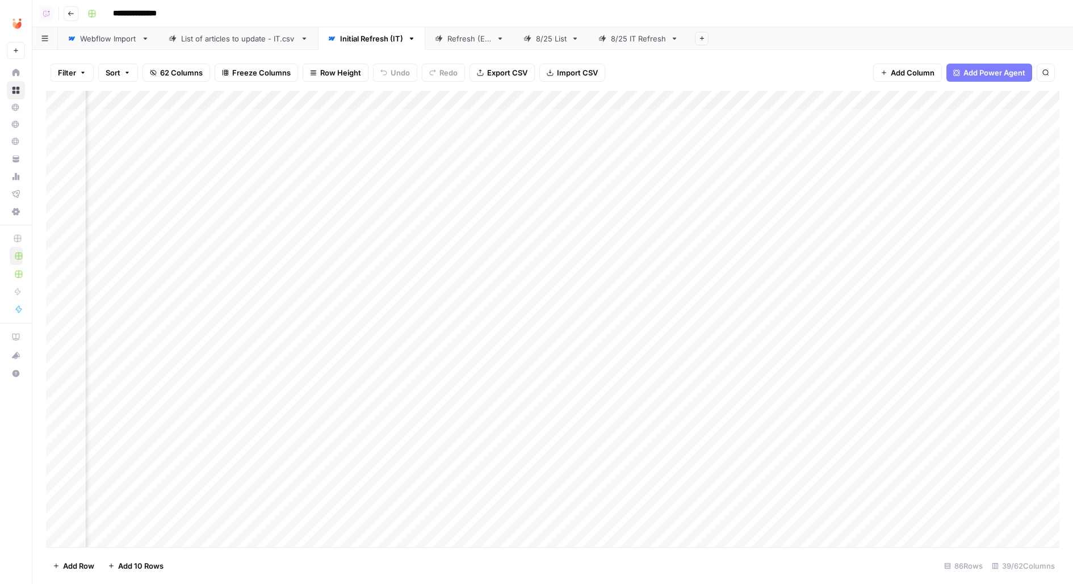
scroll to position [0, 1572]
click at [618, 43] on div "8/25 IT Refresh" at bounding box center [638, 38] width 55 height 11
click at [842, 104] on div "Add Column" at bounding box center [553, 319] width 1014 height 457
click at [844, 166] on input "Add Option" at bounding box center [882, 167] width 115 height 11
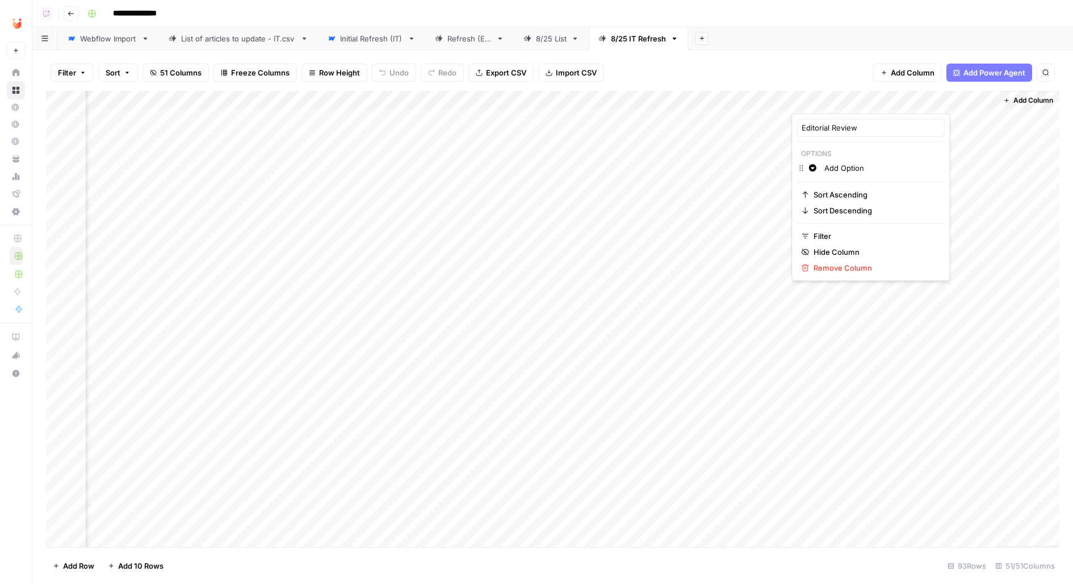
click at [844, 166] on input "Add Option" at bounding box center [882, 167] width 115 height 11
type input "C"
type input "To do"
click at [810, 183] on icon "button" at bounding box center [812, 185] width 7 height 7
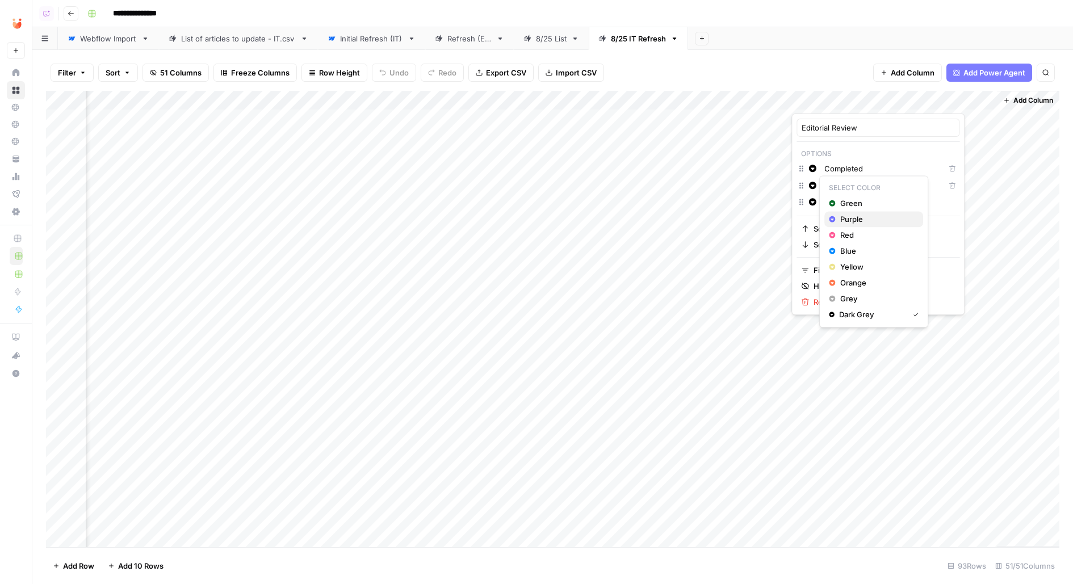
click at [835, 223] on div "Purple" at bounding box center [874, 219] width 90 height 11
click at [811, 203] on icon "button" at bounding box center [812, 201] width 7 height 7
click at [844, 262] on span "Blue" at bounding box center [877, 267] width 74 height 11
click at [849, 184] on span "Green" at bounding box center [877, 186] width 74 height 11
click at [901, 47] on div "Add Sheet" at bounding box center [880, 38] width 385 height 23
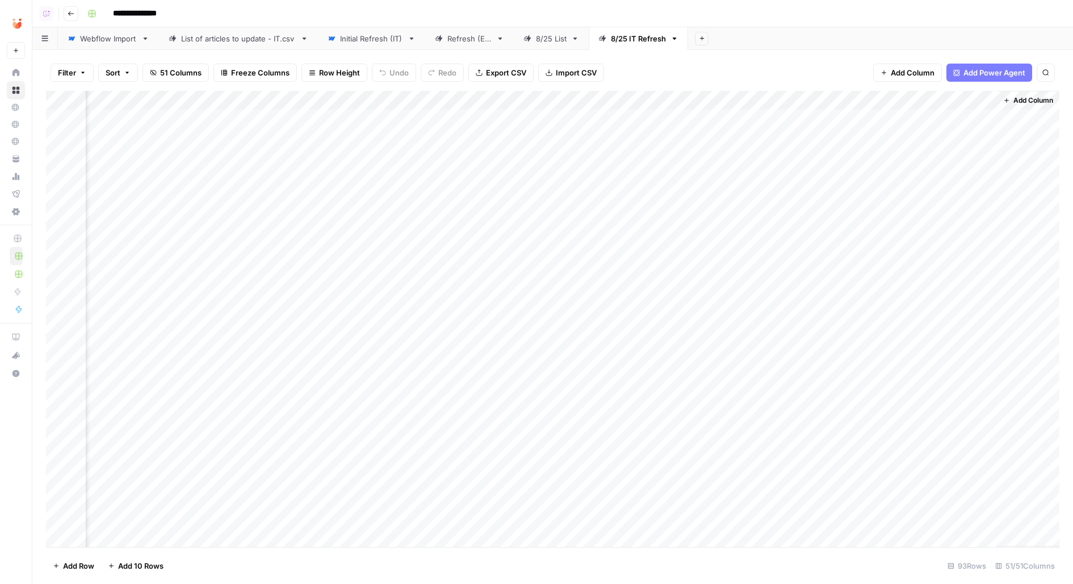
click at [855, 118] on div "Add Column" at bounding box center [553, 319] width 1014 height 457
click at [926, 107] on div "Add Column" at bounding box center [553, 319] width 1014 height 457
click at [846, 115] on div "Add Column" at bounding box center [553, 319] width 1014 height 457
click at [846, 118] on div "Add Column" at bounding box center [553, 319] width 1014 height 457
type input "t"
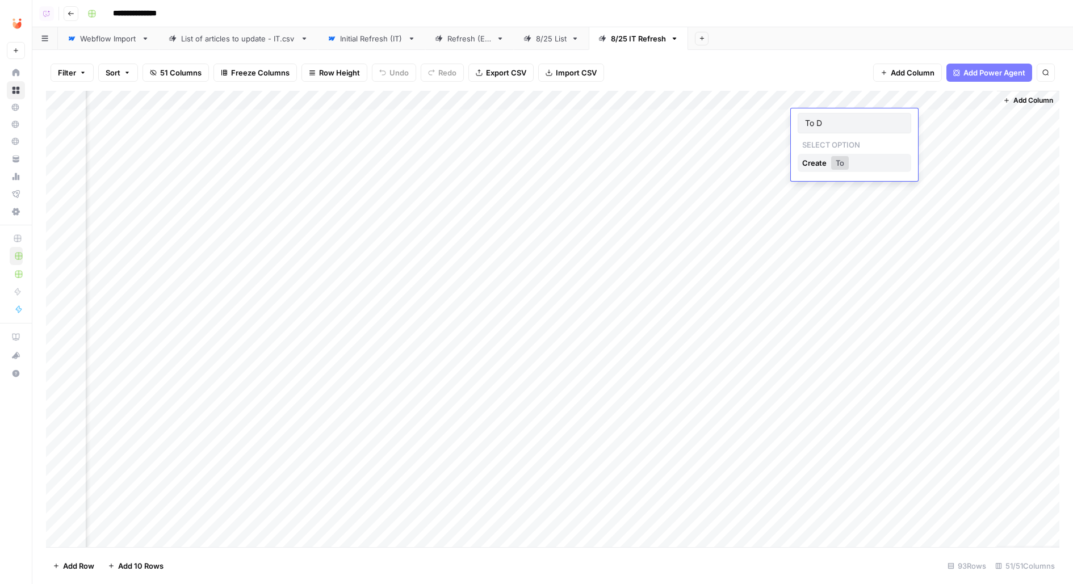
type input "To Do"
click at [924, 122] on div "Add Column" at bounding box center [553, 319] width 1014 height 457
click at [932, 103] on div "Add Column" at bounding box center [553, 319] width 1014 height 457
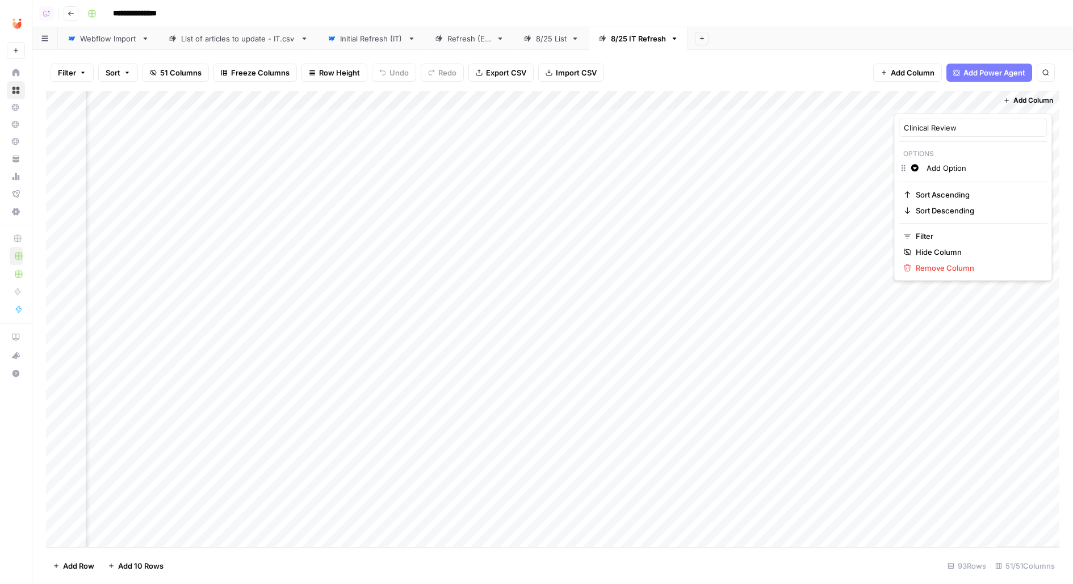
click at [942, 165] on input "Add Option" at bounding box center [984, 167] width 115 height 11
type input "In Prog"
type input "To Do"
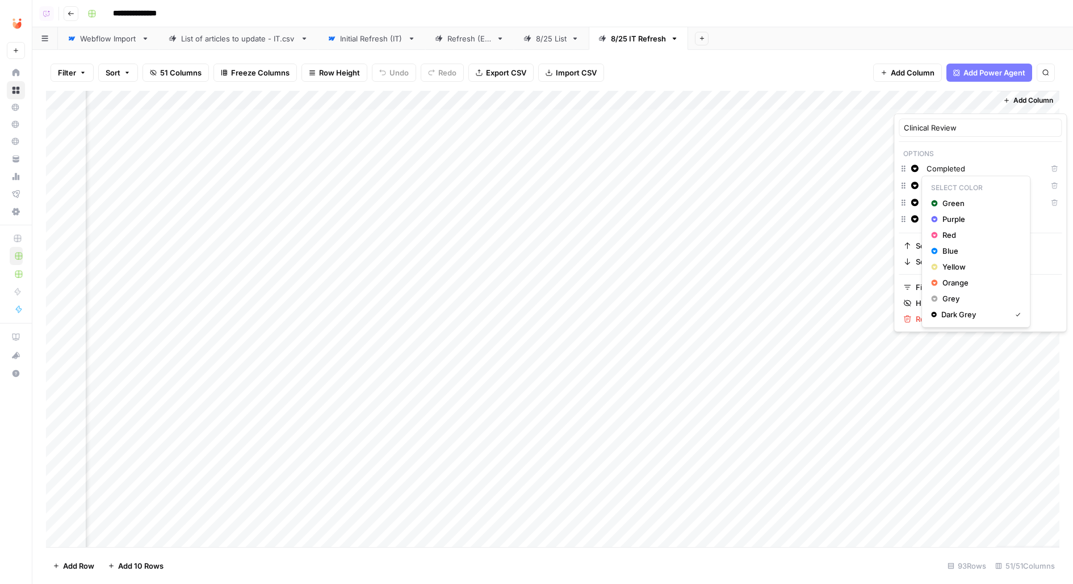
click at [919, 185] on button "Change color" at bounding box center [915, 186] width 14 height 14
click at [914, 189] on button "Change color" at bounding box center [915, 186] width 14 height 14
click at [940, 199] on div "Green" at bounding box center [976, 203] width 90 height 11
click at [918, 208] on button "Change color" at bounding box center [915, 203] width 14 height 14
click at [937, 236] on icon "button" at bounding box center [935, 236] width 6 height 6
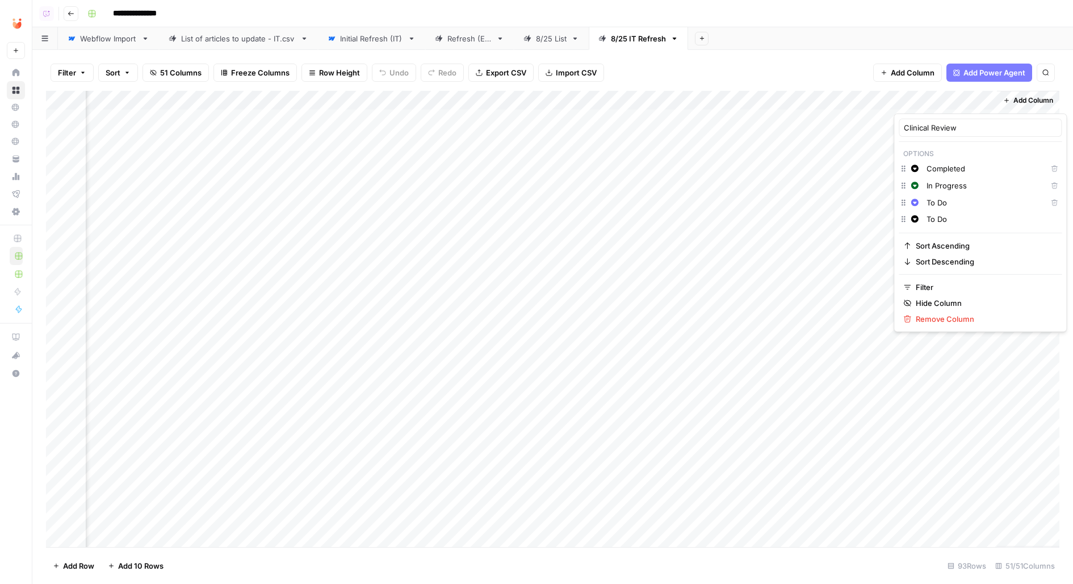
click at [917, 174] on button "Change color" at bounding box center [915, 169] width 14 height 14
click at [965, 251] on span "Yellow" at bounding box center [980, 249] width 74 height 11
click at [909, 47] on div "Add Sheet" at bounding box center [880, 38] width 385 height 23
click at [933, 97] on div "Add Column" at bounding box center [553, 319] width 1014 height 457
click at [836, 13] on div "**********" at bounding box center [572, 14] width 979 height 18
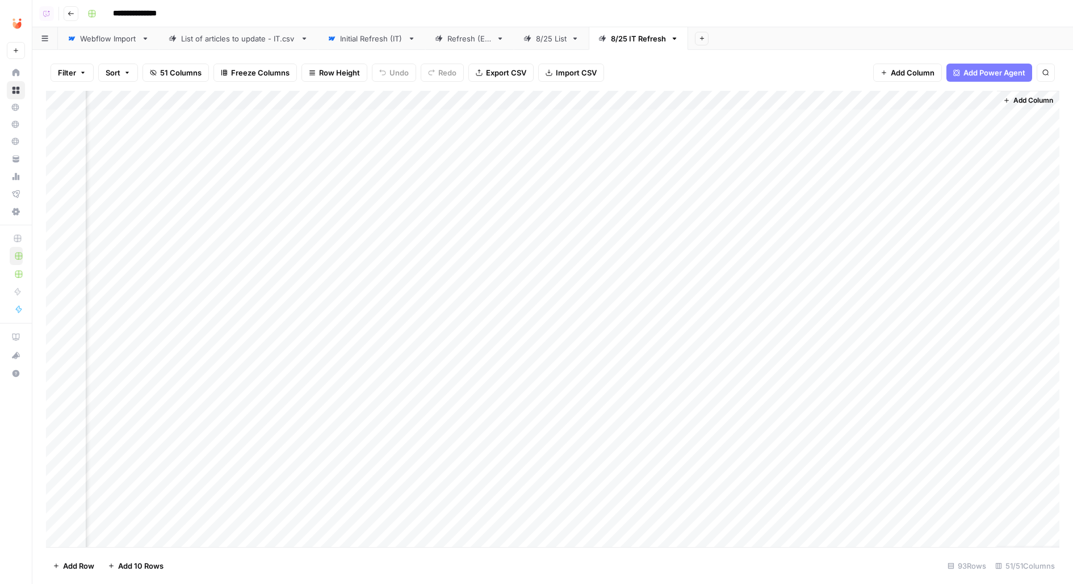
click at [903, 108] on div "Add Column" at bounding box center [553, 319] width 1014 height 457
click at [927, 204] on input "To Do" at bounding box center [984, 202] width 115 height 11
click at [910, 202] on button "Change color" at bounding box center [915, 203] width 14 height 14
click at [839, 55] on div "Filter Sort 51 Columns Freeze Columns Row Height Undo Redo Export CSV Import CS…" at bounding box center [553, 73] width 1014 height 36
click at [917, 115] on div "Add Column" at bounding box center [553, 319] width 1014 height 457
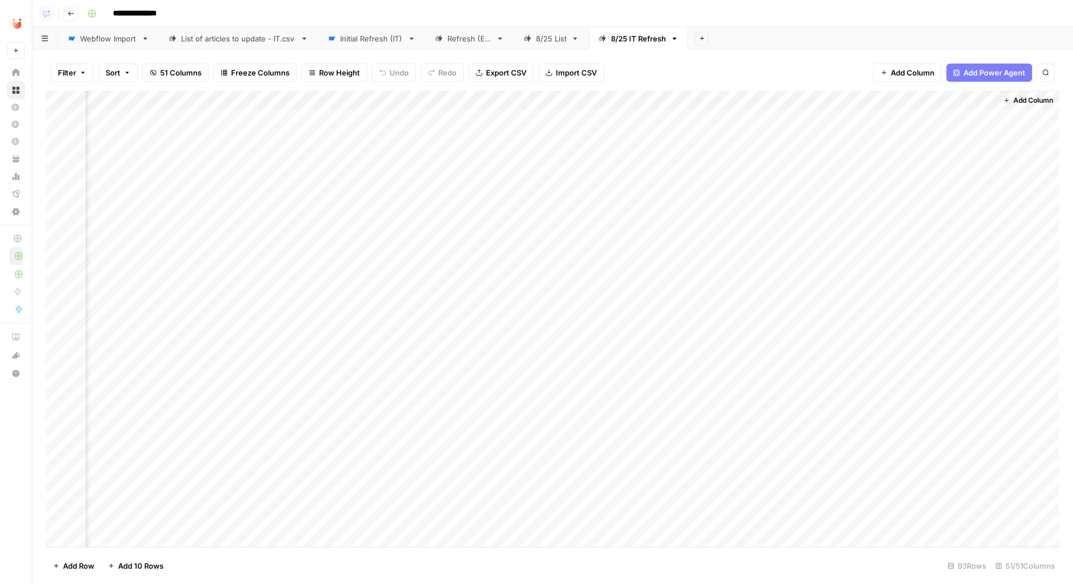
click at [920, 121] on div "Add Column" at bounding box center [553, 319] width 1014 height 457
click at [923, 202] on button "To Do" at bounding box center [925, 204] width 29 height 14
click at [1016, 101] on span "Add Column" at bounding box center [1034, 100] width 40 height 10
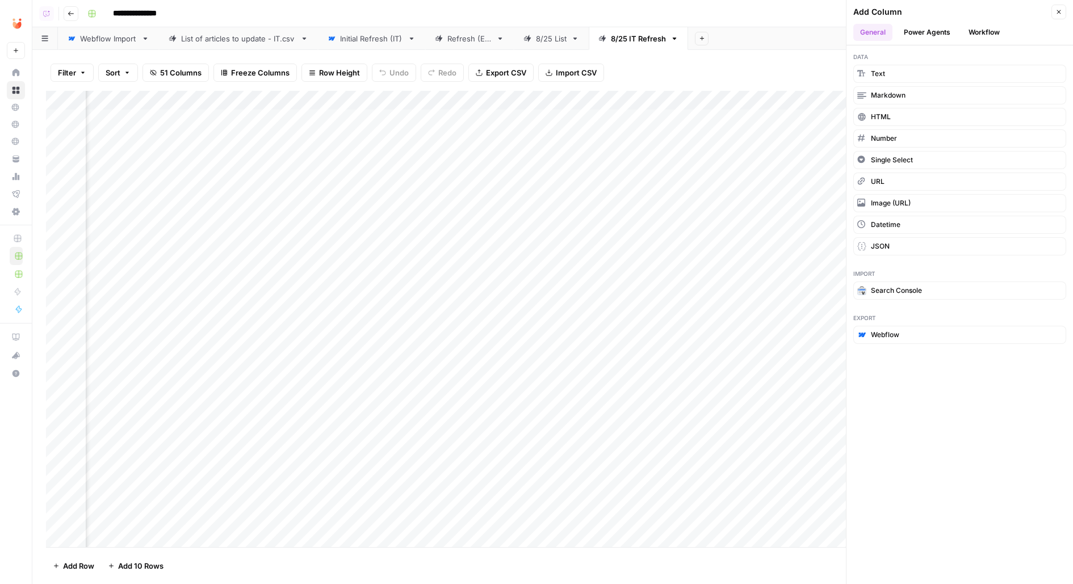
click at [984, 32] on button "Workflow" at bounding box center [984, 32] width 45 height 17
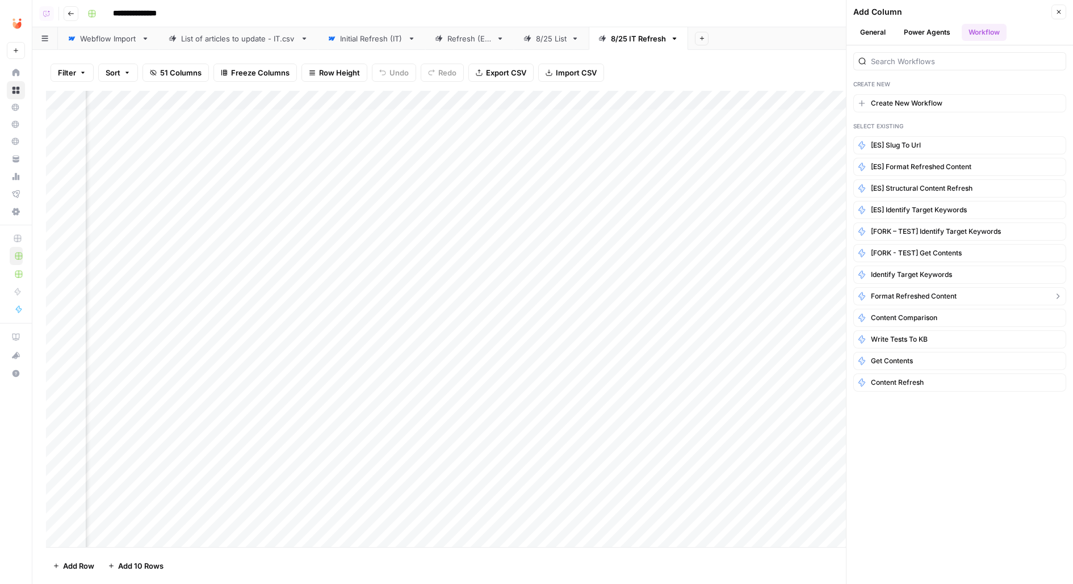
click at [890, 291] on span "Format Refreshed Content" at bounding box center [914, 296] width 86 height 10
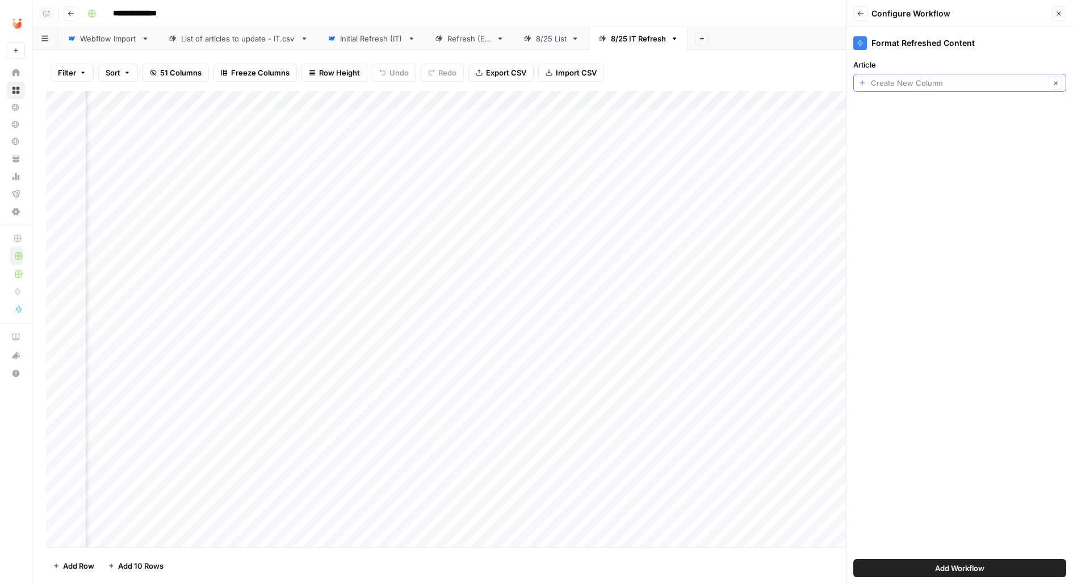
click at [891, 86] on input "Article" at bounding box center [958, 82] width 174 height 11
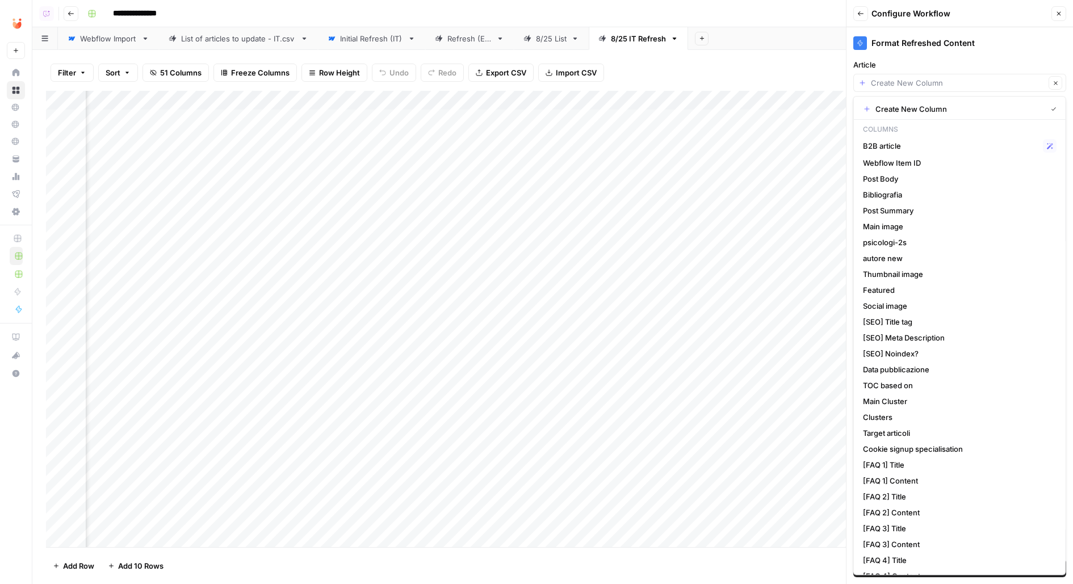
type input "Create New Column"
click at [1013, 3] on header "Back Configure Workflow Close" at bounding box center [960, 13] width 227 height 27
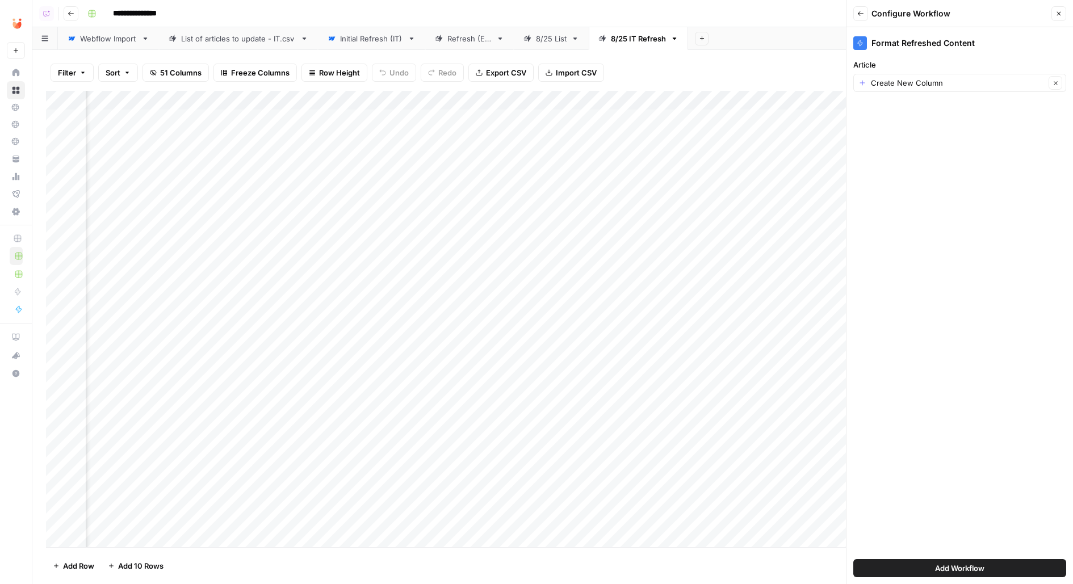
click at [1057, 11] on icon "button" at bounding box center [1059, 13] width 7 height 7
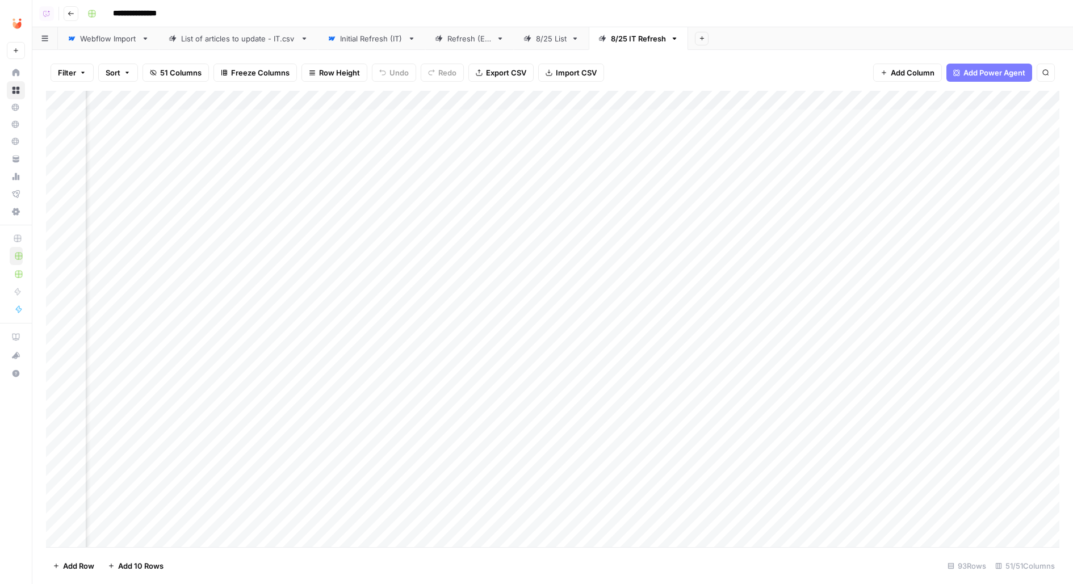
scroll to position [0, 0]
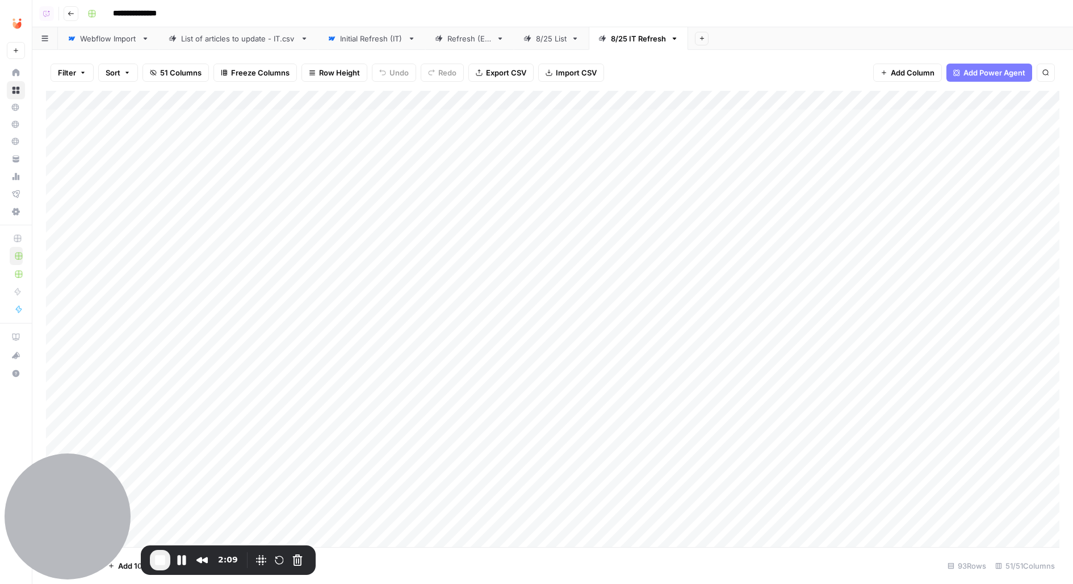
click at [542, 48] on div "Export all rows as a CSV file" at bounding box center [494, 48] width 95 height 11
click at [549, 30] on link "8/25 List" at bounding box center [551, 38] width 75 height 23
click at [516, 96] on div "Add Column" at bounding box center [553, 319] width 1014 height 457
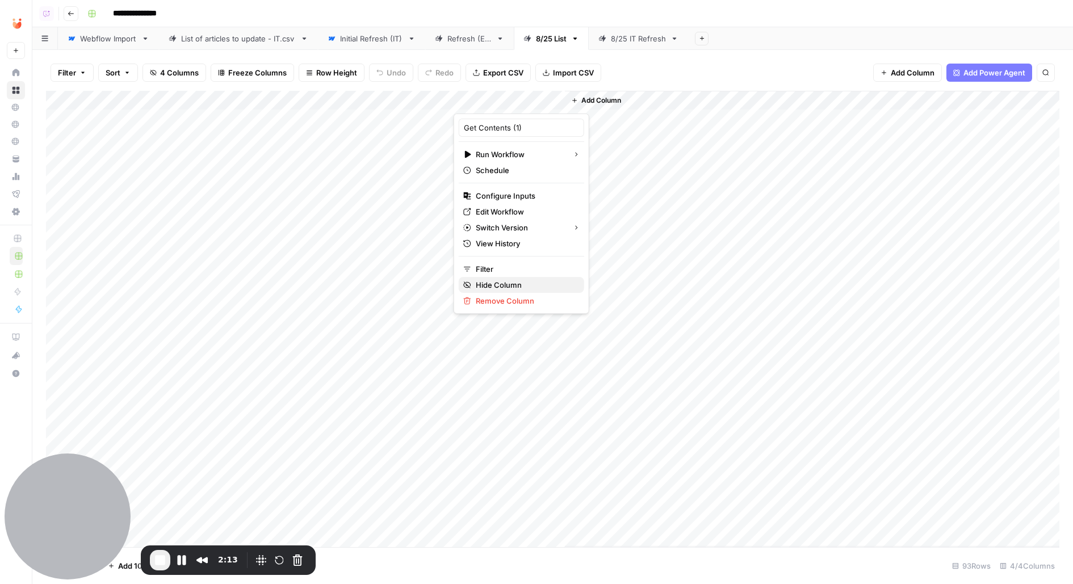
click at [493, 290] on button "Hide Column" at bounding box center [521, 285] width 125 height 16
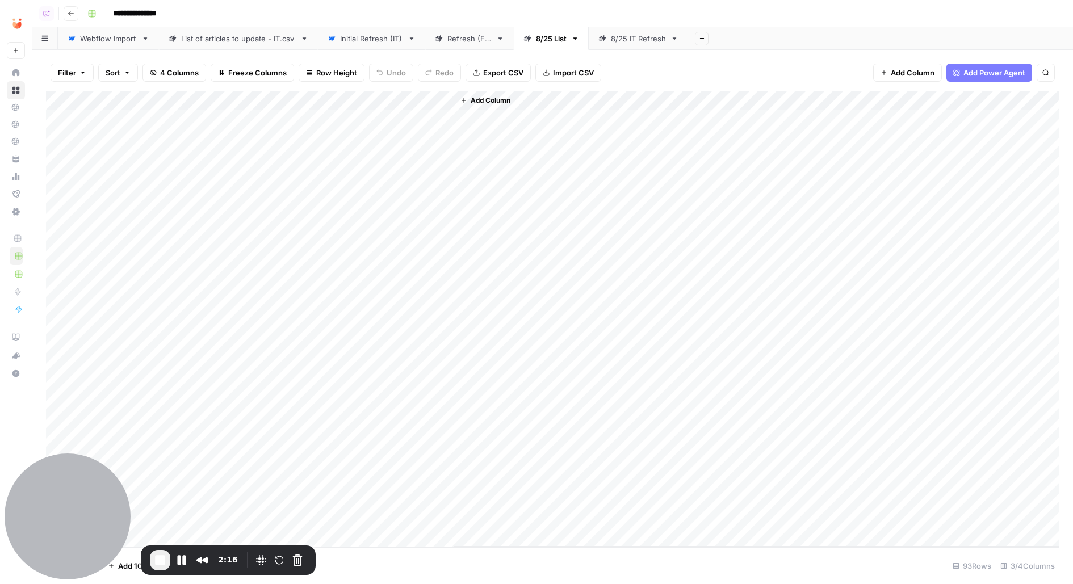
drag, startPoint x: 380, startPoint y: 117, endPoint x: 380, endPoint y: 299, distance: 182.3
click at [380, 299] on div "Add Column" at bounding box center [553, 319] width 1014 height 457
click at [614, 48] on link "8/25 IT Refresh" at bounding box center [638, 38] width 99 height 23
drag, startPoint x: 951, startPoint y: 567, endPoint x: 982, endPoint y: 571, distance: 32.0
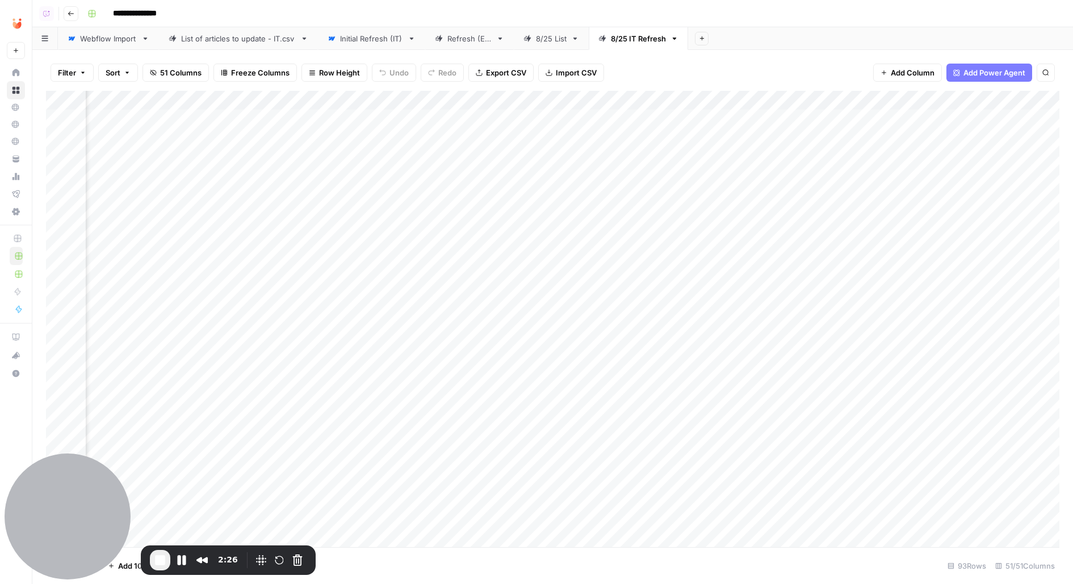
click at [982, 571] on div "93 Rows" at bounding box center [967, 566] width 48 height 18
click at [364, 33] on div "Initial Refresh (IT)" at bounding box center [371, 38] width 63 height 11
click at [379, 95] on div "Add Column" at bounding box center [553, 319] width 1014 height 457
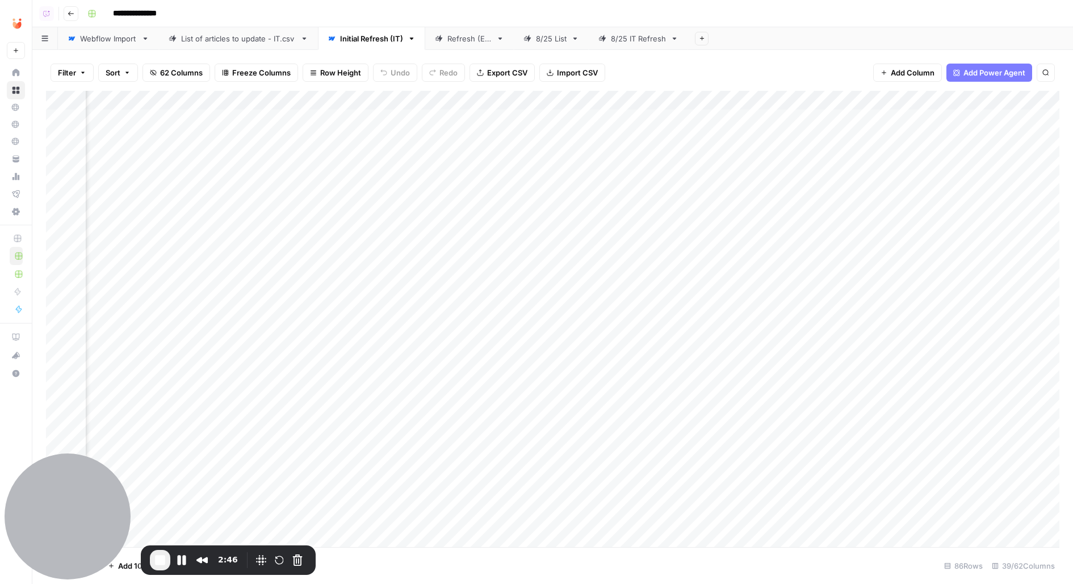
scroll to position [0, 1309]
click at [727, 100] on div "Add Column" at bounding box center [553, 319] width 1014 height 457
click at [648, 37] on div "8/25 IT Refresh" at bounding box center [638, 38] width 55 height 11
click at [370, 39] on div "Initial Refresh (IT)" at bounding box center [371, 38] width 63 height 11
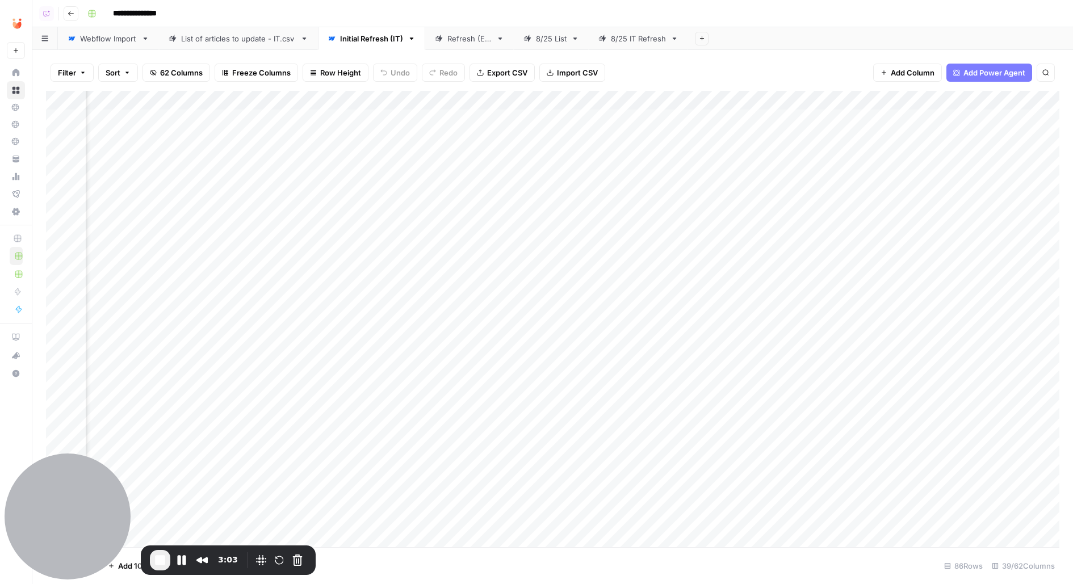
scroll to position [0, 2173]
drag, startPoint x: 286, startPoint y: 137, endPoint x: 288, endPoint y: 338, distance: 201.0
click at [288, 338] on div "Add Column" at bounding box center [553, 319] width 1014 height 457
drag, startPoint x: 422, startPoint y: 164, endPoint x: 422, endPoint y: 398, distance: 234.5
click at [422, 398] on div "Add Column" at bounding box center [553, 319] width 1014 height 457
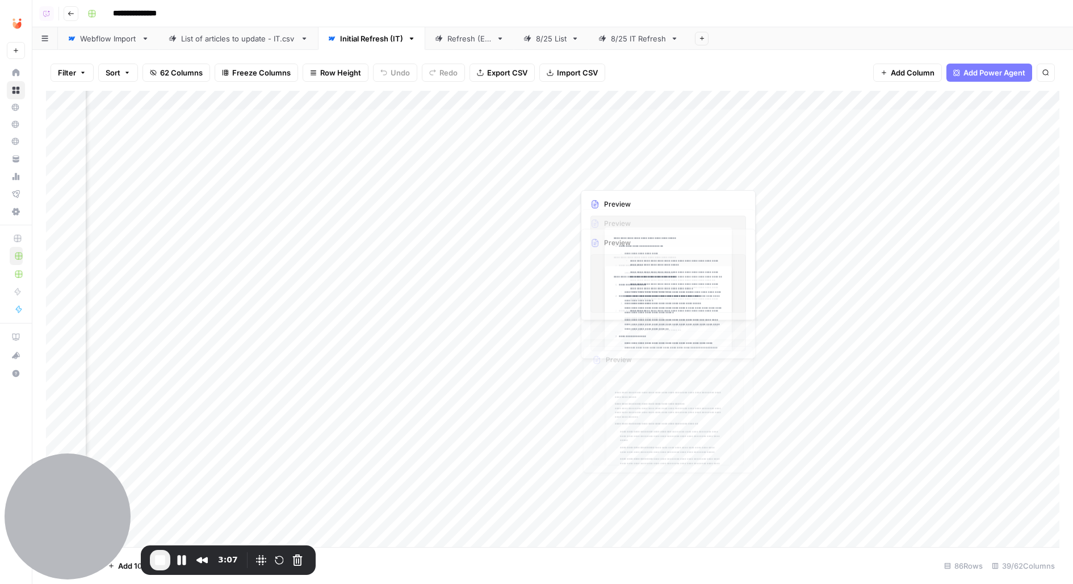
drag, startPoint x: 622, startPoint y: 183, endPoint x: 634, endPoint y: 405, distance: 222.3
click at [634, 406] on div "Add Column" at bounding box center [553, 319] width 1014 height 457
click at [627, 35] on div "8/25 IT Refresh" at bounding box center [638, 38] width 55 height 11
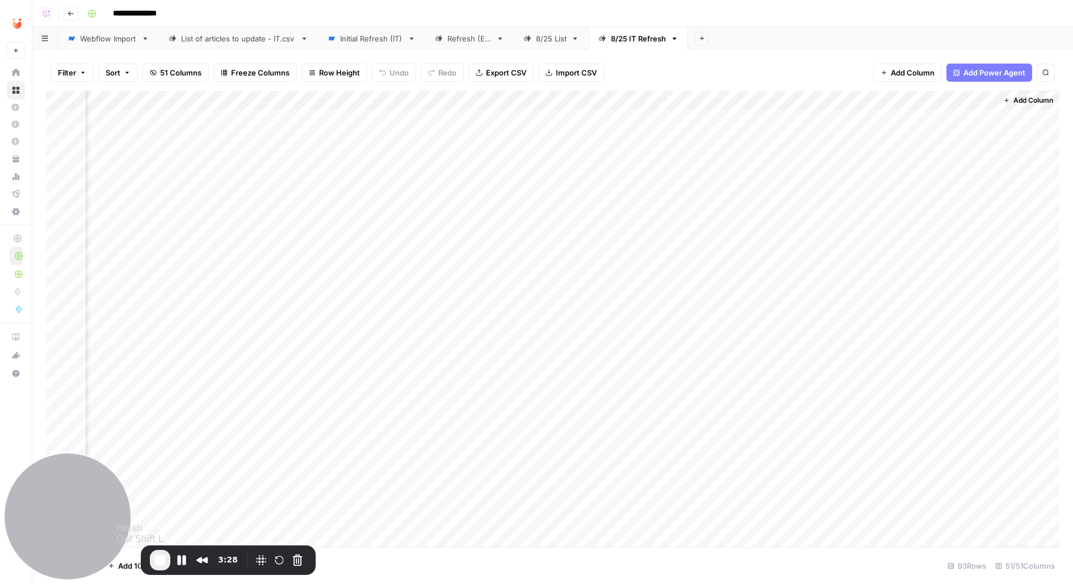
click at [157, 561] on span "End Recording" at bounding box center [160, 561] width 14 height 14
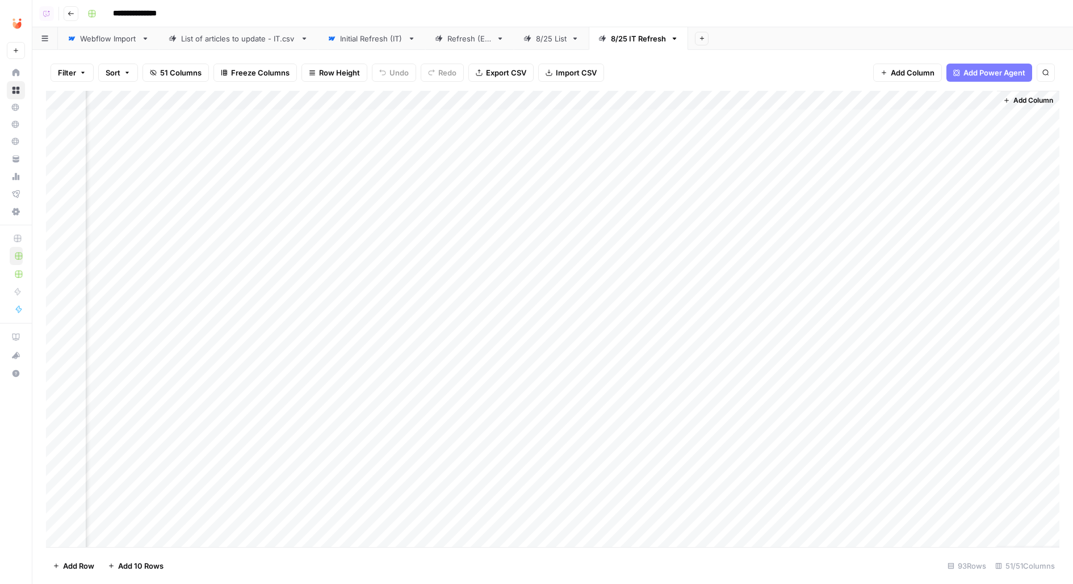
click at [705, 85] on div "Filter Sort 51 Columns Freeze Columns Row Height Undo Redo Export CSV Import CS…" at bounding box center [553, 73] width 1014 height 36
click at [725, 97] on div "Add Column" at bounding box center [553, 319] width 1014 height 457
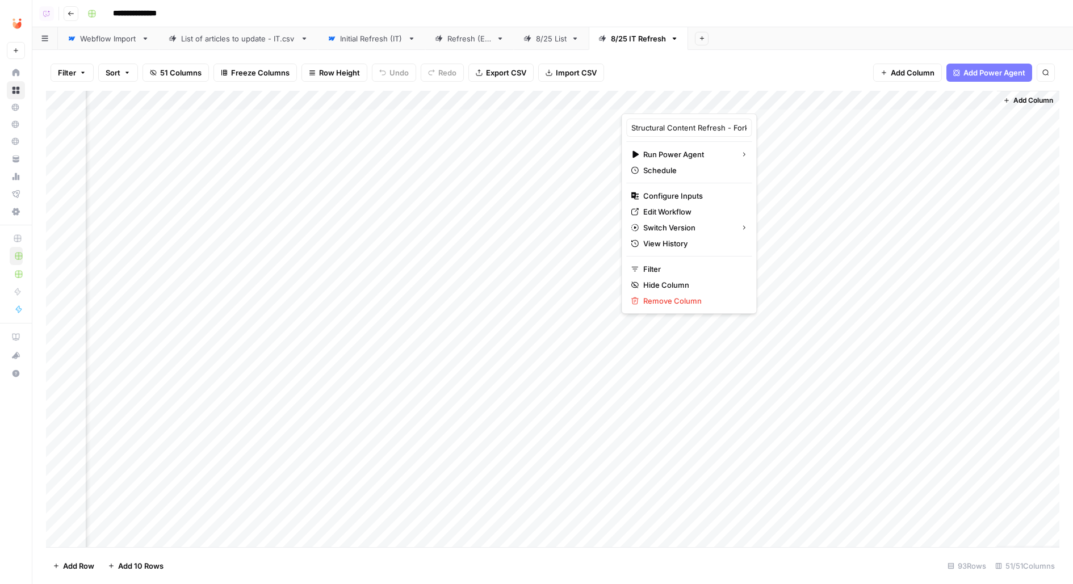
click at [759, 44] on div "Add Sheet" at bounding box center [880, 38] width 385 height 23
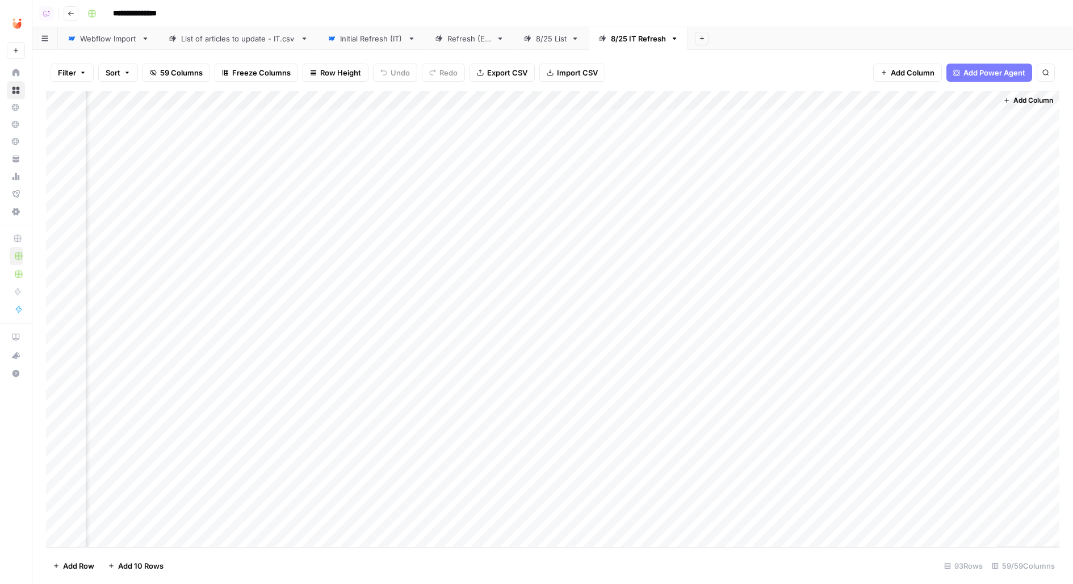
scroll to position [0, 4905]
click at [513, 120] on div "Add Column" at bounding box center [553, 319] width 1014 height 457
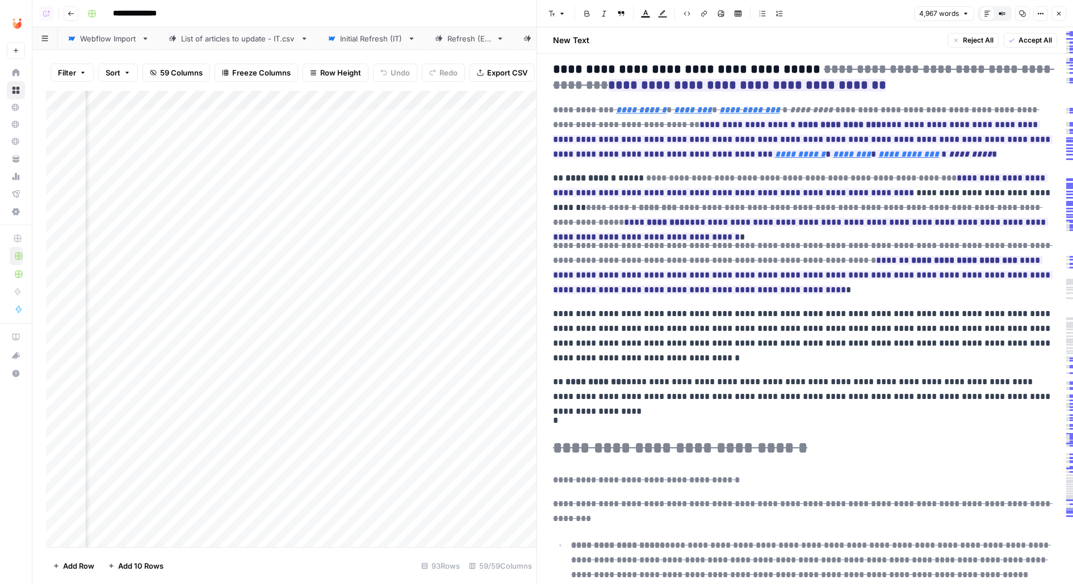
scroll to position [4167, 0]
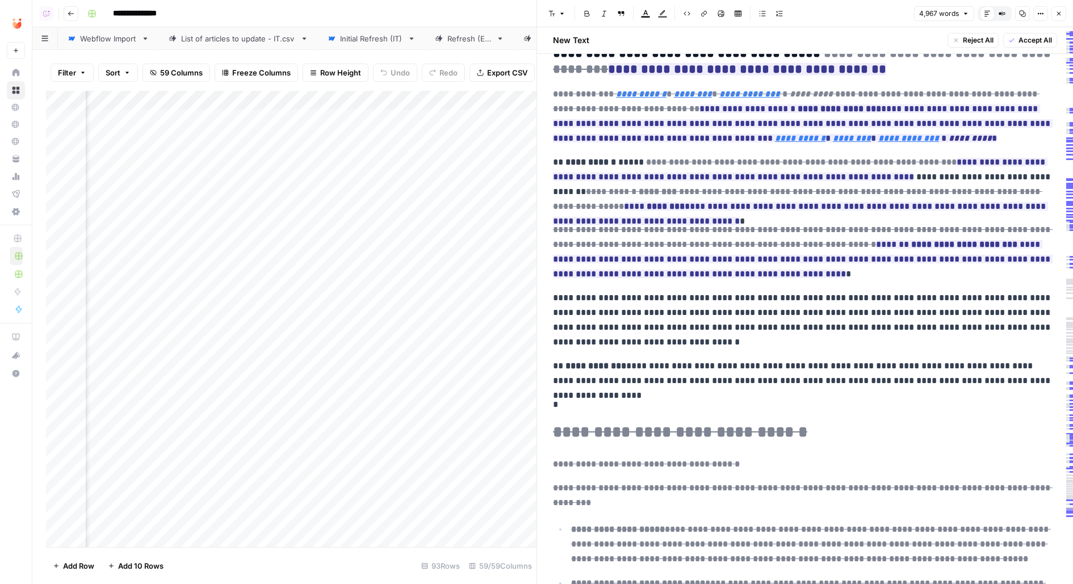
click at [1061, 16] on icon "button" at bounding box center [1059, 13] width 7 height 7
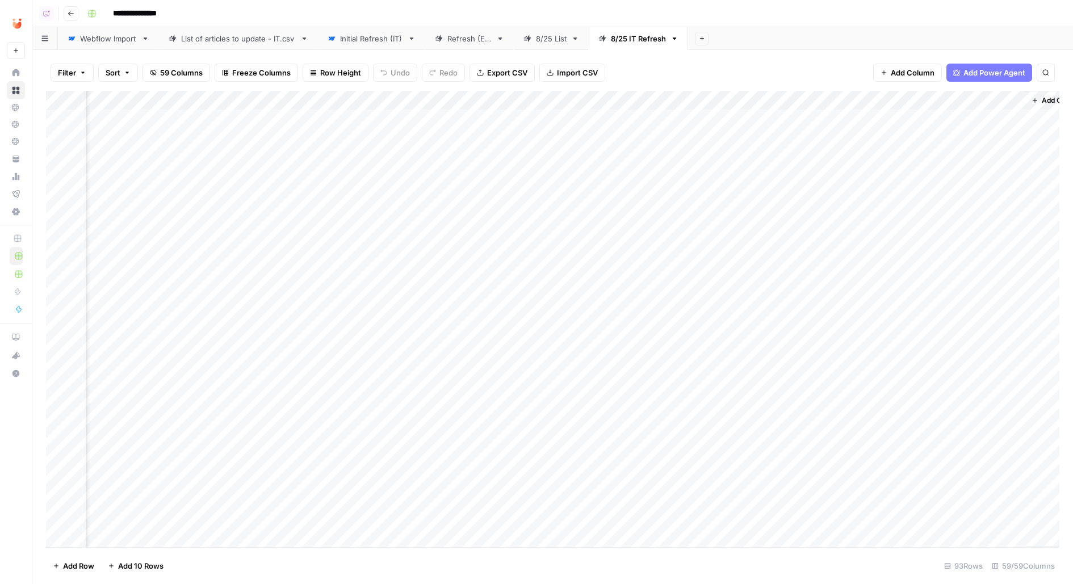
scroll to position [0, 5367]
click at [1011, 101] on button "Add Column" at bounding box center [1028, 100] width 59 height 15
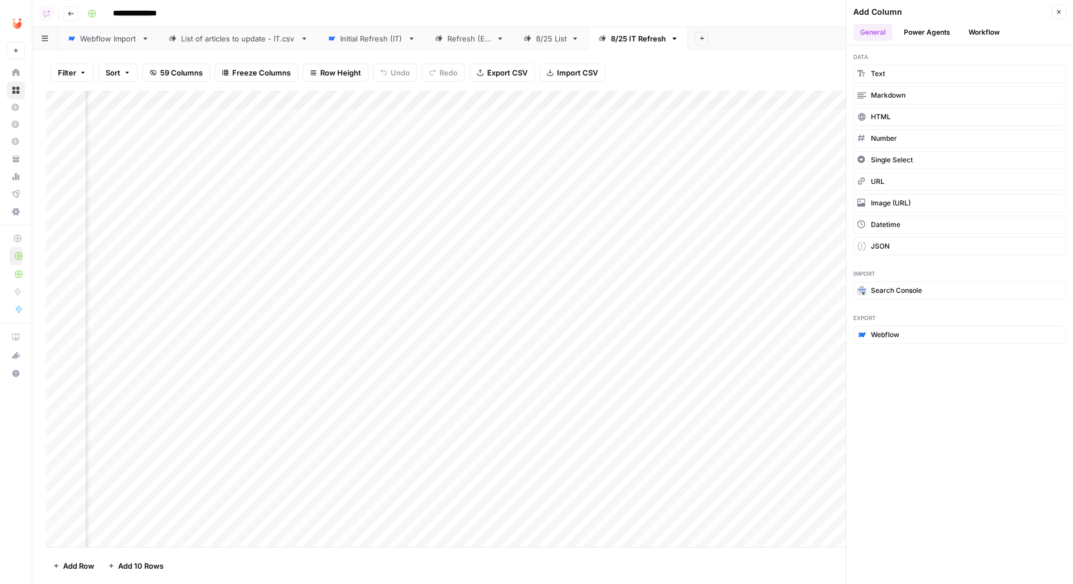
scroll to position [0, 4850]
click at [1060, 9] on icon "button" at bounding box center [1059, 12] width 7 height 7
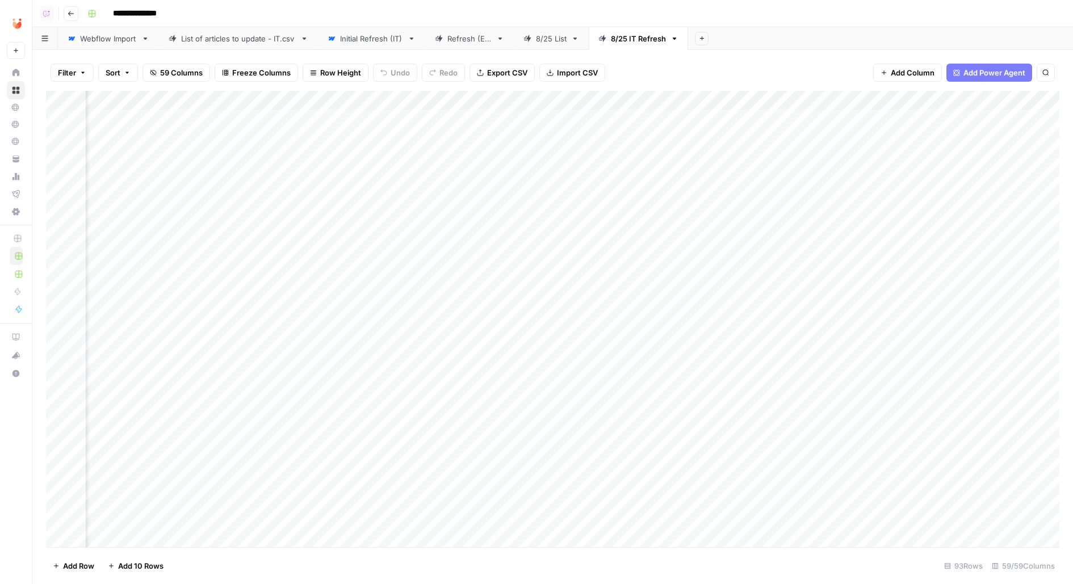
scroll to position [0, 5304]
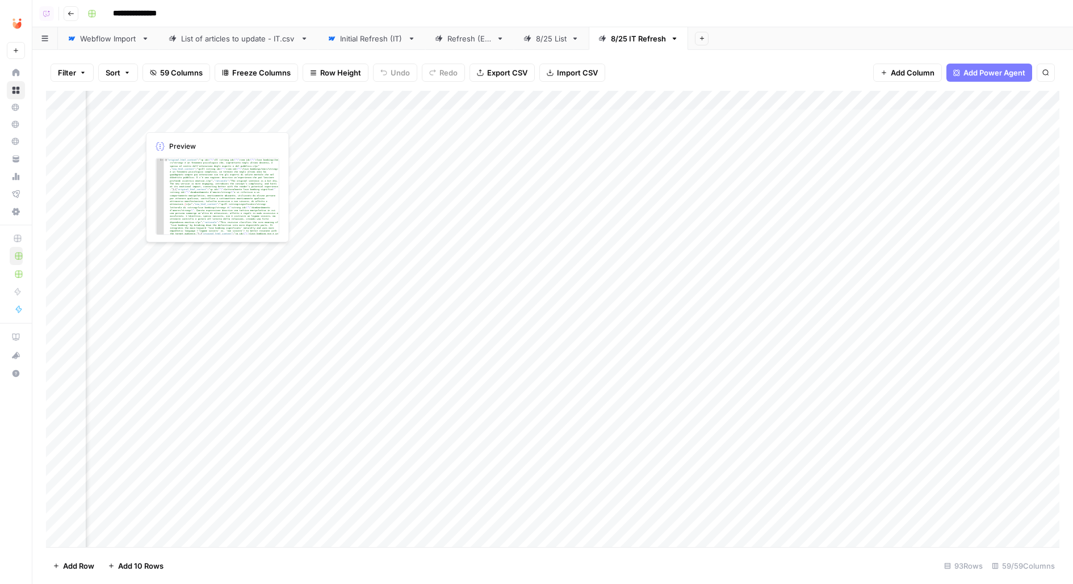
drag, startPoint x: 903, startPoint y: 97, endPoint x: 145, endPoint y: 108, distance: 758.2
click at [145, 108] on div "Add Column" at bounding box center [553, 319] width 1014 height 457
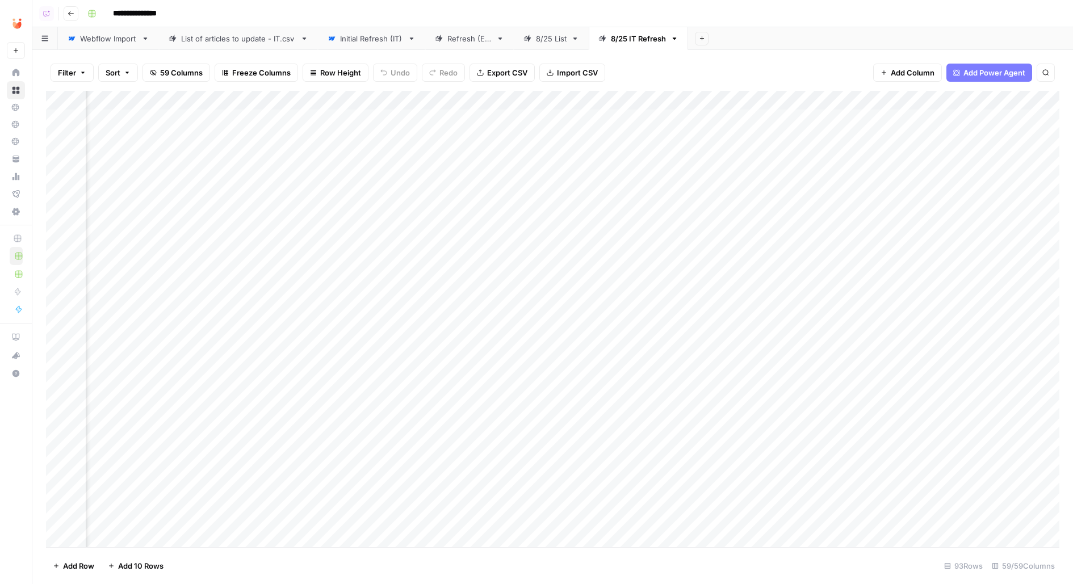
click at [145, 108] on div "Add Column" at bounding box center [553, 319] width 1014 height 457
click at [185, 103] on div at bounding box center [190, 102] width 103 height 23
click at [256, 10] on div "**********" at bounding box center [572, 14] width 979 height 18
drag, startPoint x: 185, startPoint y: 101, endPoint x: 111, endPoint y: 101, distance: 74.4
click at [111, 101] on div "Add Column" at bounding box center [553, 319] width 1014 height 457
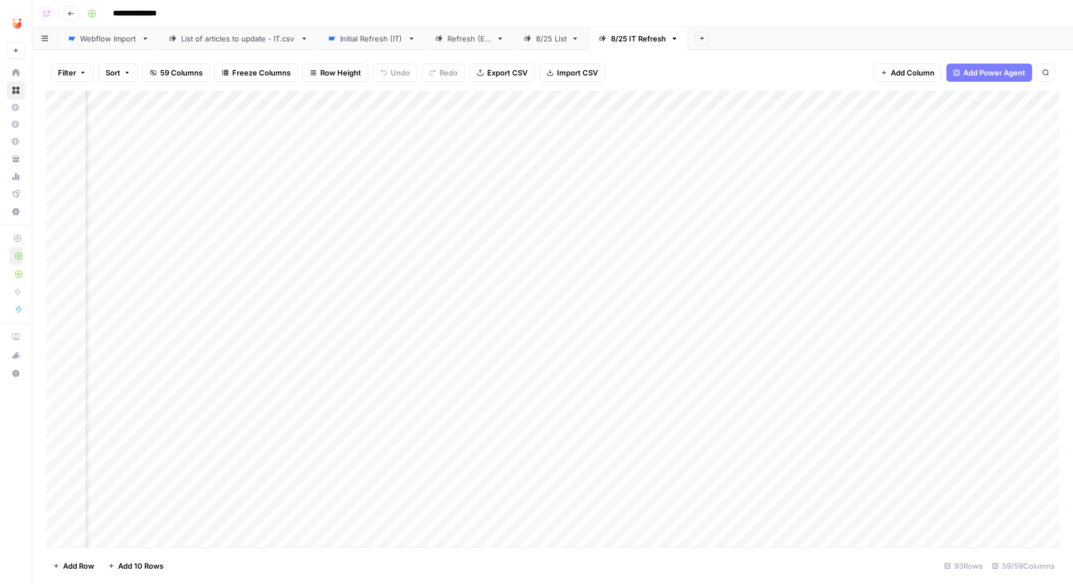
scroll to position [0, 5283]
drag, startPoint x: 1022, startPoint y: 97, endPoint x: 185, endPoint y: 118, distance: 837.3
click at [185, 118] on div "Add Column" at bounding box center [553, 319] width 1014 height 457
click at [1028, 97] on span "Add Column" at bounding box center [1034, 100] width 40 height 10
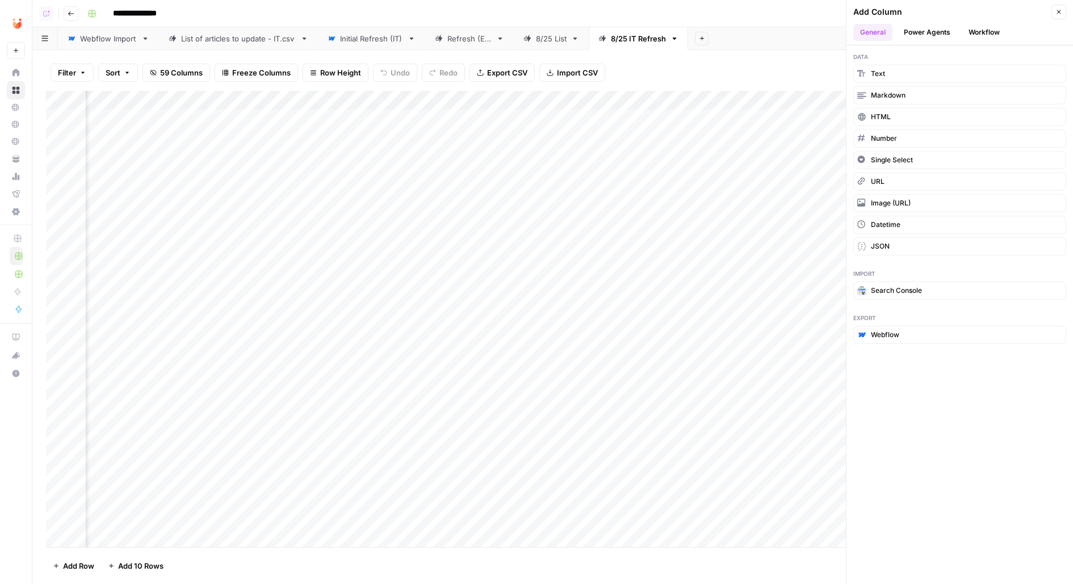
click at [994, 31] on button "Workflow" at bounding box center [984, 32] width 45 height 17
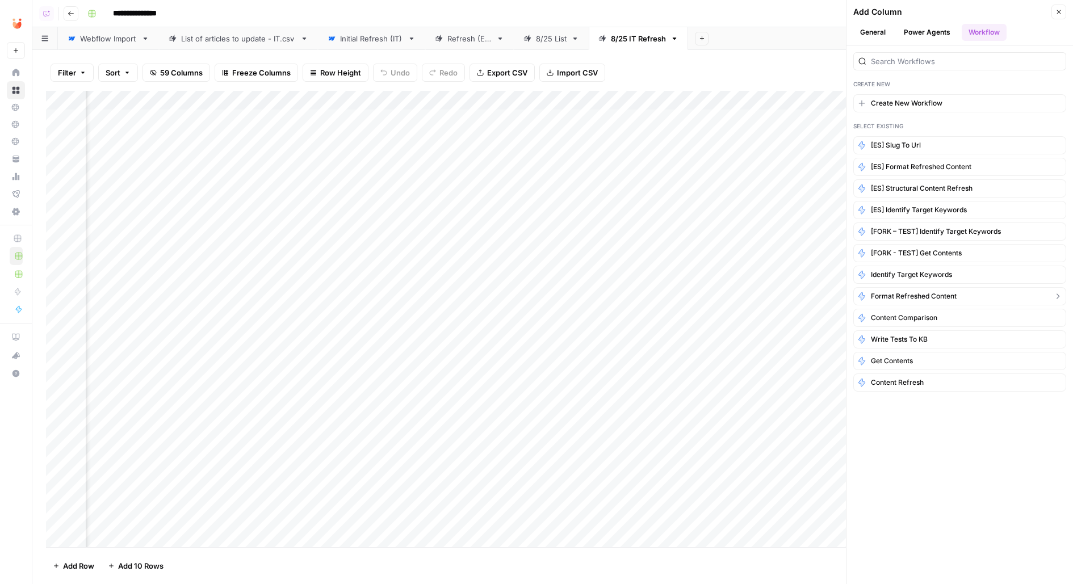
click at [938, 294] on span "Format Refreshed Content" at bounding box center [914, 296] width 86 height 10
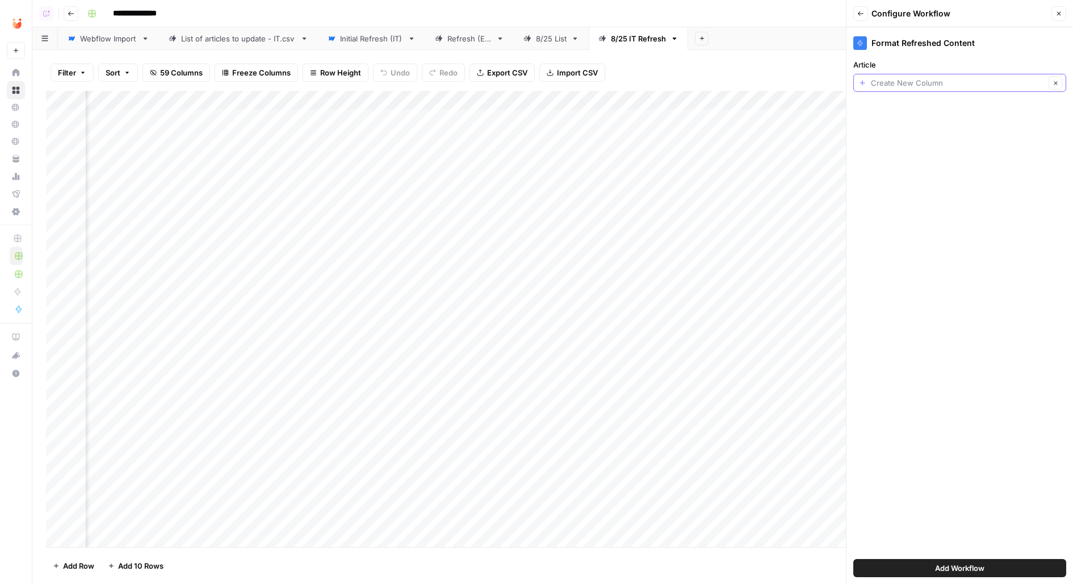
click at [956, 78] on input "Article" at bounding box center [958, 82] width 174 height 11
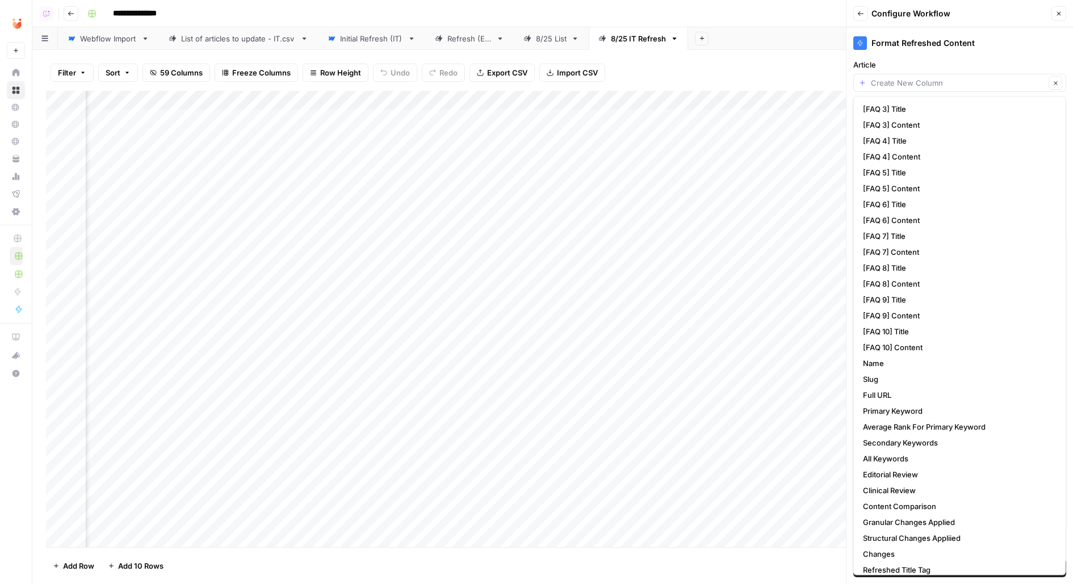
scroll to position [476, 0]
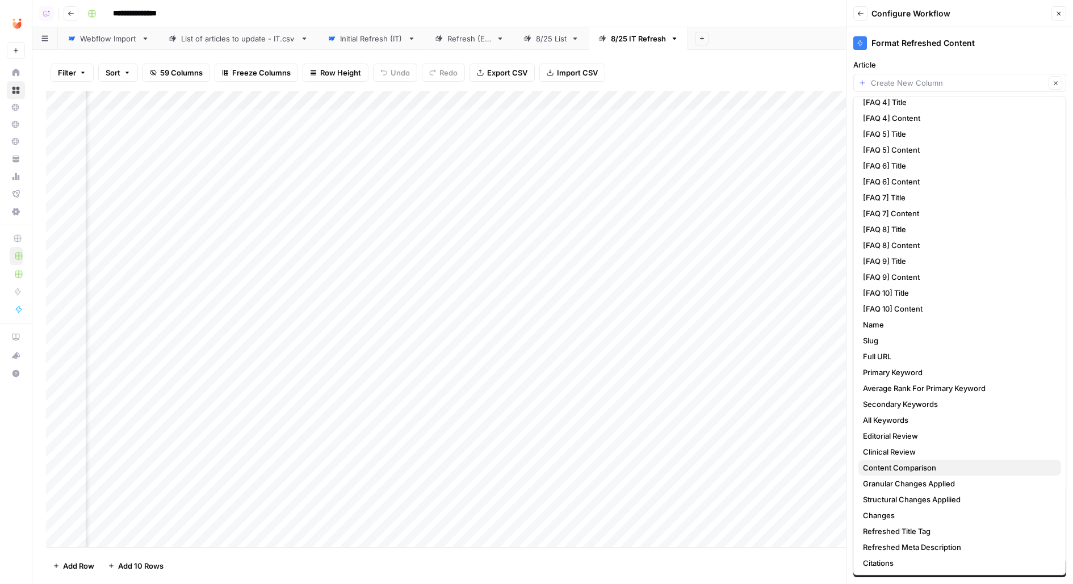
click at [899, 467] on span "Content Comparison" at bounding box center [957, 467] width 189 height 11
type input "Content Comparison"
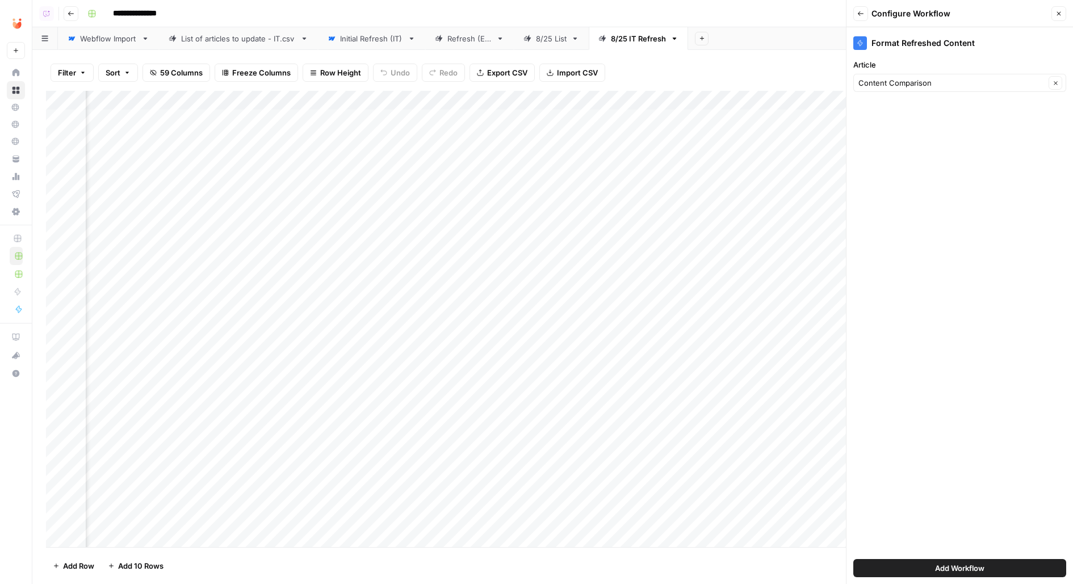
click at [894, 565] on button "Add Workflow" at bounding box center [959, 568] width 213 height 18
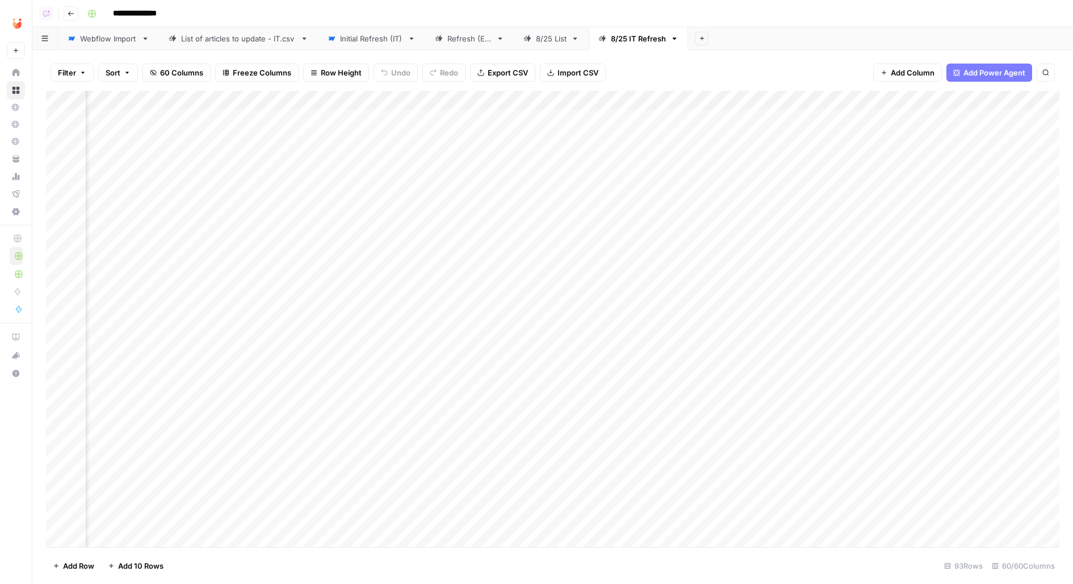
scroll to position [0, 5514]
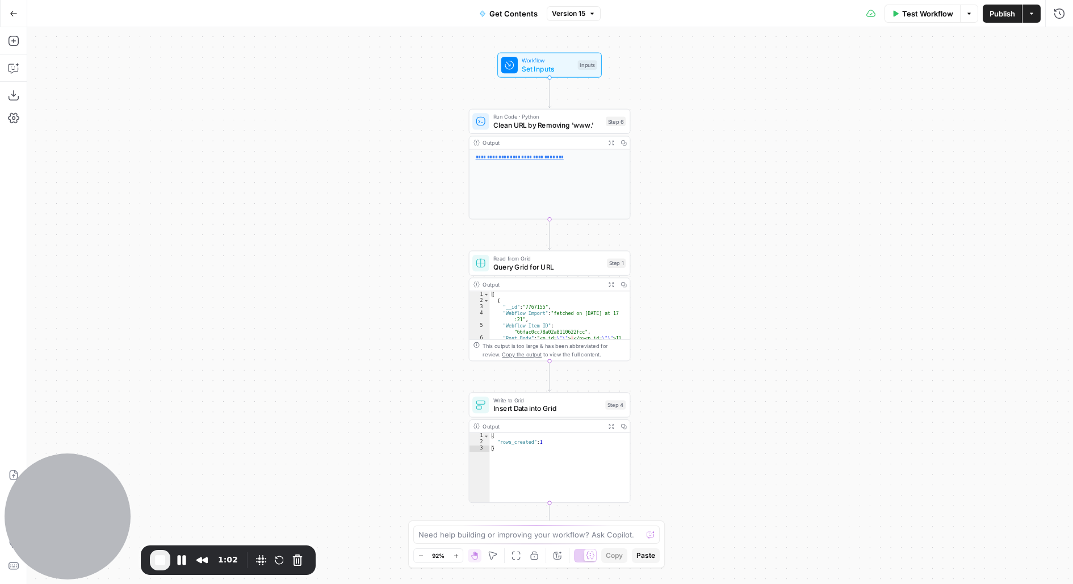
drag, startPoint x: 705, startPoint y: 246, endPoint x: 688, endPoint y: 181, distance: 67.5
click at [688, 181] on div "**********" at bounding box center [550, 305] width 1046 height 557
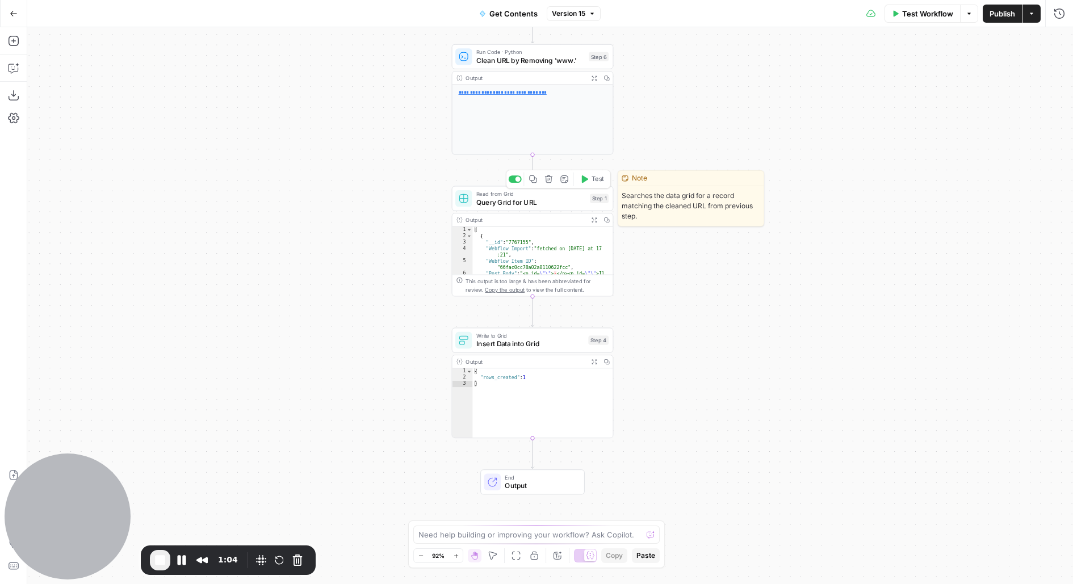
click at [547, 205] on span "Query Grid for URL" at bounding box center [531, 202] width 110 height 10
type input "Content Refresh"
type input "Webflow Import"
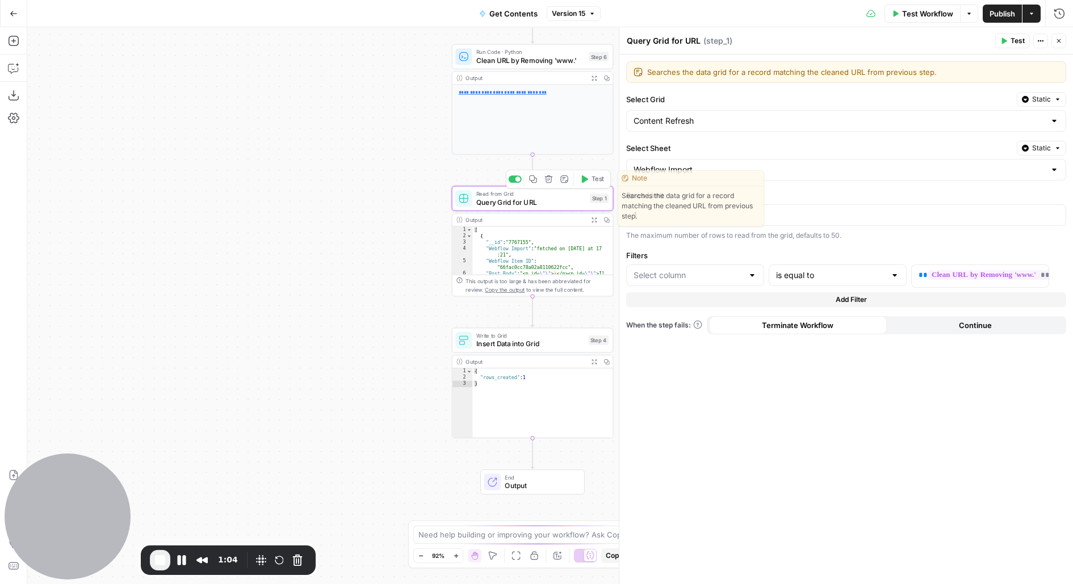
type input "Full URL"
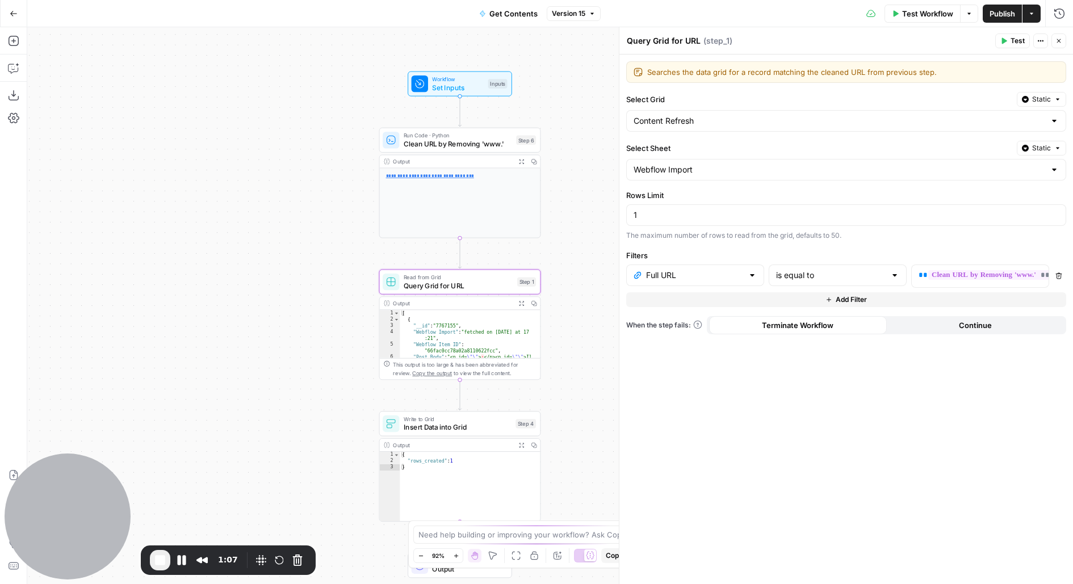
drag, startPoint x: 396, startPoint y: 170, endPoint x: 320, endPoint y: 256, distance: 113.8
click at [322, 255] on div "**********" at bounding box center [550, 305] width 1046 height 557
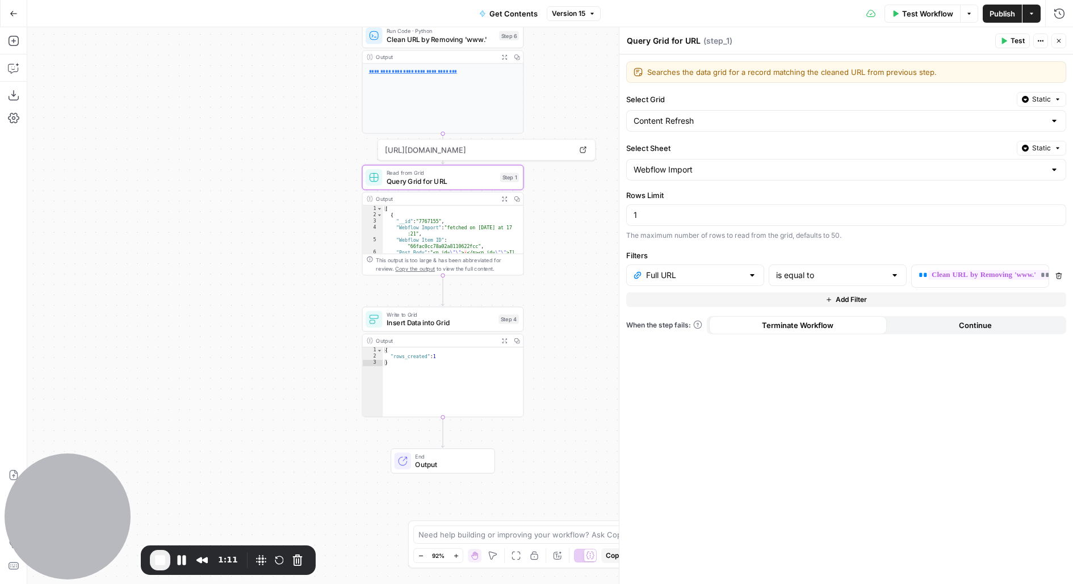
drag, startPoint x: 563, startPoint y: 274, endPoint x: 547, endPoint y: 161, distance: 114.7
click at [547, 161] on div "**********" at bounding box center [550, 305] width 1046 height 557
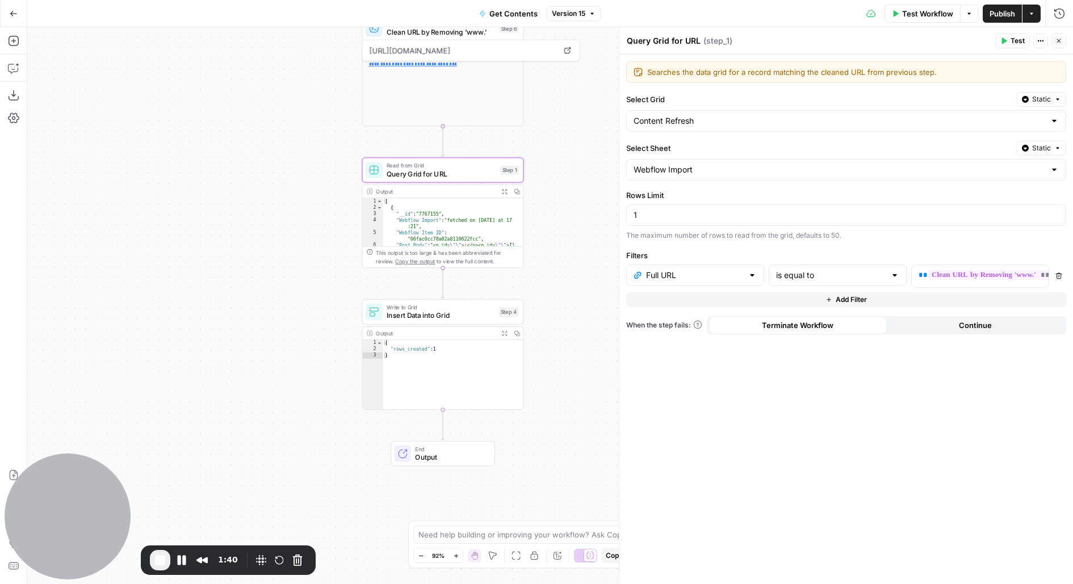
click at [1062, 39] on icon "button" at bounding box center [1059, 40] width 7 height 7
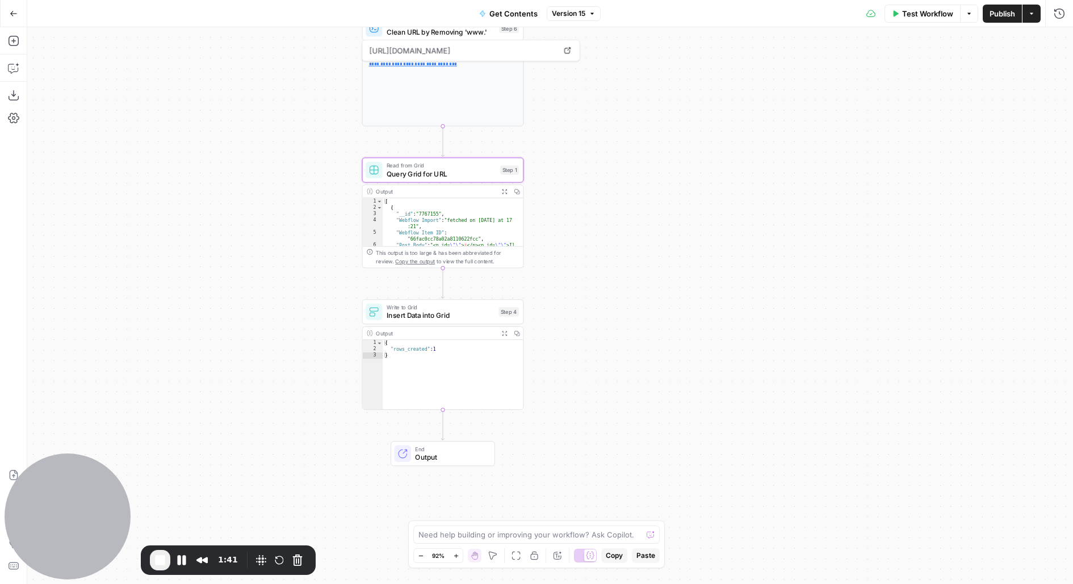
drag, startPoint x: 651, startPoint y: 324, endPoint x: 653, endPoint y: 229, distance: 94.8
click at [653, 229] on div "**********" at bounding box center [550, 305] width 1046 height 557
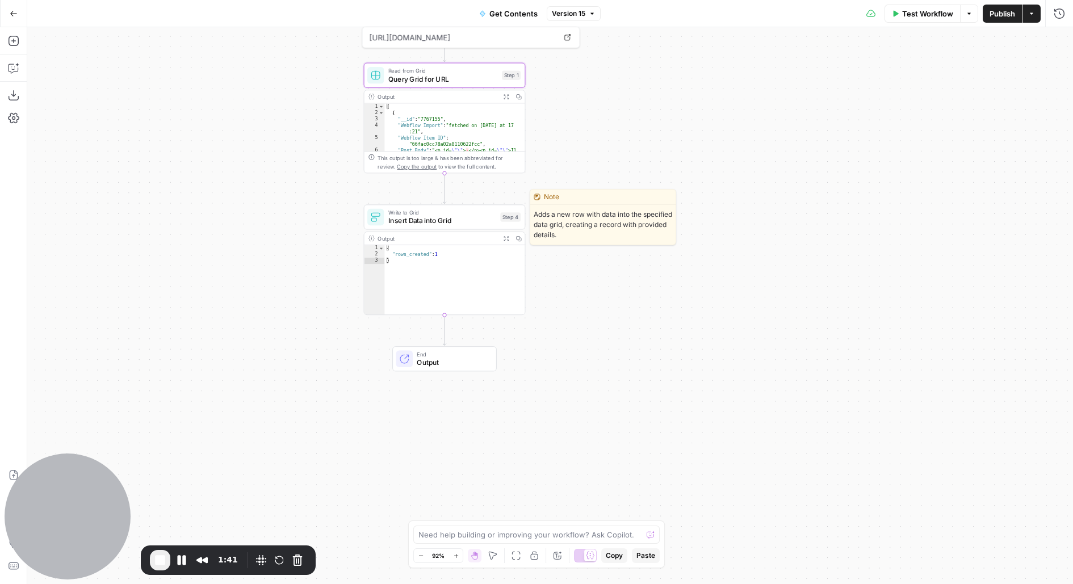
click at [451, 219] on span "Insert Data into Grid" at bounding box center [442, 221] width 108 height 10
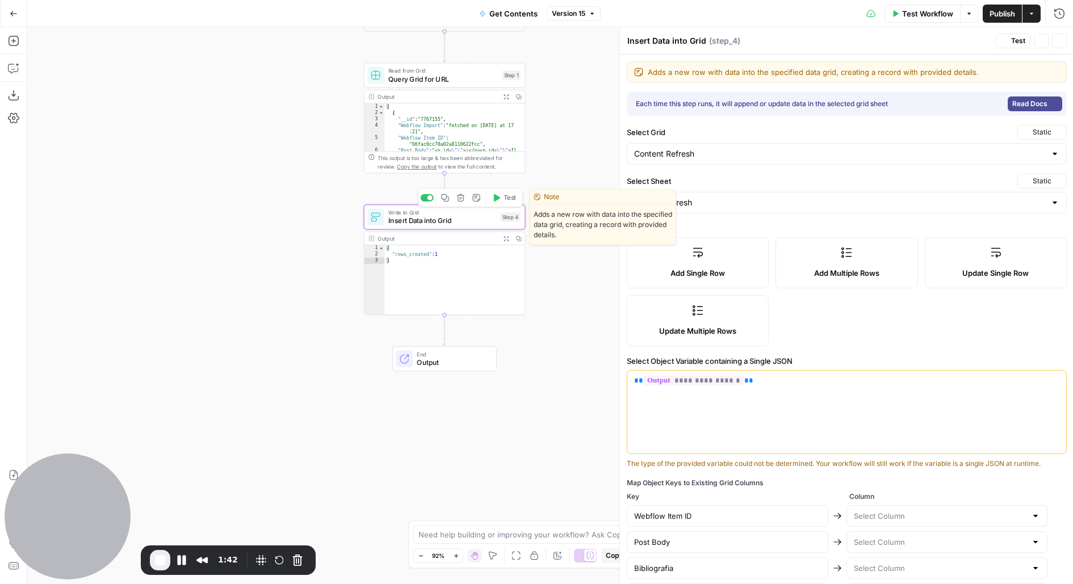
type input "Webflow Item ID"
type input "Post Body"
type input "Bibliografia"
type input "Post Summary"
type input "Main image"
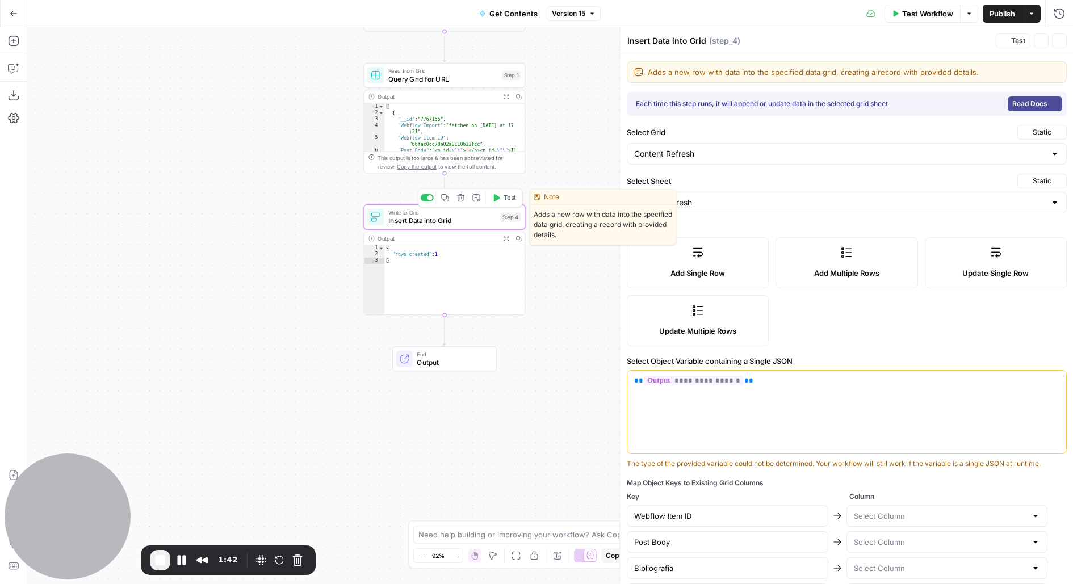
type input "psicologi-2s"
type input "autore new"
type input "Thumbnail image"
type input "Featured"
type input "Social image"
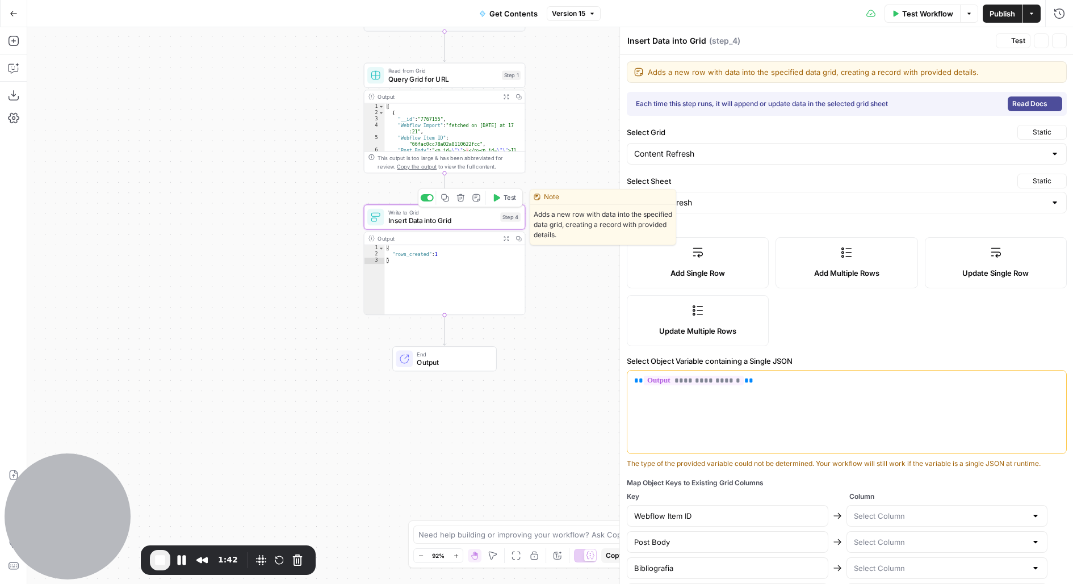
type input "[SEO] Title tag"
type input "[SEO] Meta Description"
type input "[SEO] Noindex?"
type input "Data pubblicazione"
type input "TOC based on"
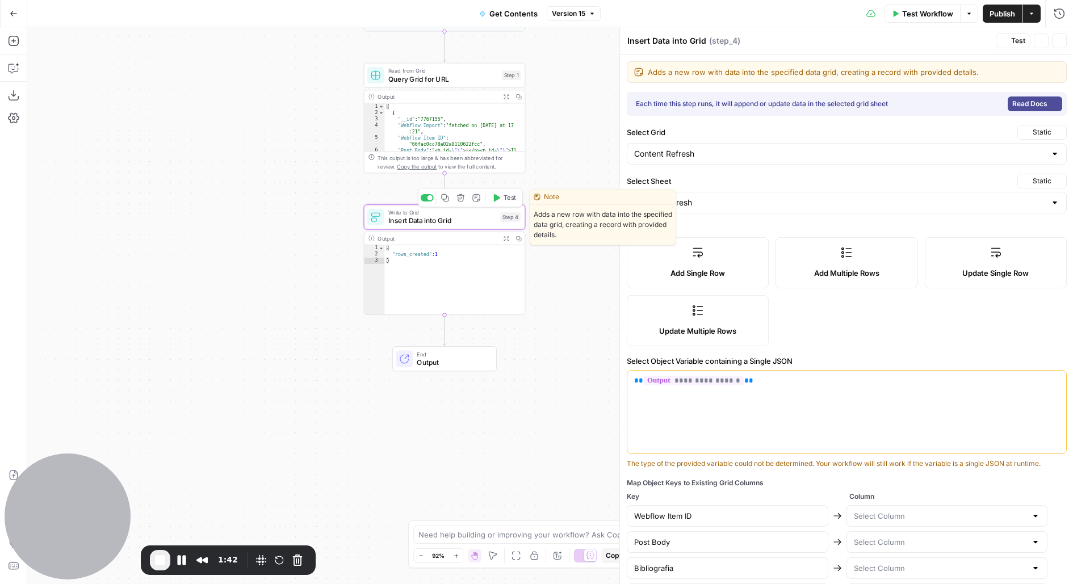
type input "Main Cluster"
type input "Clusters"
type input "Cookie signup specialisation"
type input "B2B article"
type input "Name"
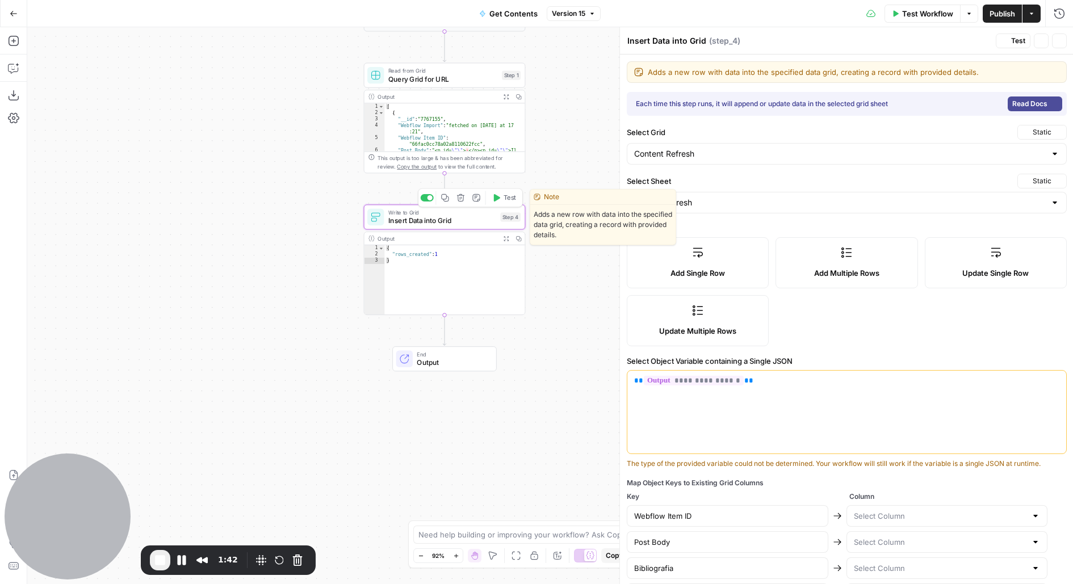
type input "Slug"
type input "Full URL"
type input "[FAQ 1] Title"
type input "[FAQ 1] Content"
type input "[FAQ 2] Title"
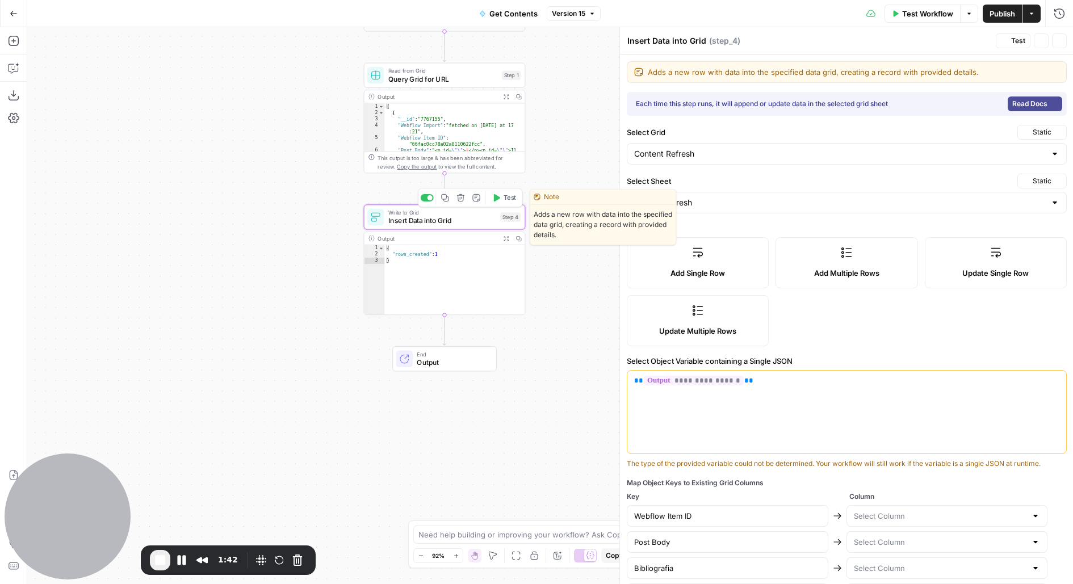
type input "[FAQ 2] Content"
type input "[FAQ 3] Title"
type input "[FAQ 3] Content"
type input "[FAQ 4] Title"
type input "[FAQ 4] Content"
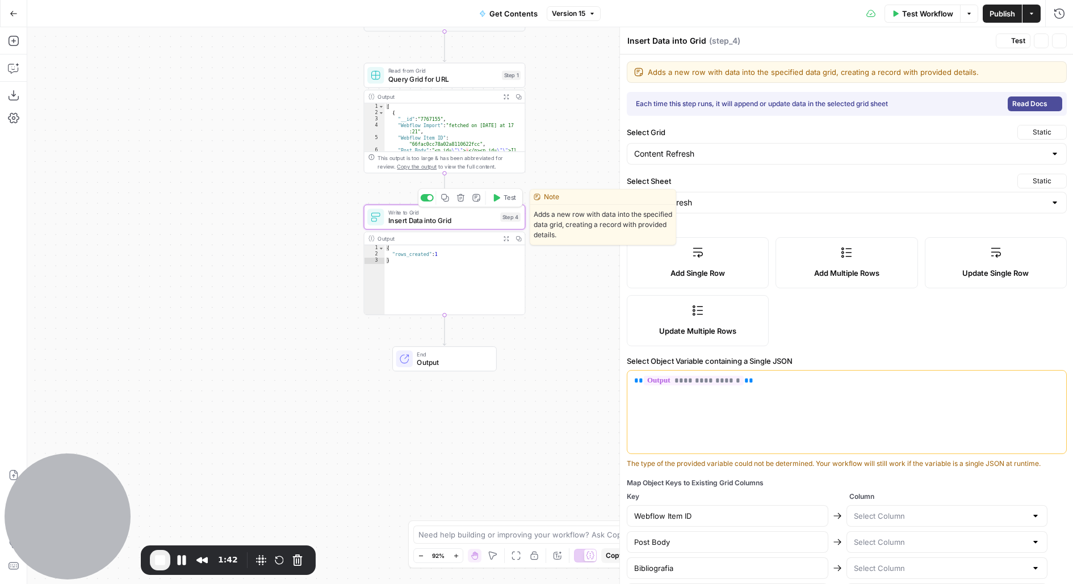
type input "[FAQ 5] Title"
type input "[FAQ 5] Content"
type input "[FAQ 6] Title"
type input "[FAQ 6] Content"
type input "[FAQ 7] Title"
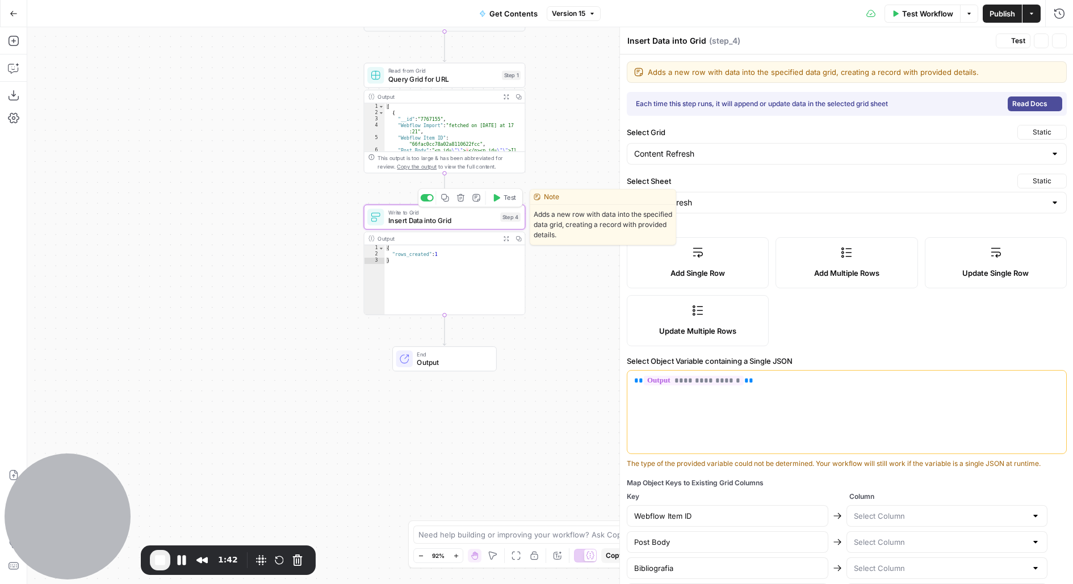
type input "[FAQ 7] Content"
type input "[FAQ 8] Title"
type input "[FAQ 8] Content"
type input "[FAQ 9] Title"
type input "[FAQ 9] Content"
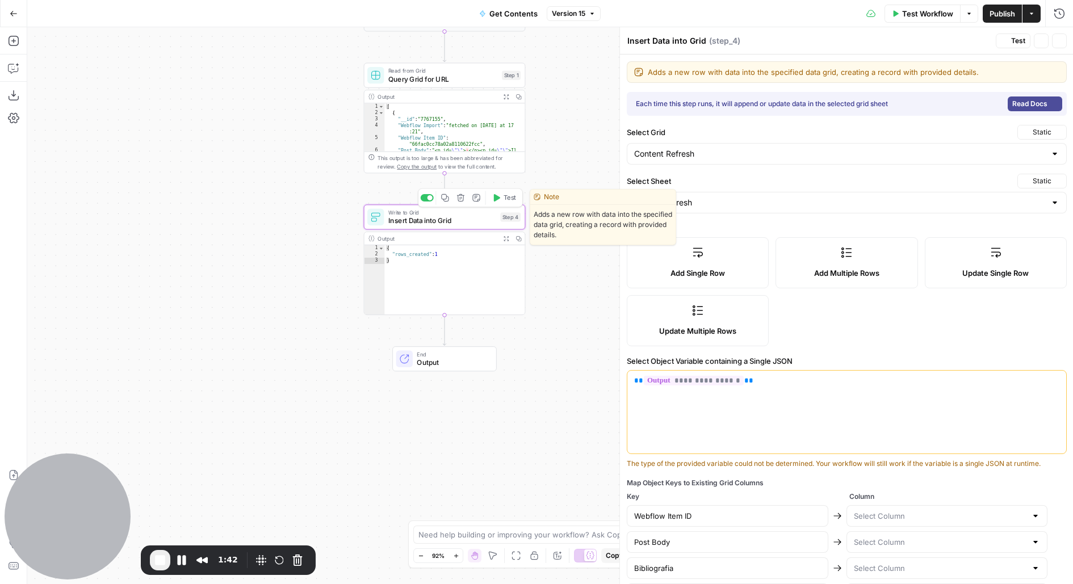
type input "[FAQ 10] Title"
type input "[FAQ 10] Content"
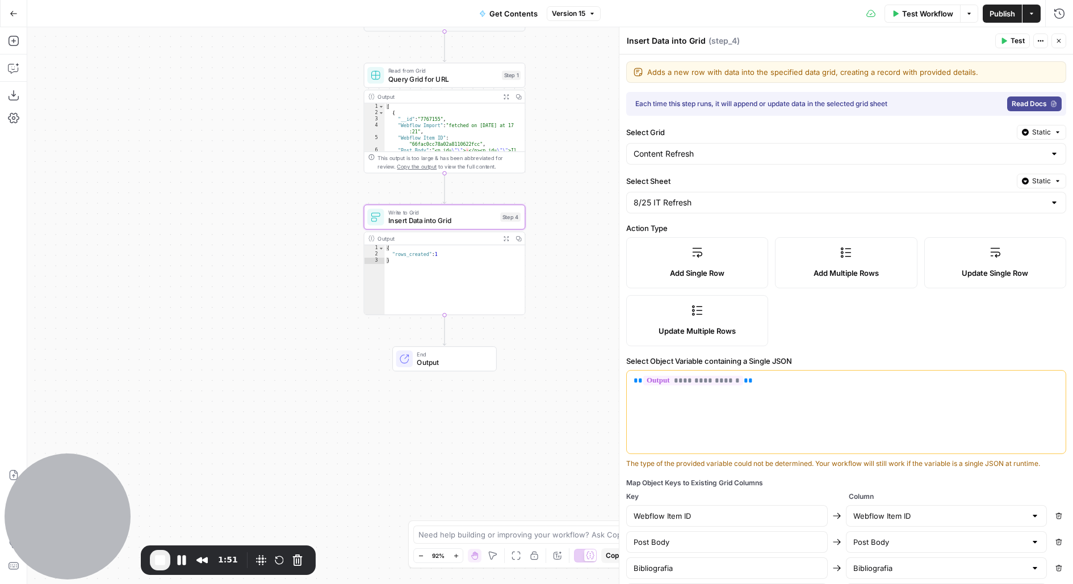
click at [471, 222] on span "Insert Data into Grid" at bounding box center [442, 221] width 108 height 10
click at [382, 223] on div at bounding box center [375, 217] width 16 height 16
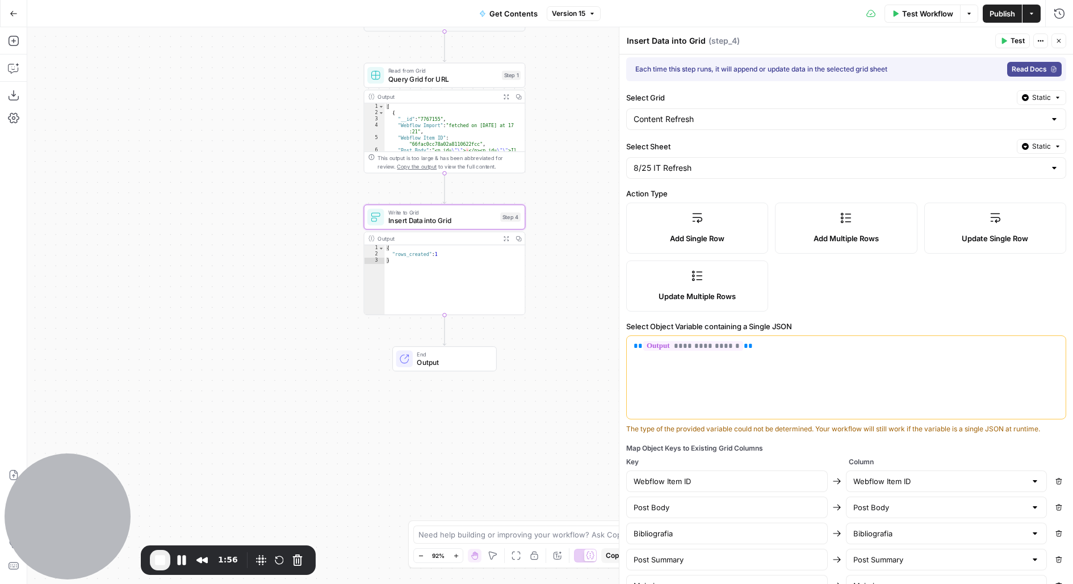
click at [683, 174] on div "8/25 IT Refresh" at bounding box center [846, 168] width 440 height 22
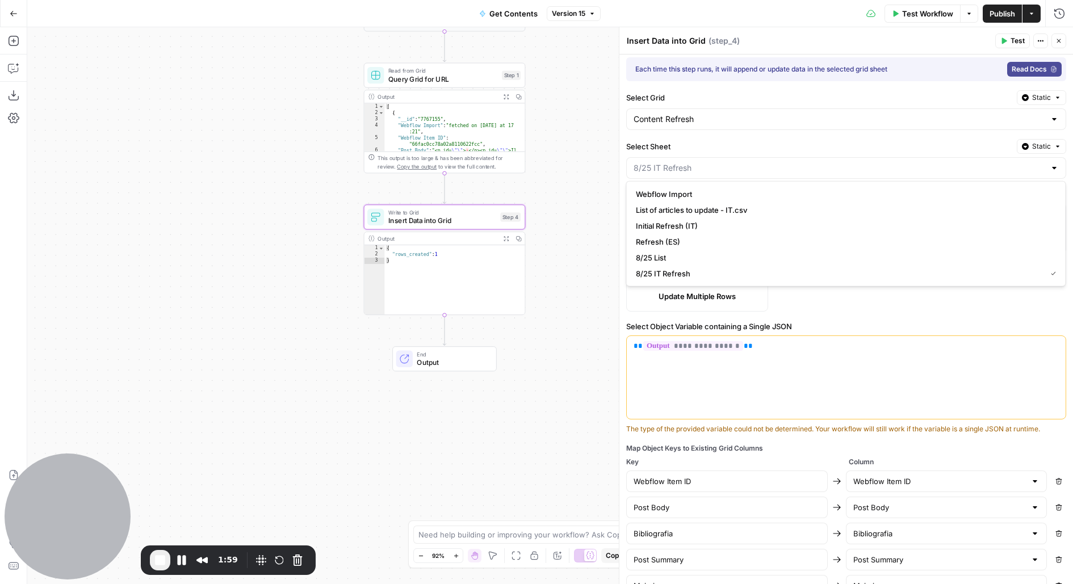
type input "8/25 IT Refresh"
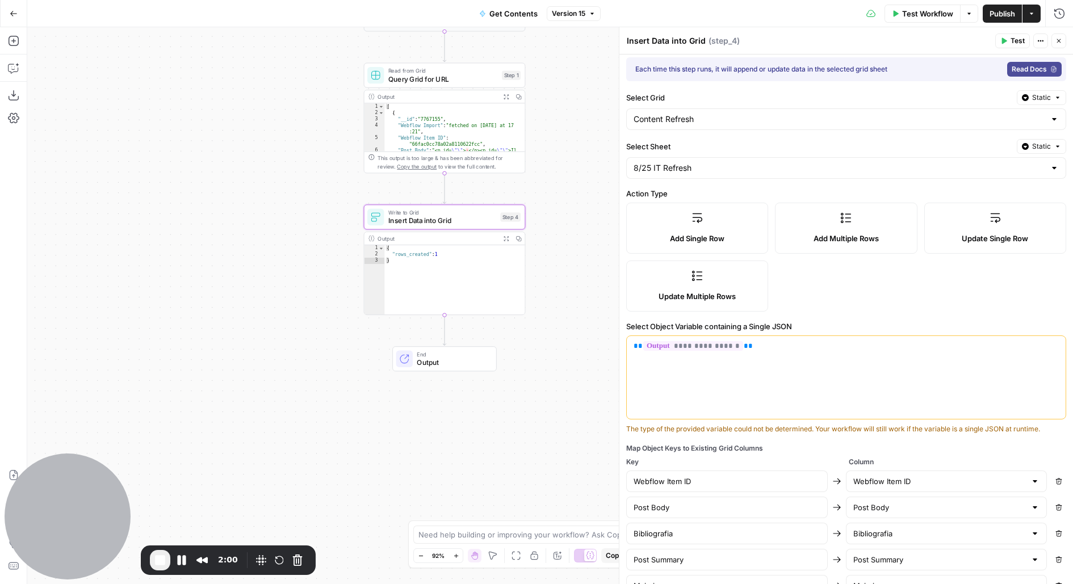
click at [687, 145] on label "Select Sheet" at bounding box center [819, 146] width 386 height 11
click at [687, 162] on input "8/25 IT Refresh" at bounding box center [840, 167] width 412 height 11
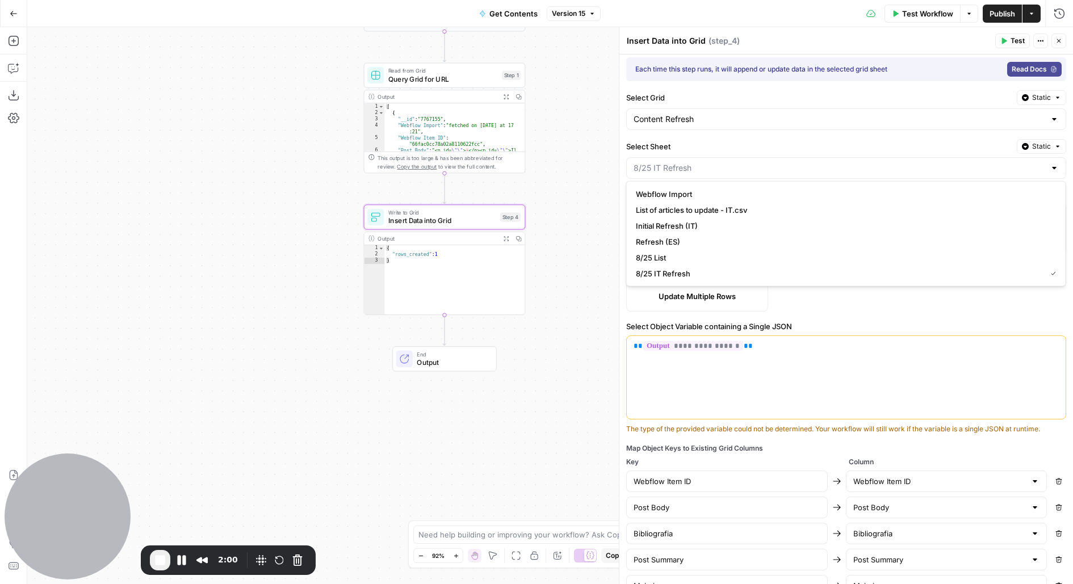
type input "8/25 IT Refresh"
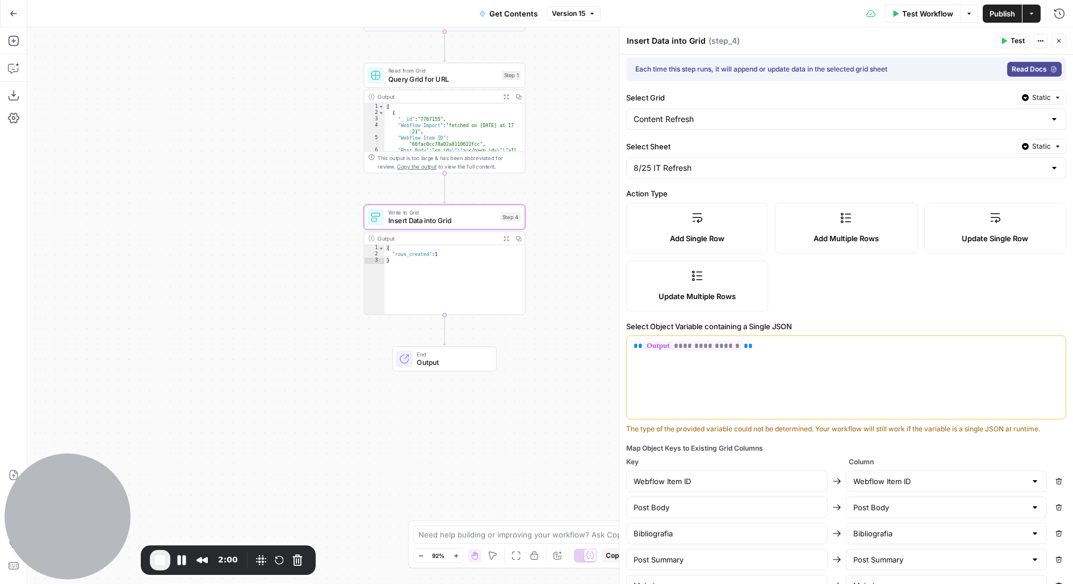
click at [687, 145] on label "Select Sheet" at bounding box center [819, 146] width 386 height 11
click at [687, 162] on input "8/25 IT Refresh" at bounding box center [840, 167] width 412 height 11
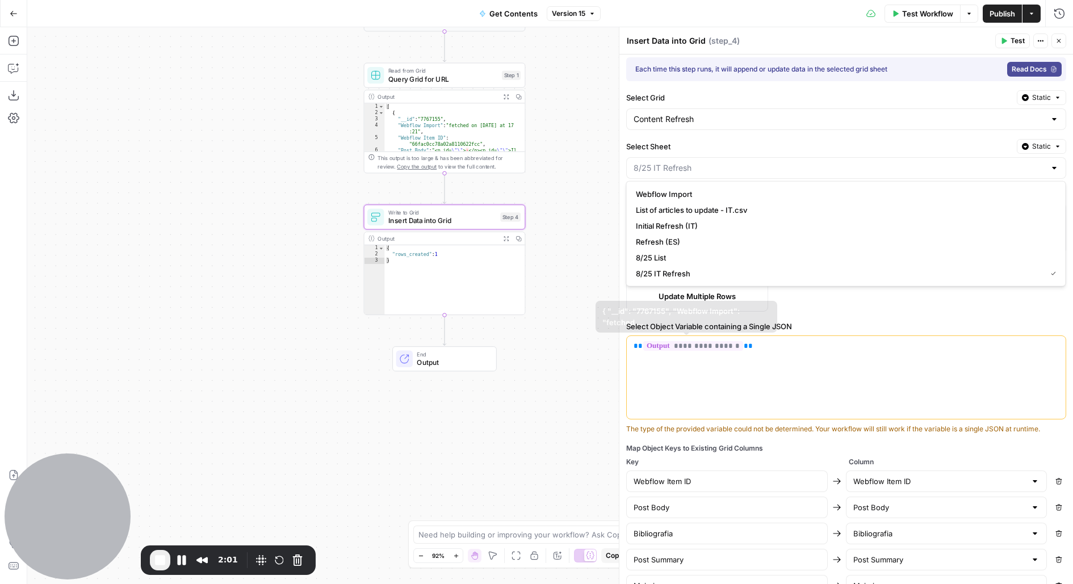
type input "8/25 IT Refresh"
click at [693, 391] on div "**********" at bounding box center [846, 377] width 439 height 83
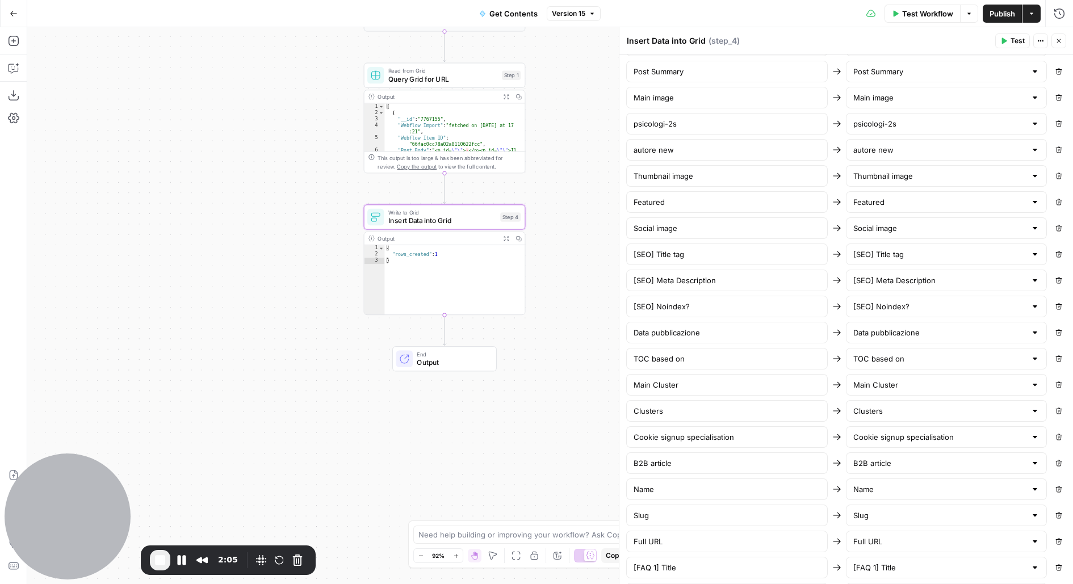
scroll to position [528, 0]
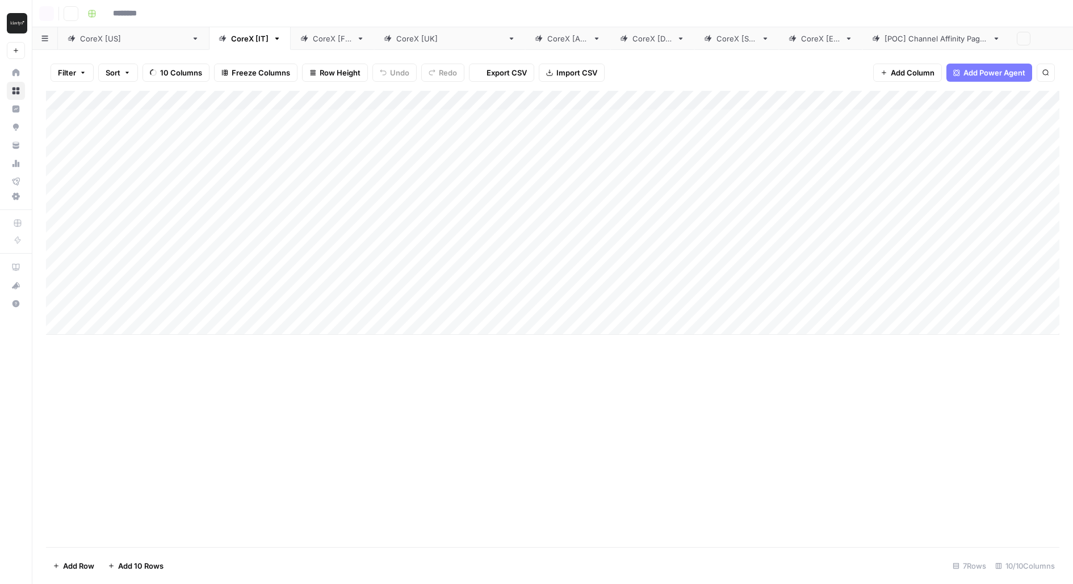
type input "**********"
click at [502, 149] on div "Add Column" at bounding box center [553, 213] width 1014 height 244
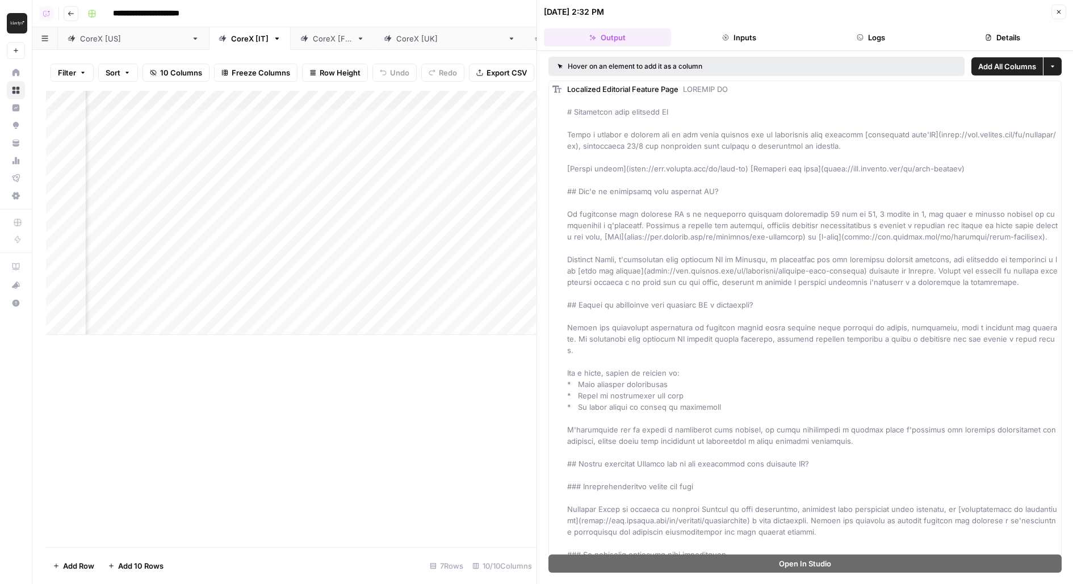
click at [872, 36] on button "Logs" at bounding box center [871, 37] width 127 height 18
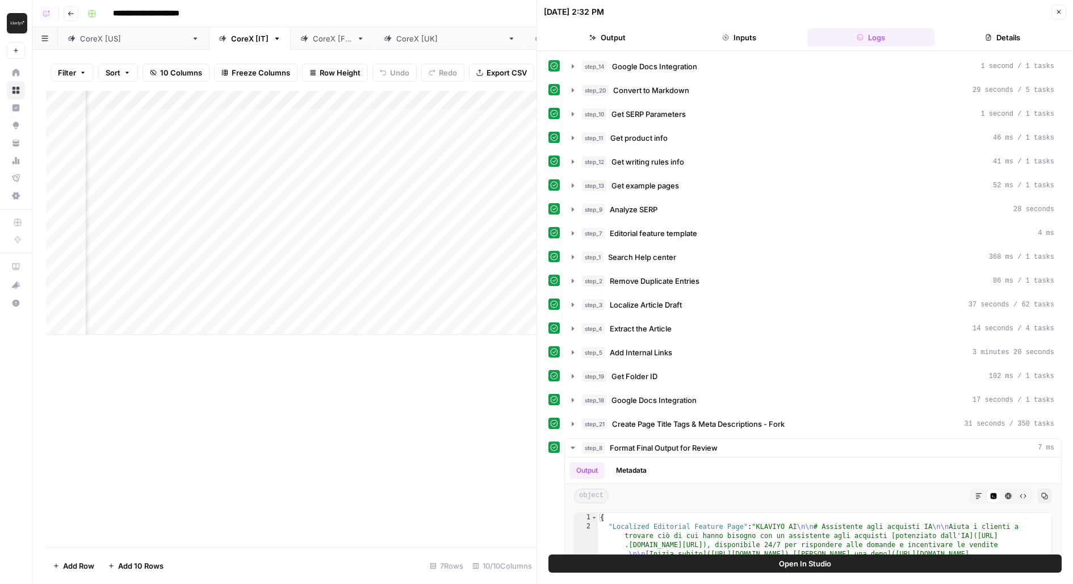
click at [671, 573] on div "Open In Studio" at bounding box center [805, 570] width 536 height 30
click at [662, 564] on button "Open In Studio" at bounding box center [805, 564] width 513 height 18
click at [1060, 11] on icon "button" at bounding box center [1059, 12] width 7 height 7
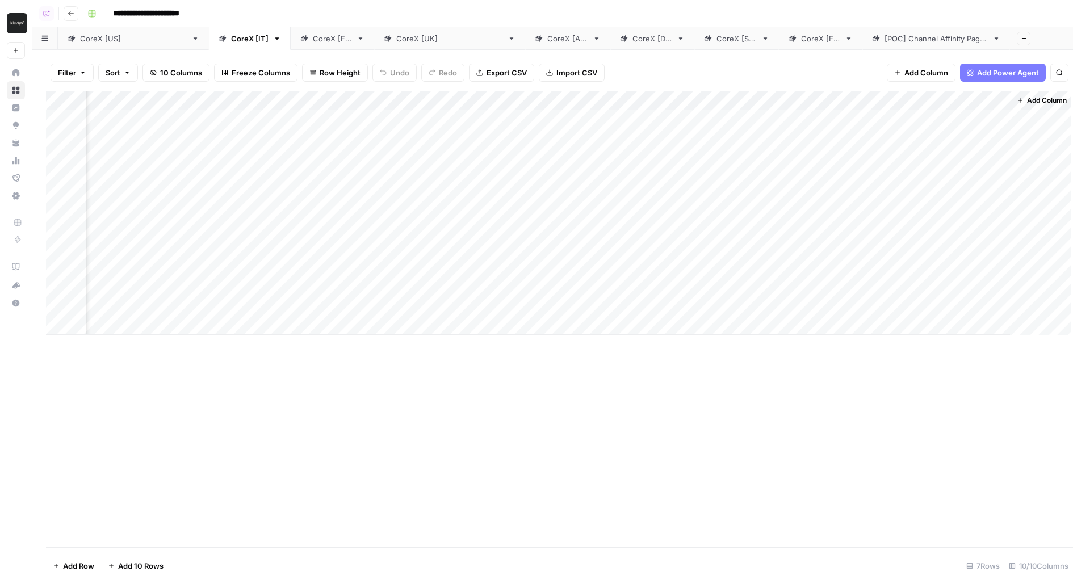
scroll to position [0, 289]
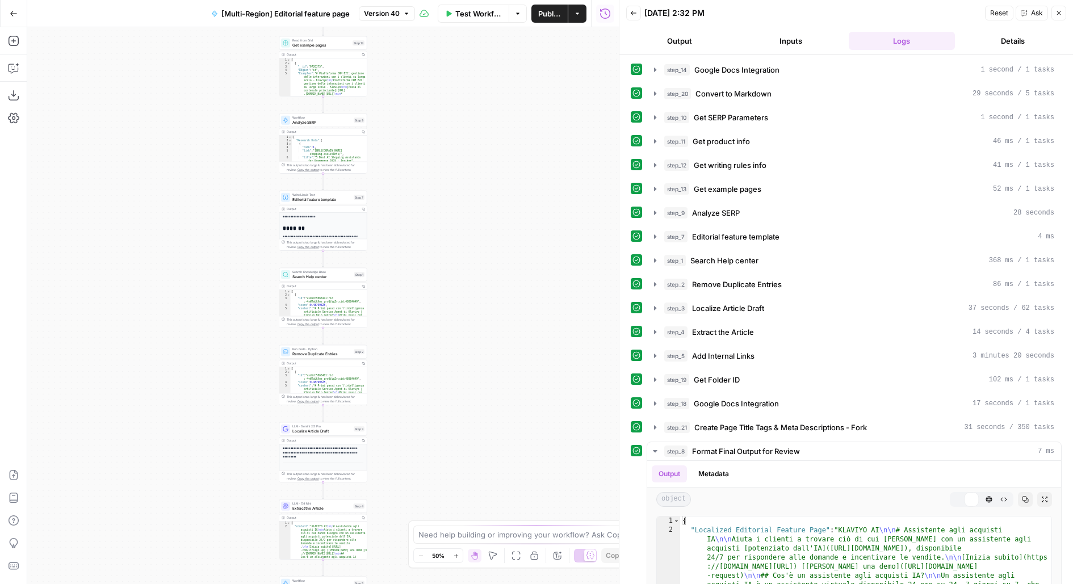
drag, startPoint x: 497, startPoint y: 463, endPoint x: 462, endPoint y: 439, distance: 42.4
click at [526, 169] on div "**********" at bounding box center [323, 305] width 592 height 557
click at [499, 193] on div "**********" at bounding box center [323, 305] width 592 height 557
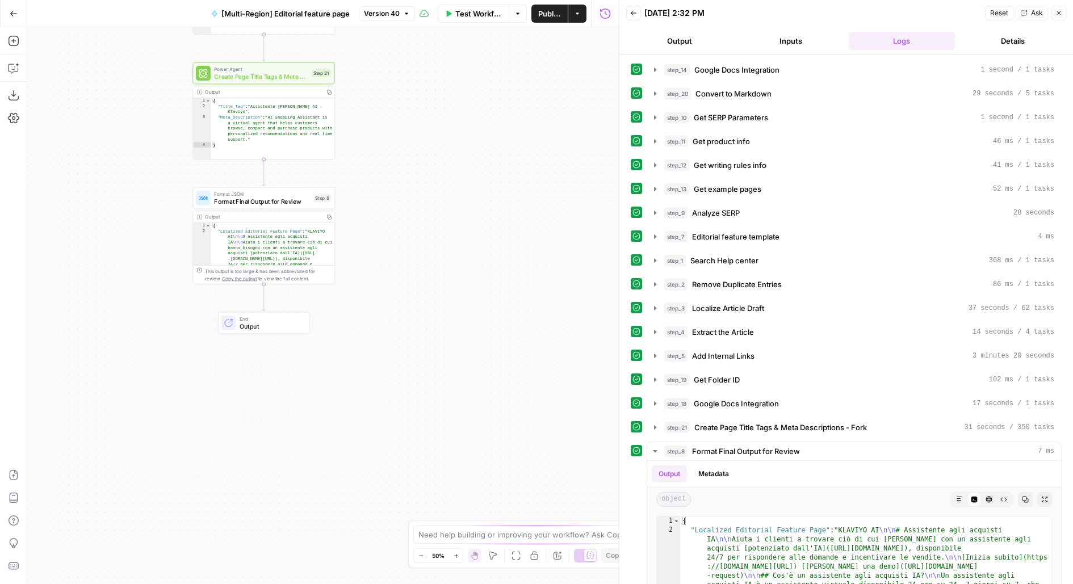
click at [465, 203] on div "**********" at bounding box center [323, 305] width 592 height 557
click at [283, 76] on span "Create Page Title Tags & Meta Descriptions - Fork" at bounding box center [261, 76] width 94 height 9
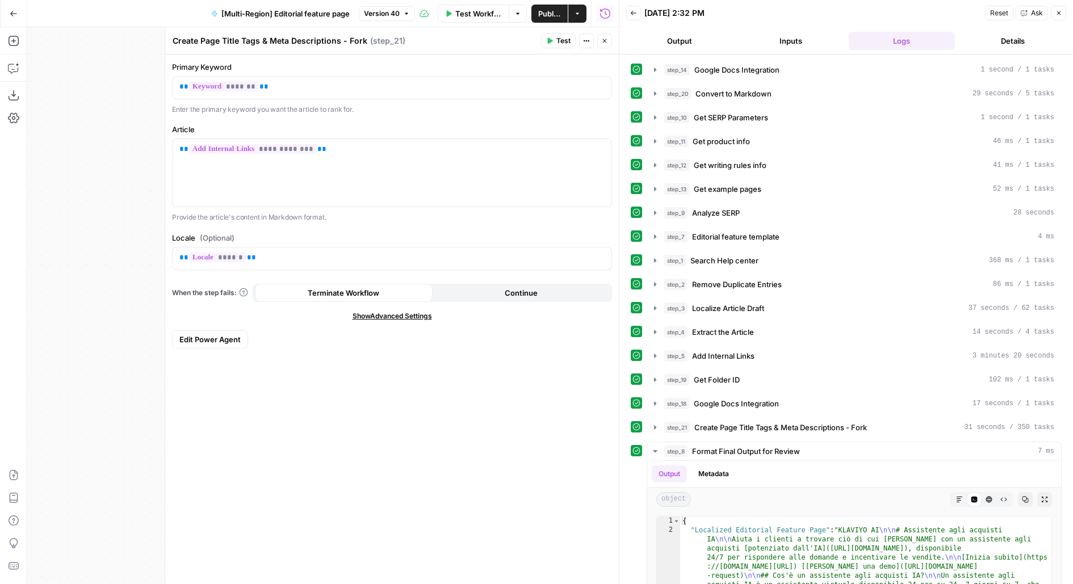
click at [228, 344] on button "Edit Power Agent" at bounding box center [210, 339] width 76 height 18
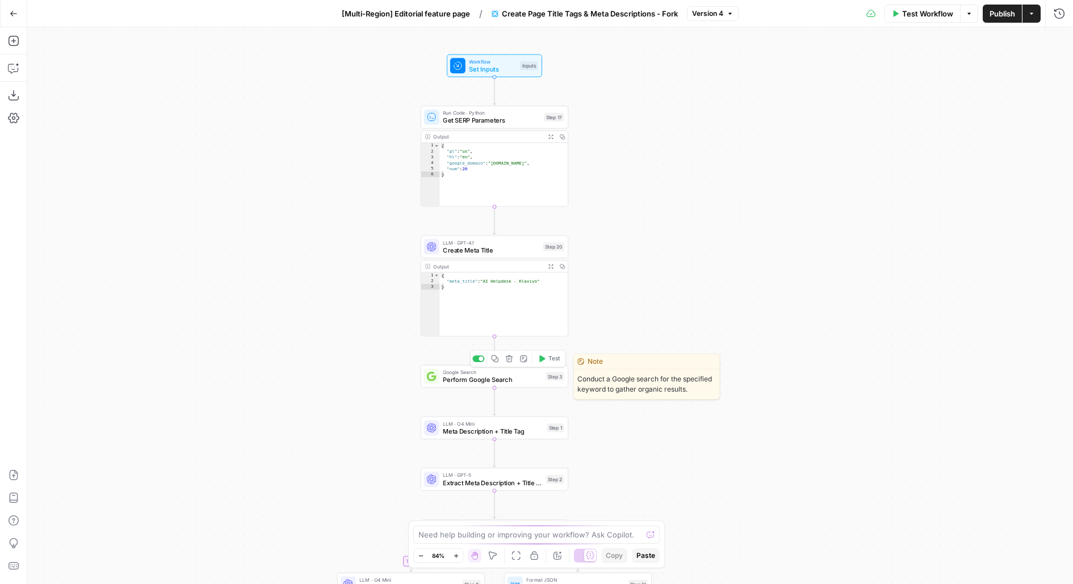
click at [492, 380] on span "Perform Google Search" at bounding box center [492, 380] width 99 height 10
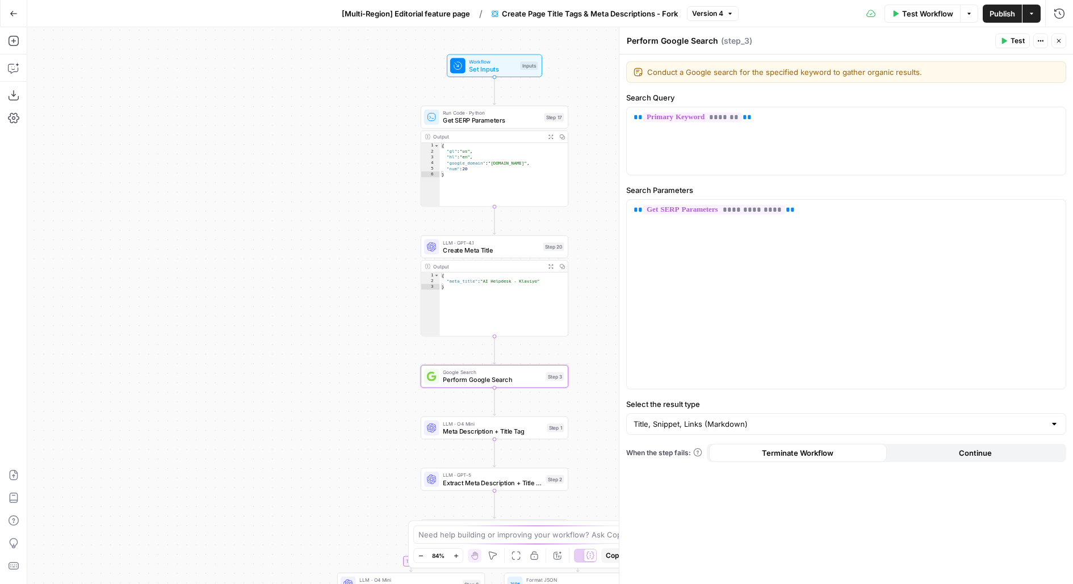
drag, startPoint x: 600, startPoint y: 253, endPoint x: 536, endPoint y: 62, distance: 201.7
click at [536, 62] on div "true false Workflow Set Inputs Inputs Run Code · Python Get SERP Parameters Ste…" at bounding box center [550, 305] width 1046 height 557
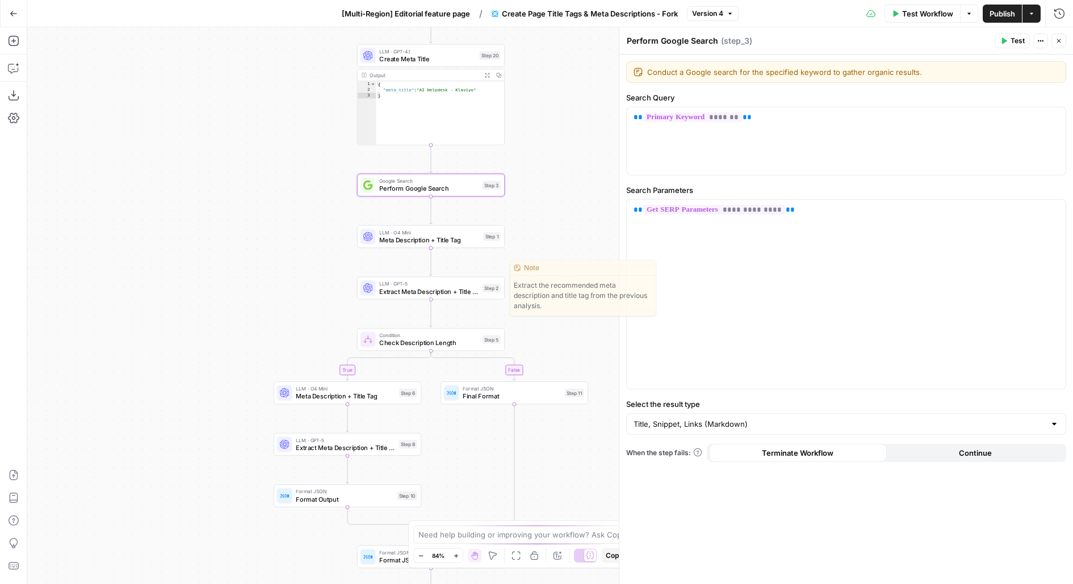
click at [444, 249] on div "true false Workflow Set Inputs Inputs Run Code · Python Get SERP Parameters Ste…" at bounding box center [550, 305] width 1046 height 557
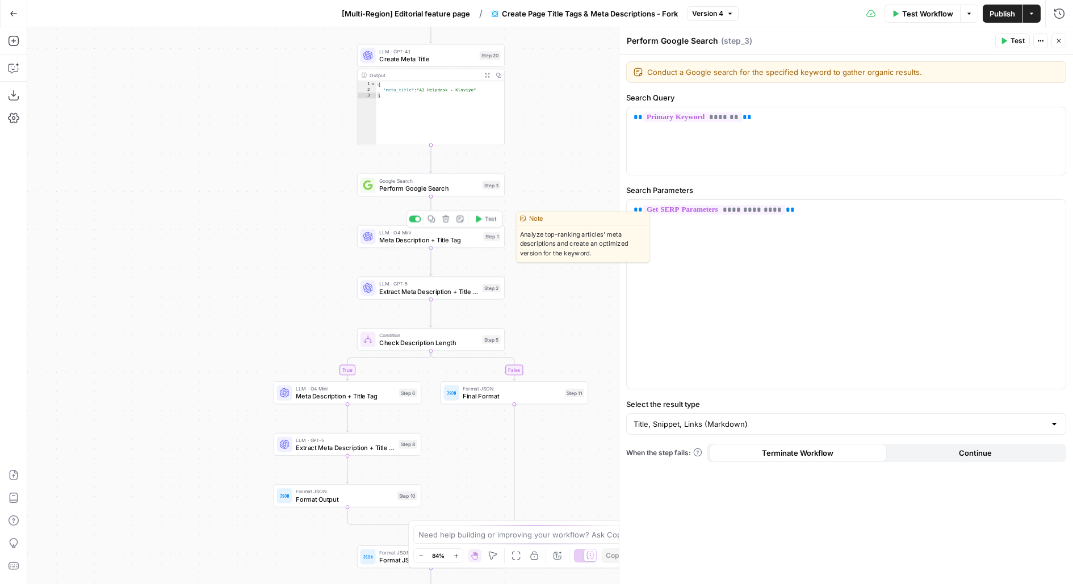
click at [451, 236] on span "Meta Description + Title Tag" at bounding box center [429, 240] width 100 height 10
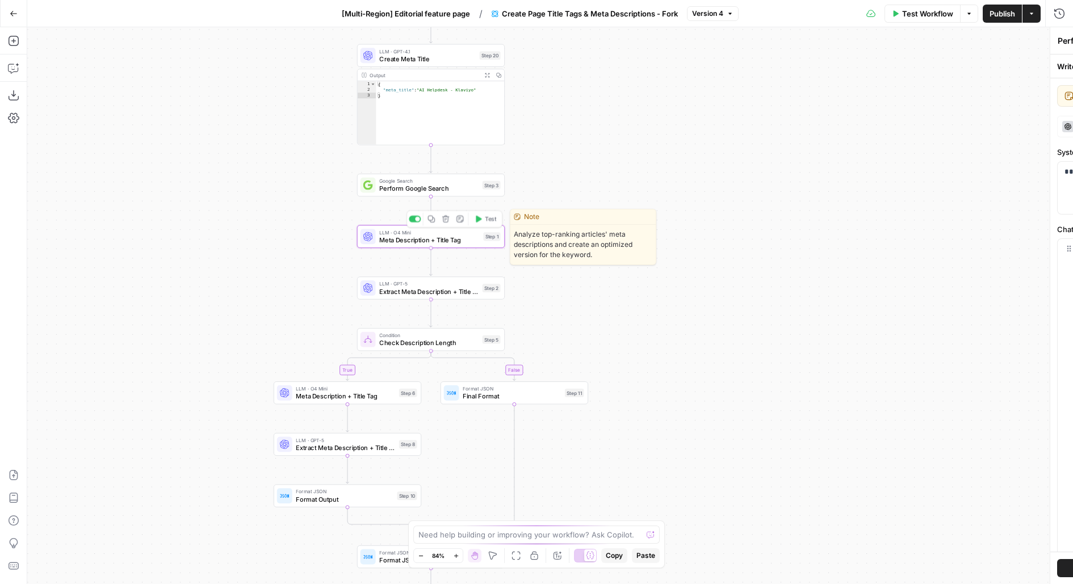
type textarea "Meta Description + Title Tag"
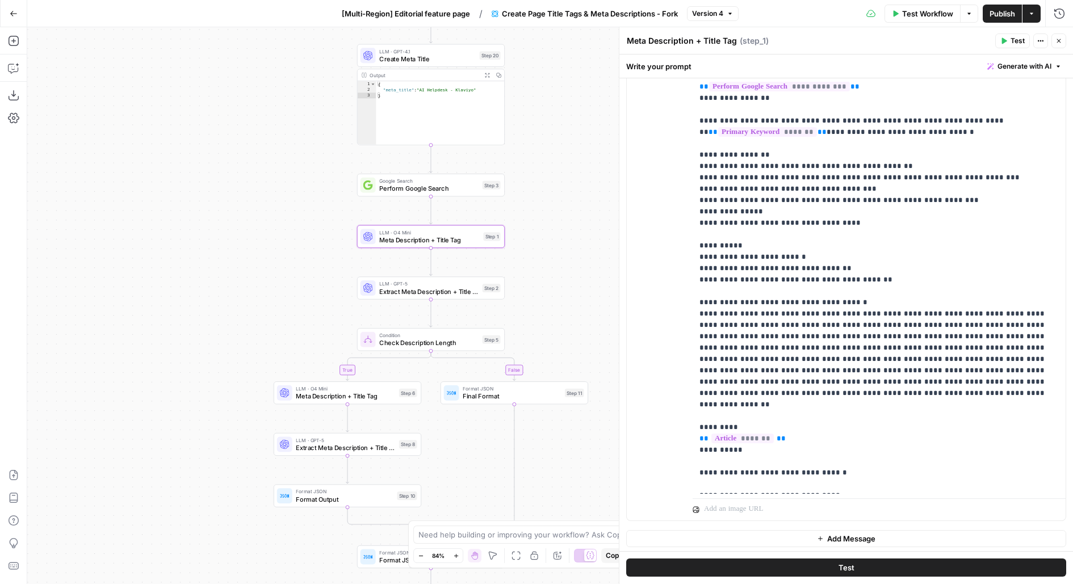
click at [437, 20] on button "[Multi-Region] Editorial feature page" at bounding box center [406, 14] width 142 height 18
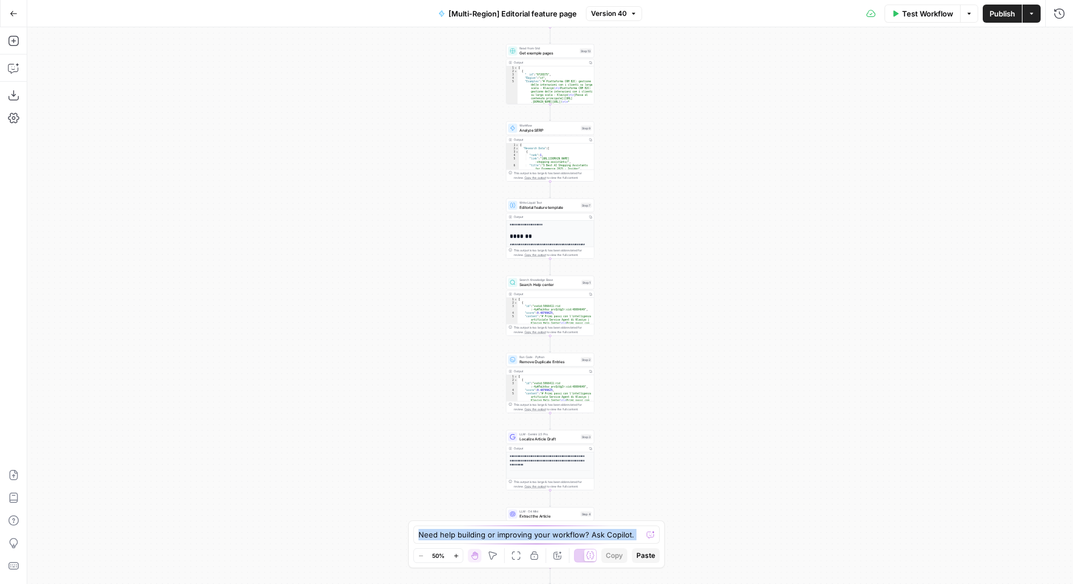
drag, startPoint x: 700, startPoint y: 350, endPoint x: 694, endPoint y: 108, distance: 242.0
click at [698, 291] on body "**********" at bounding box center [536, 292] width 1073 height 584
click at [783, 437] on div "**********" at bounding box center [550, 305] width 1046 height 557
click at [694, 108] on div "**********" at bounding box center [550, 305] width 1046 height 557
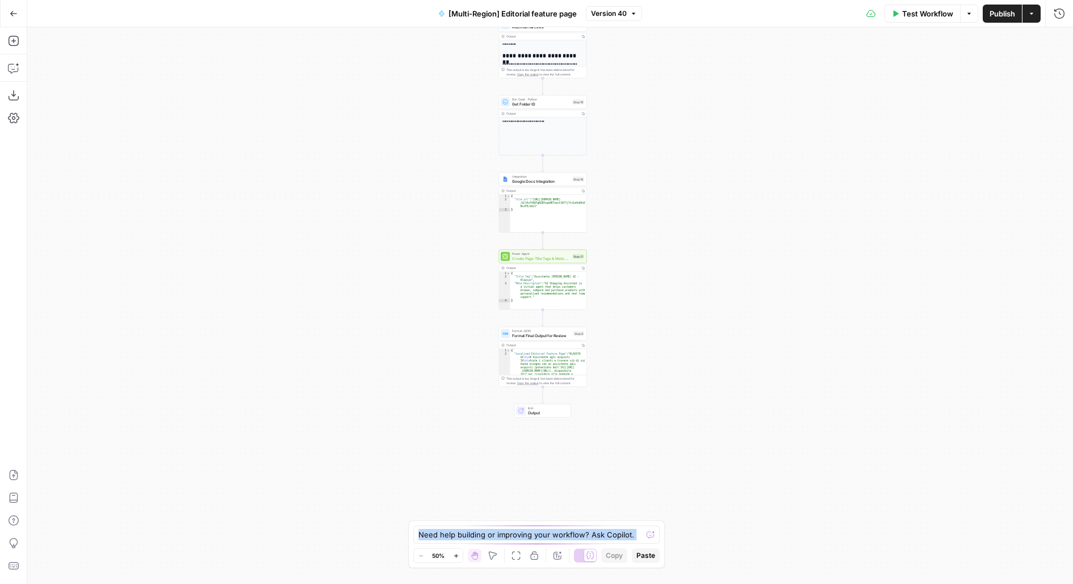
click at [696, 168] on div "**********" at bounding box center [550, 305] width 1046 height 557
click at [546, 256] on span "Create Page Title Tags & Meta Descriptions - Fork" at bounding box center [541, 257] width 58 height 6
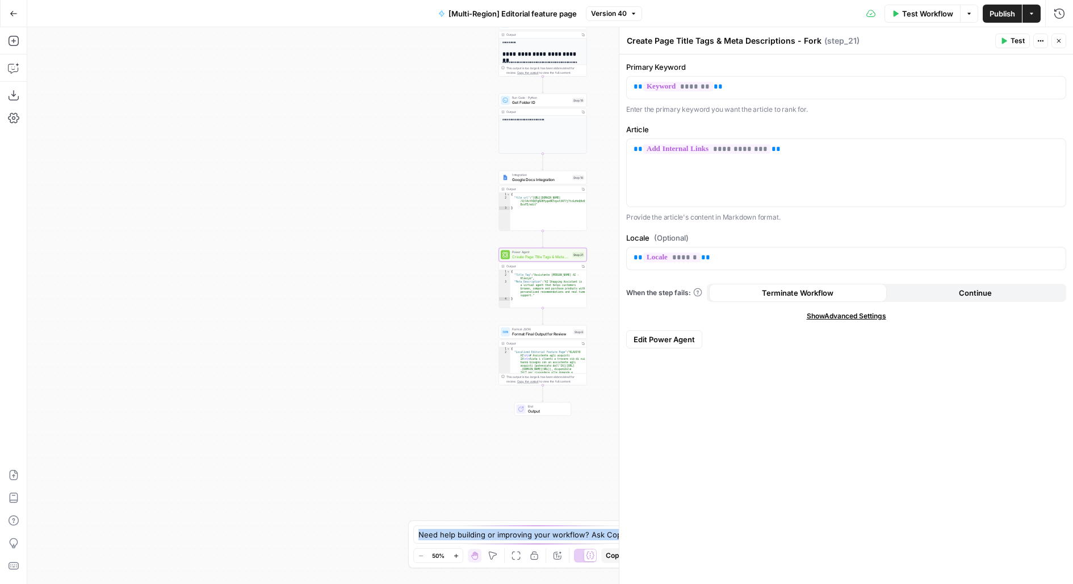
click at [647, 341] on span "Edit Power Agent" at bounding box center [664, 339] width 61 height 11
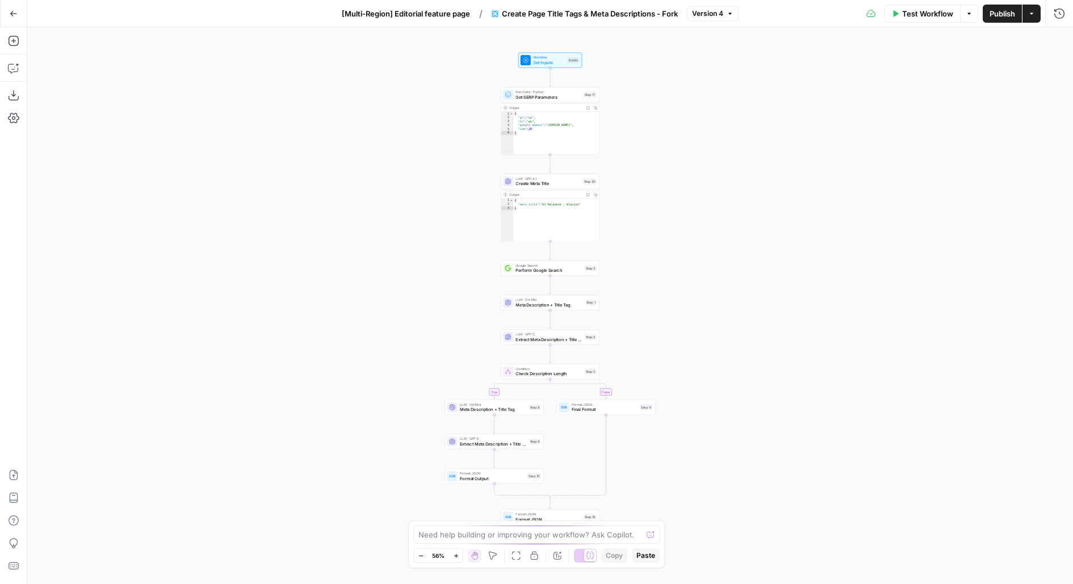
click at [570, 55] on div "Workflow Set Inputs Inputs Test Step" at bounding box center [550, 60] width 58 height 11
click at [782, 223] on button "Add Field" at bounding box center [837, 218] width 416 height 18
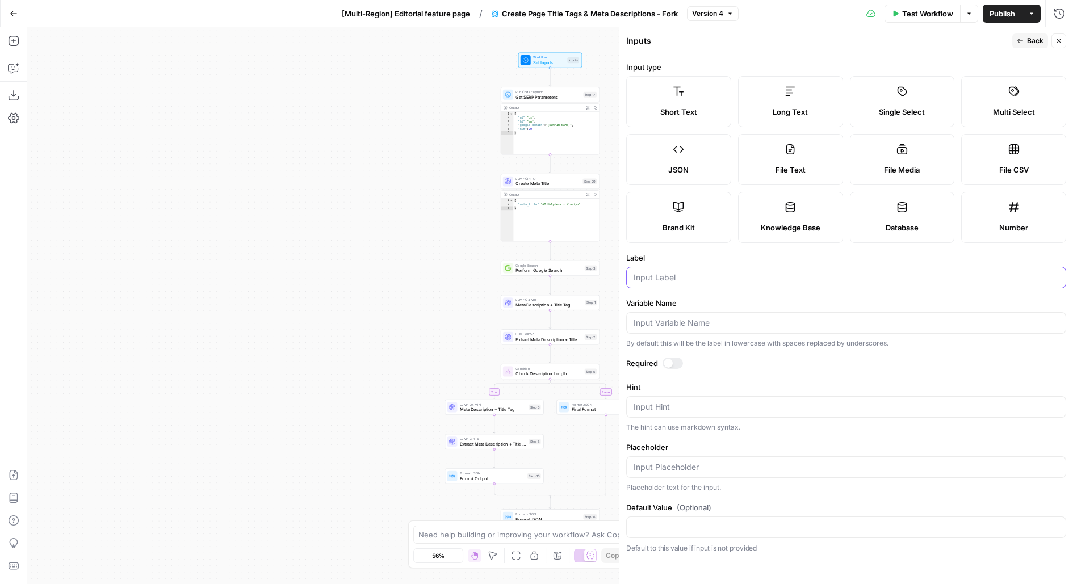
click at [700, 272] on input "Label" at bounding box center [846, 277] width 425 height 11
type input "Language"
click at [1039, 38] on span "Back" at bounding box center [1035, 41] width 16 height 10
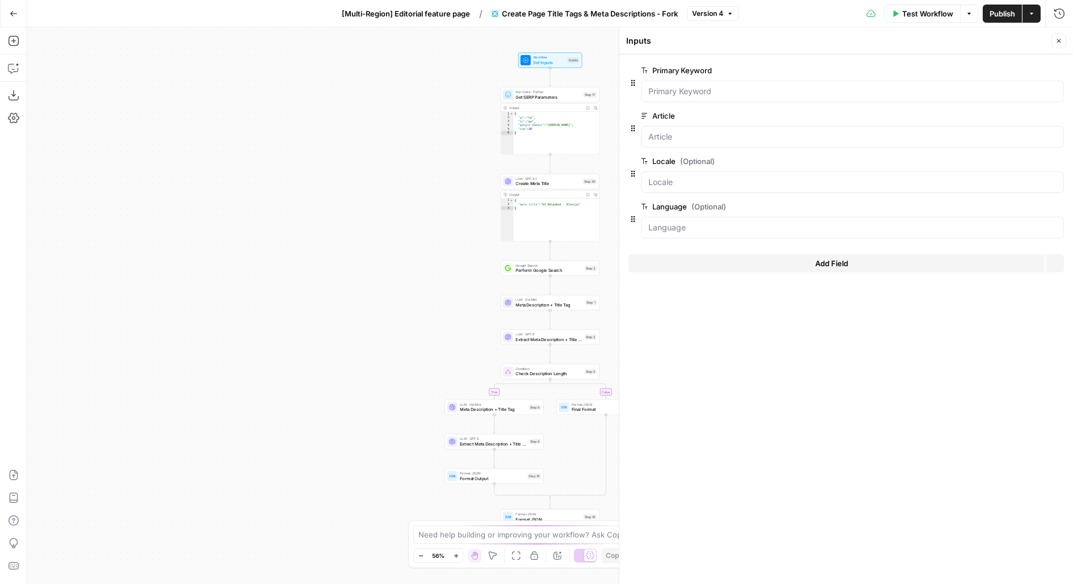
click at [1064, 38] on button "Close" at bounding box center [1059, 41] width 15 height 15
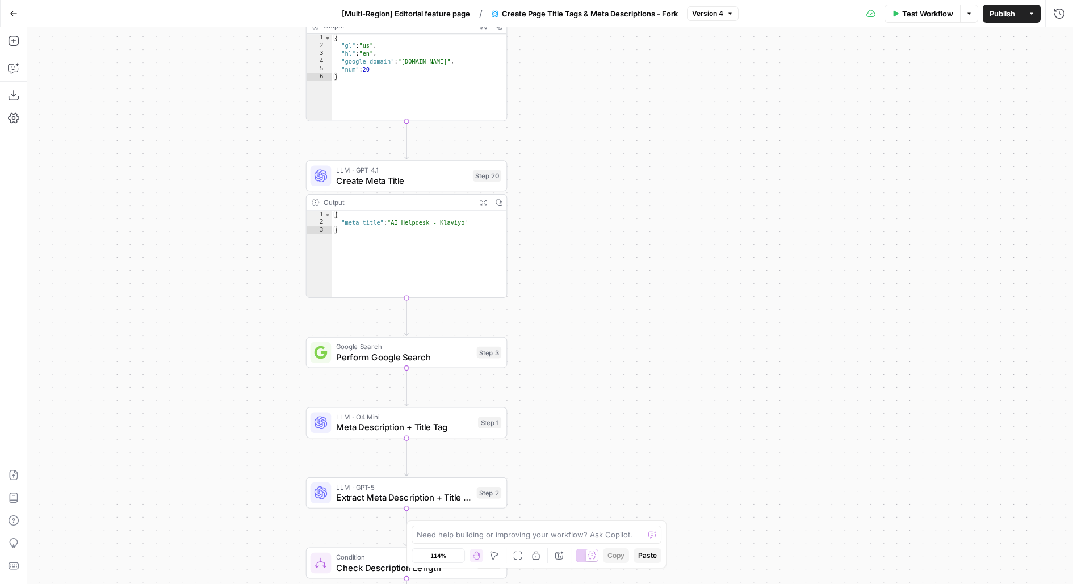
drag, startPoint x: 647, startPoint y: 258, endPoint x: 658, endPoint y: 157, distance: 101.7
click at [659, 157] on div "true false Workflow Set Inputs Inputs Run Code · Python Get SERP Parameters Ste…" at bounding box center [550, 305] width 1046 height 557
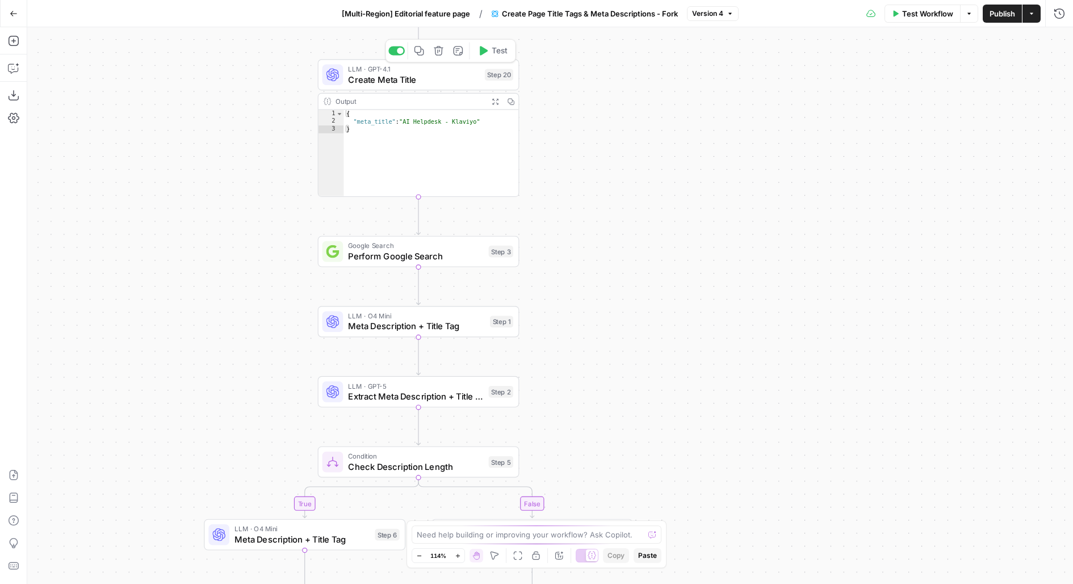
click at [453, 81] on span "Create Meta Title" at bounding box center [413, 79] width 131 height 13
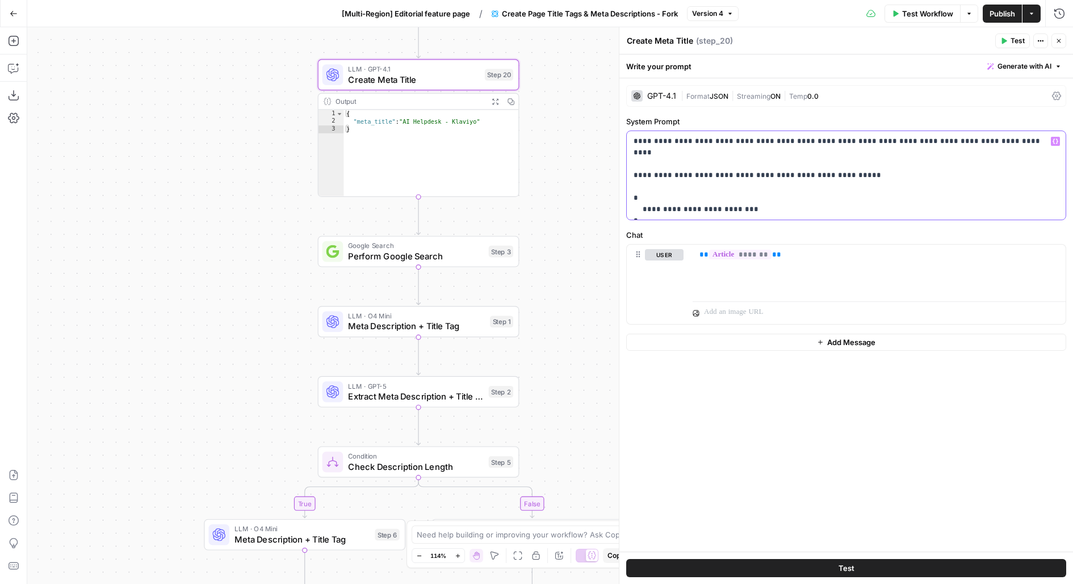
click at [852, 164] on p "**********" at bounding box center [847, 176] width 426 height 80
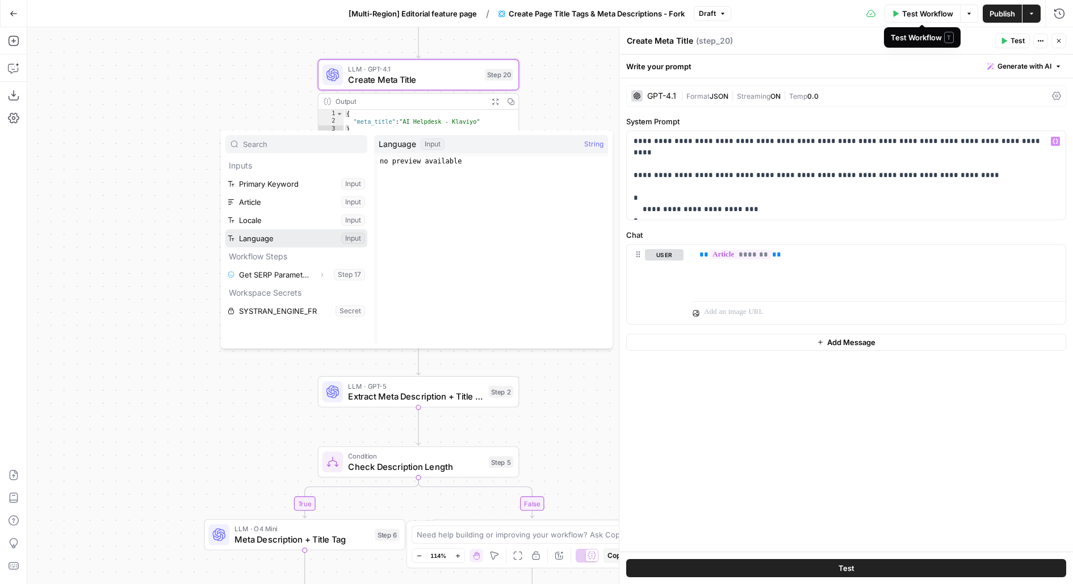
click at [225, 229] on button "Select variable Language" at bounding box center [296, 238] width 142 height 18
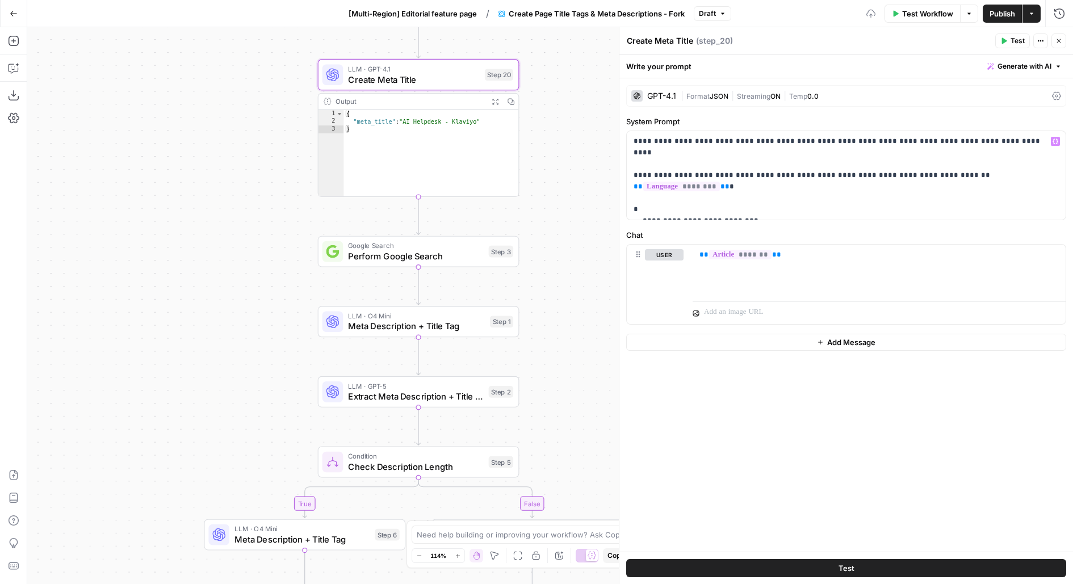
click at [1021, 35] on button "Test" at bounding box center [1012, 41] width 35 height 15
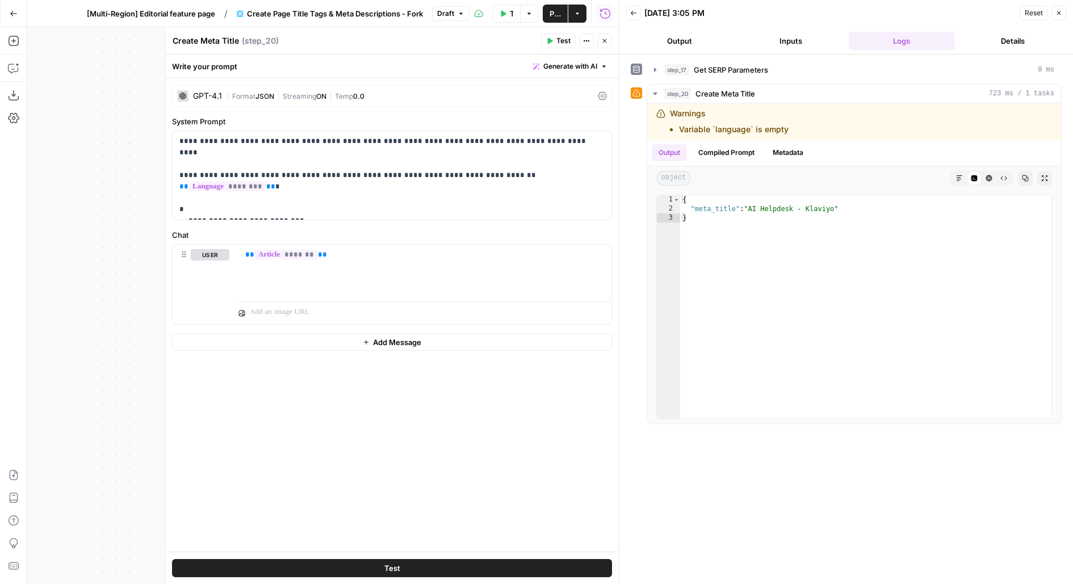
click at [503, 9] on button "Test Workflow" at bounding box center [506, 14] width 28 height 18
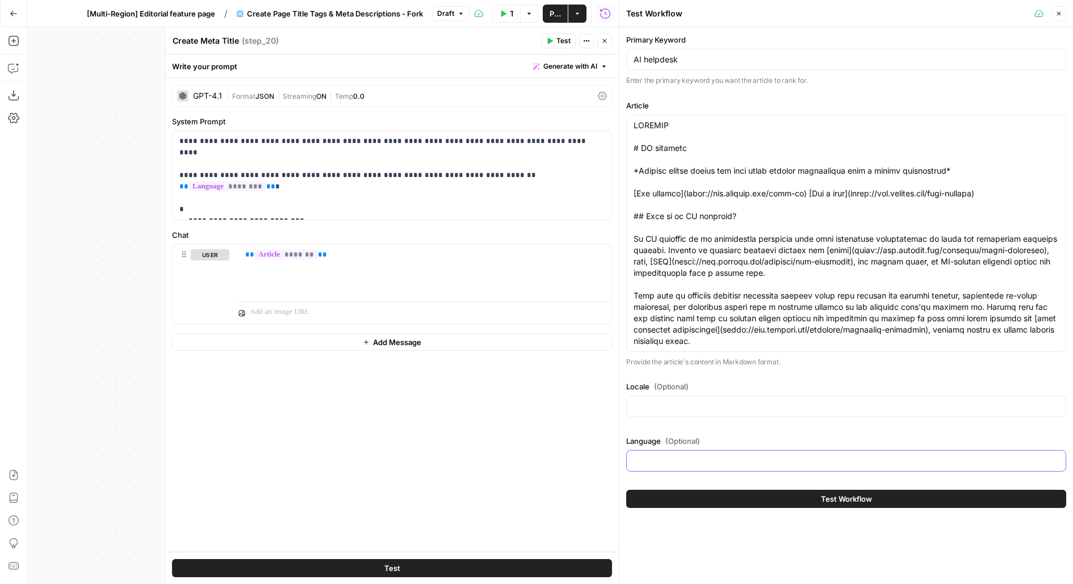
click at [680, 462] on input "Language (Optional)" at bounding box center [846, 460] width 425 height 11
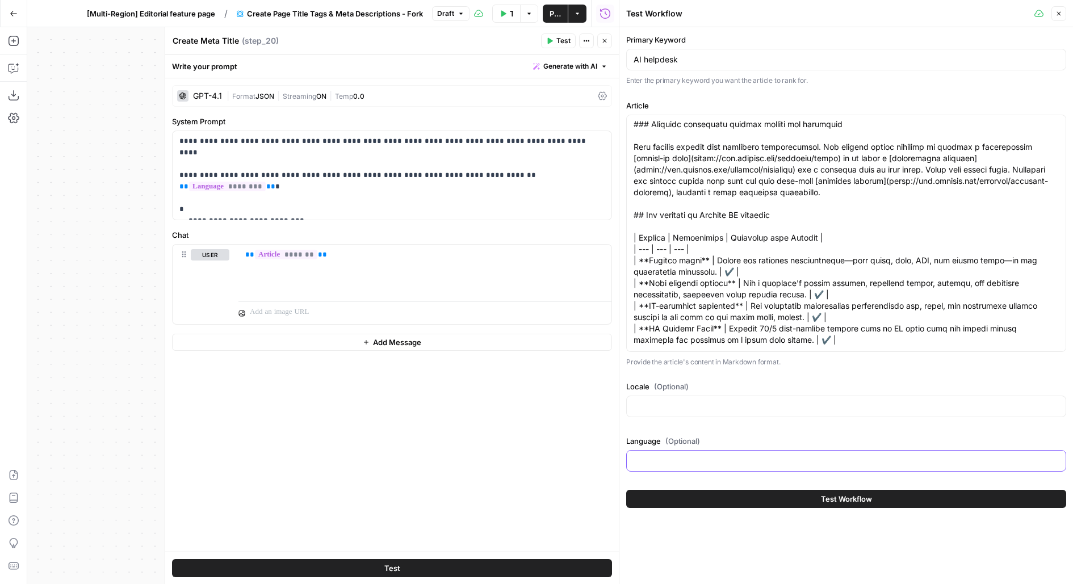
scroll to position [738, 0]
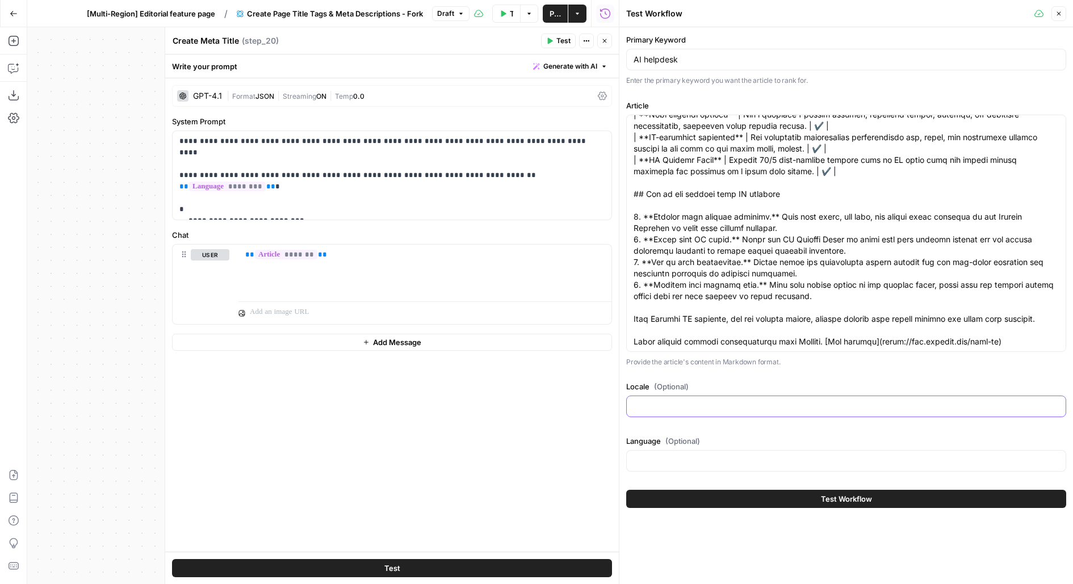
click at [676, 411] on input "Locale (Optional)" at bounding box center [846, 406] width 425 height 11
type input "it"
click at [677, 465] on input "Language (Optional)" at bounding box center [846, 460] width 425 height 11
type input "Italian"
click at [400, 563] on button "Test" at bounding box center [392, 568] width 440 height 18
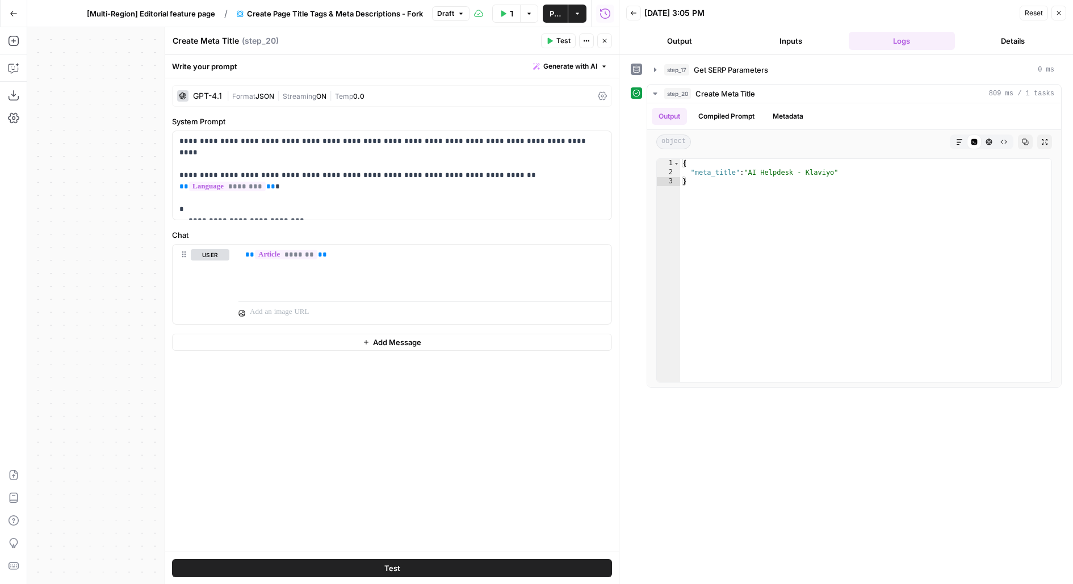
click at [605, 39] on icon "button" at bounding box center [604, 40] width 7 height 7
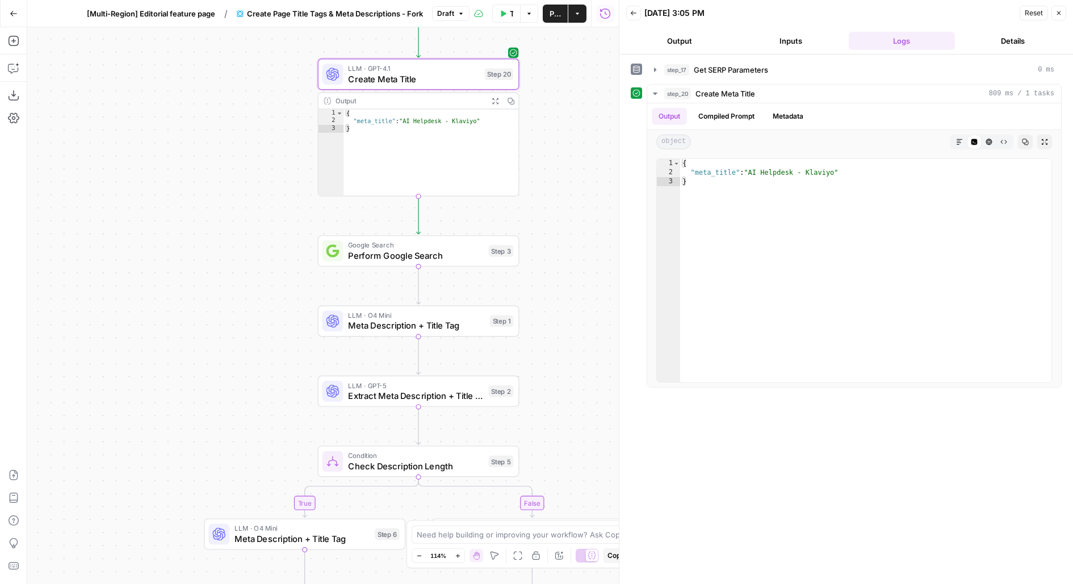
drag, startPoint x: 570, startPoint y: 322, endPoint x: 551, endPoint y: 269, distance: 56.8
click at [551, 269] on div "true false Workflow Set Inputs Inputs Run Code · Python Get SERP Parameters Ste…" at bounding box center [323, 305] width 592 height 557
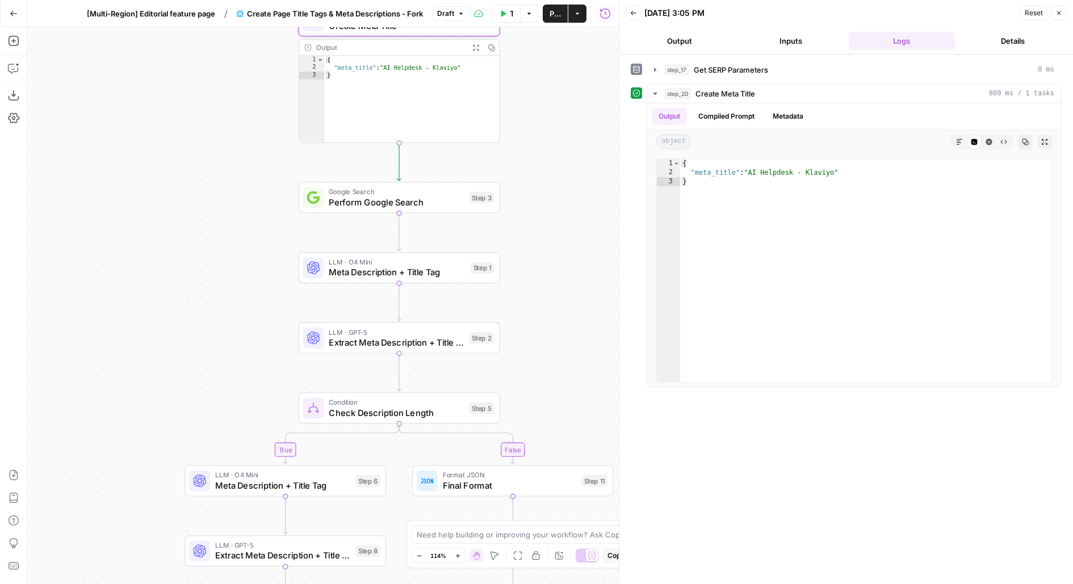
click at [478, 208] on div "Google Search Perform Google Search Step 3 Copy step Delete step Edit Note Test" at bounding box center [400, 197] width 202 height 31
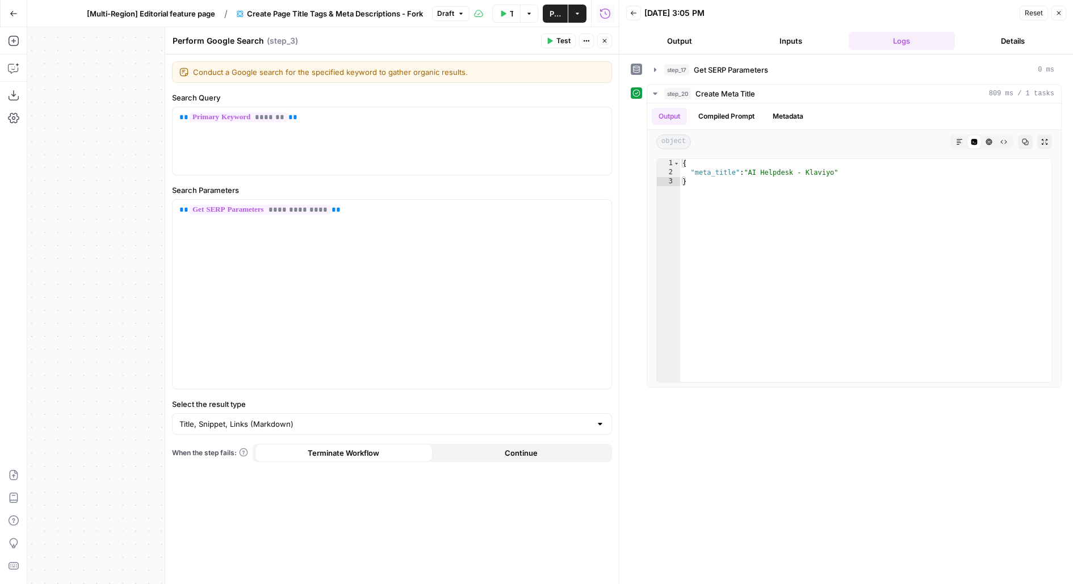
click at [564, 41] on span "Test" at bounding box center [564, 41] width 14 height 10
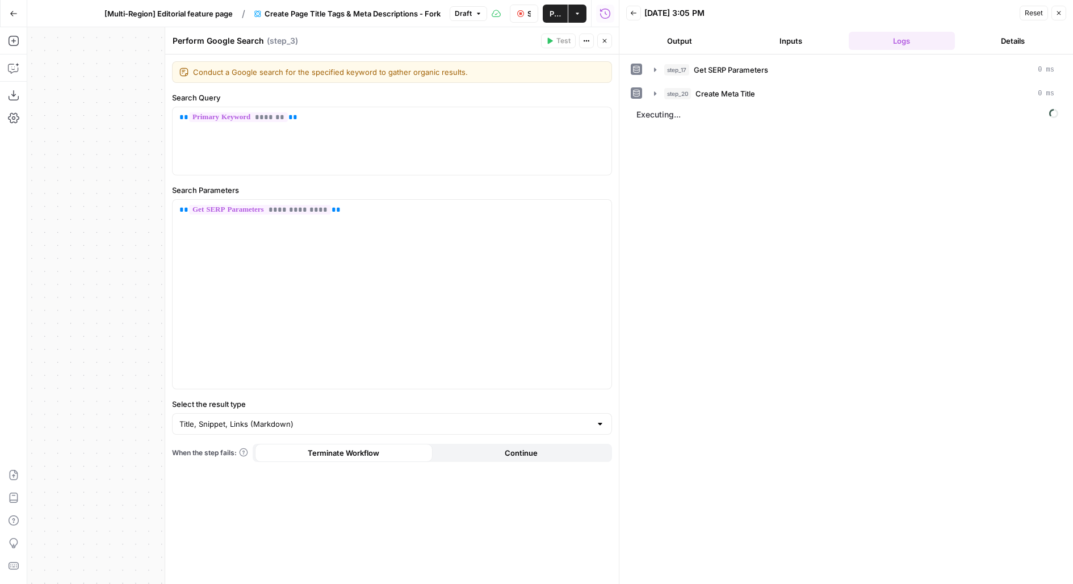
click at [605, 39] on icon "button" at bounding box center [604, 40] width 7 height 7
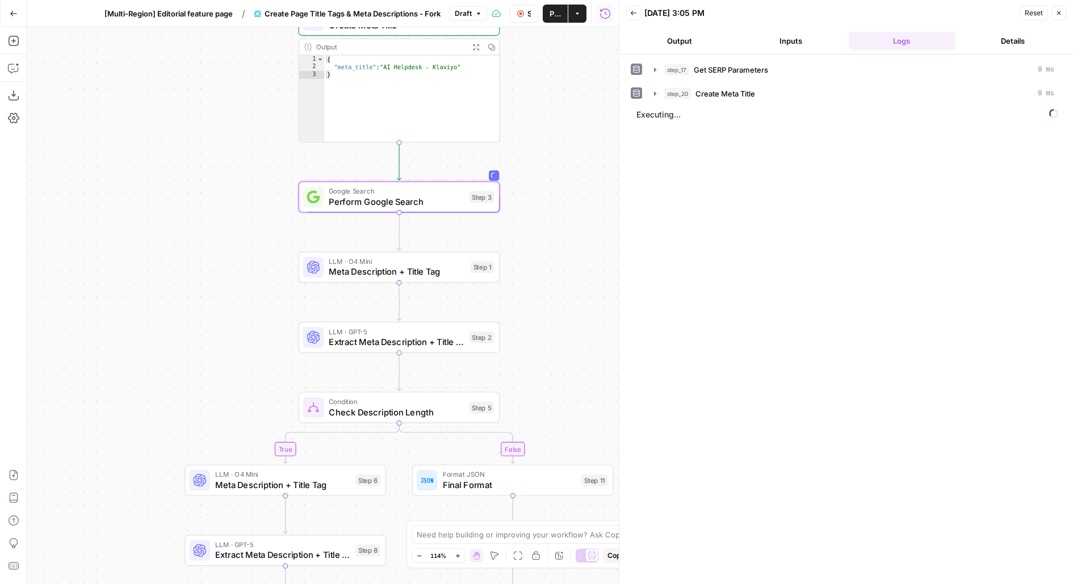
drag, startPoint x: 547, startPoint y: 302, endPoint x: 508, endPoint y: 225, distance: 85.3
click at [508, 225] on div "true false Workflow Set Inputs Inputs Run Code · Python Get SERP Parameters Ste…" at bounding box center [323, 305] width 592 height 557
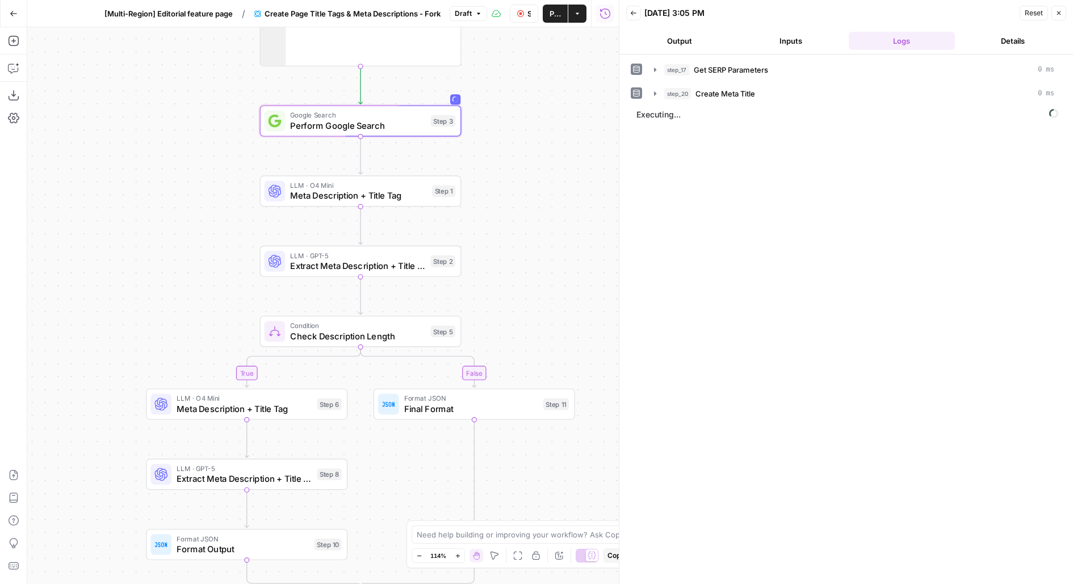
click at [781, 38] on button "Inputs" at bounding box center [791, 41] width 107 height 18
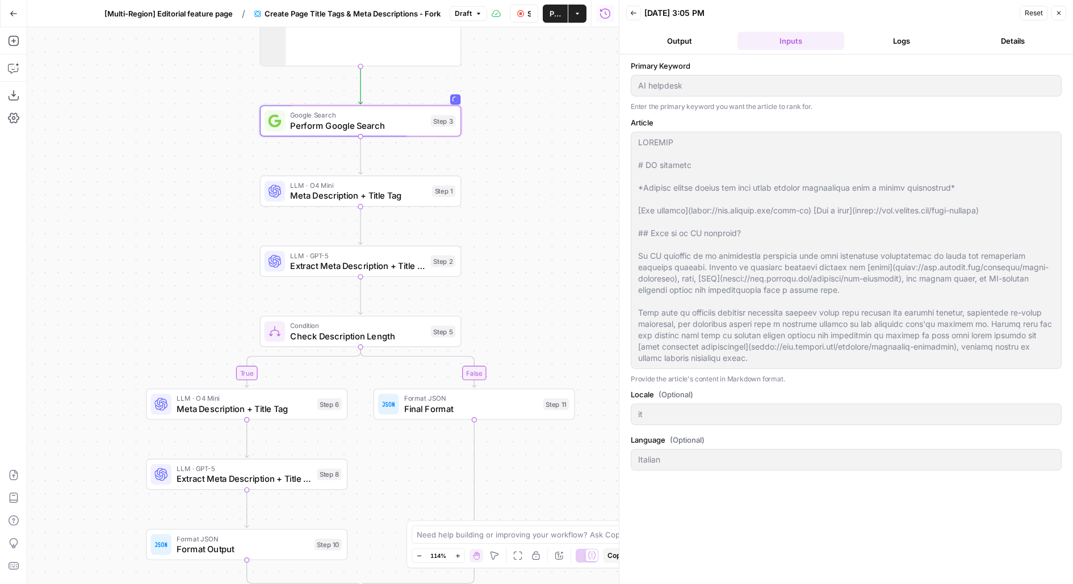
click at [892, 39] on button "Logs" at bounding box center [902, 41] width 107 height 18
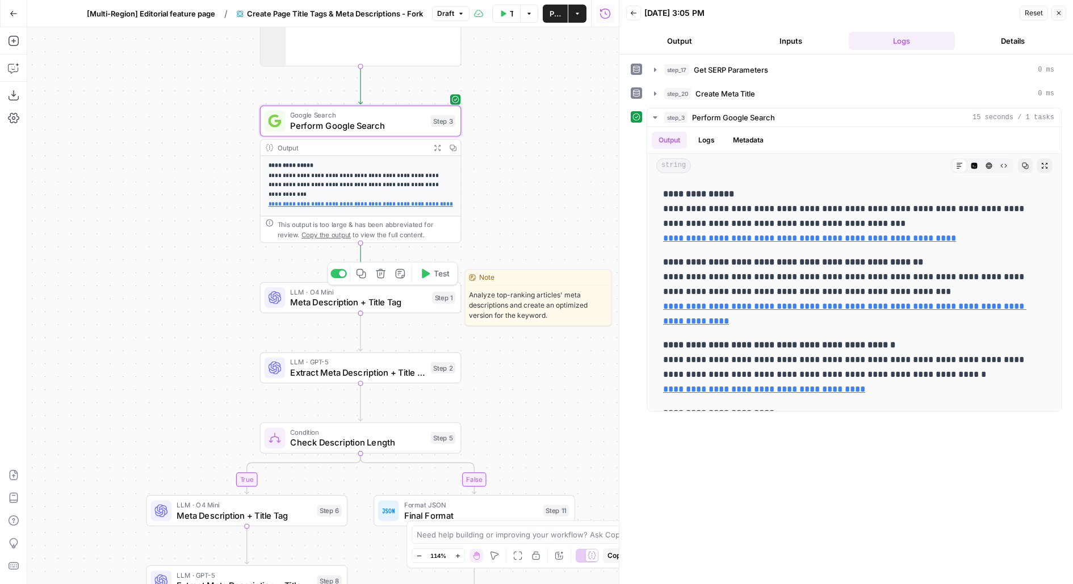
click at [425, 300] on span "Meta Description + Title Tag" at bounding box center [358, 302] width 136 height 13
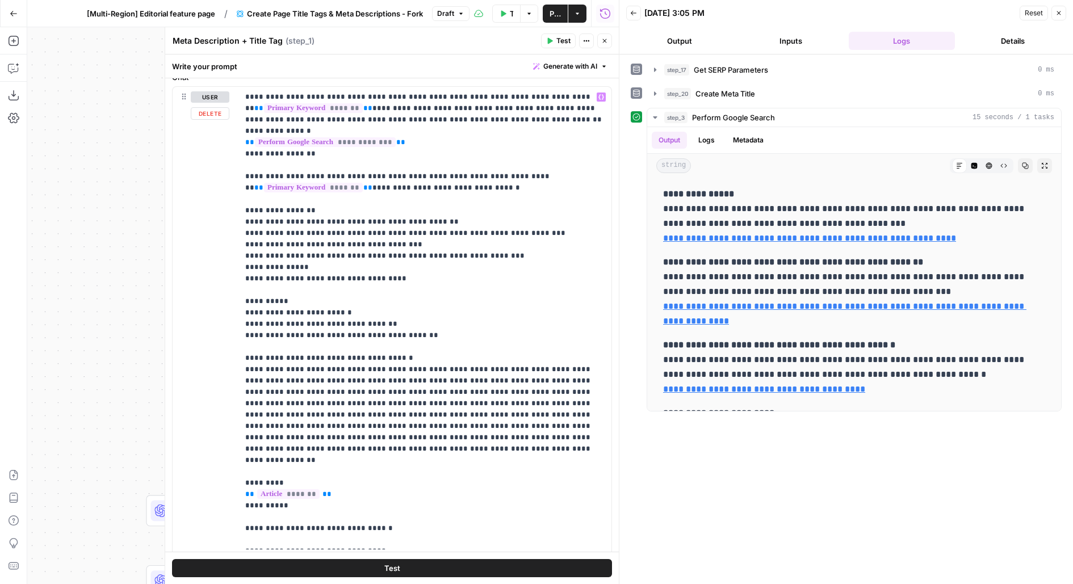
scroll to position [145, 0]
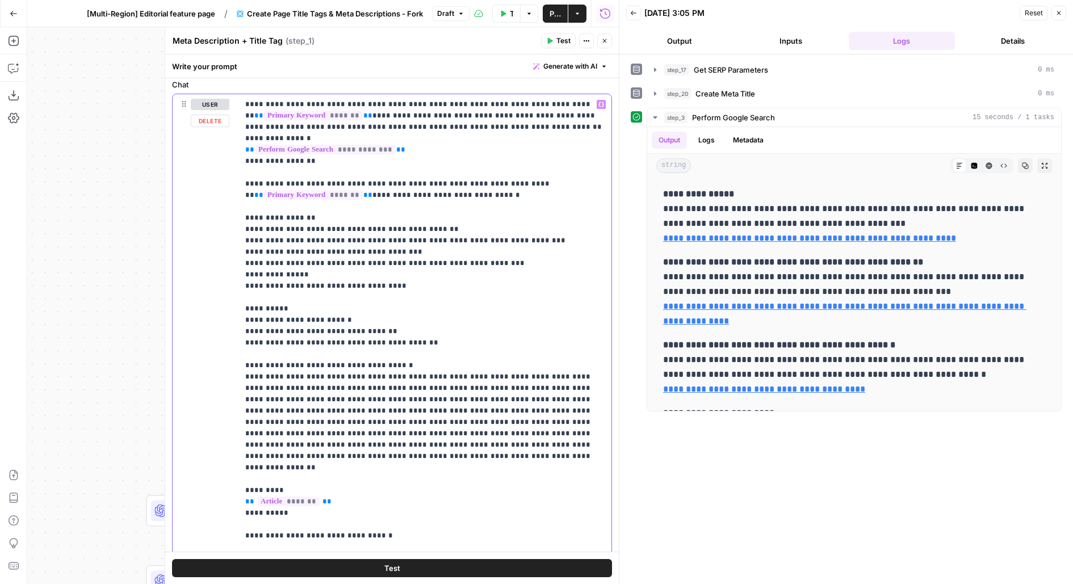
click at [499, 191] on p "**********" at bounding box center [425, 343] width 360 height 488
click at [448, 343] on p "**********" at bounding box center [425, 343] width 360 height 488
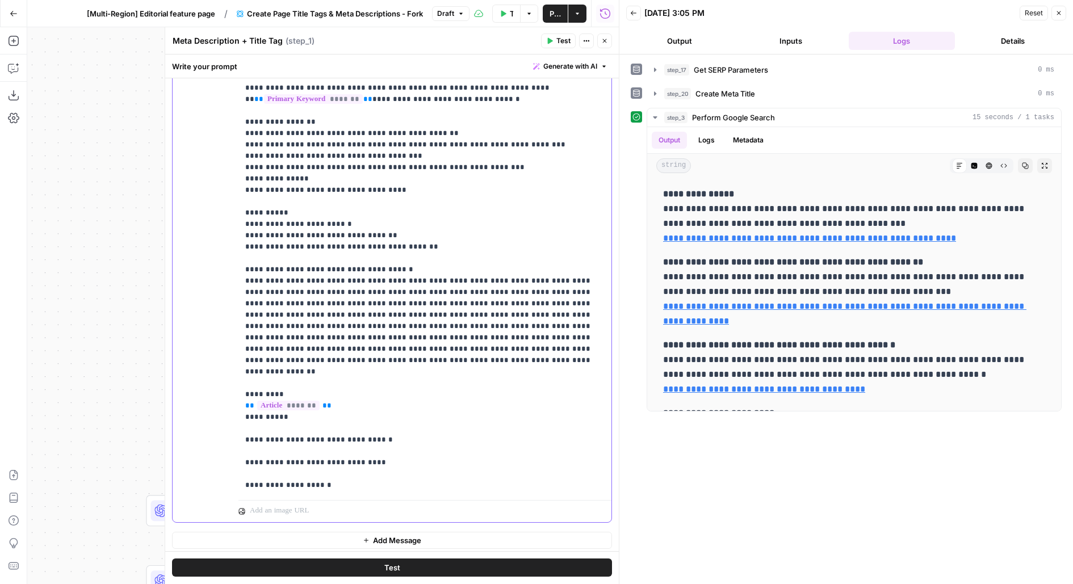
scroll to position [208, 0]
click at [334, 394] on p "**********" at bounding box center [425, 245] width 360 height 488
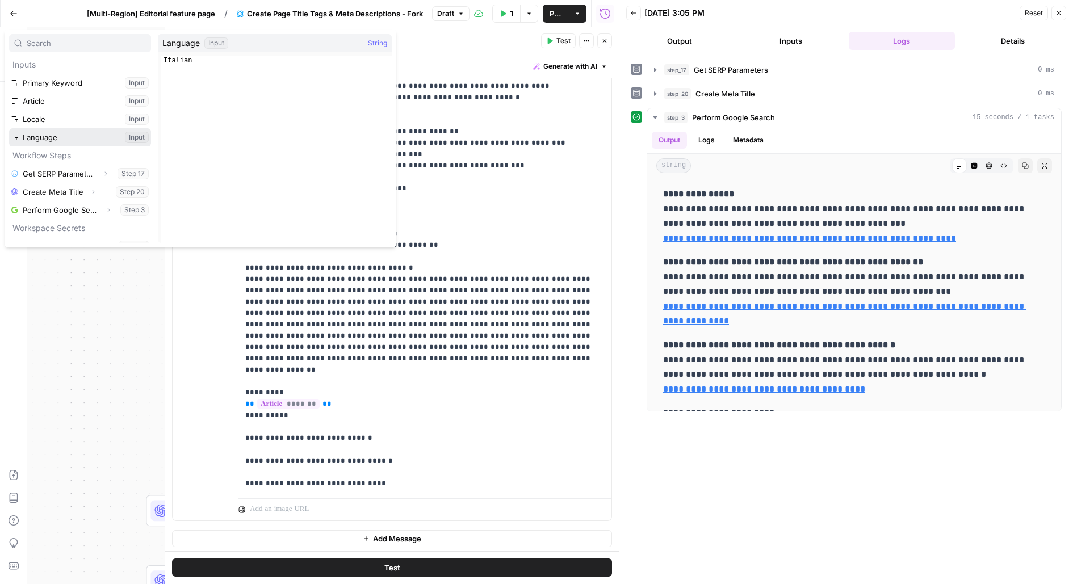
click at [9, 128] on button "Select variable Language" at bounding box center [80, 137] width 142 height 18
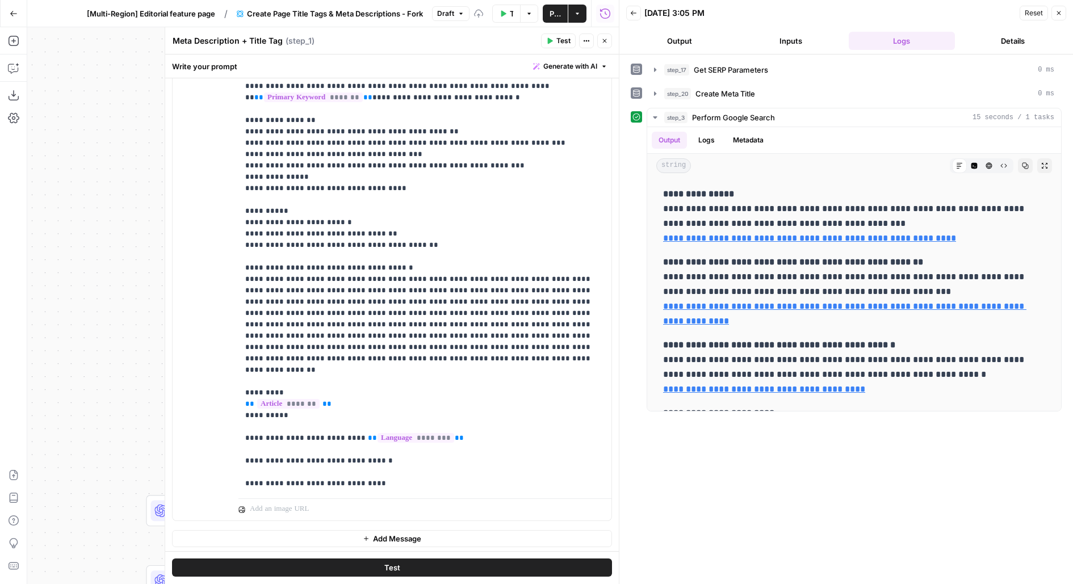
click at [373, 558] on div "Test" at bounding box center [392, 568] width 454 height 32
click at [378, 568] on button "Test" at bounding box center [392, 568] width 440 height 18
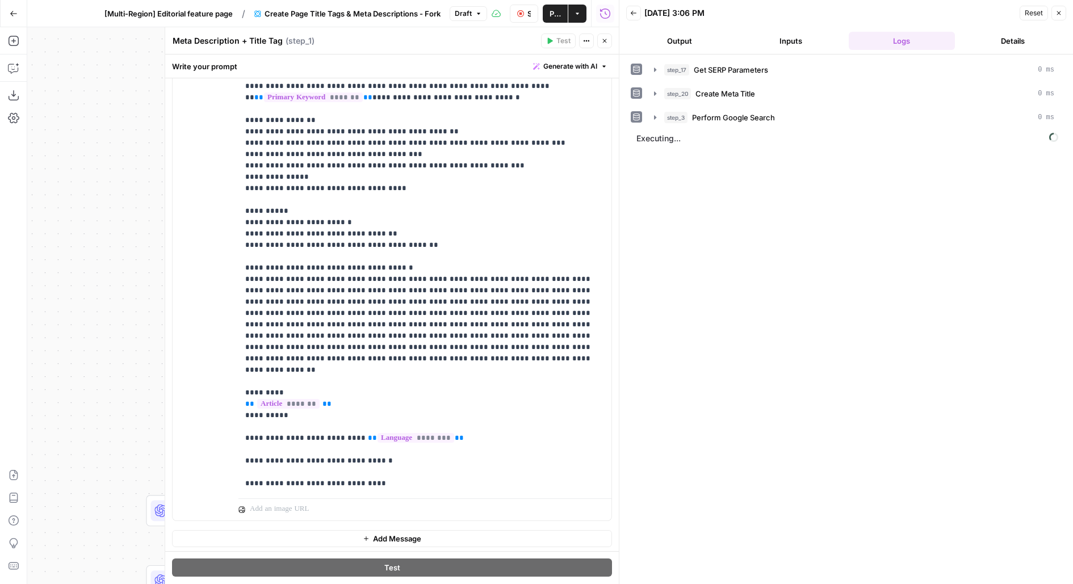
click at [603, 43] on icon "button" at bounding box center [604, 40] width 7 height 7
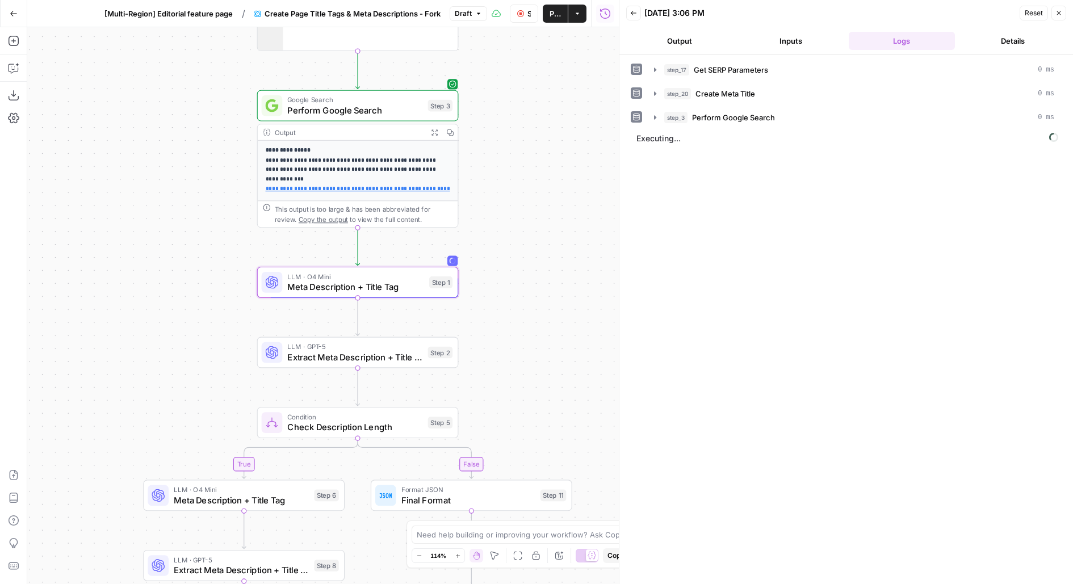
drag, startPoint x: 551, startPoint y: 207, endPoint x: 517, endPoint y: 48, distance: 162.6
click at [517, 48] on div "**********" at bounding box center [323, 305] width 592 height 557
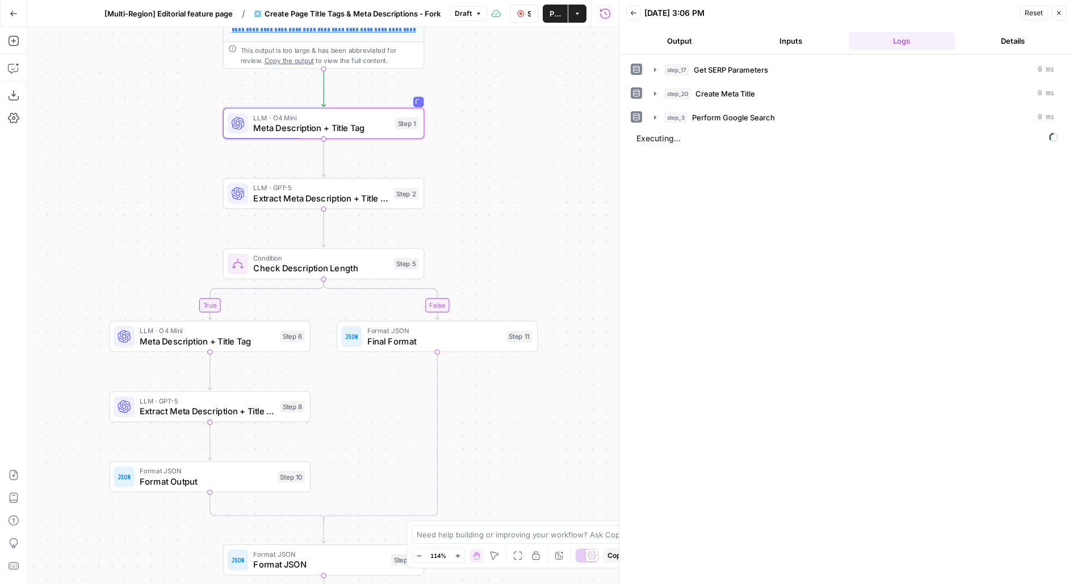
click at [346, 185] on span "LLM · GPT-5" at bounding box center [320, 188] width 135 height 10
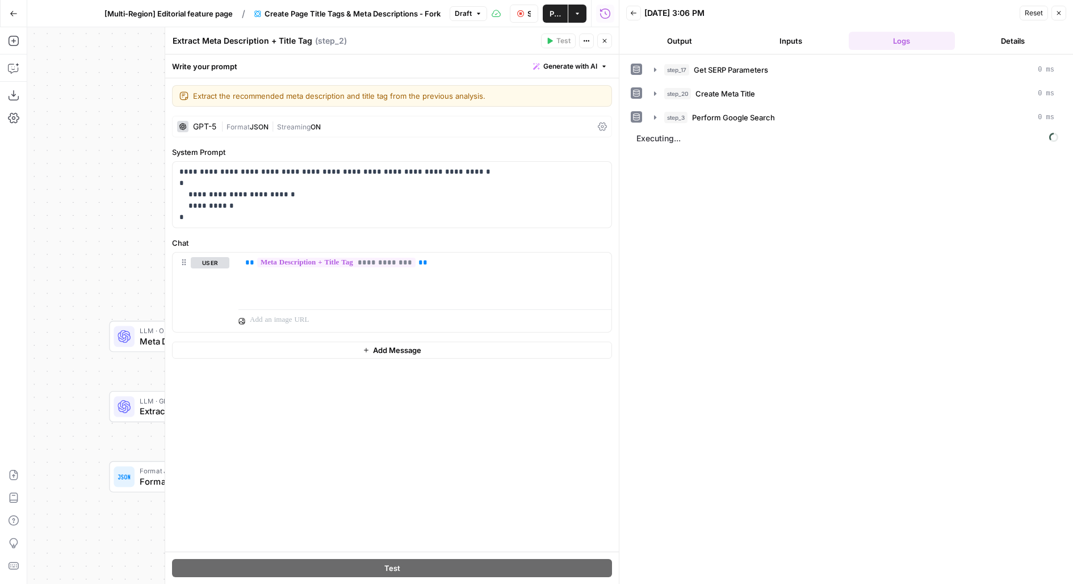
click at [605, 44] on button "Close" at bounding box center [604, 41] width 15 height 15
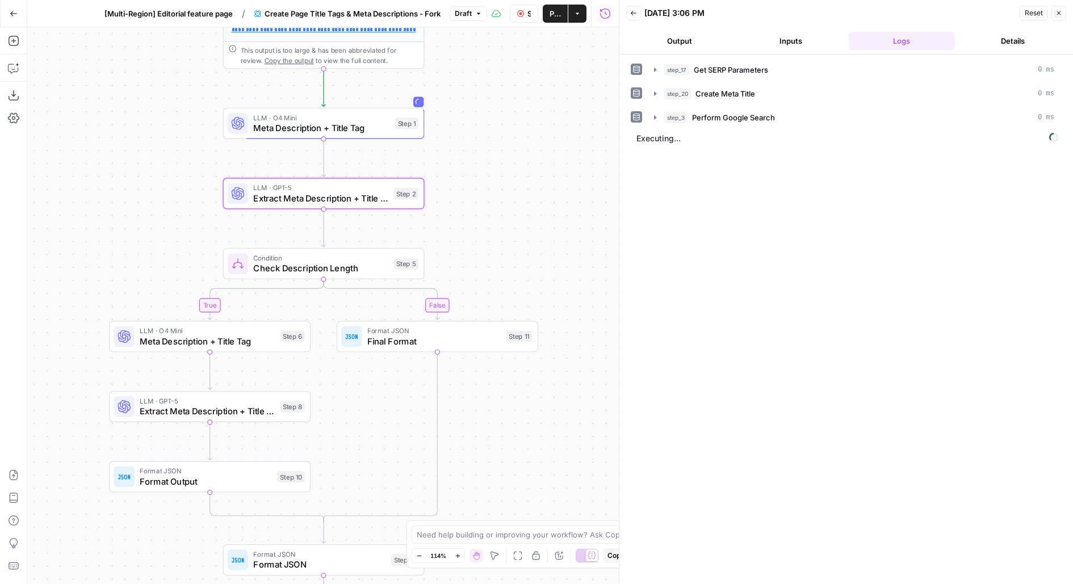
click at [371, 196] on span "Extract Meta Description + Title Tag" at bounding box center [320, 198] width 135 height 13
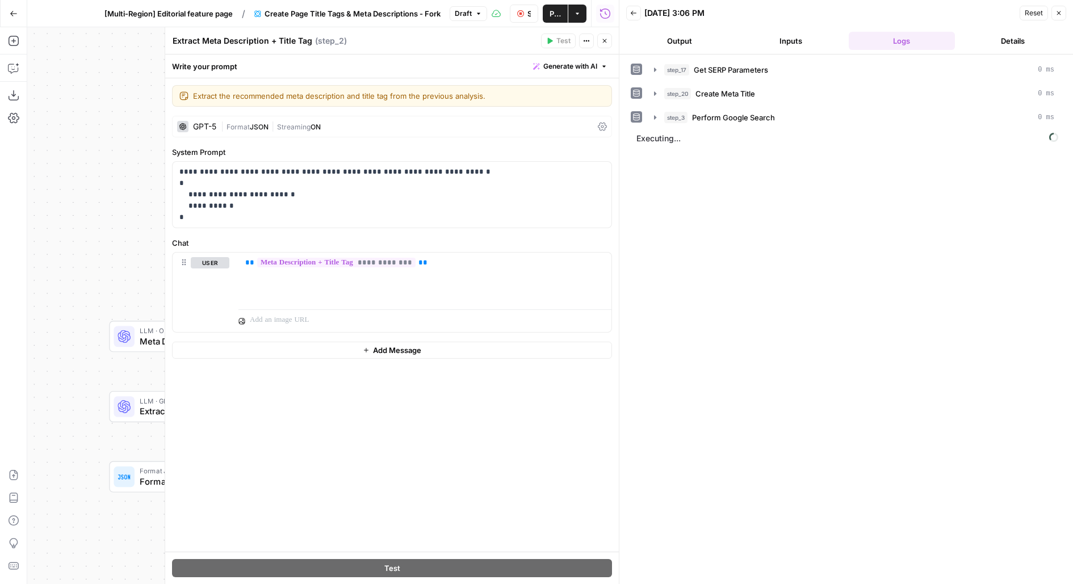
click at [599, 45] on button "Close" at bounding box center [604, 41] width 15 height 15
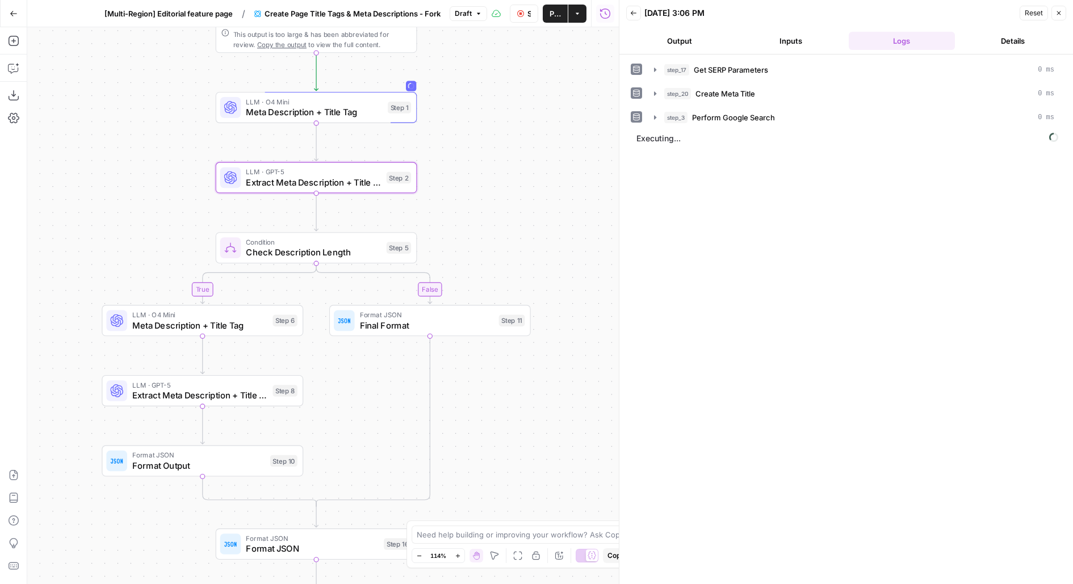
drag, startPoint x: 458, startPoint y: 183, endPoint x: 437, endPoint y: 144, distance: 45.0
click at [438, 145] on div "**********" at bounding box center [323, 305] width 592 height 557
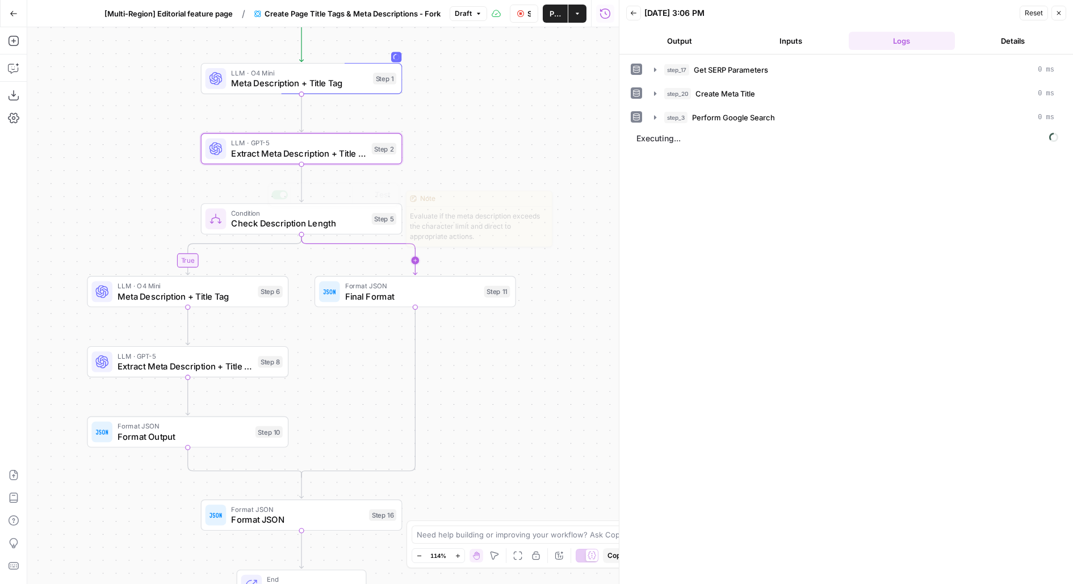
click at [330, 231] on div "Condition Check Description Length Step 5 Copy step Delete step Edit Note Test" at bounding box center [302, 218] width 202 height 31
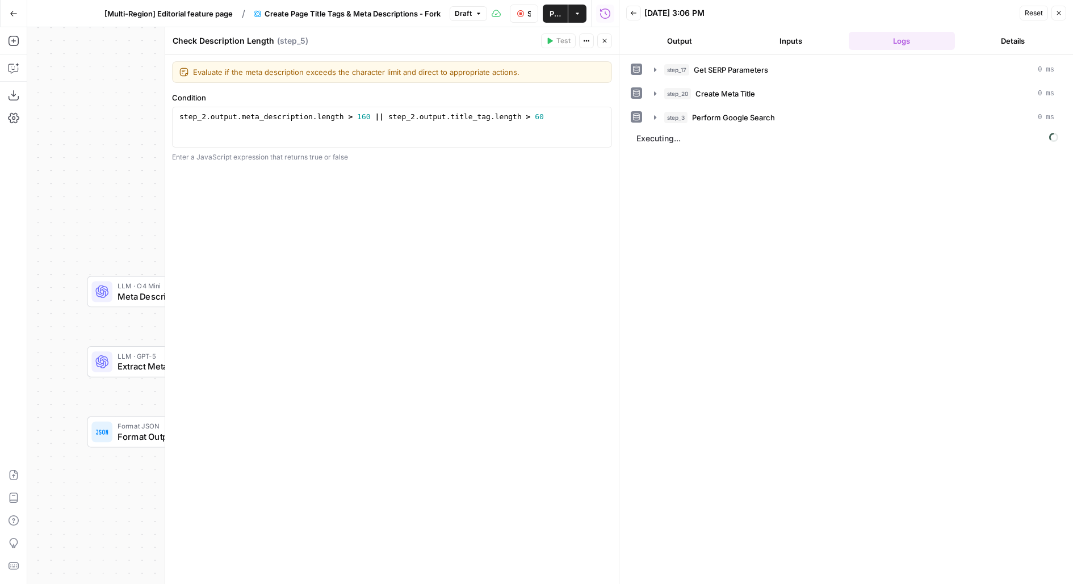
click at [602, 44] on icon "button" at bounding box center [604, 40] width 7 height 7
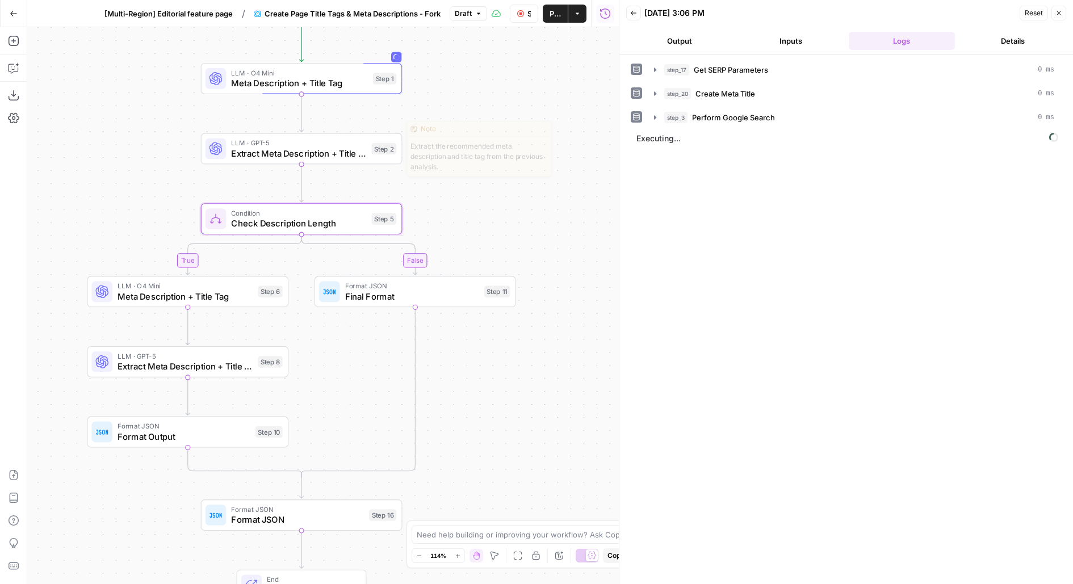
click at [380, 147] on div "Step 2" at bounding box center [384, 149] width 24 height 12
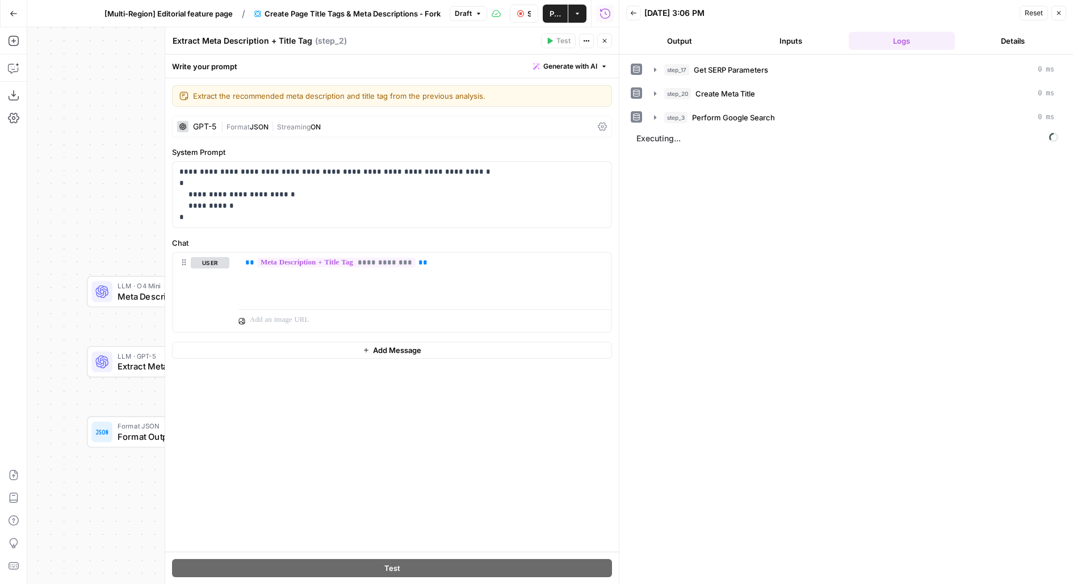
click at [603, 44] on icon "button" at bounding box center [604, 40] width 7 height 7
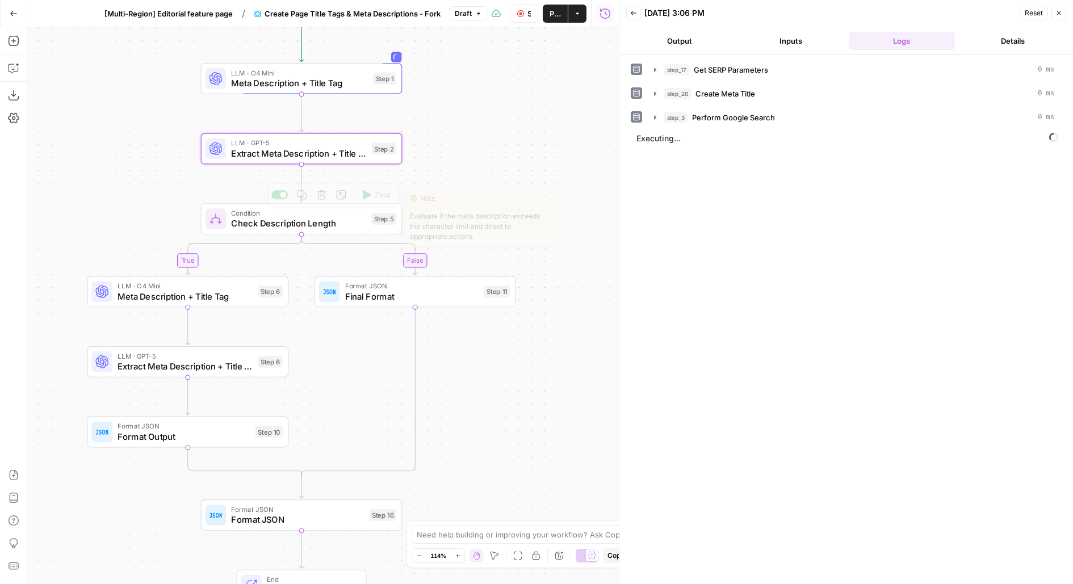
click at [366, 220] on div "Condition Check Description Length Step 5 Copy step Delete step Edit Note Test" at bounding box center [301, 219] width 191 height 22
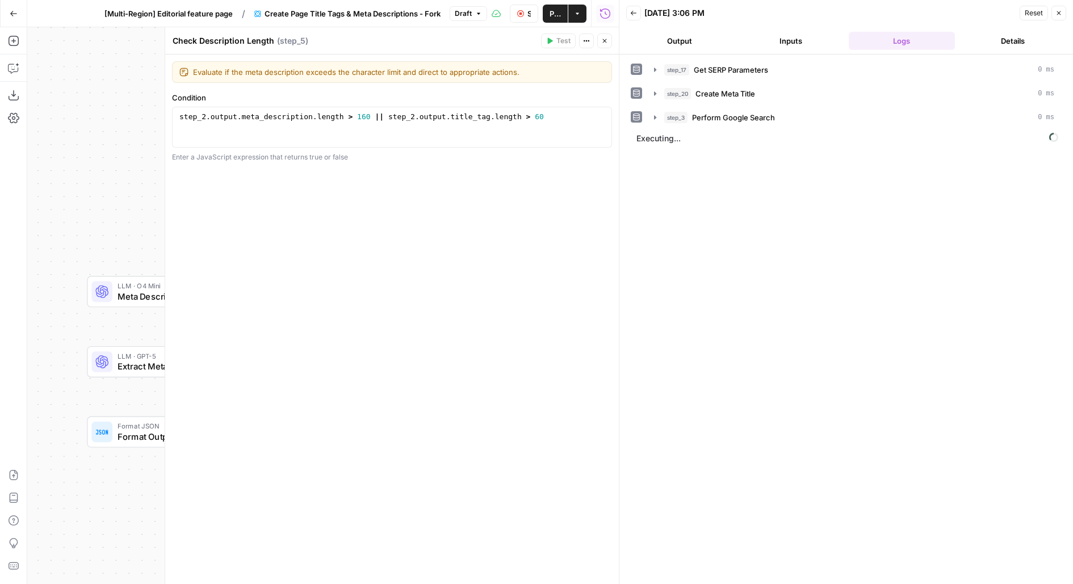
click at [606, 49] on header "Check Description Length Check Description Length ( step_5 ) Test Actions Close" at bounding box center [392, 40] width 454 height 27
click at [603, 46] on button "Close" at bounding box center [604, 41] width 15 height 15
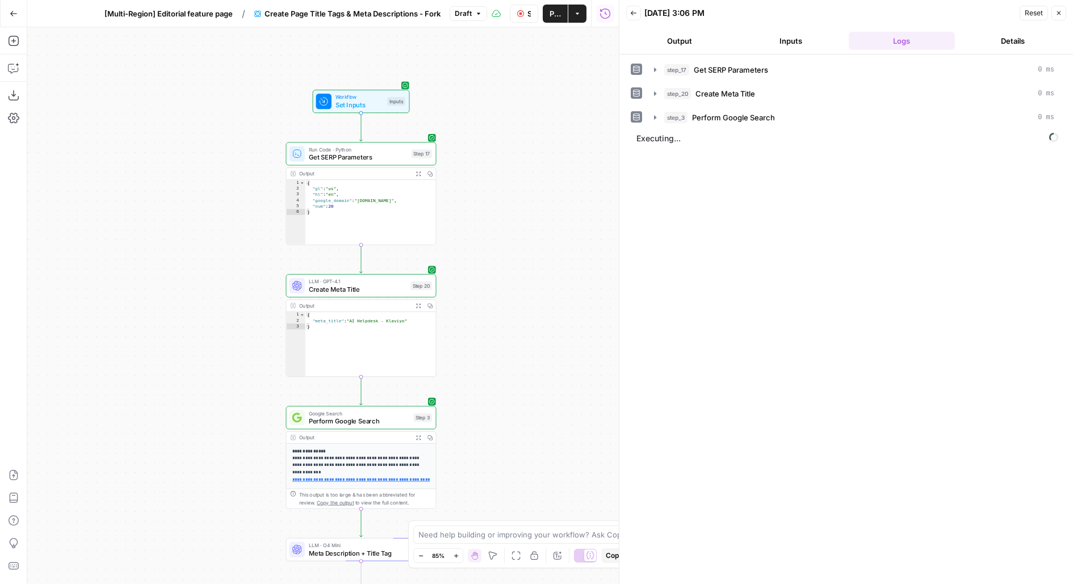
drag, startPoint x: 534, startPoint y: 257, endPoint x: 534, endPoint y: 161, distance: 96.5
click at [534, 161] on div "**********" at bounding box center [323, 305] width 592 height 557
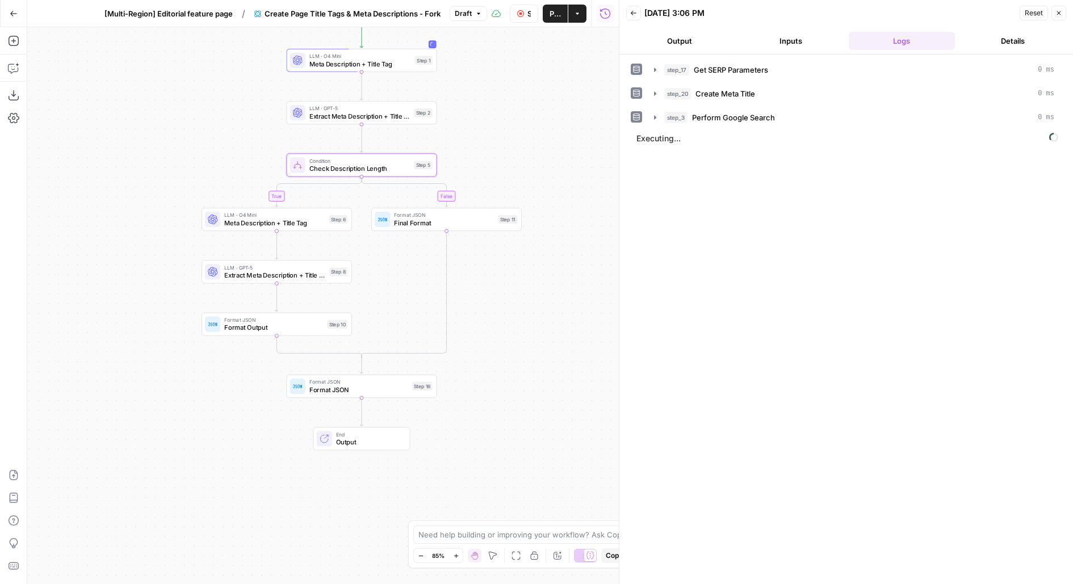
drag, startPoint x: 507, startPoint y: 423, endPoint x: 507, endPoint y: 153, distance: 270.3
click at [507, 153] on div "**********" at bounding box center [323, 305] width 592 height 557
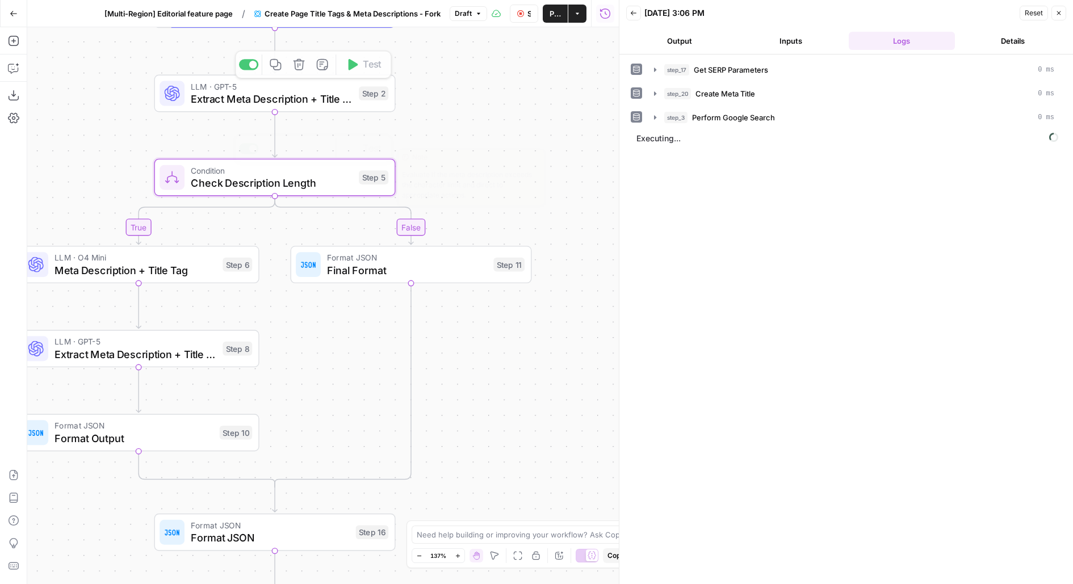
click at [340, 183] on span "Check Description Length" at bounding box center [272, 182] width 162 height 15
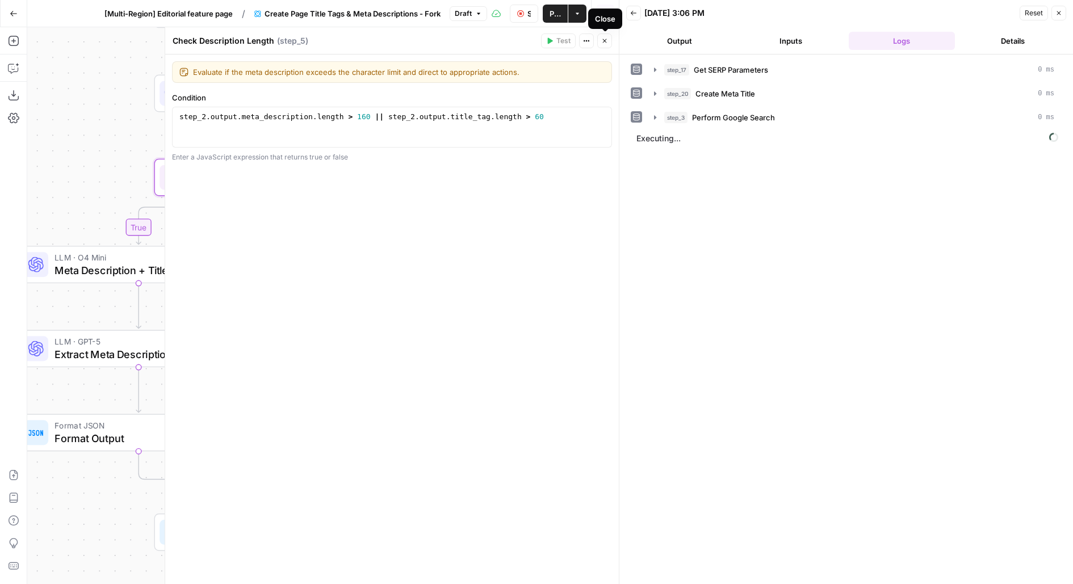
click at [605, 40] on icon "button" at bounding box center [604, 40] width 7 height 7
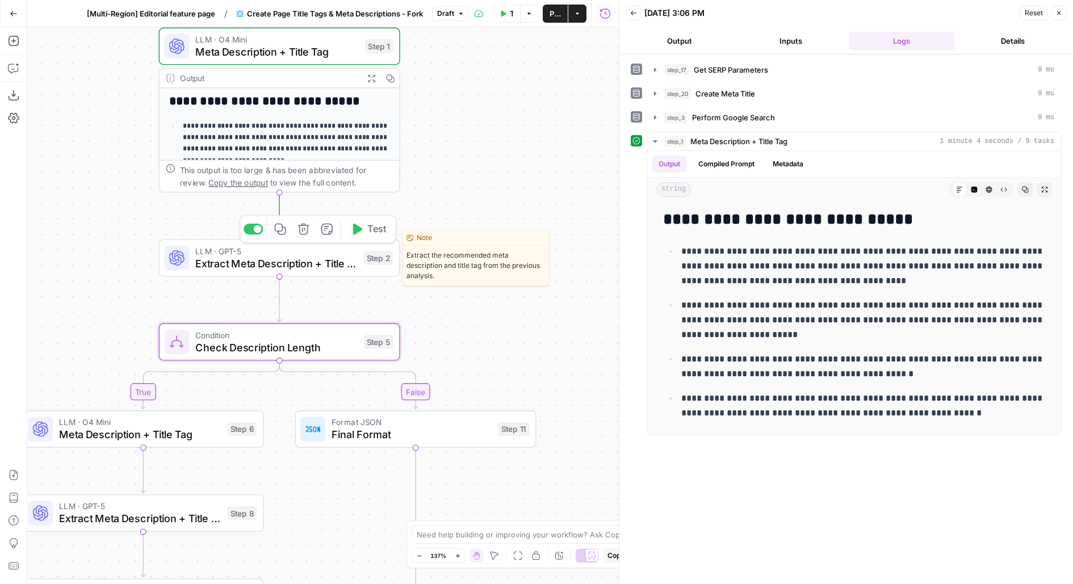
click at [371, 229] on span "Test" at bounding box center [376, 229] width 19 height 14
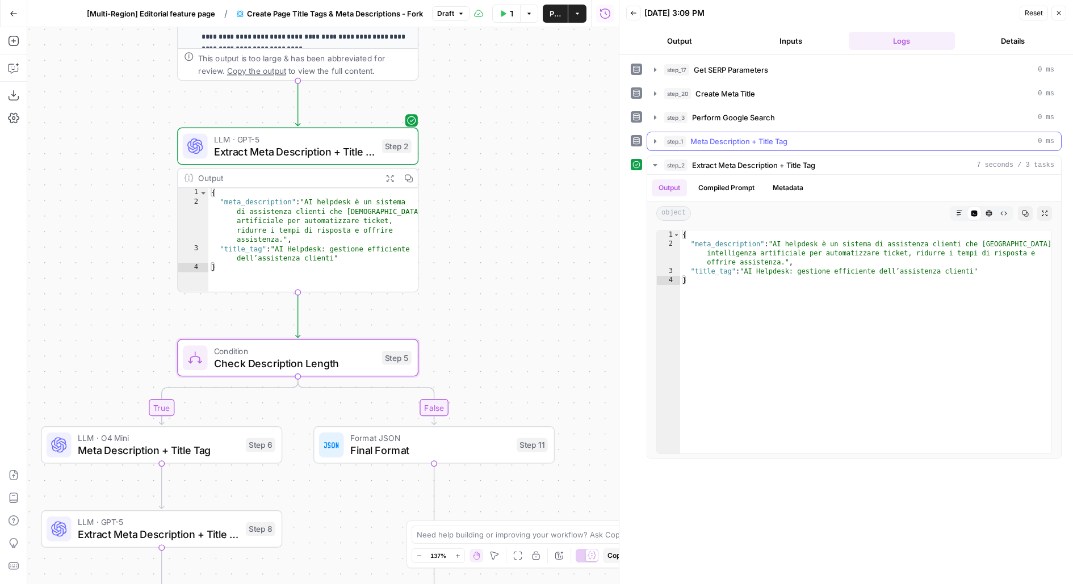
click at [796, 141] on div "step_1 Meta Description + Title Tag 0 ms" at bounding box center [859, 141] width 390 height 11
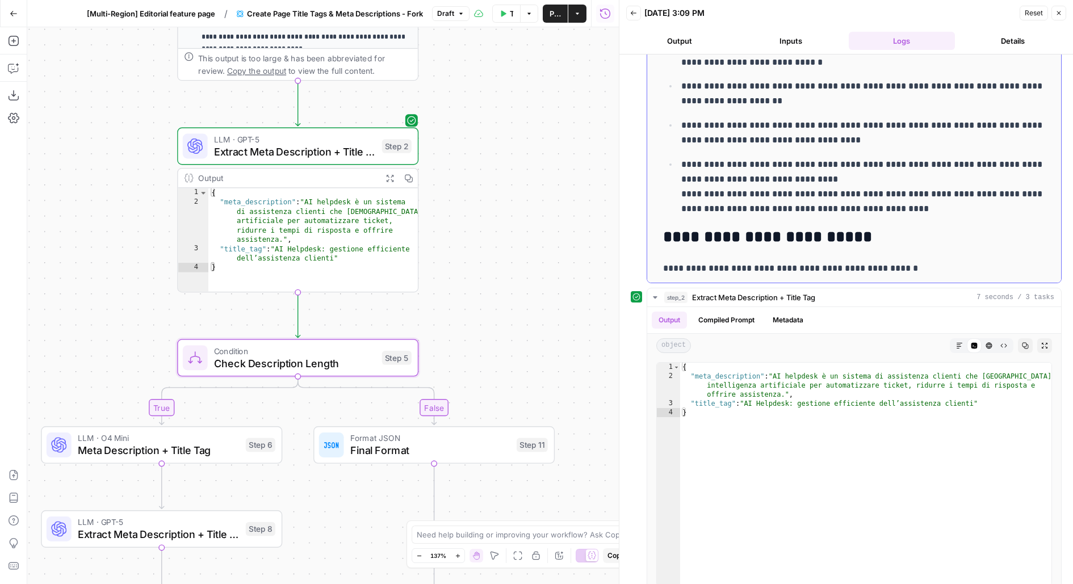
scroll to position [153, 0]
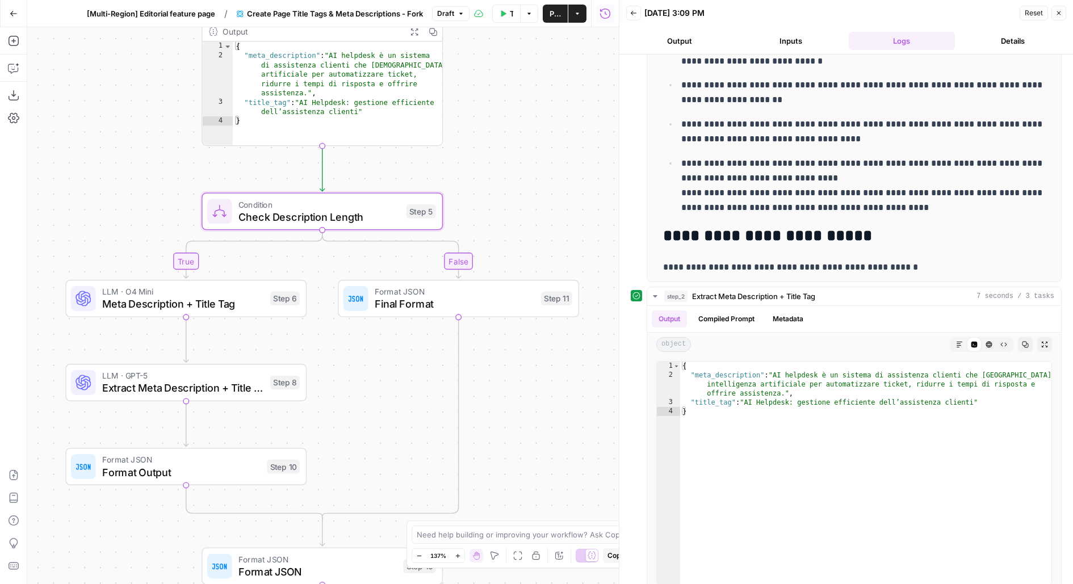
drag, startPoint x: 530, startPoint y: 256, endPoint x: 555, endPoint y: 109, distance: 148.5
click at [555, 109] on div "**********" at bounding box center [323, 305] width 592 height 557
click at [249, 303] on span "Meta Description + Title Tag" at bounding box center [183, 303] width 162 height 15
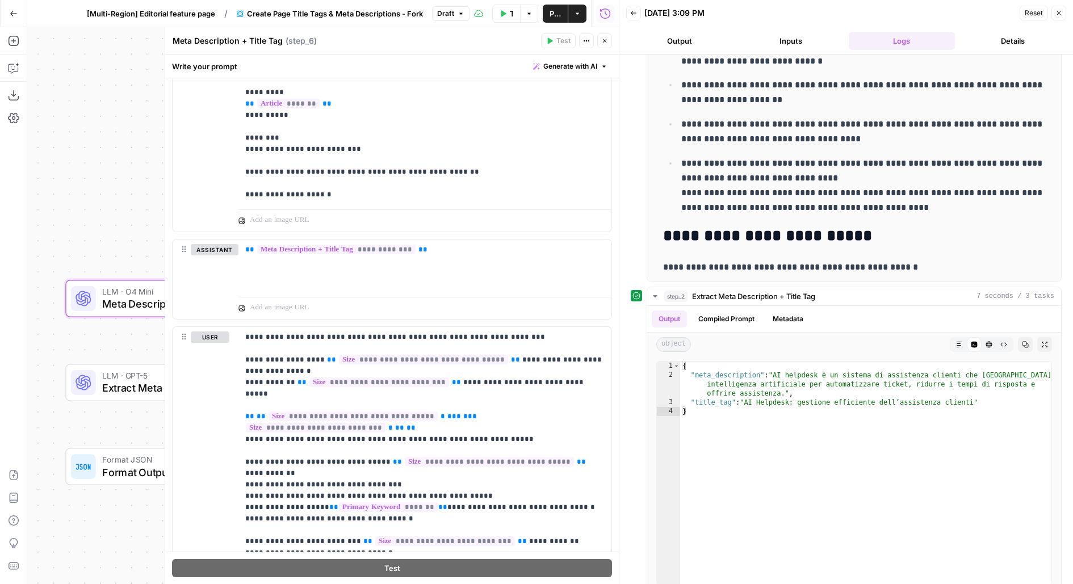
scroll to position [381, 0]
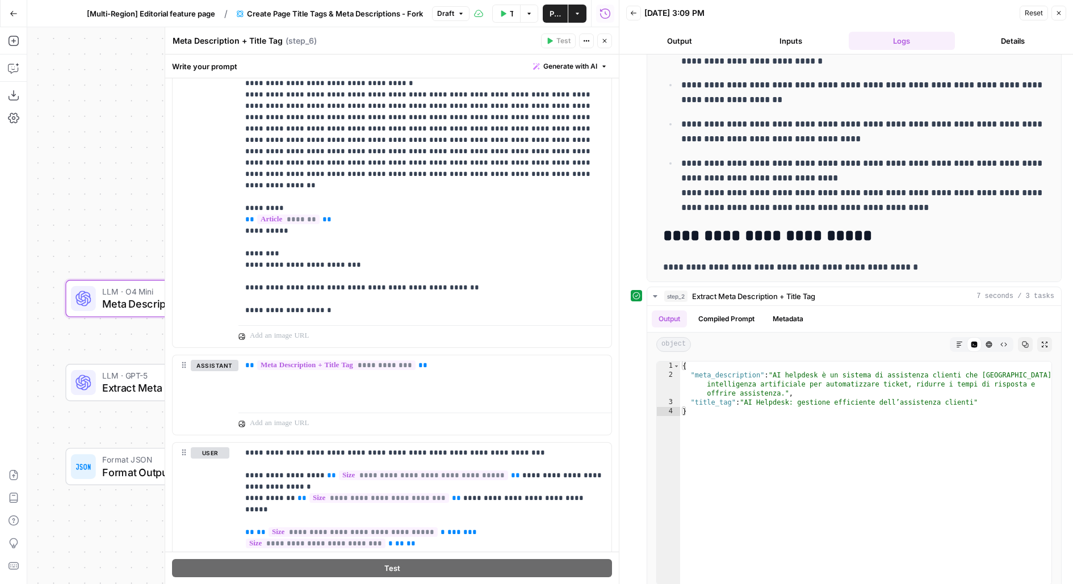
click at [609, 43] on button "Close" at bounding box center [604, 41] width 15 height 15
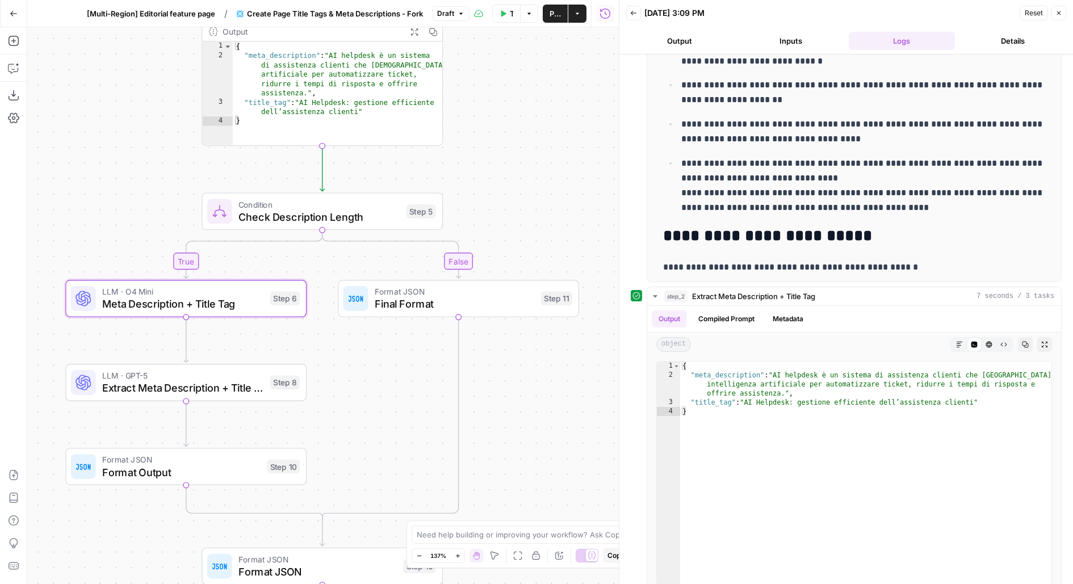
drag, startPoint x: 558, startPoint y: 98, endPoint x: 558, endPoint y: 295, distance: 197.0
click at [558, 294] on div "**********" at bounding box center [323, 305] width 592 height 557
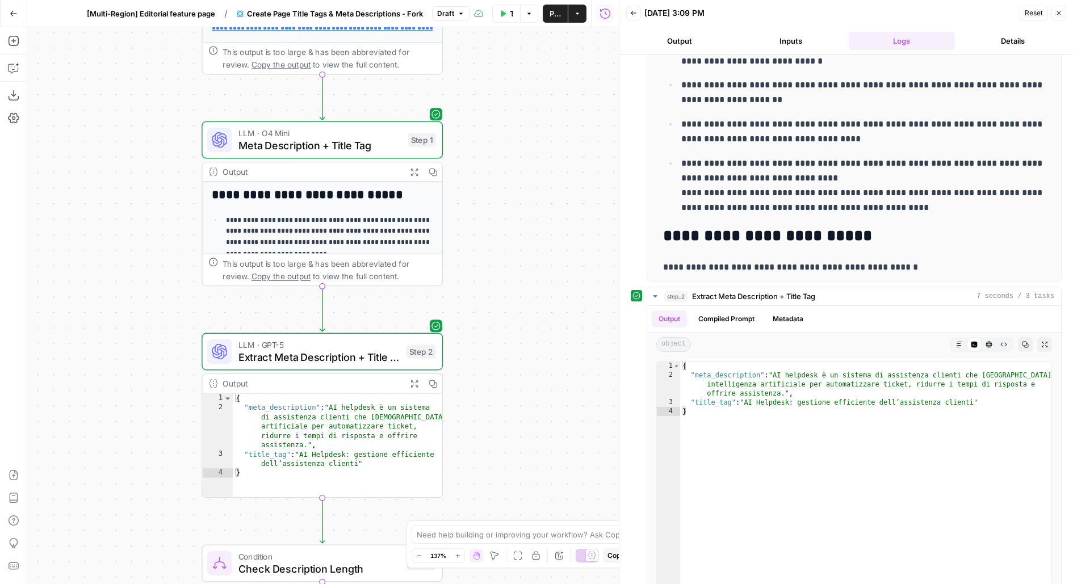
drag, startPoint x: 514, startPoint y: 108, endPoint x: 514, endPoint y: 284, distance: 176.6
click at [514, 284] on div "**********" at bounding box center [323, 305] width 592 height 557
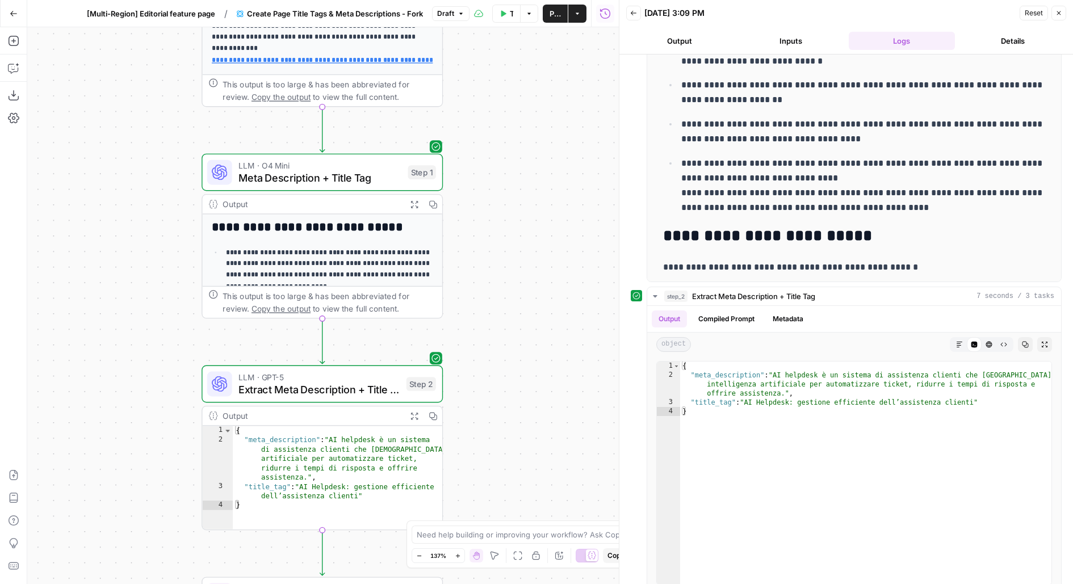
click at [352, 184] on span "Meta Description + Title Tag" at bounding box center [321, 177] width 164 height 15
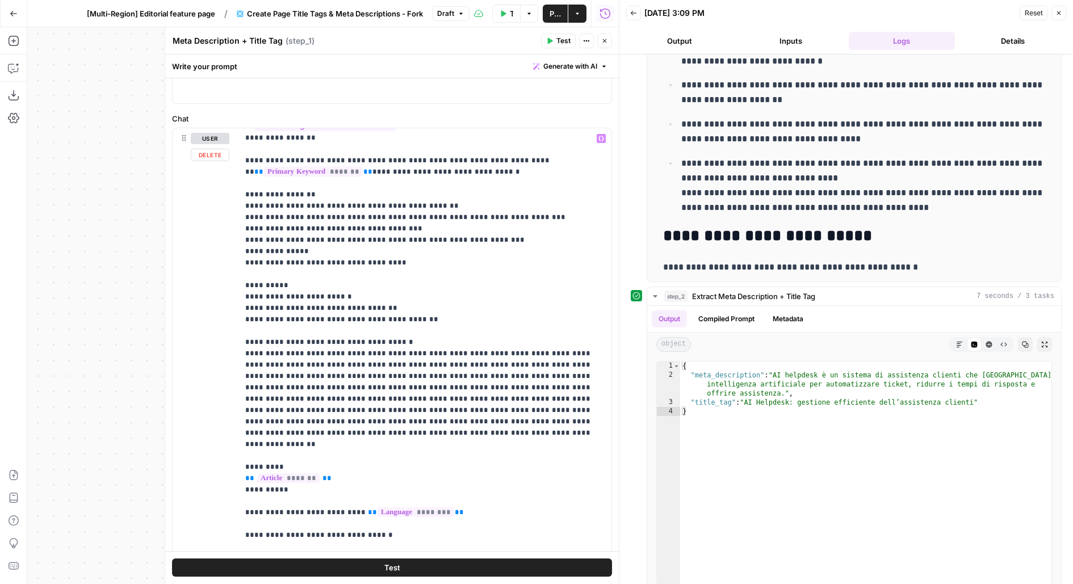
scroll to position [208, 0]
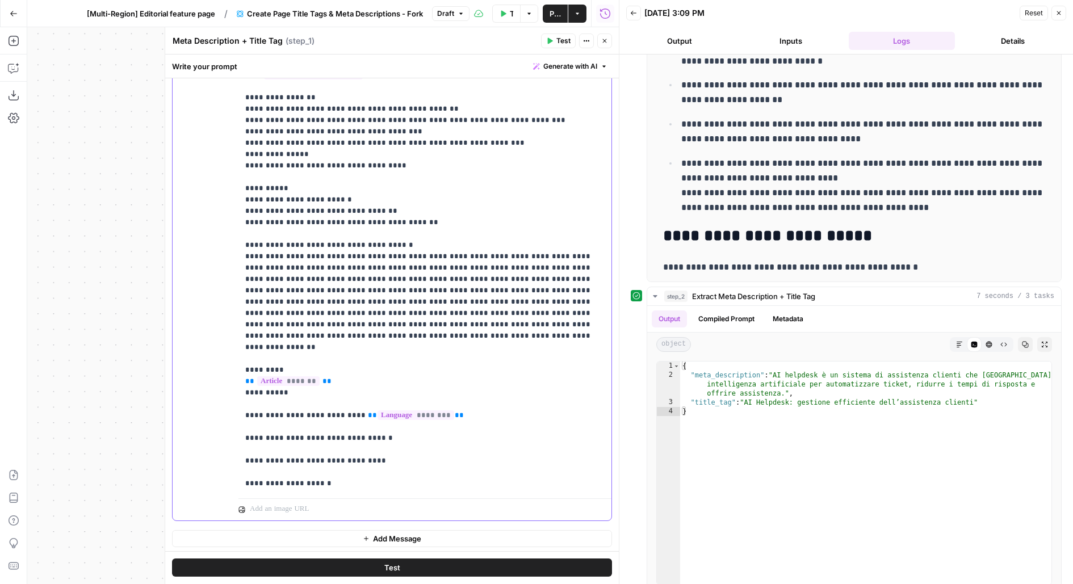
drag, startPoint x: 472, startPoint y: 393, endPoint x: 216, endPoint y: 392, distance: 255.5
click at [216, 392] on div "**********" at bounding box center [392, 275] width 439 height 489
copy p "**********"
click at [605, 41] on icon "button" at bounding box center [605, 41] width 4 height 4
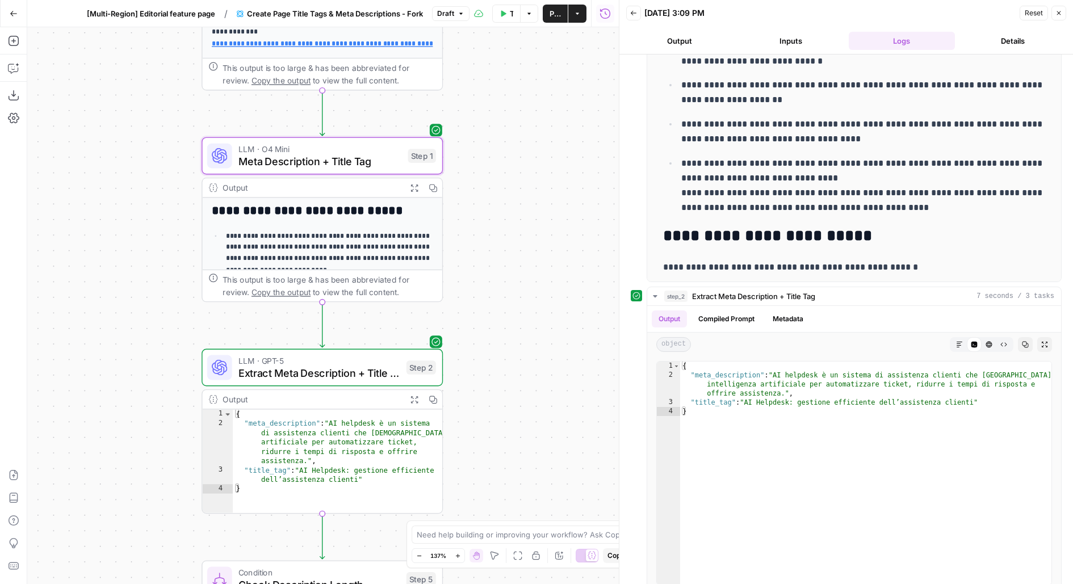
drag, startPoint x: 530, startPoint y: 320, endPoint x: 530, endPoint y: 127, distance: 193.6
click at [530, 127] on div "**********" at bounding box center [323, 305] width 592 height 557
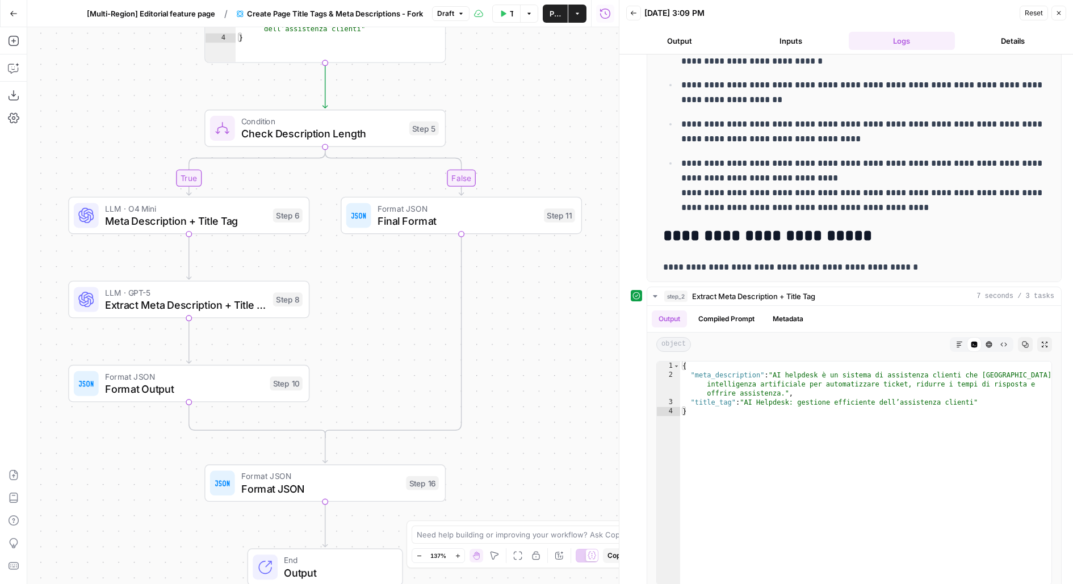
click at [250, 307] on span "Extract Meta Description + Title Tag" at bounding box center [186, 305] width 162 height 15
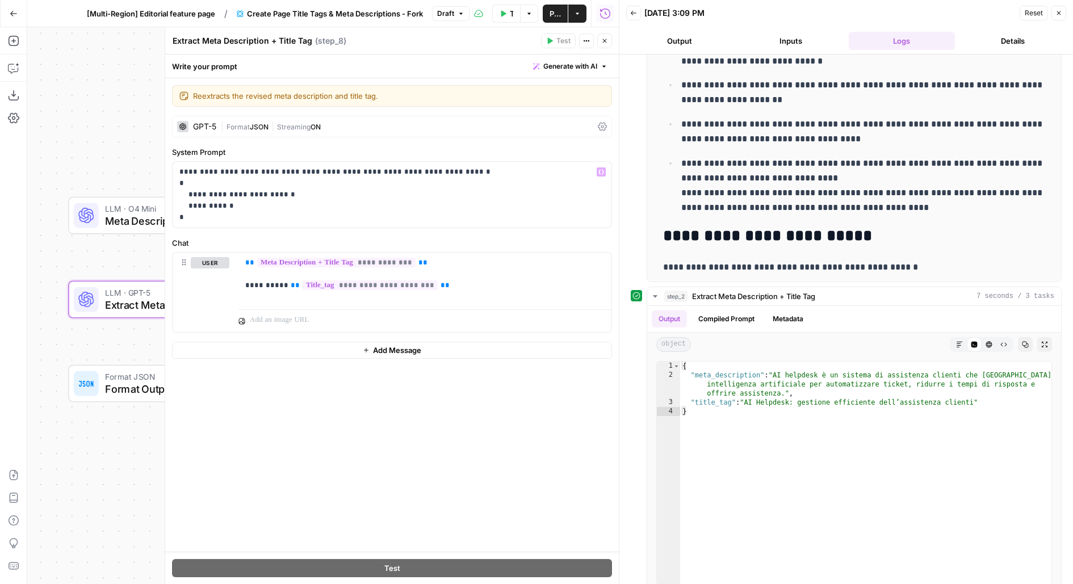
click at [108, 217] on span "Meta Description + Title Tag" at bounding box center [186, 220] width 162 height 15
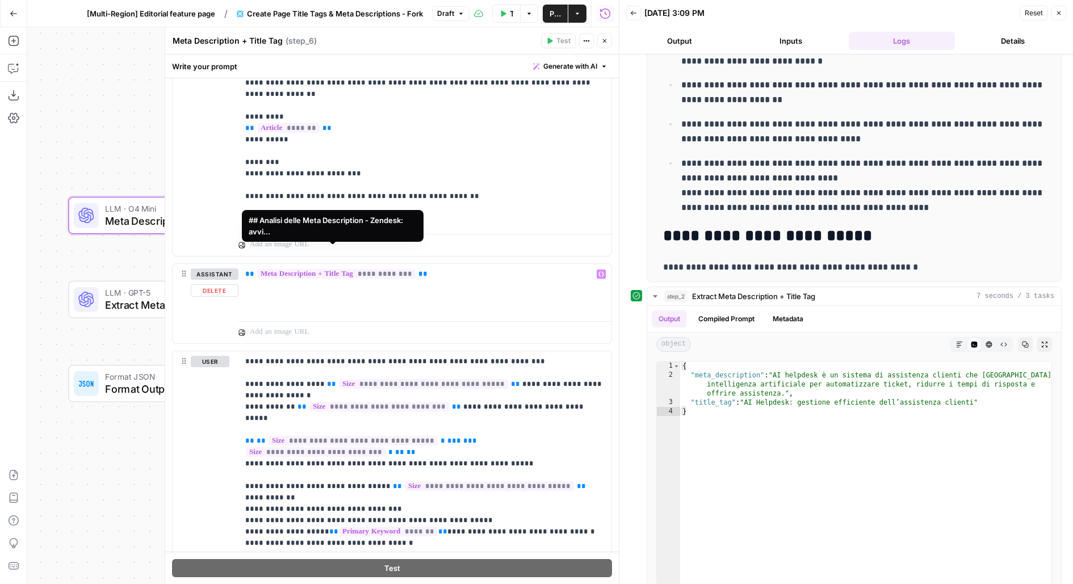
scroll to position [470, 0]
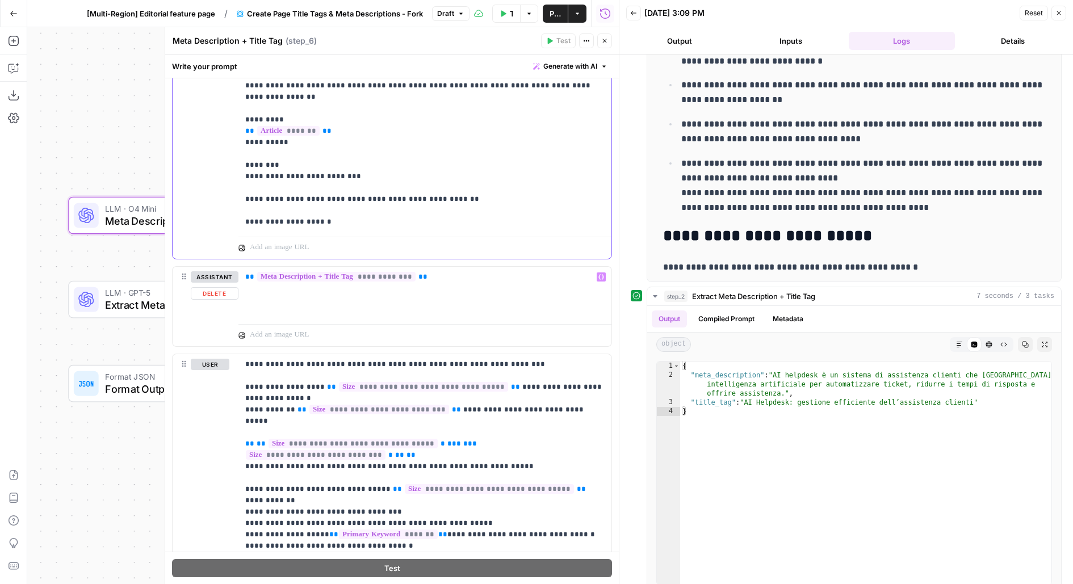
click at [323, 127] on span "**" at bounding box center [327, 130] width 9 height 7
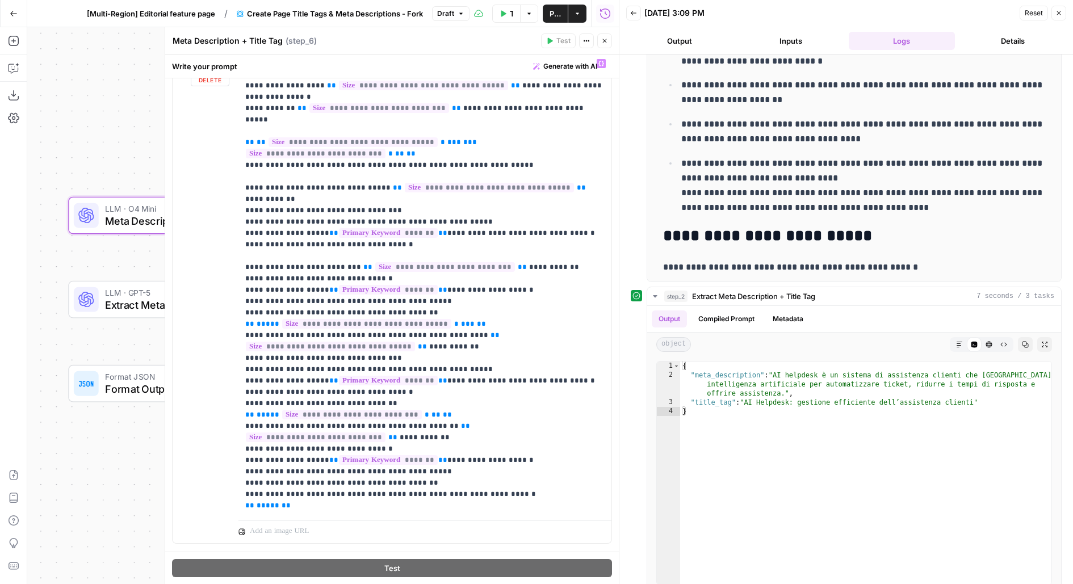
scroll to position [792, 0]
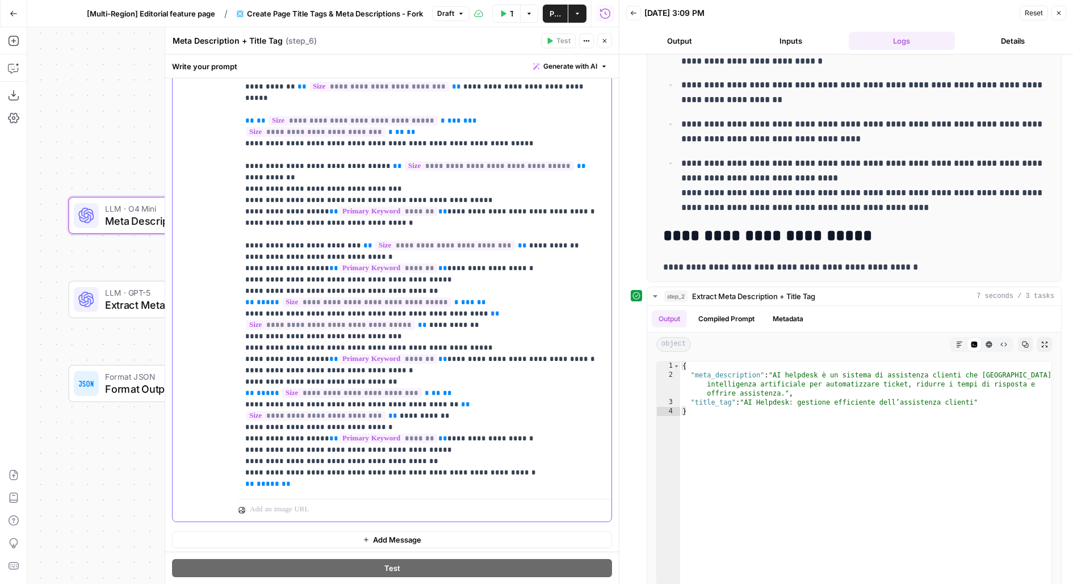
click at [426, 200] on p "**********" at bounding box center [425, 263] width 360 height 454
click at [345, 450] on p "**********" at bounding box center [425, 263] width 360 height 454
click at [608, 45] on button "Close" at bounding box center [604, 41] width 15 height 15
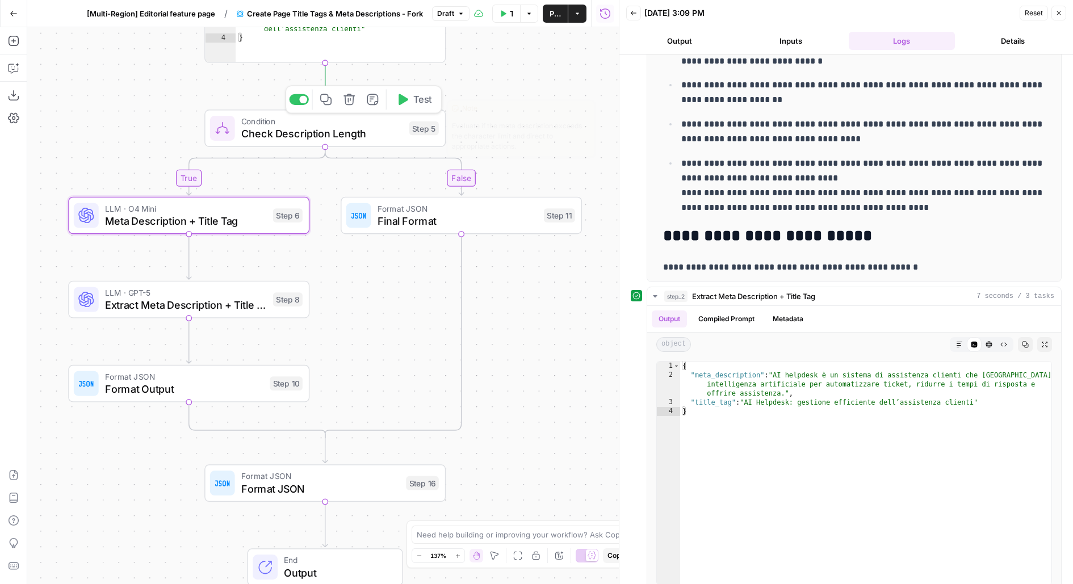
click at [416, 106] on span "Test" at bounding box center [422, 100] width 19 height 14
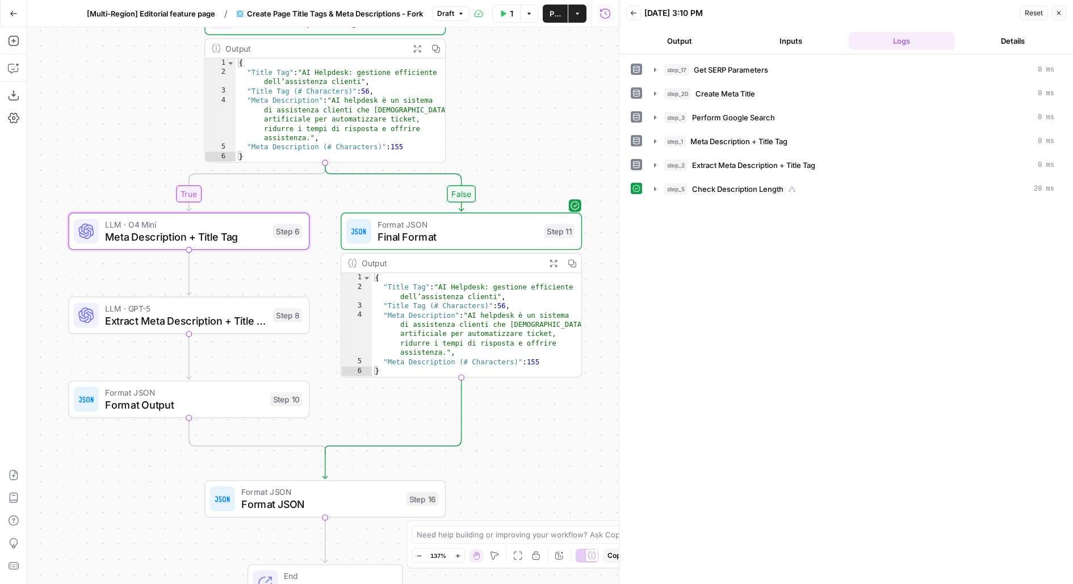
drag, startPoint x: 528, startPoint y: 190, endPoint x: 528, endPoint y: 8, distance: 182.3
click at [528, 15] on div "Go Back [Multi-Region] Editorial feature page / Create Page Title Tags & Meta D…" at bounding box center [309, 292] width 619 height 584
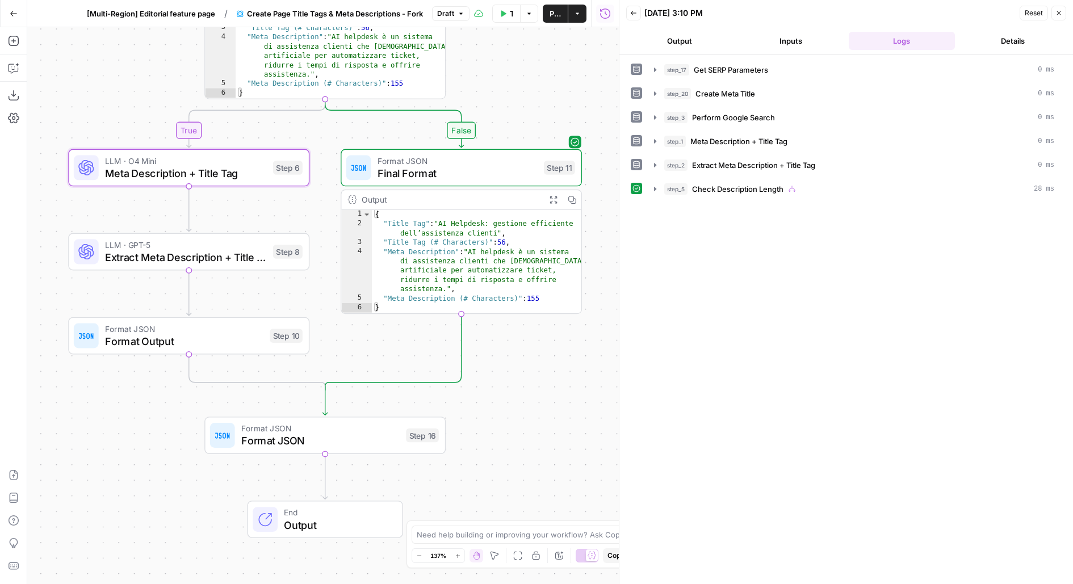
drag, startPoint x: 548, startPoint y: 387, endPoint x: 549, endPoint y: 147, distance: 240.2
click at [549, 147] on div "**********" at bounding box center [323, 305] width 592 height 557
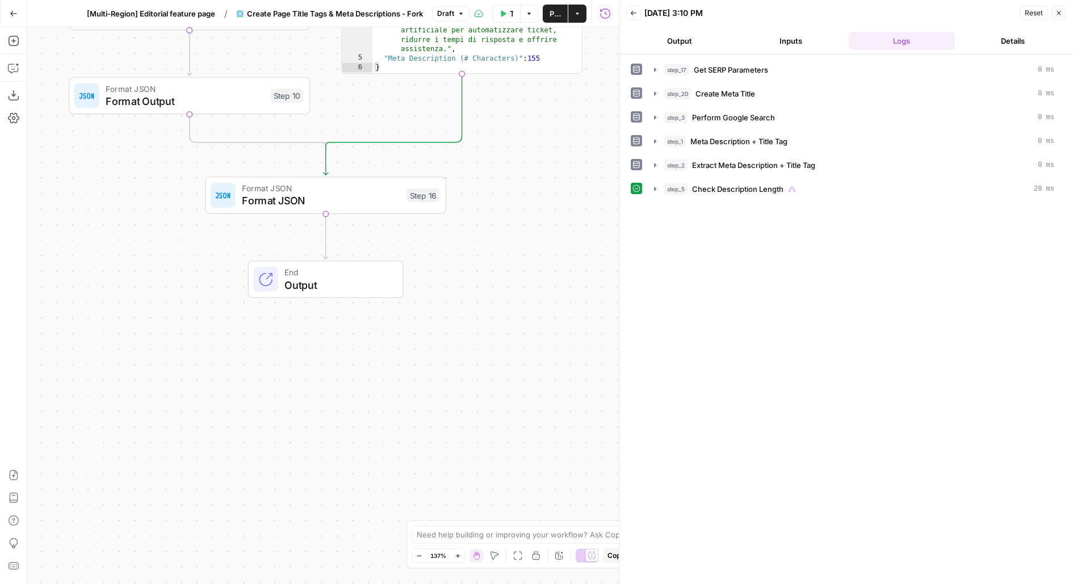
click at [413, 168] on button "Test" at bounding box center [414, 166] width 48 height 20
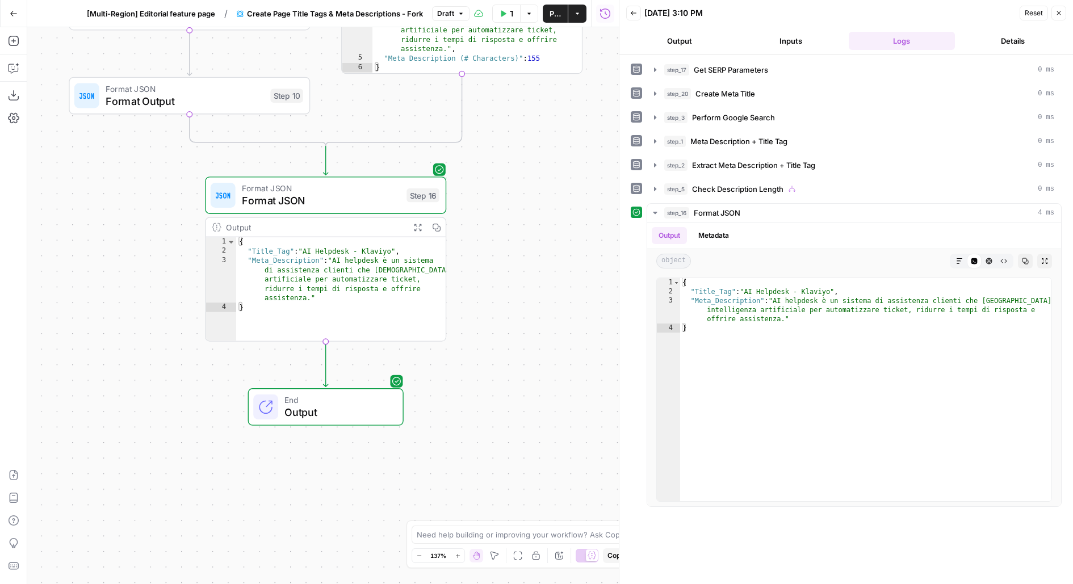
click at [560, 14] on span "Publish" at bounding box center [555, 13] width 11 height 11
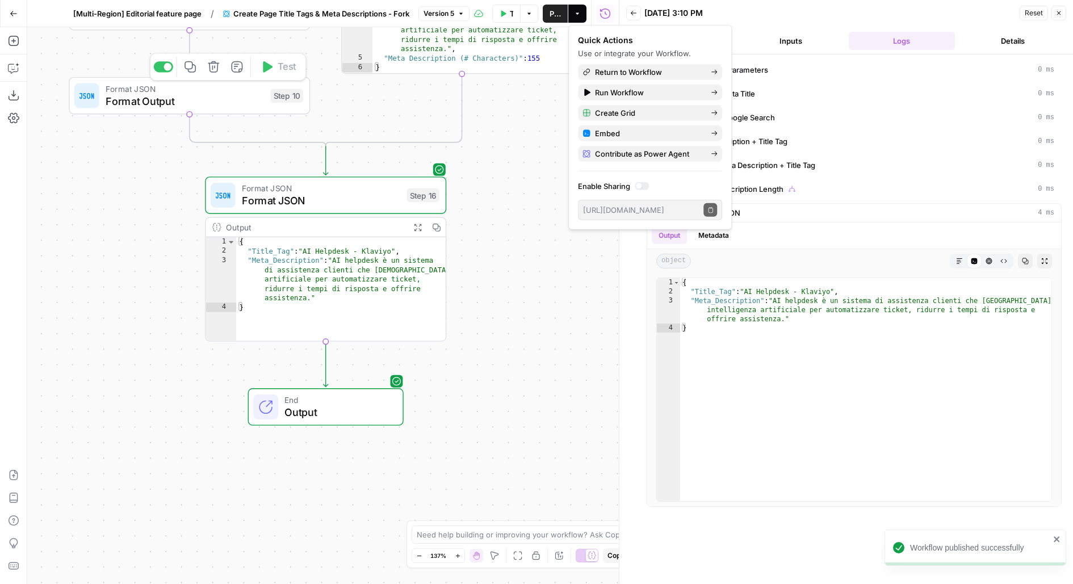
click at [181, 11] on span "[Multi-Region] Editorial feature page" at bounding box center [137, 13] width 128 height 11
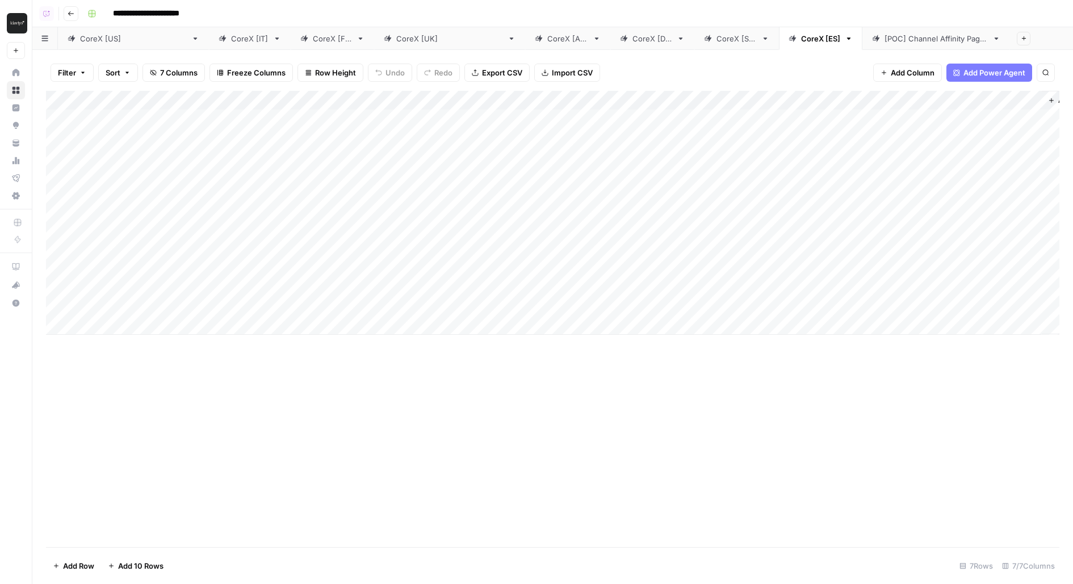
scroll to position [0, 45]
click at [786, 120] on div "Add Column" at bounding box center [553, 213] width 1014 height 244
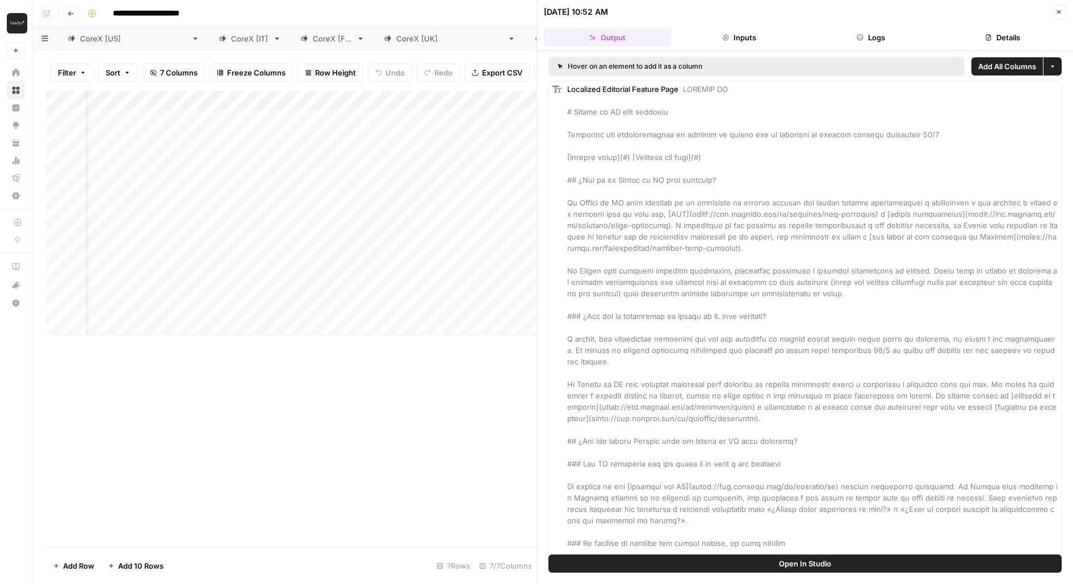
click at [991, 34] on button "Details" at bounding box center [1002, 37] width 127 height 18
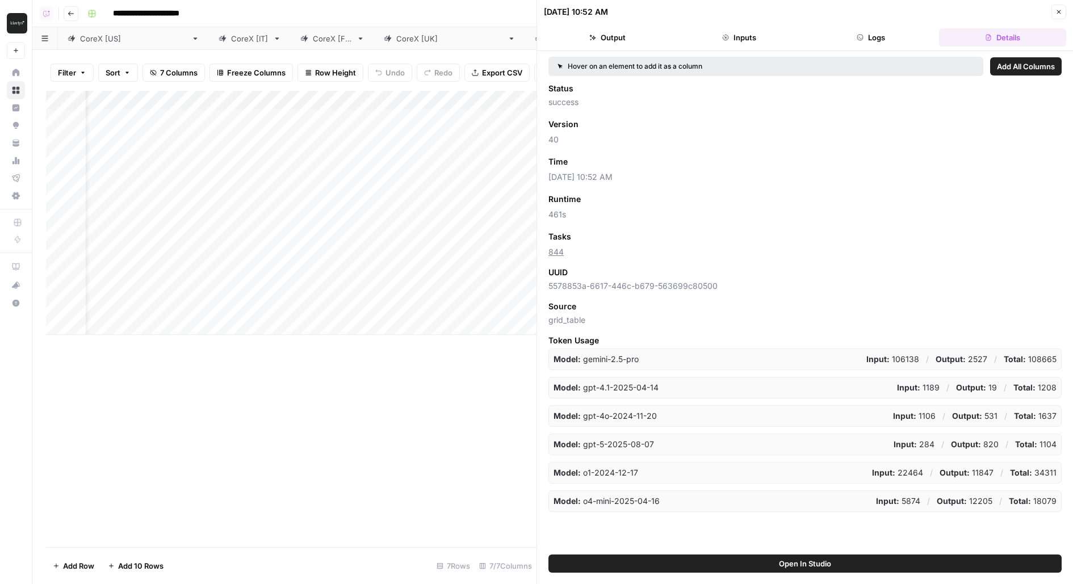
click at [901, 35] on button "Logs" at bounding box center [871, 37] width 127 height 18
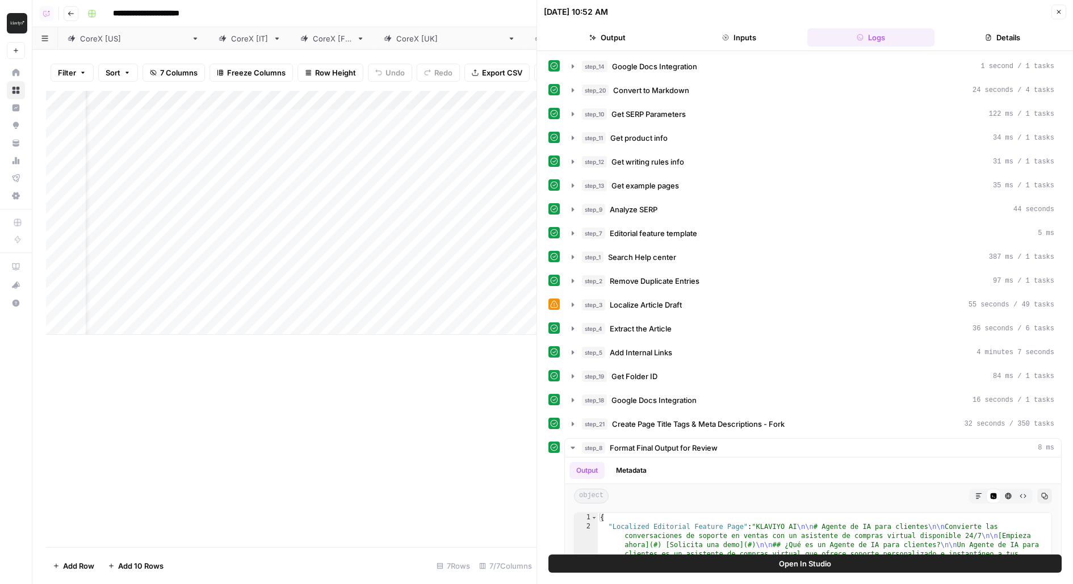
click at [630, 33] on button "Output" at bounding box center [607, 37] width 127 height 18
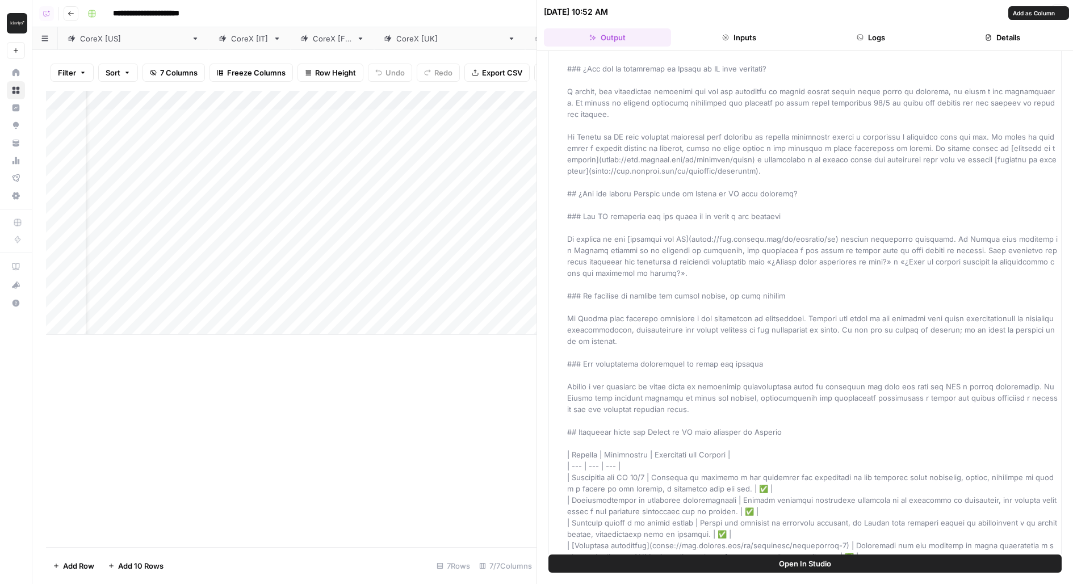
scroll to position [511, 0]
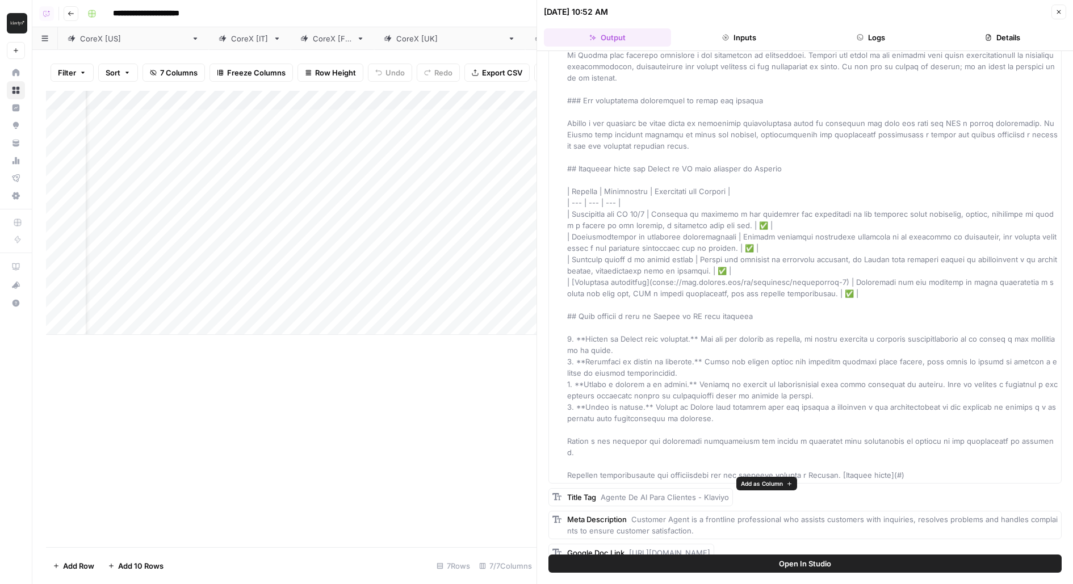
click at [750, 486] on span "Add as Column" at bounding box center [762, 483] width 42 height 9
click at [1039, 509] on span "Add as Column" at bounding box center [1033, 507] width 41 height 9
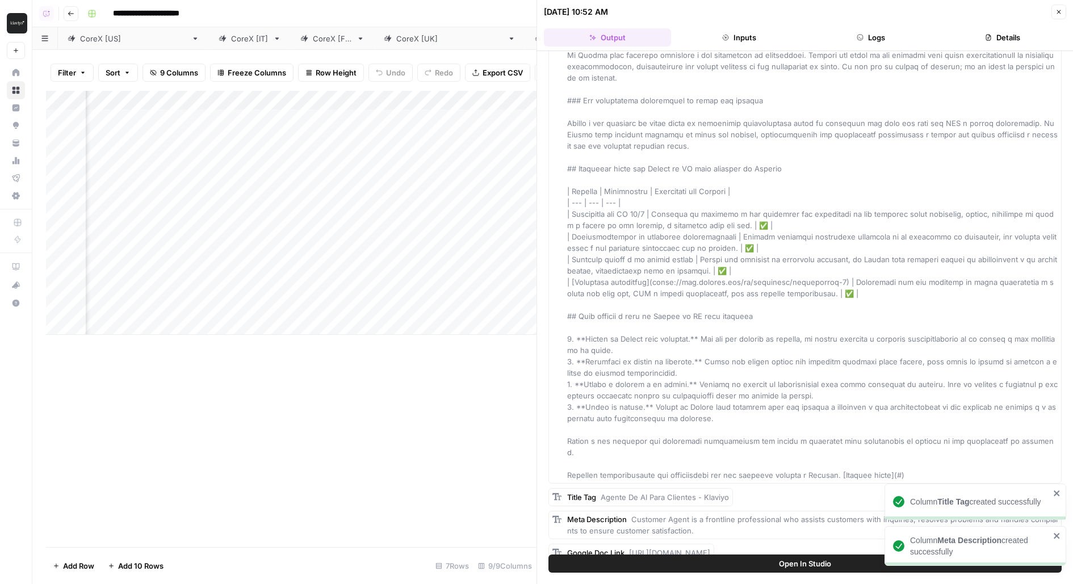
click at [1058, 534] on icon "close" at bounding box center [1057, 536] width 8 height 9
click at [1057, 494] on icon "close" at bounding box center [1057, 493] width 8 height 9
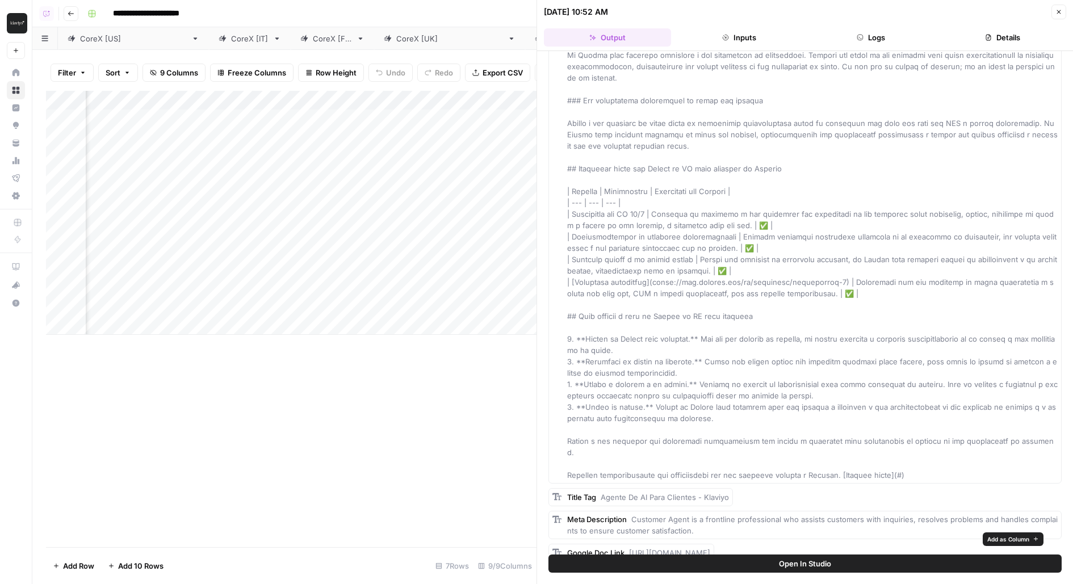
click at [1014, 536] on span "Add as Column" at bounding box center [1009, 539] width 42 height 9
click at [1061, 11] on icon "button" at bounding box center [1059, 12] width 7 height 7
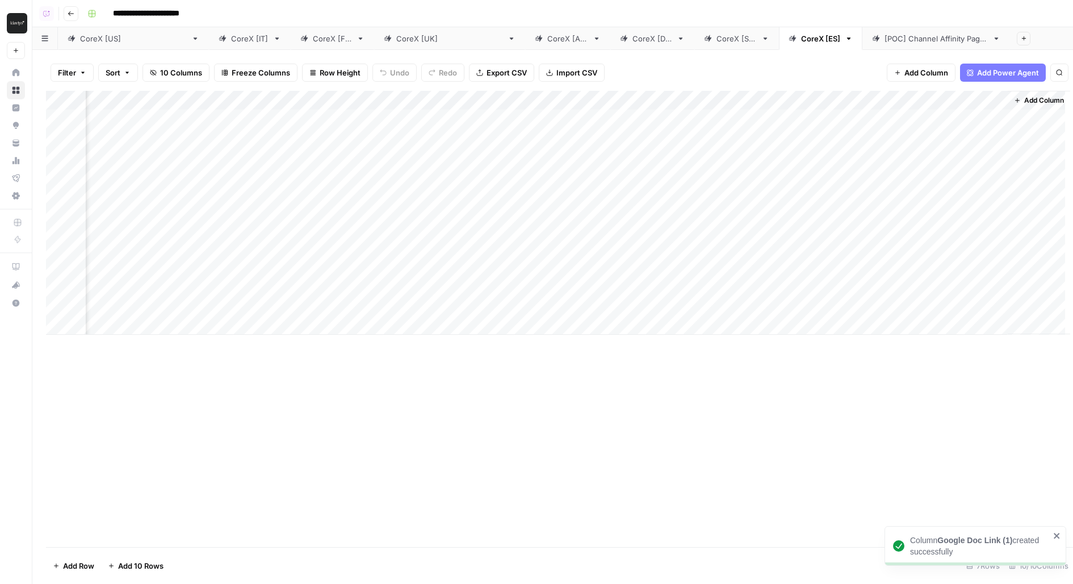
scroll to position [0, 338]
click at [374, 45] on link "CoreX [[GEOGRAPHIC_DATA]]" at bounding box center [449, 38] width 151 height 23
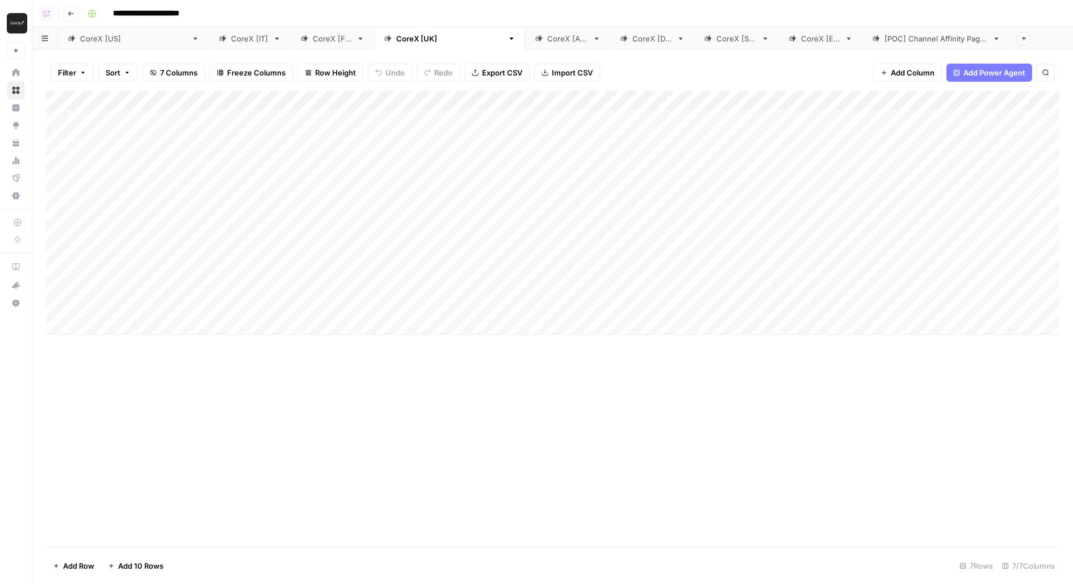
scroll to position [0, 101]
click at [771, 118] on div "Add Column" at bounding box center [553, 213] width 1014 height 244
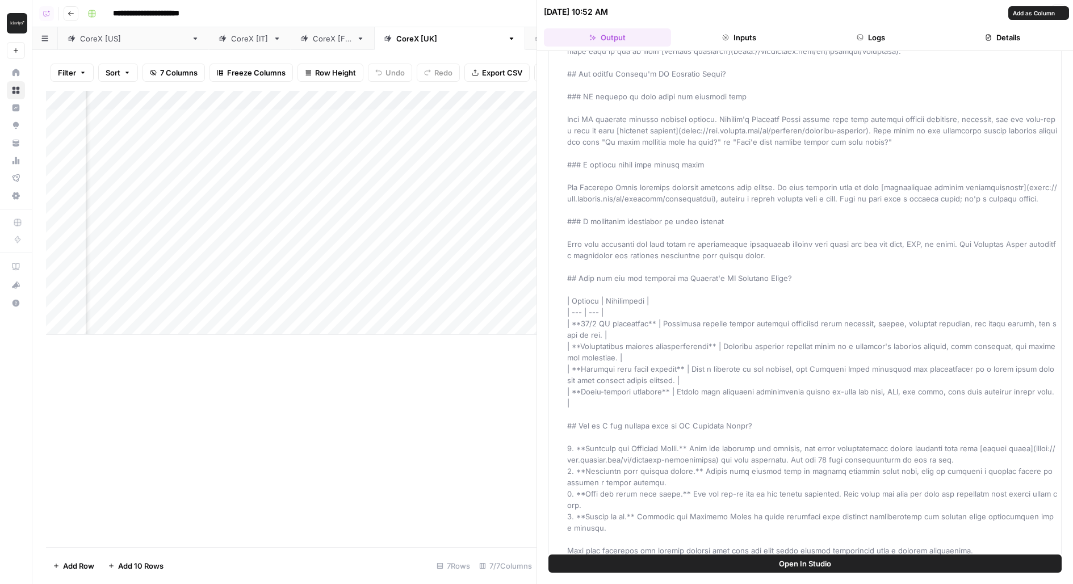
scroll to position [409, 0]
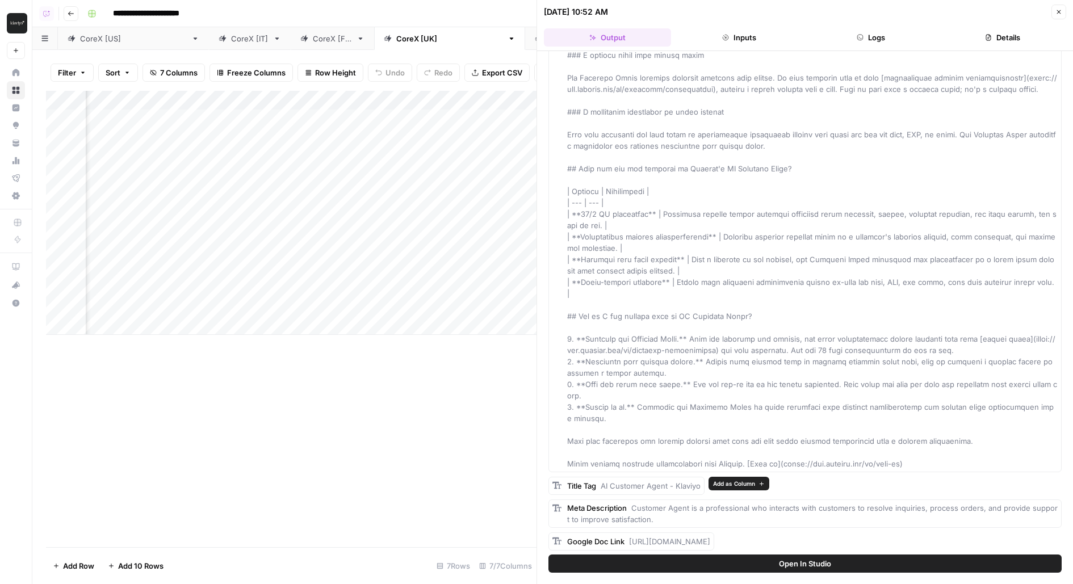
click at [718, 488] on span "Add as Column" at bounding box center [734, 483] width 42 height 9
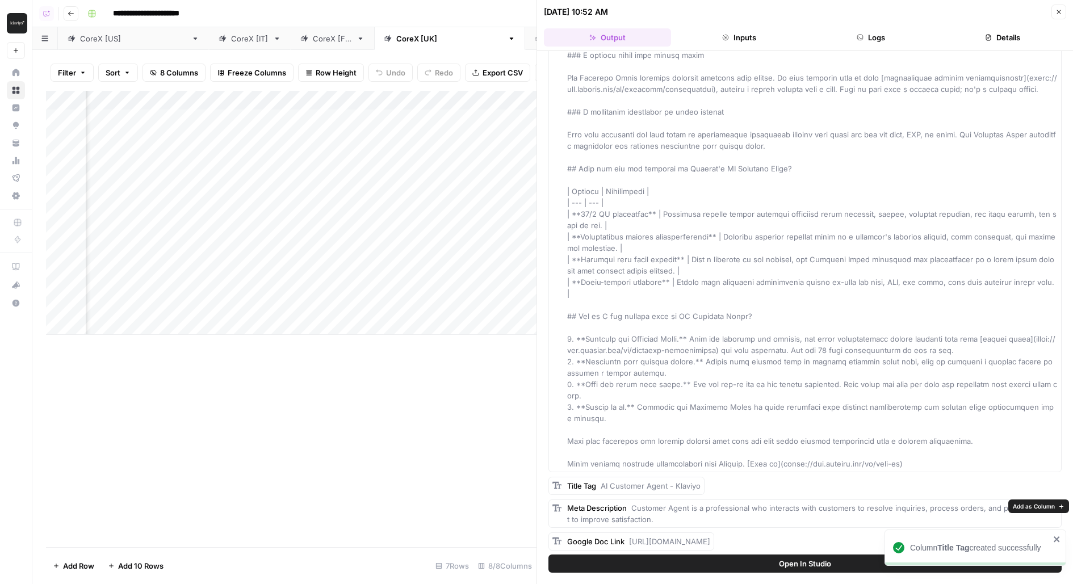
click at [1049, 508] on span "Add as Column" at bounding box center [1034, 506] width 42 height 9
click at [1055, 535] on icon "close" at bounding box center [1057, 536] width 8 height 9
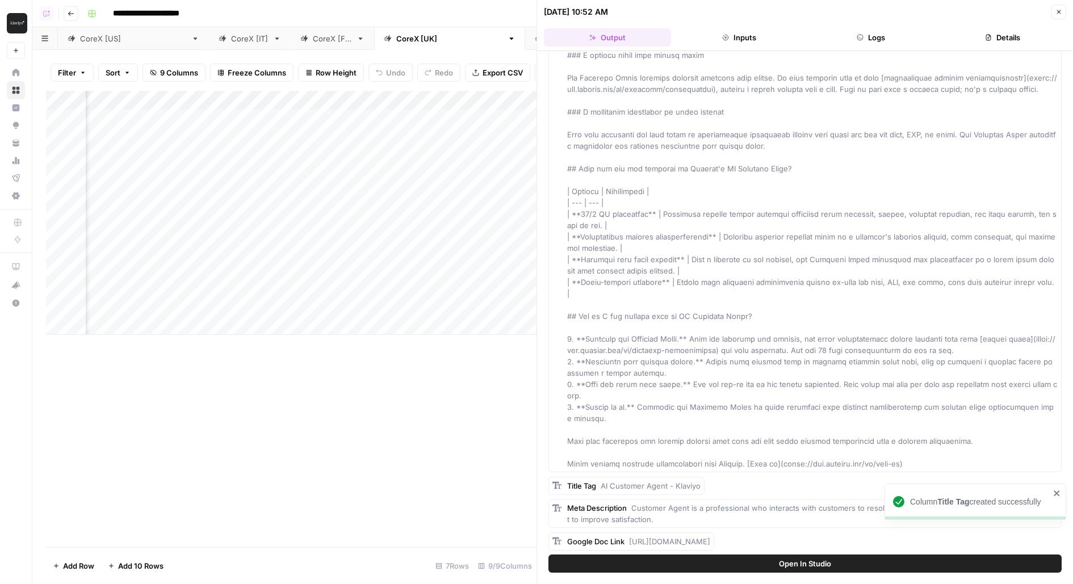
click at [1056, 492] on icon "close" at bounding box center [1057, 494] width 6 height 6
click at [997, 538] on span "Add as Column" at bounding box center [1004, 539] width 42 height 9
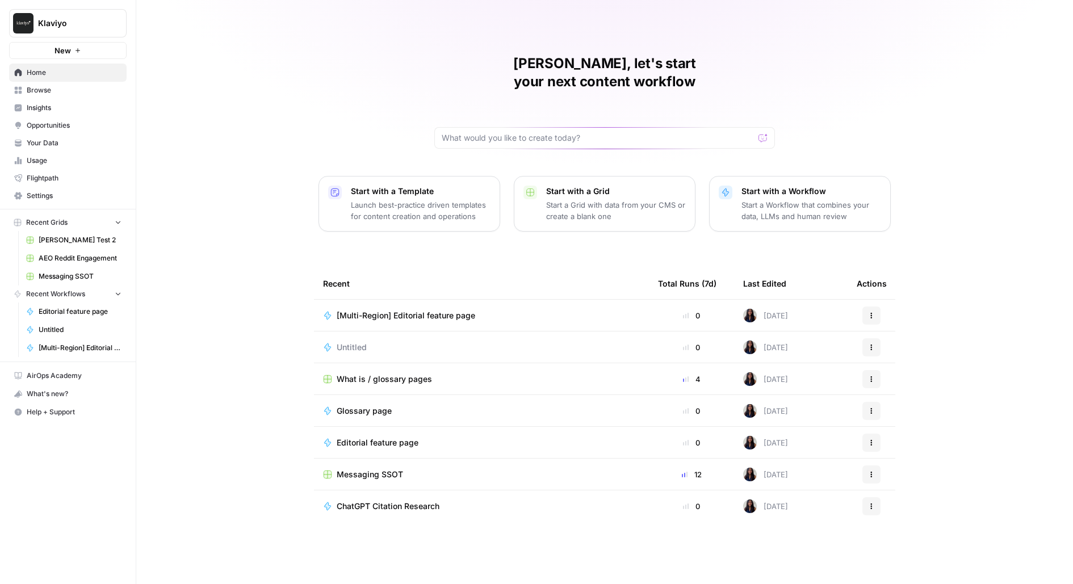
click at [66, 35] on button "Klaviyo" at bounding box center [68, 23] width 118 height 28
type input "cart"
click button "Carta" at bounding box center [103, 85] width 182 height 18
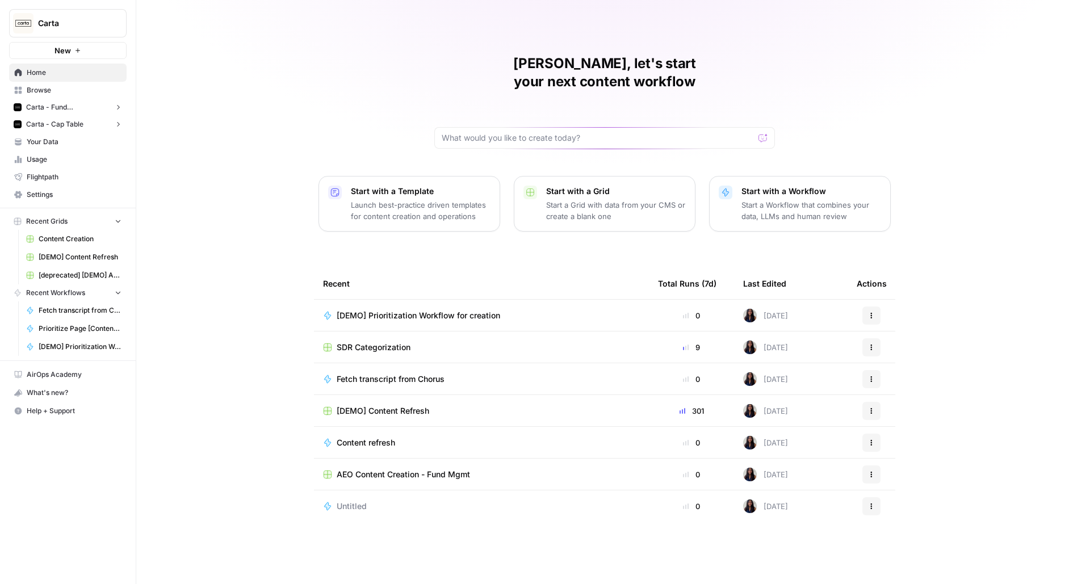
click at [371, 405] on span "[DEMO] Content Refresh" at bounding box center [383, 410] width 93 height 11
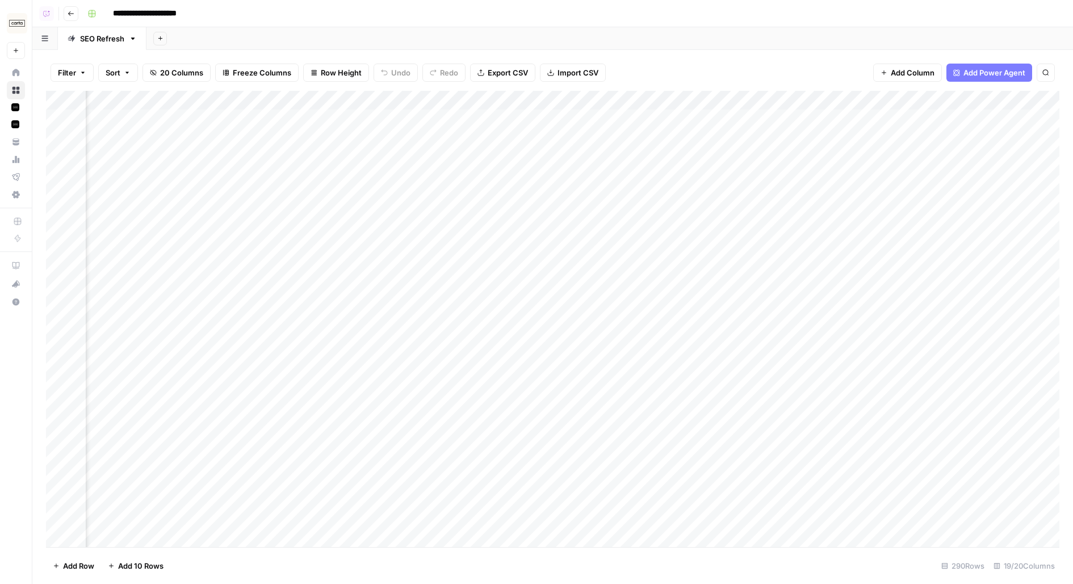
scroll to position [0, 1346]
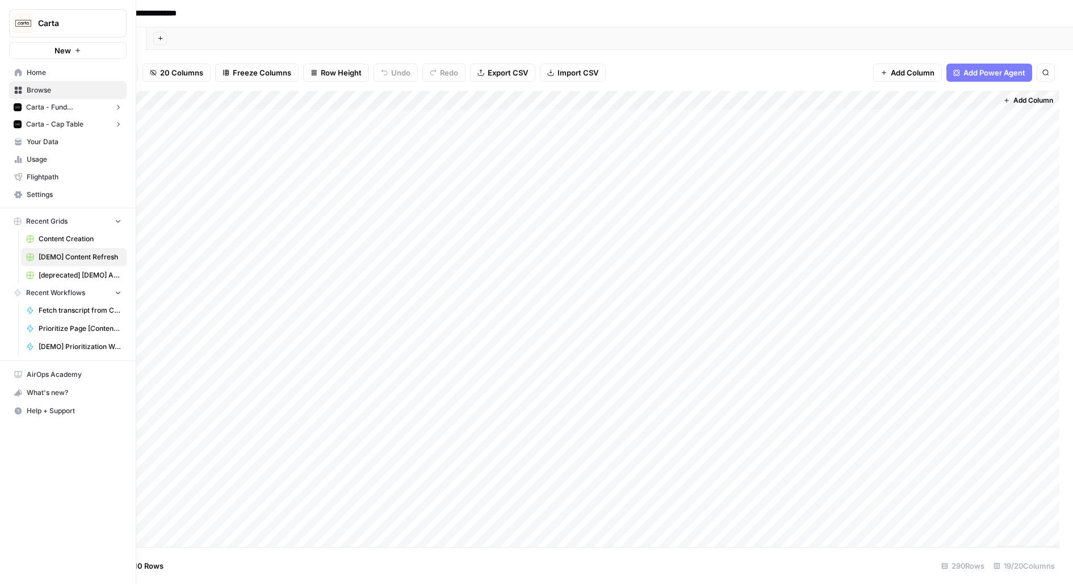
click at [15, 196] on icon at bounding box center [18, 195] width 8 height 8
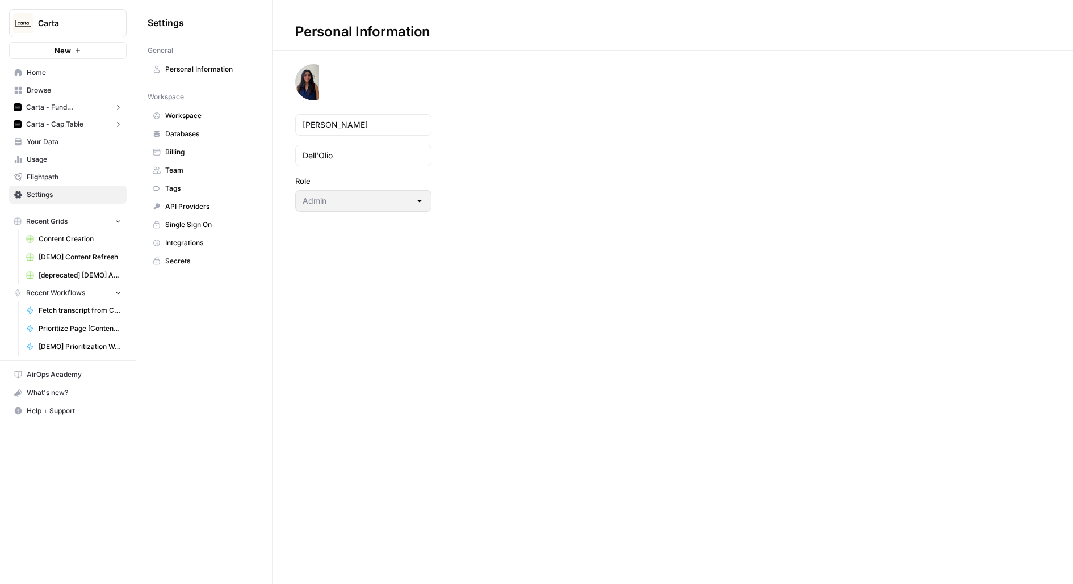
click at [200, 175] on link "Team" at bounding box center [204, 170] width 113 height 18
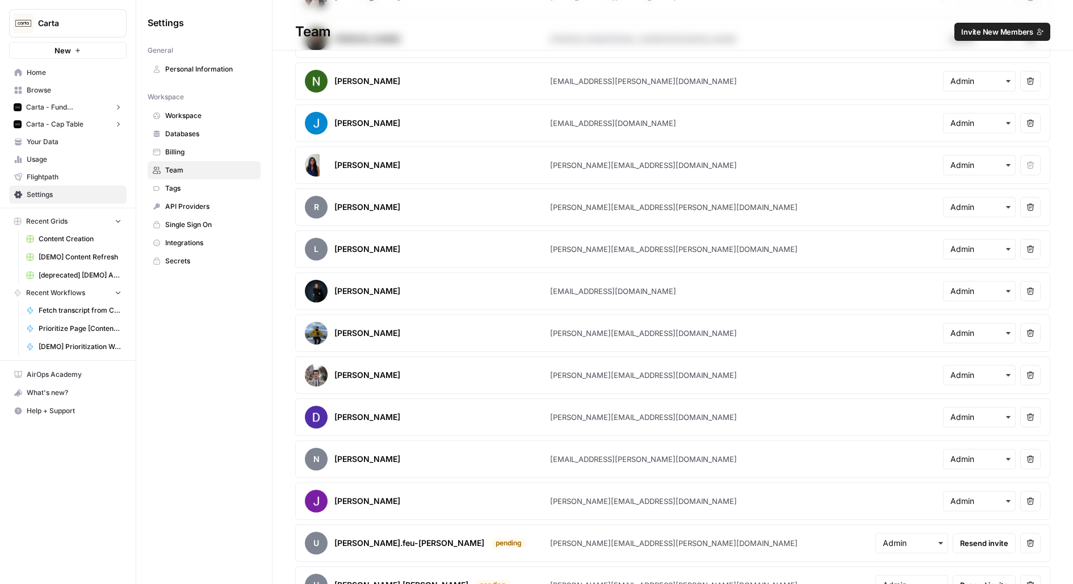
scroll to position [311, 0]
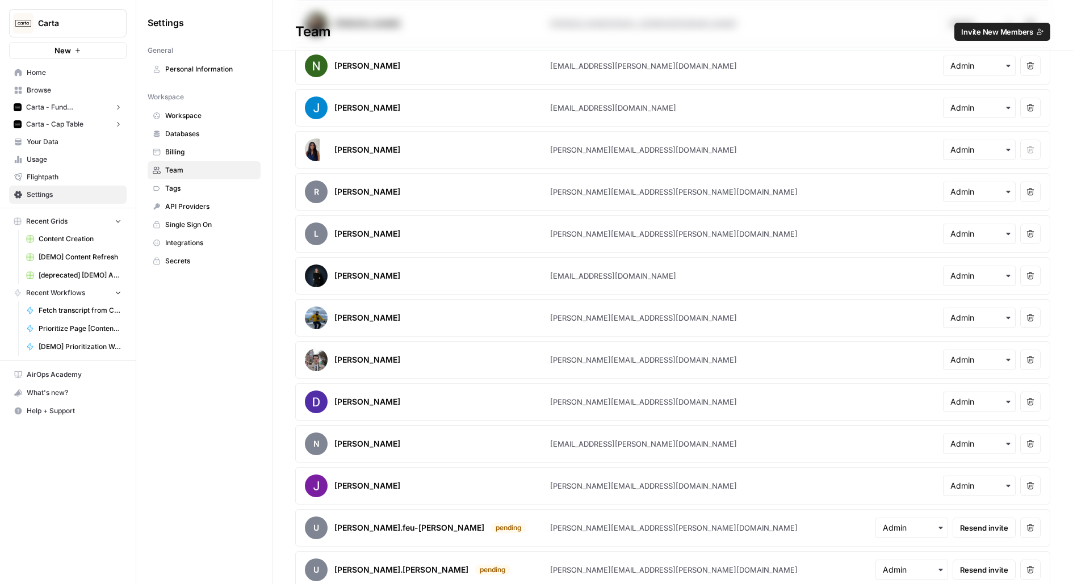
click at [1007, 36] on span "Invite New Members" at bounding box center [997, 31] width 72 height 11
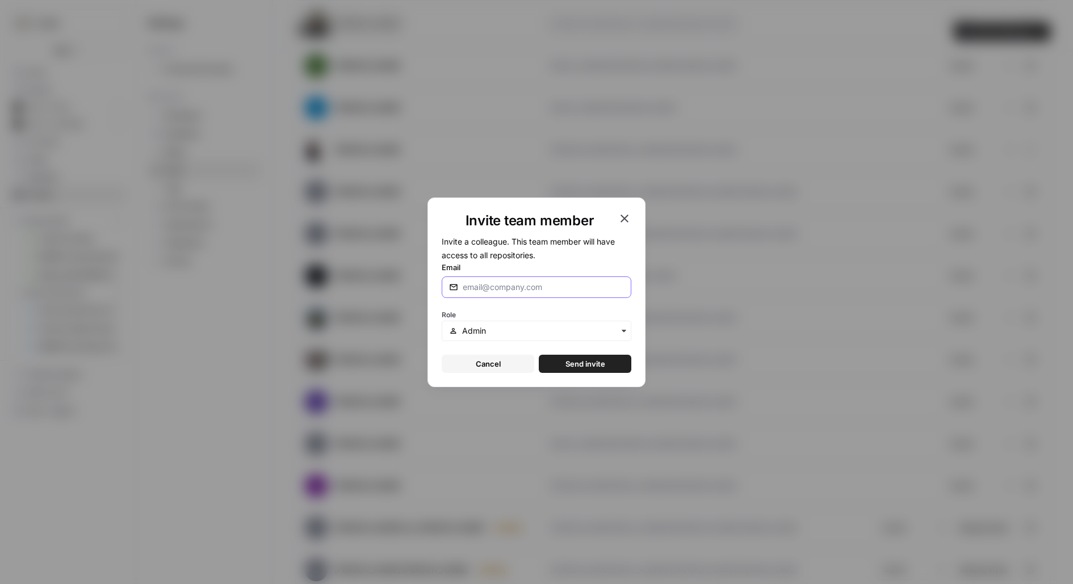
click at [546, 285] on input "Email" at bounding box center [543, 287] width 161 height 11
type input "arnett.shen@airops.com"
click at [539, 355] on button "Send invite" at bounding box center [585, 364] width 93 height 18
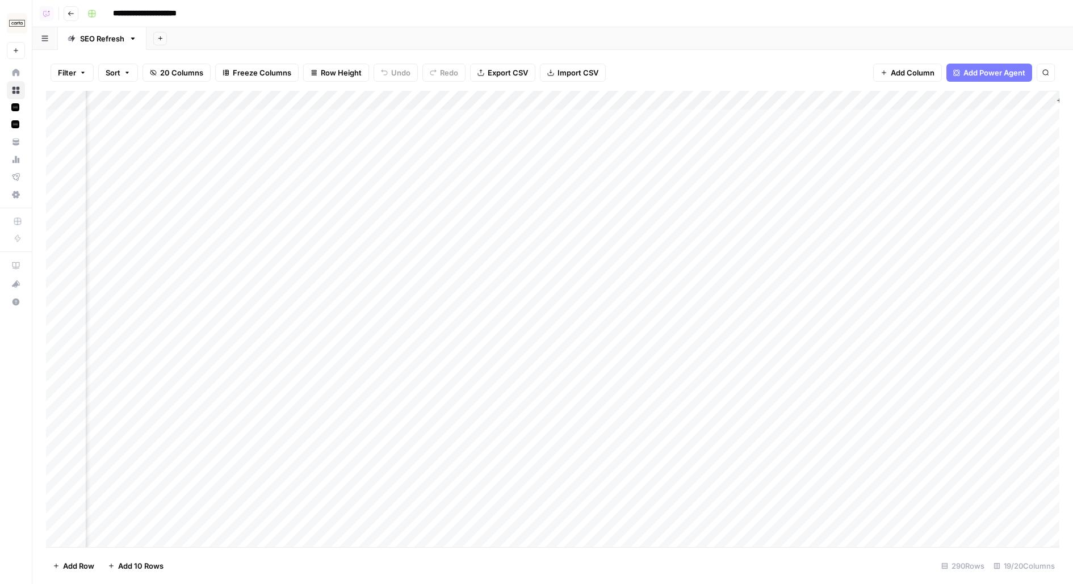
scroll to position [0, 1346]
click at [547, 91] on div "Add Column" at bounding box center [553, 319] width 1014 height 457
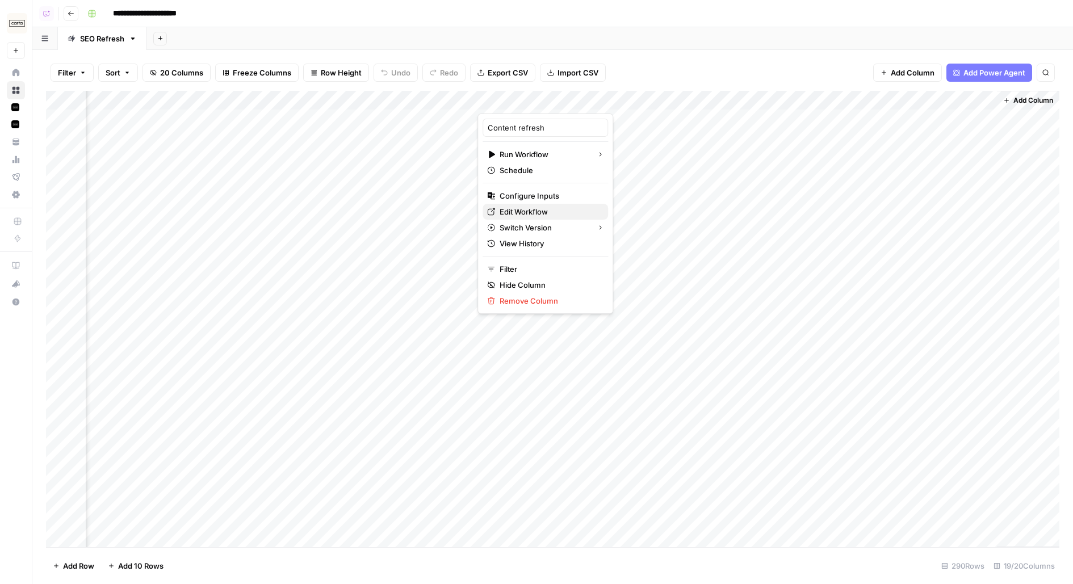
click at [529, 212] on span "Edit Workflow" at bounding box center [549, 211] width 99 height 11
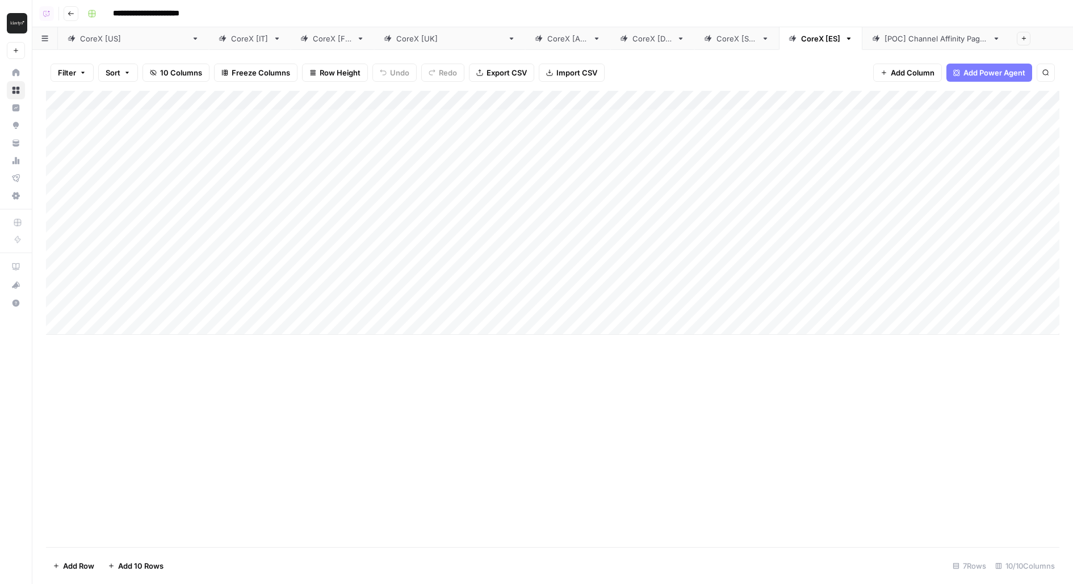
click at [96, 41] on div "CoreX [[GEOGRAPHIC_DATA]]" at bounding box center [133, 38] width 107 height 11
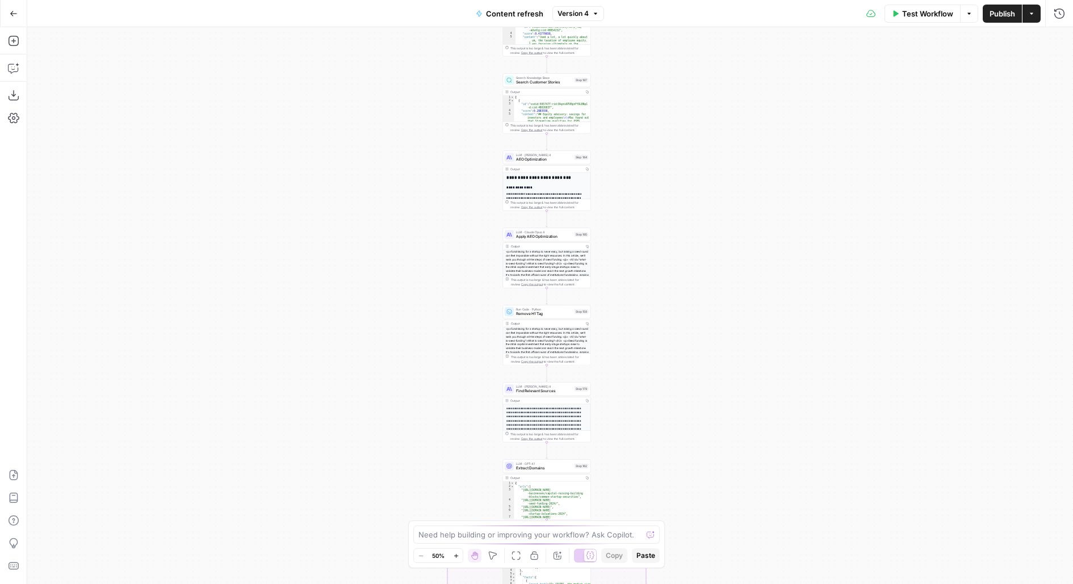
drag, startPoint x: 715, startPoint y: 422, endPoint x: 705, endPoint y: 180, distance: 242.1
click at [706, 188] on div "true false true false true false Workflow Set Inputs Inputs Power Agent Identif…" at bounding box center [550, 305] width 1046 height 557
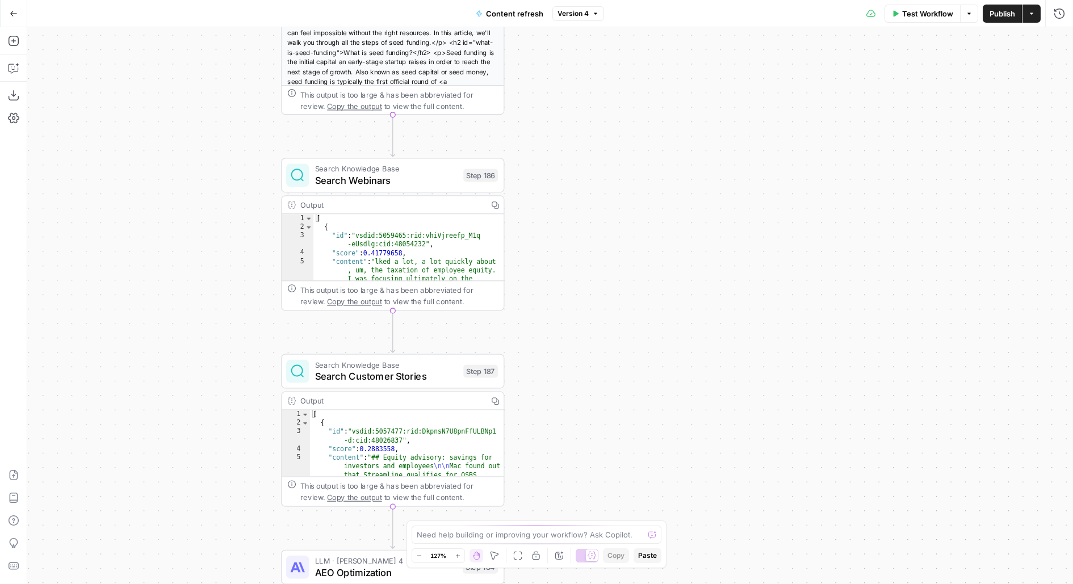
drag, startPoint x: 650, startPoint y: 320, endPoint x: 744, endPoint y: 168, distance: 178.5
click at [744, 168] on div "true false true false true false Workflow Set Inputs Inputs Power Agent Identif…" at bounding box center [550, 305] width 1046 height 557
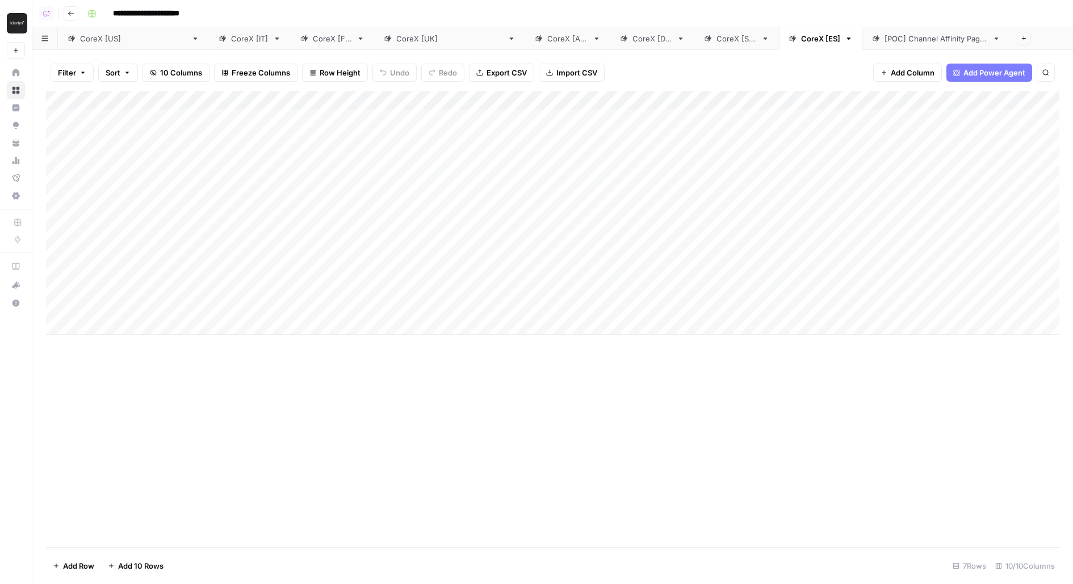
click at [104, 41] on div "CoreX [[GEOGRAPHIC_DATA]]" at bounding box center [133, 38] width 107 height 11
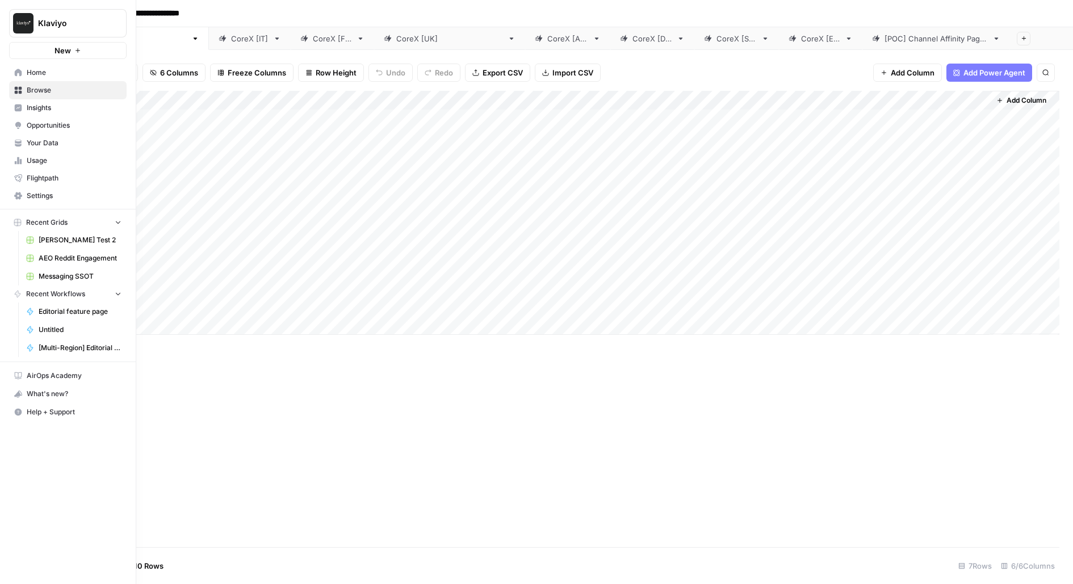
click at [36, 276] on link "Messaging SSOT" at bounding box center [74, 276] width 106 height 18
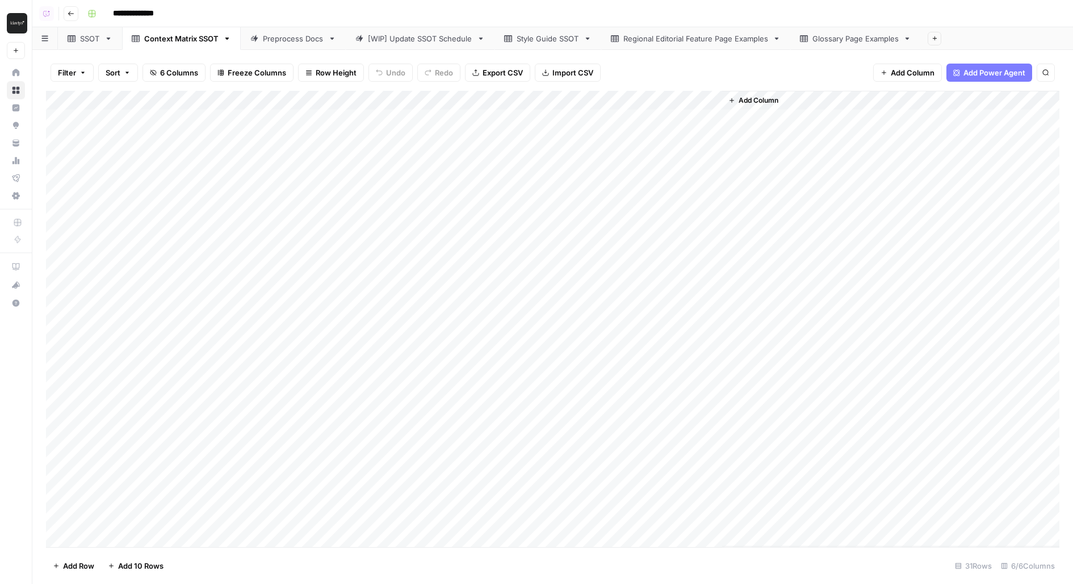
click at [87, 44] on link "SSOT" at bounding box center [90, 38] width 64 height 23
